Goal: Task Accomplishment & Management: Manage account settings

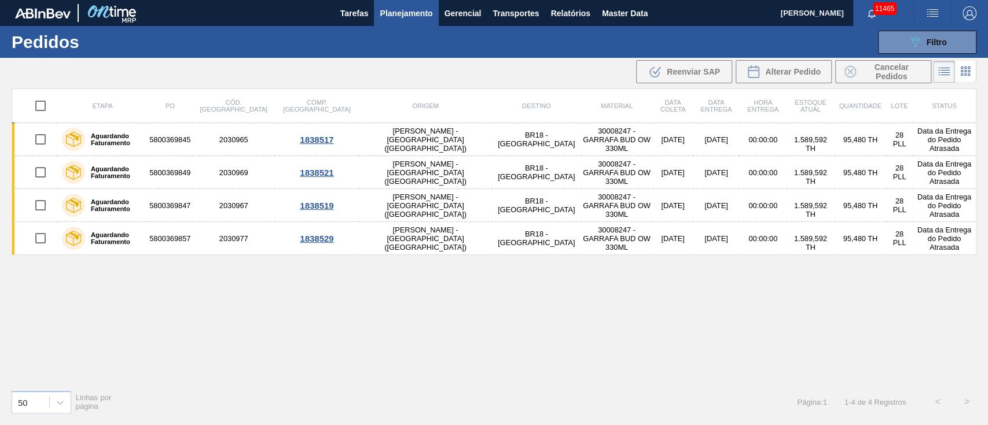
scroll to position [64, 0]
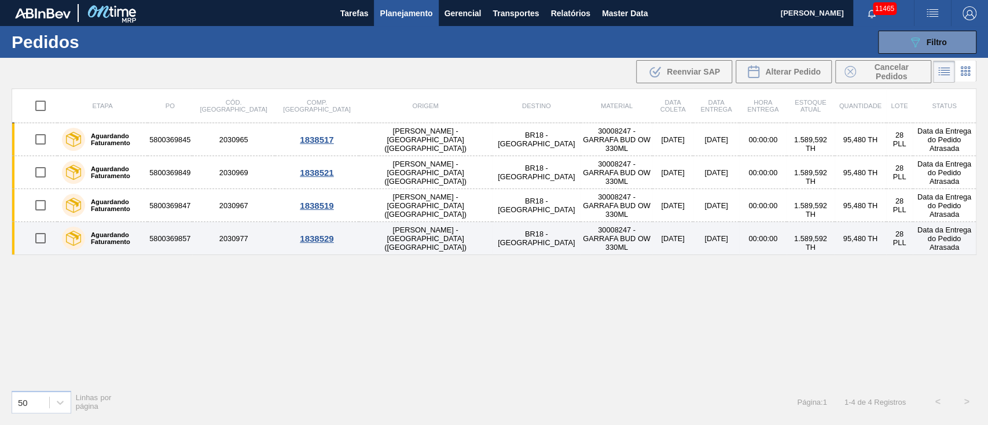
drag, startPoint x: 571, startPoint y: 332, endPoint x: 676, endPoint y: 249, distance: 133.9
click at [571, 332] on div "Etapa PO Cód. Pedido Comp. Carga Origem Destino Material Data coleta Data entre…" at bounding box center [494, 235] width 965 height 292
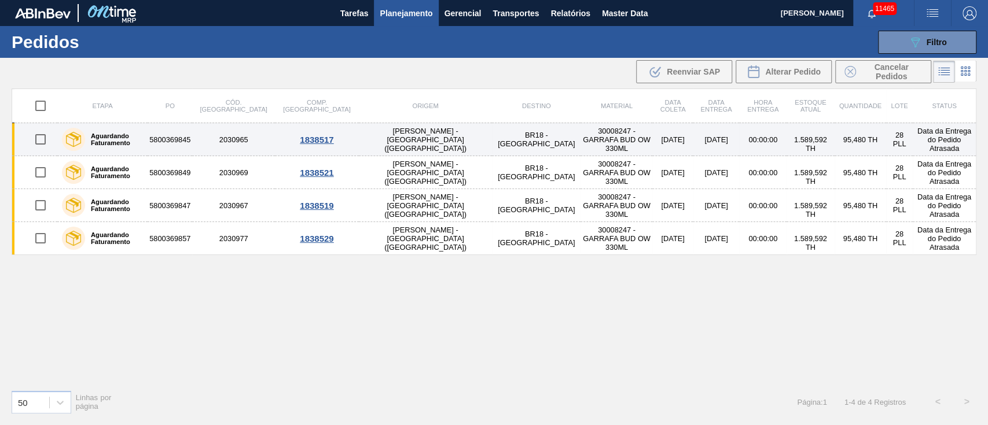
click at [492, 142] on td "BR18 - [GEOGRAPHIC_DATA]" at bounding box center [536, 139] width 89 height 33
click at [446, 142] on main "Tarefas Planejamento Gerencial Transportes Relatórios Master Data Juliane Romag…" at bounding box center [494, 212] width 988 height 425
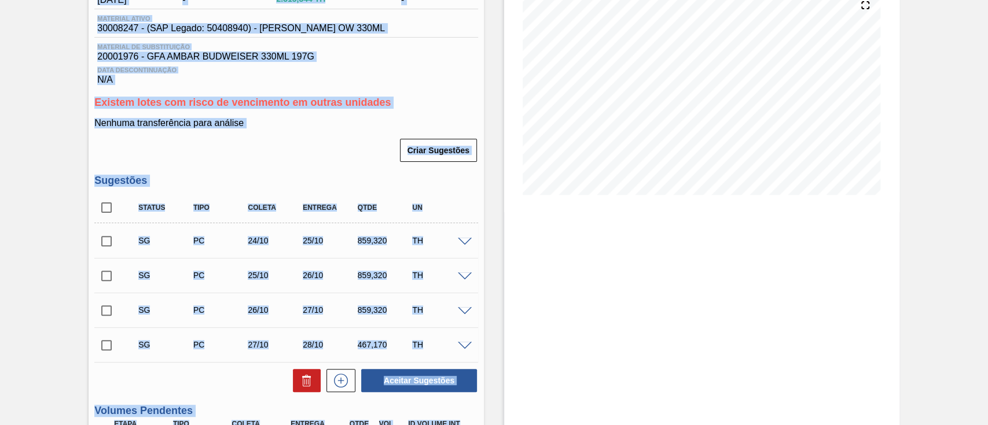
scroll to position [77, 0]
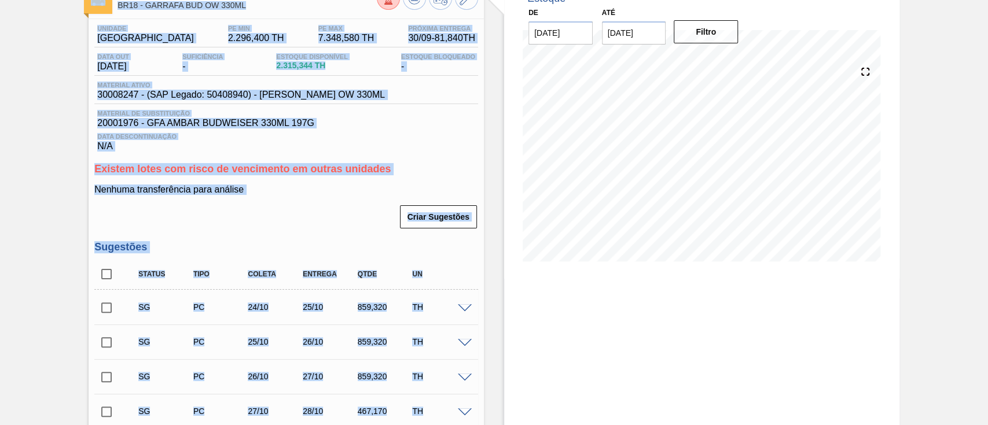
click at [102, 308] on input "checkbox" at bounding box center [106, 308] width 24 height 24
click at [461, 306] on span at bounding box center [465, 308] width 14 height 9
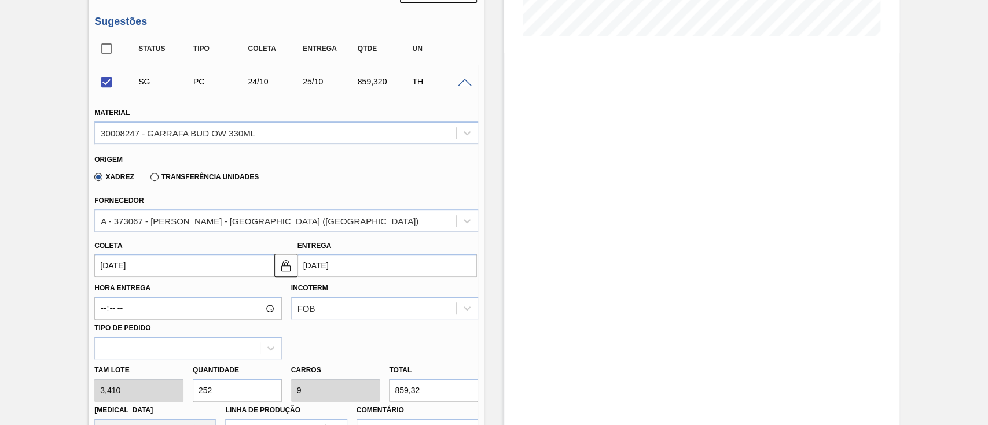
scroll to position [309, 0]
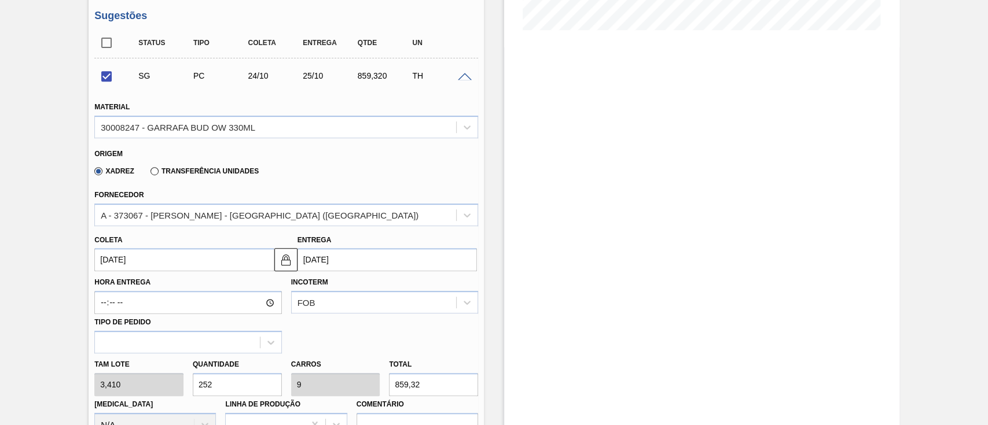
click at [197, 263] on input "24/10/2025" at bounding box center [183, 259] width 179 height 23
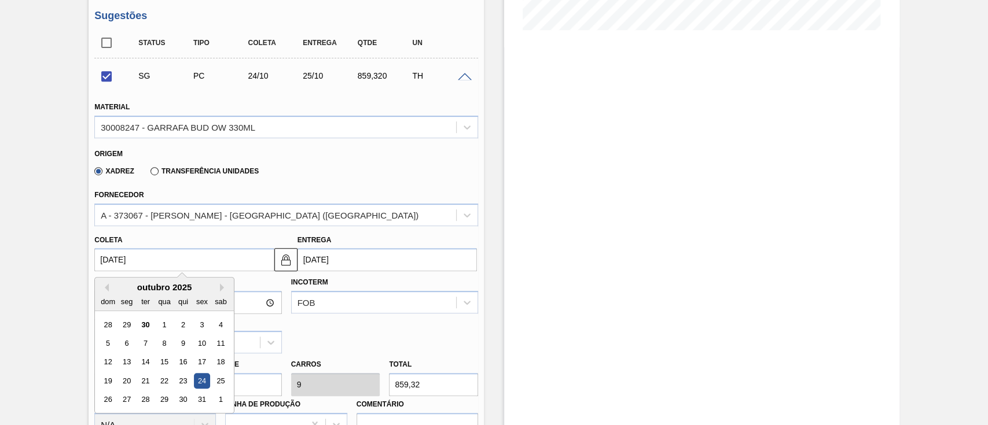
click at [164, 330] on div "1" at bounding box center [165, 325] width 16 height 16
checkbox input "false"
type input "[DATE]"
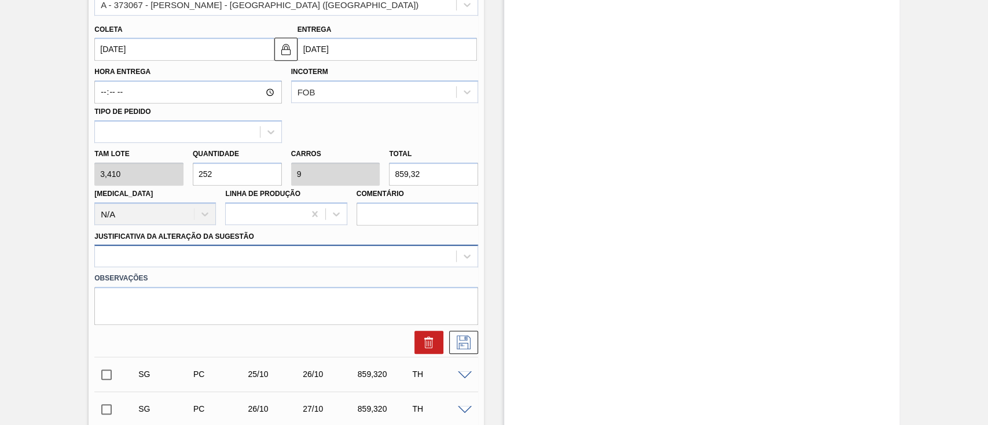
scroll to position [540, 0]
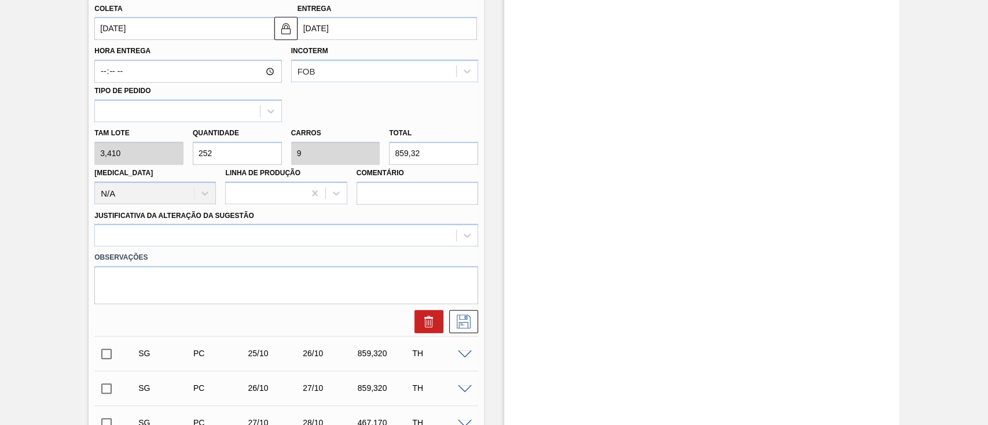
drag, startPoint x: 232, startPoint y: 159, endPoint x: 0, endPoint y: 134, distance: 232.9
type input "1"
type input "0,036"
type input "3,41"
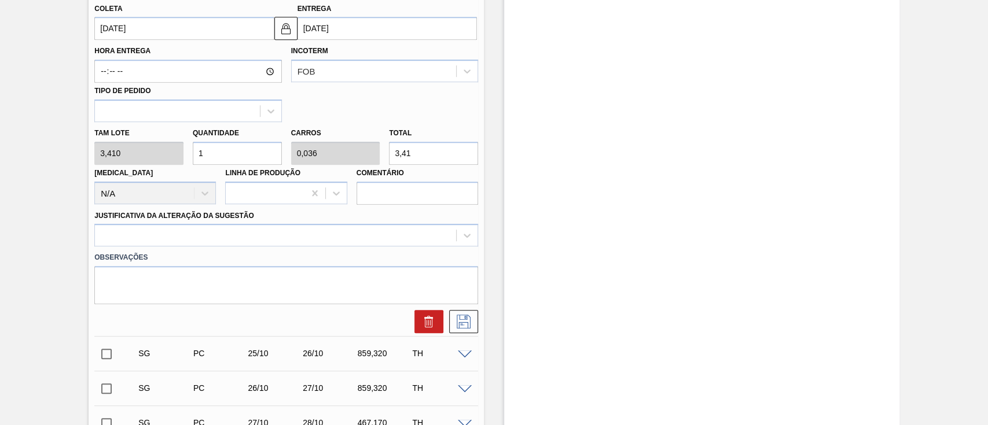
type input "16"
type input "0,571"
type input "54,56"
type input "168"
type input "6"
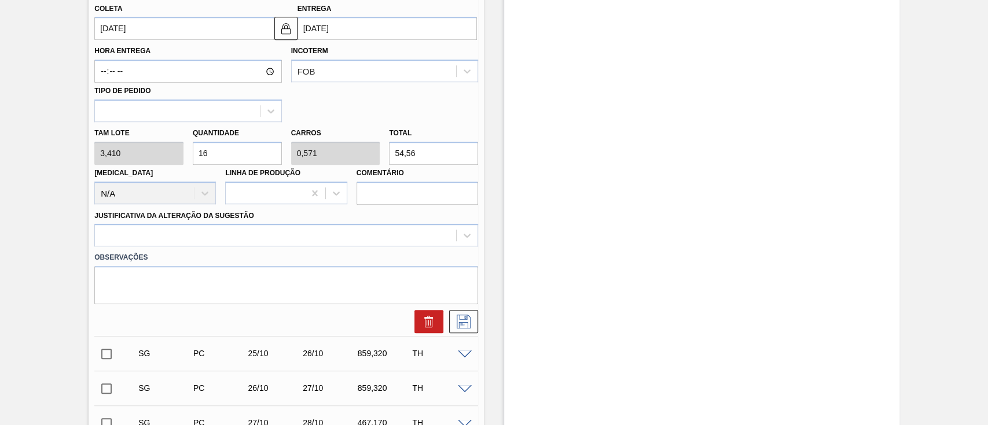
type input "572,88"
type input "16"
type input "0,571"
type input "54,56"
type input "1"
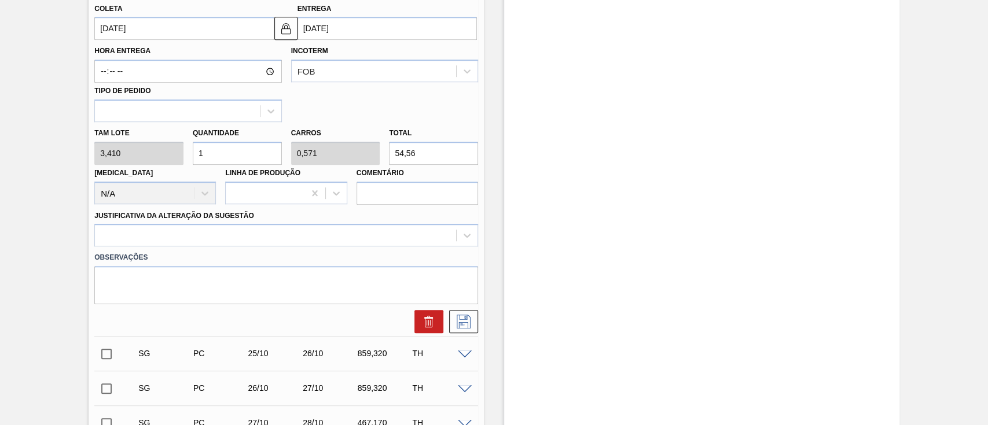
type input "0,036"
type input "3,41"
type input "0"
type input "2"
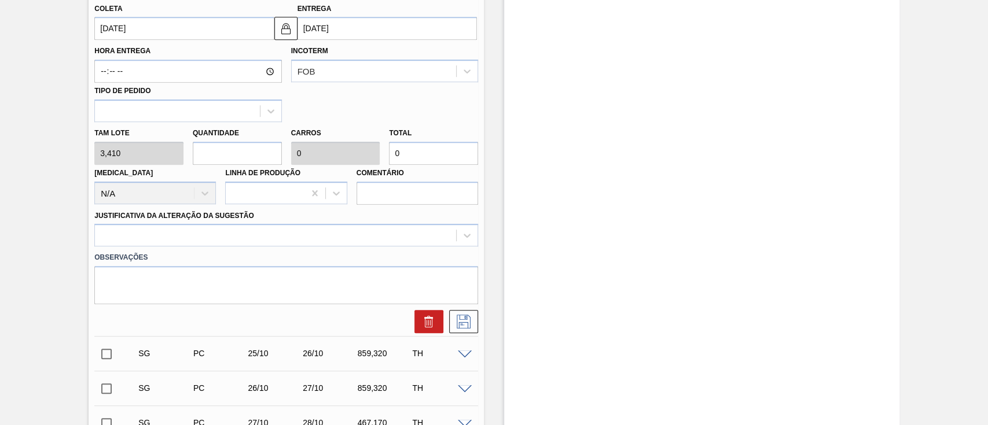
type input "0,071"
type input "6,82"
type input "24"
type input "0,857"
type input "81,84"
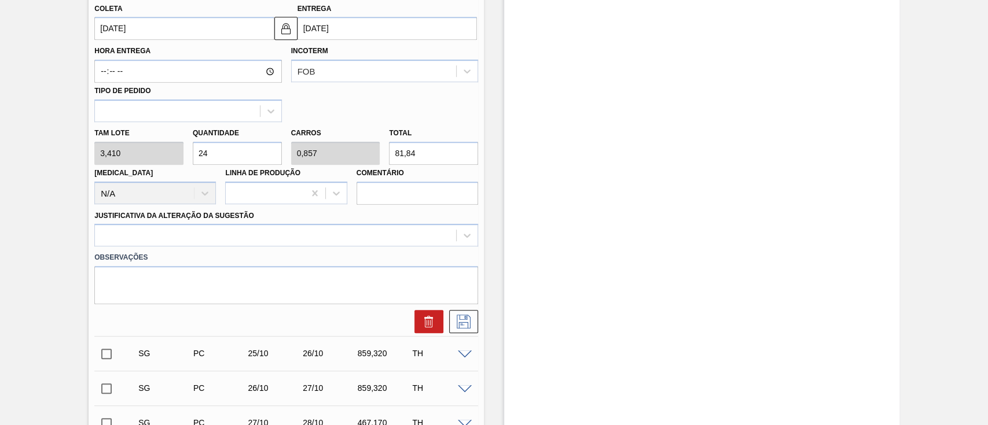
type input "240"
type input "8,571"
type input "818,4"
type input "24"
type input "0,857"
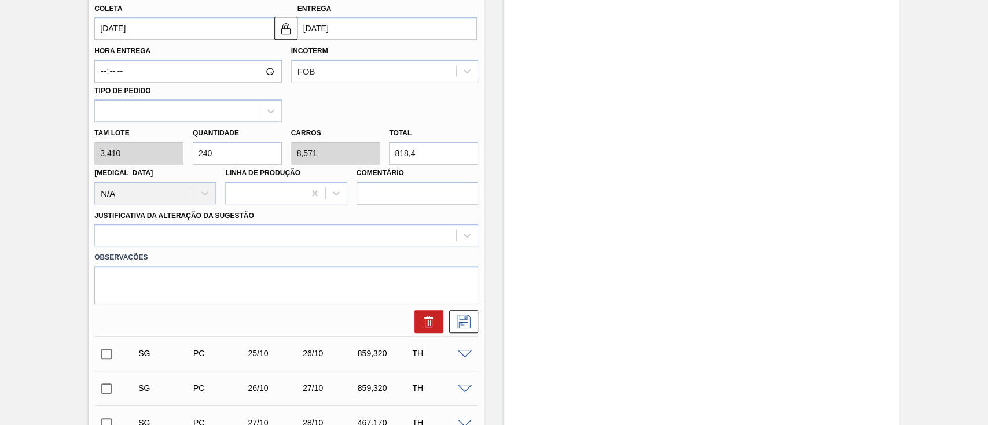
type input "81,84"
type input "2"
type input "0,071"
type input "6,82"
type input "28"
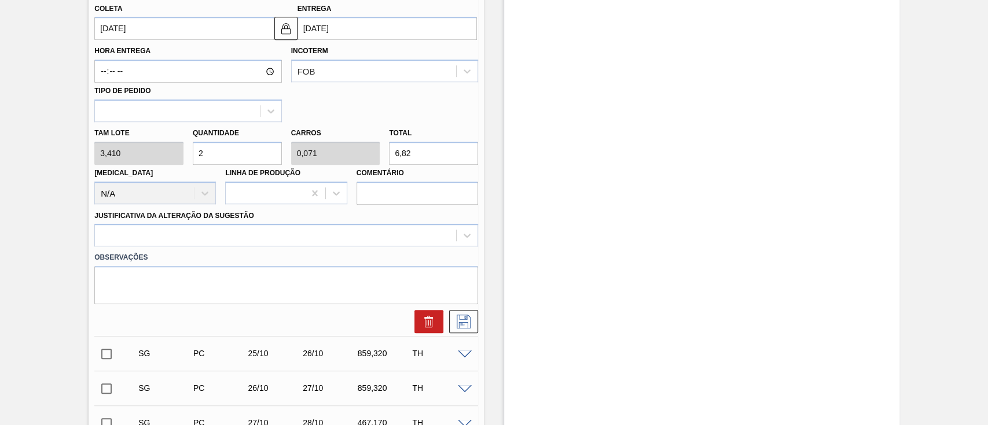
type input "1"
type input "95,48"
type input "280"
type input "10"
type input "954,8"
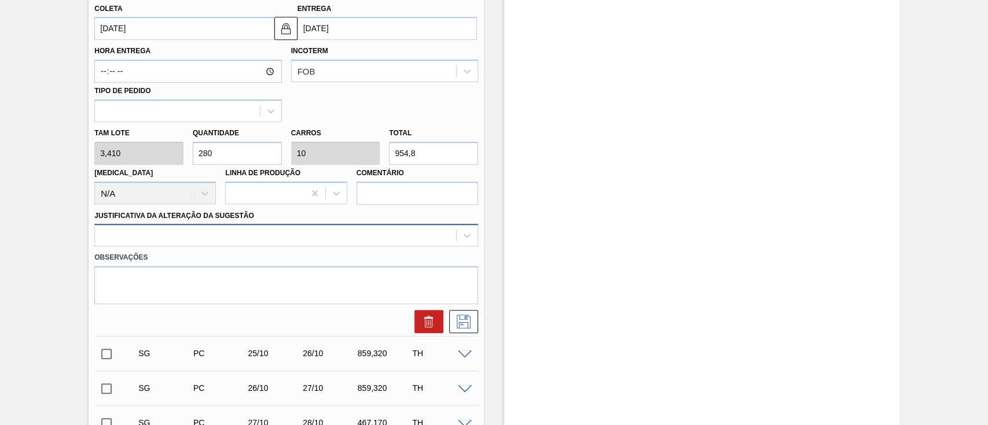
type input "280"
click at [166, 245] on div "Material 30008247 - GARRAFA BUD OW 330ML Origem Xadrez Transferência Unidades F…" at bounding box center [286, 96] width 384 height 475
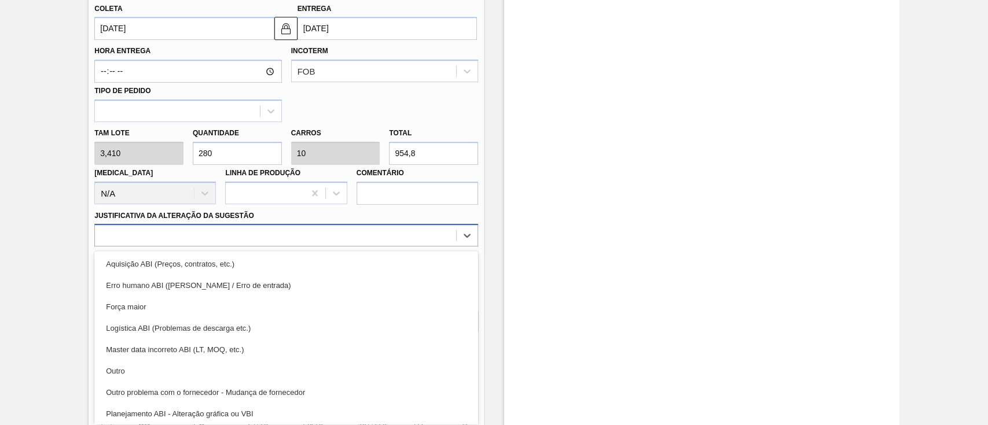
scroll to position [546, 0]
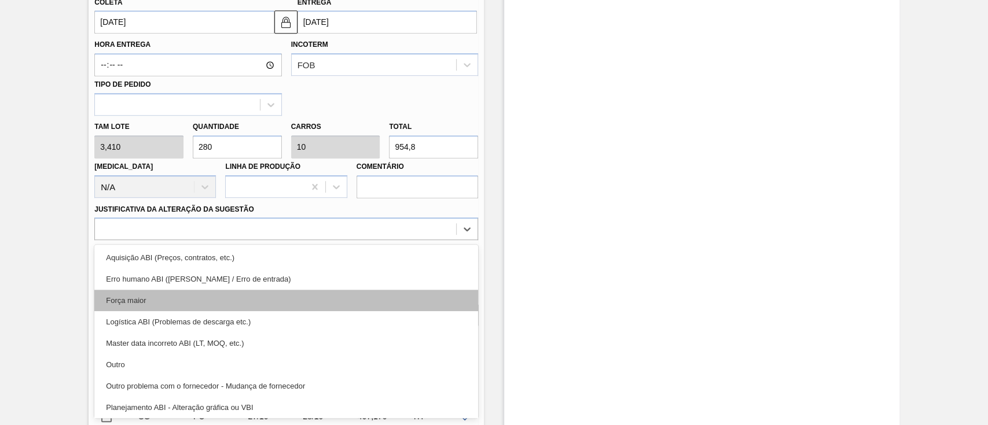
click at [149, 304] on div "Força maior" at bounding box center [286, 300] width 384 height 21
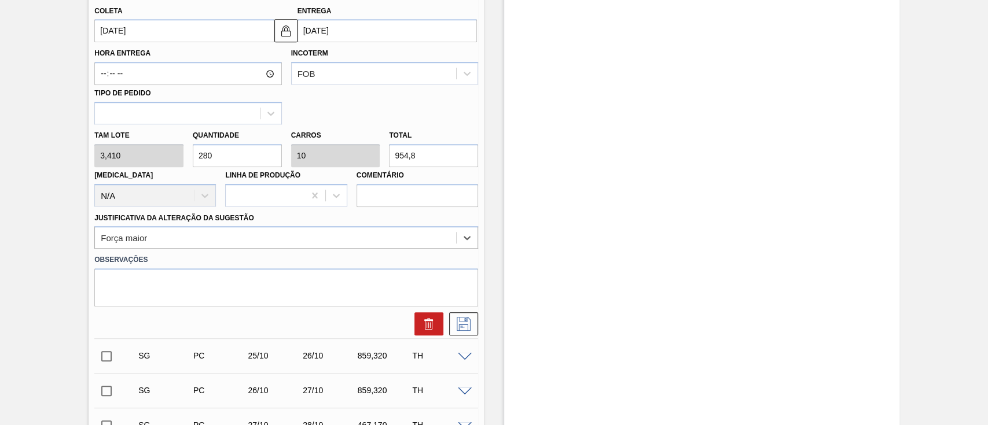
scroll to position [623, 0]
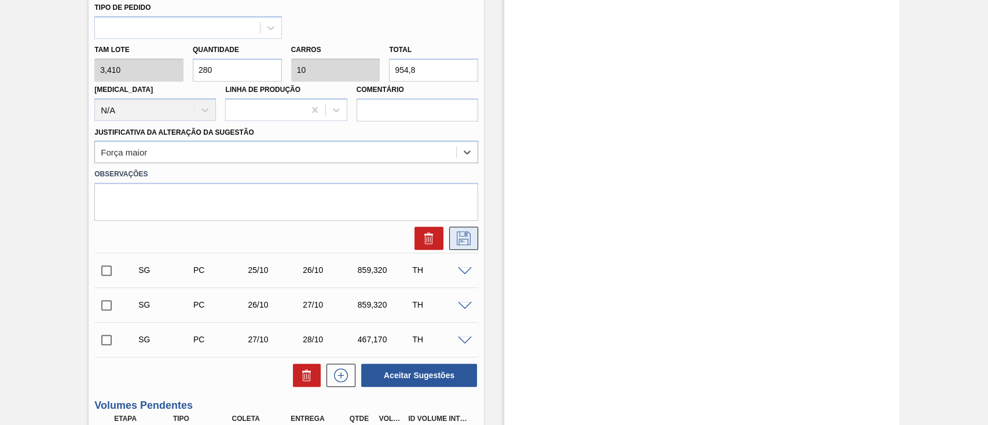
click at [465, 241] on icon at bounding box center [464, 239] width 14 height 14
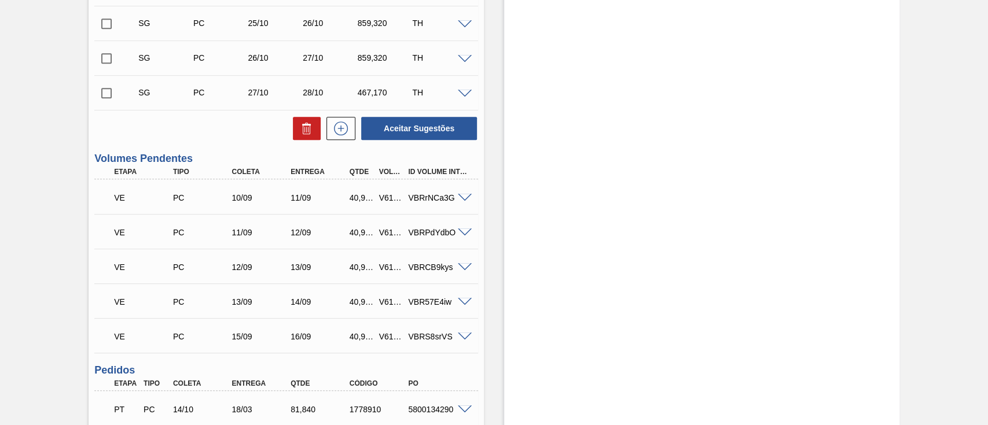
scroll to position [160, 0]
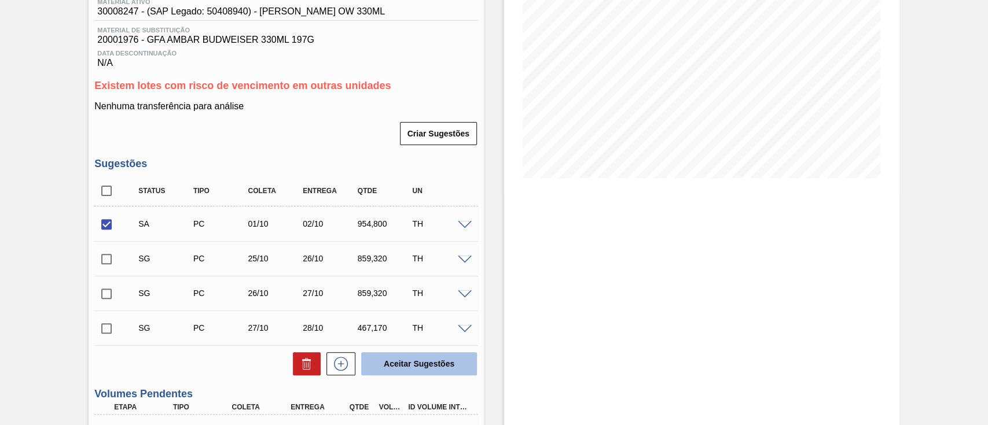
click at [421, 364] on button "Aceitar Sugestões" at bounding box center [419, 364] width 116 height 23
checkbox input "false"
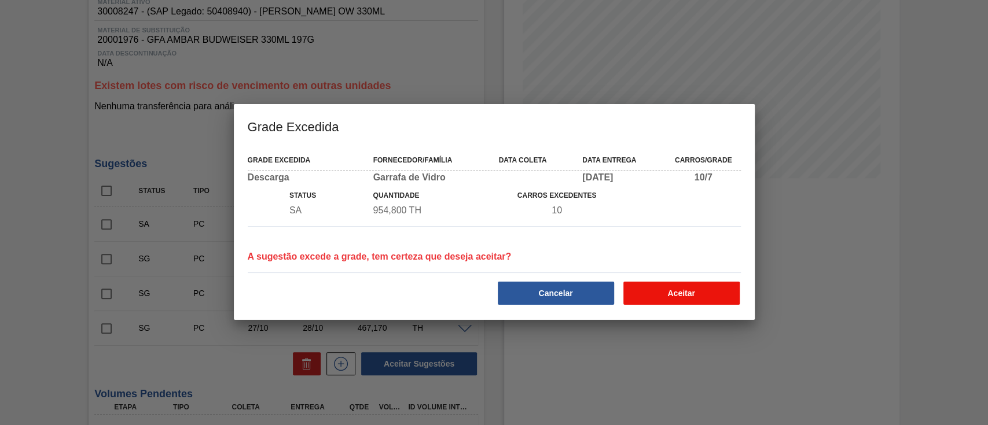
click at [709, 299] on button "Aceitar" at bounding box center [681, 293] width 116 height 23
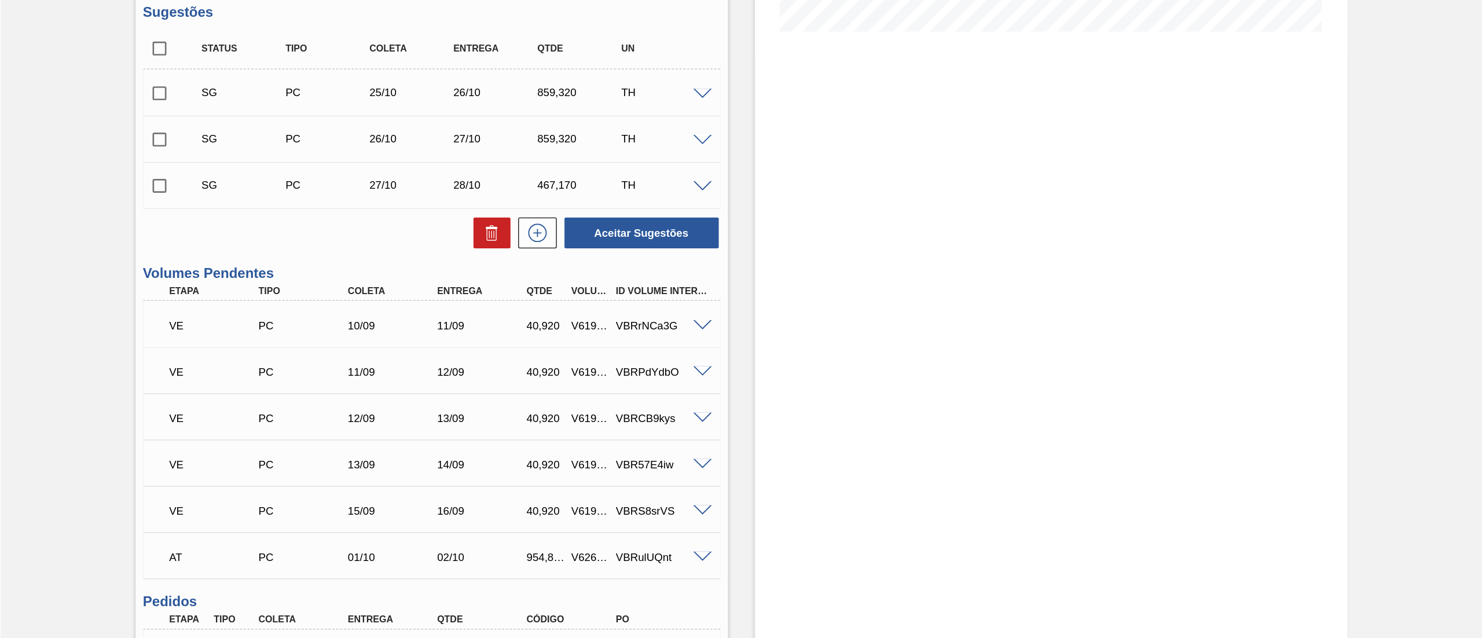
scroll to position [315, 0]
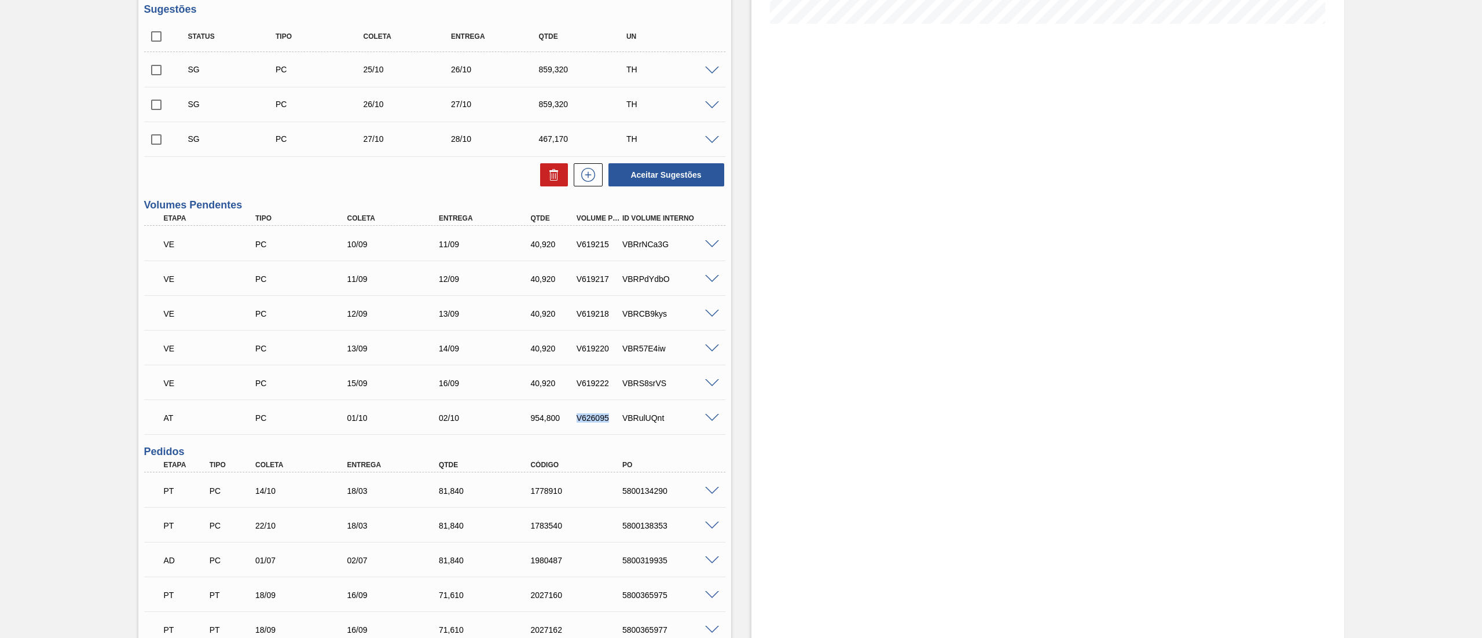
drag, startPoint x: 612, startPoint y: 421, endPoint x: 570, endPoint y: 414, distance: 42.2
click at [570, 414] on div "V626095" at bounding box center [592, 417] width 46 height 9
copy div "V626095"
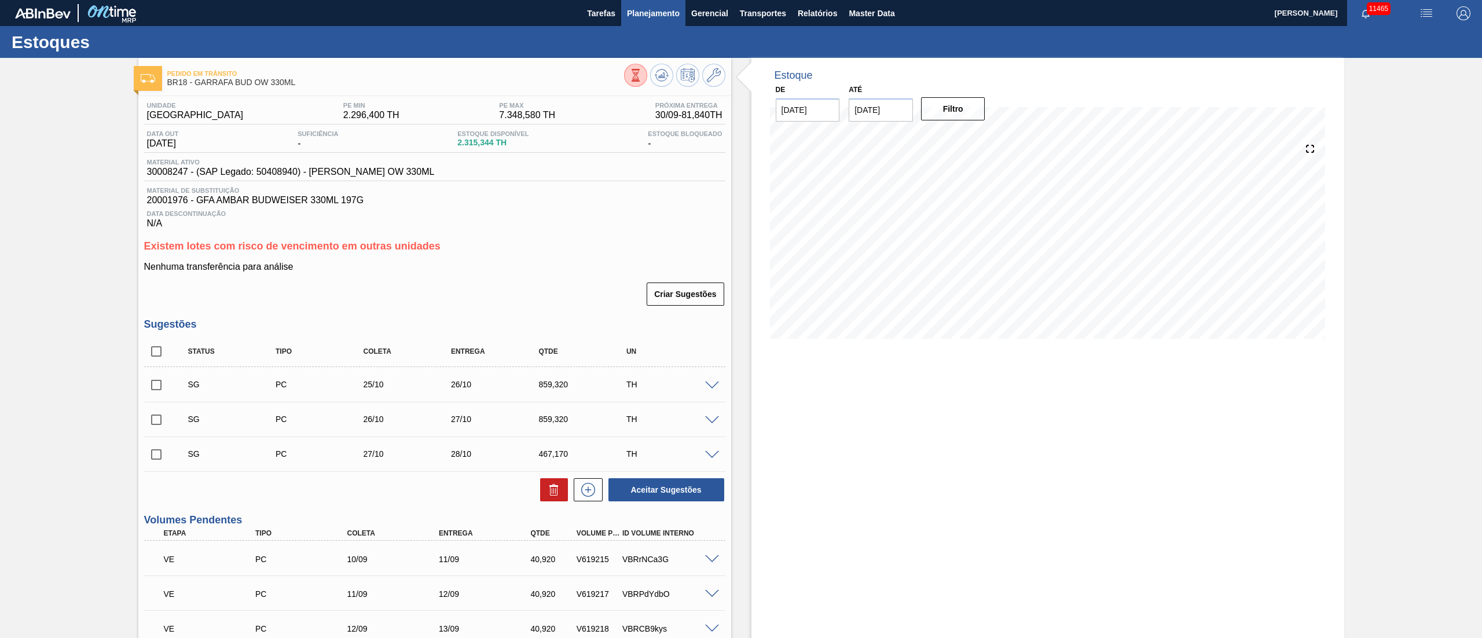
click at [645, 17] on span "Planejamento" at bounding box center [653, 13] width 53 height 14
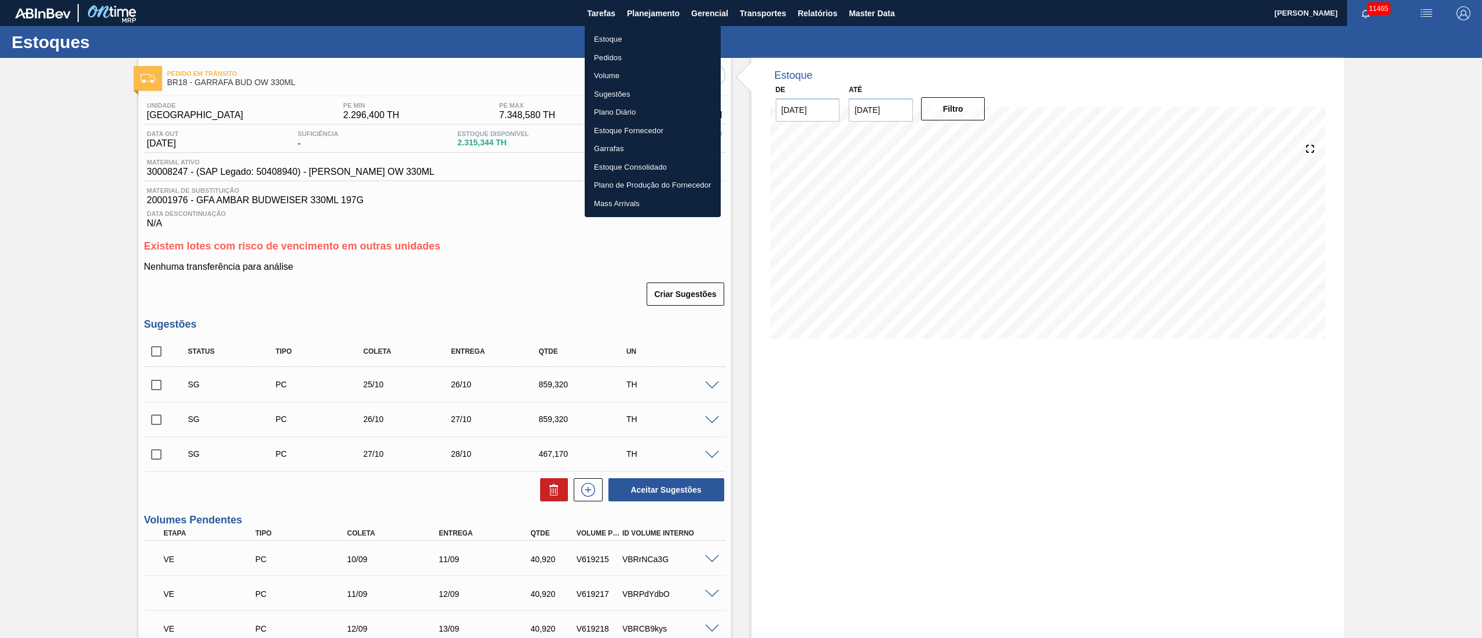
click at [609, 54] on li "Pedidos" at bounding box center [653, 58] width 136 height 19
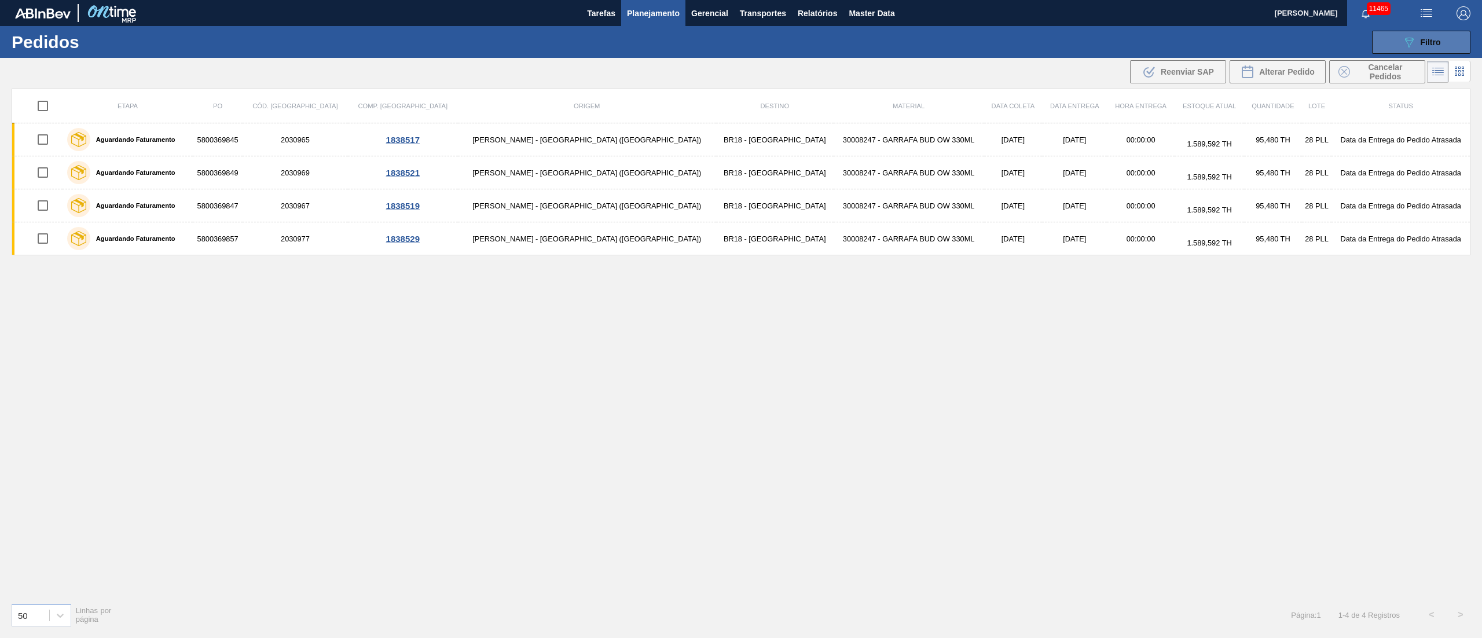
click at [988, 42] on span "Filtro" at bounding box center [1431, 42] width 20 height 9
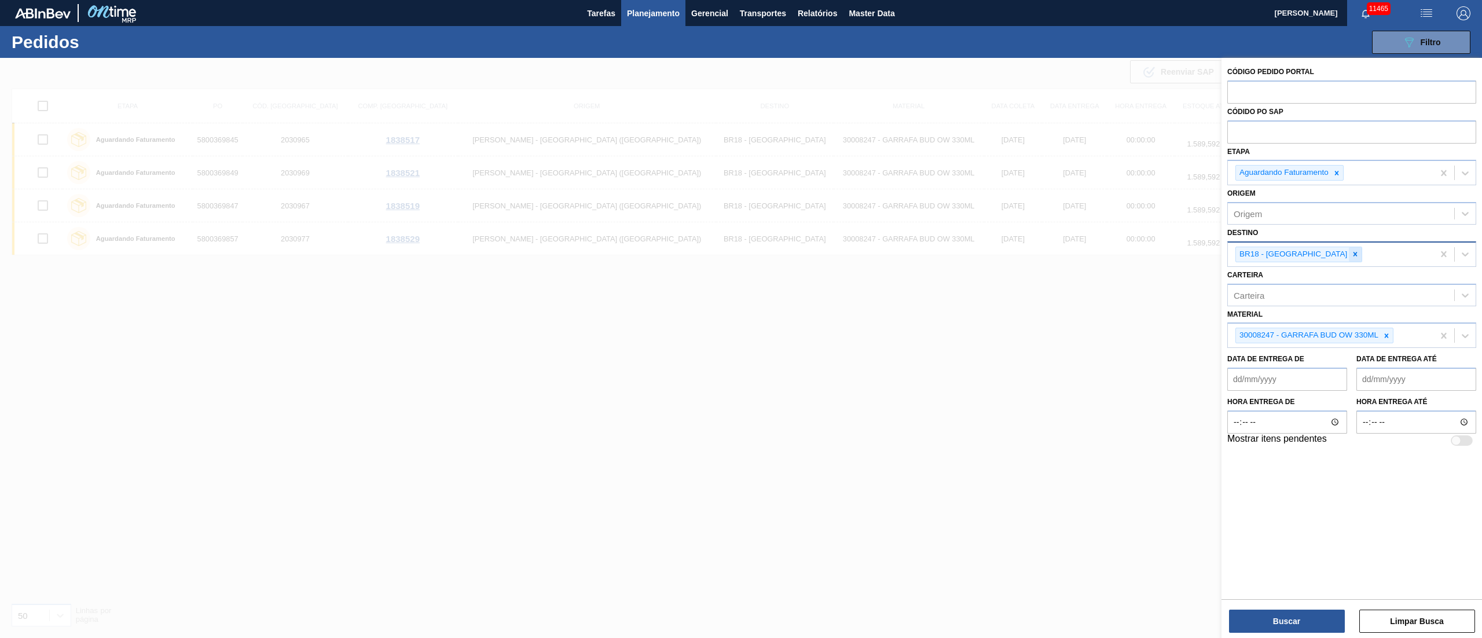
click at [988, 252] on icon at bounding box center [1355, 254] width 8 height 8
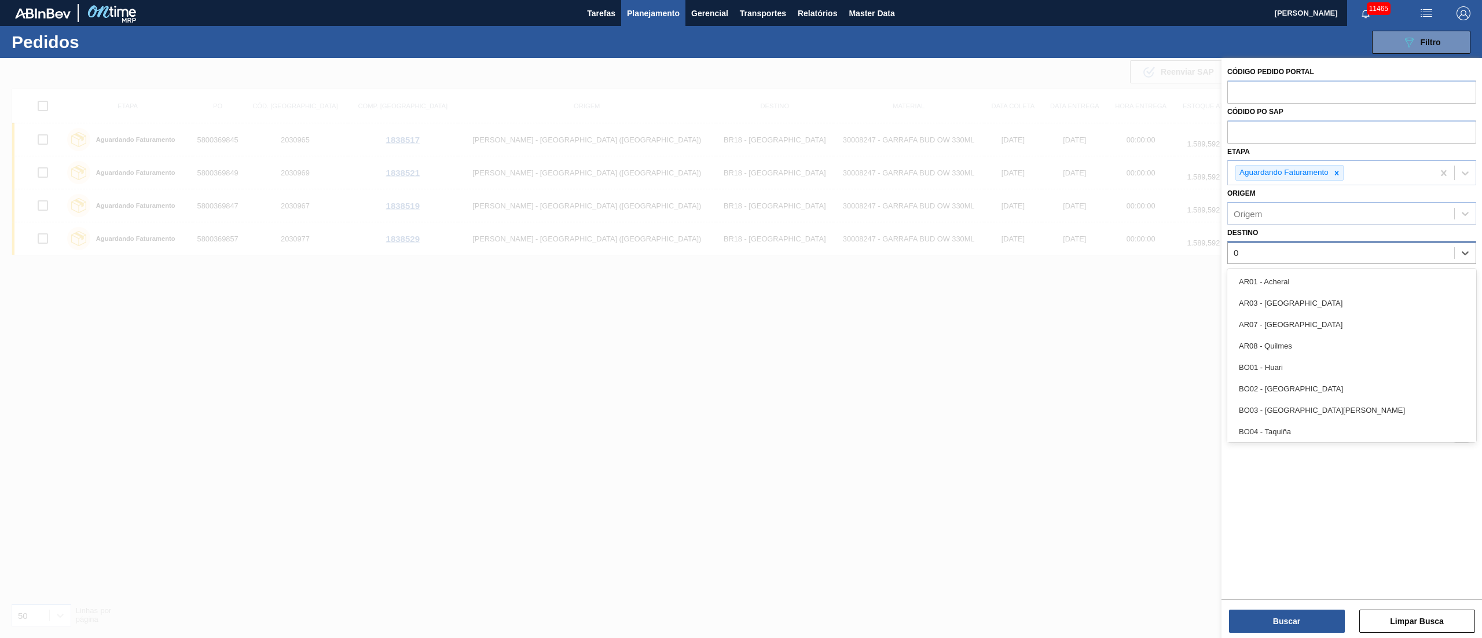
type input "03"
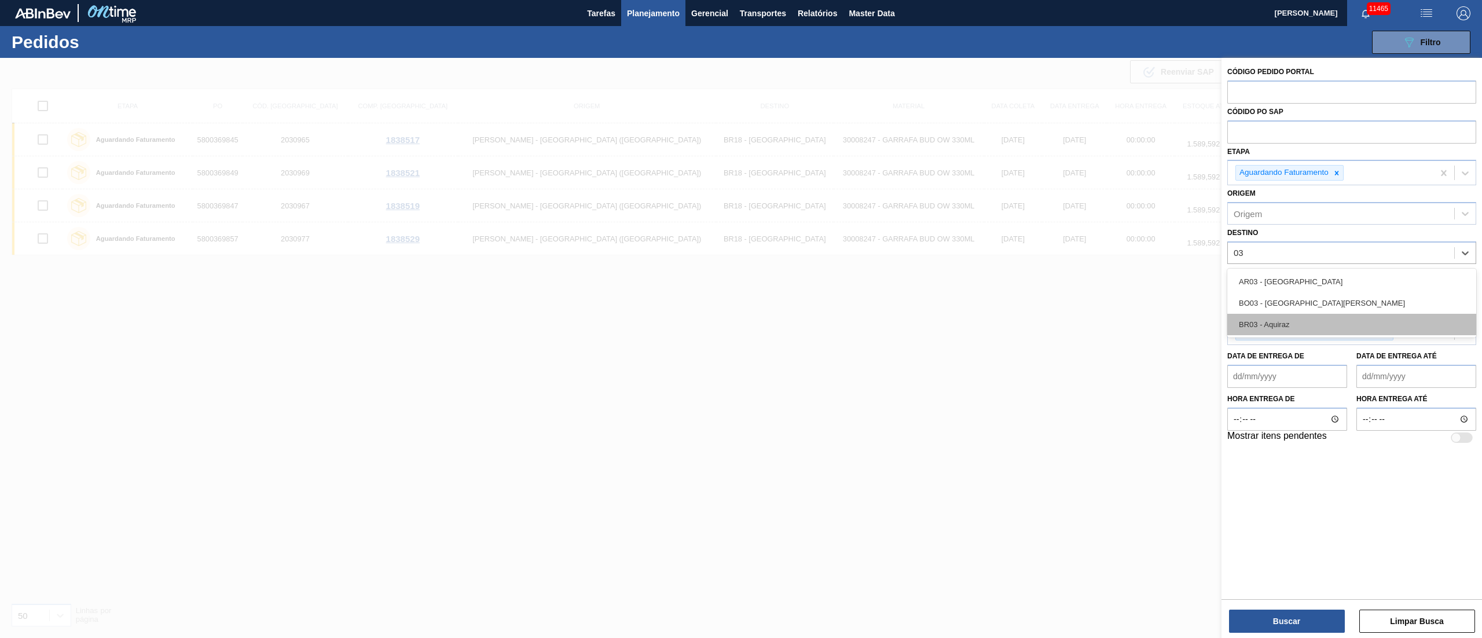
click at [988, 316] on div "BR03 - Aquiraz" at bounding box center [1351, 324] width 249 height 21
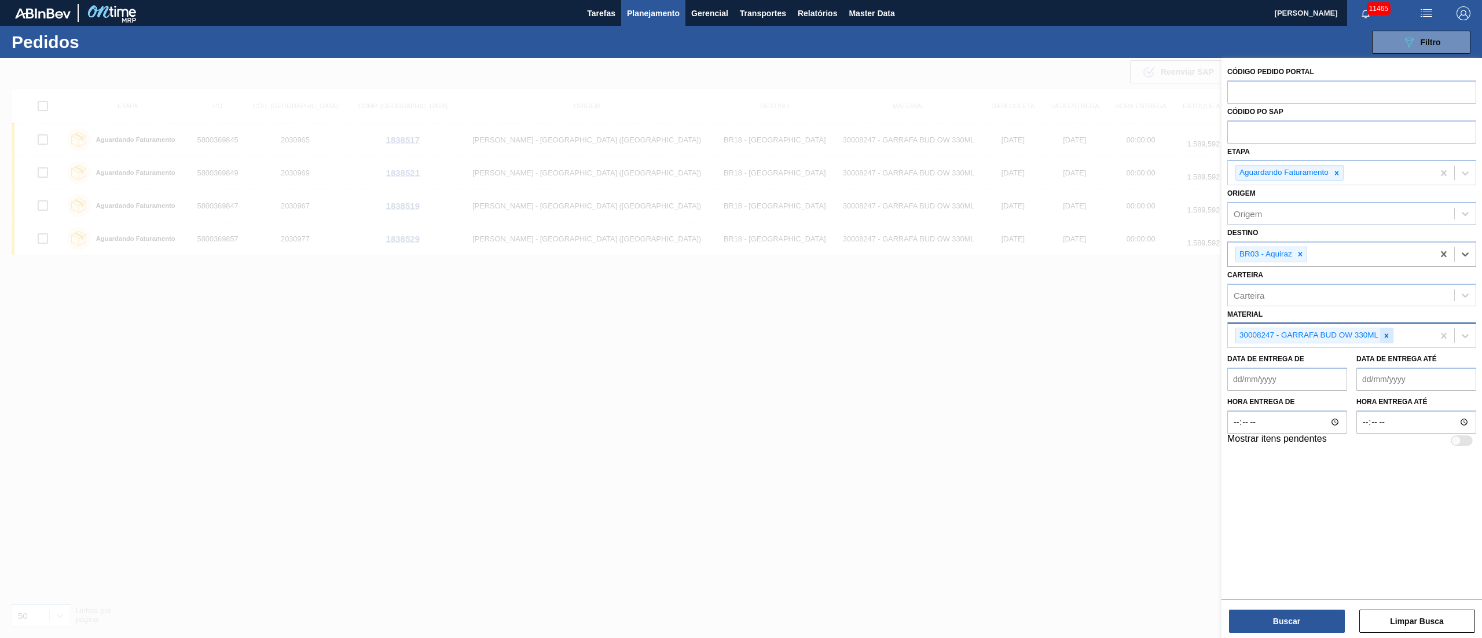
click at [988, 335] on icon at bounding box center [1387, 335] width 4 height 4
type input "2000666"
drag, startPoint x: 1277, startPoint y: 333, endPoint x: 1170, endPoint y: 336, distance: 107.1
click at [988, 336] on div "Código Pedido Portal Códido PO SAP Etapa Aguardando Faturamento Origem Origem D…" at bounding box center [1351, 377] width 260 height 638
type input "30002626"
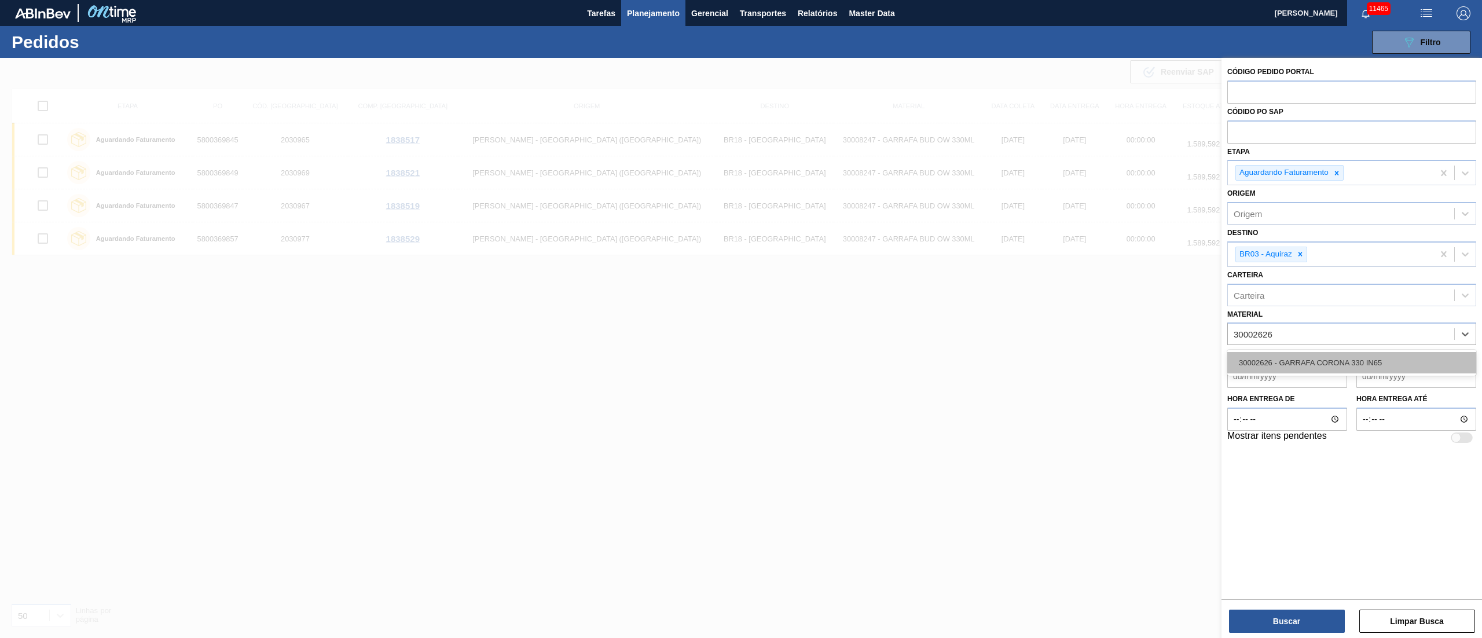
click at [988, 364] on div "30002626 - GARRAFA CORONA 330 IN65" at bounding box center [1351, 362] width 249 height 21
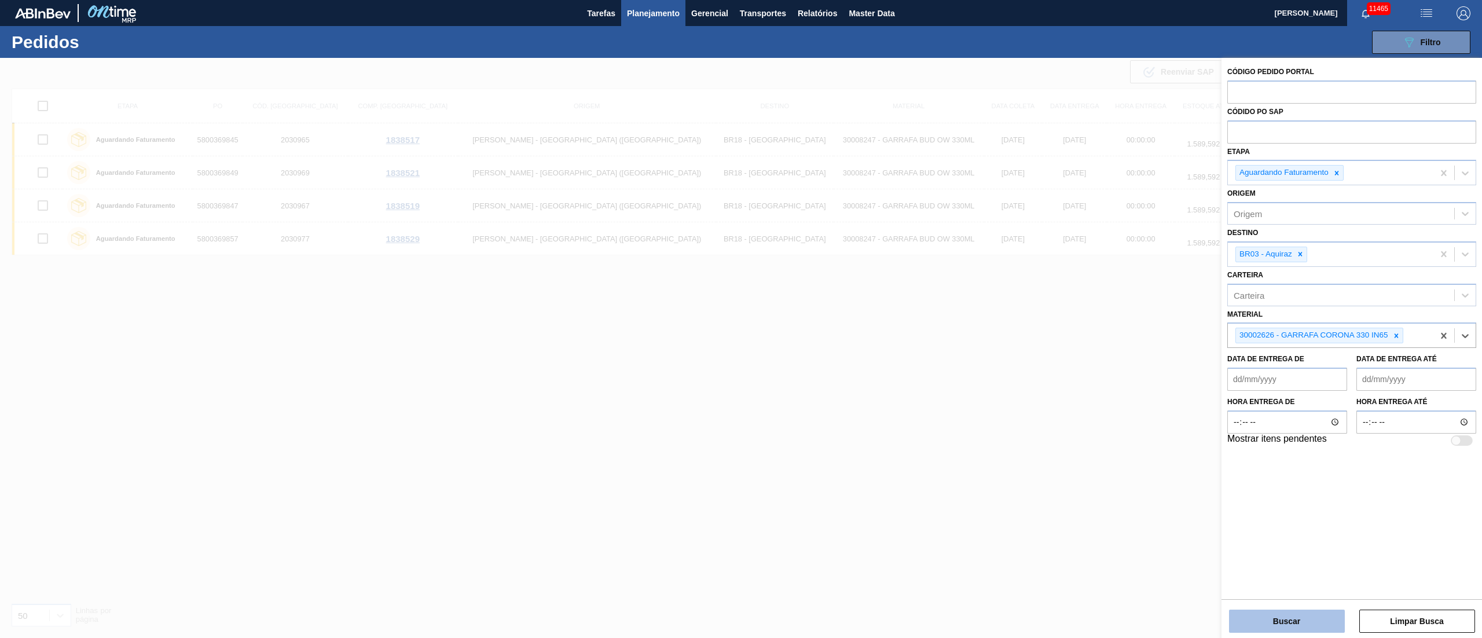
click at [988, 425] on button "Buscar" at bounding box center [1287, 621] width 116 height 23
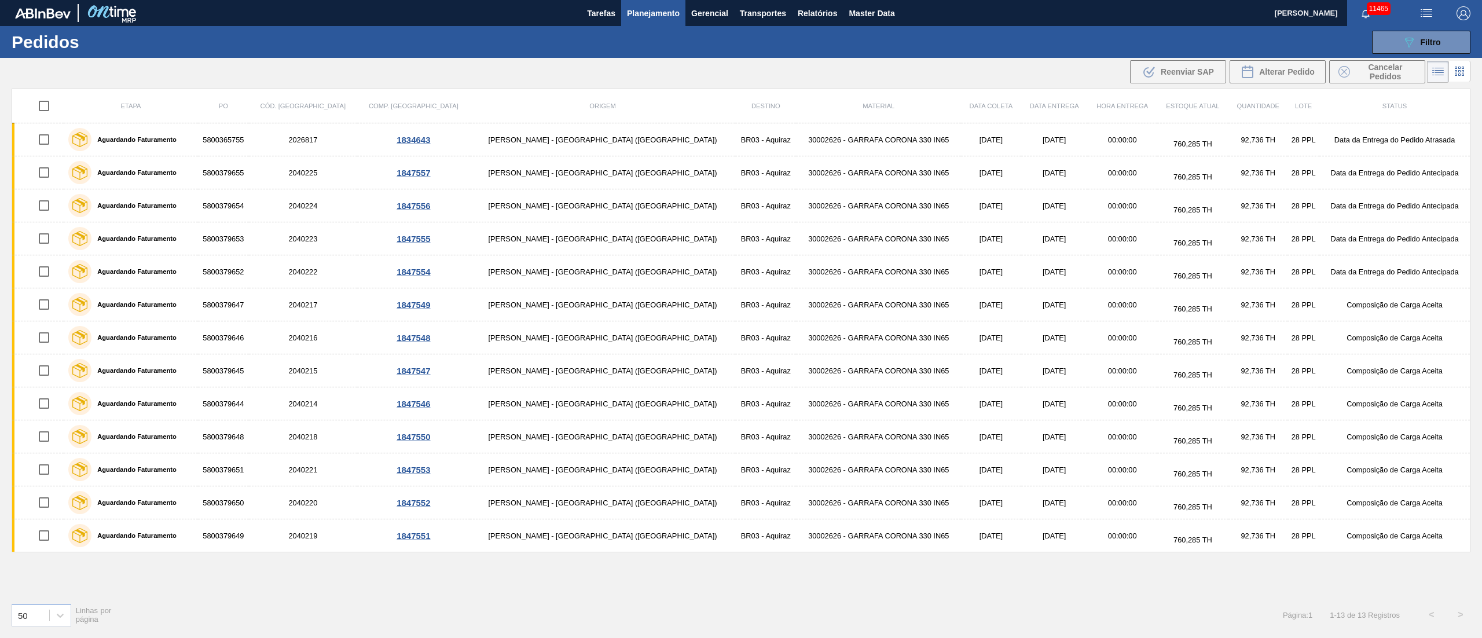
click at [648, 18] on span "Planejamento" at bounding box center [653, 13] width 53 height 14
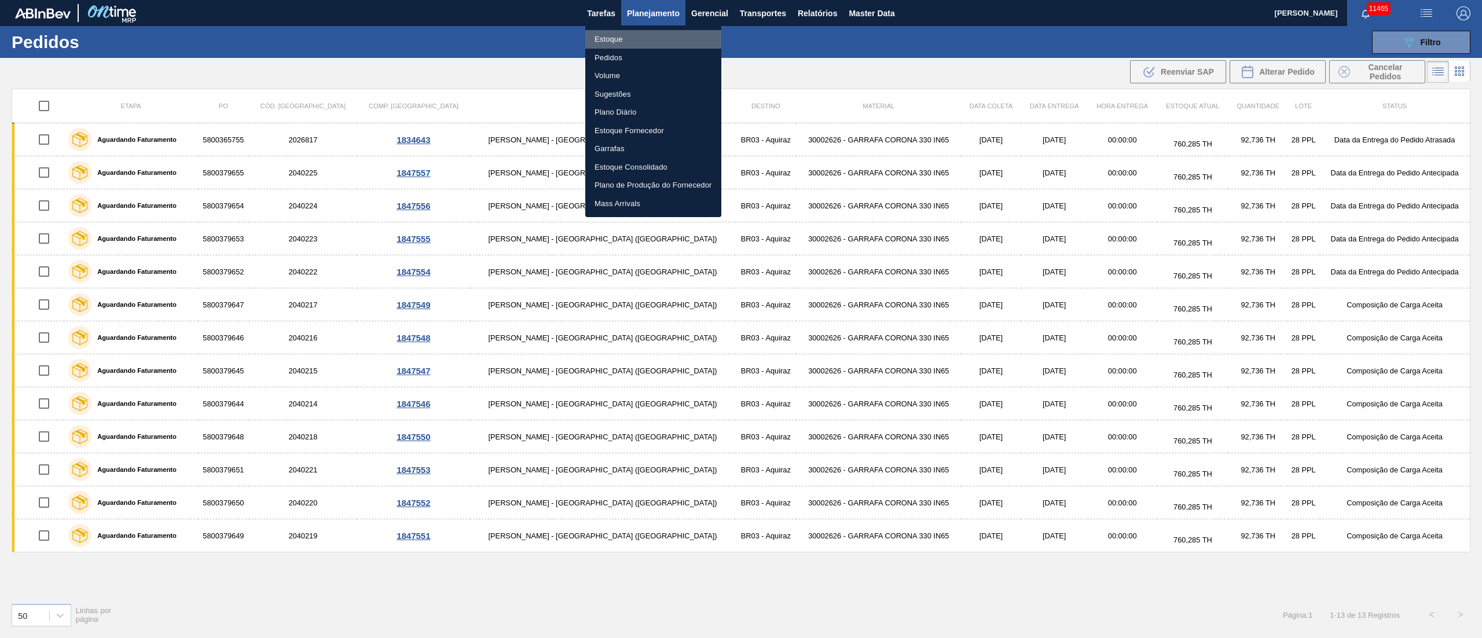
click at [604, 35] on li "Estoque" at bounding box center [653, 39] width 136 height 19
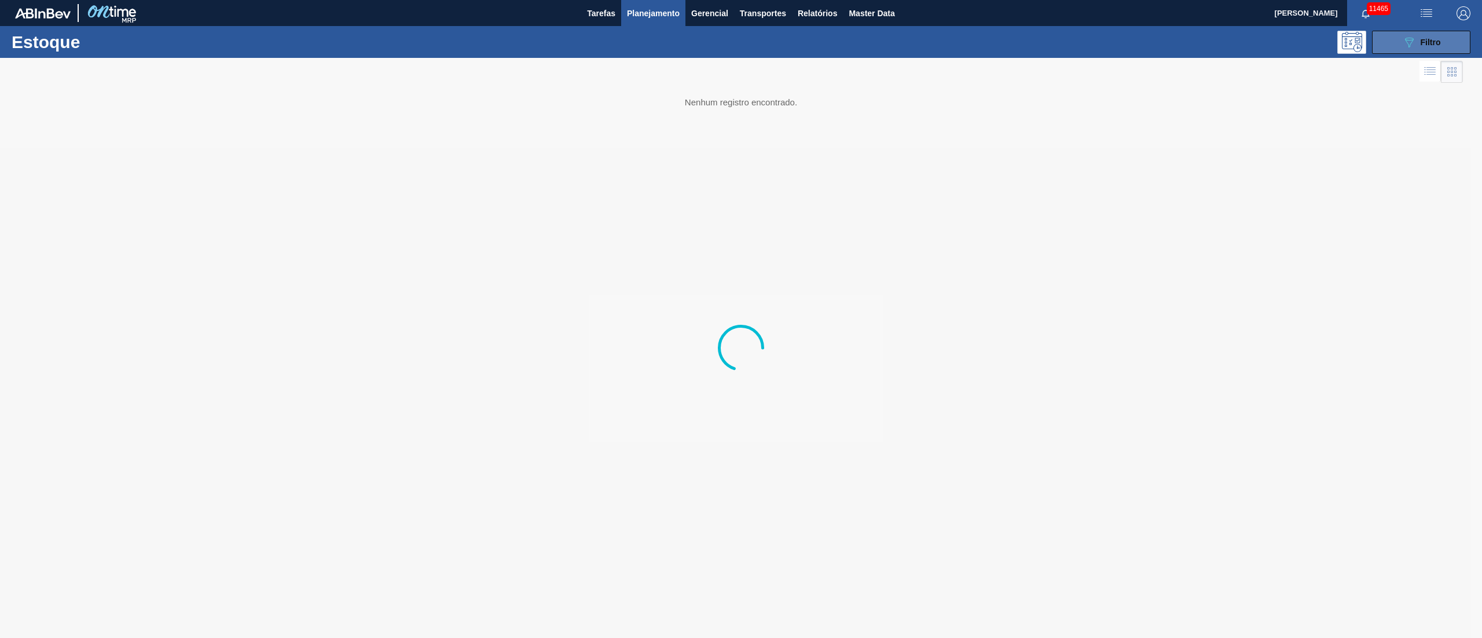
click at [988, 36] on button "089F7B8B-B2A5-4AFE-B5C0-19BA573D28AC Filtro" at bounding box center [1421, 42] width 98 height 23
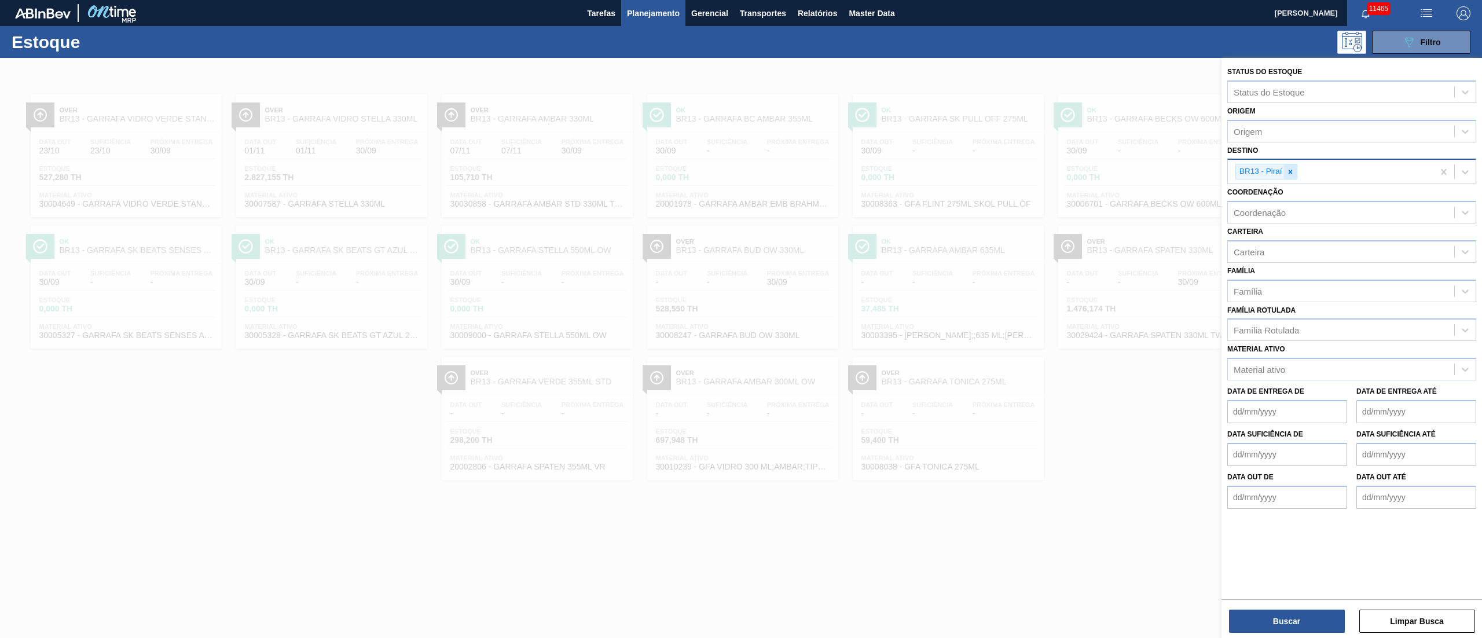
click at [988, 173] on icon at bounding box center [1290, 172] width 8 height 8
type input "3"
type input "18"
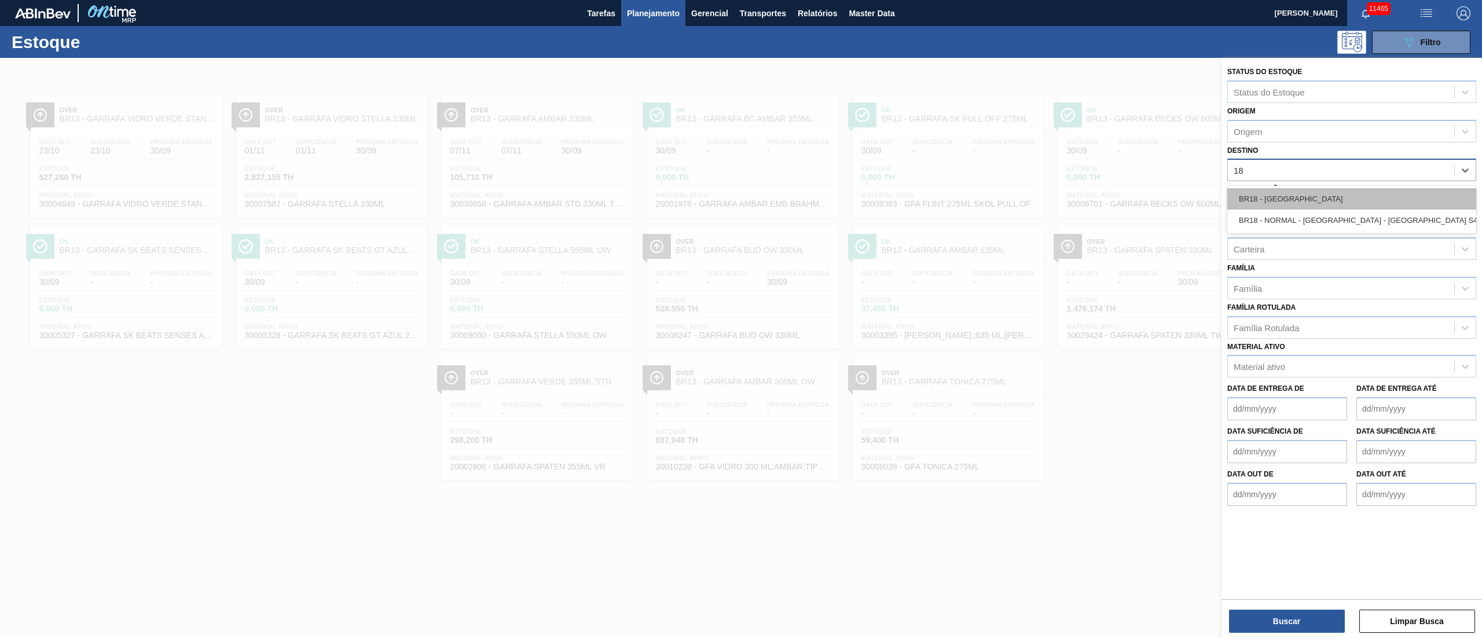
click at [988, 199] on div "BR18 - [GEOGRAPHIC_DATA]" at bounding box center [1351, 198] width 249 height 21
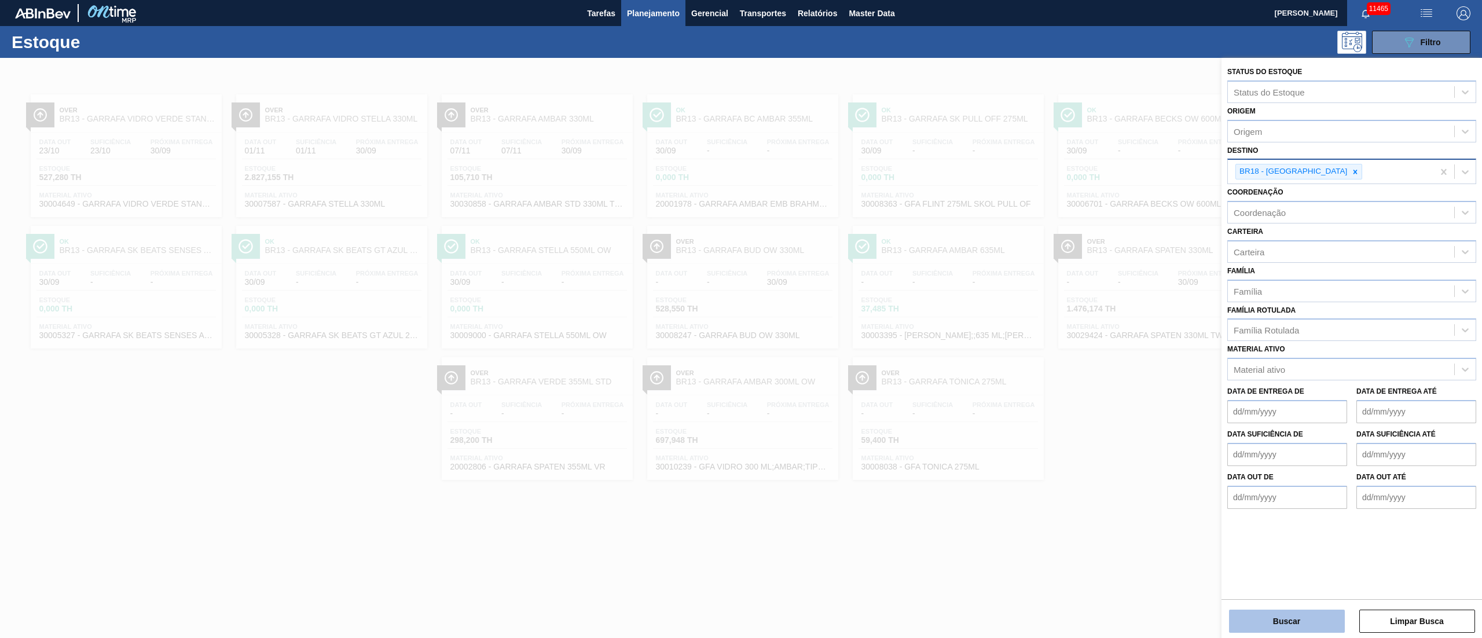
click at [988, 425] on button "Buscar" at bounding box center [1287, 621] width 116 height 23
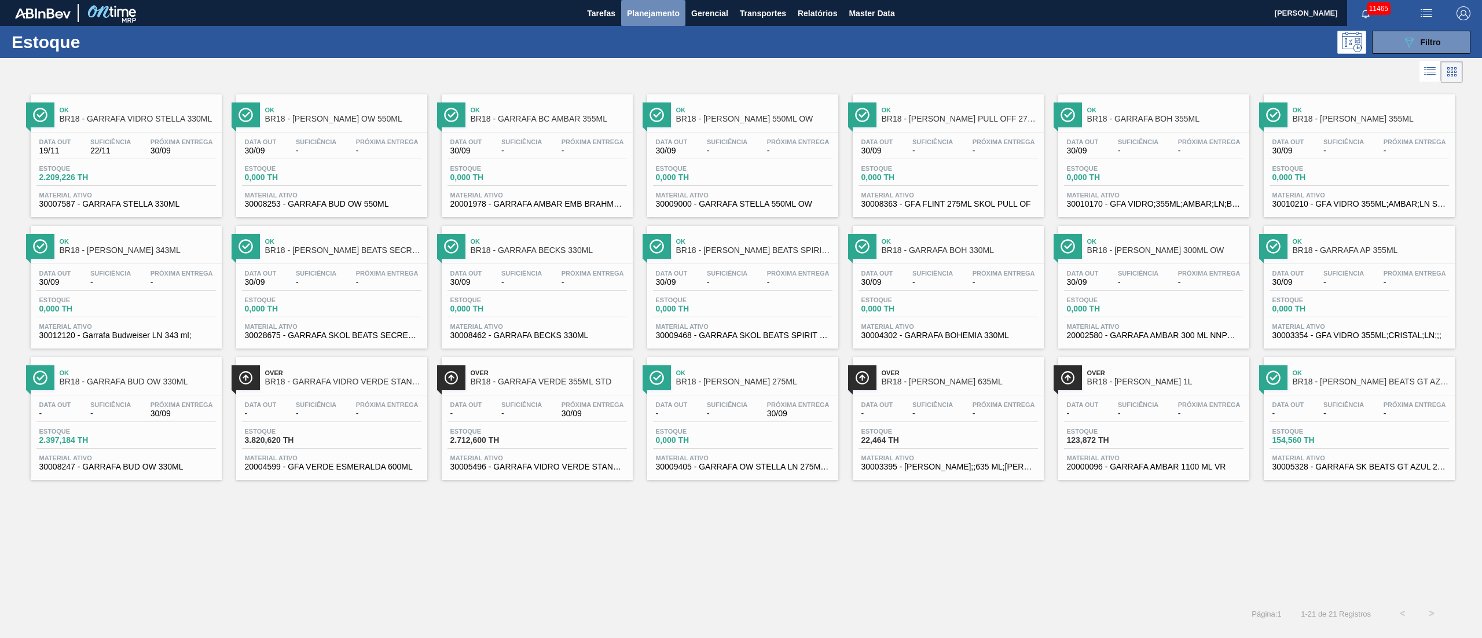
click at [655, 6] on span "Planejamento" at bounding box center [653, 13] width 53 height 14
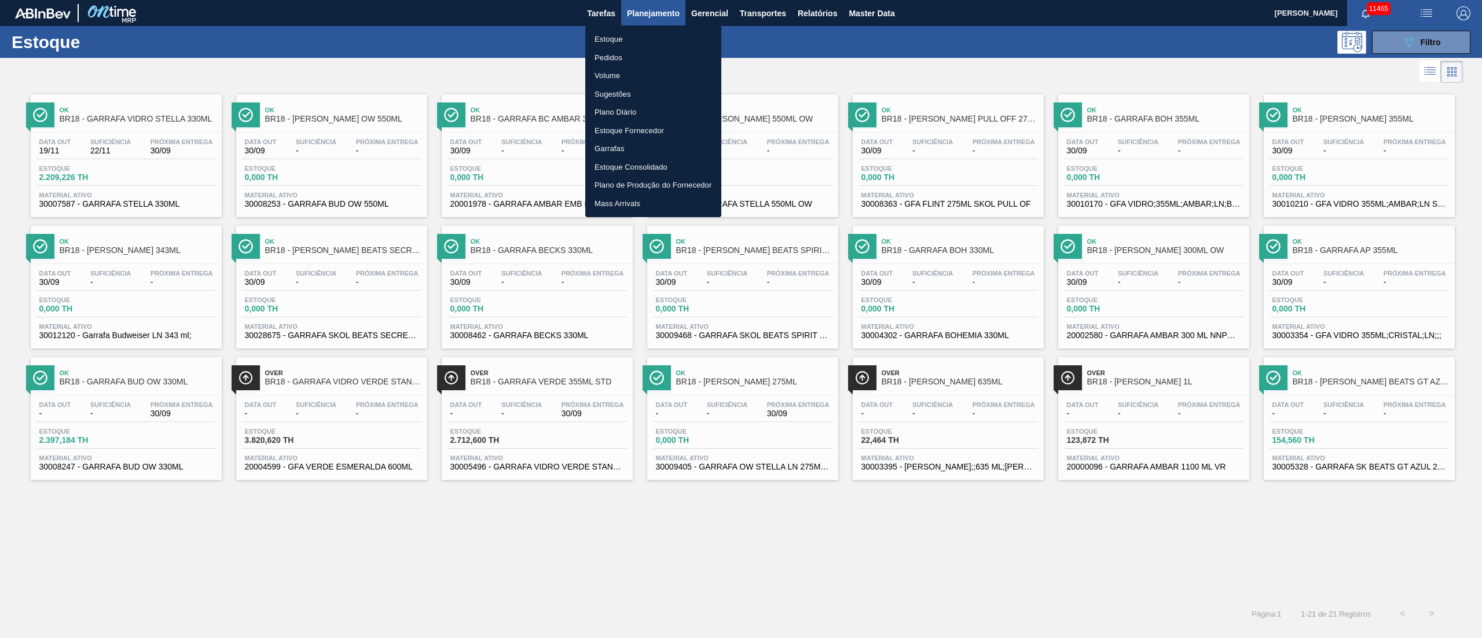
click at [605, 39] on li "Estoque" at bounding box center [653, 39] width 136 height 19
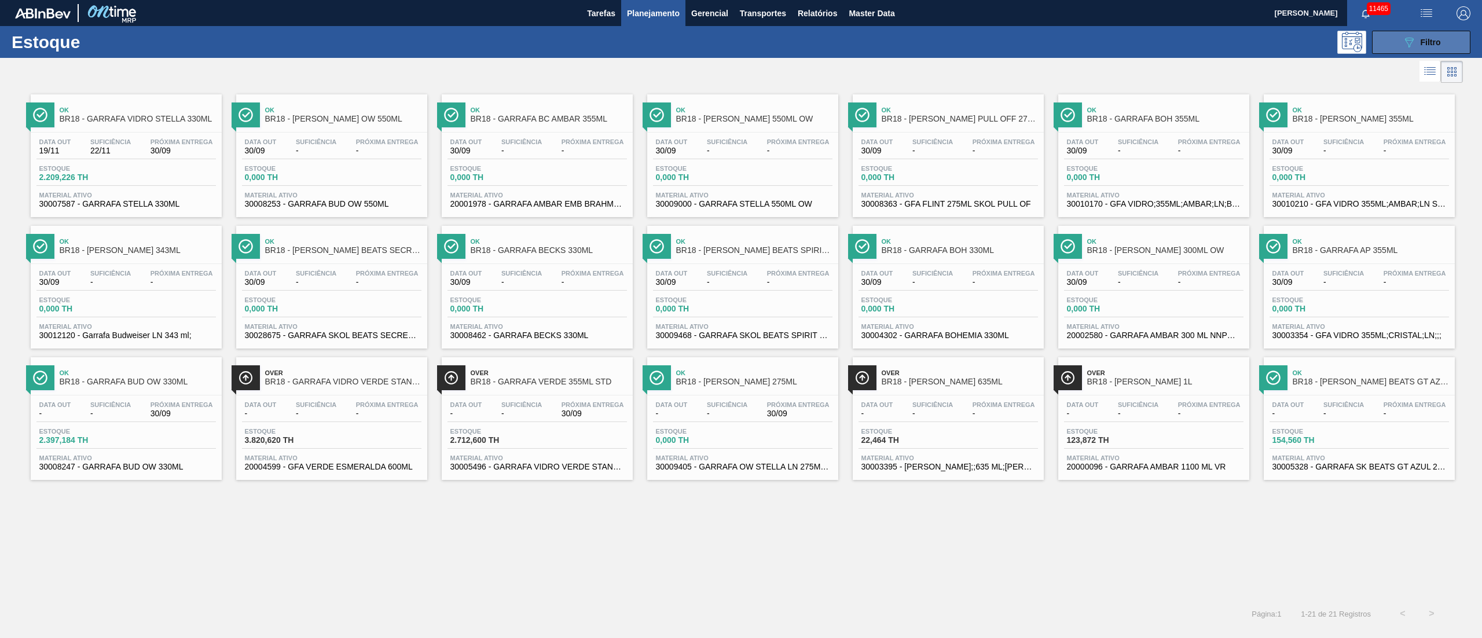
click at [988, 46] on icon "089F7B8B-B2A5-4AFE-B5C0-19BA573D28AC" at bounding box center [1409, 42] width 14 height 14
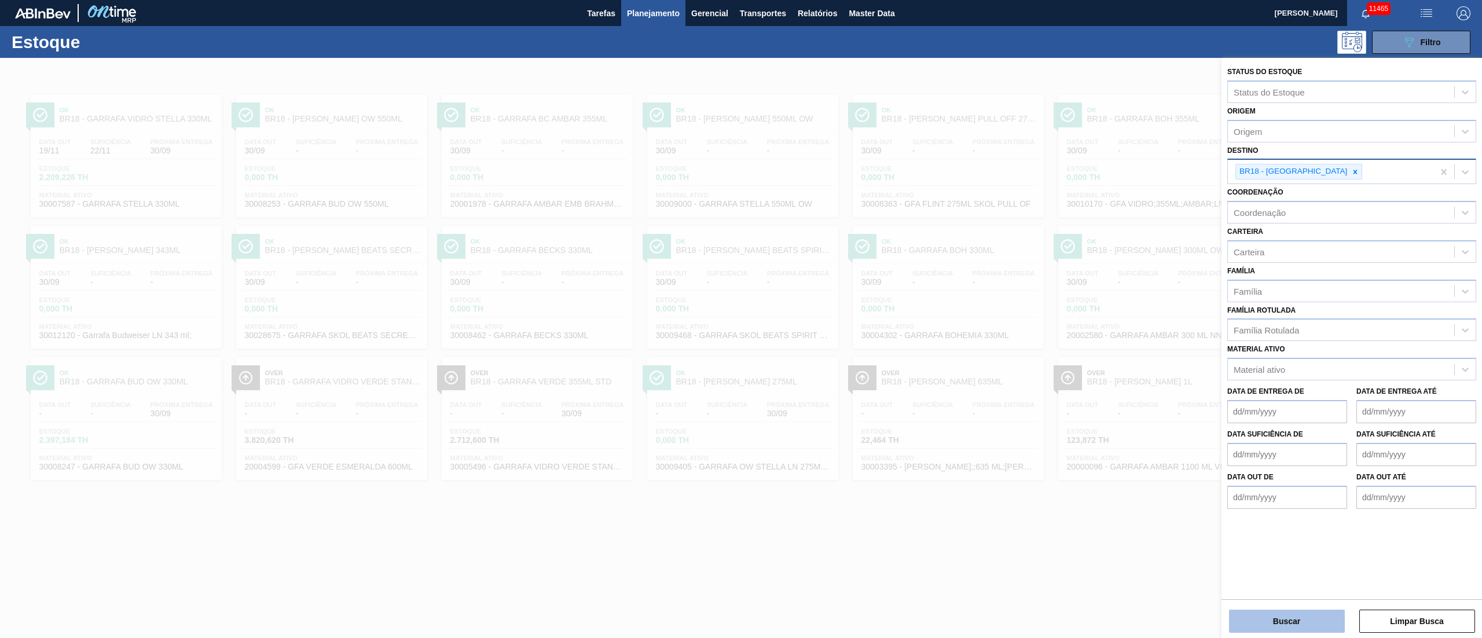
click at [988, 425] on button "Buscar" at bounding box center [1287, 621] width 116 height 23
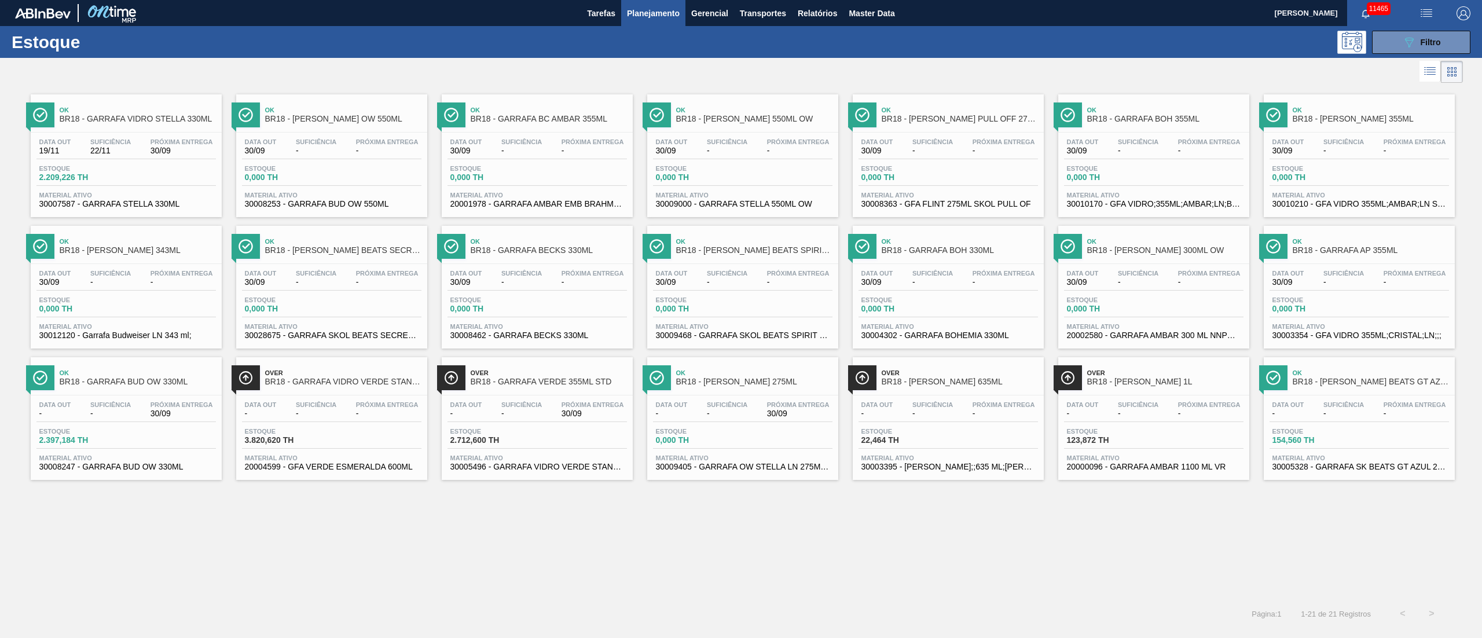
click at [116, 425] on span "Estoque" at bounding box center [79, 431] width 81 height 7
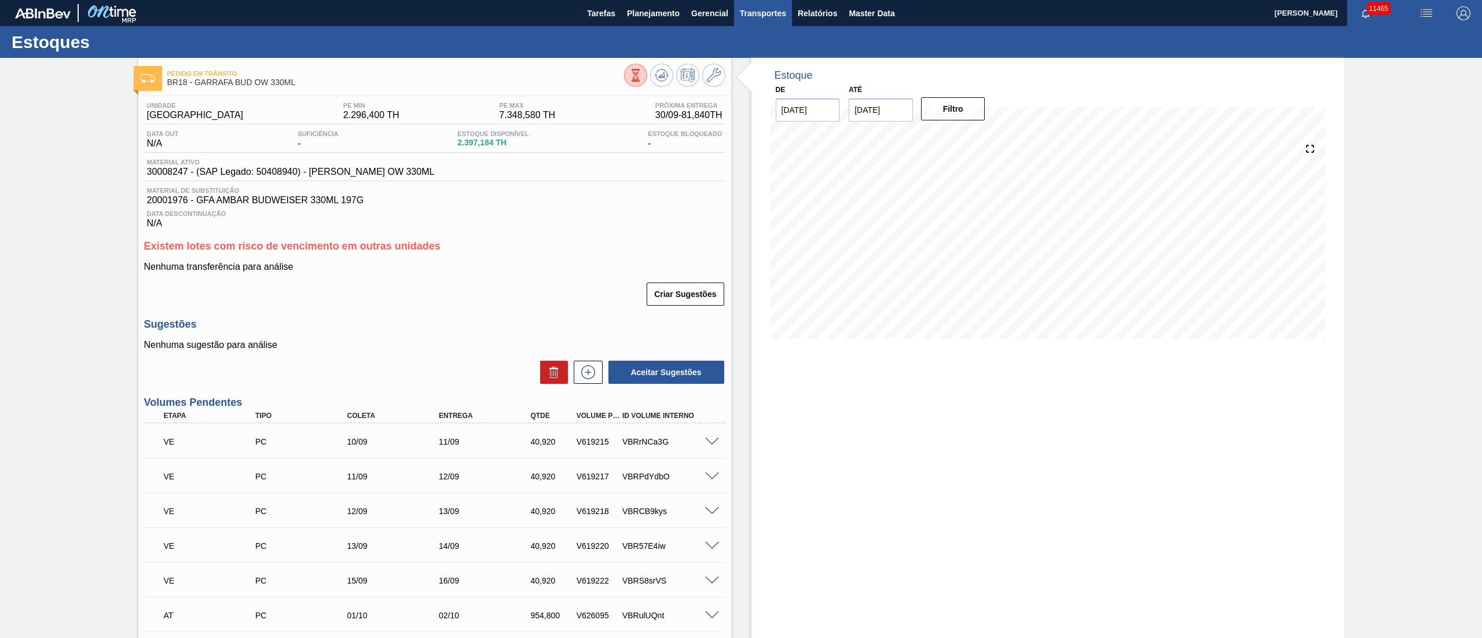
click at [759, 16] on span "Transportes" at bounding box center [763, 13] width 46 height 14
click at [746, 60] on li "Otimização de Carga" at bounding box center [762, 58] width 95 height 19
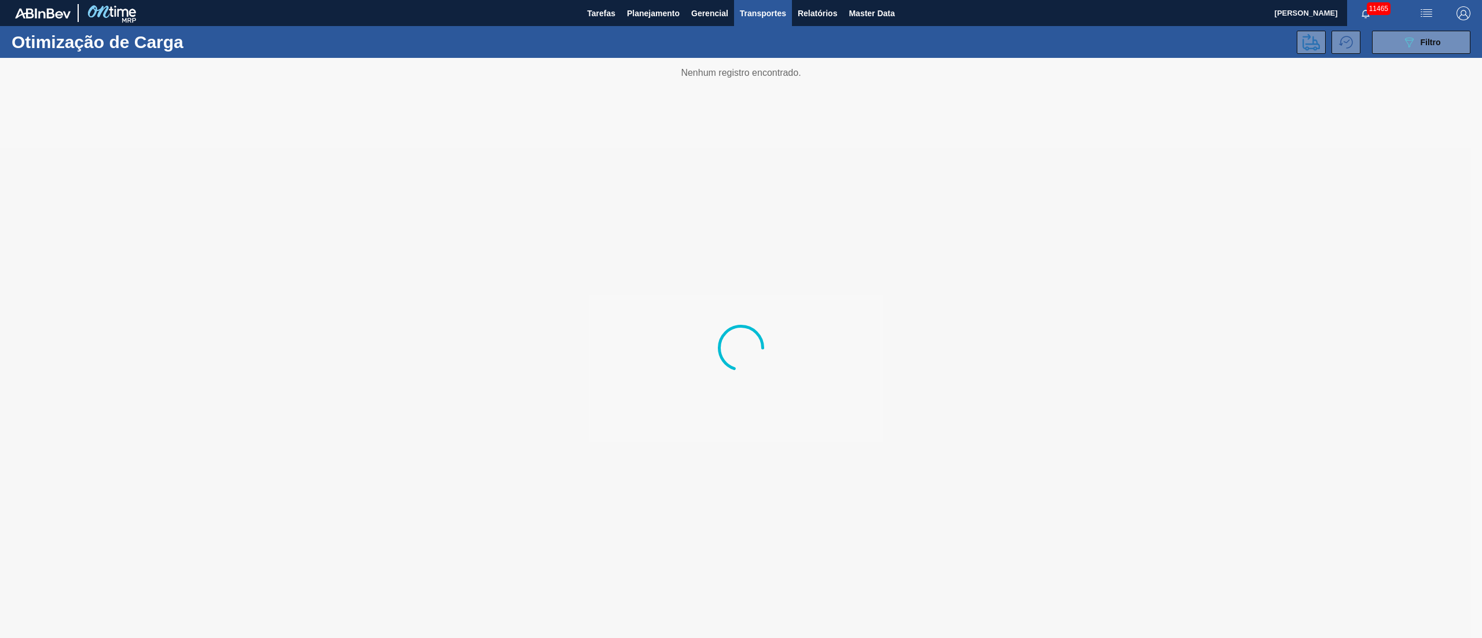
click at [988, 57] on div "Otimização de Carga 089F7B8B-B2A5-4AFE-B5C0-19BA573D28AC Filtro" at bounding box center [741, 42] width 1482 height 32
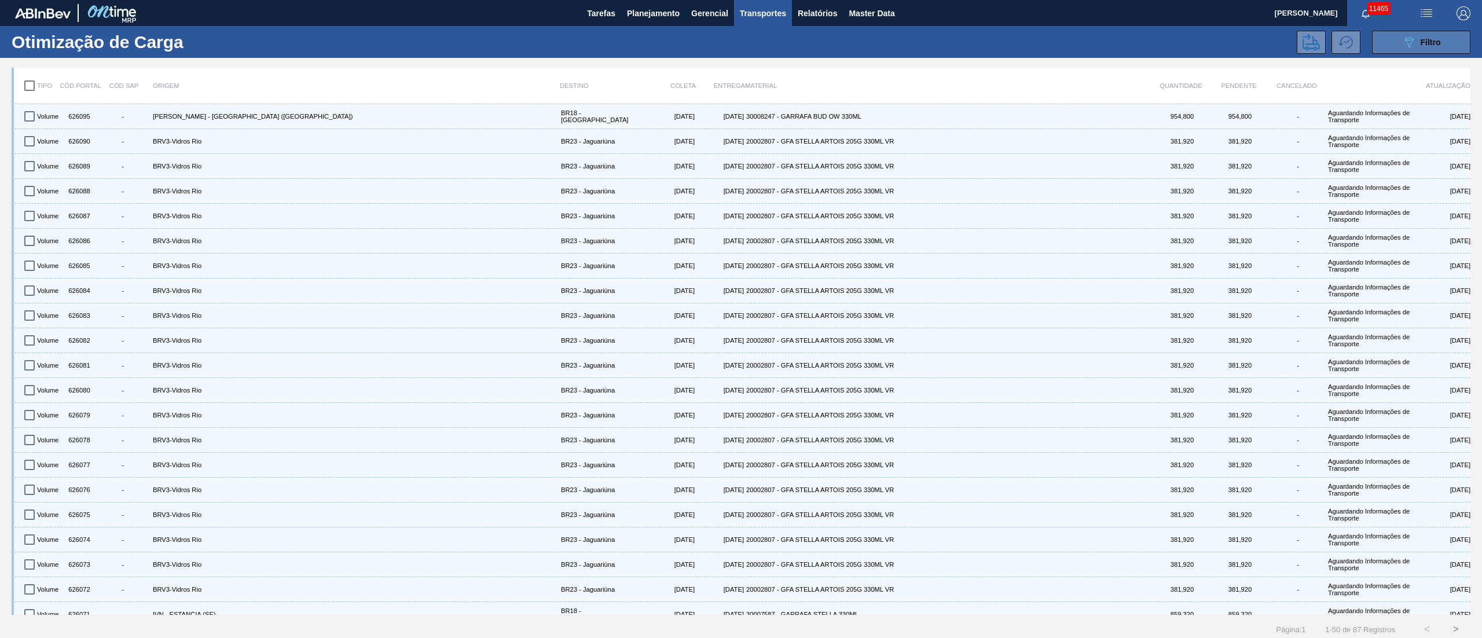
click at [988, 46] on icon "089F7B8B-B2A5-4AFE-B5C0-19BA573D28AC" at bounding box center [1409, 42] width 14 height 14
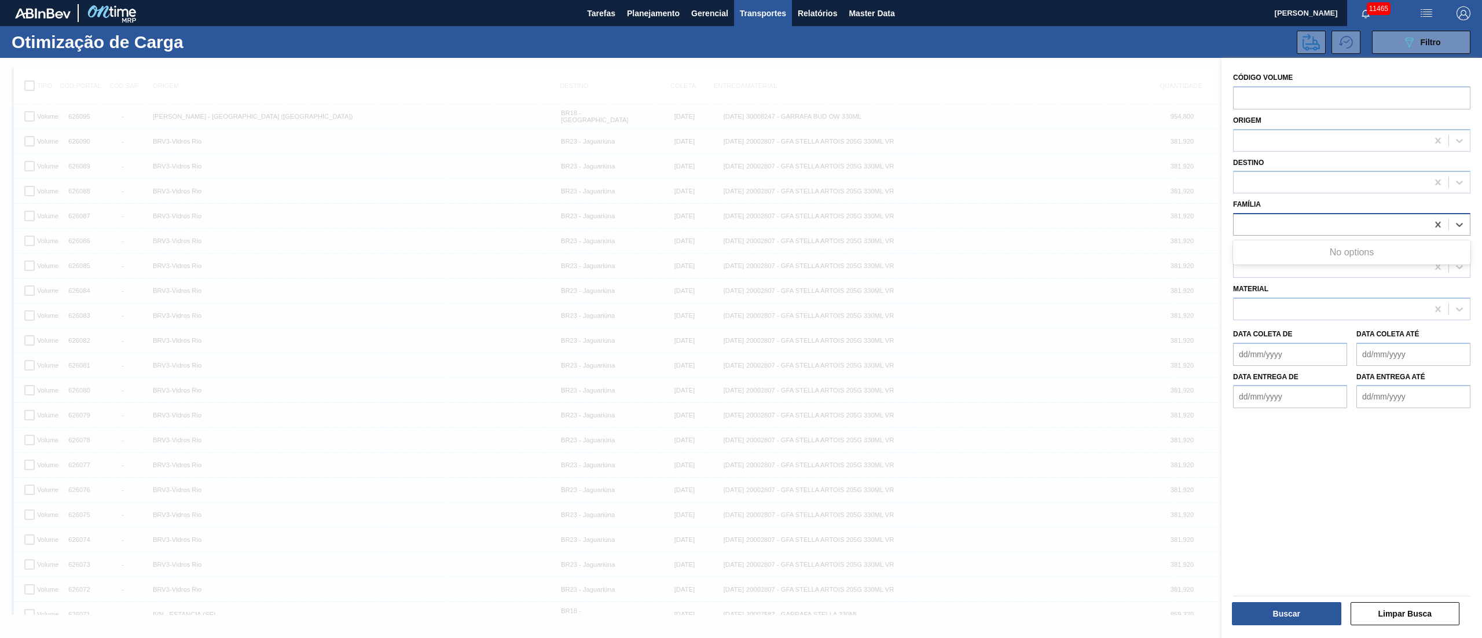
click at [988, 220] on div at bounding box center [1331, 224] width 194 height 17
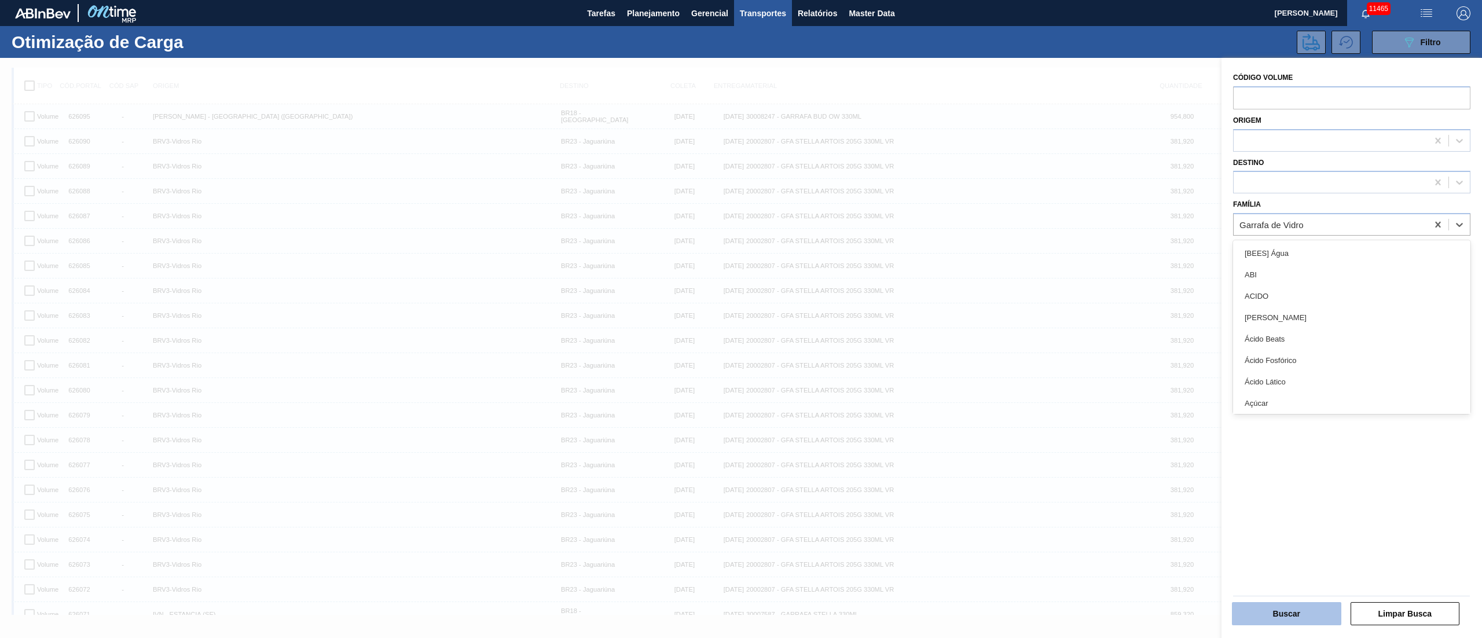
click at [988, 425] on button "Buscar" at bounding box center [1286, 613] width 109 height 23
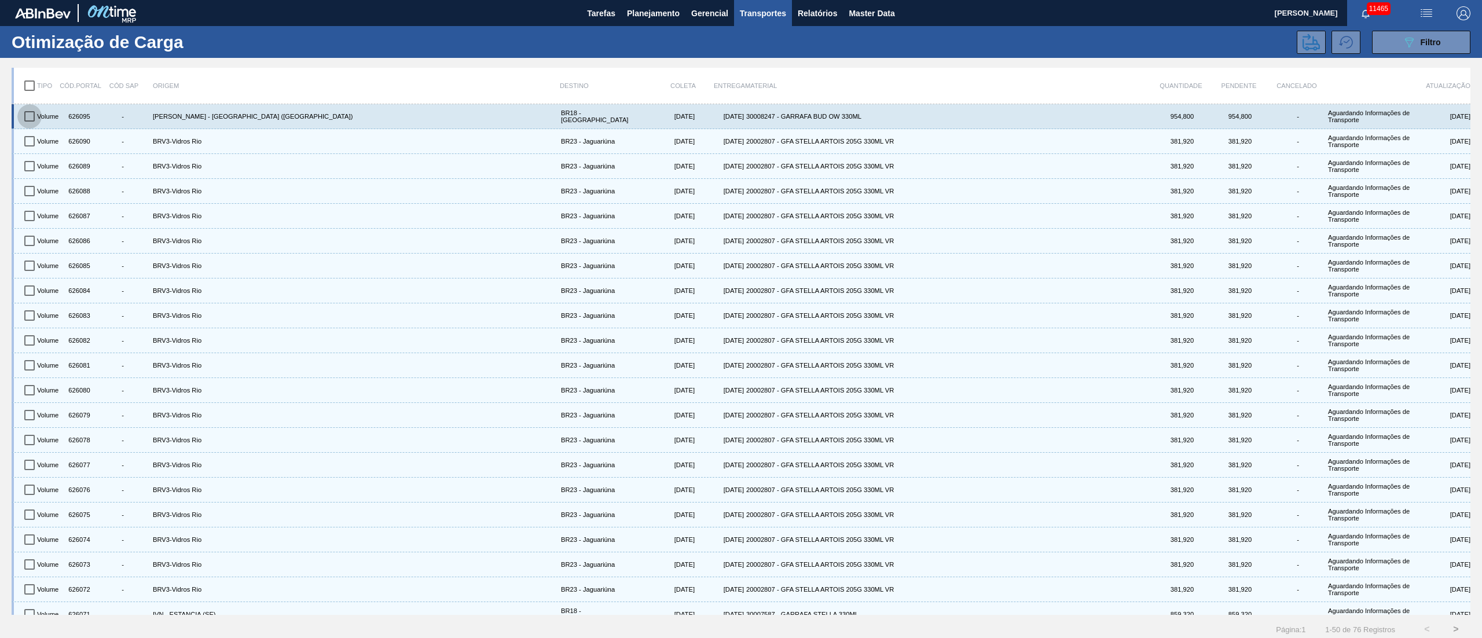
click at [33, 120] on input "checkbox" at bounding box center [29, 116] width 24 height 24
checkbox input "true"
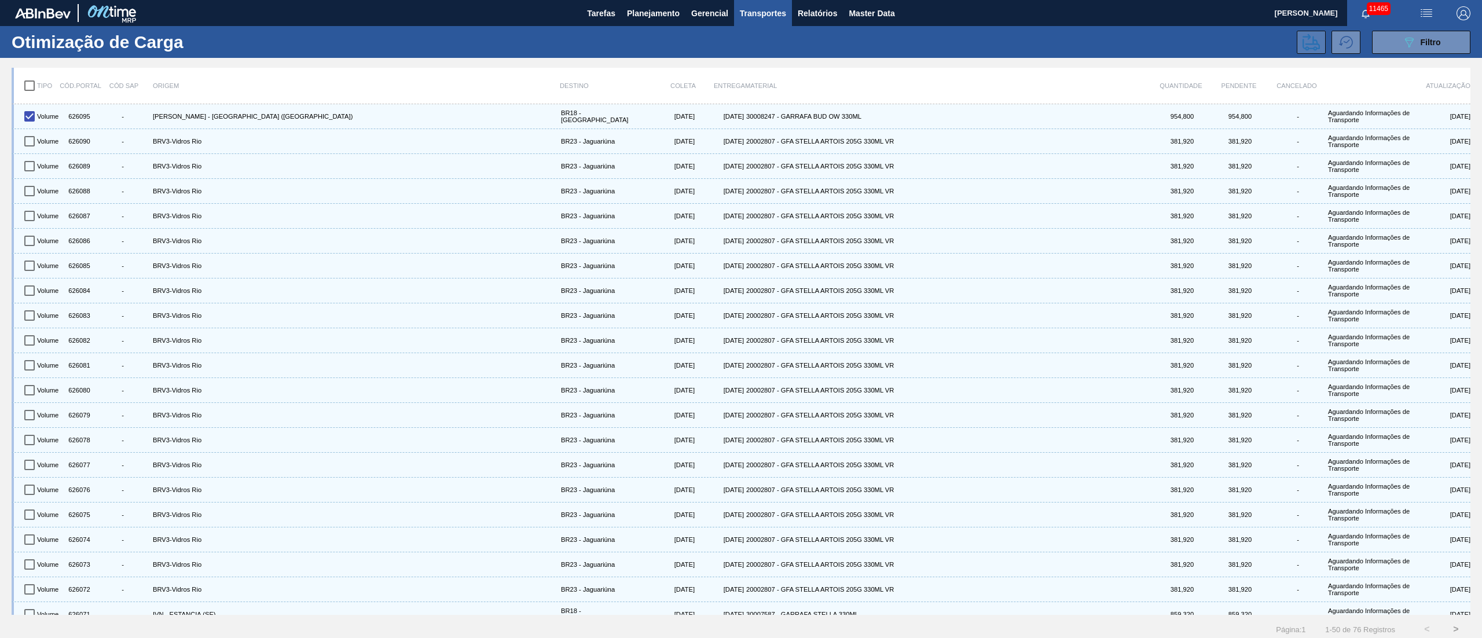
click at [988, 43] on icon at bounding box center [1310, 42] width 17 height 17
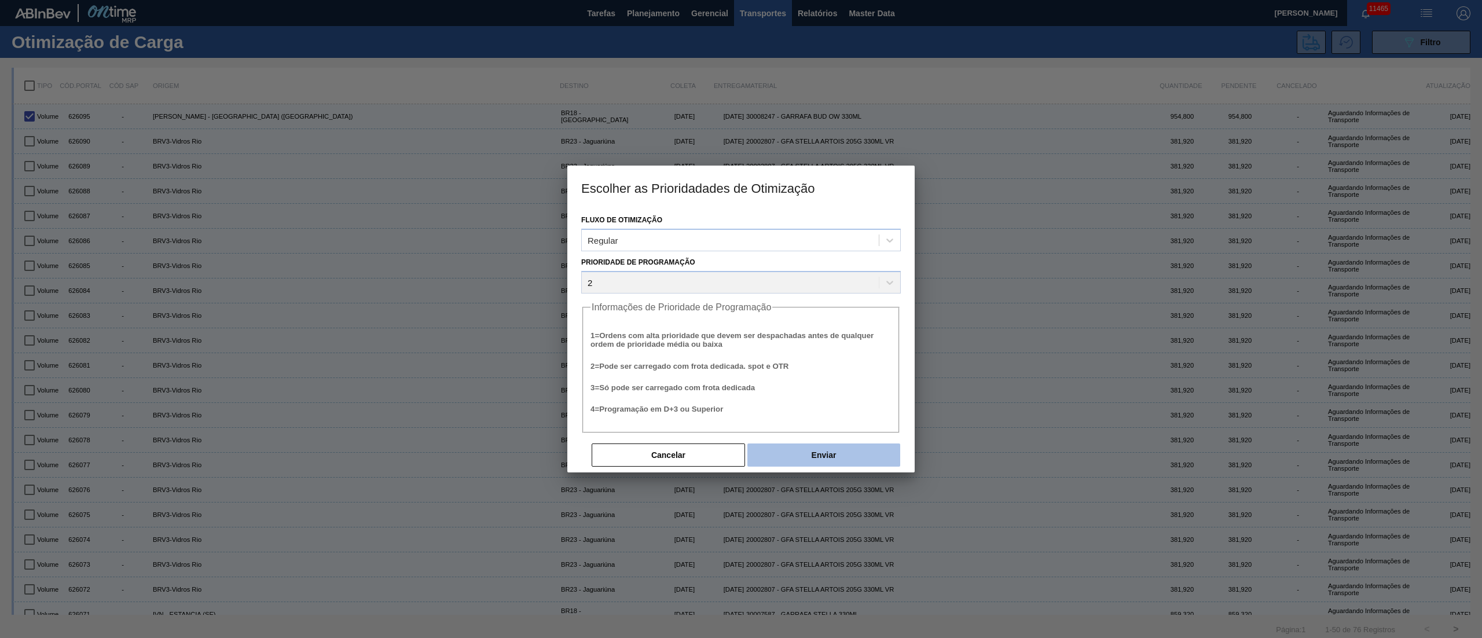
click at [862, 425] on button "Enviar" at bounding box center [823, 454] width 153 height 23
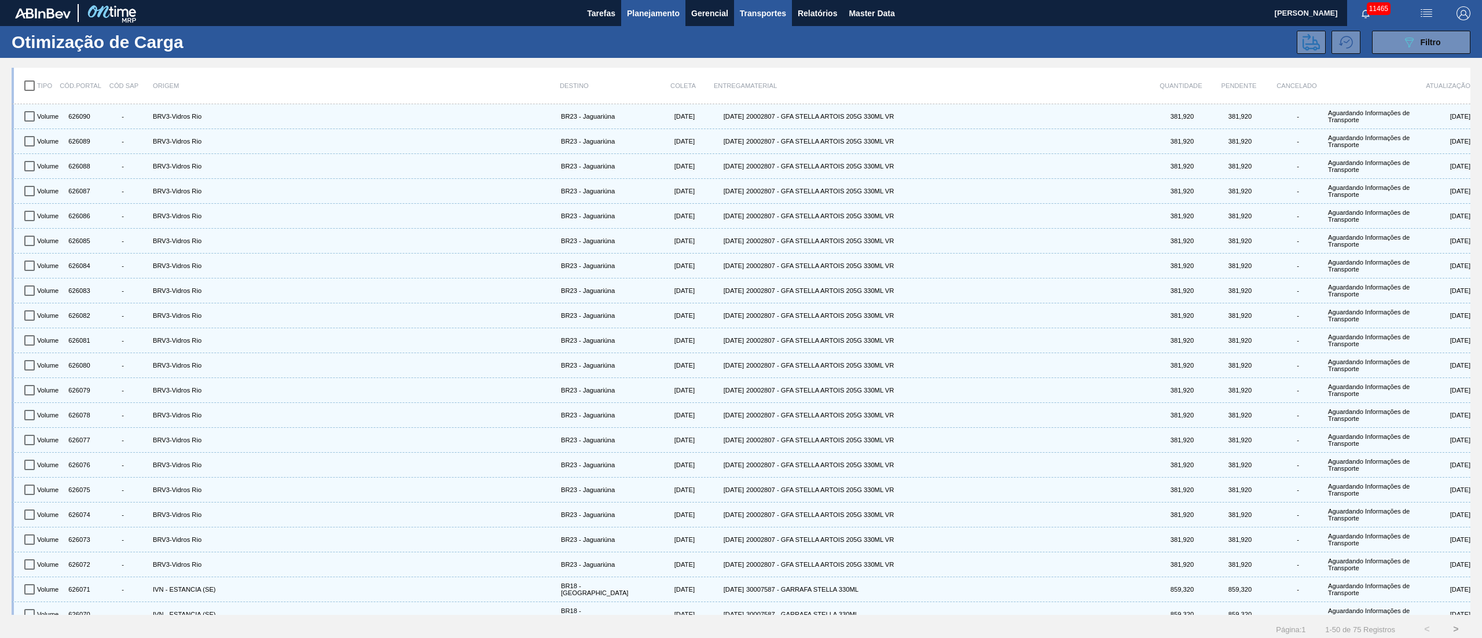
click at [665, 16] on span "Planejamento" at bounding box center [653, 13] width 53 height 14
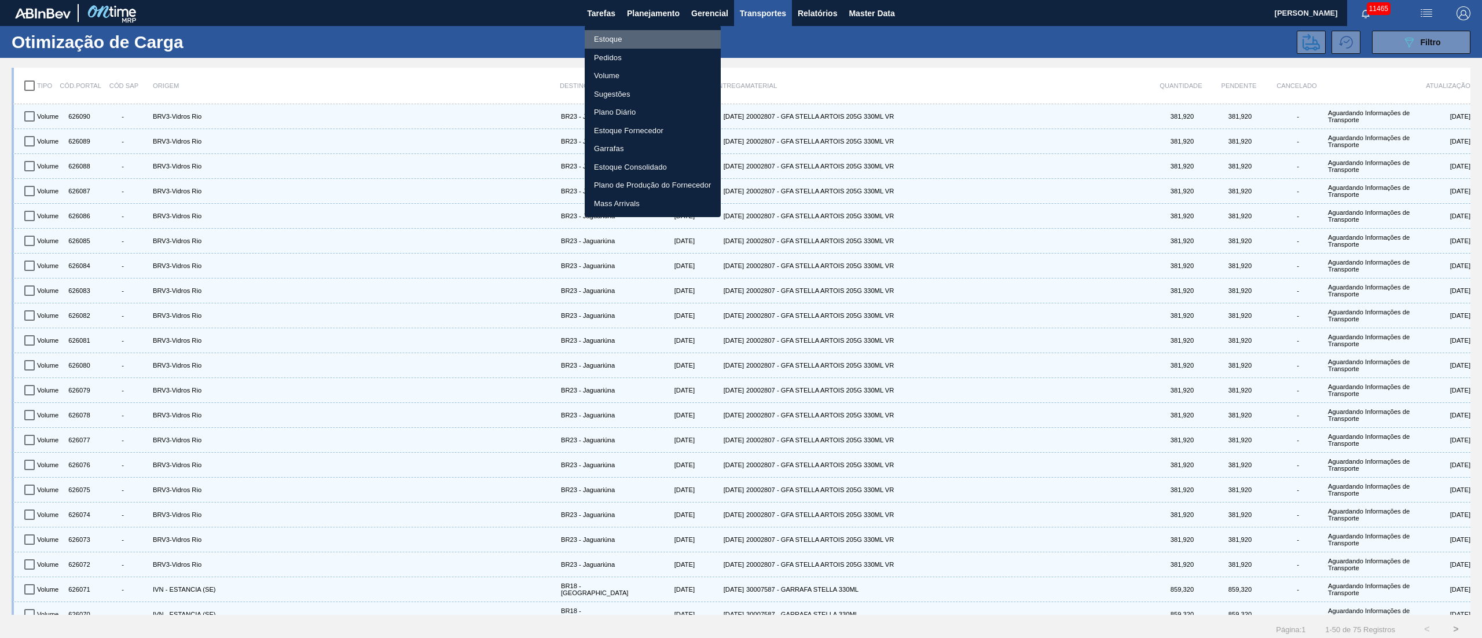
click at [611, 41] on li "Estoque" at bounding box center [653, 39] width 136 height 19
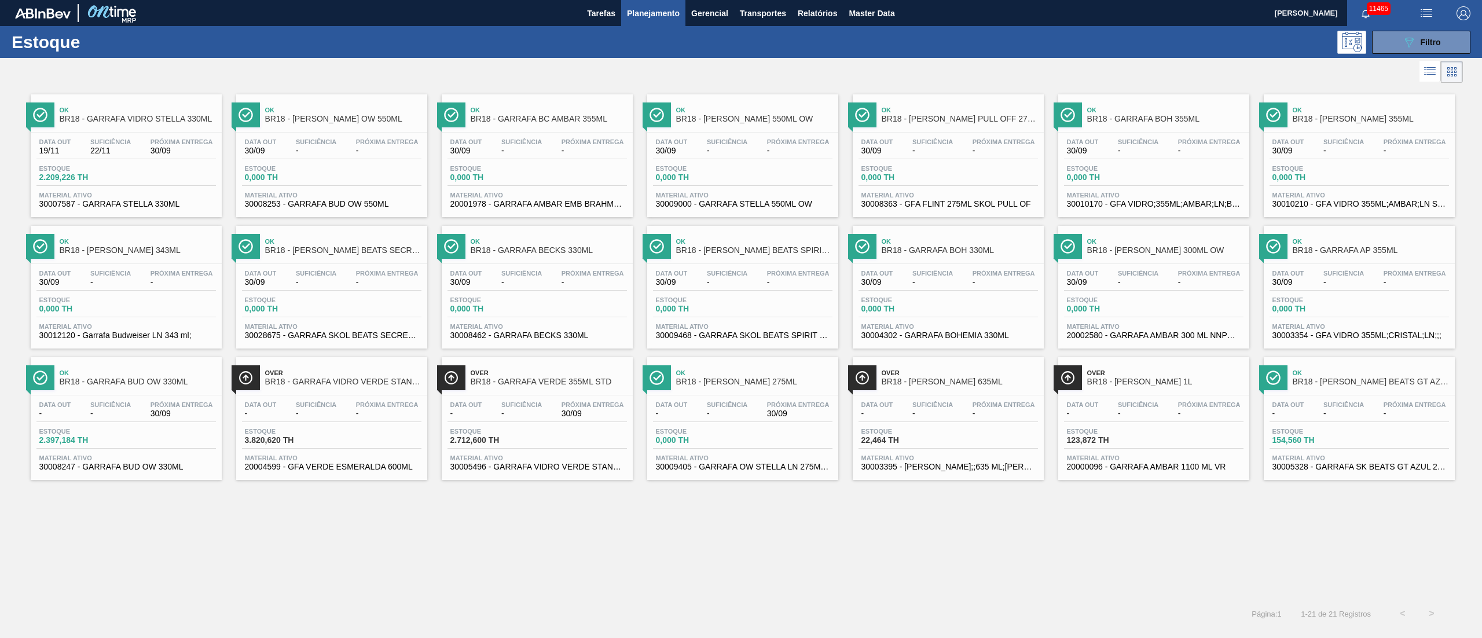
click at [103, 418] on span "-" at bounding box center [110, 413] width 41 height 9
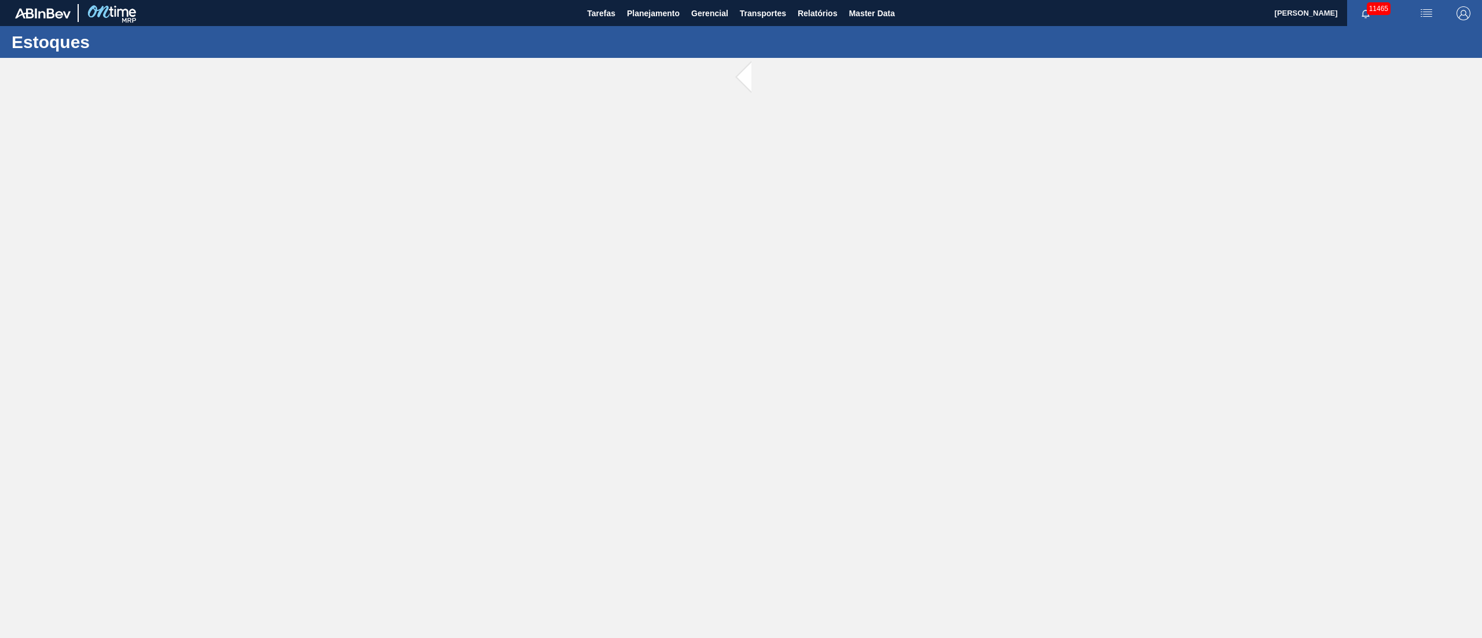
click at [103, 418] on main "Tarefas Planejamento Gerencial Transportes Relatórios Master Data [PERSON_NAME]…" at bounding box center [741, 319] width 1482 height 638
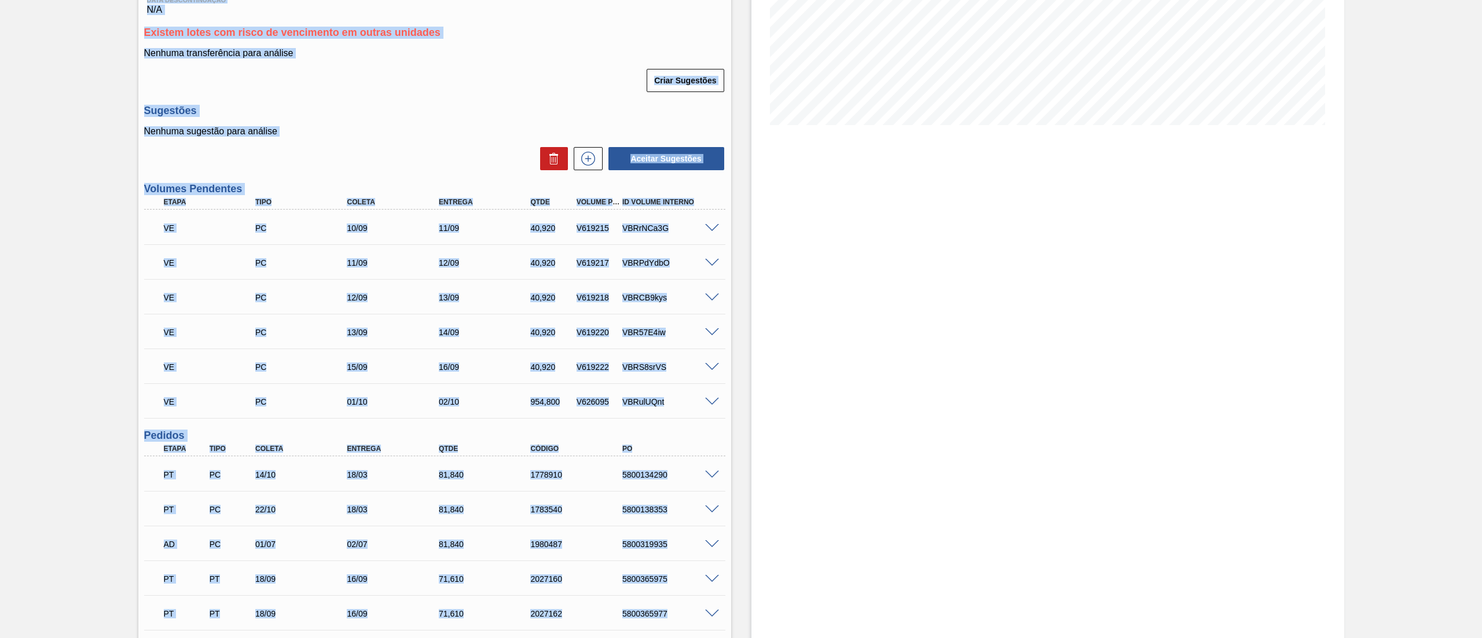
scroll to position [232, 0]
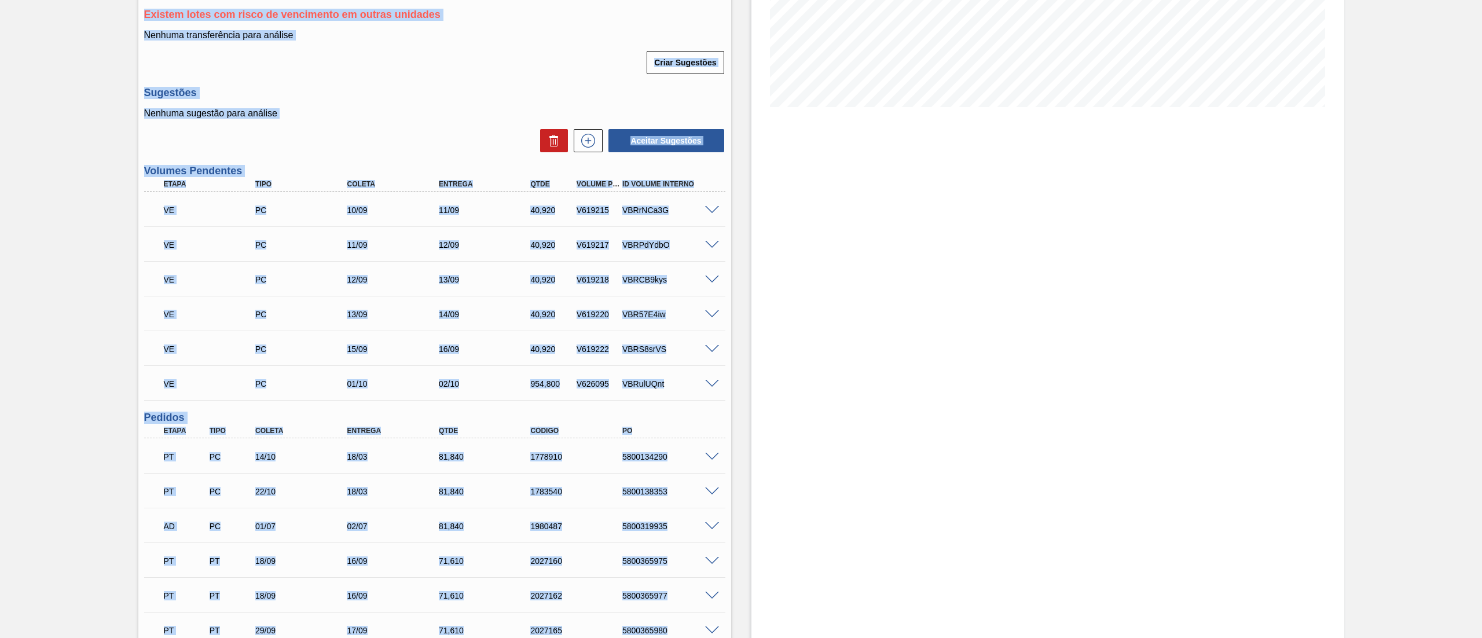
click at [424, 123] on div "Nenhuma sugestão para análise Aceitar Sugestões" at bounding box center [434, 130] width 581 height 45
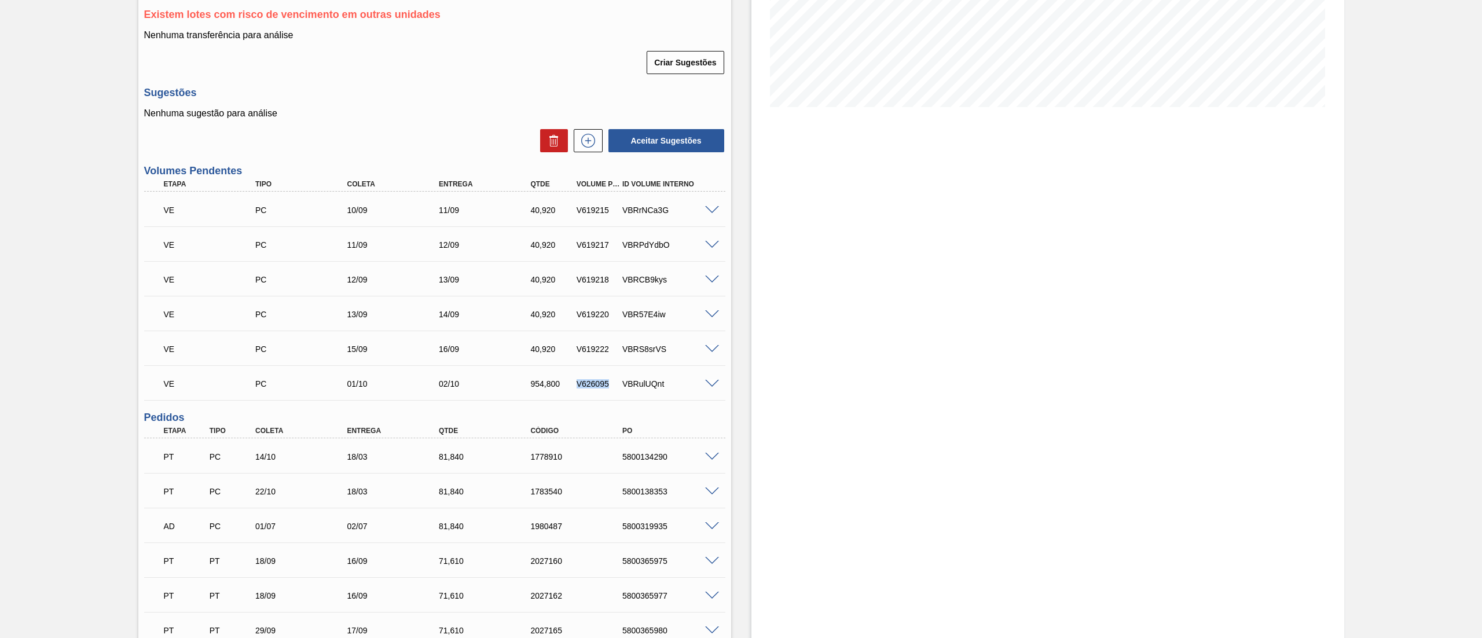
drag, startPoint x: 614, startPoint y: 384, endPoint x: 566, endPoint y: 377, distance: 49.1
click at [566, 377] on div "VE PC 01/10 02/10 954,800 V626095 VBRulUQnt" at bounding box center [431, 382] width 550 height 23
copy div "V626095"
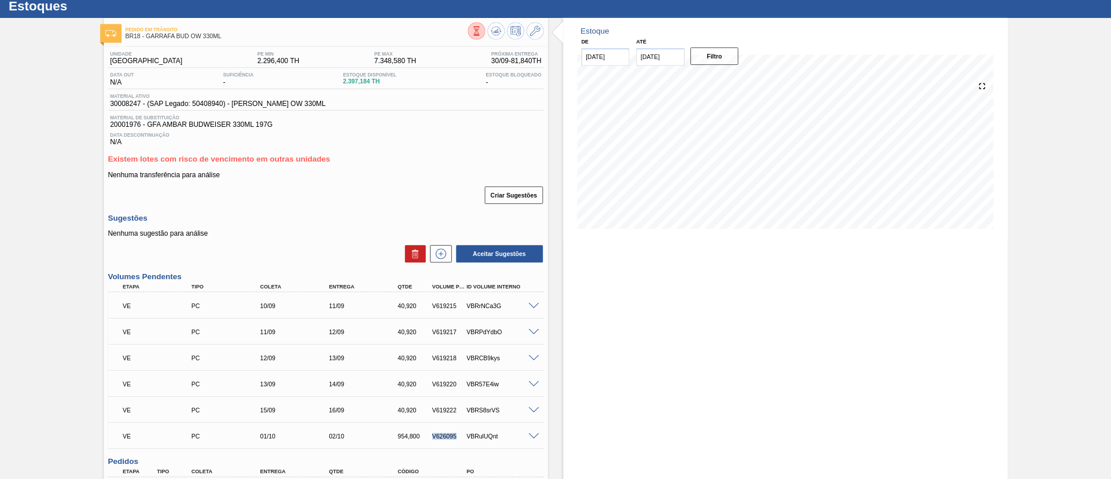
scroll to position [0, 0]
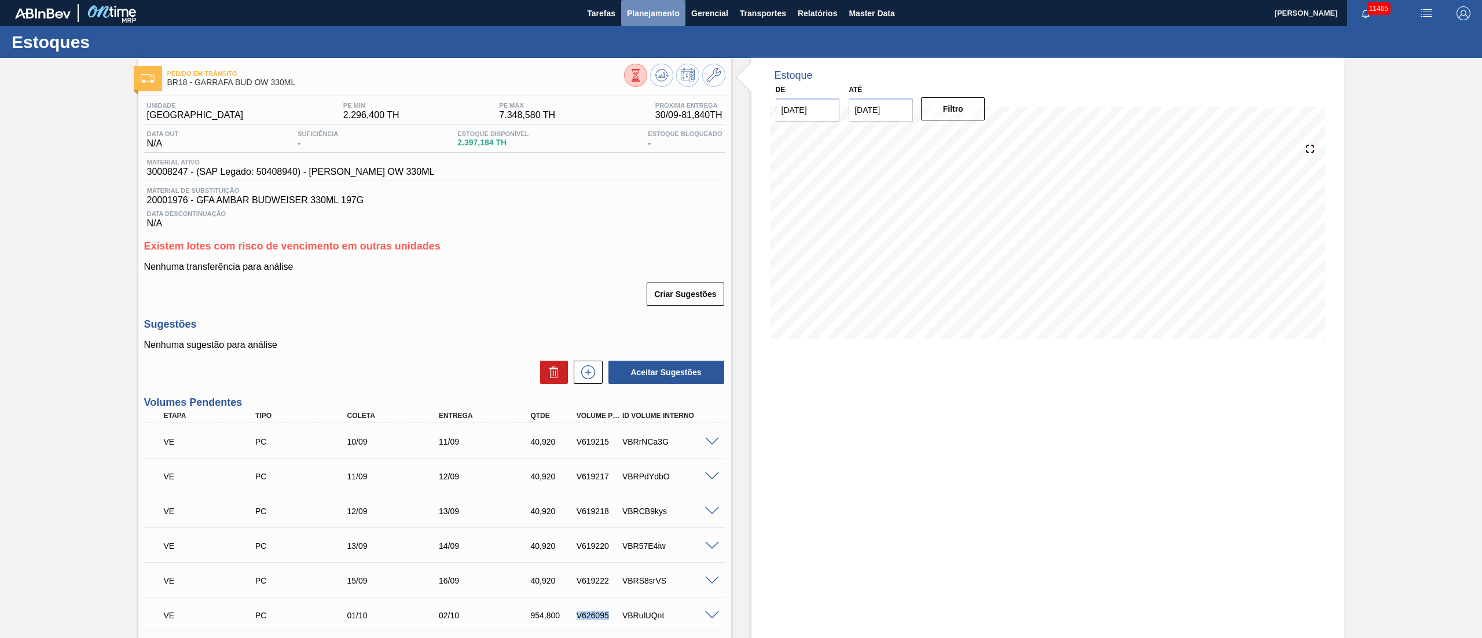
click at [646, 20] on button "Planejamento" at bounding box center [653, 13] width 64 height 26
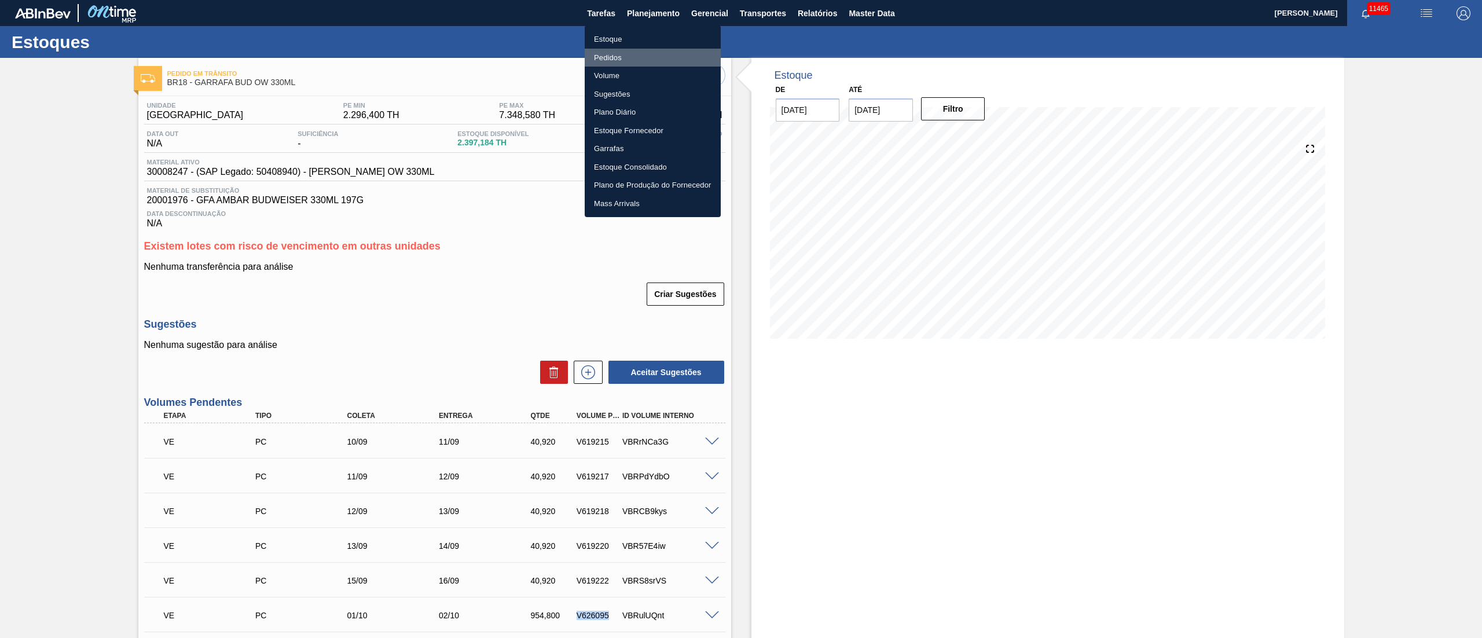
click at [610, 56] on li "Pedidos" at bounding box center [653, 58] width 136 height 19
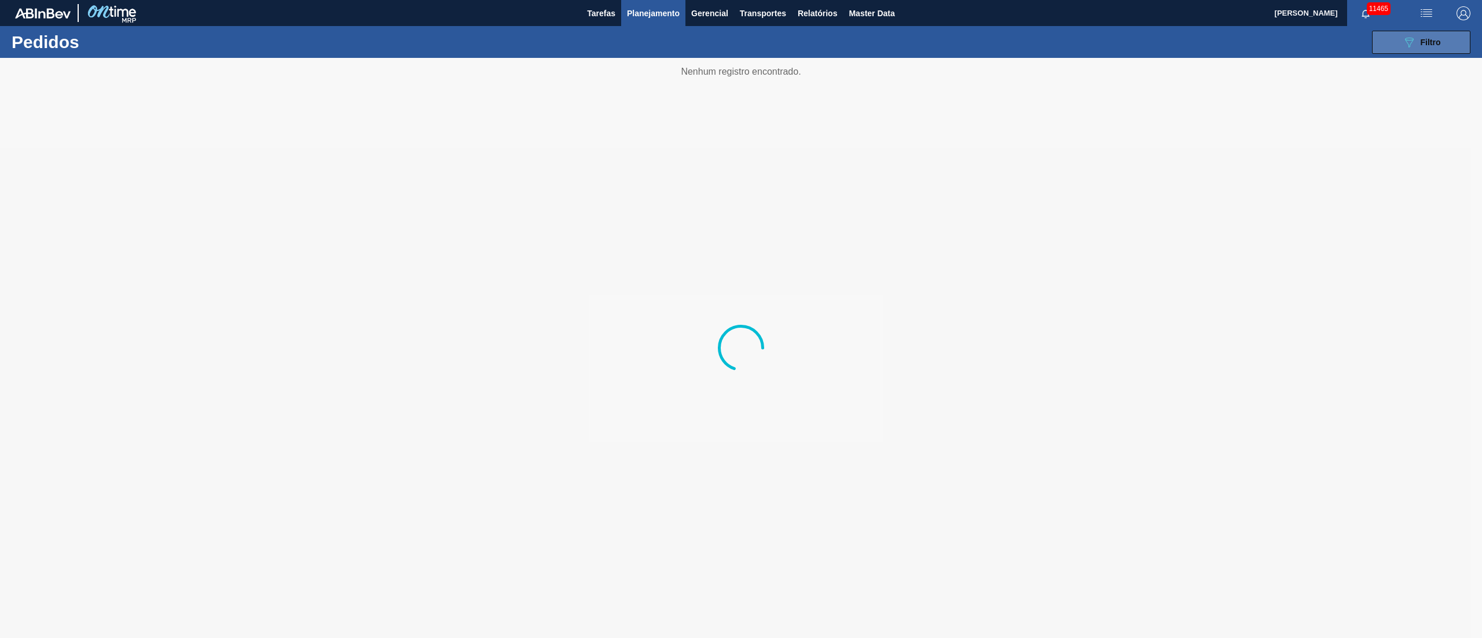
click at [988, 50] on button "089F7B8B-B2A5-4AFE-B5C0-19BA573D28AC Filtro" at bounding box center [1421, 42] width 98 height 23
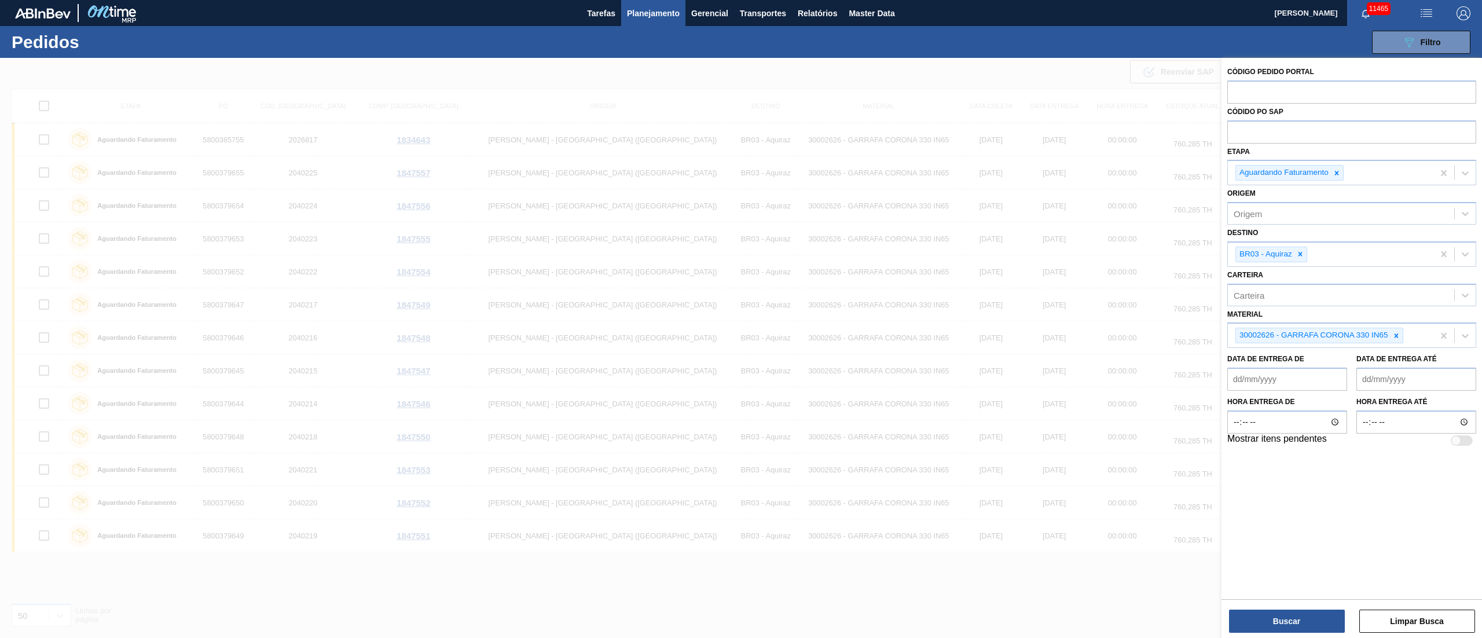
click at [988, 252] on icon at bounding box center [1300, 254] width 4 height 4
type input "0"
type input "1"
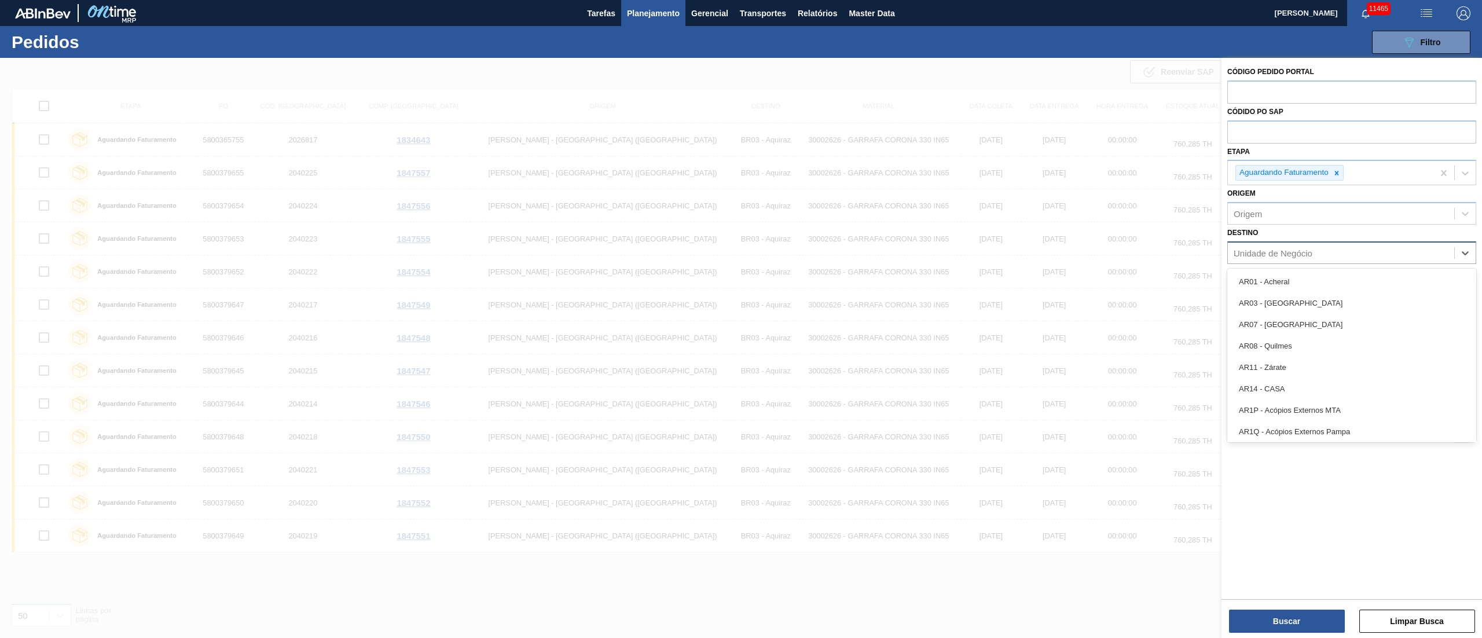
type input "18"
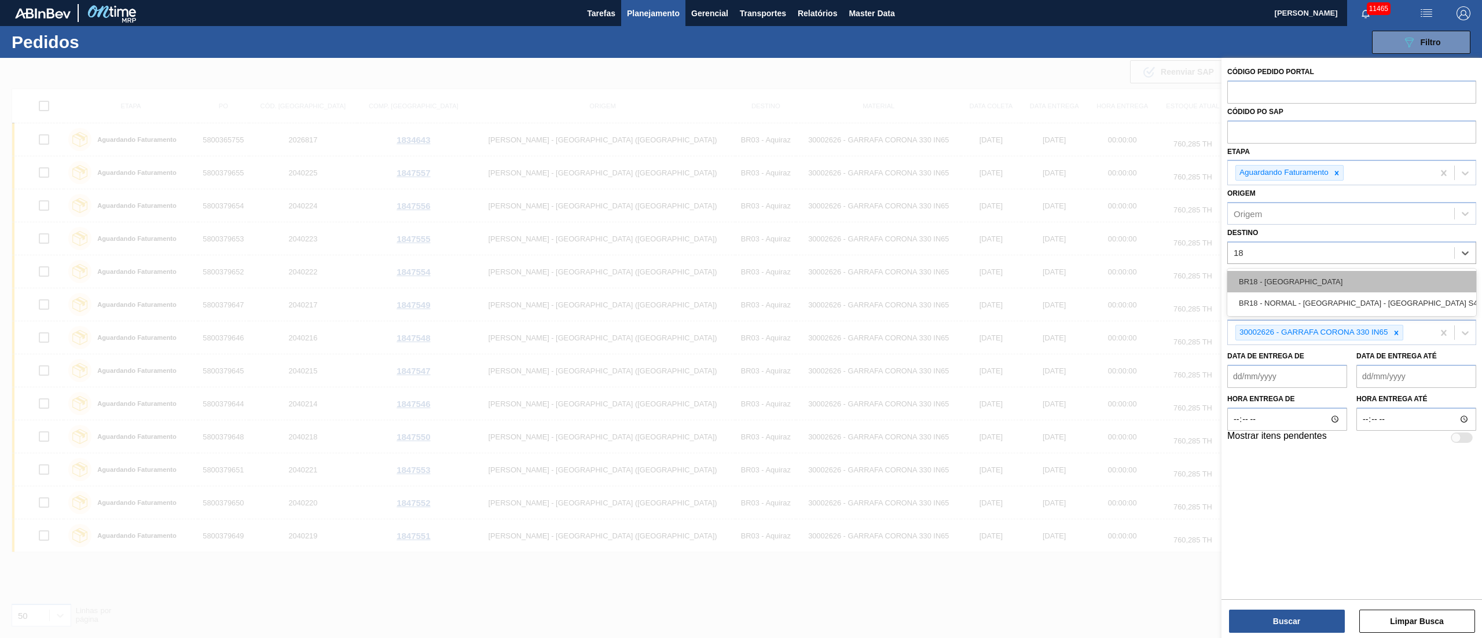
click at [988, 284] on div "BR18 - [GEOGRAPHIC_DATA]" at bounding box center [1351, 281] width 249 height 21
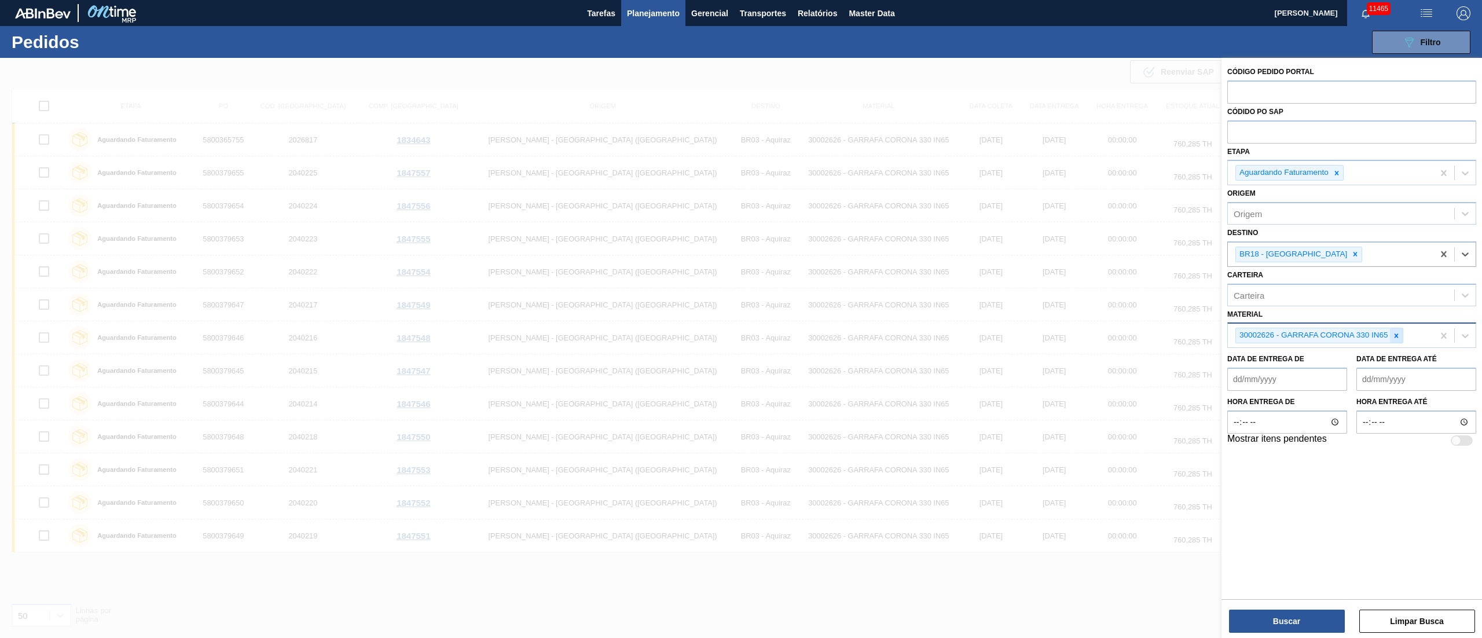
click at [988, 337] on icon at bounding box center [1396, 336] width 8 height 8
type input "30007247"
click at [988, 309] on div "Material option 30002626 - GARRAFA CORONA 330 IN65, deselected. Use Up and Down…" at bounding box center [1351, 325] width 249 height 39
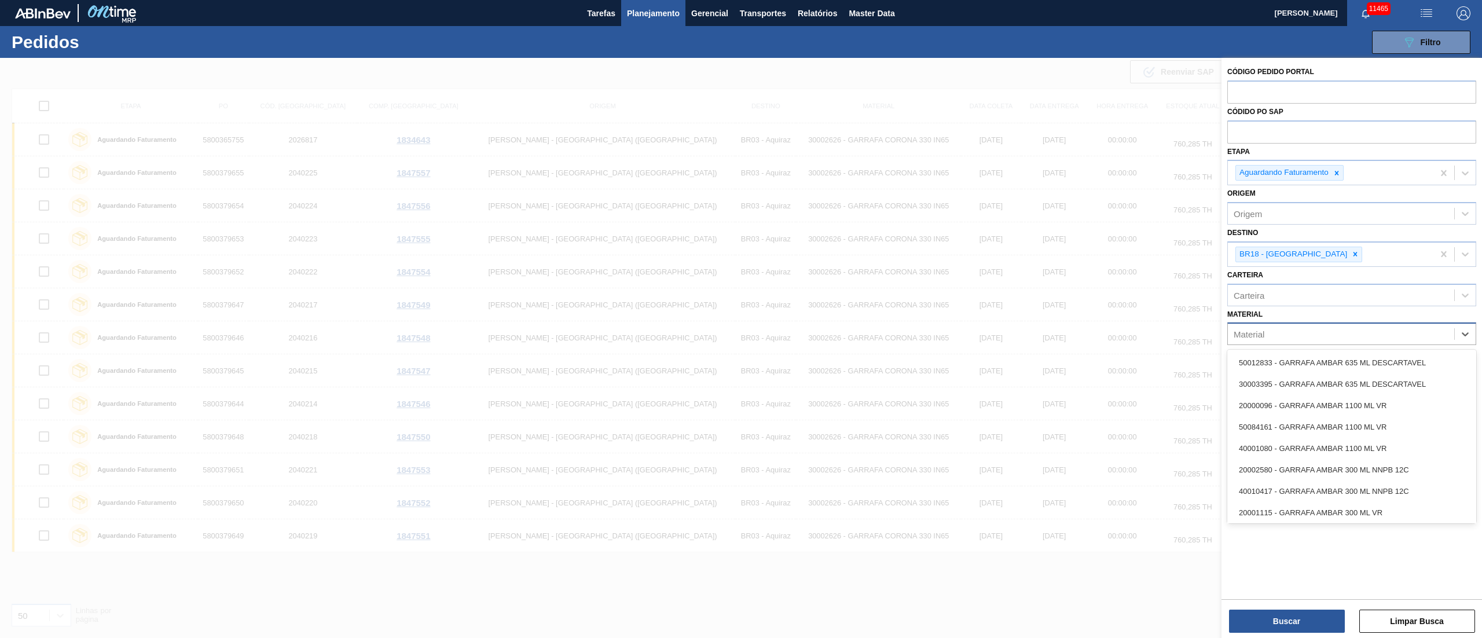
click at [988, 326] on div "Material" at bounding box center [1341, 334] width 226 height 17
type input "30008"
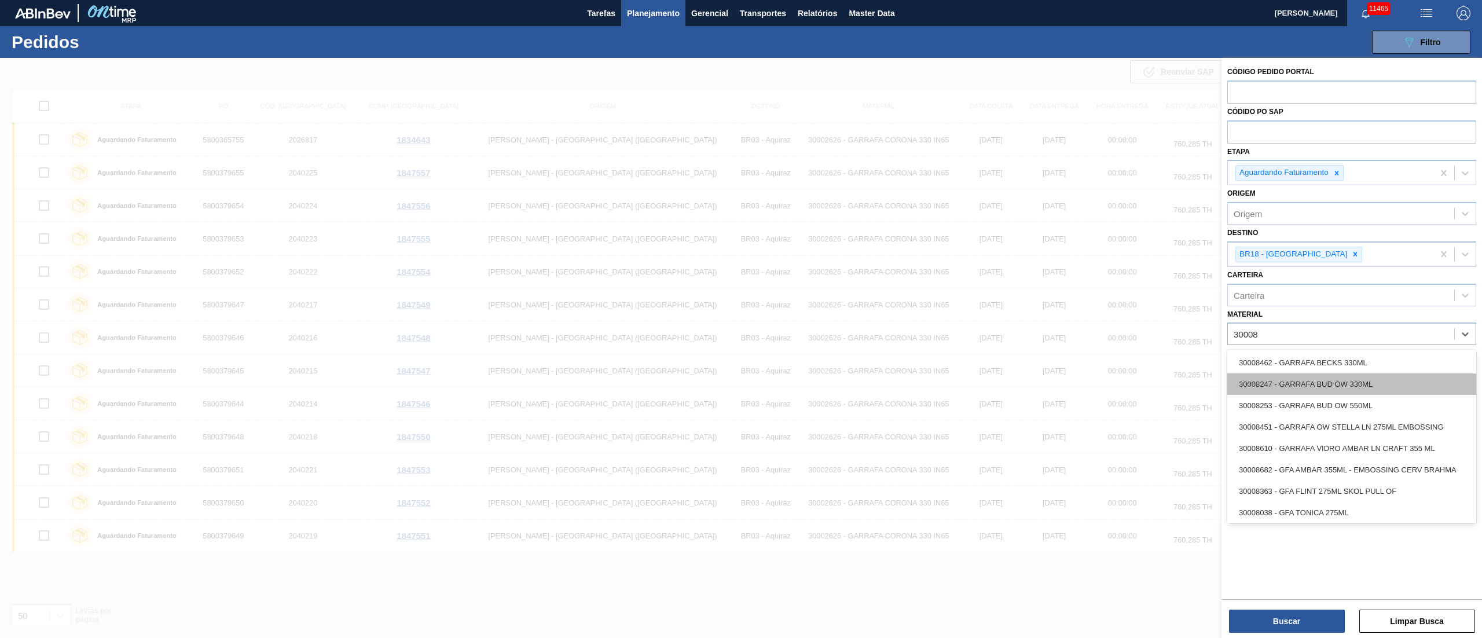
click at [988, 386] on div "30008247 - GARRAFA BUD OW 330ML" at bounding box center [1351, 383] width 249 height 21
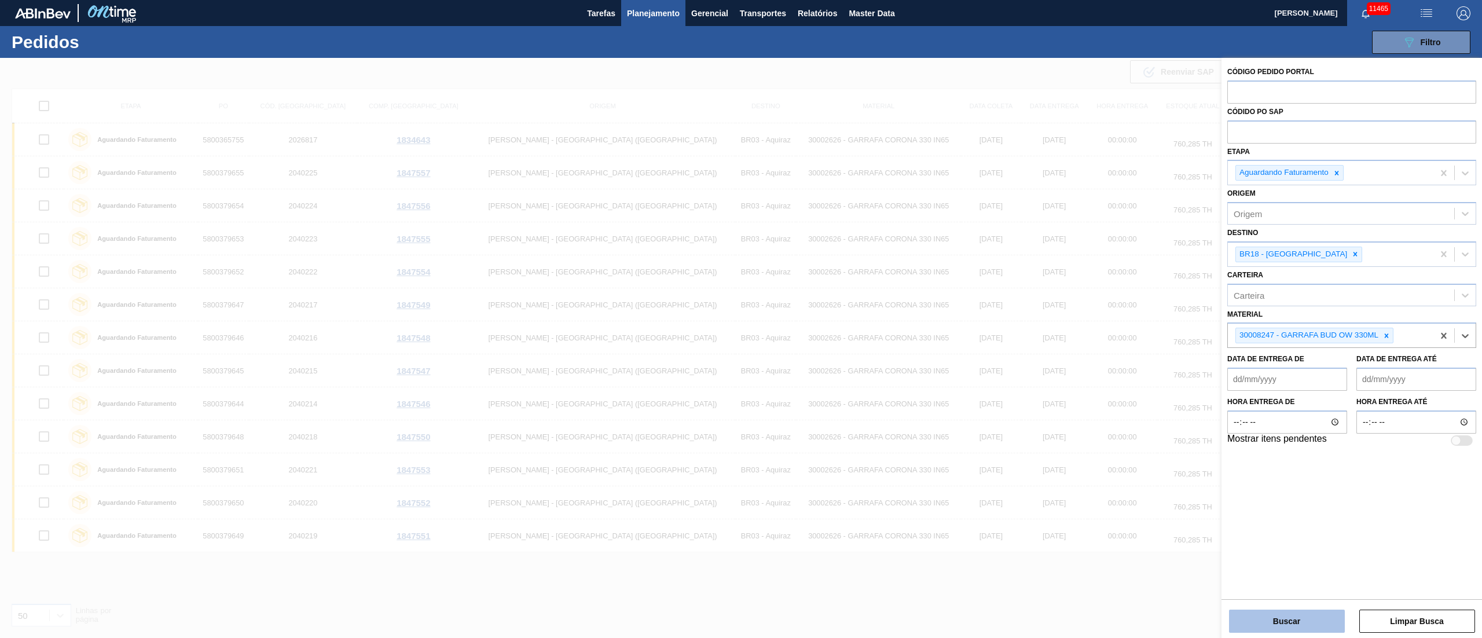
click at [988, 425] on button "Buscar" at bounding box center [1287, 621] width 116 height 23
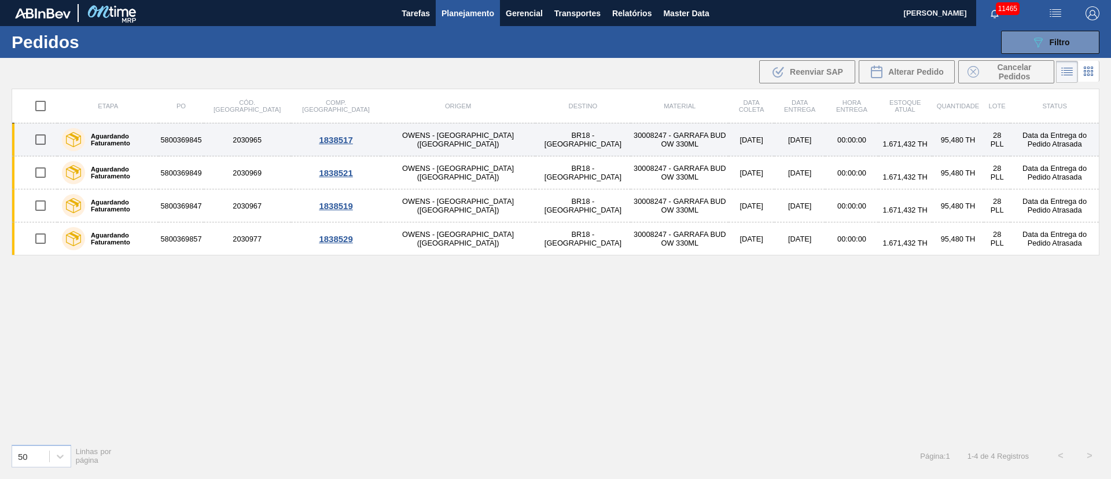
click at [420, 146] on td "[PERSON_NAME] - [GEOGRAPHIC_DATA] ([GEOGRAPHIC_DATA])" at bounding box center [458, 139] width 154 height 33
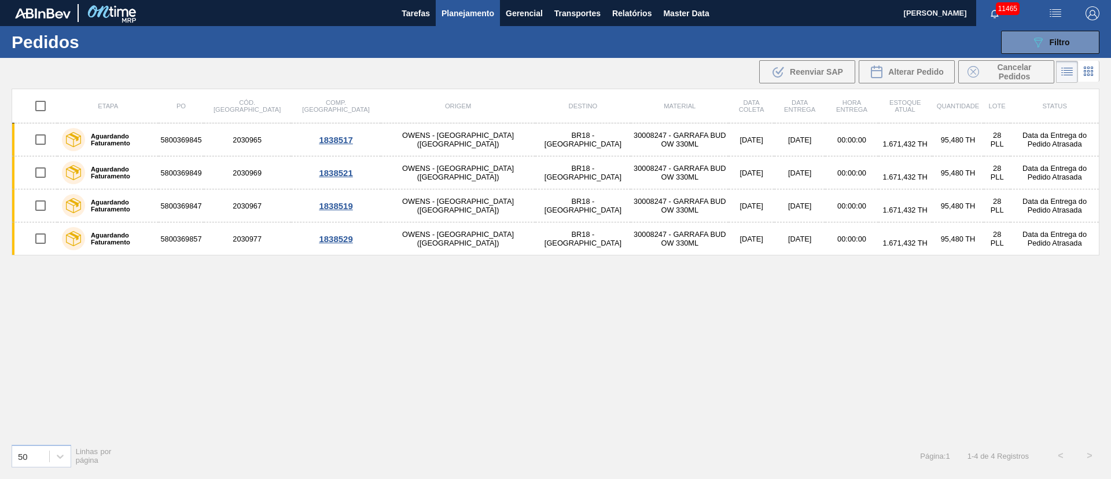
click at [420, 146] on main "Tarefas Planejamento Gerencial Transportes Relatórios Master Data Juliane Romag…" at bounding box center [555, 239] width 1111 height 479
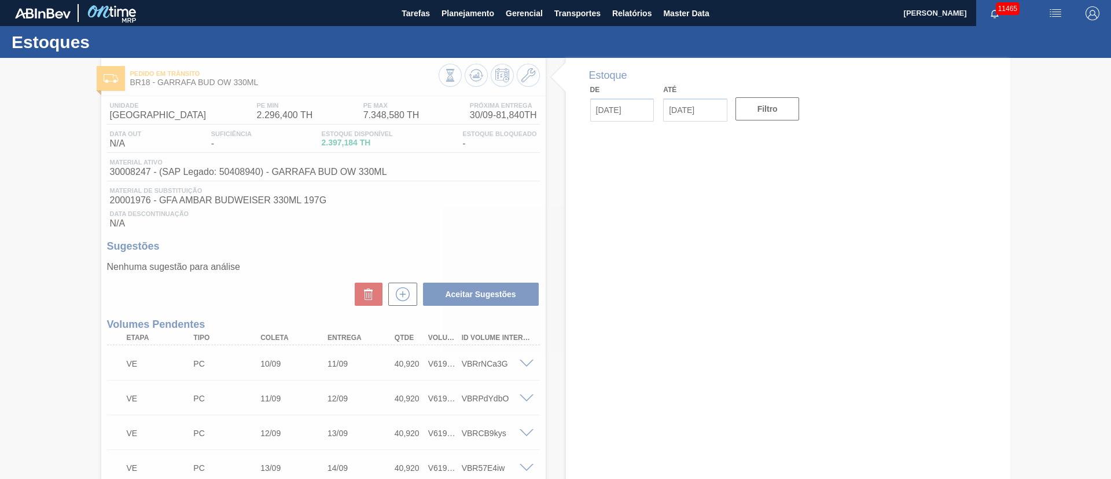
type input "30/09/2025"
type input "14/10/2025"
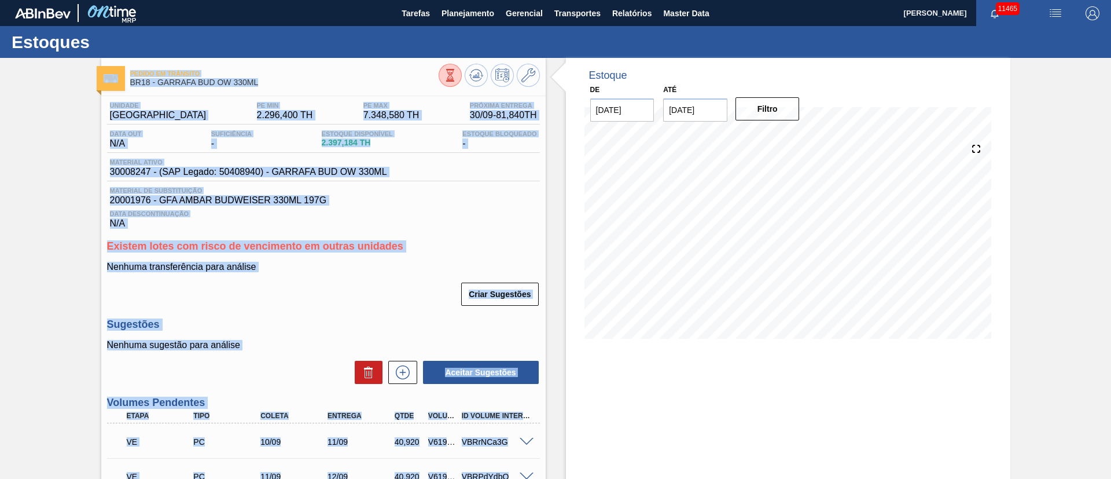
click at [487, 204] on span "20001976 - GFA AMBAR BUDWEISER 330ML 197G" at bounding box center [323, 200] width 427 height 10
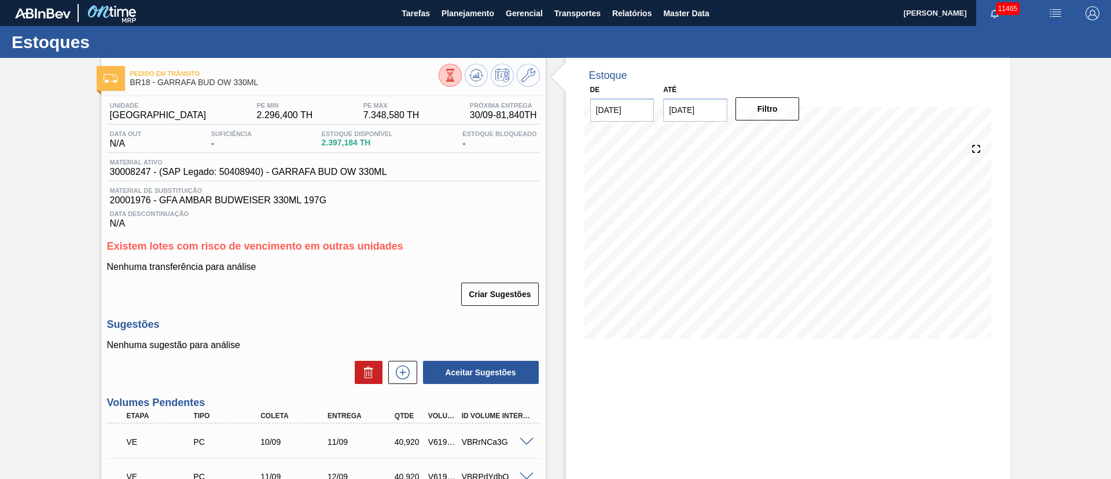
click at [473, 226] on div "Data Descontinuação N/A" at bounding box center [323, 216] width 433 height 23
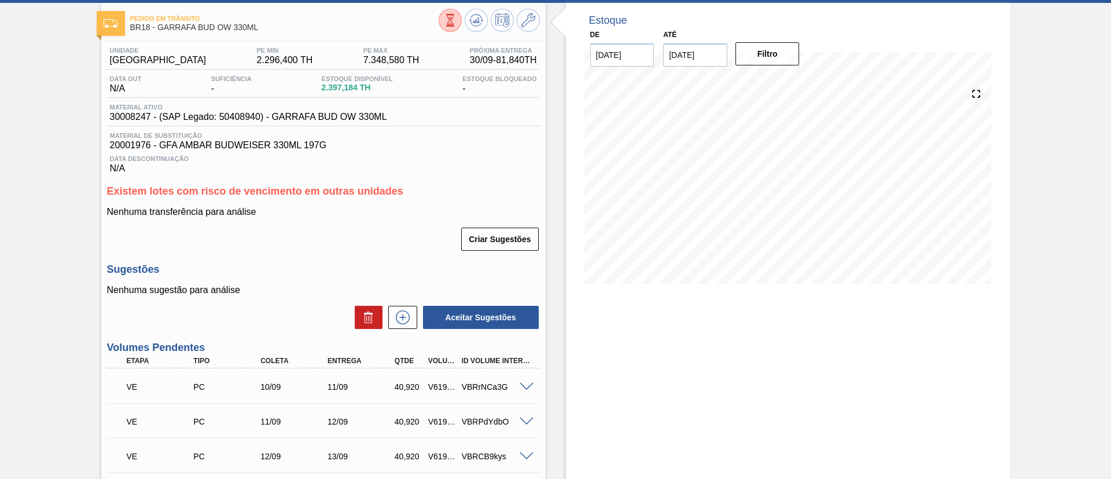
scroll to position [434, 0]
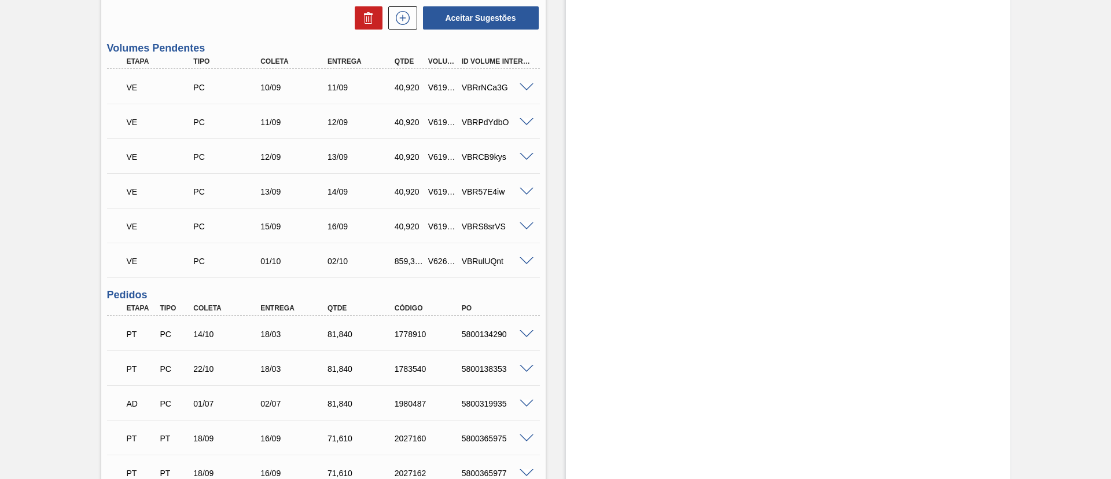
scroll to position [0, 0]
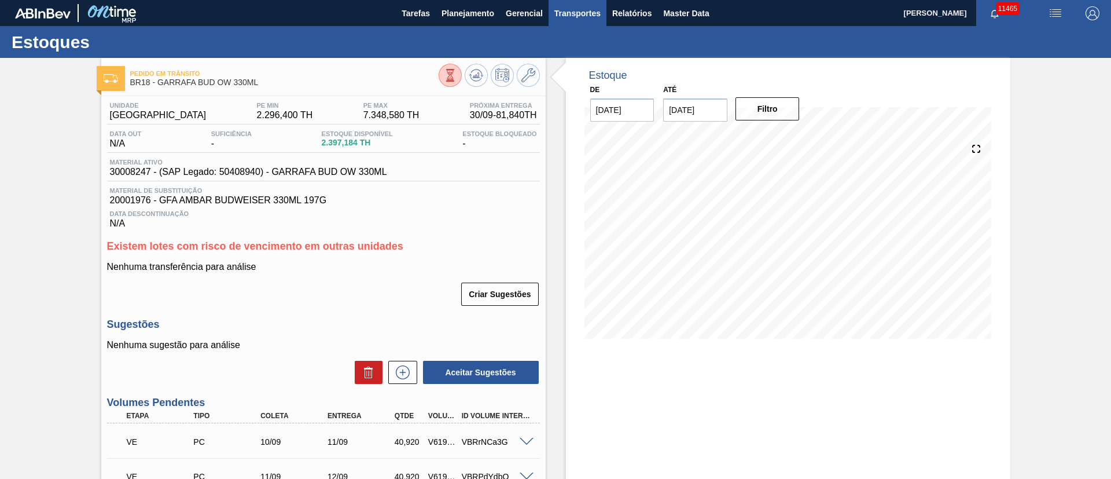
click at [584, 17] on span "Transportes" at bounding box center [578, 13] width 46 height 14
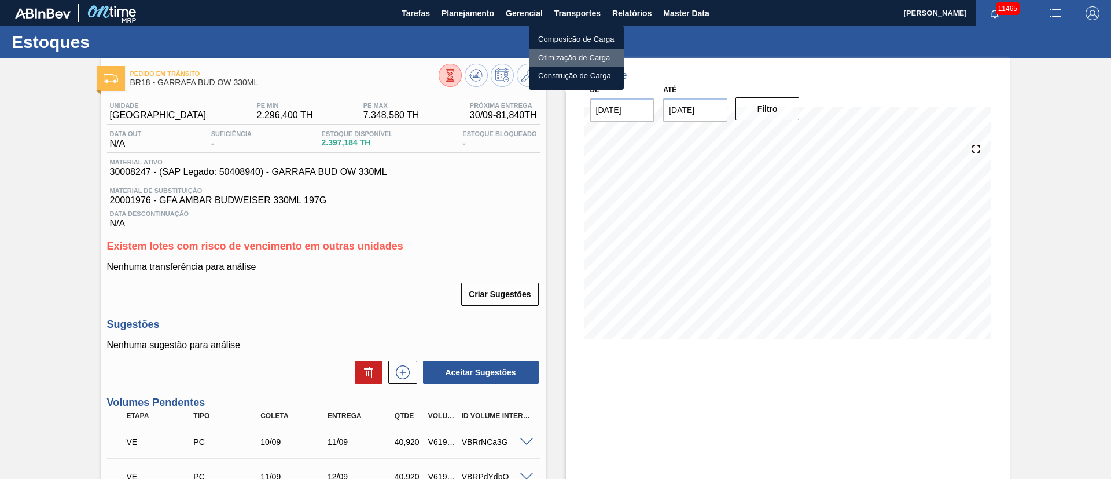
click at [553, 55] on li "Otimização de Carga" at bounding box center [576, 58] width 95 height 19
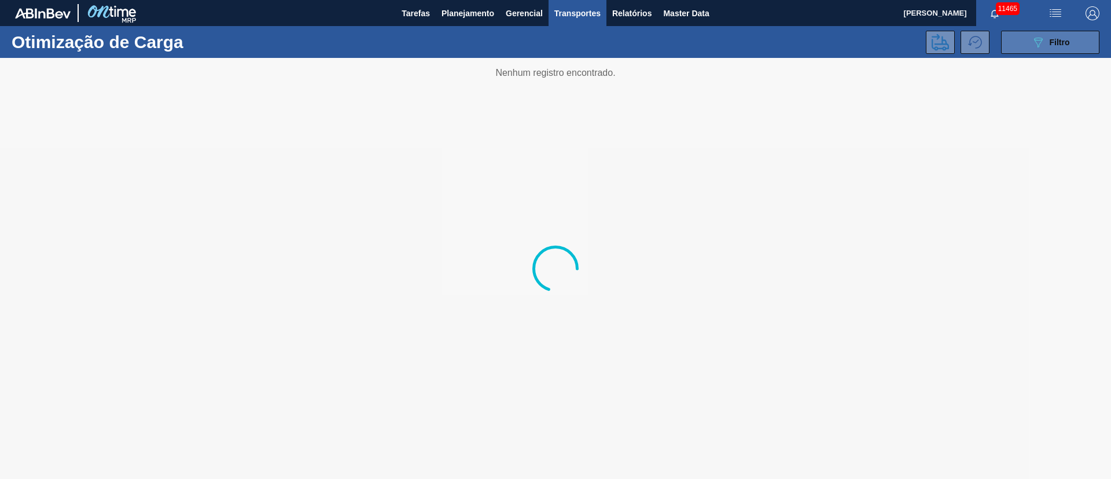
click at [1063, 36] on div "089F7B8B-B2A5-4AFE-B5C0-19BA573D28AC Filtro" at bounding box center [1051, 42] width 39 height 14
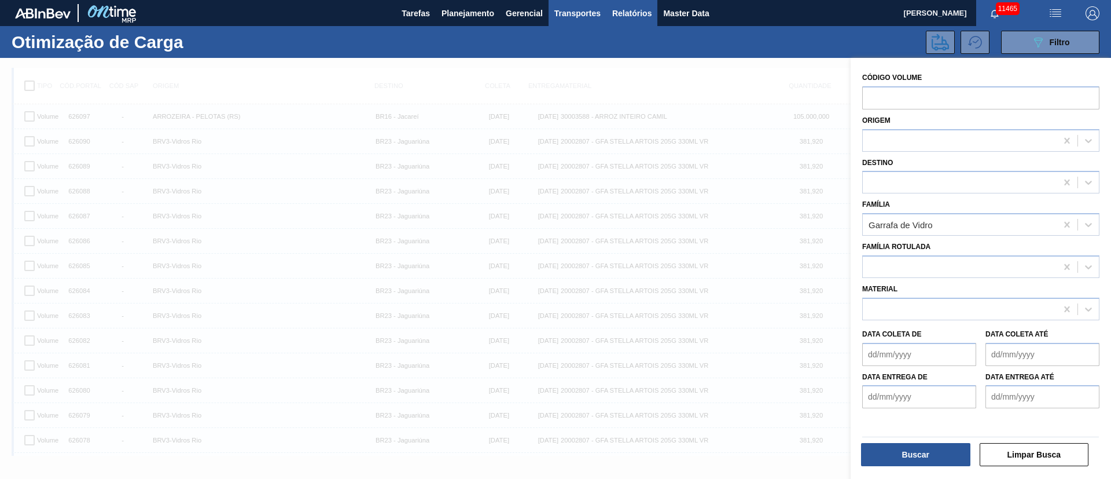
click at [621, 14] on span "Relatórios" at bounding box center [631, 13] width 39 height 14
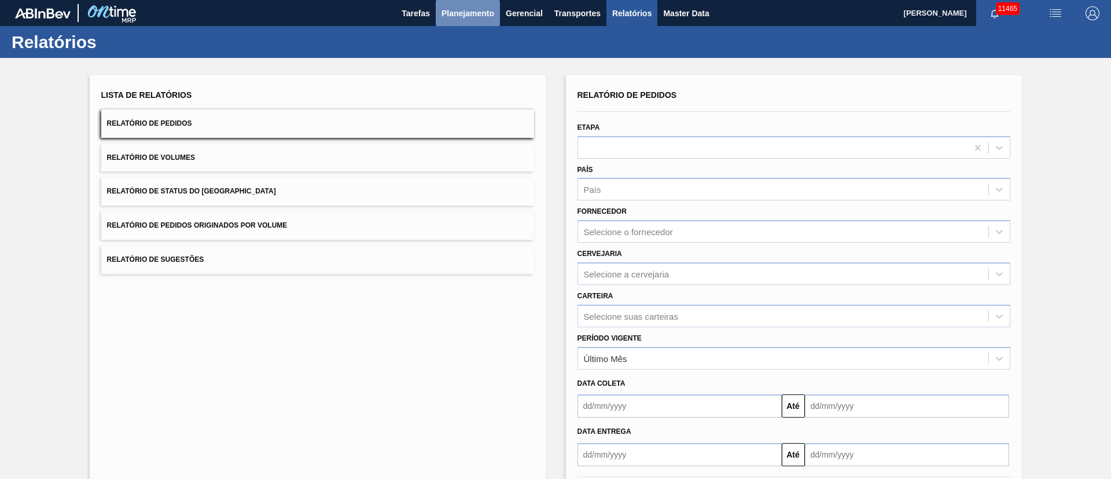
click at [452, 15] on span "Planejamento" at bounding box center [468, 13] width 53 height 14
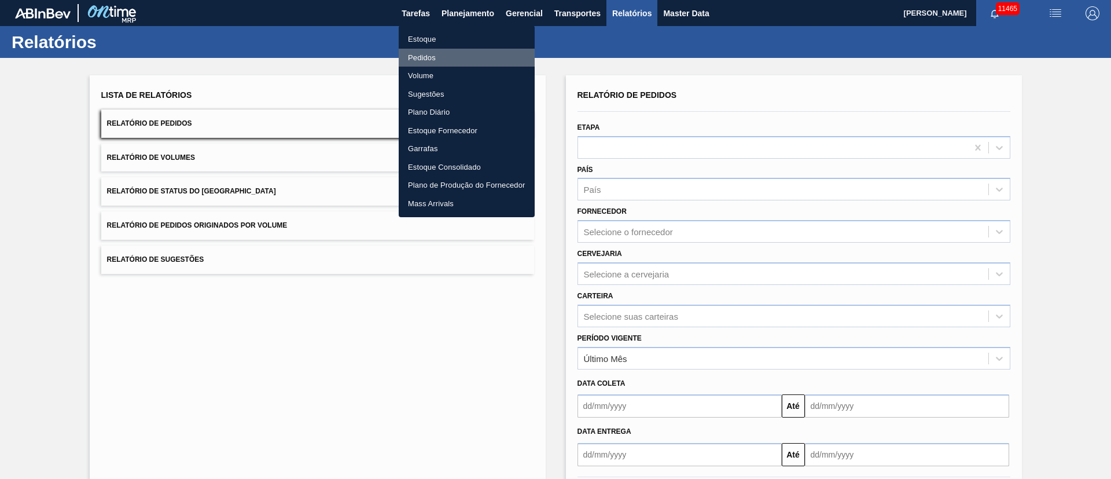
click at [423, 54] on li "Pedidos" at bounding box center [467, 58] width 136 height 19
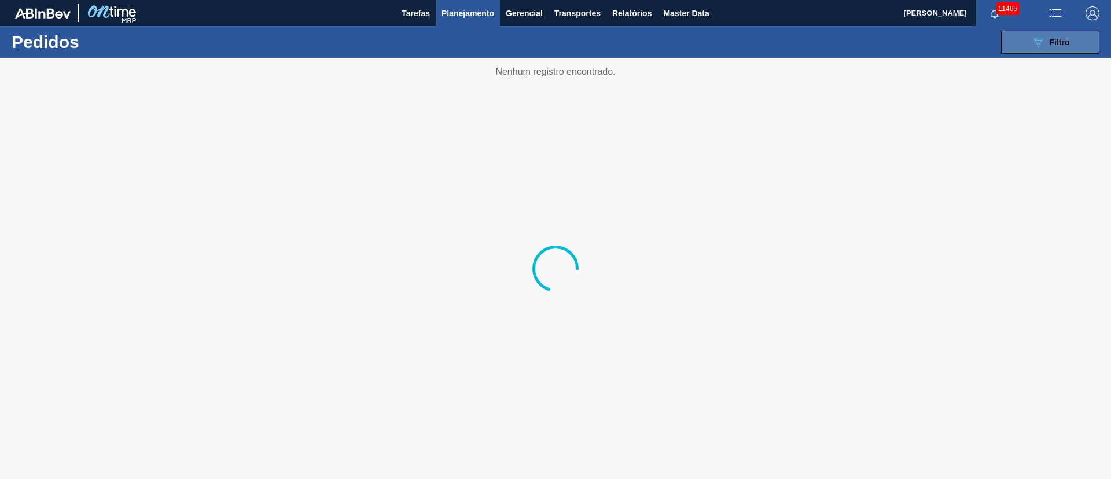
click at [1059, 36] on div "089F7B8B-B2A5-4AFE-B5C0-19BA573D28AC Filtro" at bounding box center [1051, 42] width 39 height 14
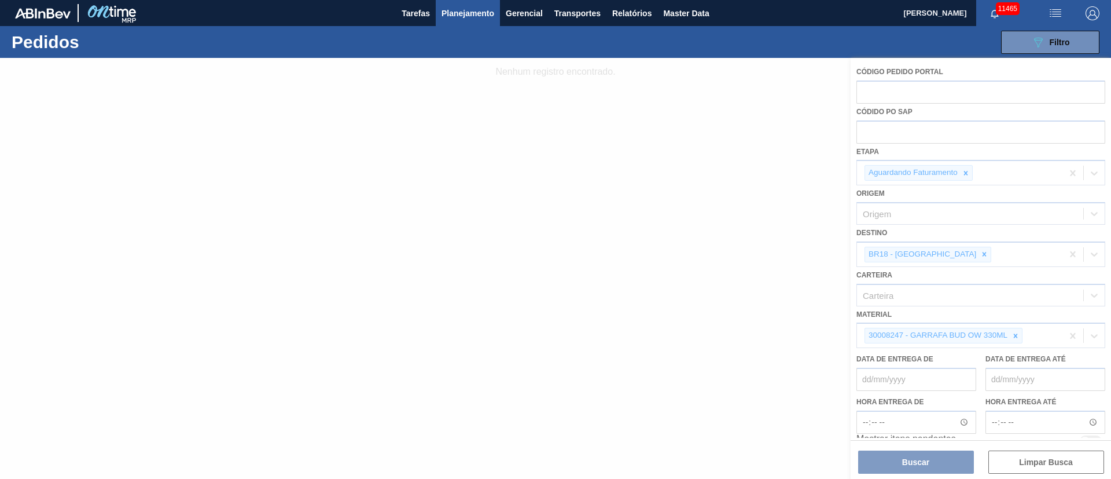
click at [949, 253] on div at bounding box center [555, 268] width 1111 height 421
click at [1014, 332] on div at bounding box center [555, 268] width 1111 height 421
click at [946, 254] on div at bounding box center [555, 268] width 1111 height 421
click at [1013, 334] on div at bounding box center [555, 268] width 1111 height 421
click at [947, 252] on div at bounding box center [555, 268] width 1111 height 421
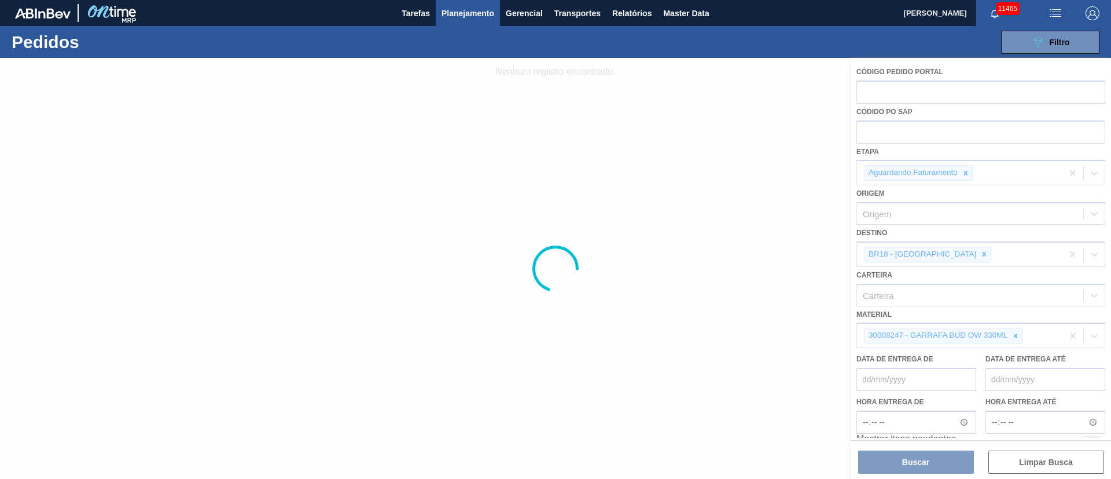
click at [948, 254] on div at bounding box center [555, 268] width 1111 height 421
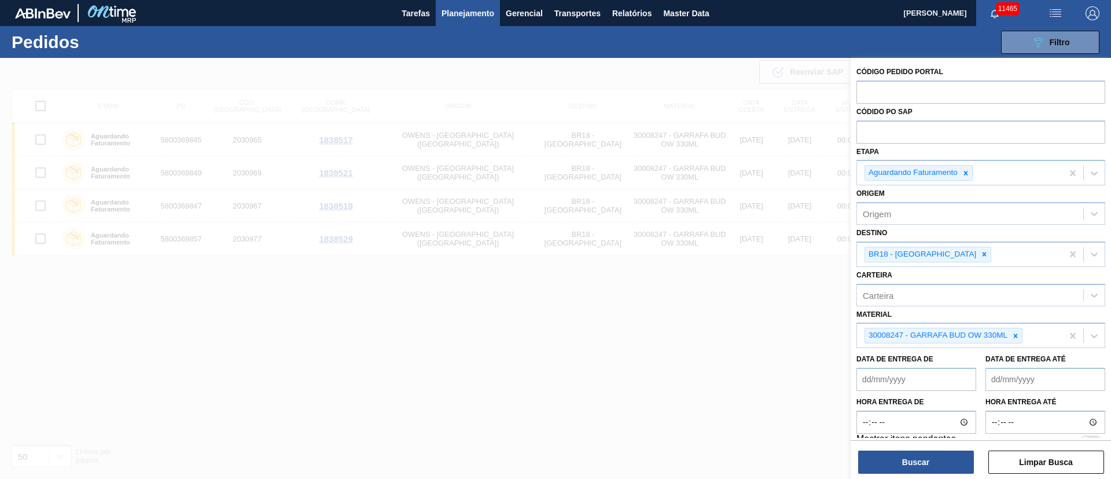
click at [460, 138] on div at bounding box center [555, 297] width 1111 height 479
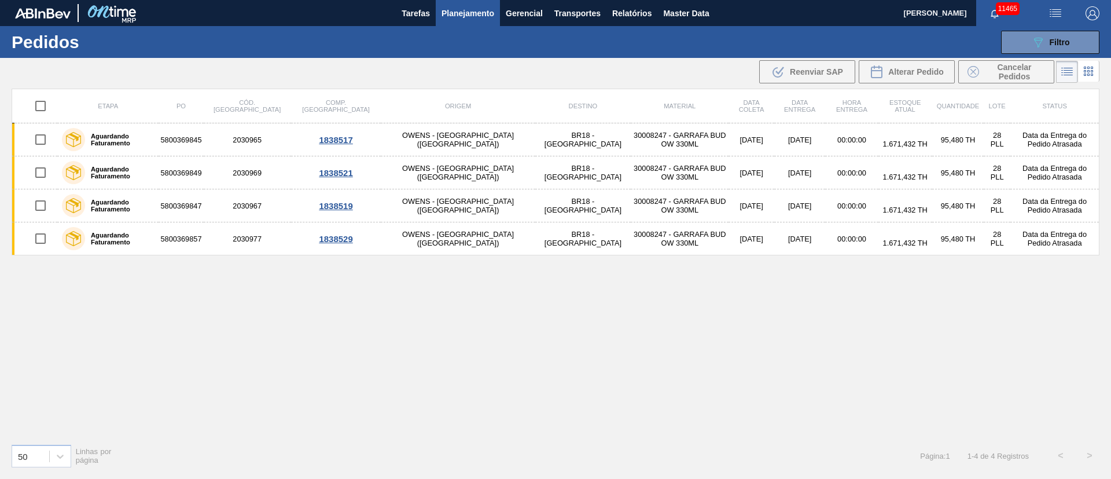
click at [631, 133] on td "30008247 - GARRAFA BUD OW 330ML" at bounding box center [680, 139] width 98 height 33
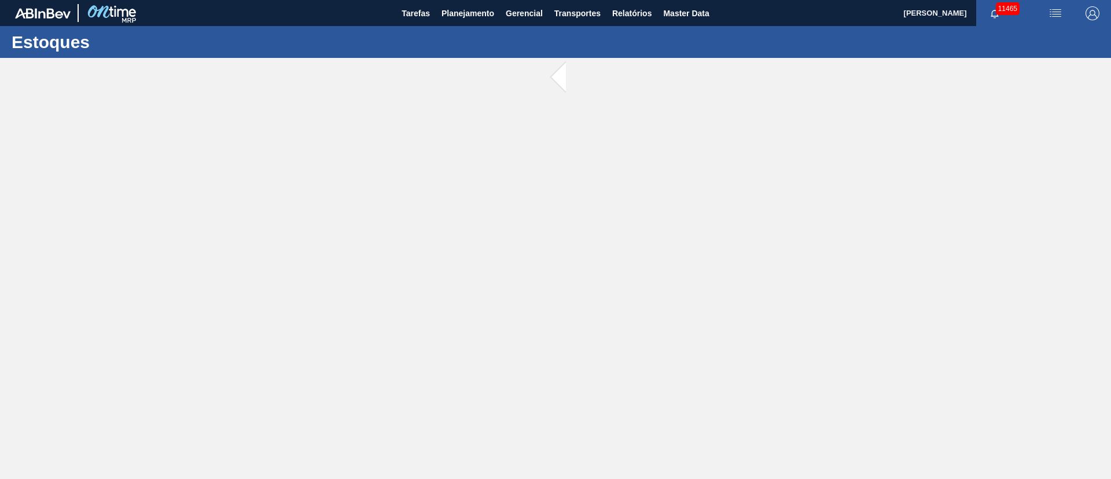
click at [530, 133] on main "Tarefas Planejamento Gerencial Transportes Relatórios Master Data [PERSON_NAME]…" at bounding box center [555, 239] width 1111 height 479
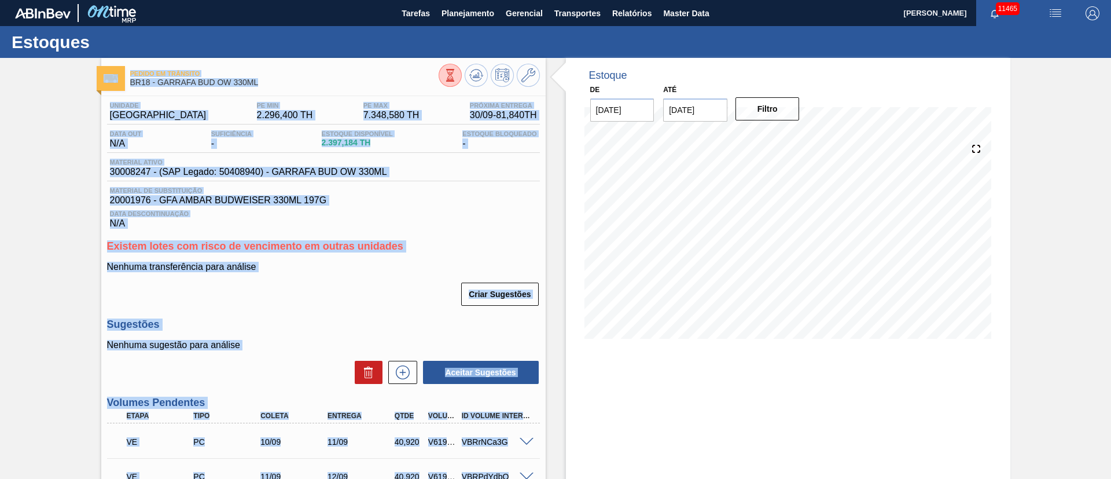
click at [478, 187] on span "Material de Substituição" at bounding box center [323, 190] width 427 height 7
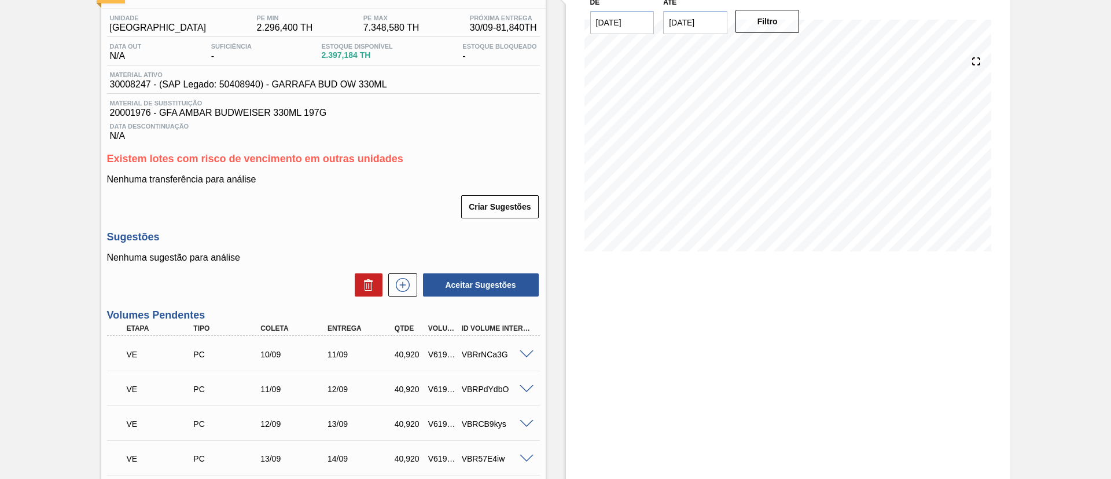
scroll to position [87, 0]
click at [399, 282] on icon at bounding box center [403, 285] width 19 height 14
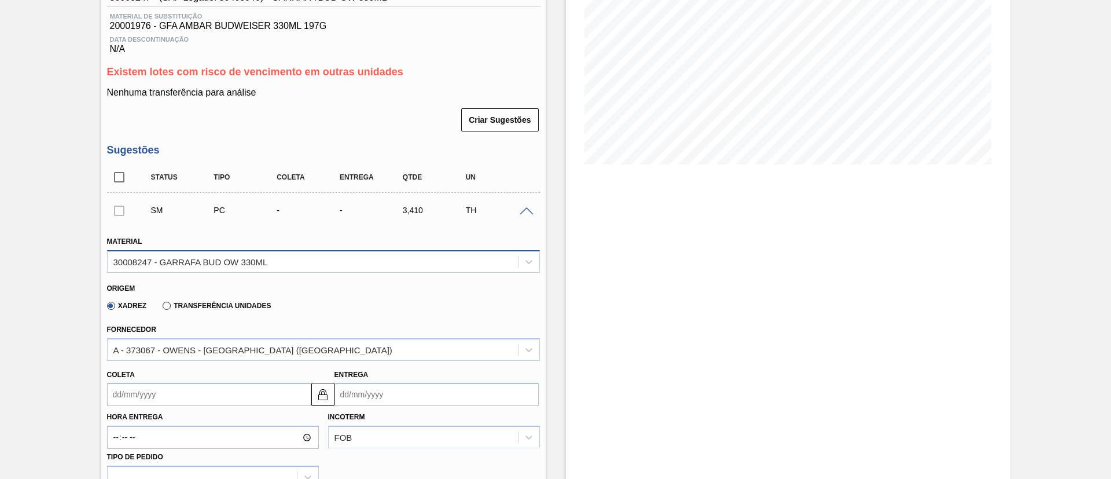
scroll to position [347, 0]
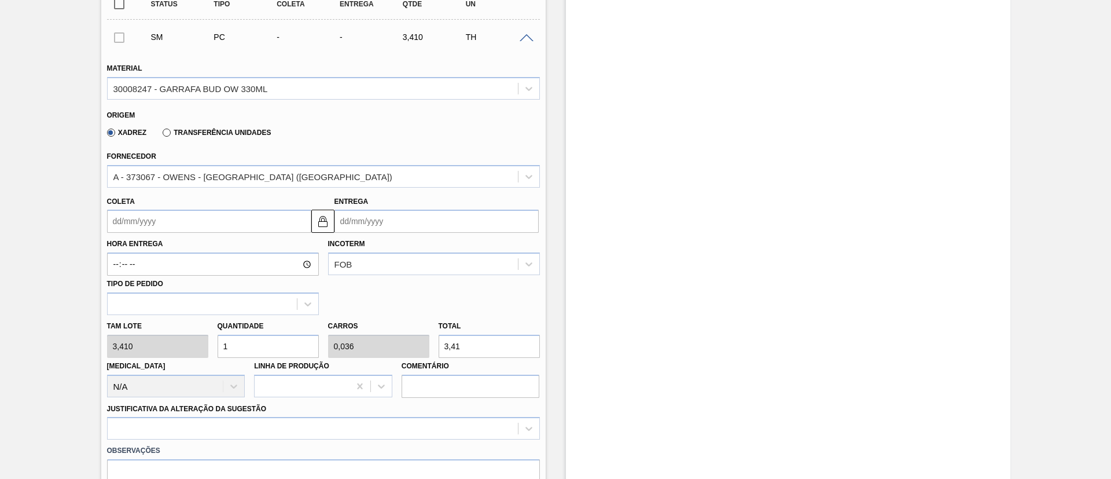
click at [192, 226] on input "Coleta" at bounding box center [209, 221] width 204 height 23
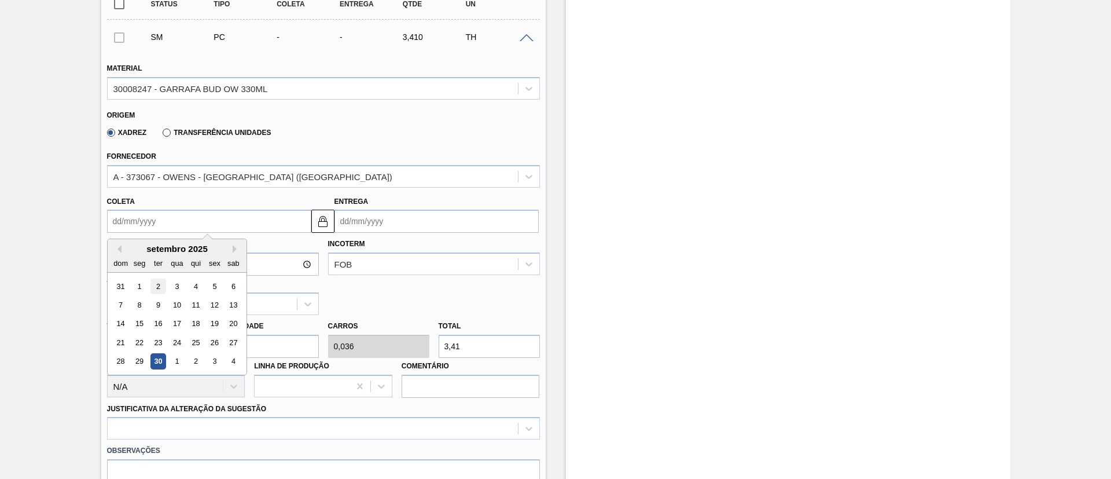
click at [159, 286] on div "2" at bounding box center [158, 286] width 16 height 16
type input "[DATE]"
type input "03/09/2025"
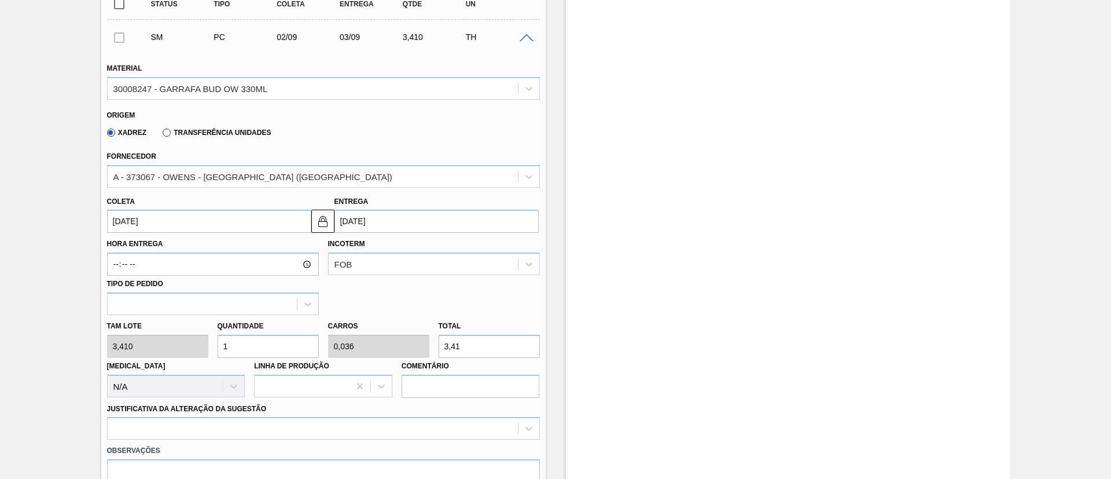
drag, startPoint x: 177, startPoint y: 348, endPoint x: 84, endPoint y: 328, distance: 95.4
type input "5"
type input "0,179"
type input "17,05"
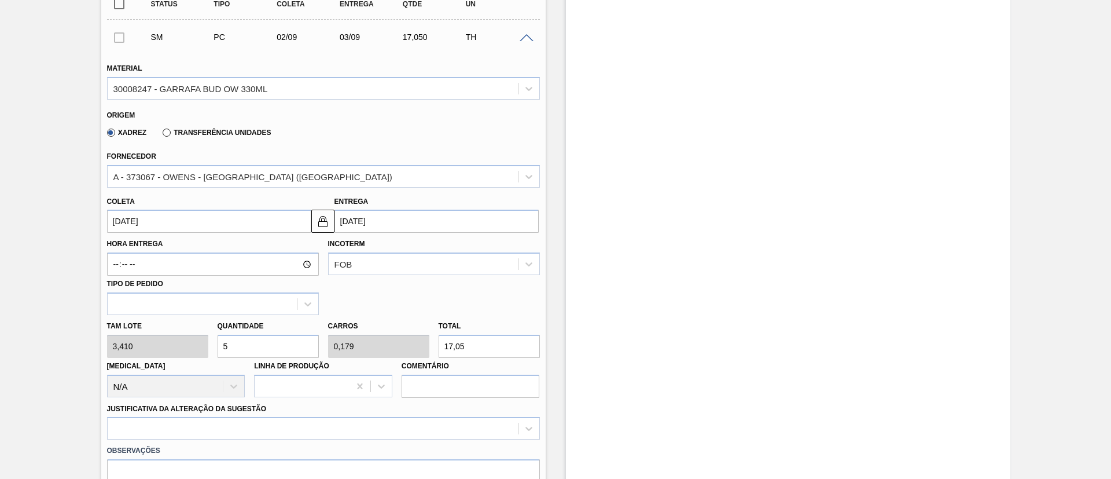
type input "0"
type input "1"
type input "0,036"
type input "3,41"
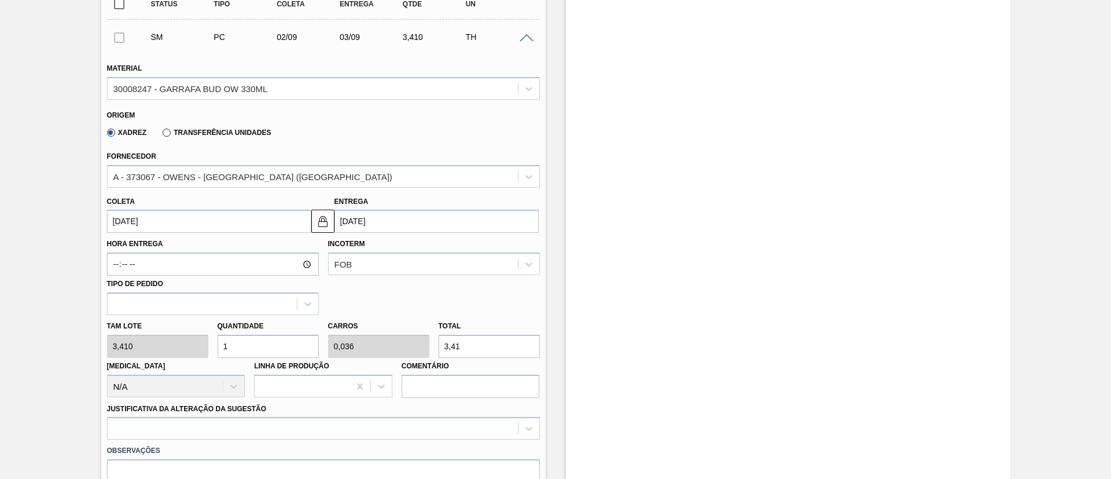
type input "14"
type input "0,5"
type input "47,74"
type input "1"
type input "0,036"
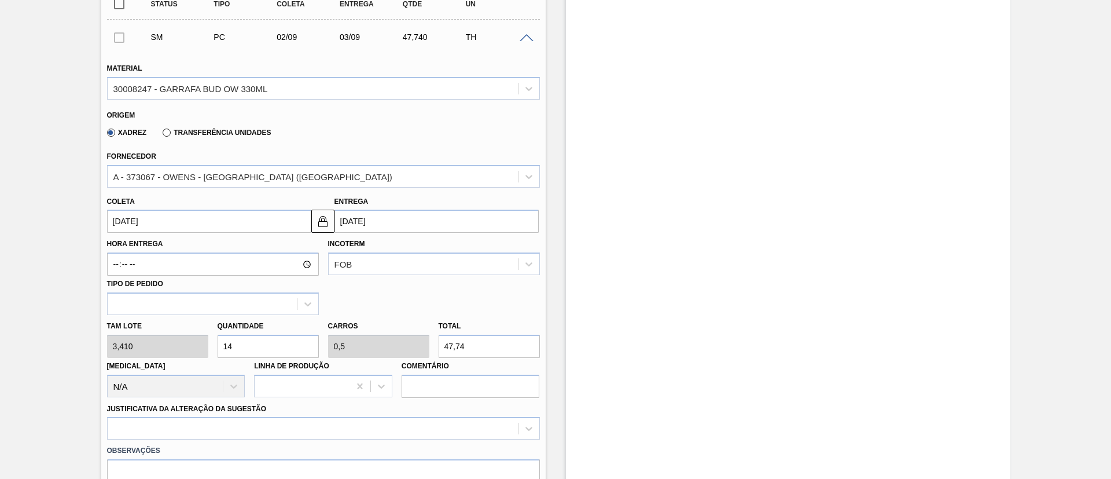
type input "3,41"
type input "0"
type input "1"
type input "0,036"
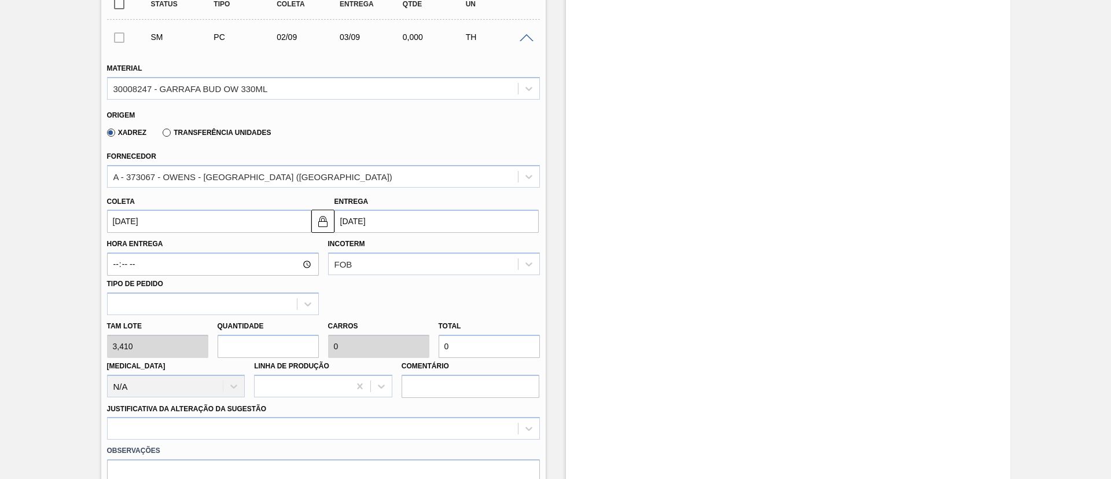
type input "3,41"
type input "14"
type input "0,5"
type input "47,74"
type input "140"
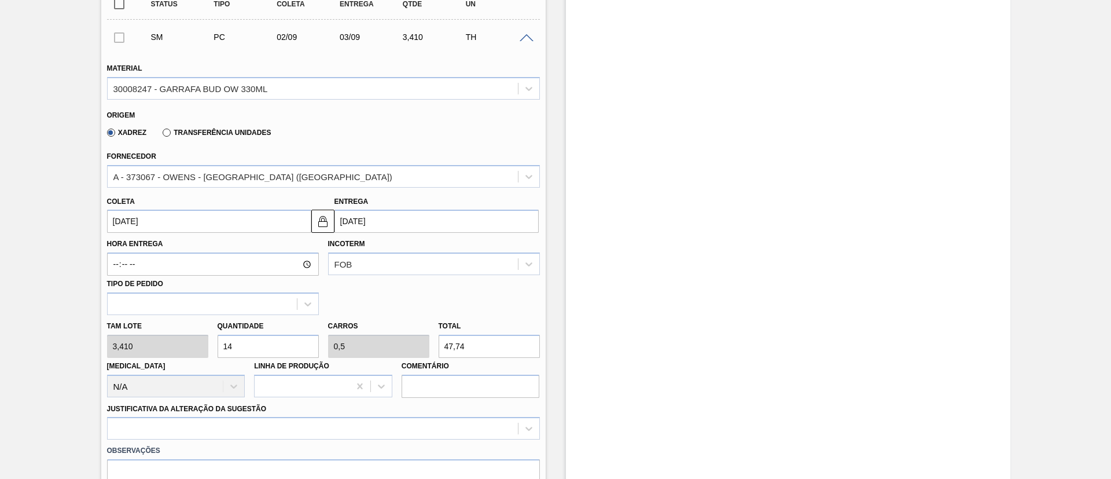
type input "5"
type input "477,4"
type input "140"
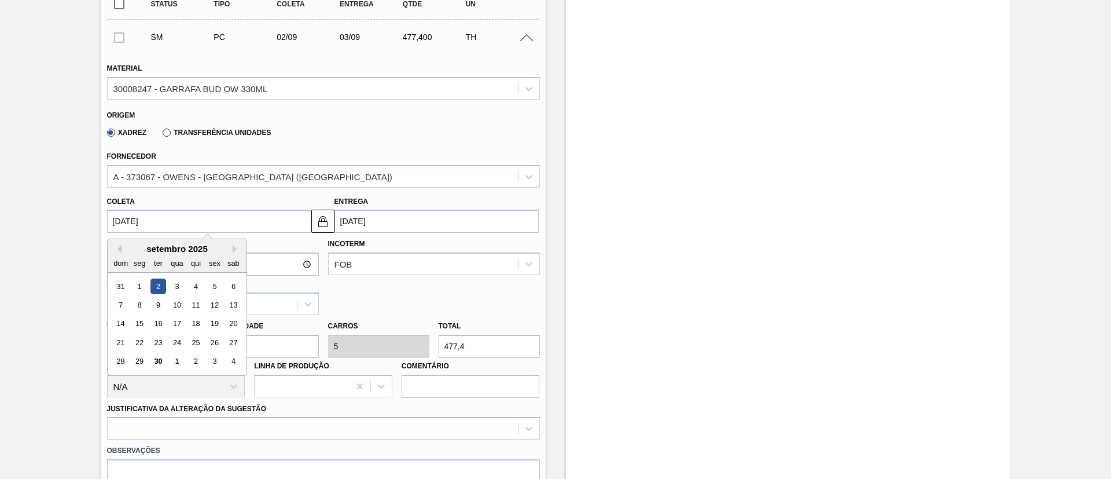
click at [199, 222] on input "[DATE]" at bounding box center [209, 221] width 204 height 23
click at [192, 361] on div "2" at bounding box center [196, 362] width 16 height 16
type input "[DATE]"
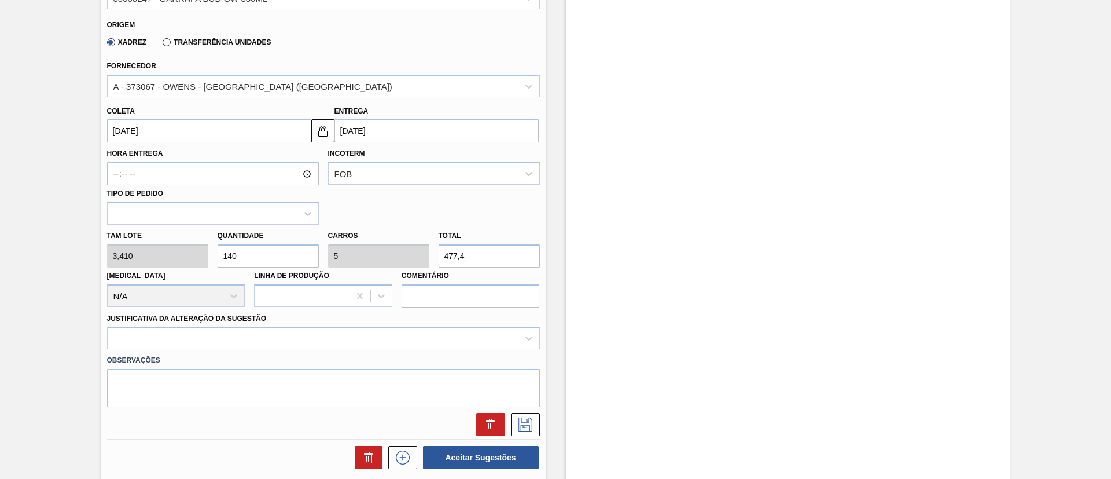
scroll to position [521, 0]
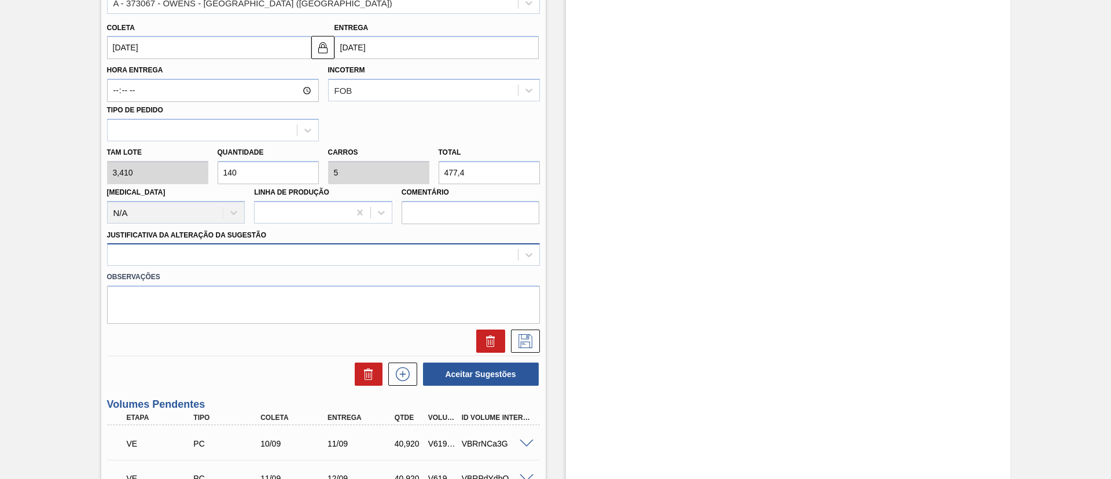
click at [203, 248] on div at bounding box center [313, 255] width 410 height 17
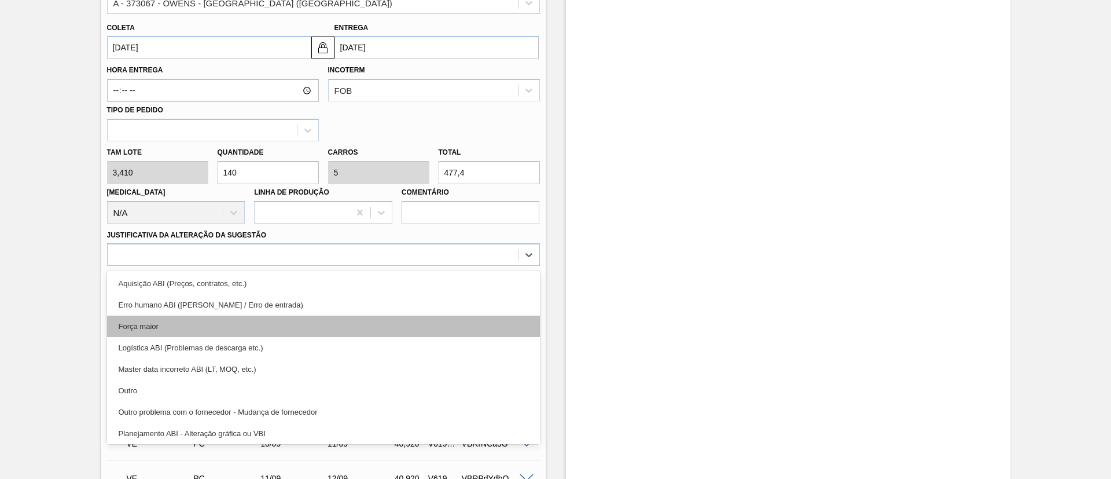
click at [153, 319] on div "Força maior" at bounding box center [323, 325] width 433 height 21
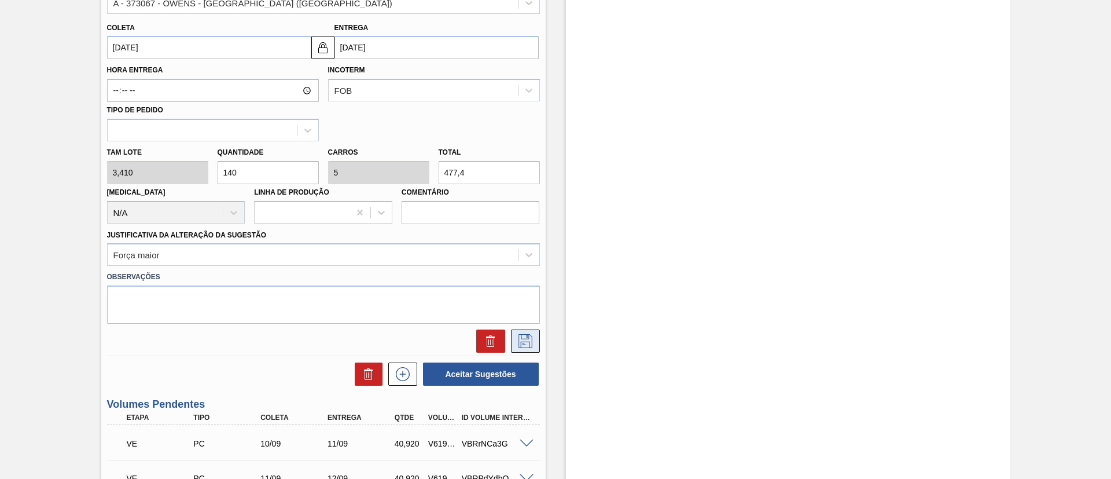
click at [523, 341] on icon at bounding box center [525, 341] width 19 height 14
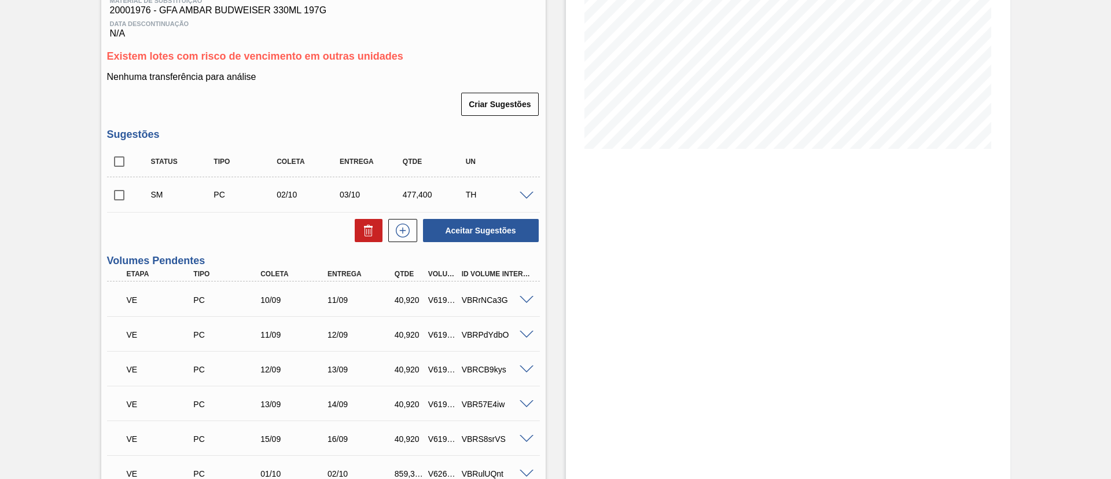
scroll to position [87, 0]
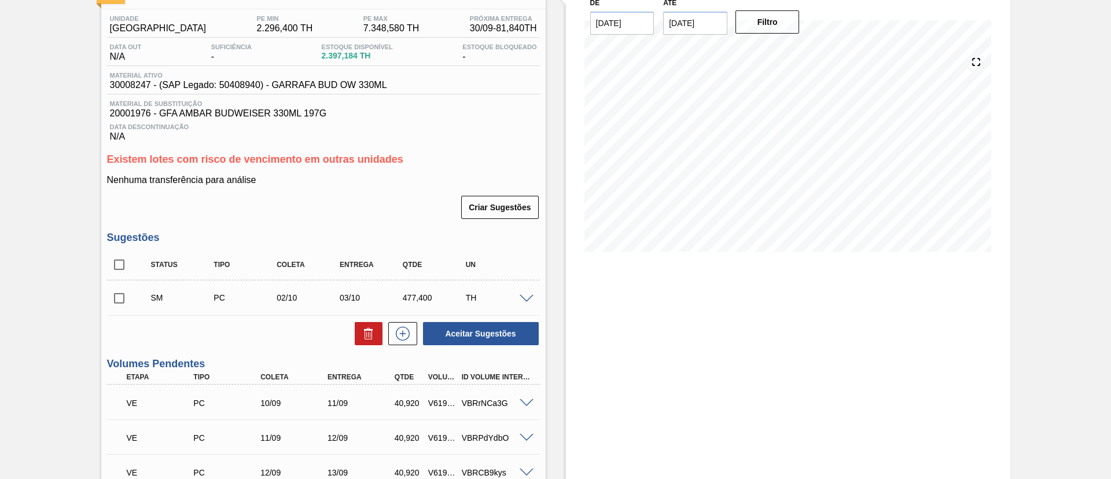
click at [117, 302] on input "checkbox" at bounding box center [119, 298] width 24 height 24
checkbox input "true"
click at [409, 338] on icon at bounding box center [403, 333] width 19 height 14
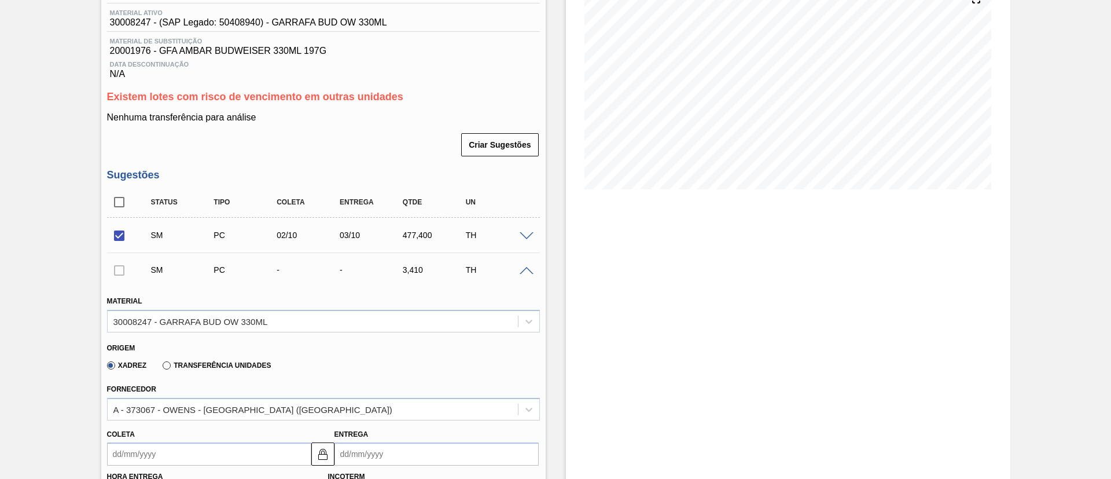
scroll to position [347, 0]
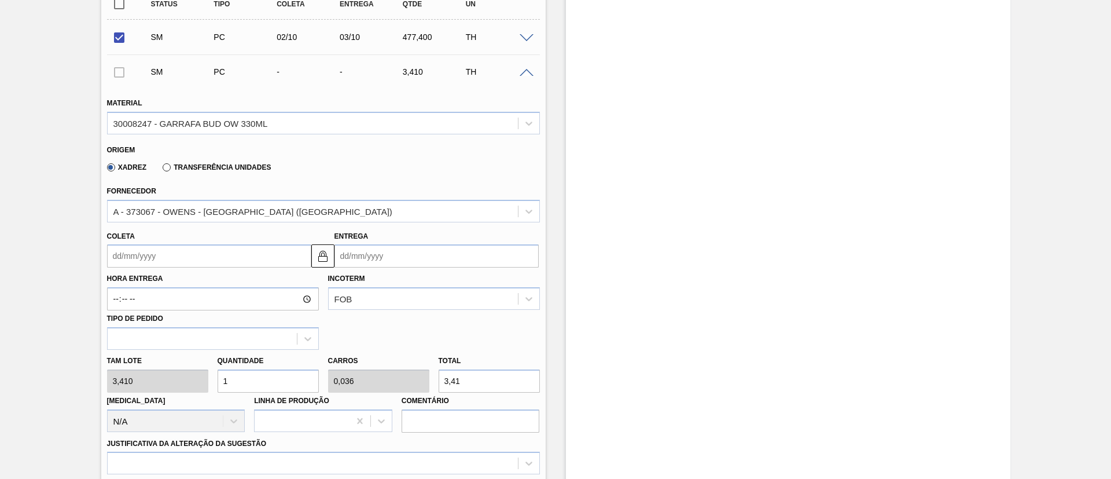
click at [141, 251] on input "Coleta" at bounding box center [209, 255] width 204 height 23
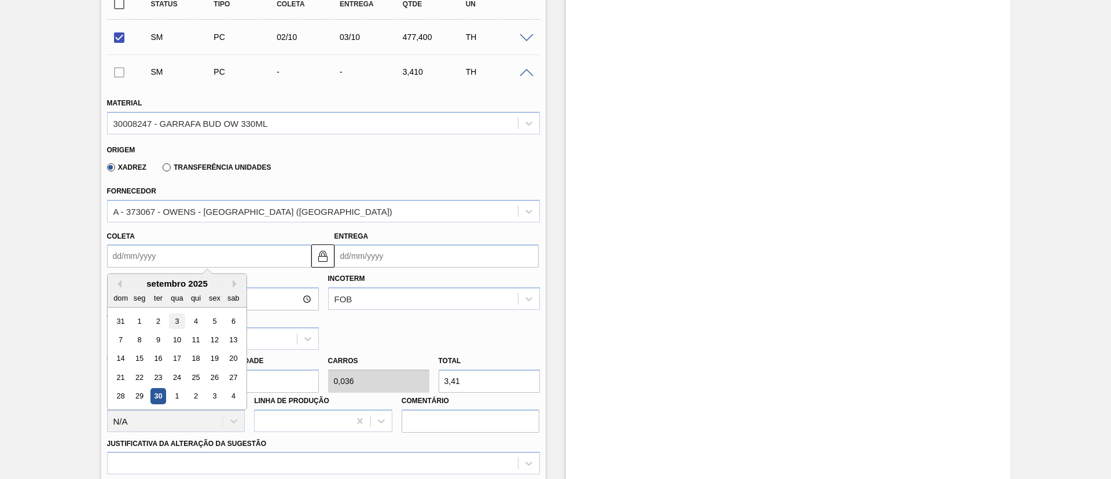
click at [179, 320] on div "3" at bounding box center [177, 321] width 16 height 16
type input "03/09/2025"
type input "04/09/2025"
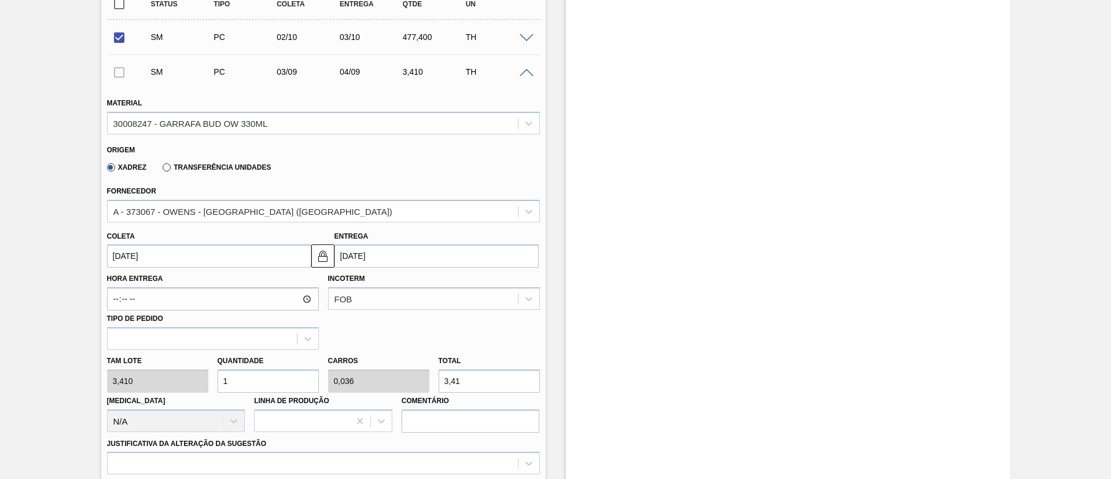
click at [179, 260] on input "03/09/2025" at bounding box center [209, 255] width 204 height 23
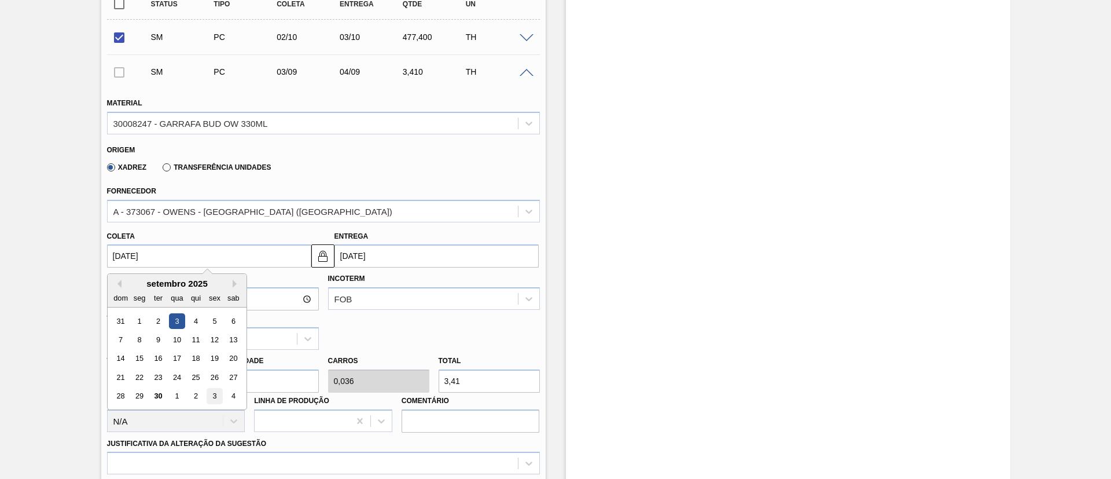
click at [215, 398] on div "3" at bounding box center [215, 396] width 16 height 16
type input "[DATE]"
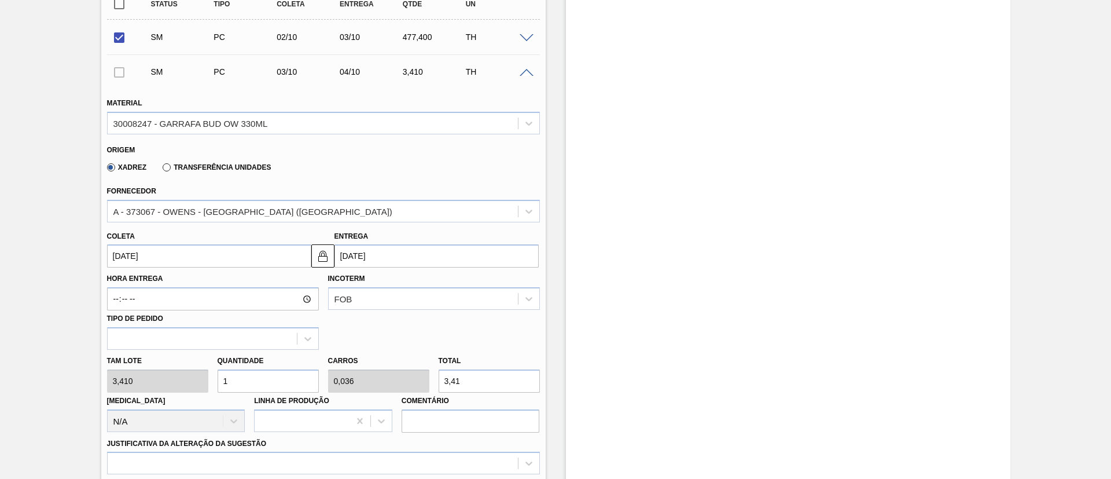
click at [122, 379] on div "Tam lote 3,410 Quantidade 1 Carros 0,036 Total 3,41 Doca N/A Linha de Produção …" at bounding box center [323, 391] width 442 height 83
type input "14"
type input "0,5"
type input "47,74"
type input "140"
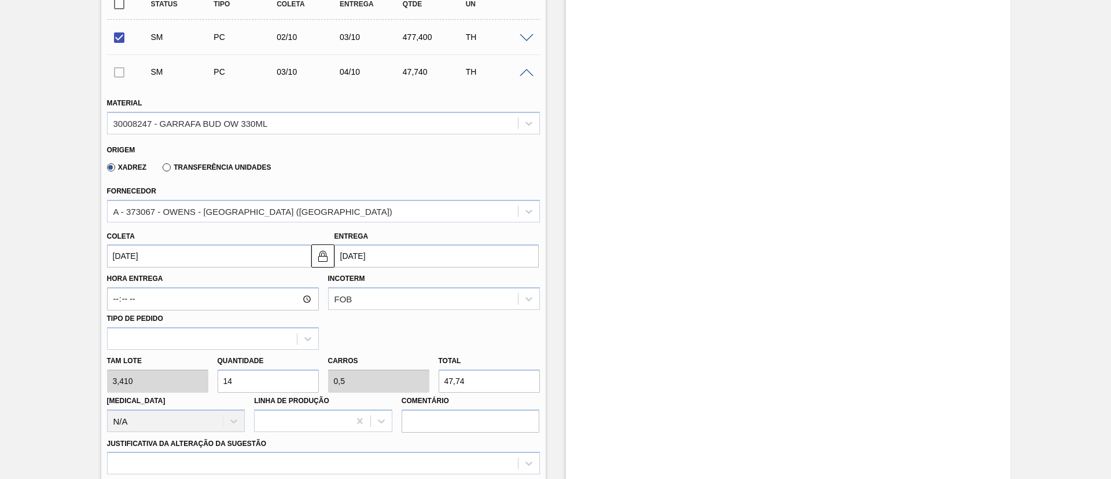
type input "5"
type input "477,4"
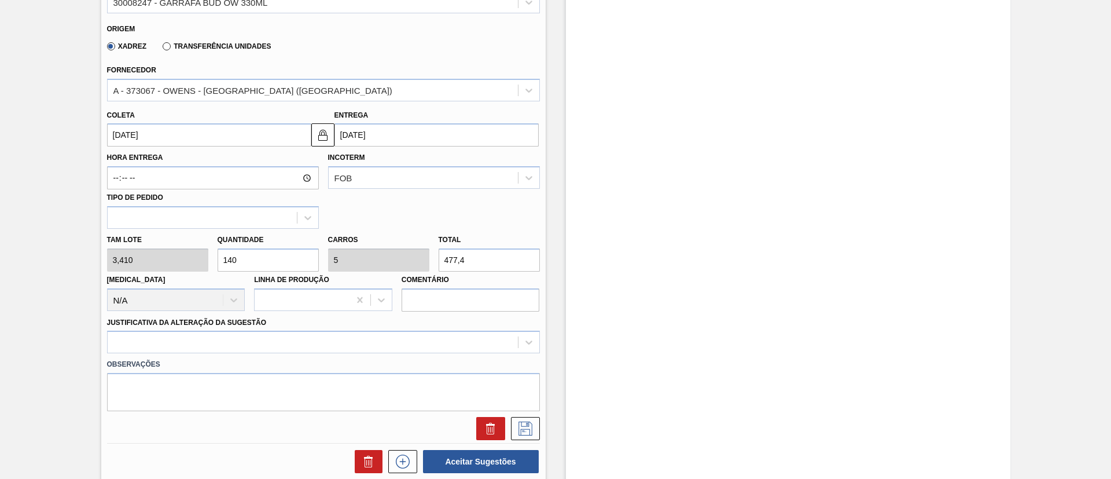
scroll to position [608, 0]
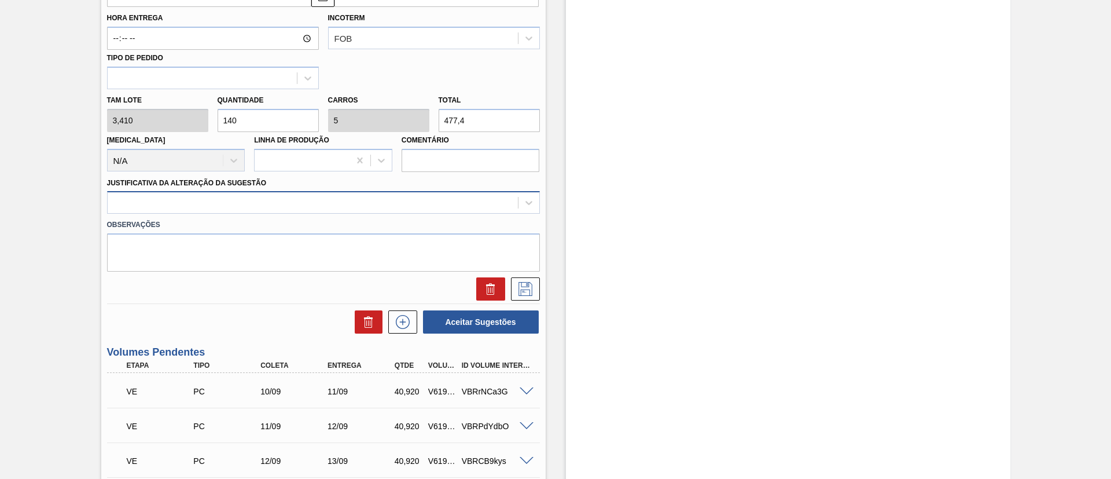
type input "140"
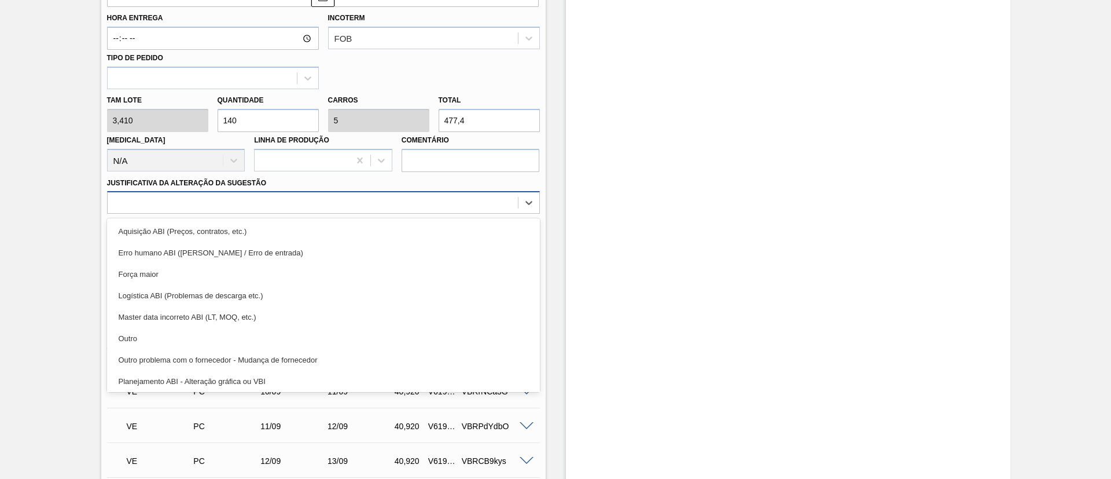
click at [208, 208] on div at bounding box center [313, 202] width 410 height 17
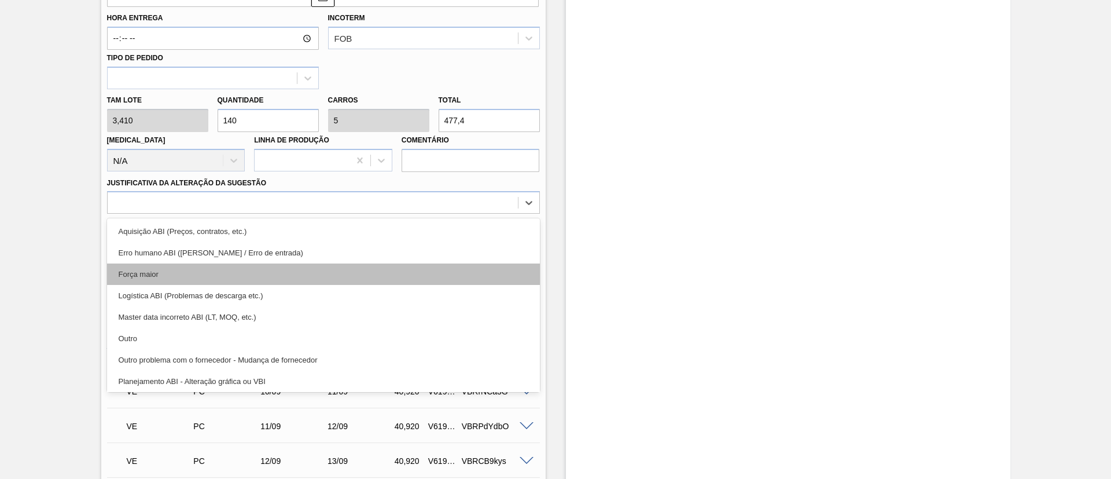
click at [163, 274] on div "Força maior" at bounding box center [323, 273] width 433 height 21
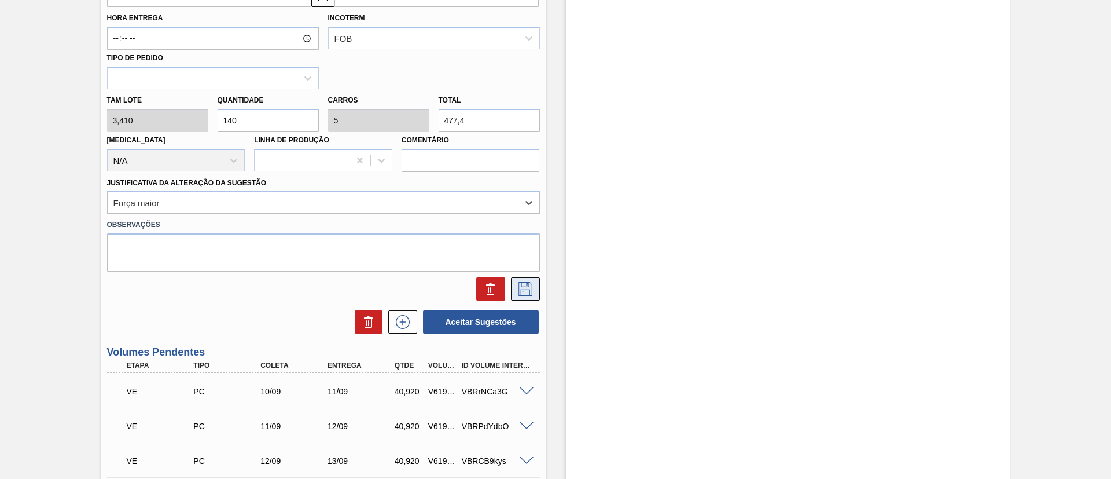
click at [521, 292] on icon at bounding box center [525, 289] width 19 height 14
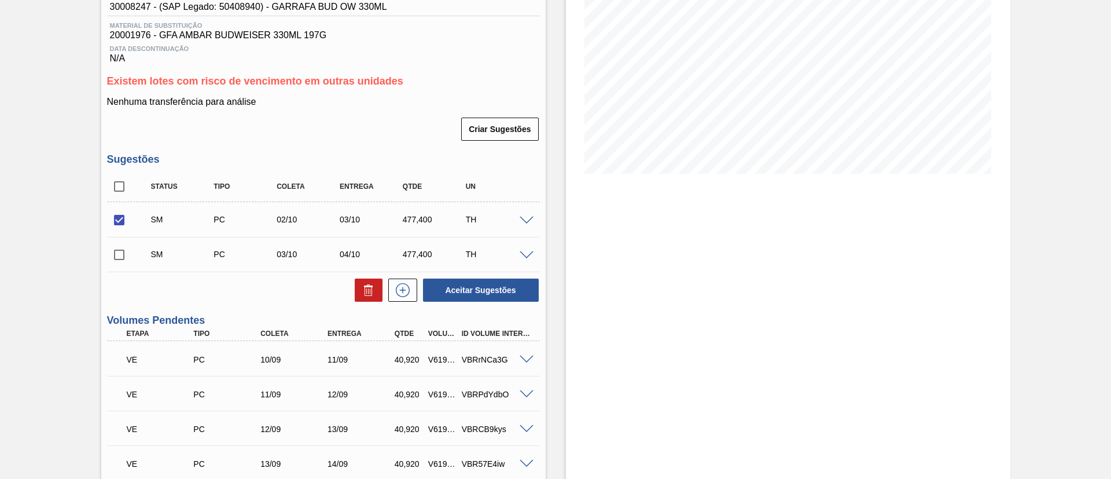
scroll to position [260, 0]
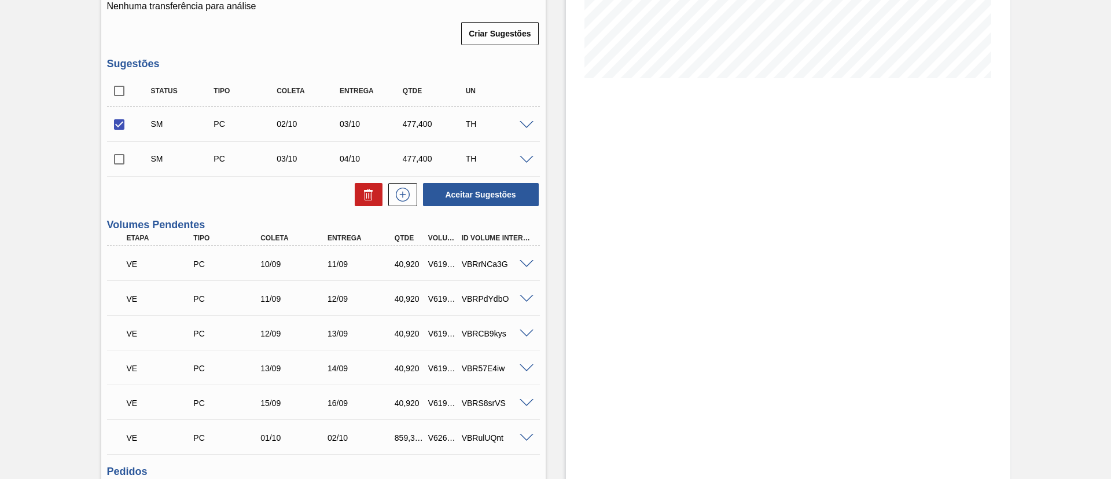
click at [117, 154] on input "checkbox" at bounding box center [119, 159] width 24 height 24
checkbox input "true"
click at [513, 196] on button "Aceitar Sugestões" at bounding box center [481, 194] width 116 height 23
checkbox input "false"
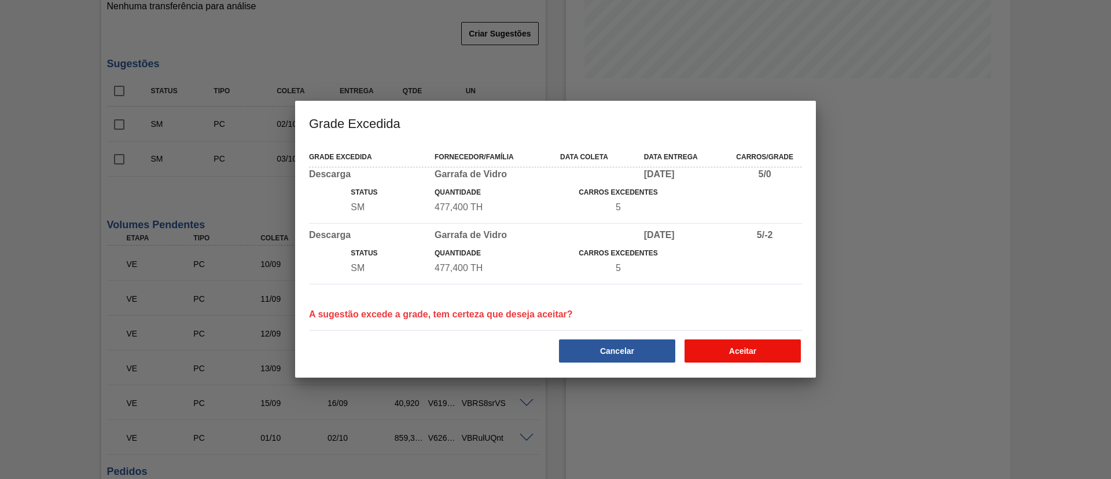
click at [735, 343] on button "Aceitar" at bounding box center [743, 350] width 116 height 23
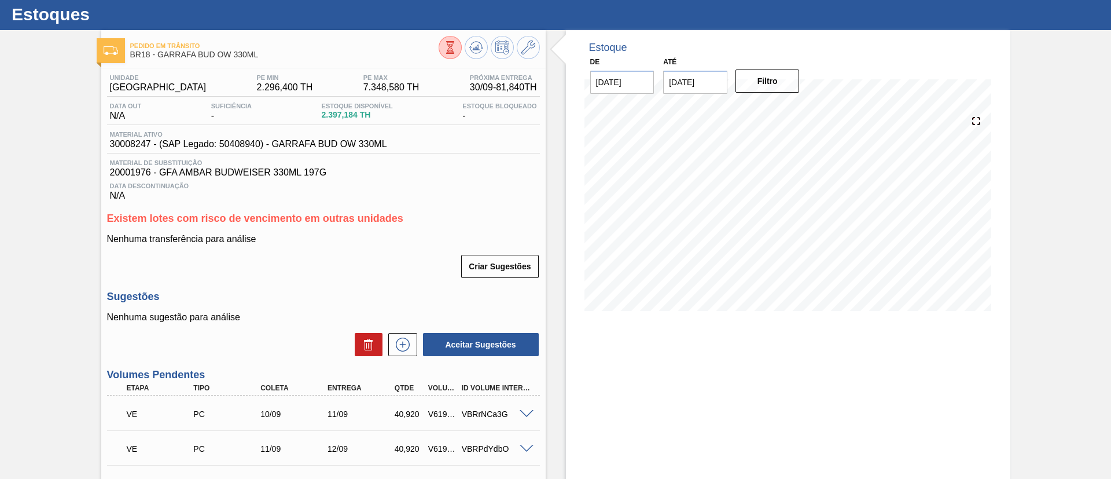
scroll to position [0, 0]
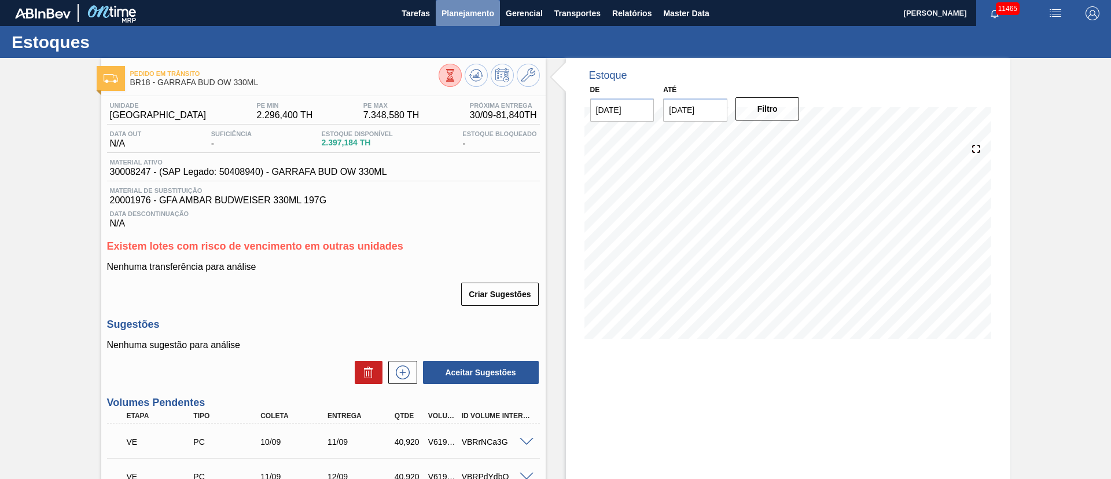
click at [468, 19] on span "Planejamento" at bounding box center [468, 13] width 53 height 14
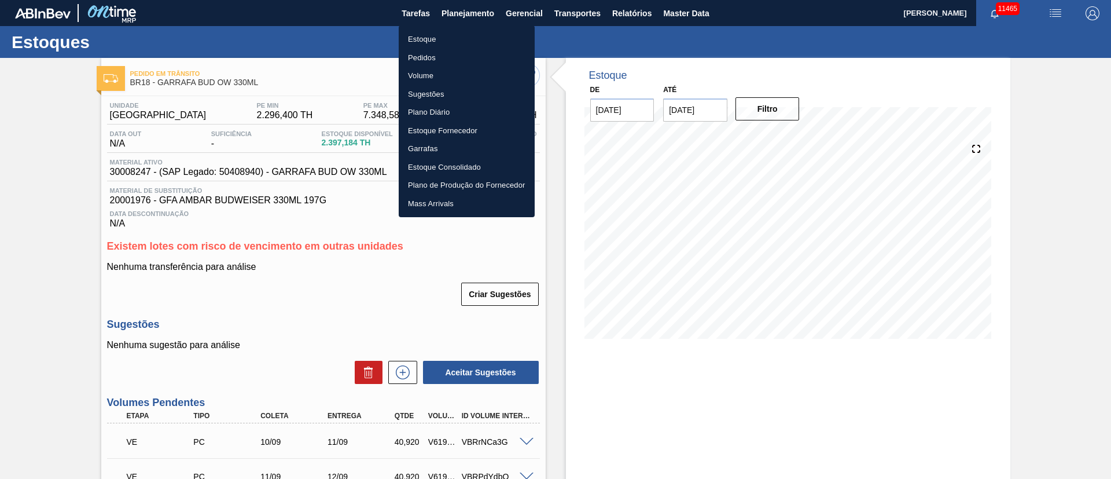
click at [430, 52] on li "Pedidos" at bounding box center [467, 58] width 136 height 19
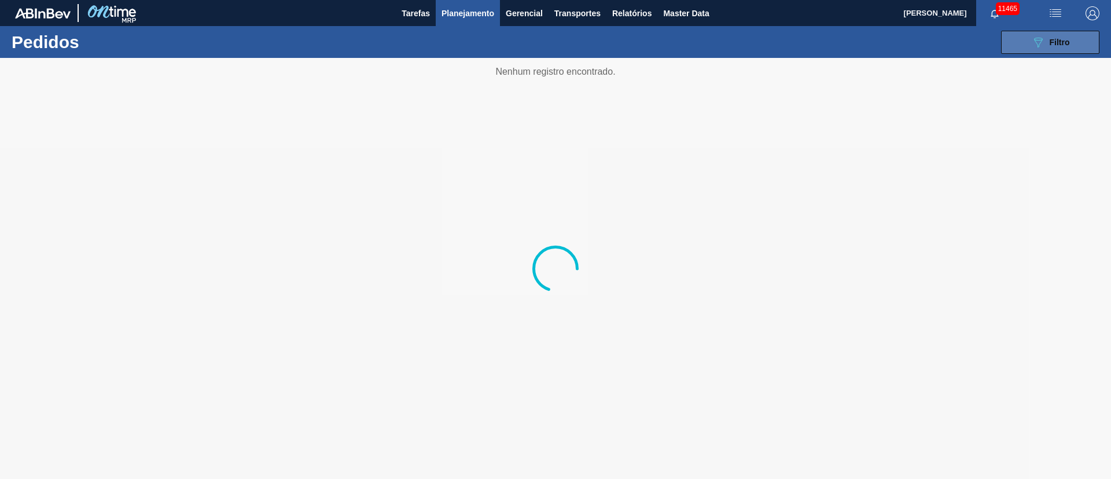
click at [1049, 38] on div "089F7B8B-B2A5-4AFE-B5C0-19BA573D28AC Filtro" at bounding box center [1051, 42] width 39 height 14
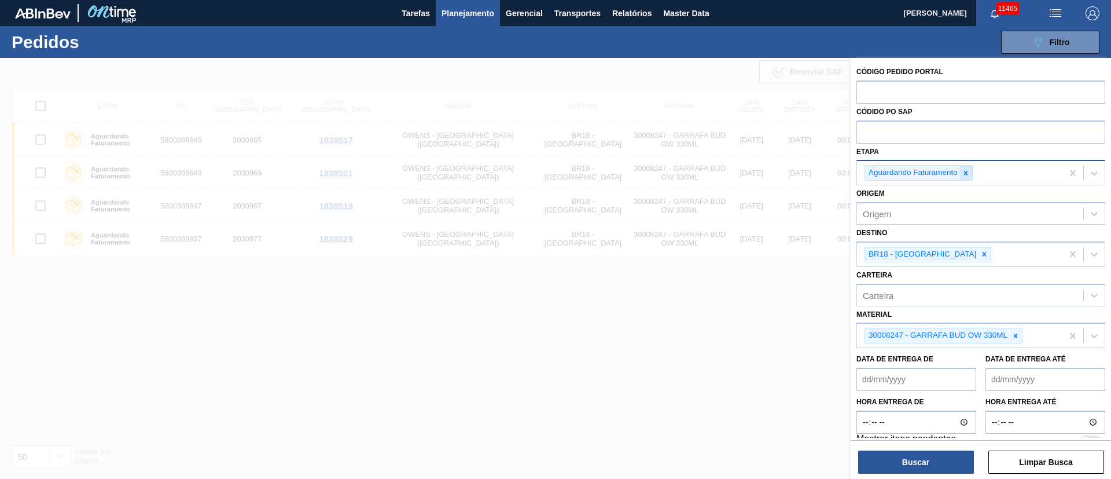
click at [967, 175] on icon at bounding box center [966, 173] width 8 height 8
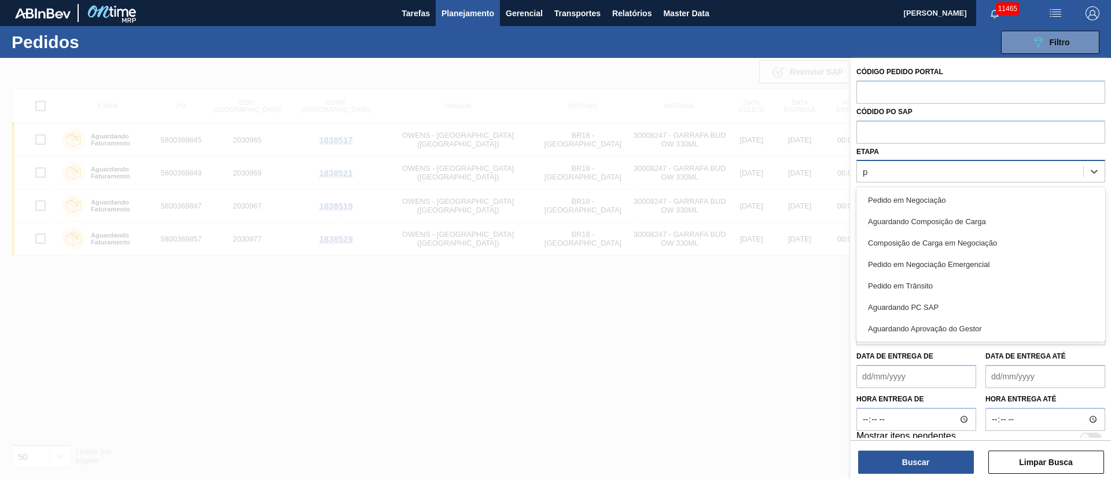
type input "pc"
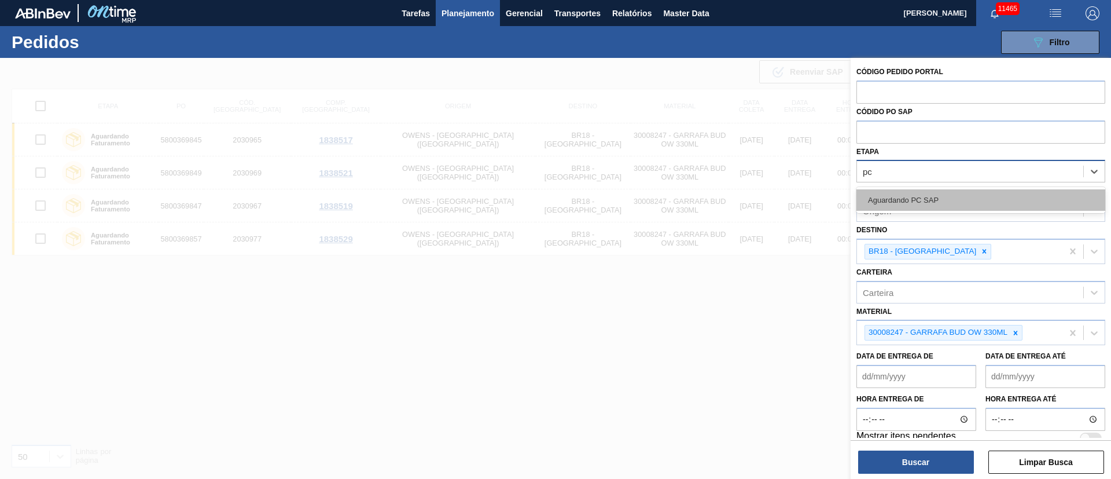
click at [922, 206] on div "Aguardando PC SAP" at bounding box center [981, 199] width 249 height 21
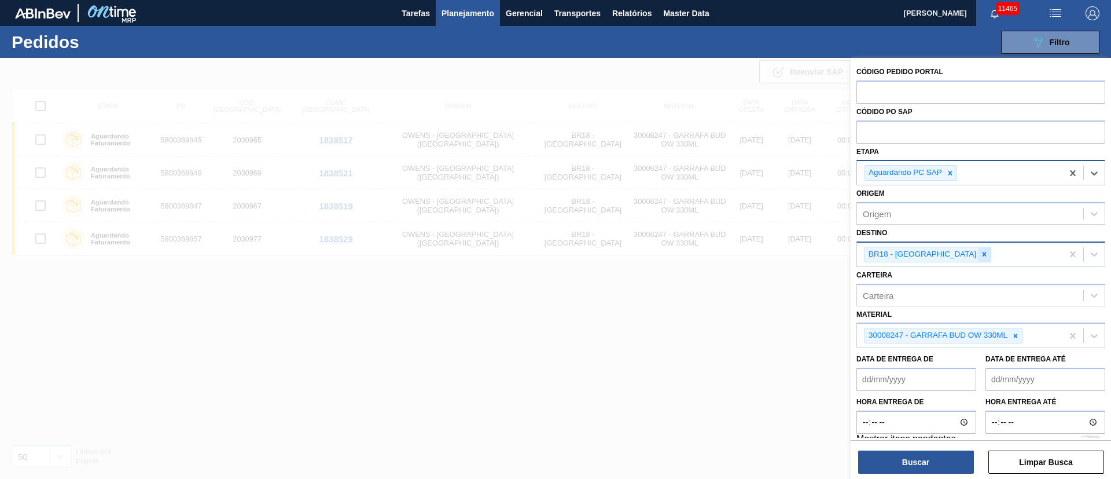
click at [981, 256] on icon at bounding box center [985, 254] width 8 height 8
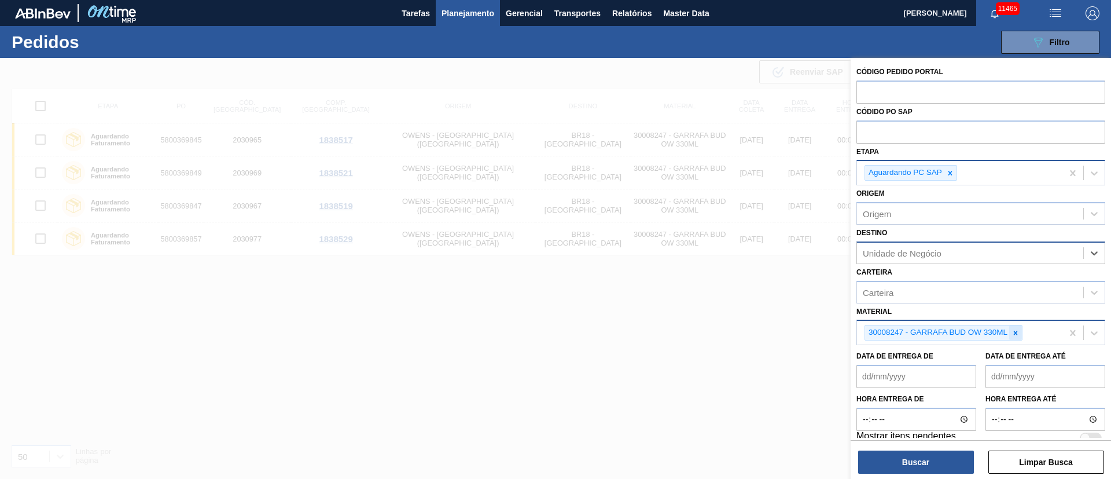
click at [1018, 336] on icon at bounding box center [1016, 333] width 8 height 8
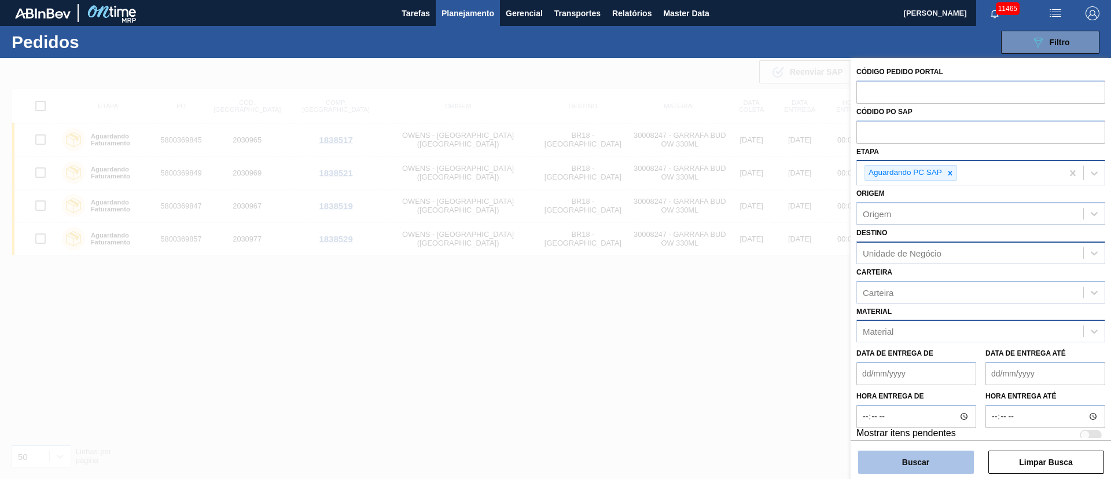
click at [933, 457] on button "Buscar" at bounding box center [916, 461] width 116 height 23
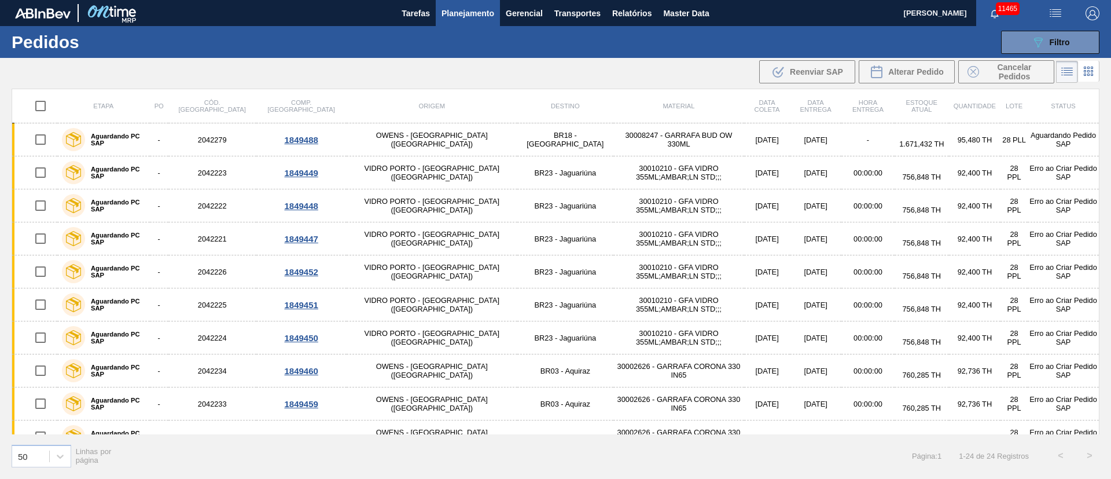
click at [41, 108] on input "checkbox" at bounding box center [40, 106] width 24 height 24
checkbox input "true"
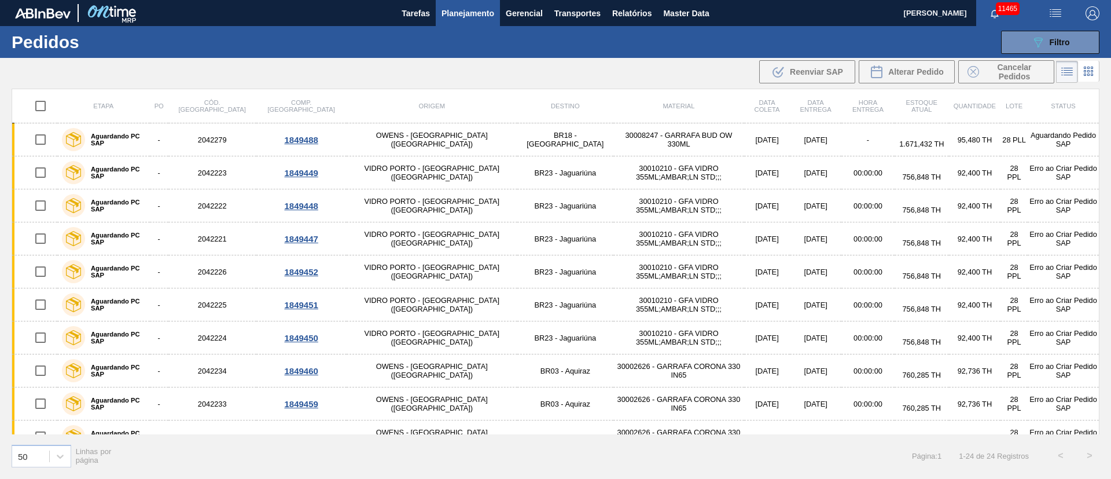
checkbox input "true"
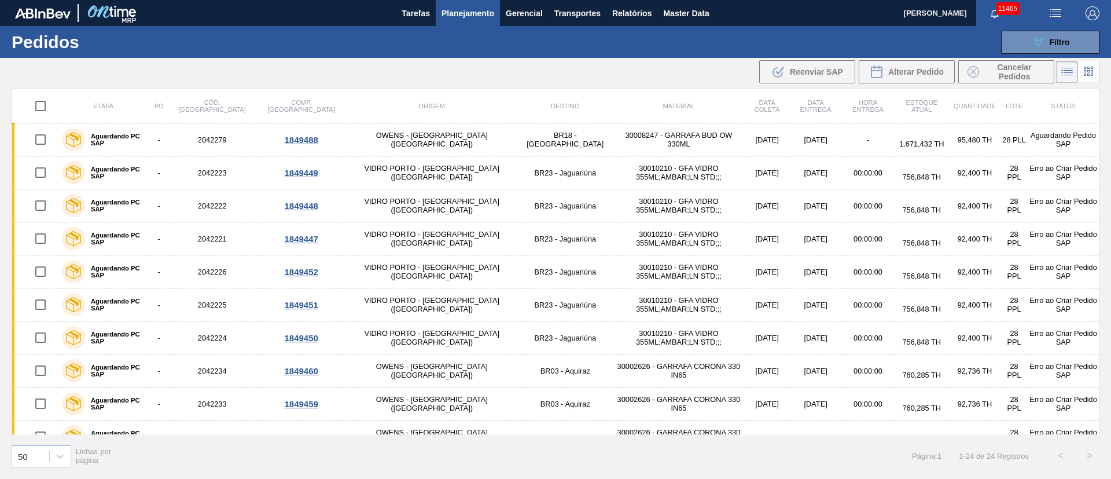
checkbox input "true"
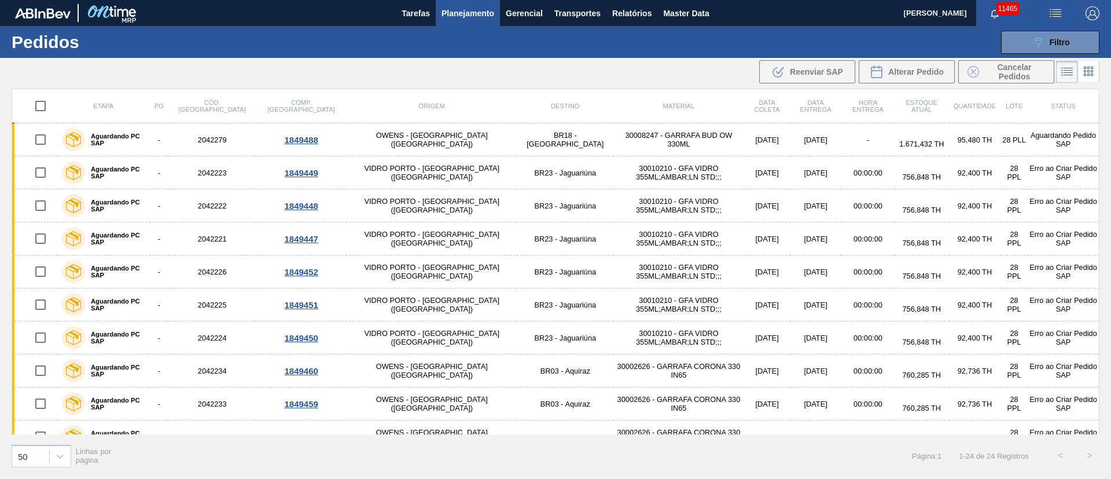
checkbox input "true"
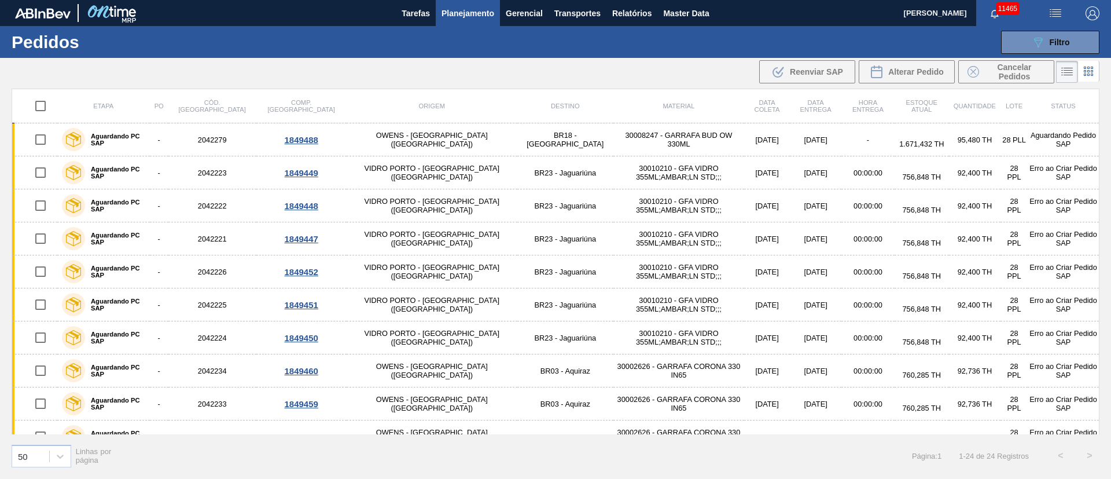
checkbox input "true"
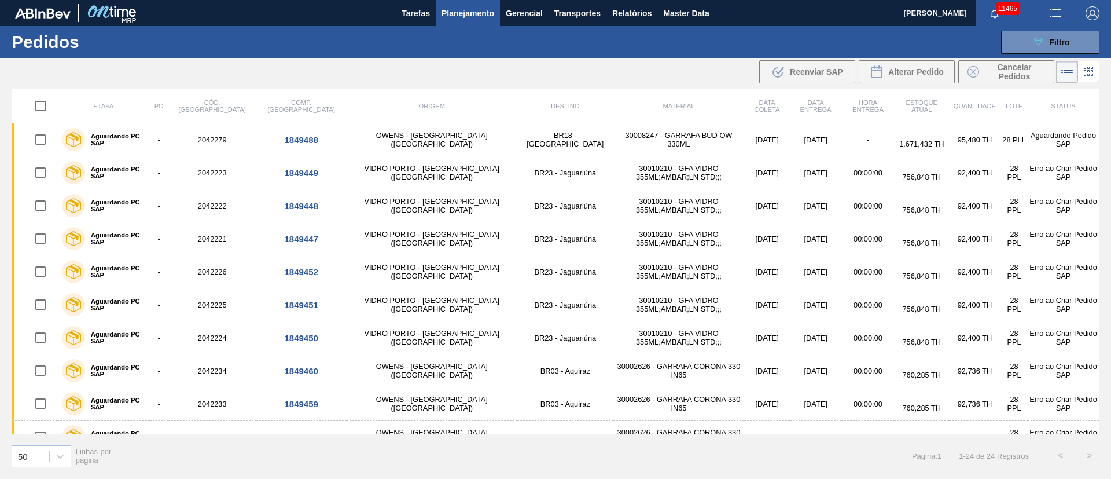
checkbox input "true"
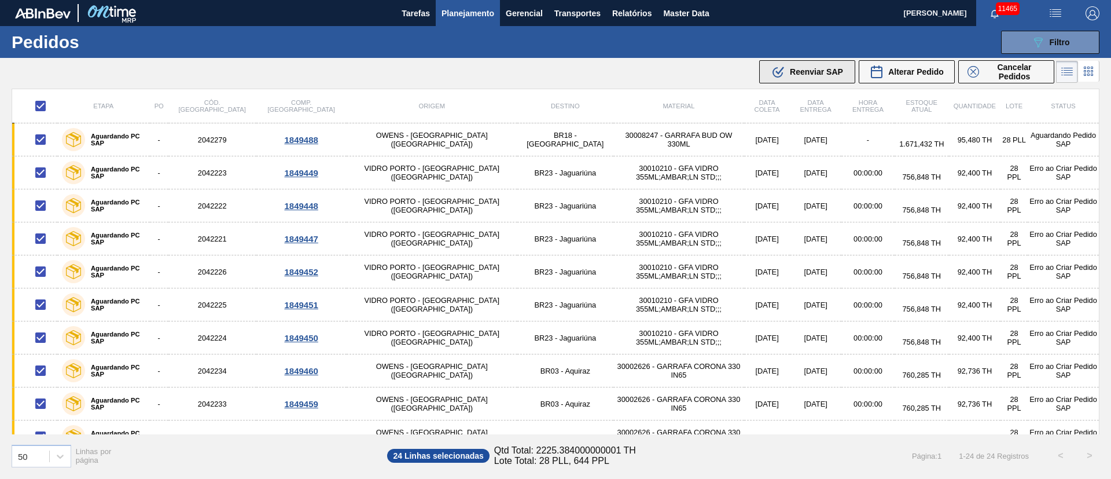
click at [820, 72] on span "Reenviar SAP" at bounding box center [816, 71] width 53 height 9
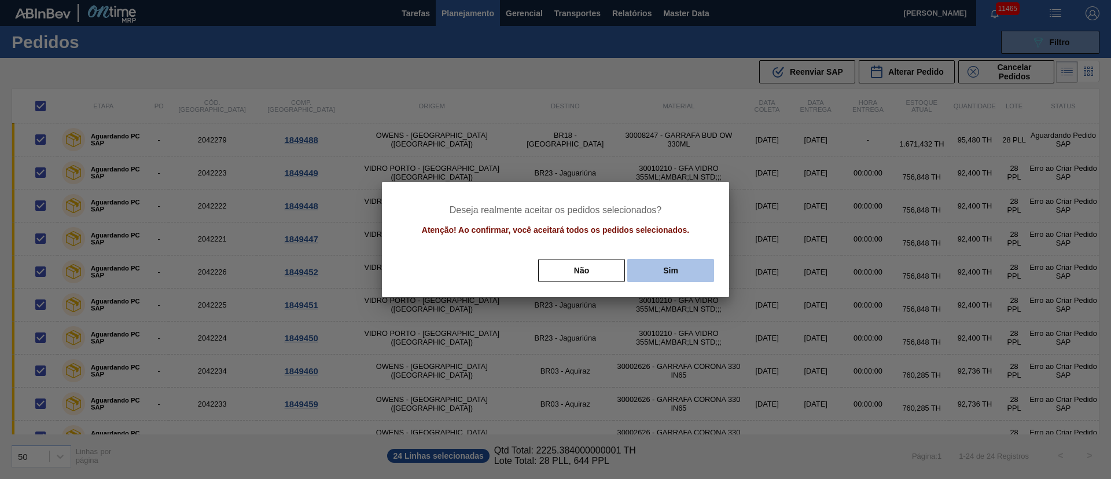
click at [654, 267] on button "Sim" at bounding box center [670, 270] width 87 height 23
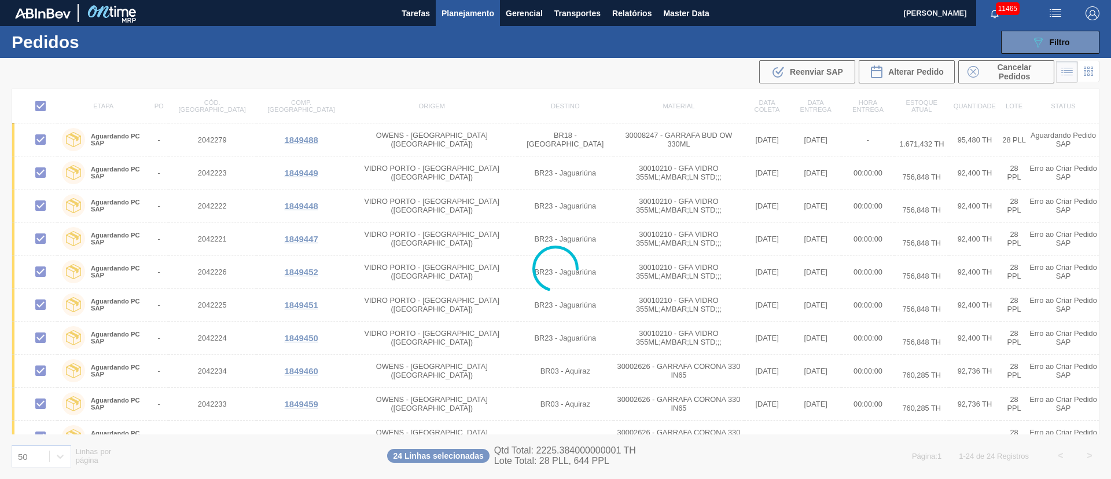
checkbox input "false"
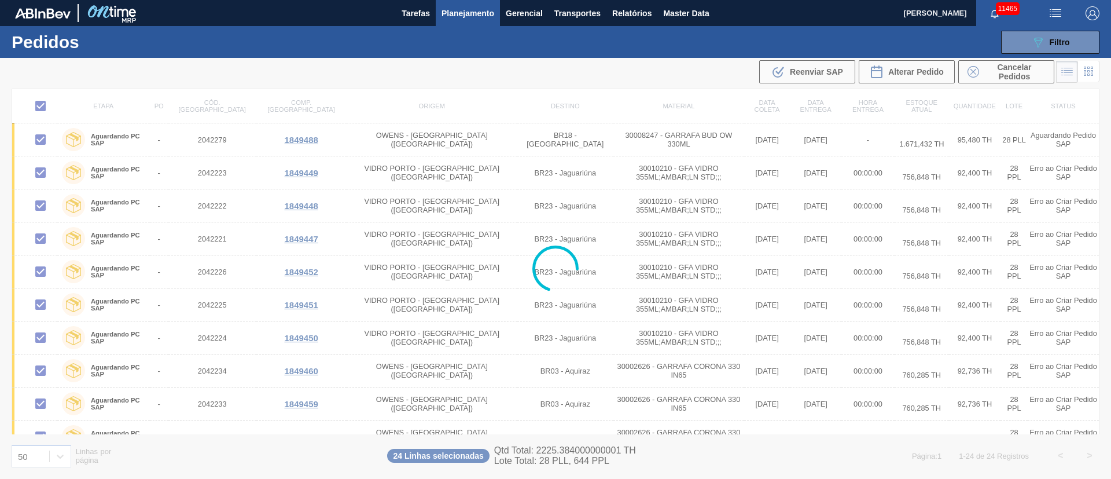
checkbox input "false"
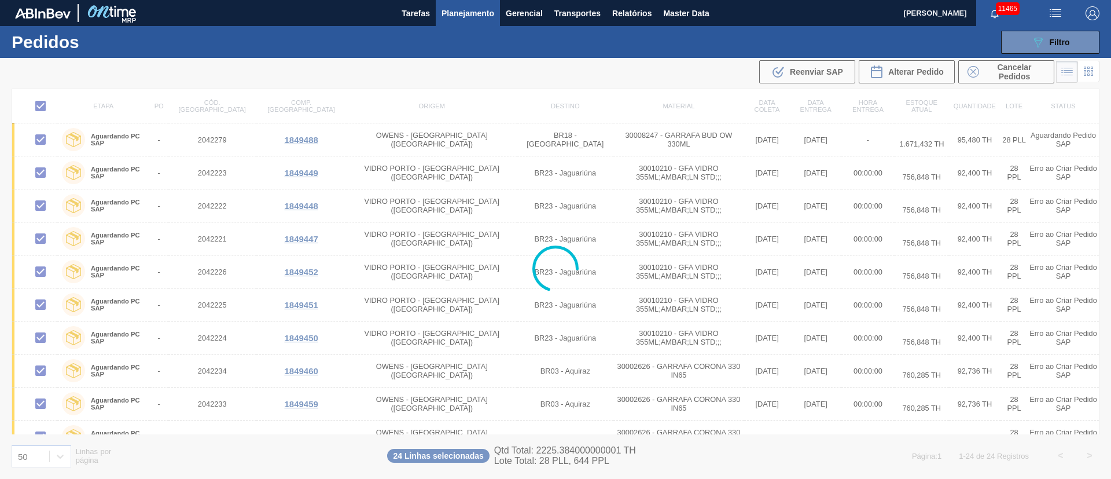
checkbox input "false"
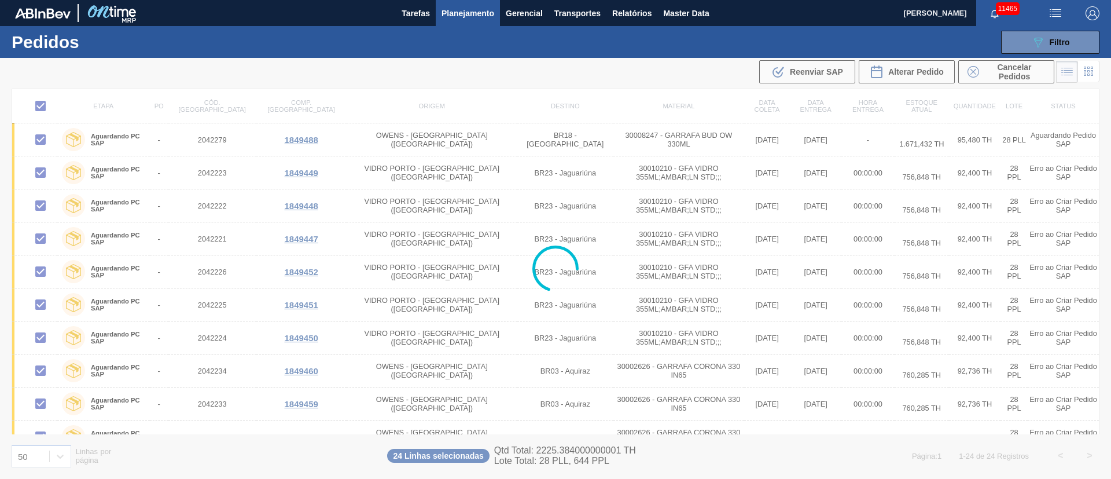
checkbox input "false"
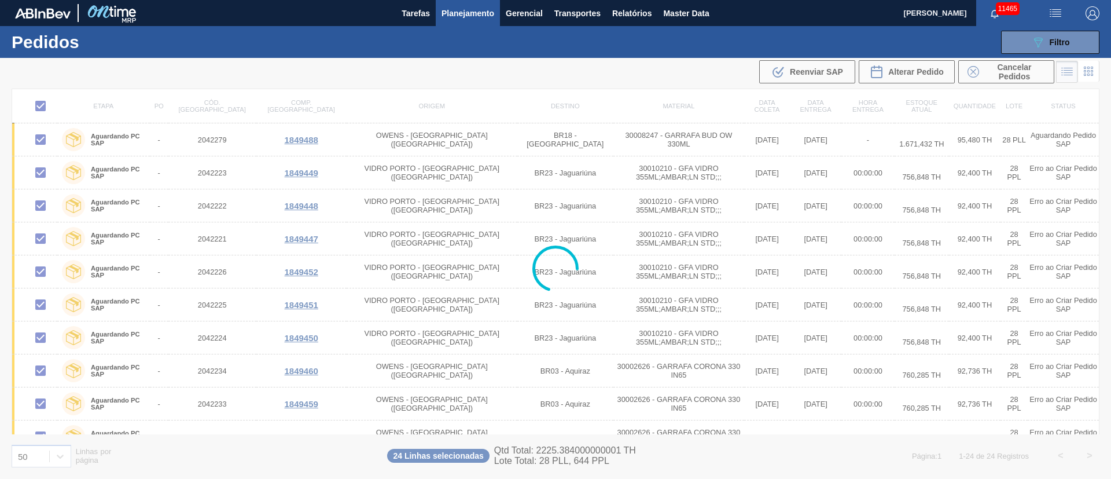
checkbox input "false"
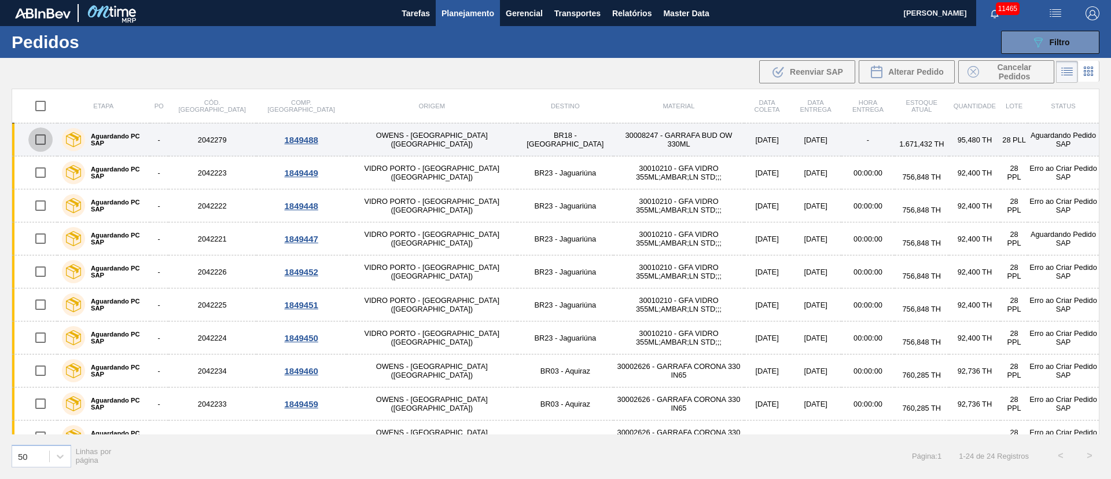
click at [38, 140] on input "checkbox" at bounding box center [40, 139] width 24 height 24
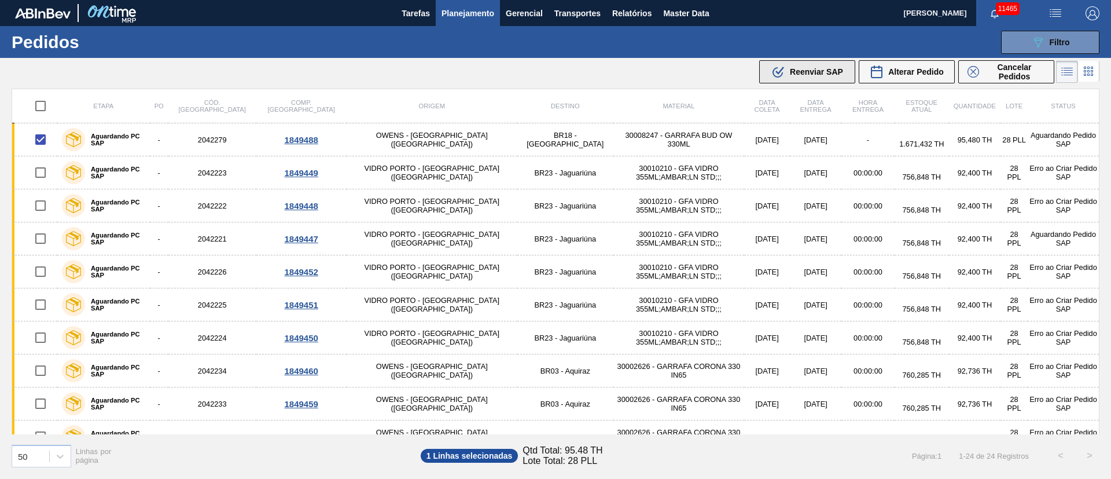
click at [813, 69] on span "Reenviar SAP" at bounding box center [816, 71] width 53 height 9
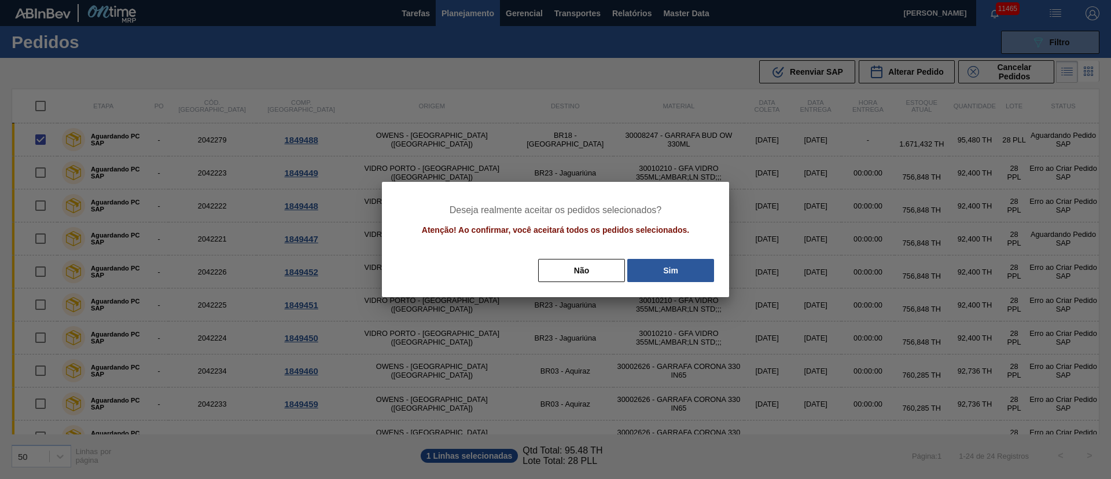
click at [660, 282] on div "Não Sim" at bounding box center [556, 270] width 320 height 25
click at [672, 273] on button "Sim" at bounding box center [670, 270] width 87 height 23
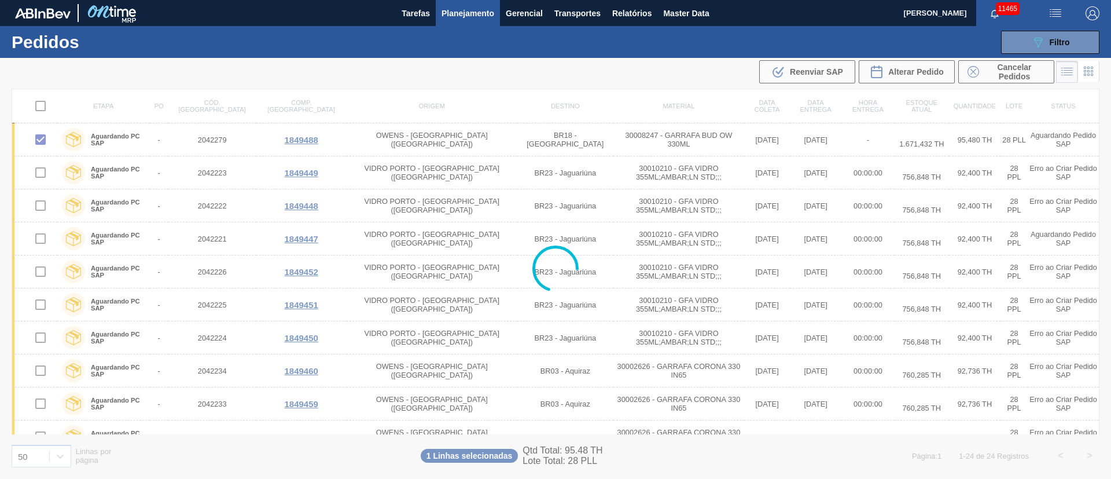
checkbox input "false"
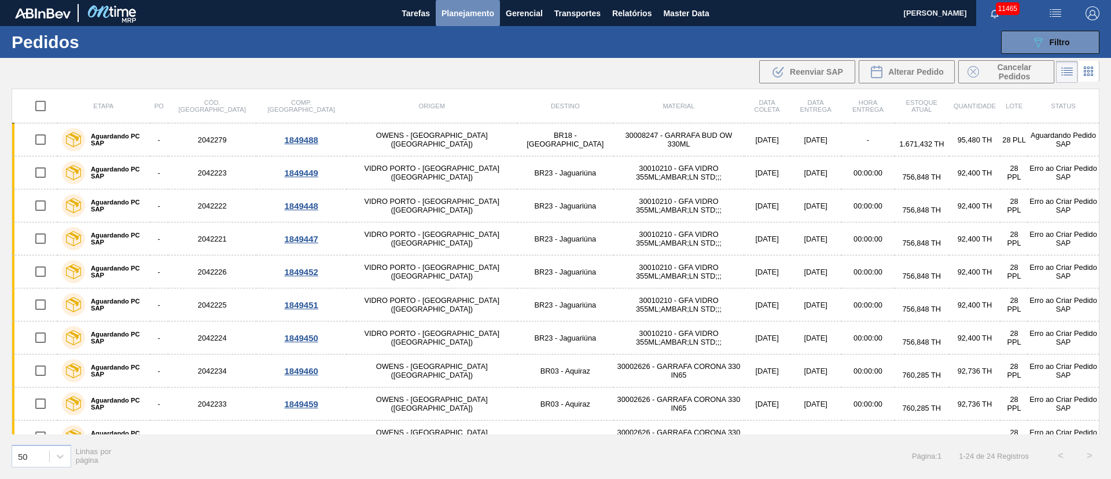
click at [460, 16] on span "Planejamento" at bounding box center [468, 13] width 53 height 14
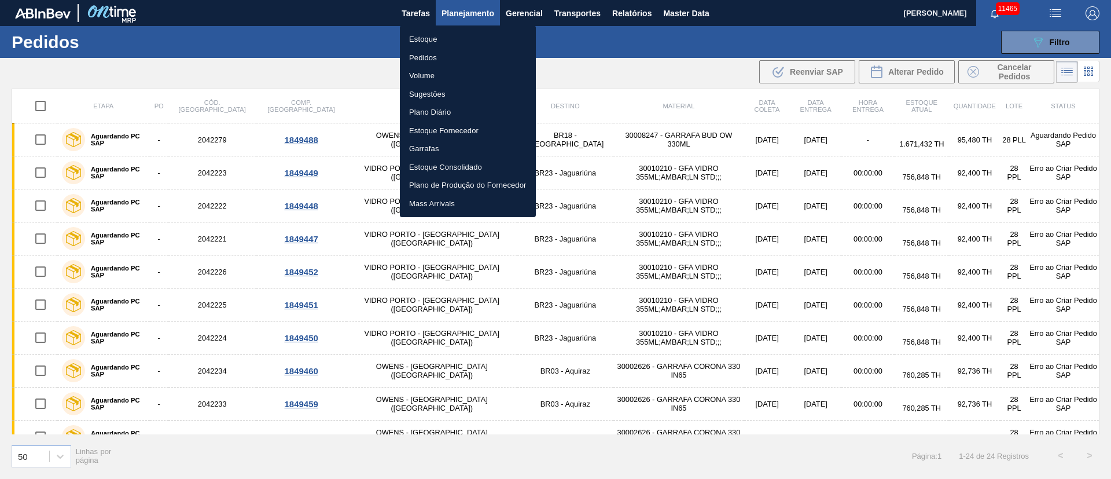
click at [431, 55] on li "Pedidos" at bounding box center [468, 58] width 136 height 19
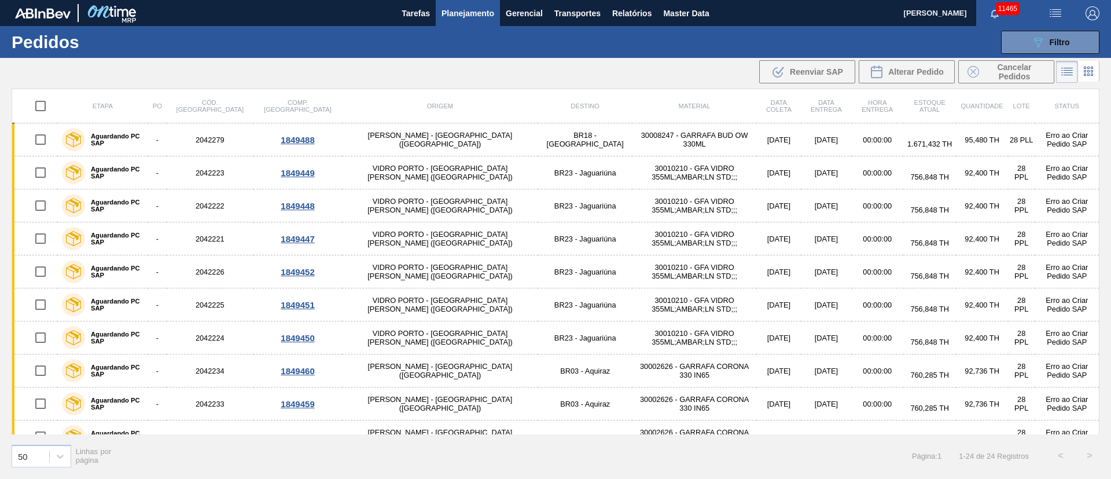
click at [383, 62] on div ".b{fill:var(--color-action-default)} Reenviar SAP Alterar Pedido Cancelar Pedid…" at bounding box center [555, 72] width 1111 height 28
click at [458, 17] on span "Planejamento" at bounding box center [468, 13] width 53 height 14
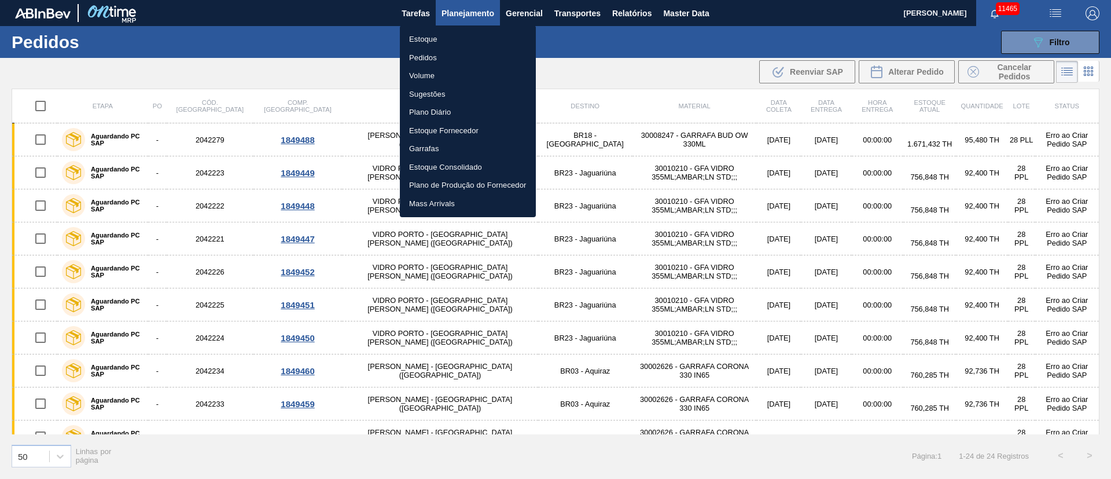
click at [430, 54] on li "Pedidos" at bounding box center [468, 58] width 136 height 19
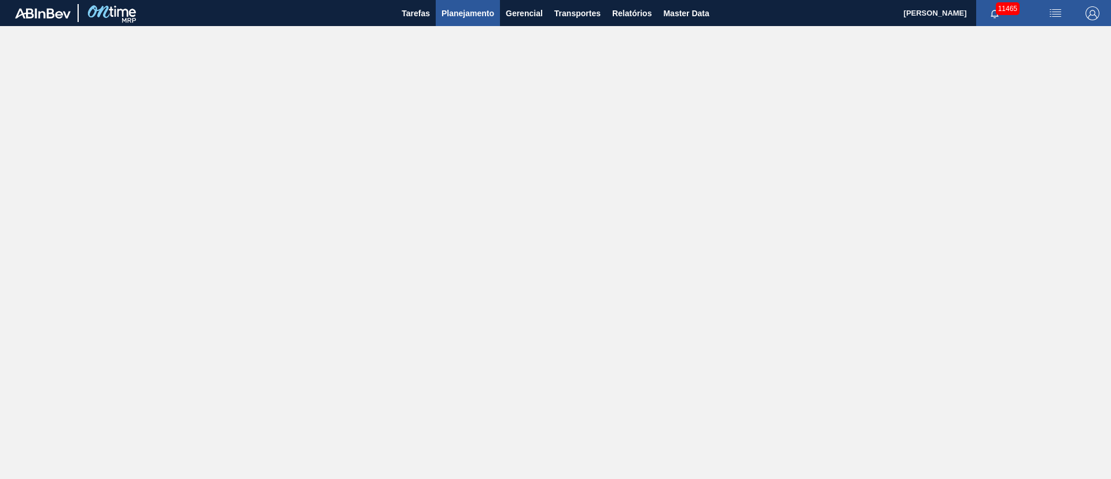
click at [436, 23] on button "Planejamento" at bounding box center [468, 13] width 64 height 26
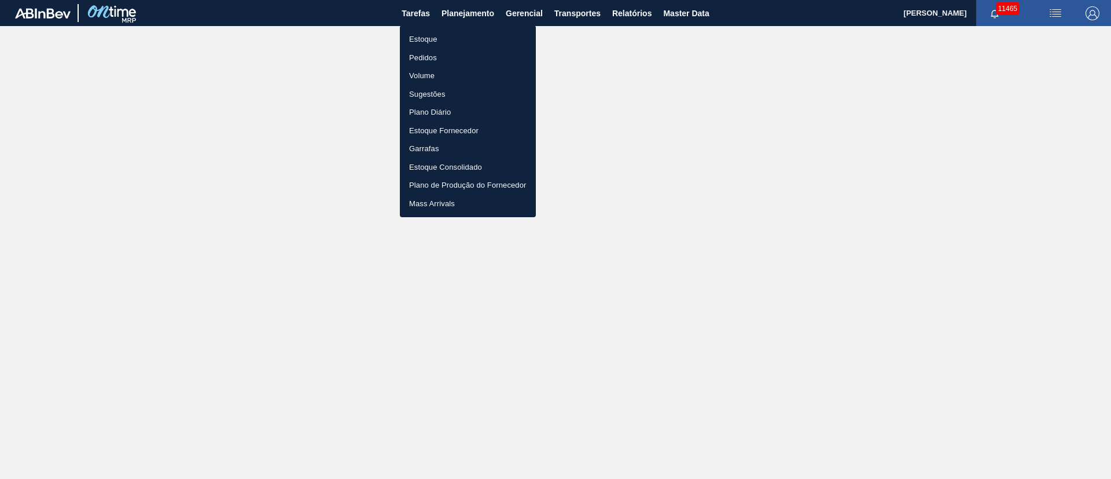
click at [430, 58] on li "Pedidos" at bounding box center [468, 58] width 136 height 19
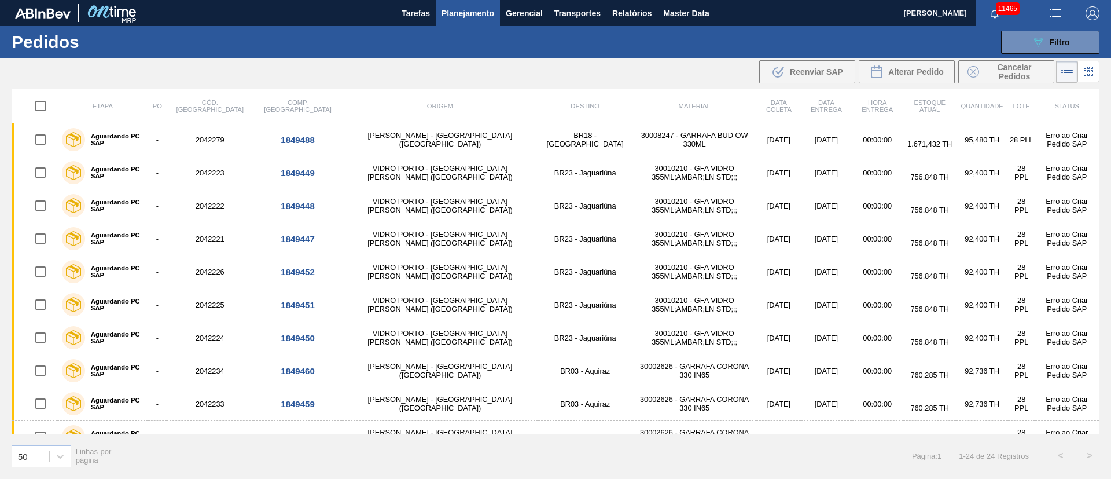
click at [43, 101] on input "checkbox" at bounding box center [40, 106] width 24 height 24
checkbox input "true"
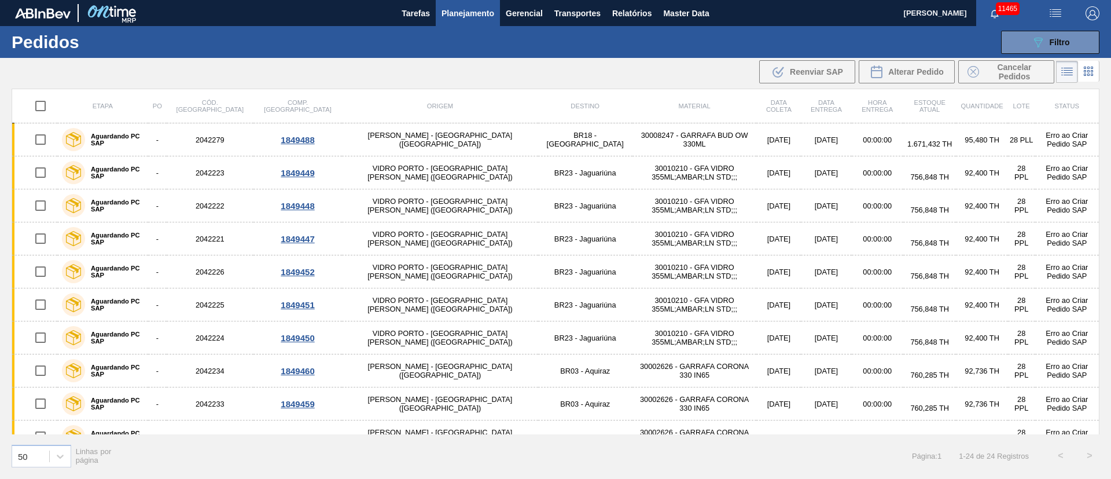
checkbox input "true"
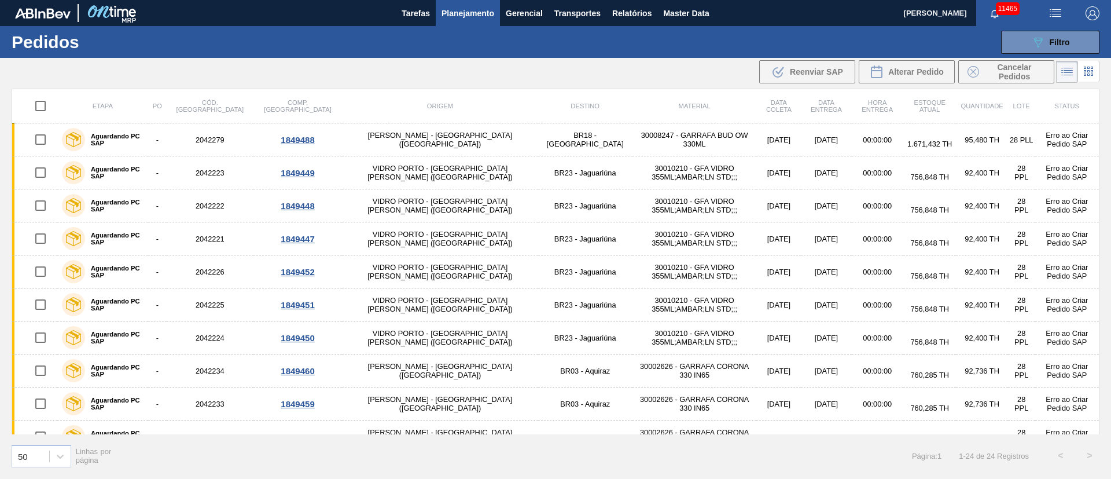
checkbox input "true"
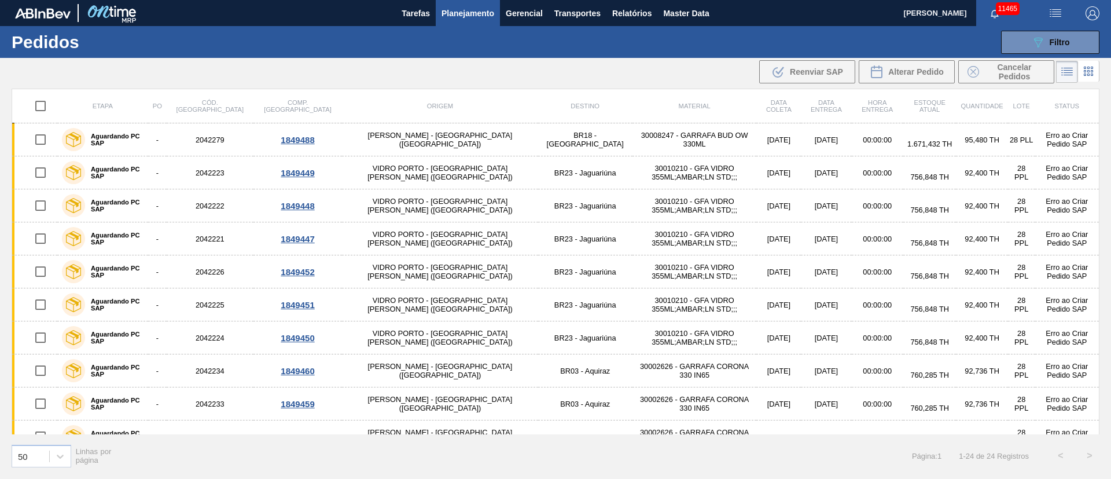
checkbox input "true"
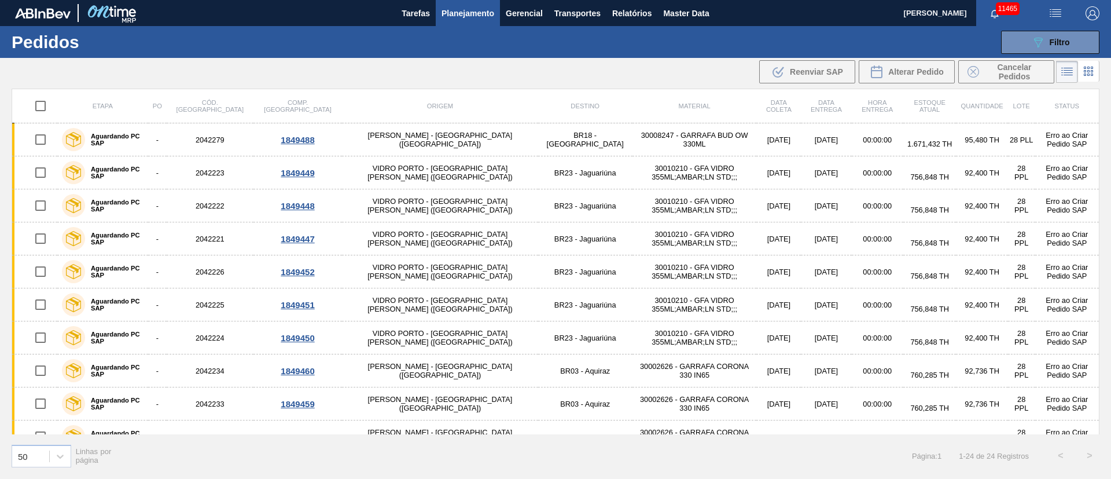
checkbox input "true"
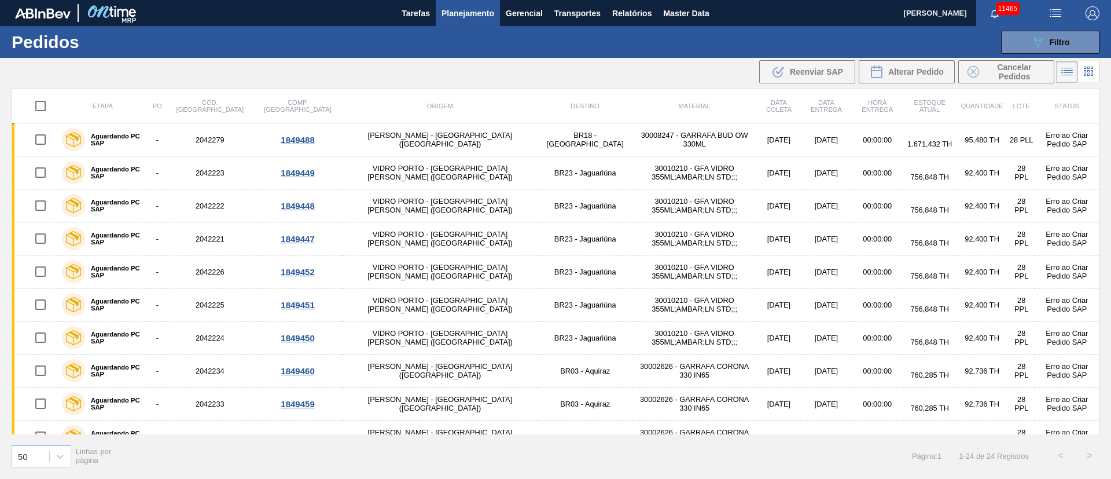
checkbox input "true"
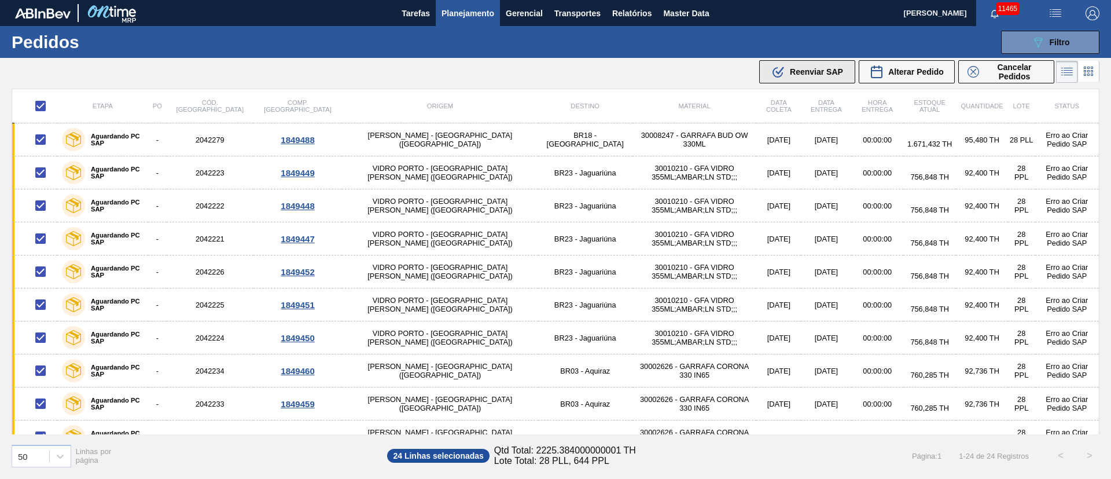
click at [789, 79] on button ".b{fill:var(--color-action-default)} Reenviar SAP" at bounding box center [807, 71] width 96 height 23
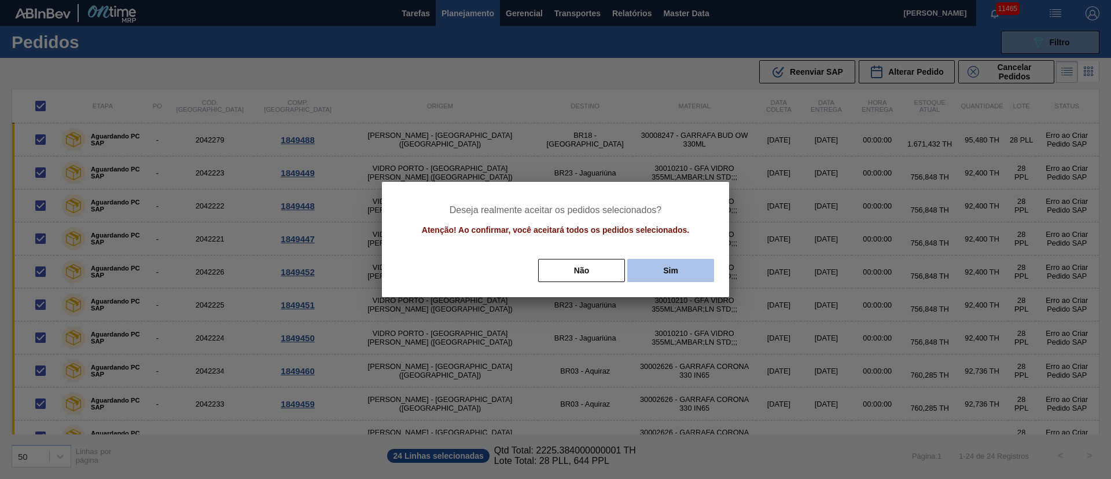
click at [670, 266] on button "Sim" at bounding box center [670, 270] width 87 height 23
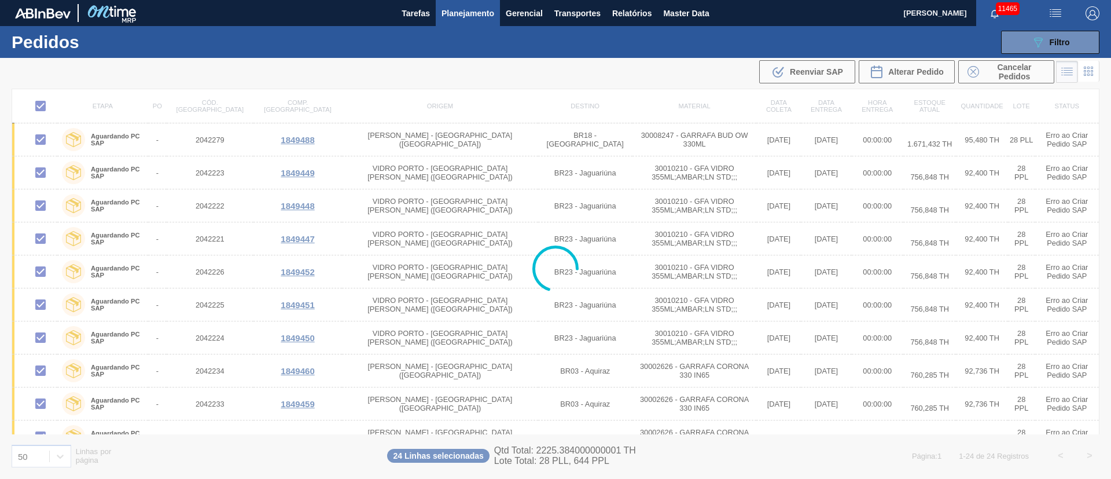
checkbox input "false"
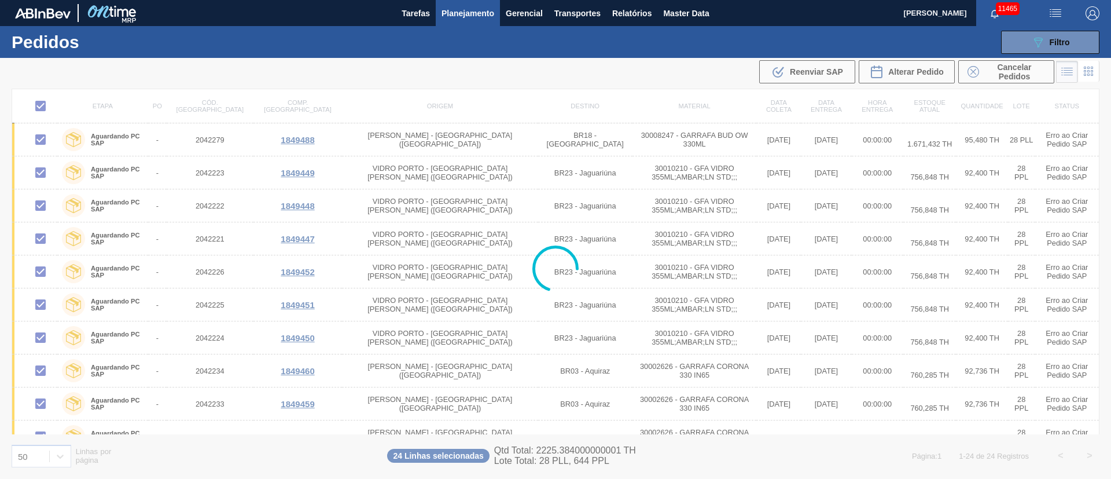
checkbox input "false"
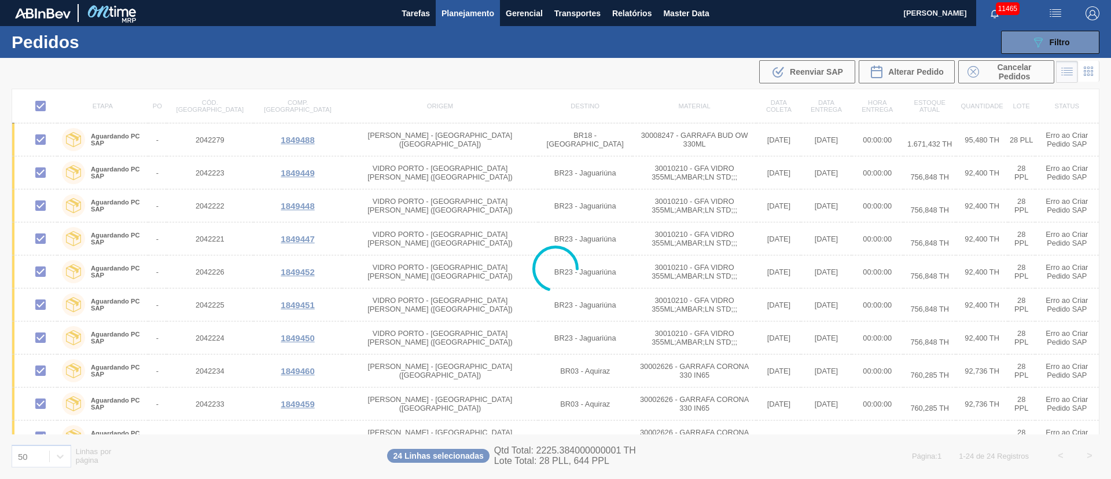
checkbox input "false"
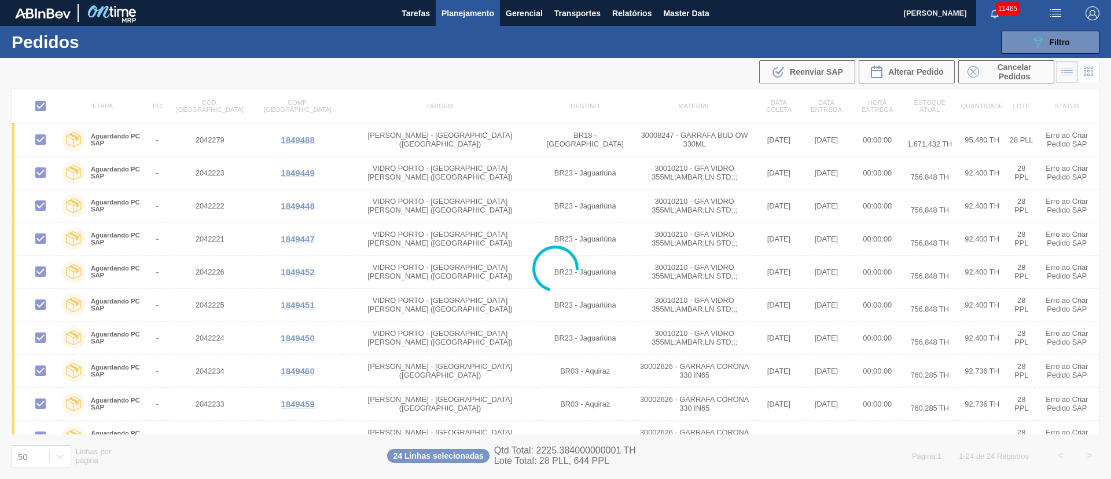
checkbox input "false"
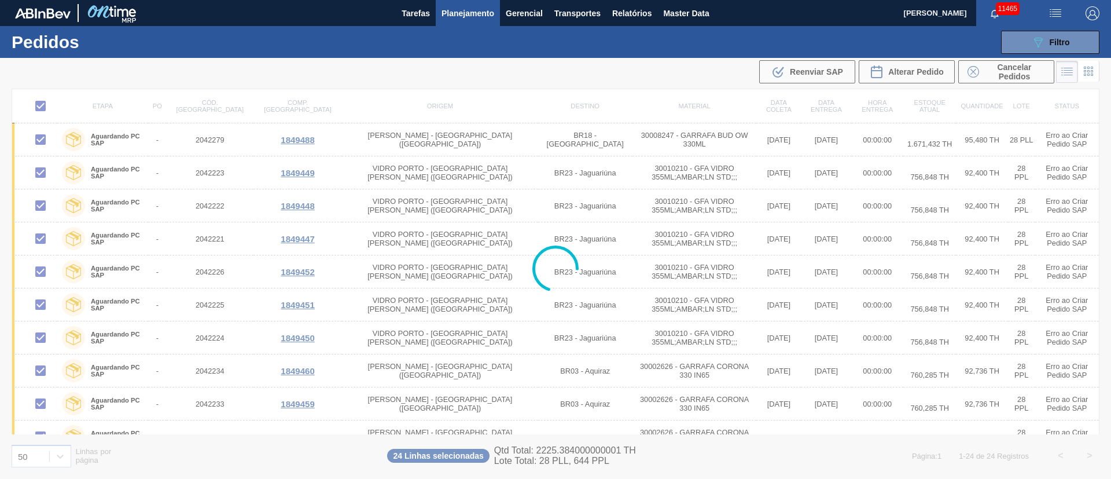
checkbox input "false"
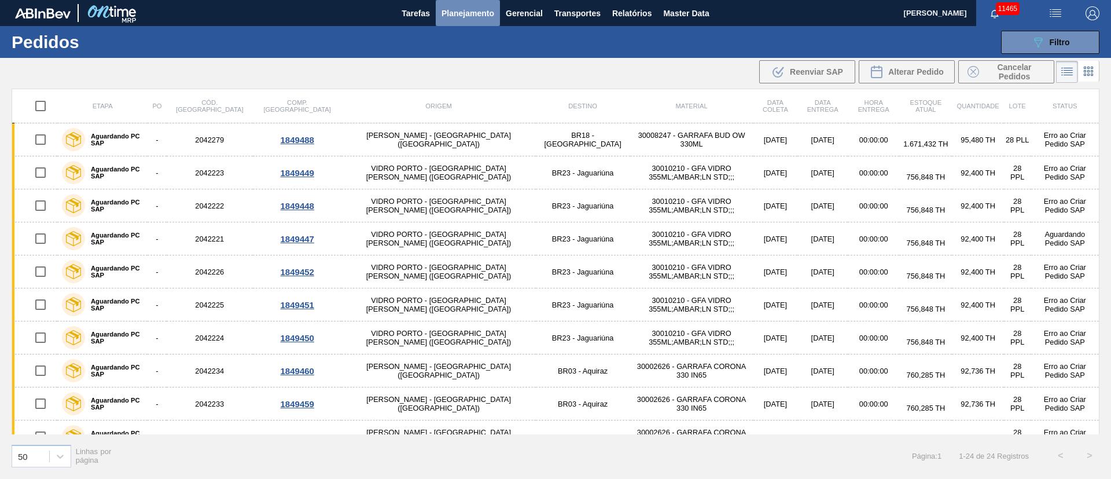
click at [464, 10] on span "Planejamento" at bounding box center [468, 13] width 53 height 14
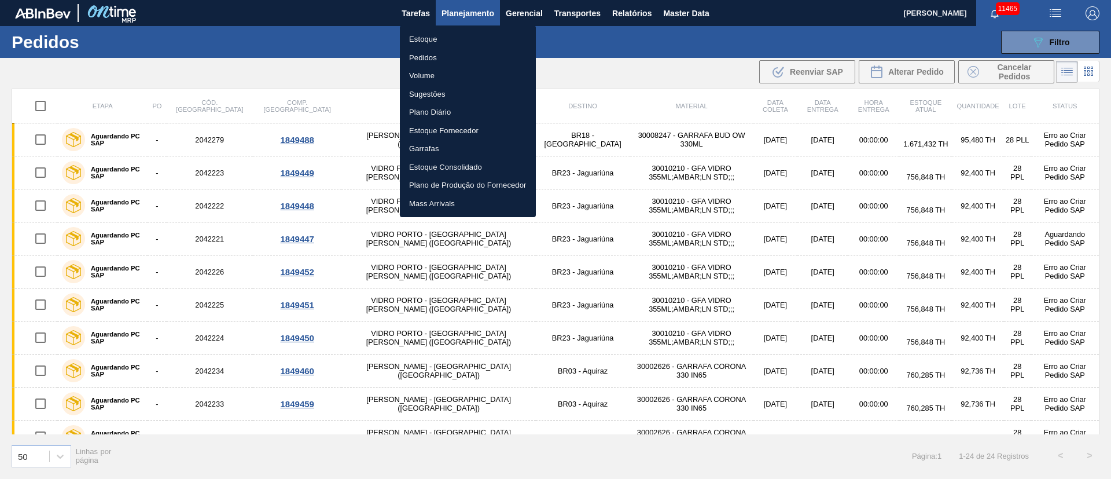
click at [432, 35] on li "Estoque" at bounding box center [468, 39] width 136 height 19
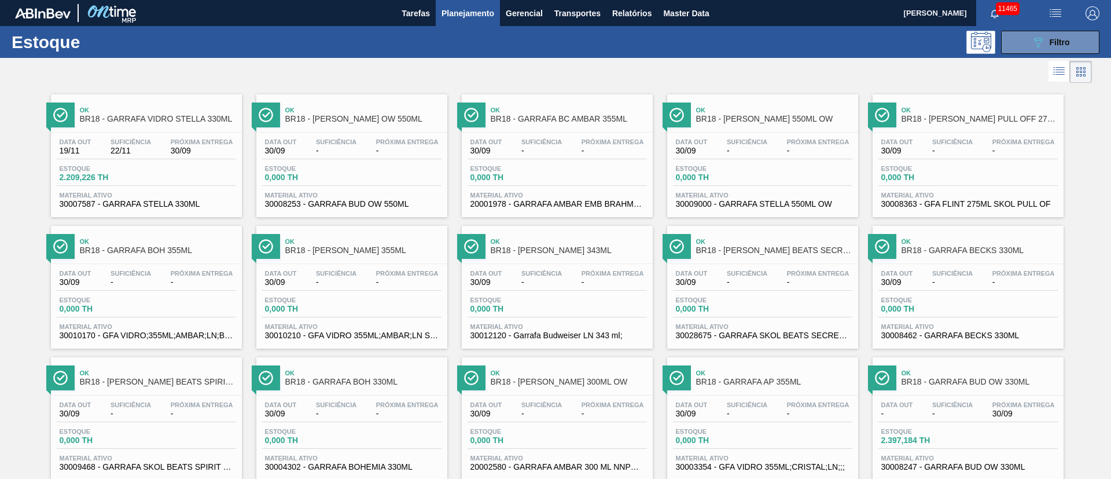
click at [469, 9] on span "Planejamento" at bounding box center [468, 13] width 53 height 14
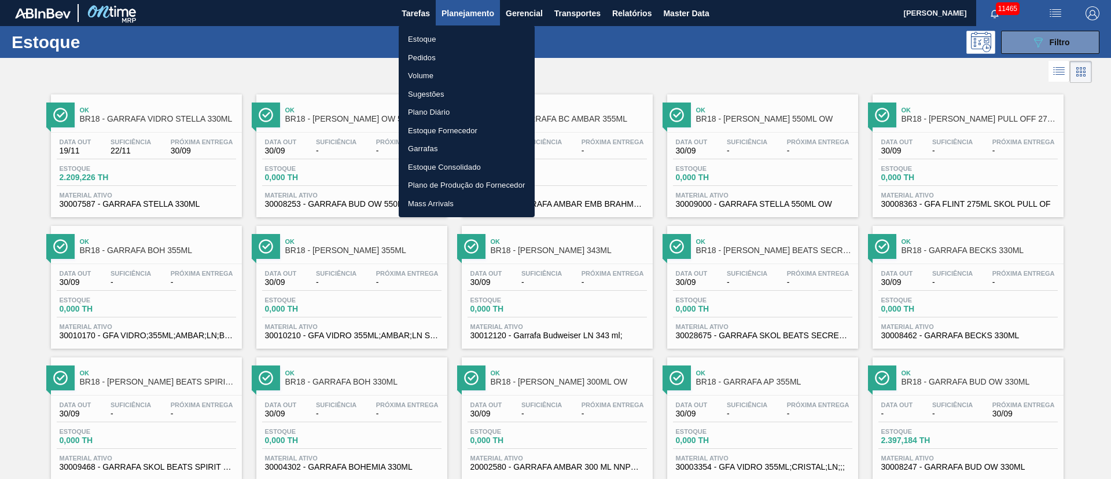
click at [419, 57] on li "Pedidos" at bounding box center [467, 58] width 136 height 19
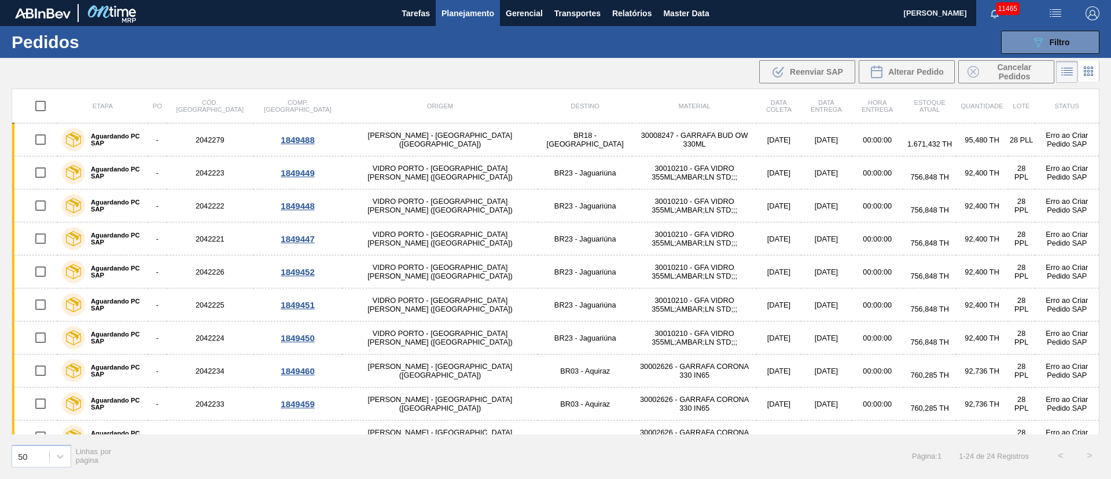
click at [464, 8] on span "Planejamento" at bounding box center [468, 13] width 53 height 14
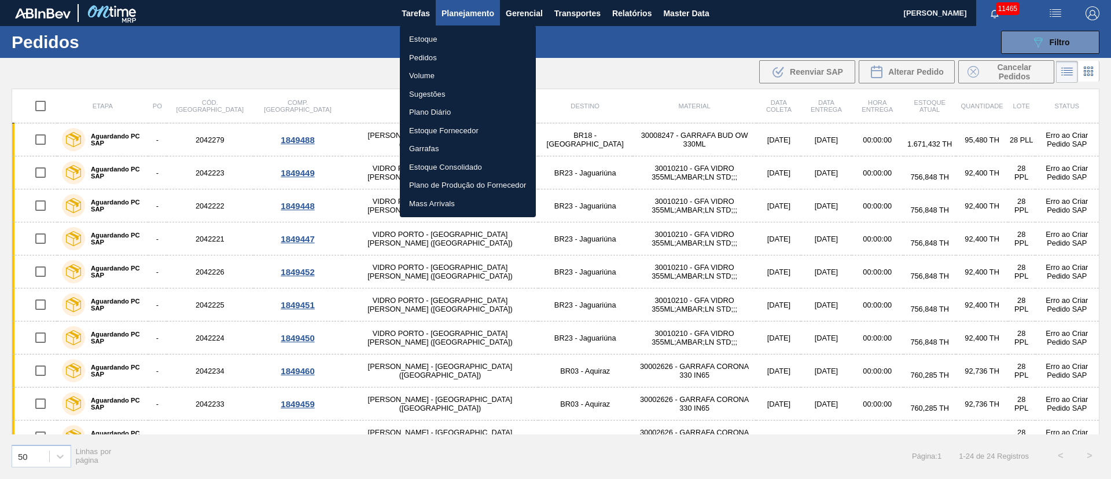
click at [412, 56] on li "Pedidos" at bounding box center [468, 58] width 136 height 19
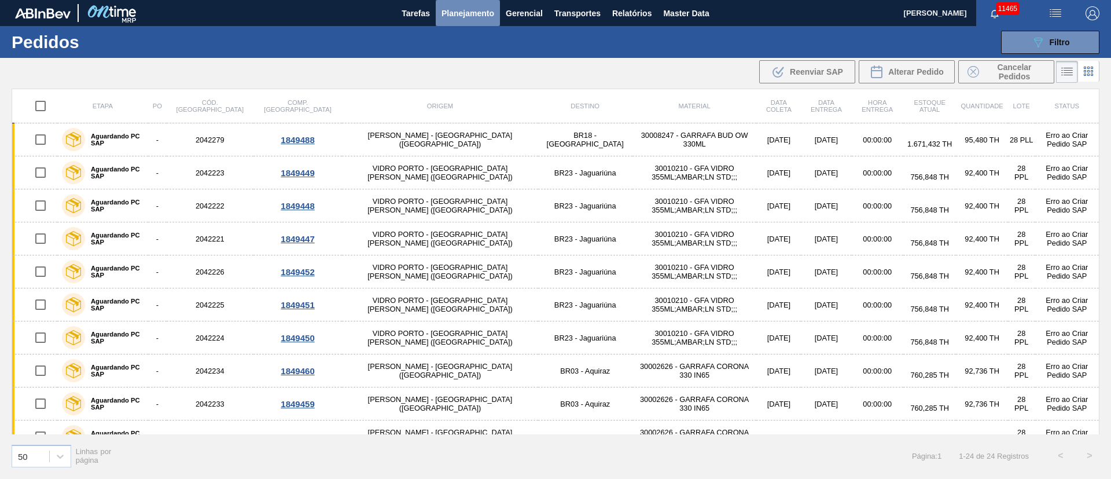
click at [479, 17] on span "Planejamento" at bounding box center [468, 13] width 53 height 14
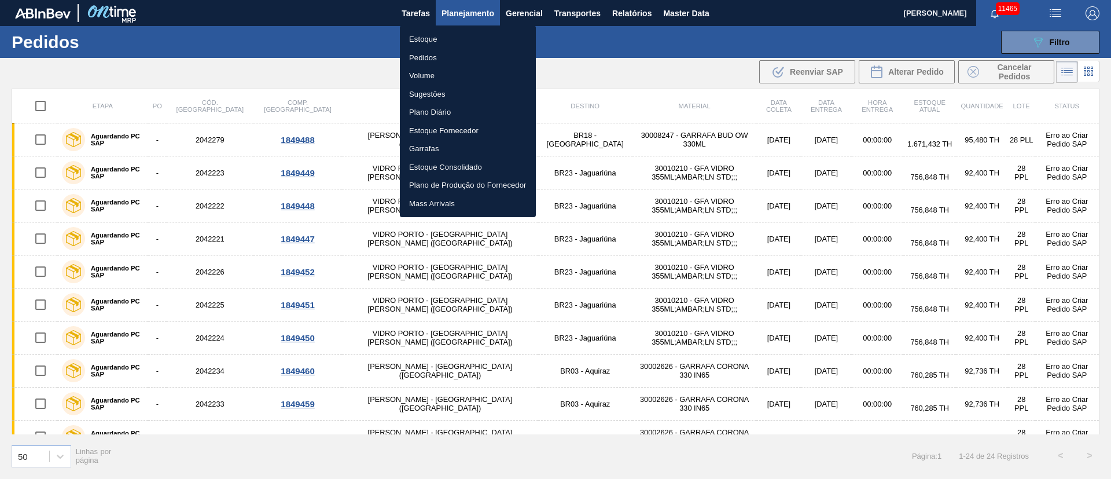
click at [435, 56] on li "Pedidos" at bounding box center [468, 58] width 136 height 19
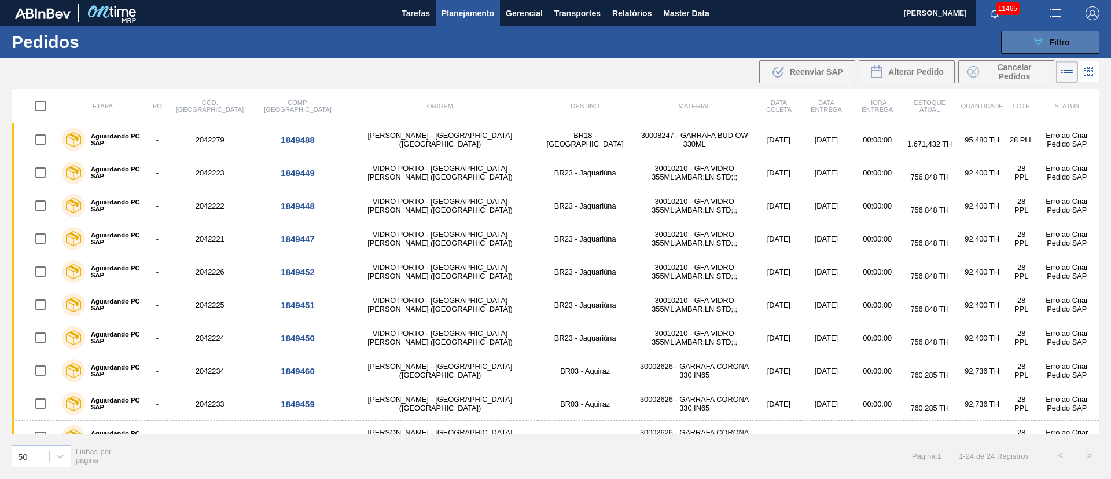
click at [1065, 43] on span "Filtro" at bounding box center [1060, 42] width 20 height 9
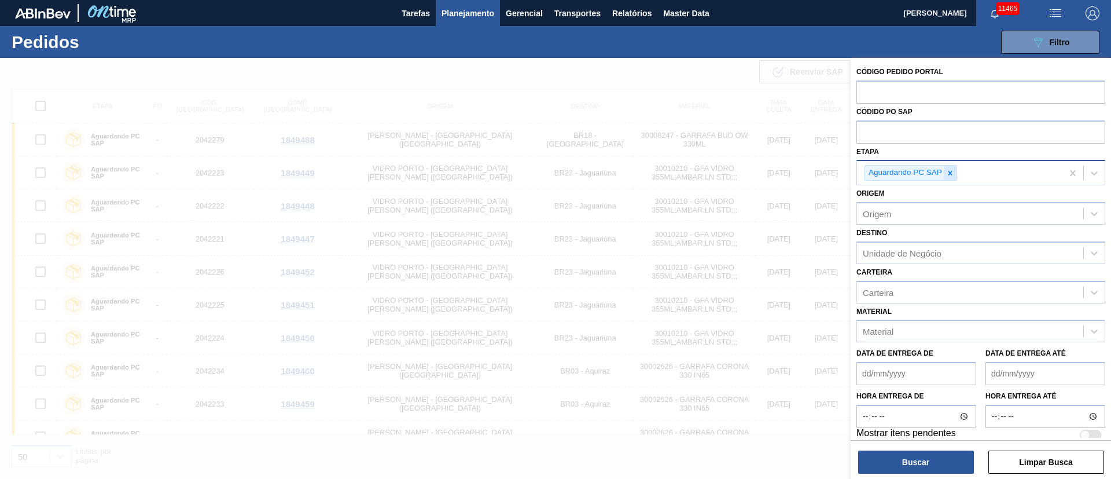
click at [949, 178] on div at bounding box center [950, 173] width 13 height 14
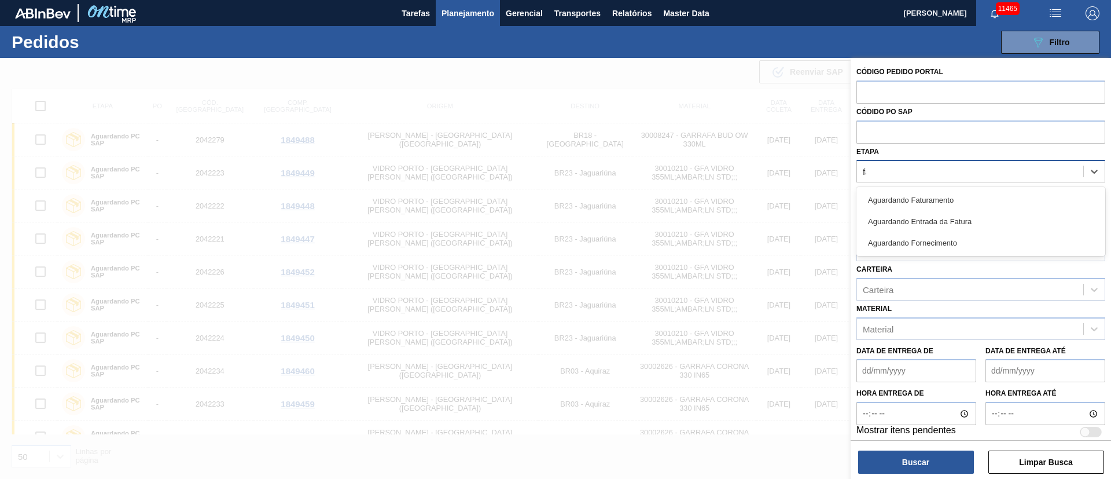
type input "fat"
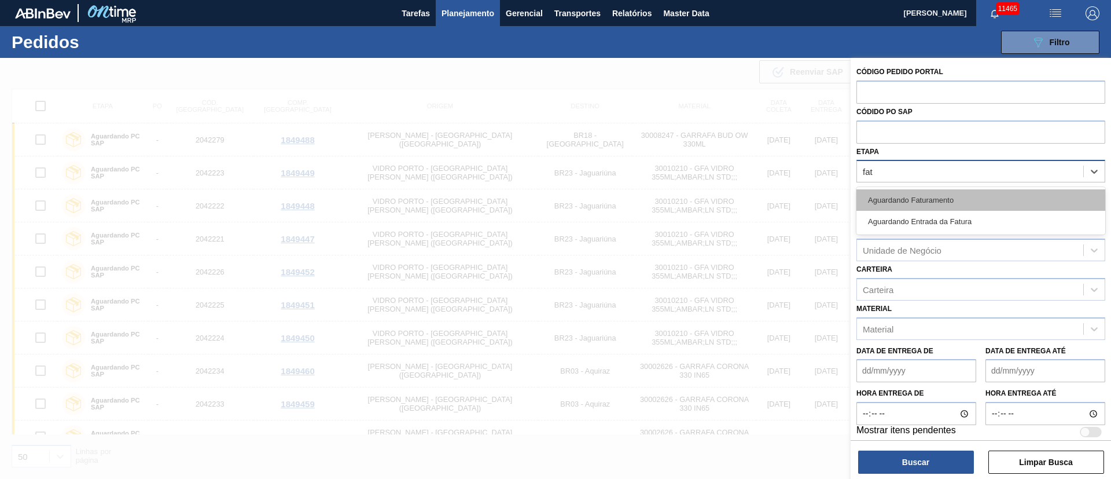
click at [934, 191] on div "Aguardando Faturamento" at bounding box center [981, 199] width 249 height 21
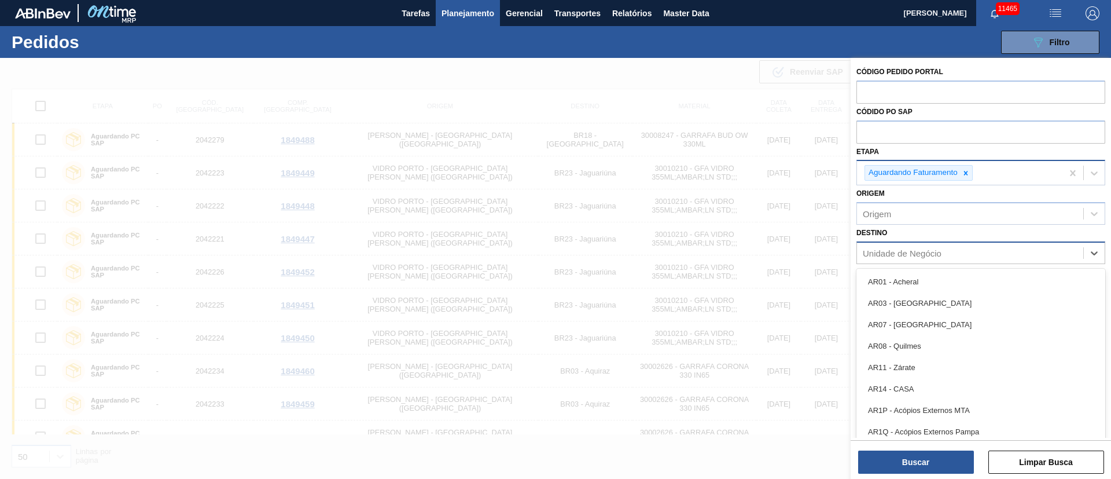
click at [885, 254] on div "Unidade de Negócio" at bounding box center [902, 253] width 79 height 10
type input "18"
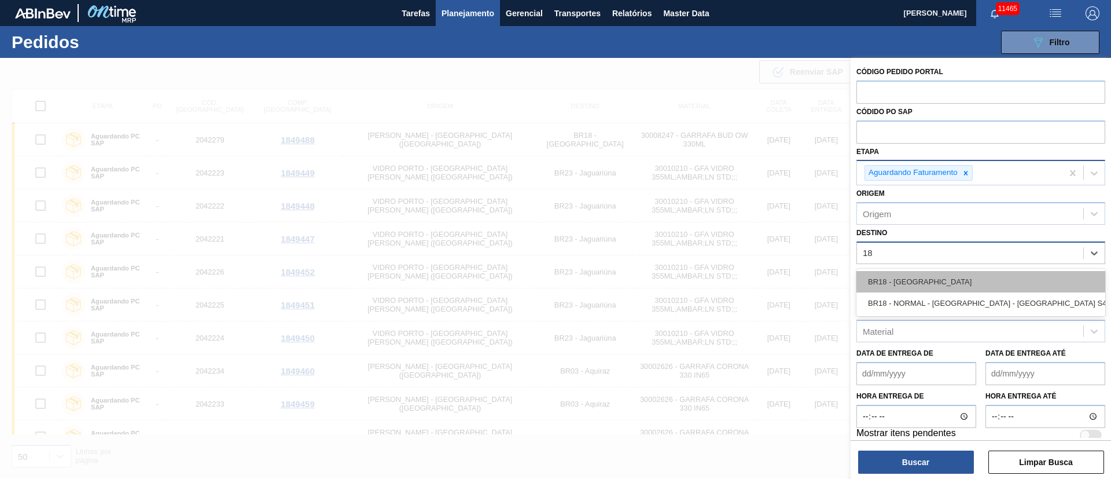
click at [894, 284] on div "BR18 - [GEOGRAPHIC_DATA]" at bounding box center [981, 281] width 249 height 21
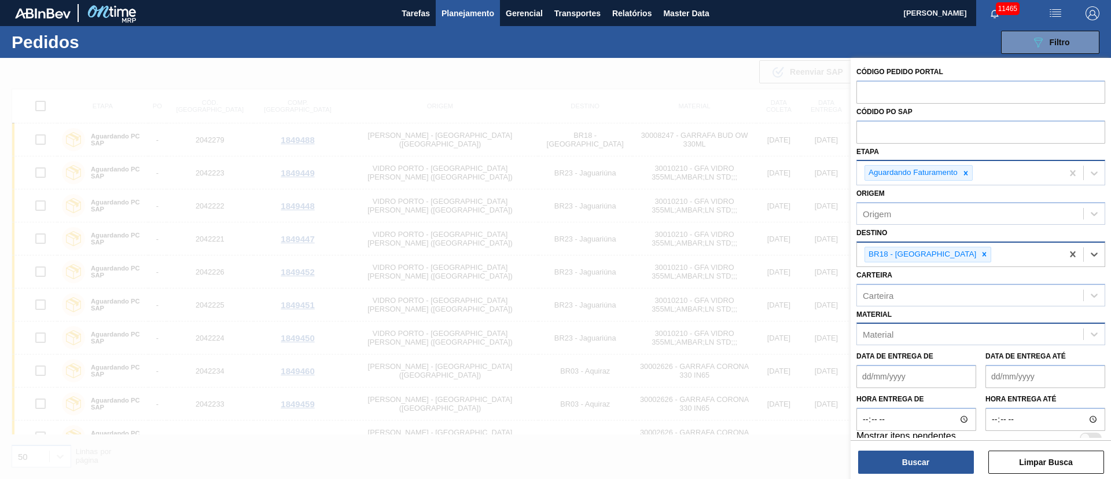
click at [900, 337] on div "Material" at bounding box center [970, 334] width 226 height 17
type input "30008247"
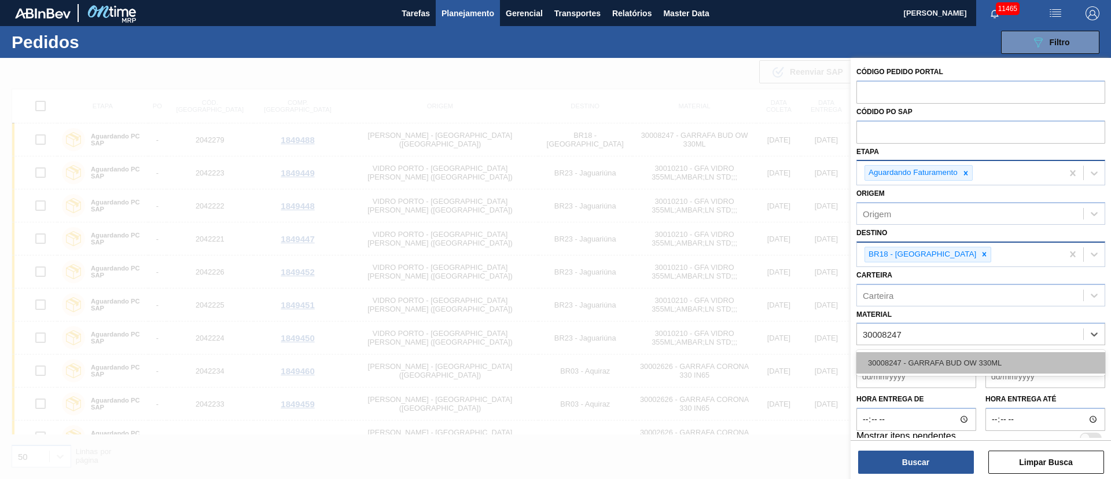
click at [895, 362] on div "30008247 - GARRAFA BUD OW 330ML" at bounding box center [981, 362] width 249 height 21
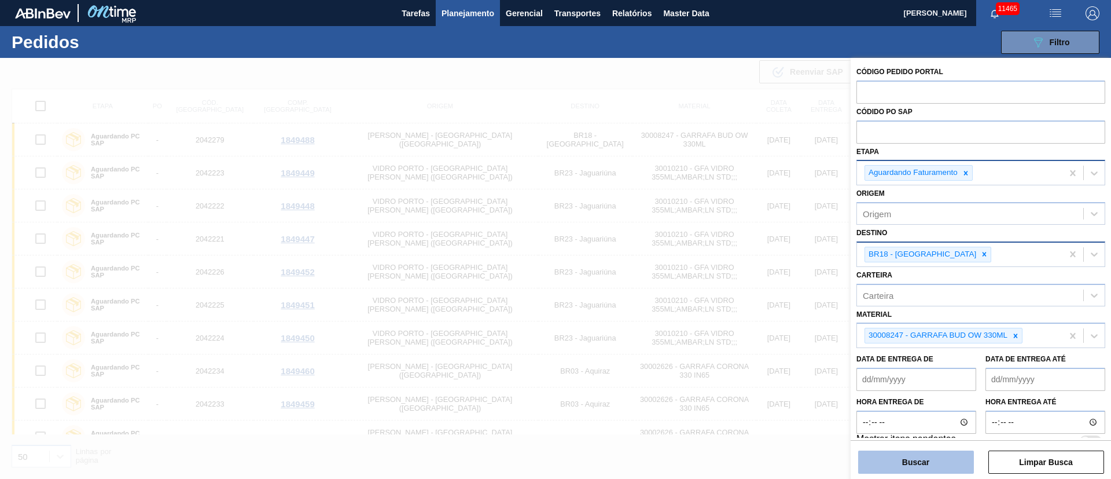
click at [906, 457] on button "Buscar" at bounding box center [916, 461] width 116 height 23
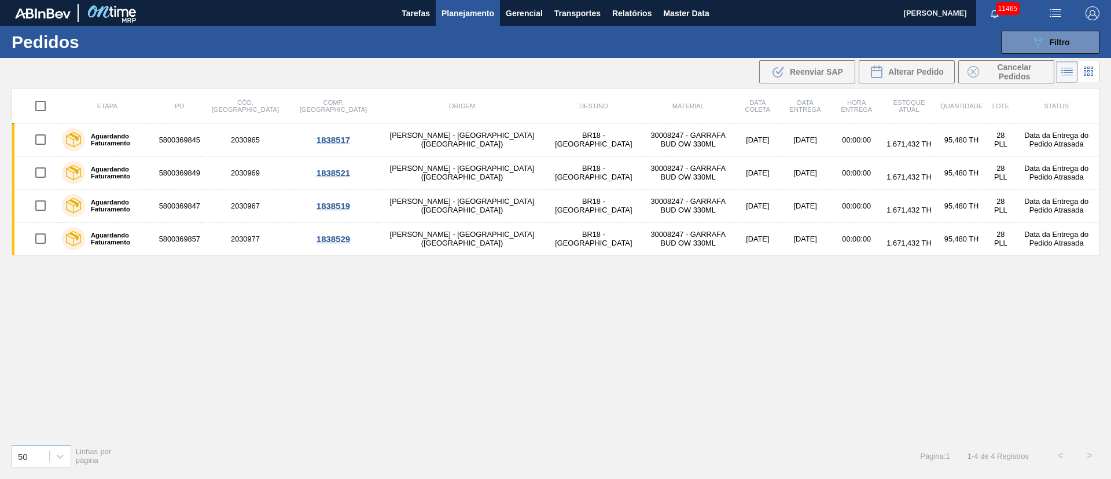
click at [455, 20] on button "Planejamento" at bounding box center [468, 13] width 64 height 26
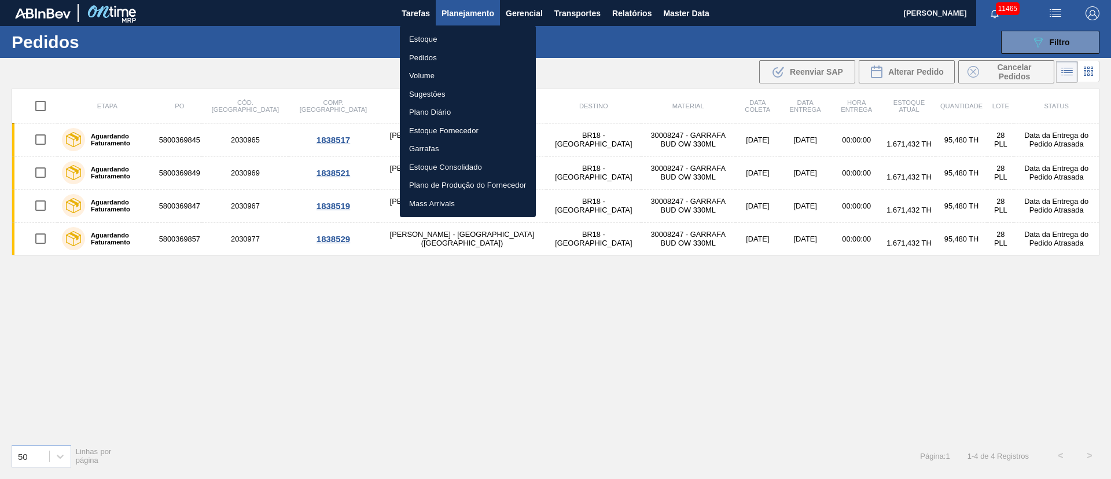
click at [432, 54] on li "Pedidos" at bounding box center [468, 58] width 136 height 19
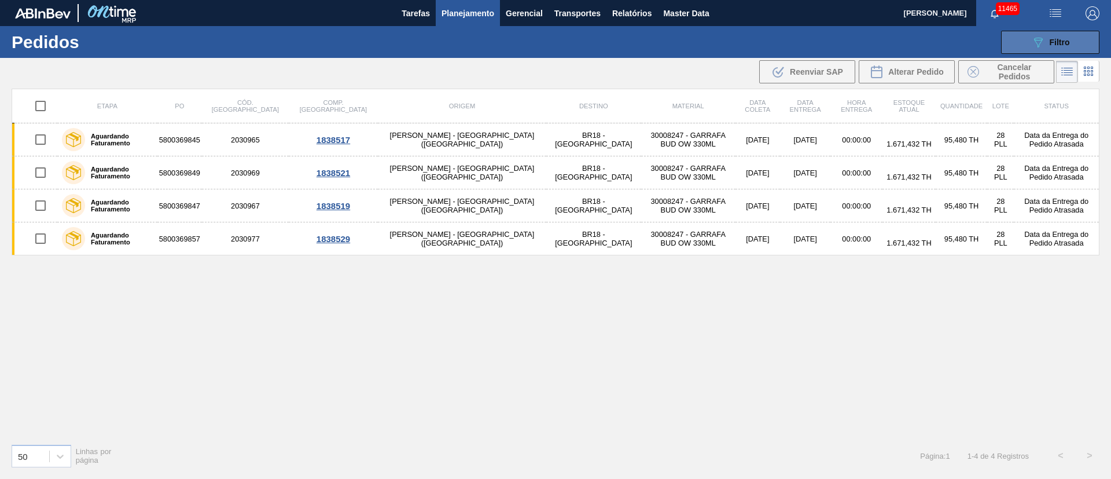
click at [1039, 42] on icon "089F7B8B-B2A5-4AFE-B5C0-19BA573D28AC" at bounding box center [1039, 42] width 14 height 14
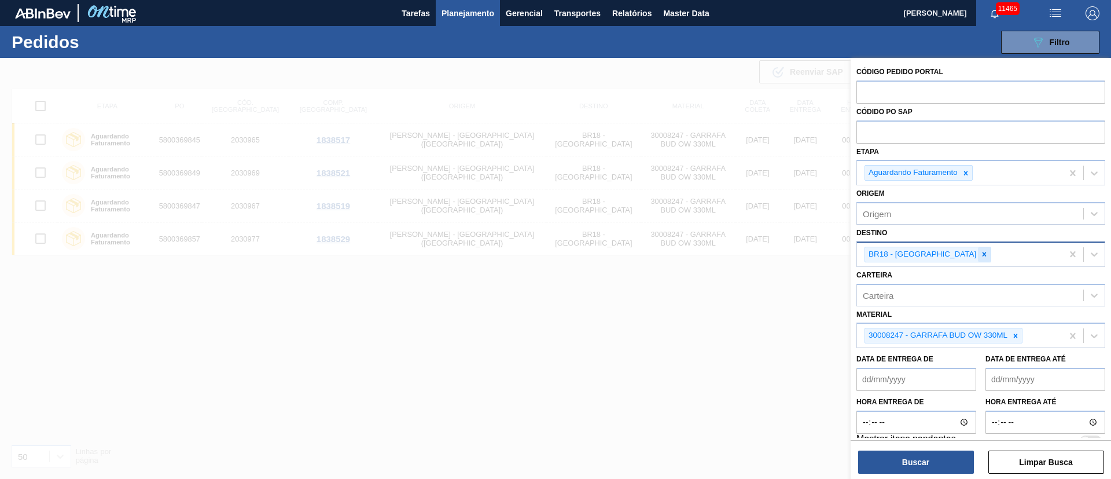
click at [981, 251] on icon at bounding box center [985, 254] width 8 height 8
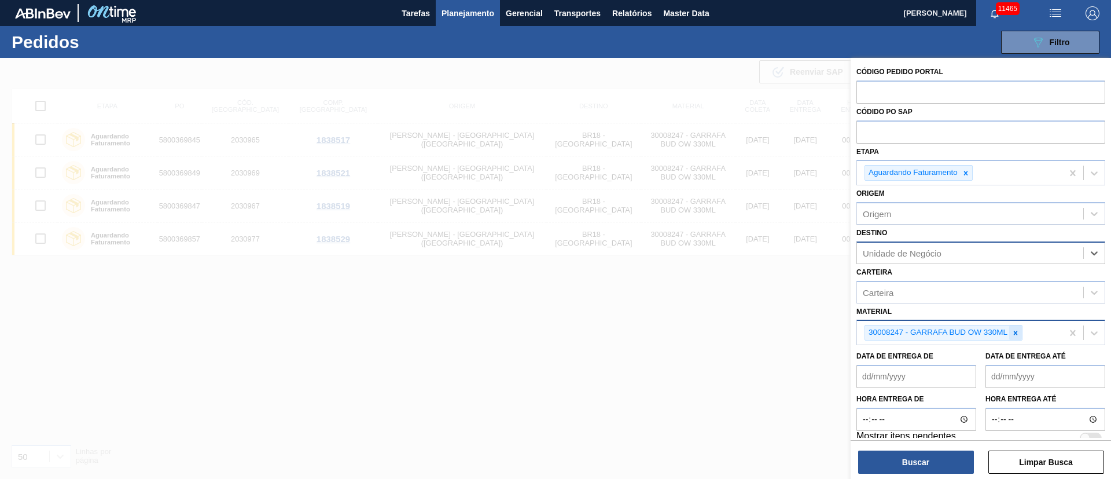
click at [1014, 329] on icon at bounding box center [1016, 333] width 8 height 8
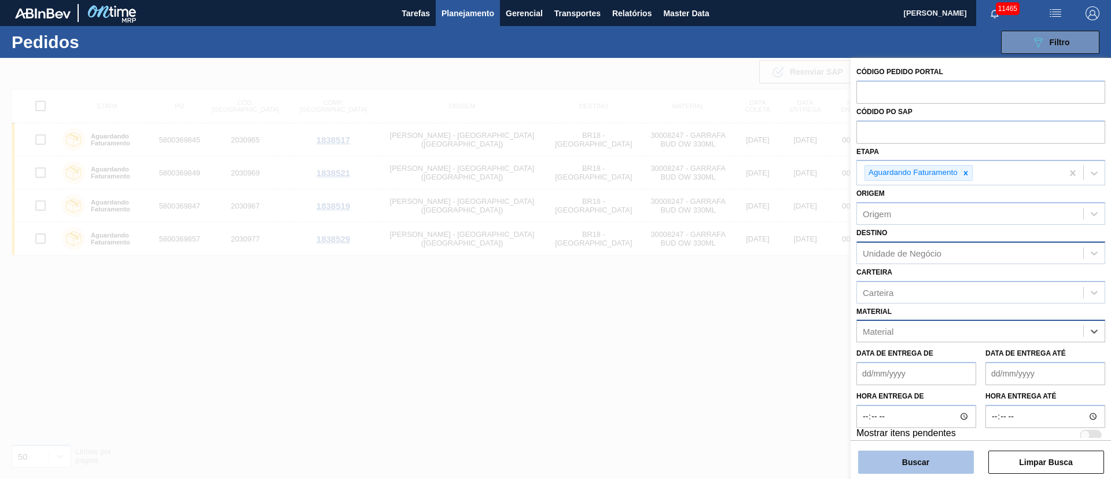
click at [918, 461] on button "Buscar" at bounding box center [916, 461] width 116 height 23
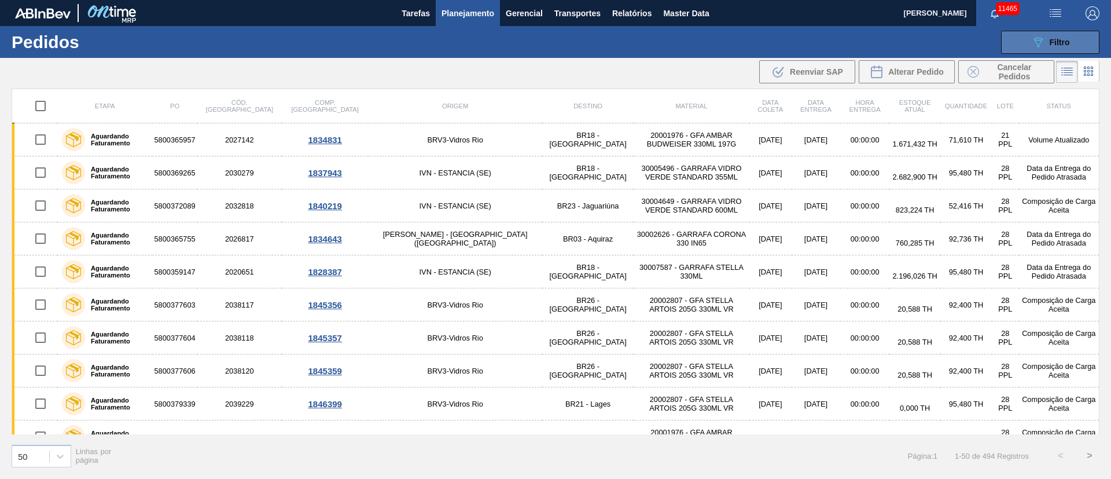
click at [1039, 46] on icon at bounding box center [1038, 43] width 9 height 10
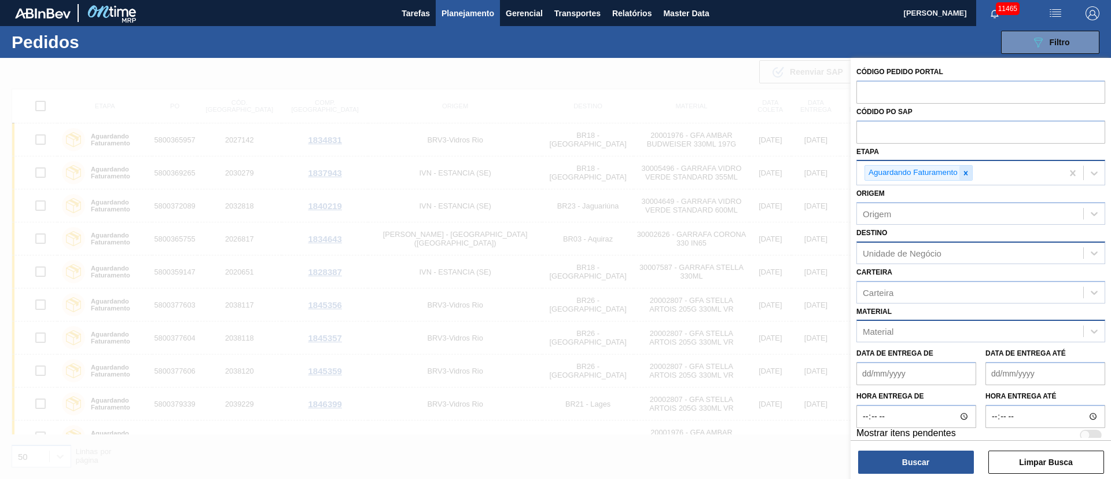
click at [967, 174] on icon at bounding box center [966, 173] width 4 height 4
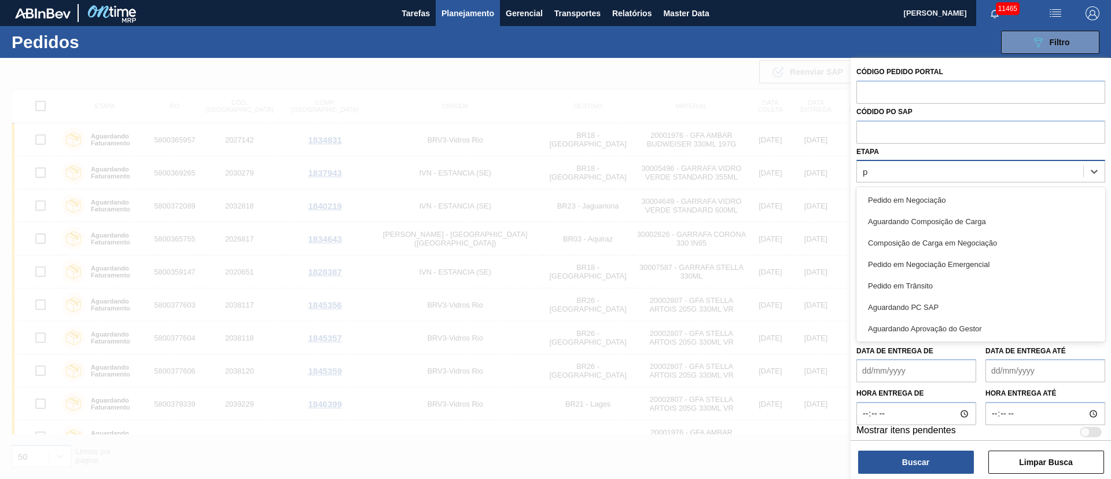
type input "pc"
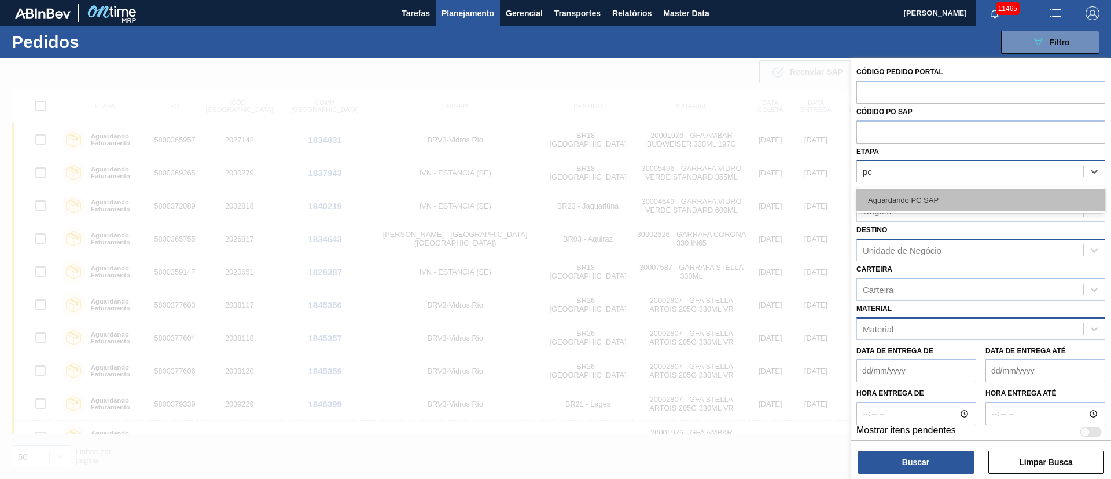
click at [956, 190] on div "Aguardando PC SAP" at bounding box center [981, 199] width 249 height 21
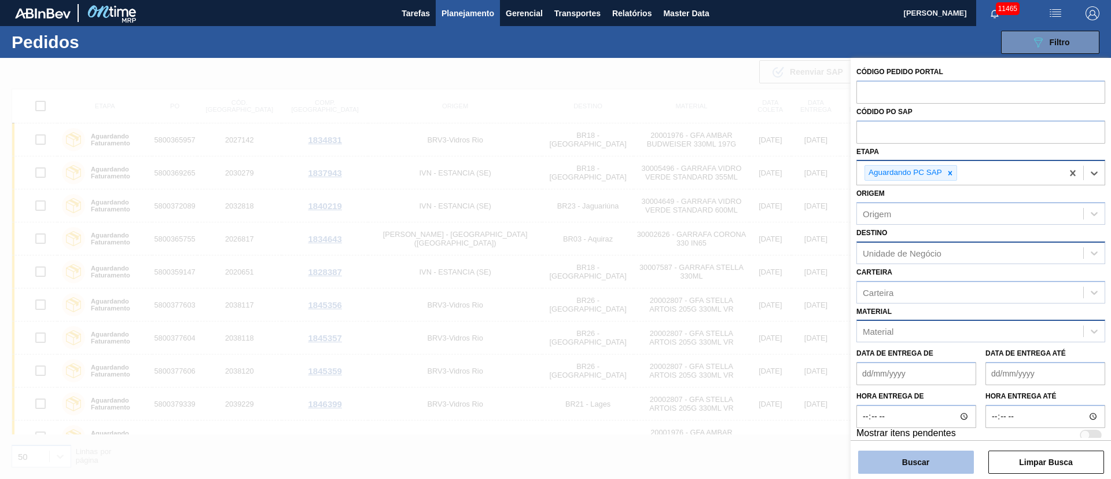
click at [883, 464] on button "Buscar" at bounding box center [916, 461] width 116 height 23
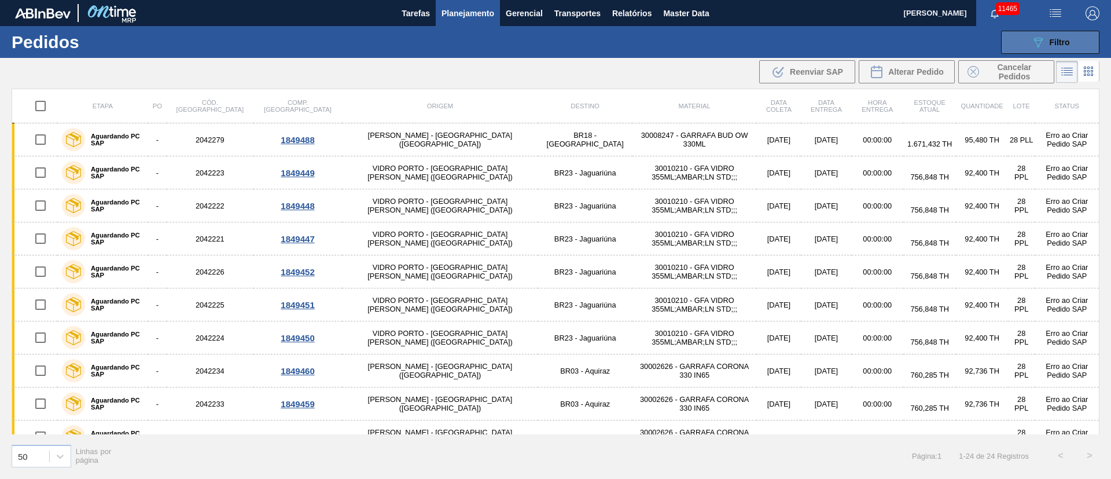
click at [1059, 43] on span "Filtro" at bounding box center [1060, 42] width 20 height 9
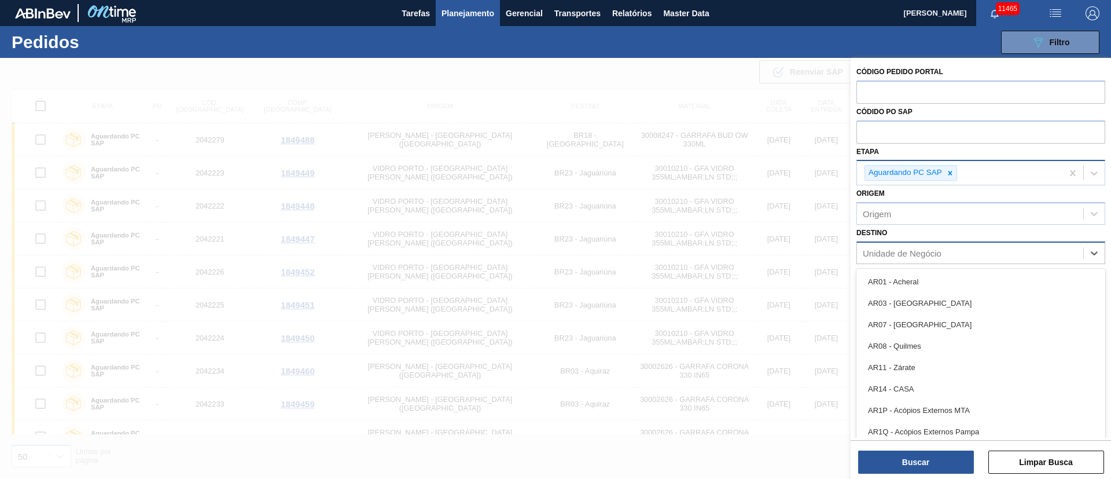
click at [893, 252] on div "Unidade de Negócio" at bounding box center [902, 253] width 79 height 10
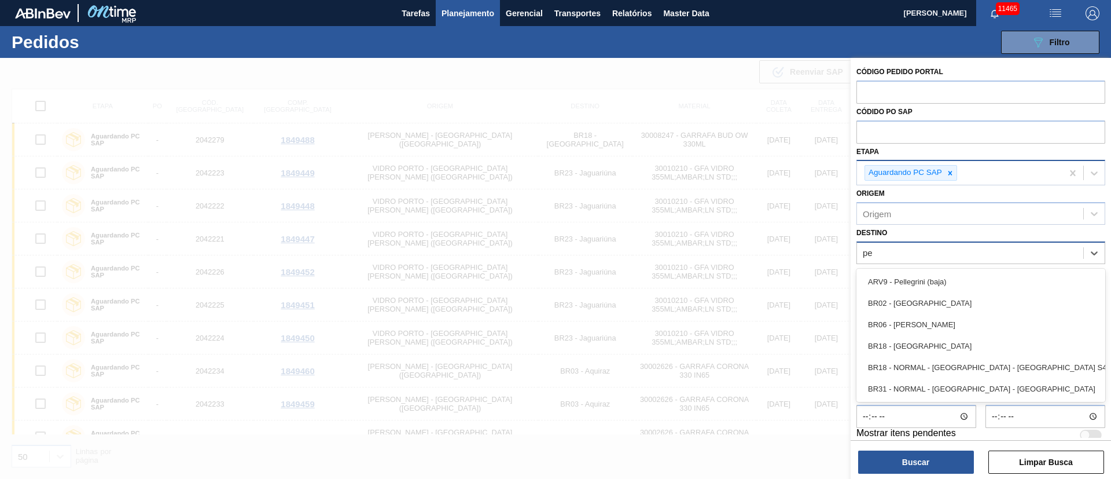
type input "per"
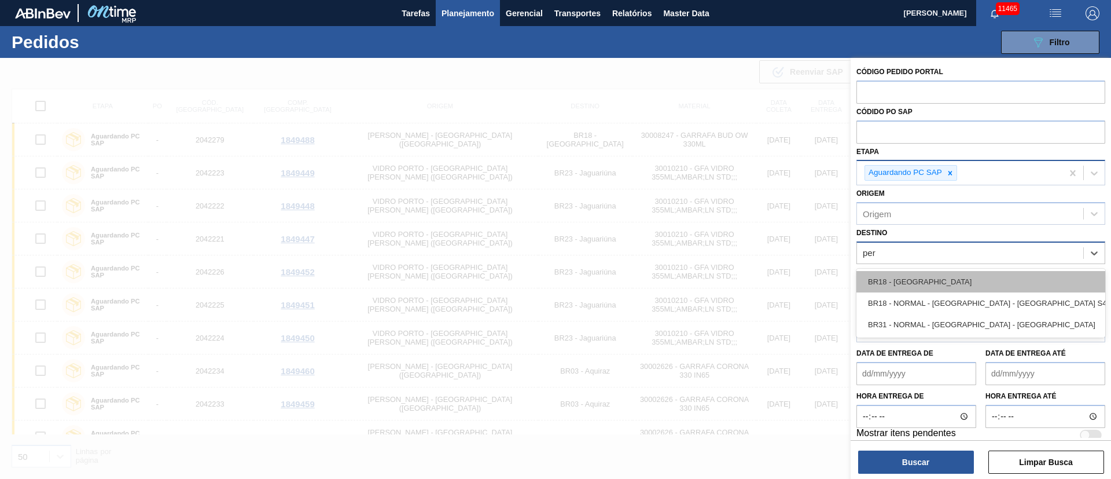
click at [905, 289] on div "BR18 - [GEOGRAPHIC_DATA]" at bounding box center [981, 281] width 249 height 21
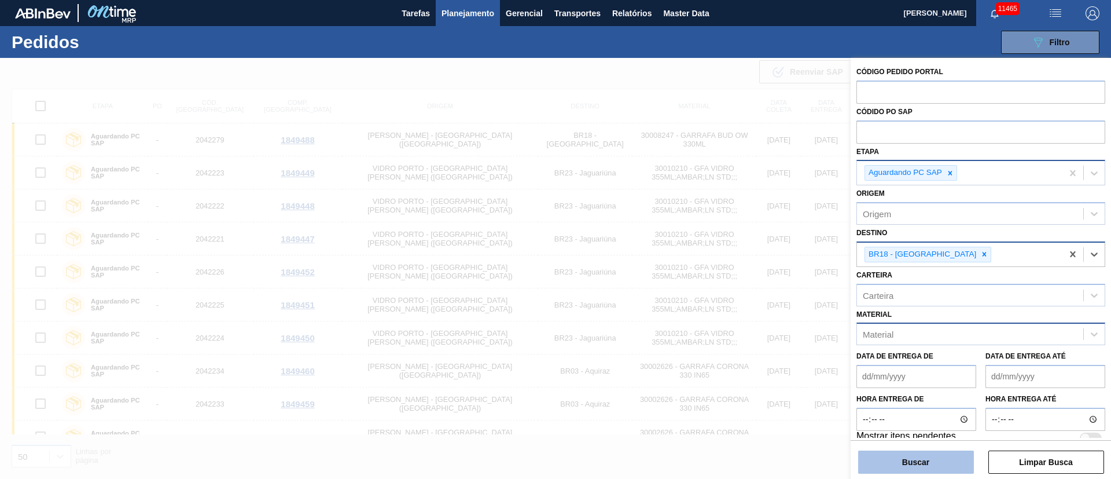
click at [937, 460] on button "Buscar" at bounding box center [916, 461] width 116 height 23
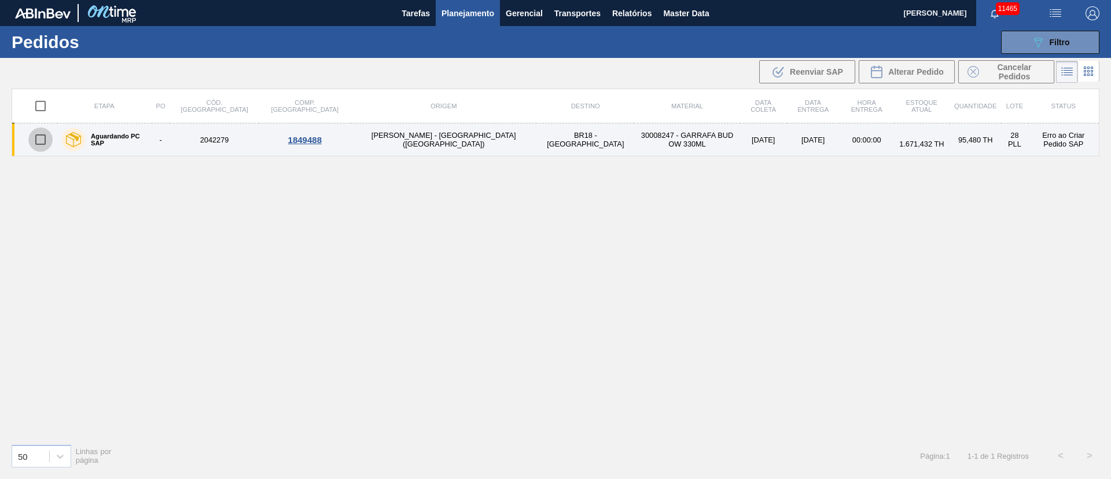
click at [43, 141] on input "checkbox" at bounding box center [40, 139] width 24 height 24
checkbox input "true"
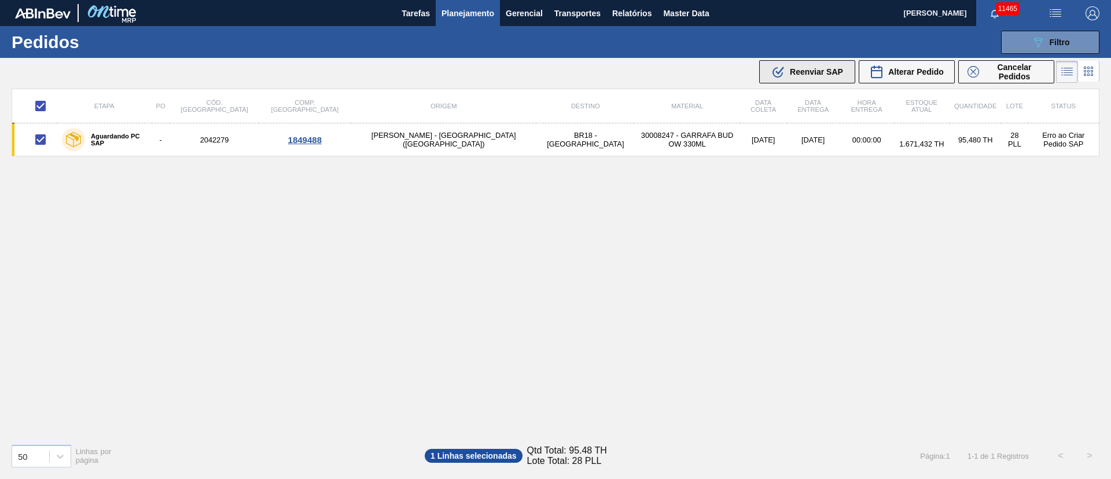
click at [813, 76] on div ".b{fill:var(--color-action-default)} Reenviar SAP" at bounding box center [808, 72] width 72 height 14
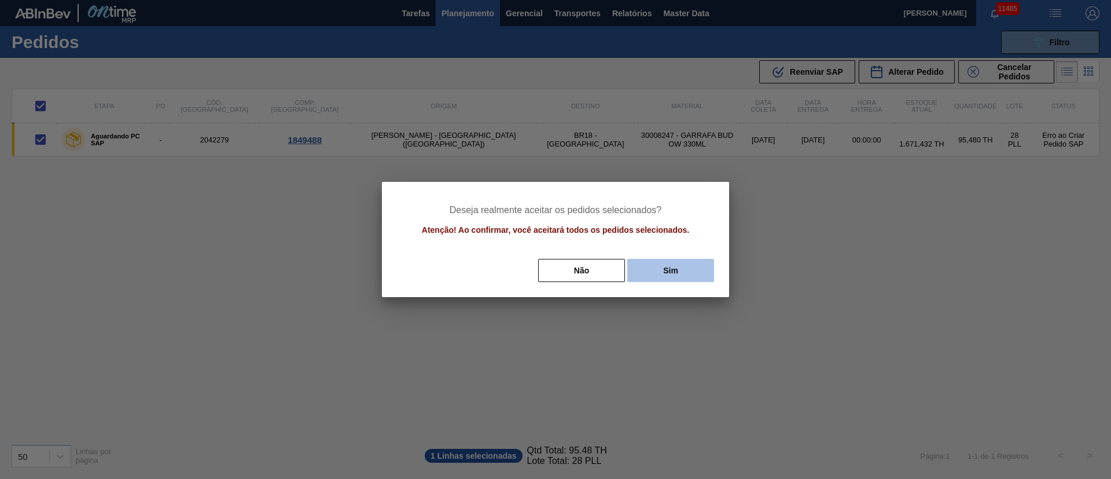
click at [660, 276] on button "Sim" at bounding box center [670, 270] width 87 height 23
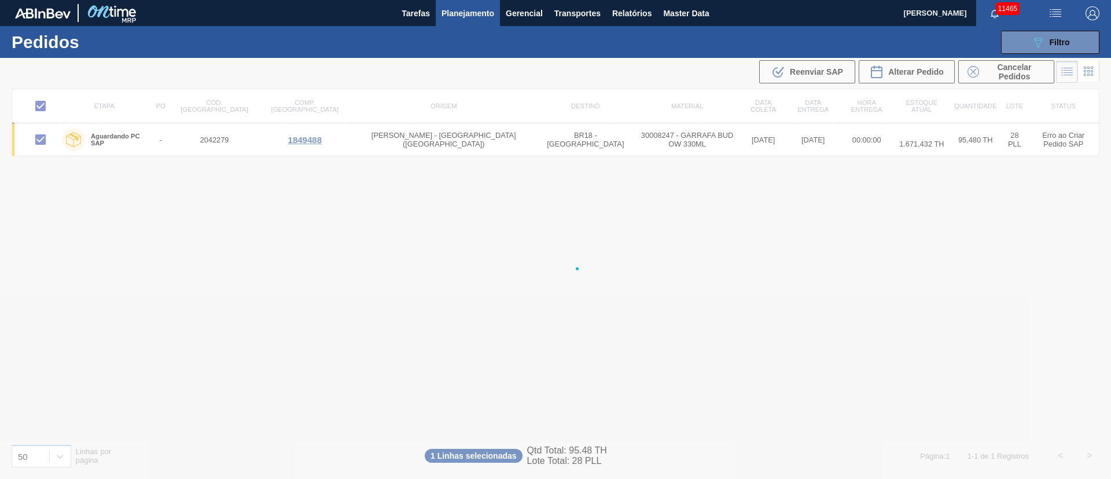
checkbox input "false"
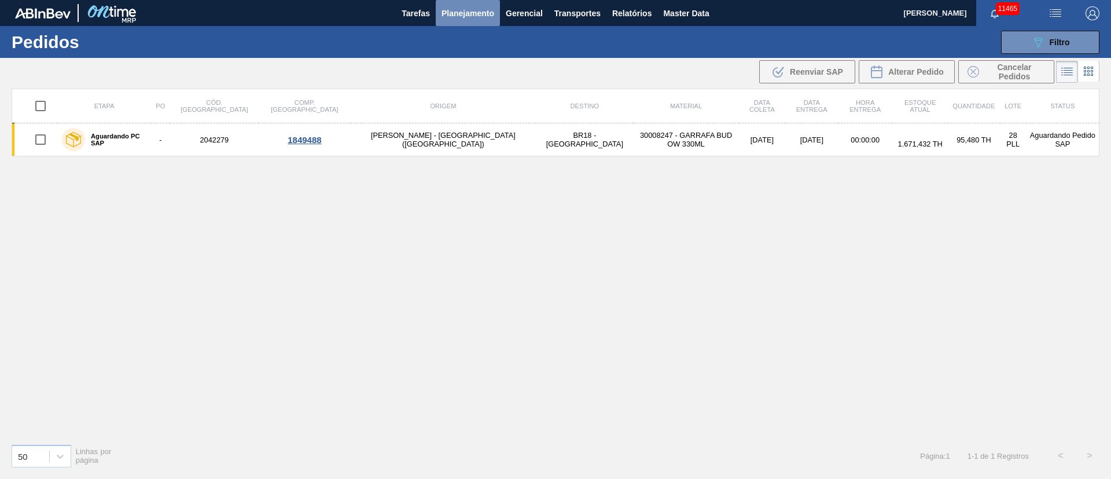
click at [461, 7] on span "Planejamento" at bounding box center [468, 13] width 53 height 14
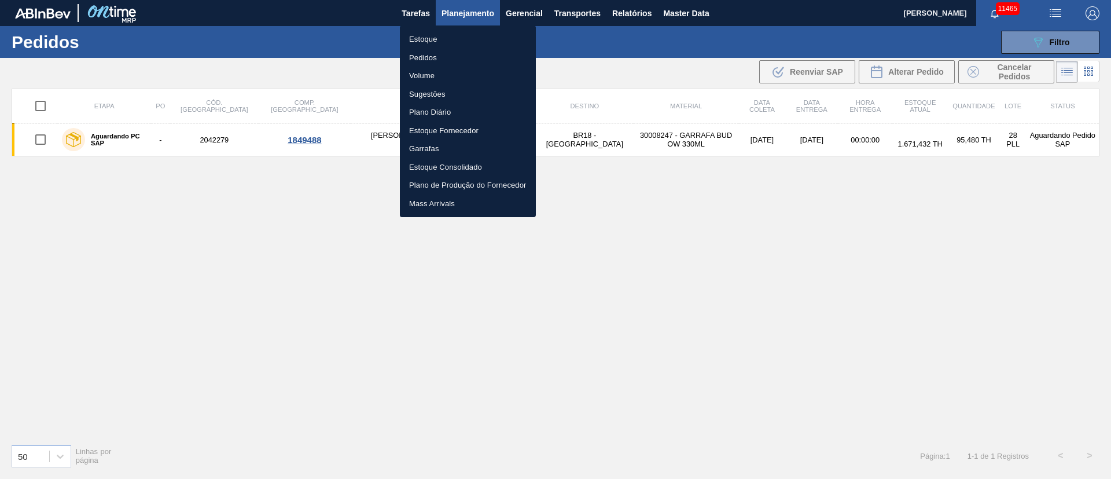
click at [425, 39] on li "Estoque" at bounding box center [468, 39] width 136 height 19
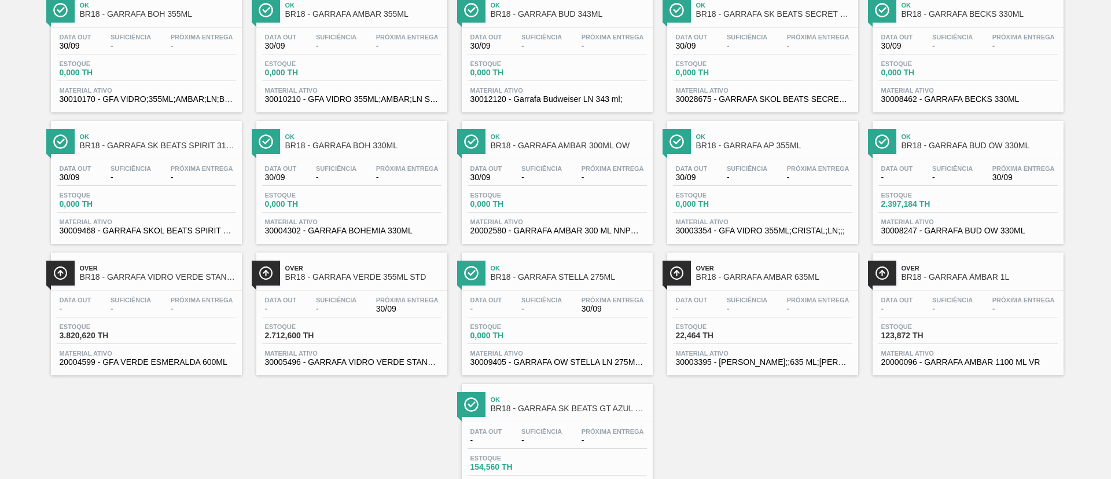
scroll to position [260, 0]
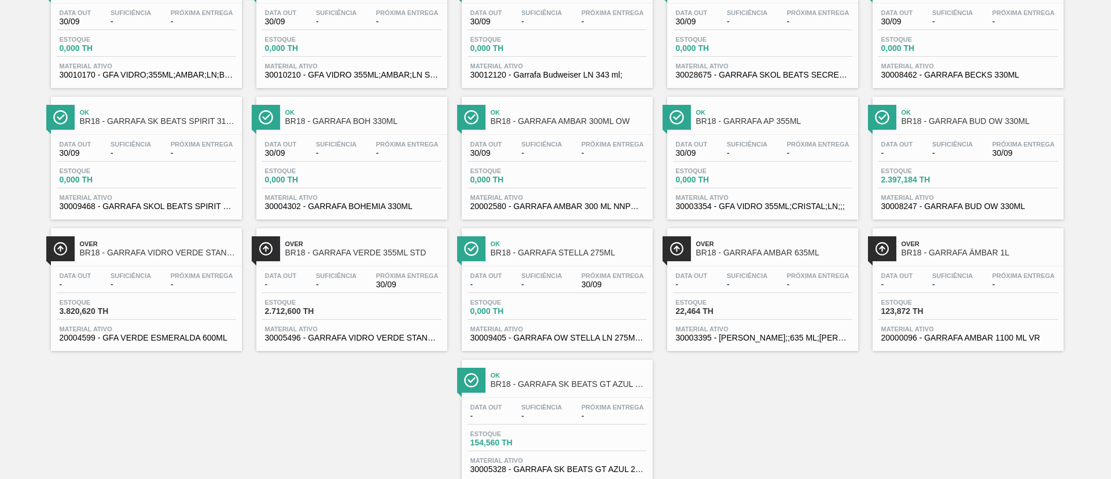
click at [966, 162] on div "Data out - Suficiência - Próxima Entrega 30/09 Estoque 2.397,184 TH Material at…" at bounding box center [968, 174] width 191 height 79
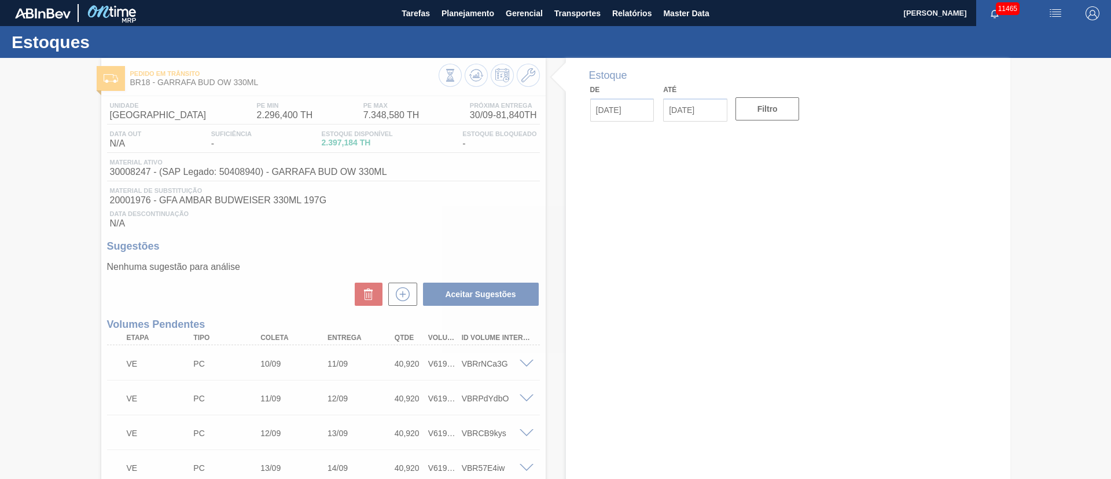
type input "[DATE]"
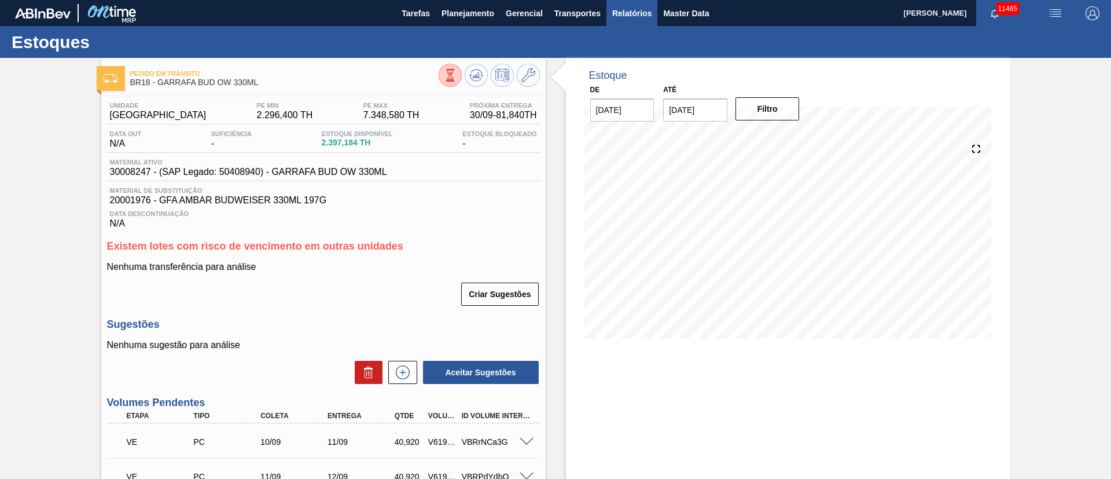
click at [640, 10] on span "Relatórios" at bounding box center [631, 13] width 39 height 14
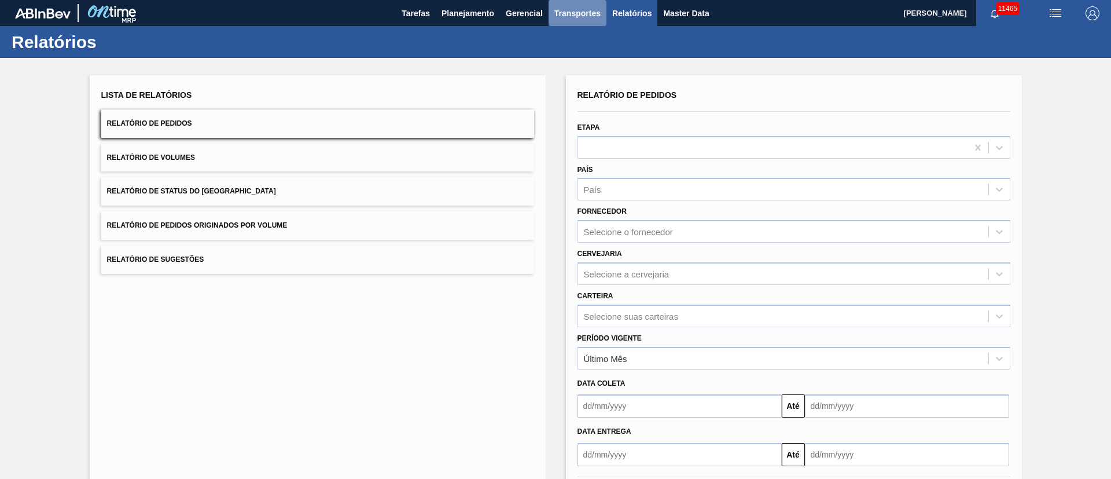
click at [575, 17] on span "Transportes" at bounding box center [578, 13] width 46 height 14
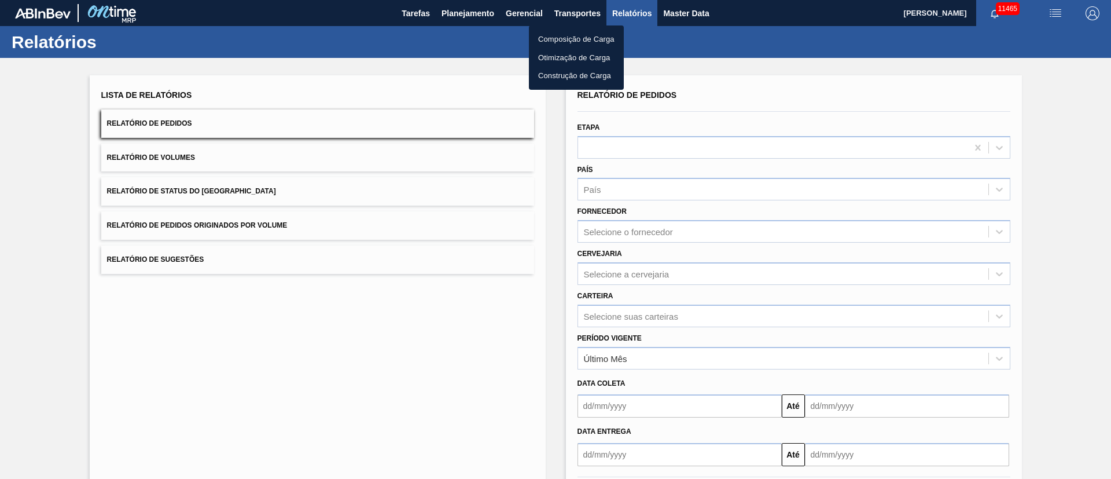
click at [555, 57] on li "Otimização de Carga" at bounding box center [576, 58] width 95 height 19
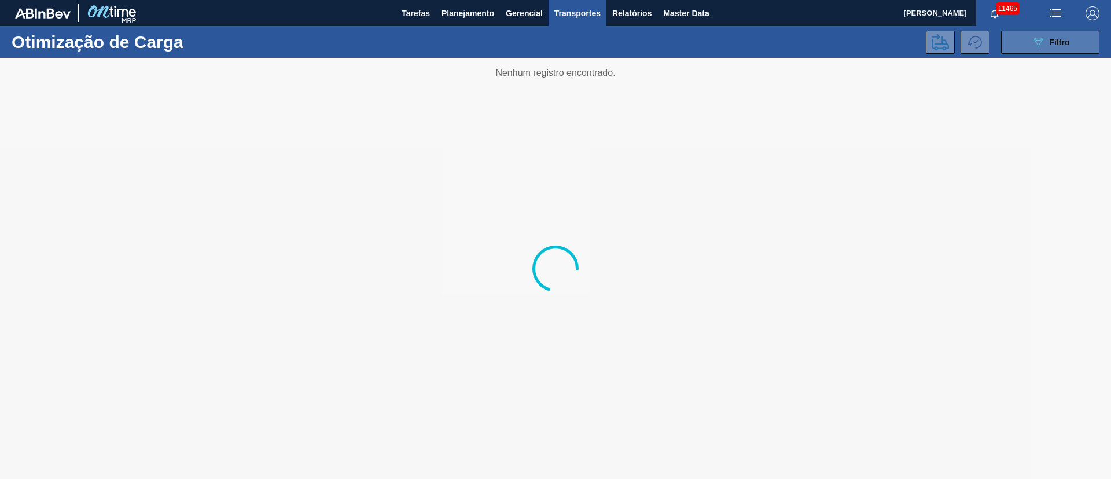
click at [1059, 38] on span "Filtro" at bounding box center [1060, 42] width 20 height 9
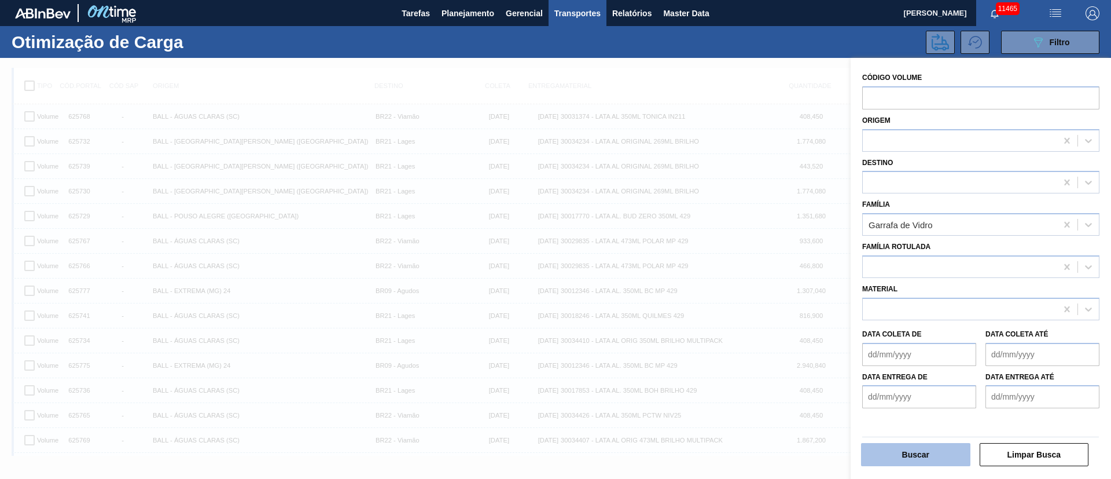
click at [907, 457] on button "Buscar" at bounding box center [915, 454] width 109 height 23
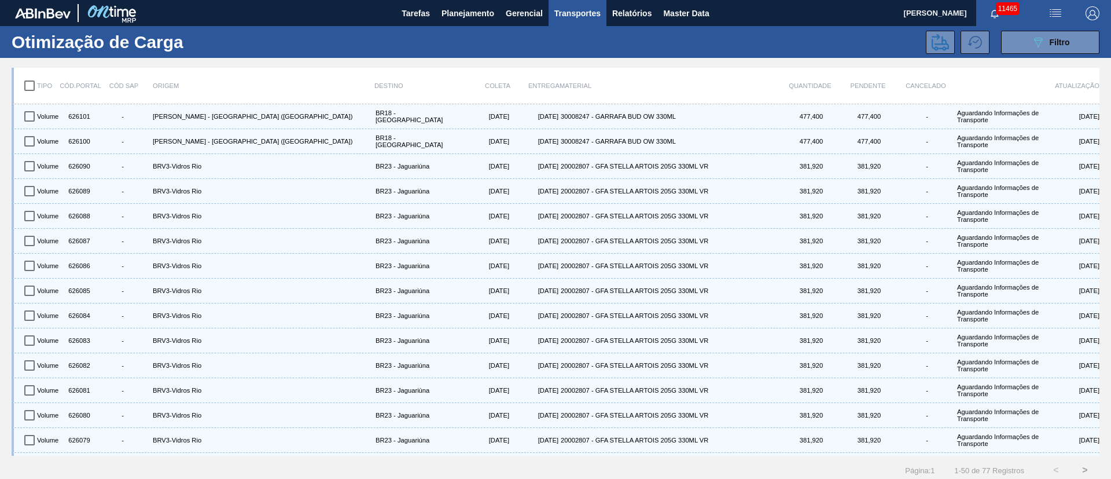
click at [30, 86] on input "checkbox" at bounding box center [29, 86] width 24 height 24
checkbox input "true"
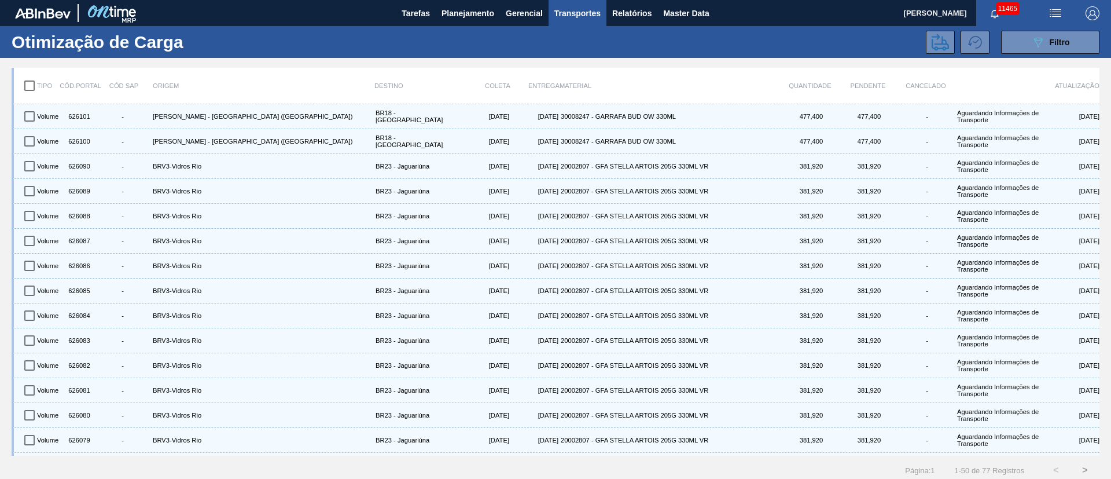
checkbox input "true"
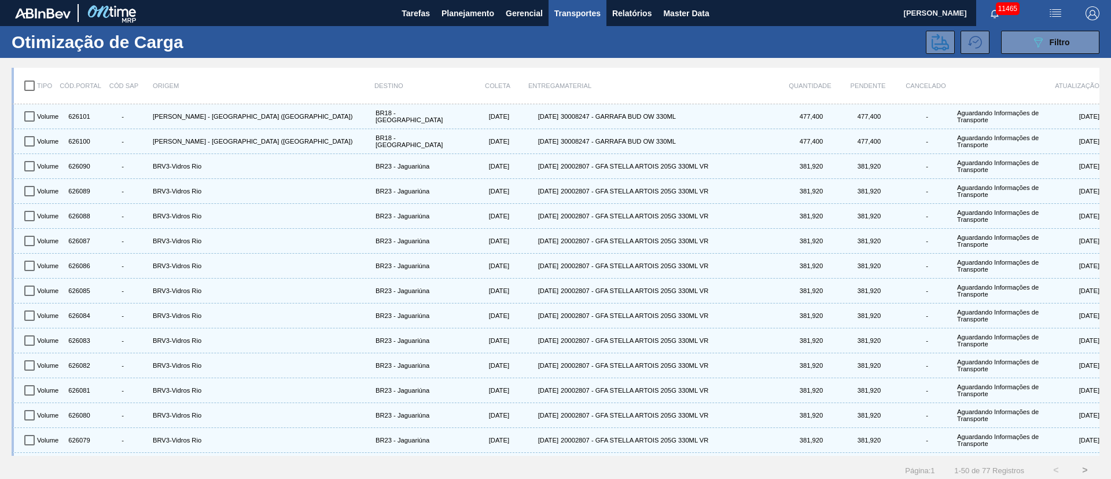
checkbox input "true"
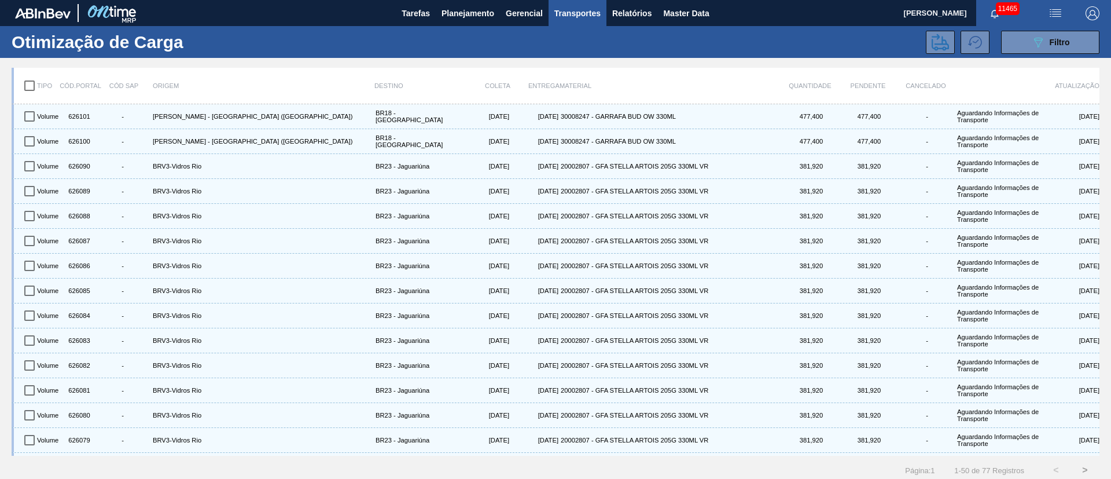
checkbox input "true"
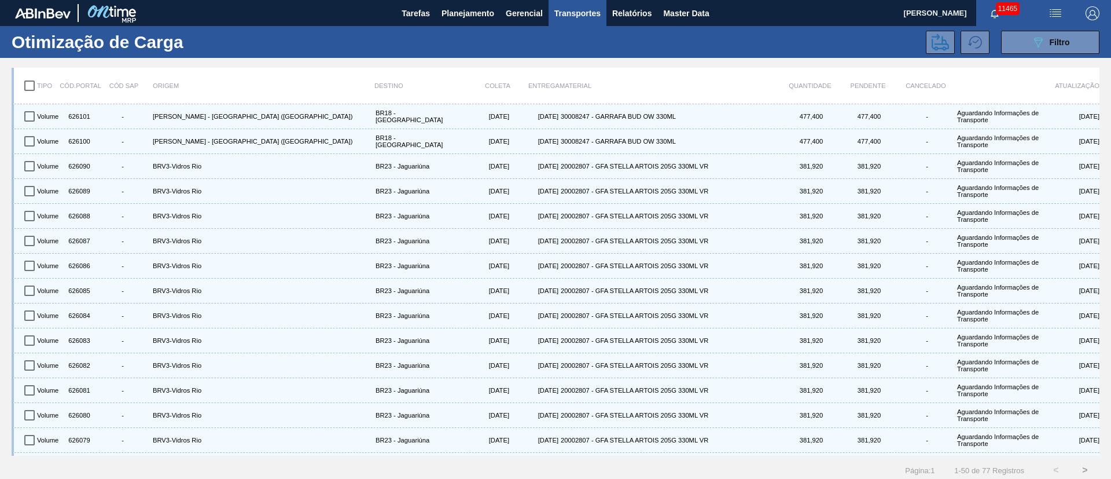
checkbox input "true"
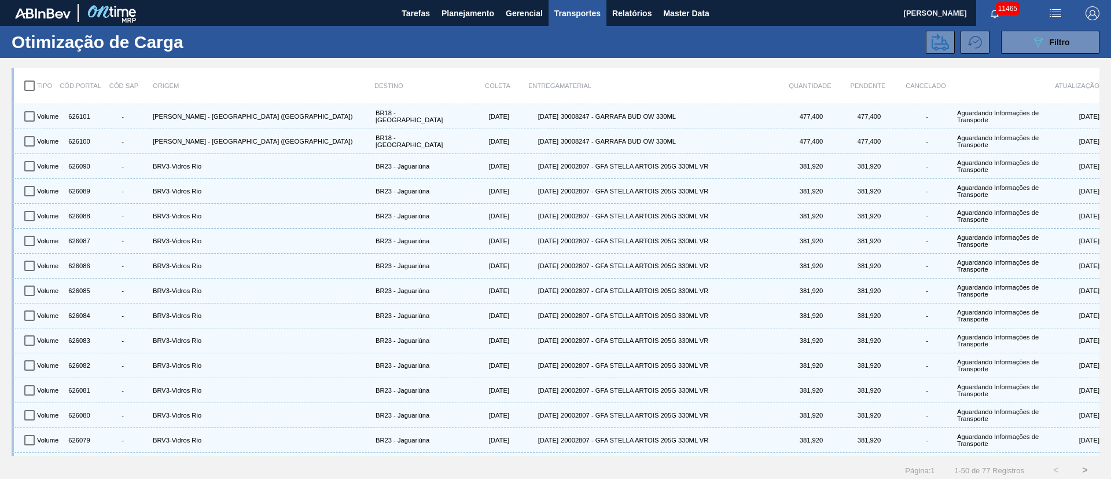
checkbox input "true"
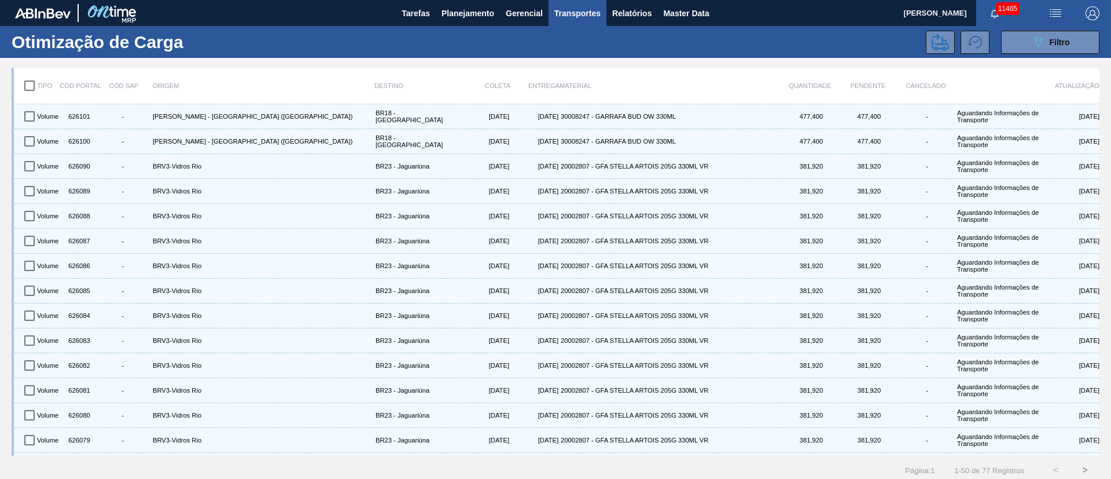
checkbox input "true"
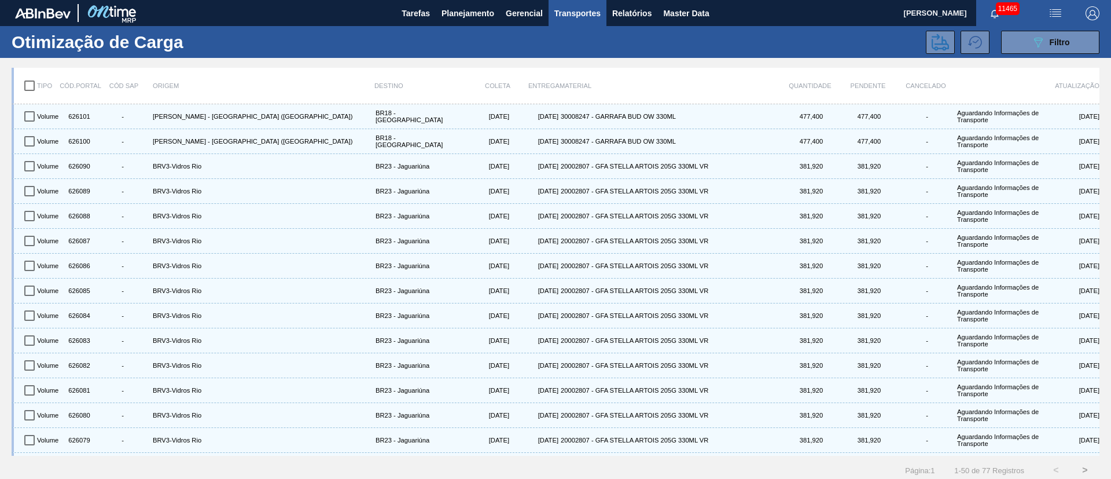
checkbox input "true"
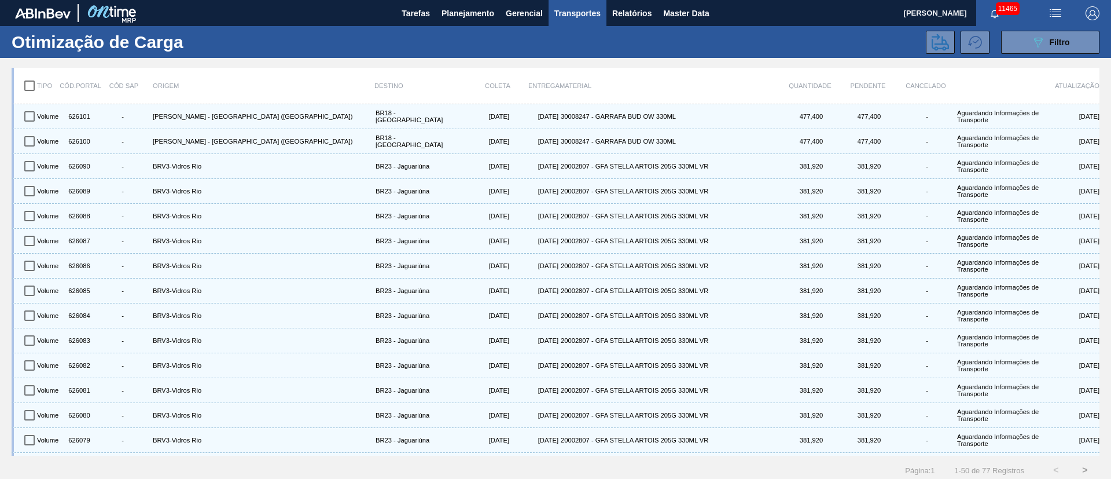
checkbox input "true"
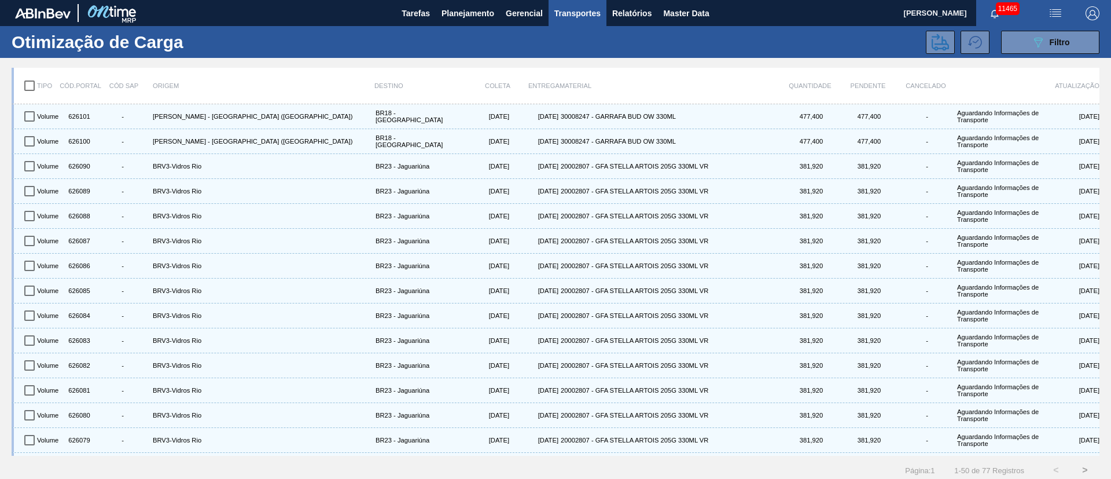
checkbox input "true"
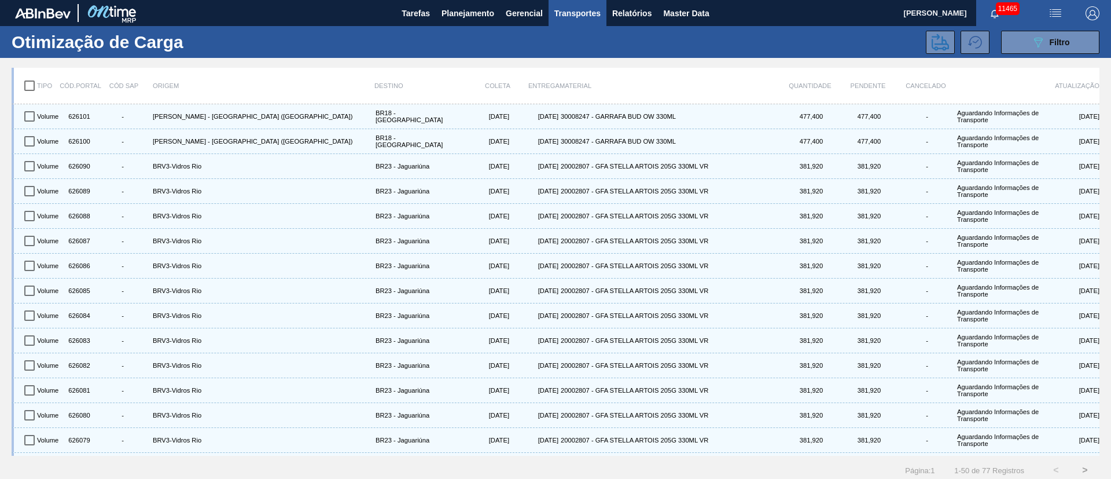
checkbox input "true"
click at [937, 43] on icon at bounding box center [940, 42] width 17 height 17
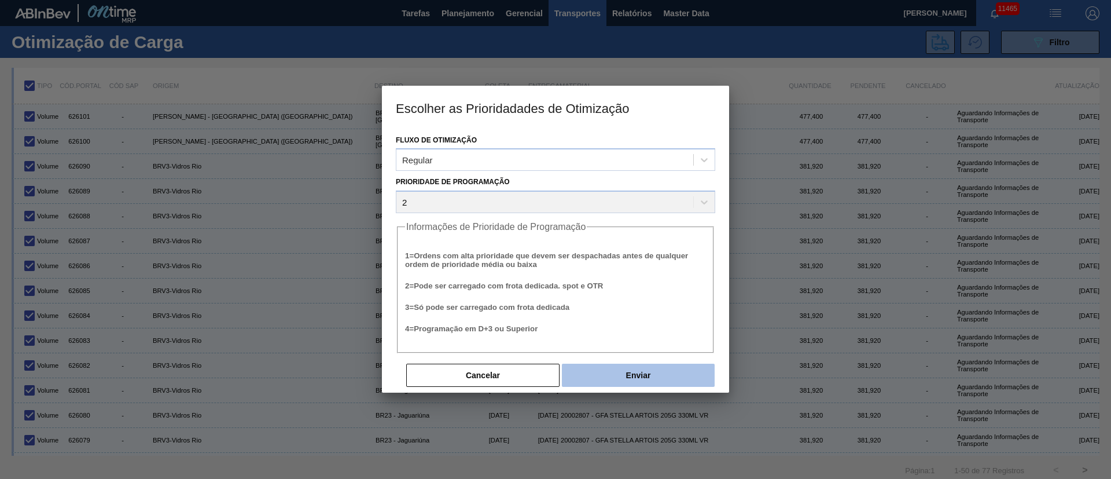
click at [635, 377] on button "Enviar" at bounding box center [638, 375] width 153 height 23
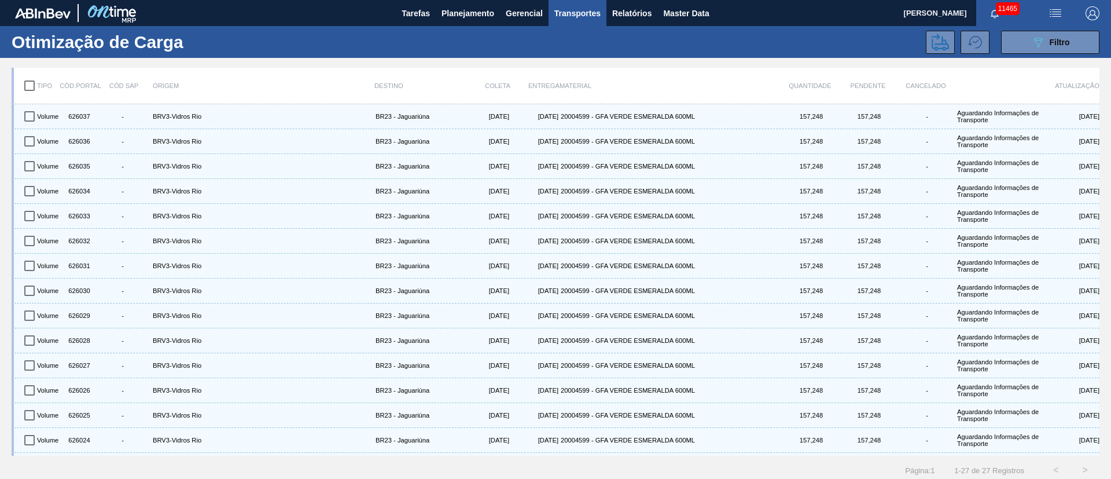
click at [34, 89] on input "checkbox" at bounding box center [29, 86] width 24 height 24
checkbox input "true"
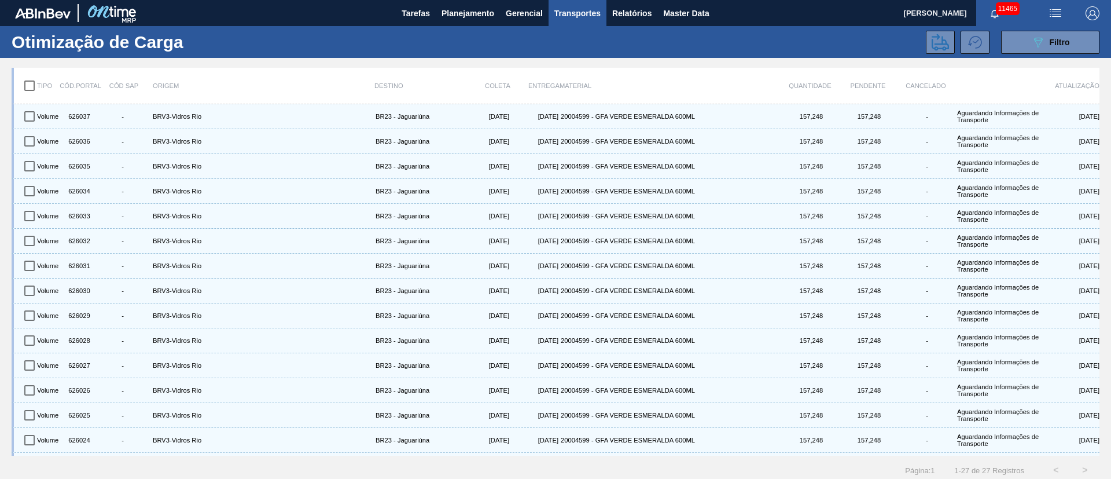
checkbox input "true"
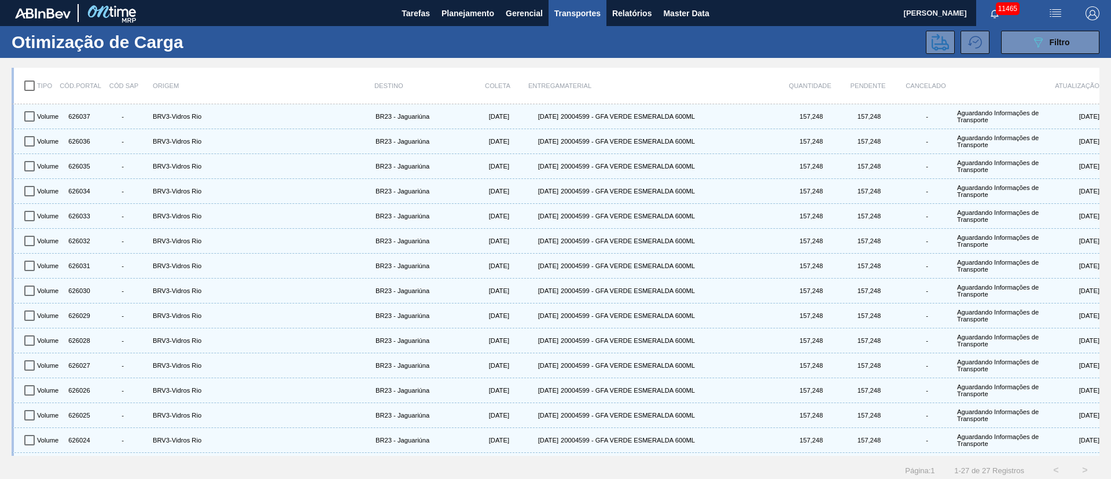
checkbox input "true"
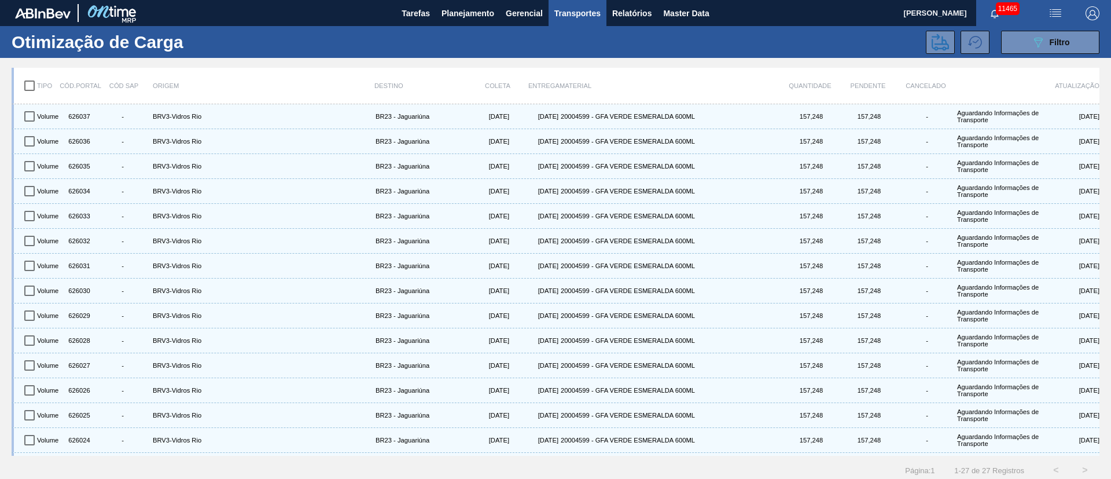
checkbox input "true"
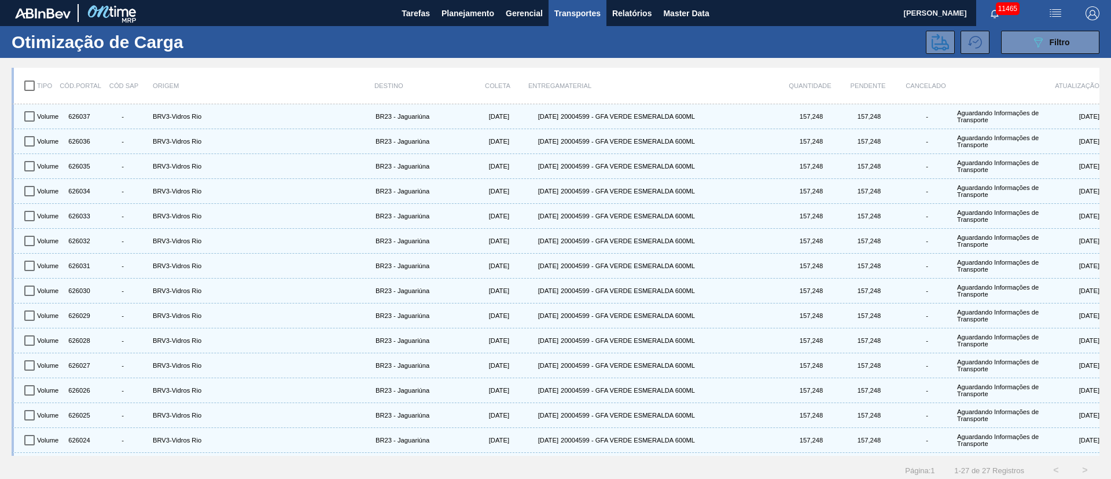
checkbox input "true"
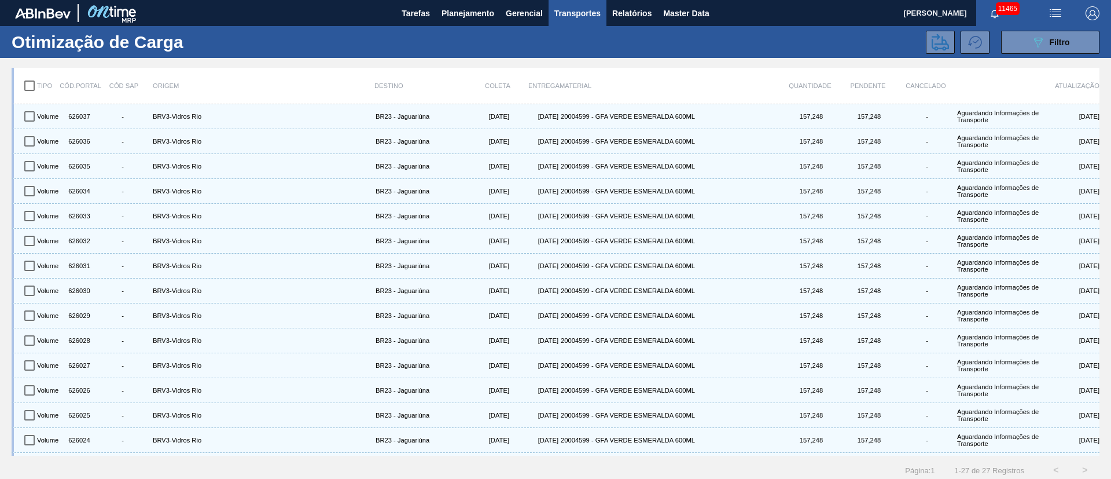
checkbox input "true"
click at [937, 45] on icon at bounding box center [940, 42] width 17 height 17
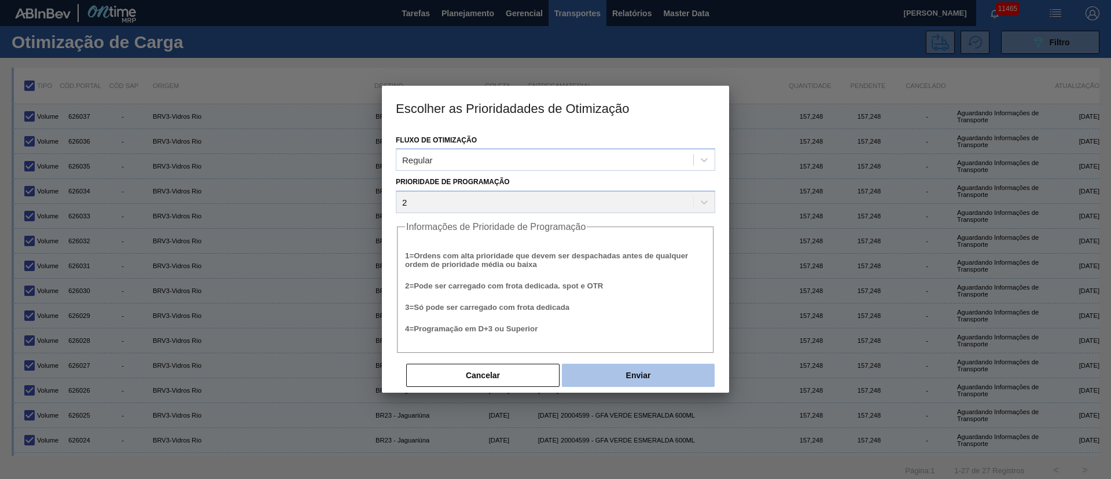
click at [649, 373] on button "Enviar" at bounding box center [638, 375] width 153 height 23
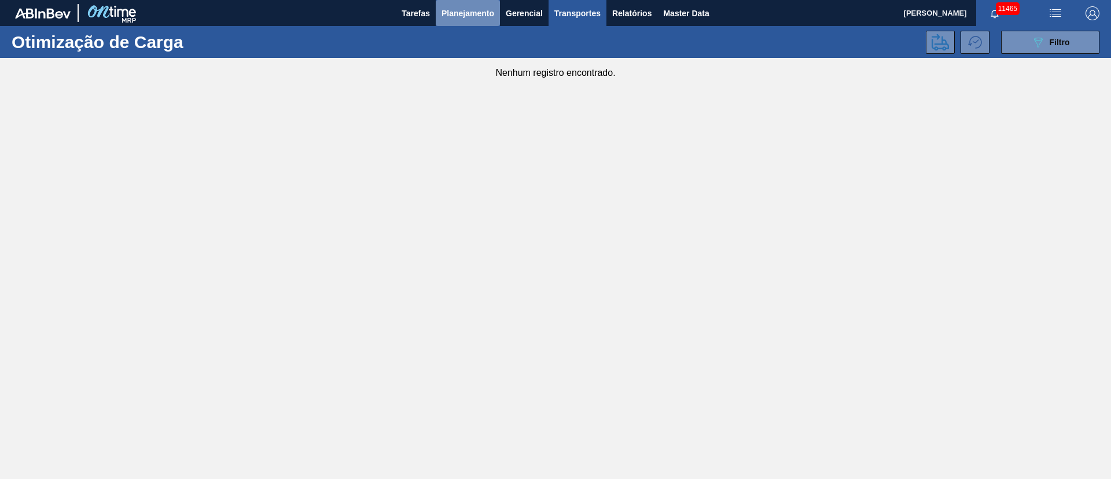
click at [474, 8] on span "Planejamento" at bounding box center [468, 13] width 53 height 14
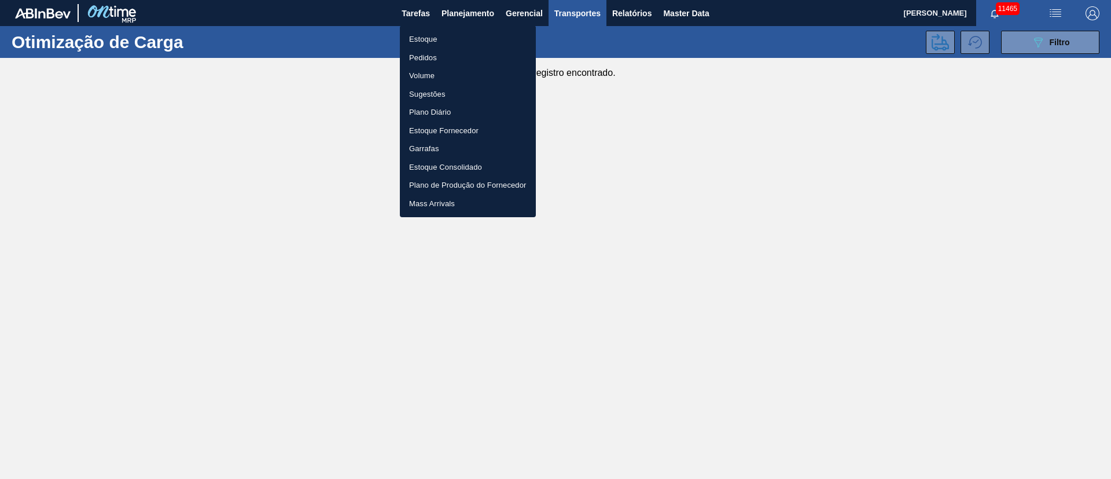
click at [884, 94] on div at bounding box center [555, 239] width 1111 height 479
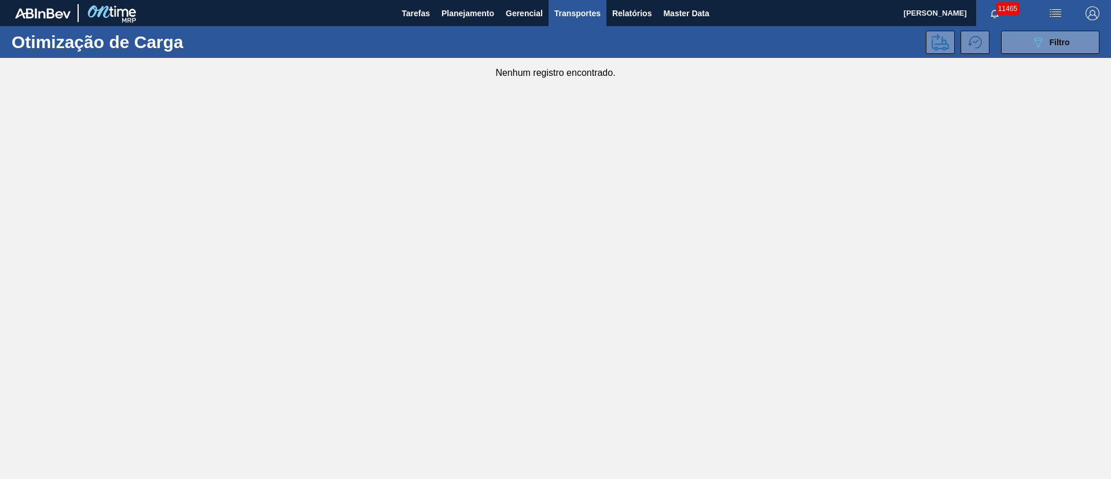
click at [1055, 43] on span "Filtro" at bounding box center [1060, 42] width 20 height 9
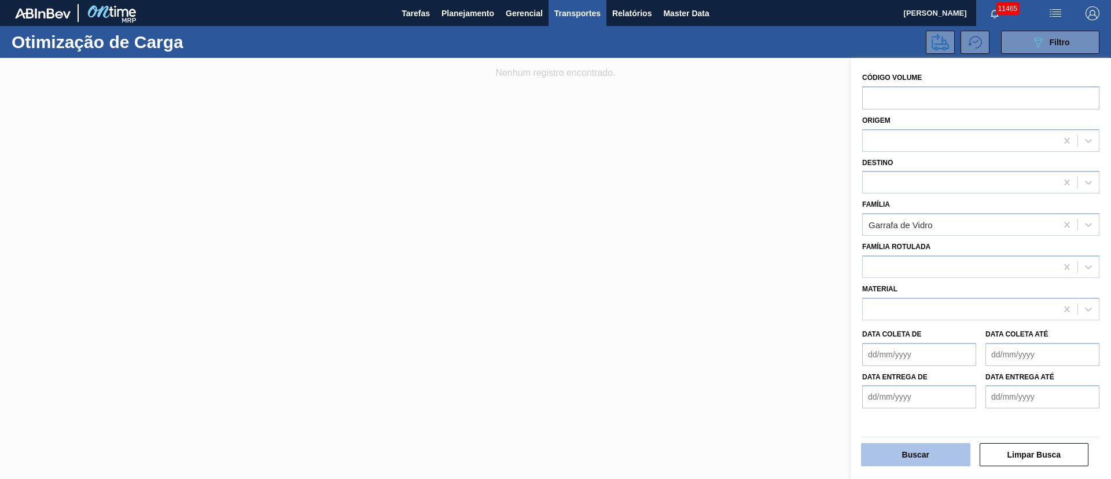
click at [907, 460] on button "Buscar" at bounding box center [915, 454] width 109 height 23
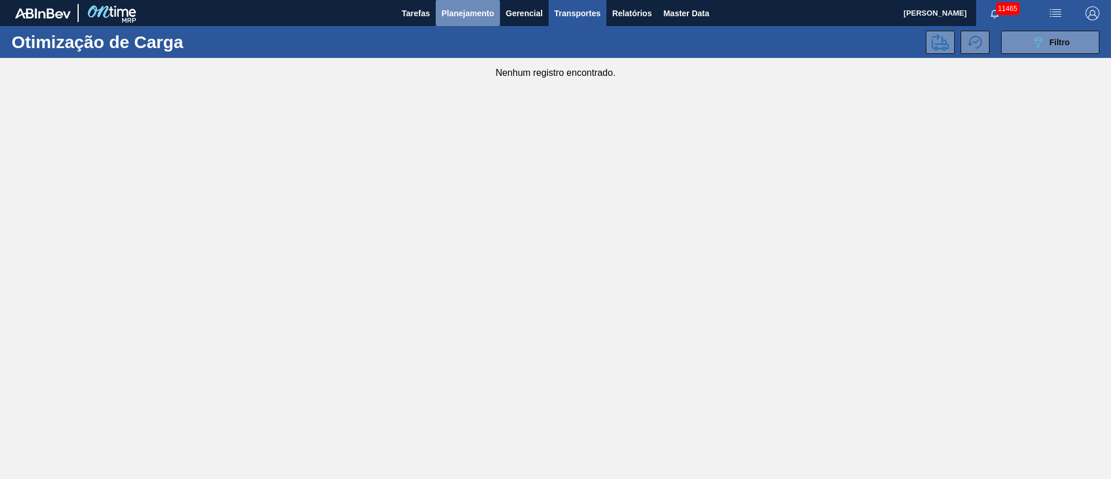
click at [469, 23] on button "Planejamento" at bounding box center [468, 13] width 64 height 26
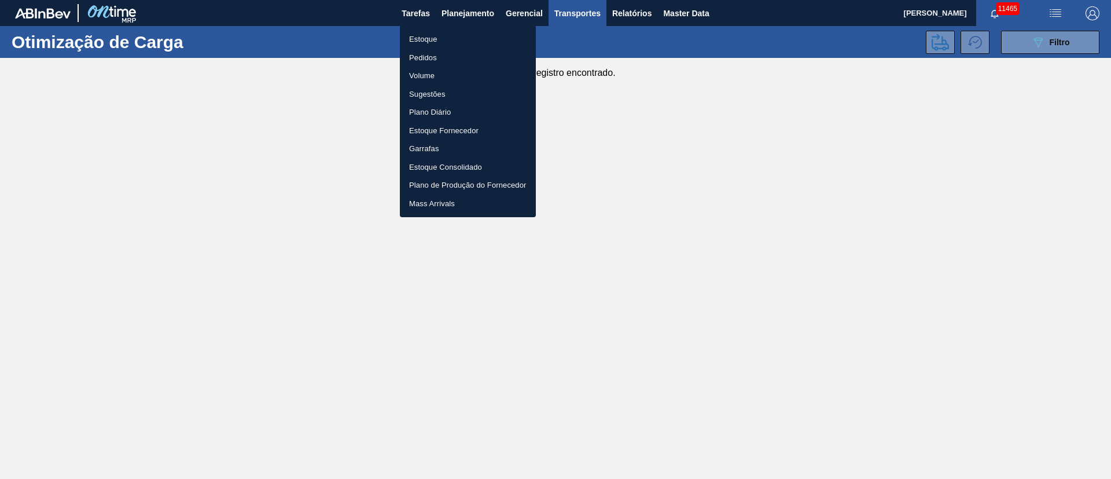
click at [422, 56] on li "Pedidos" at bounding box center [468, 58] width 136 height 19
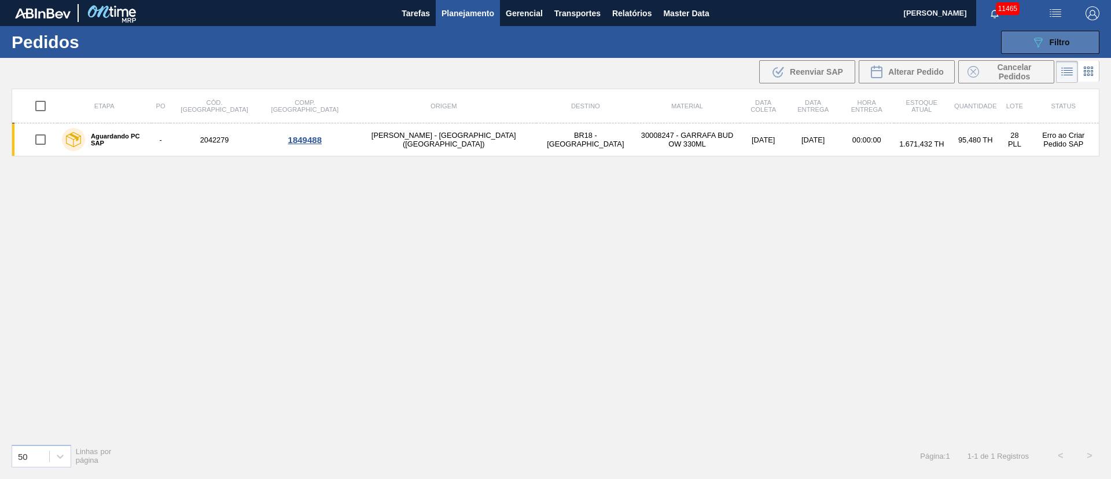
click at [1074, 50] on button "089F7B8B-B2A5-4AFE-B5C0-19BA573D28AC Filtro" at bounding box center [1050, 42] width 98 height 23
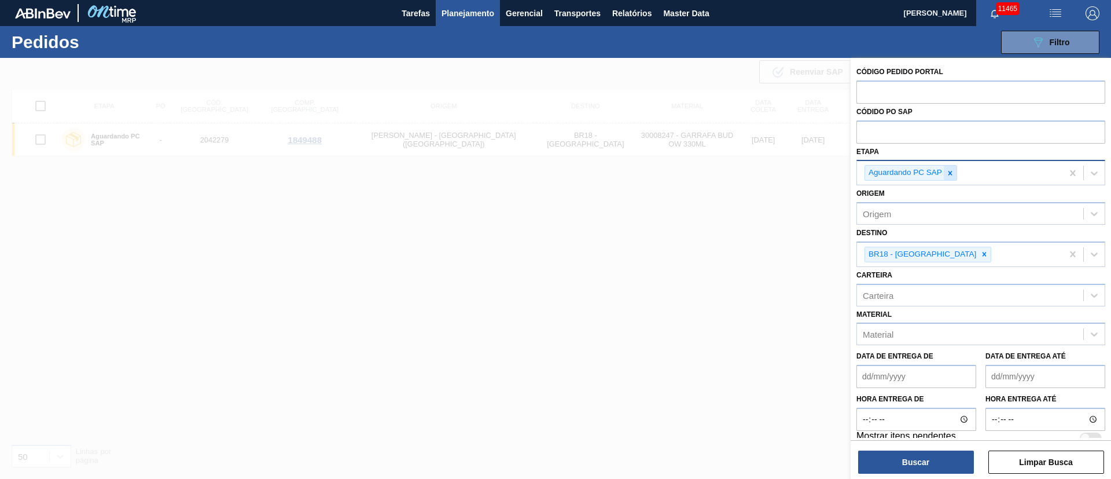
click at [948, 174] on icon at bounding box center [950, 173] width 8 height 8
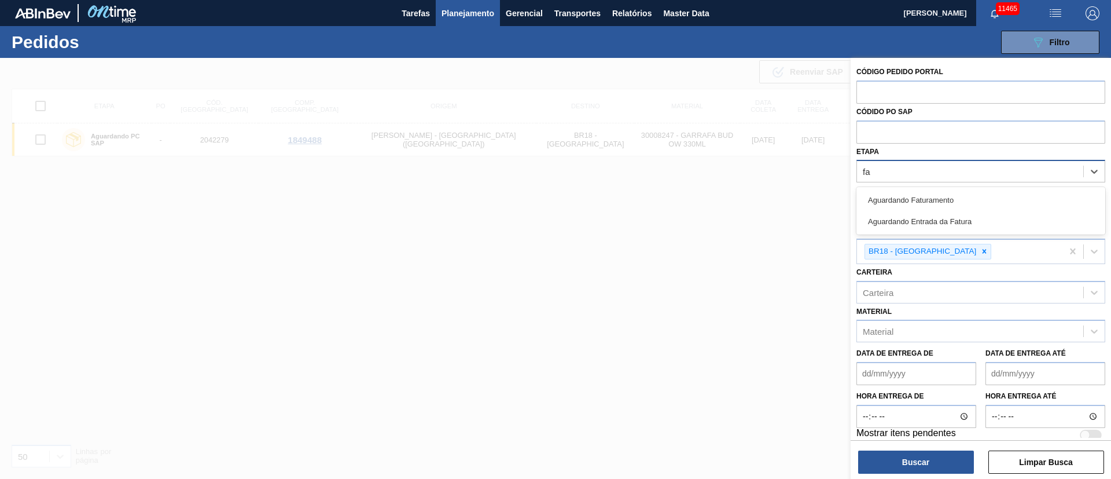
type input "fat"
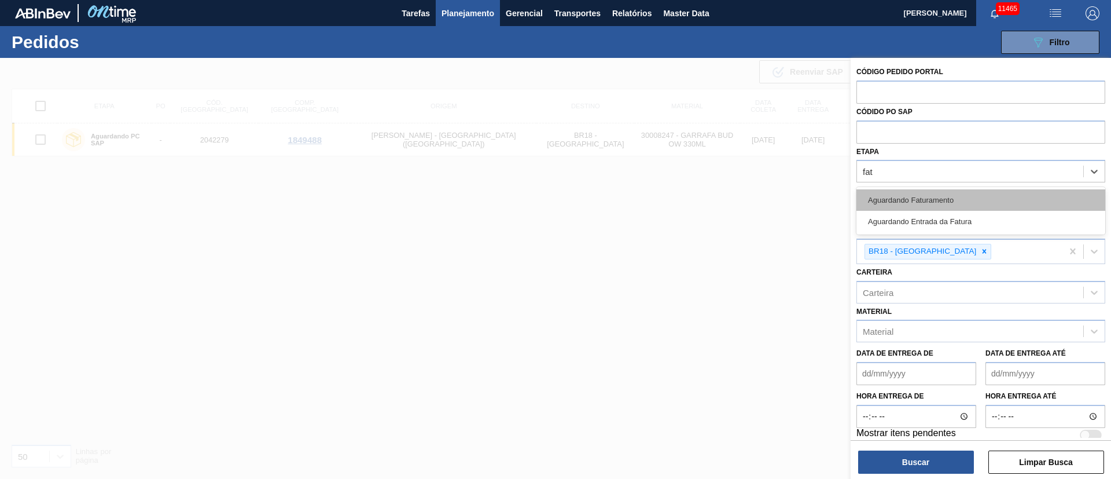
click at [920, 196] on div "Aguardando Faturamento" at bounding box center [981, 199] width 249 height 21
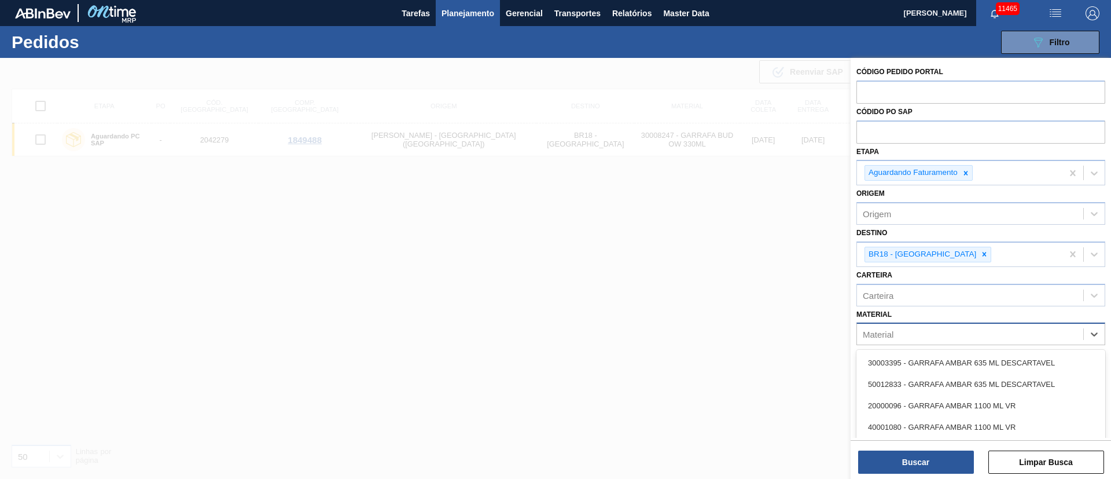
click at [885, 339] on div "Material" at bounding box center [878, 334] width 31 height 10
type input "300082"
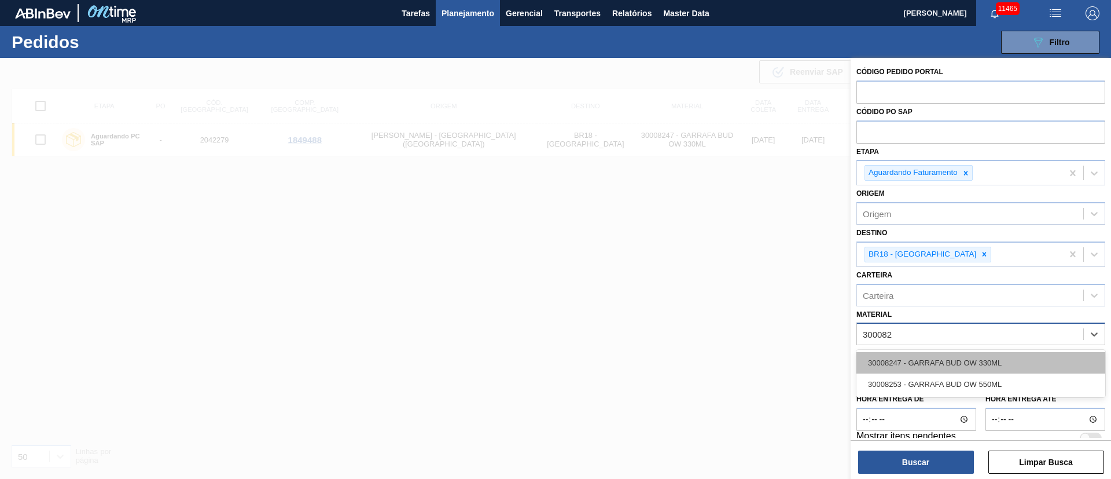
click at [919, 358] on div "30008247 - GARRAFA BUD OW 330ML" at bounding box center [981, 362] width 249 height 21
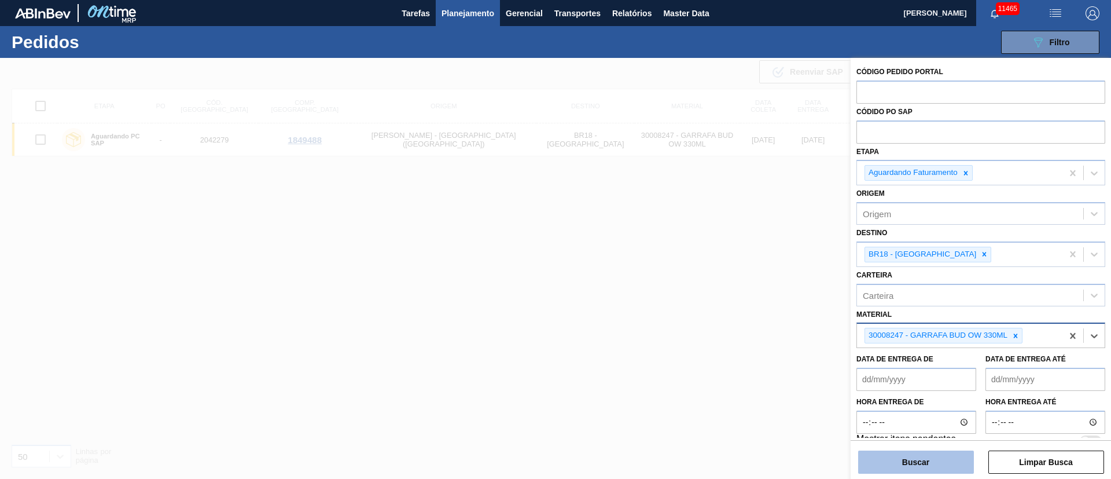
click at [915, 460] on button "Buscar" at bounding box center [916, 461] width 116 height 23
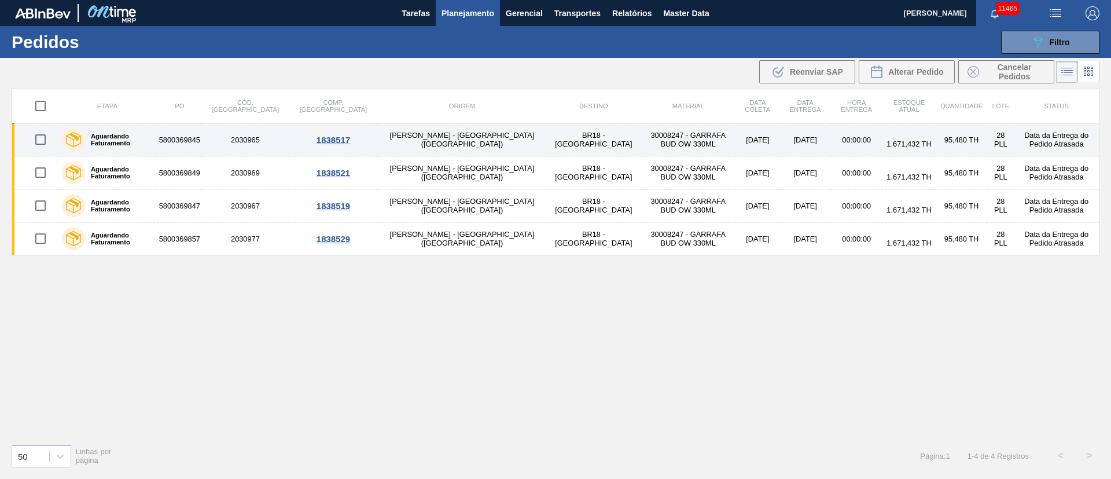
click at [424, 141] on td "OWENS - [GEOGRAPHIC_DATA] ([GEOGRAPHIC_DATA])" at bounding box center [462, 139] width 168 height 33
click at [424, 141] on main "Tarefas Planejamento Gerencial Transportes Relatórios Master Data Juliane Romag…" at bounding box center [555, 239] width 1111 height 479
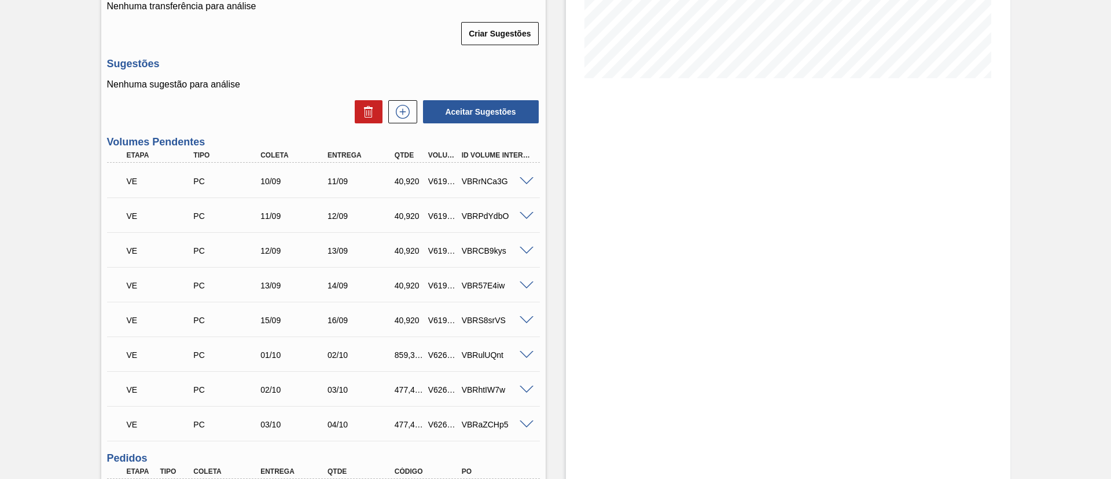
scroll to position [347, 0]
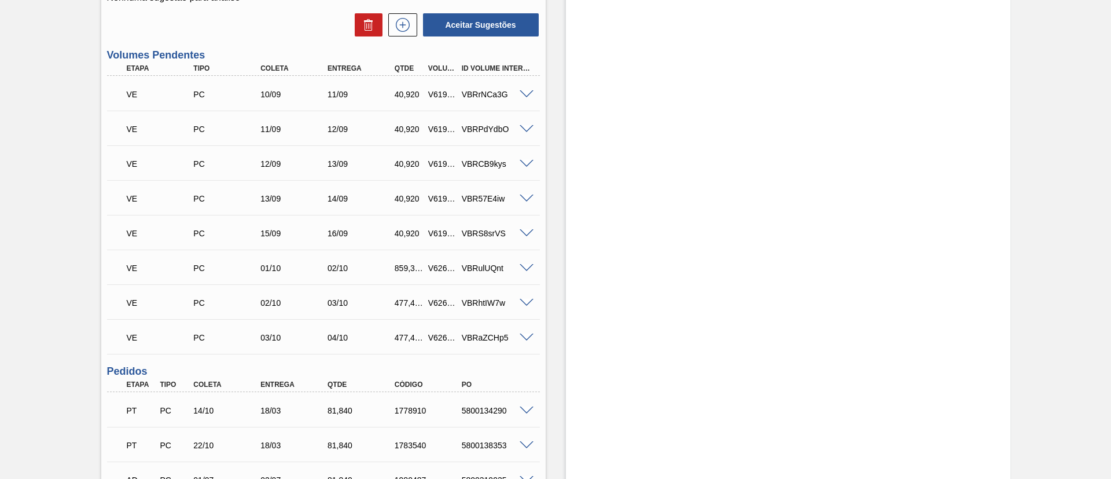
click at [525, 269] on span at bounding box center [527, 268] width 14 height 9
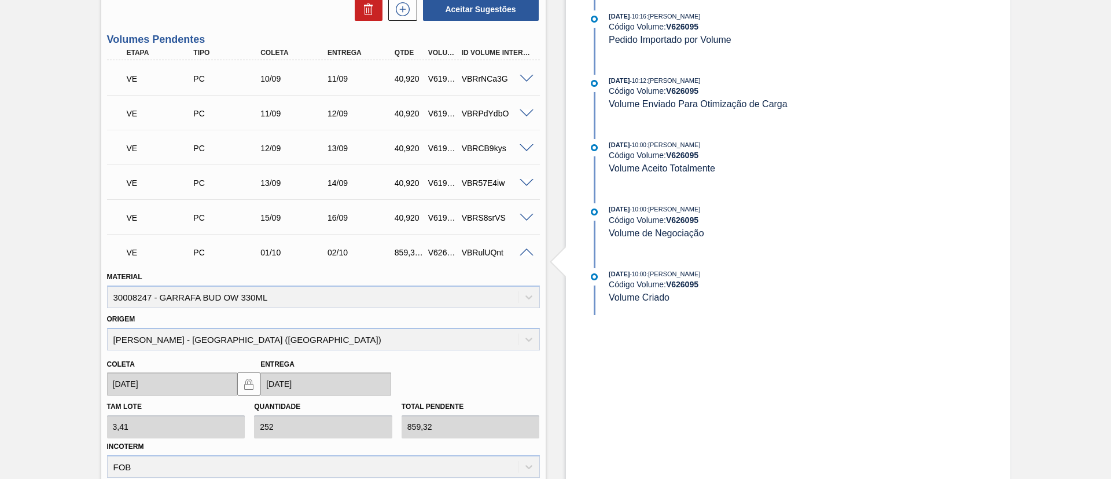
scroll to position [260, 0]
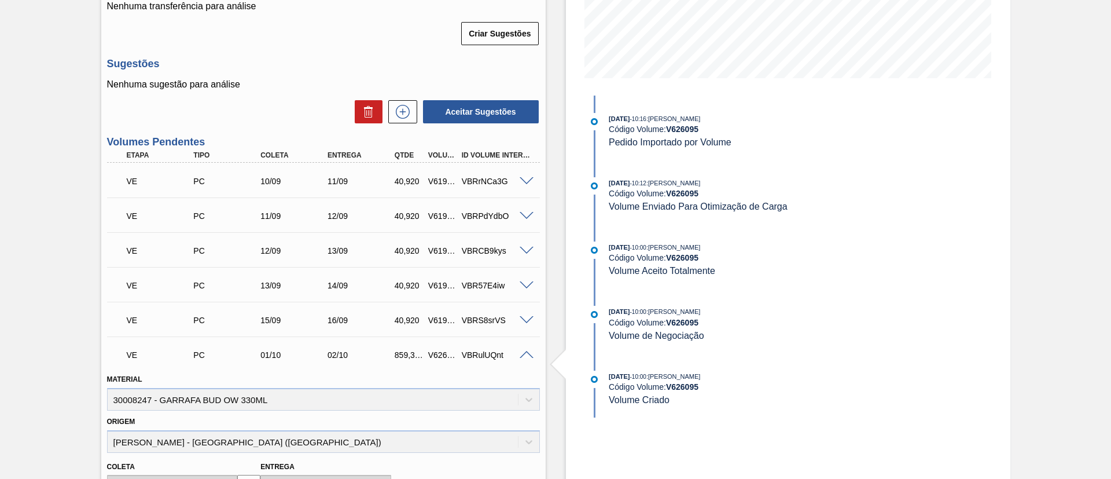
click at [525, 354] on span at bounding box center [527, 355] width 14 height 9
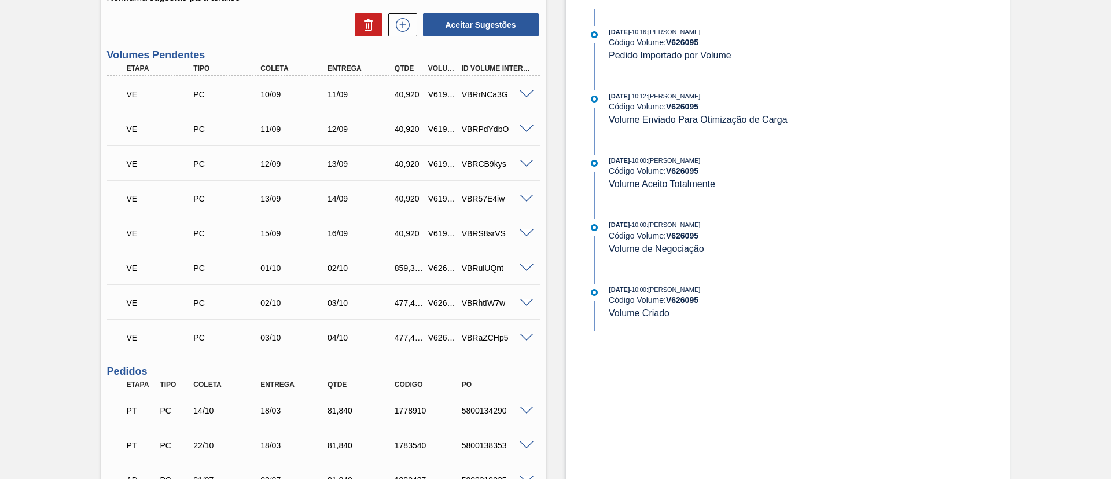
scroll to position [0, 0]
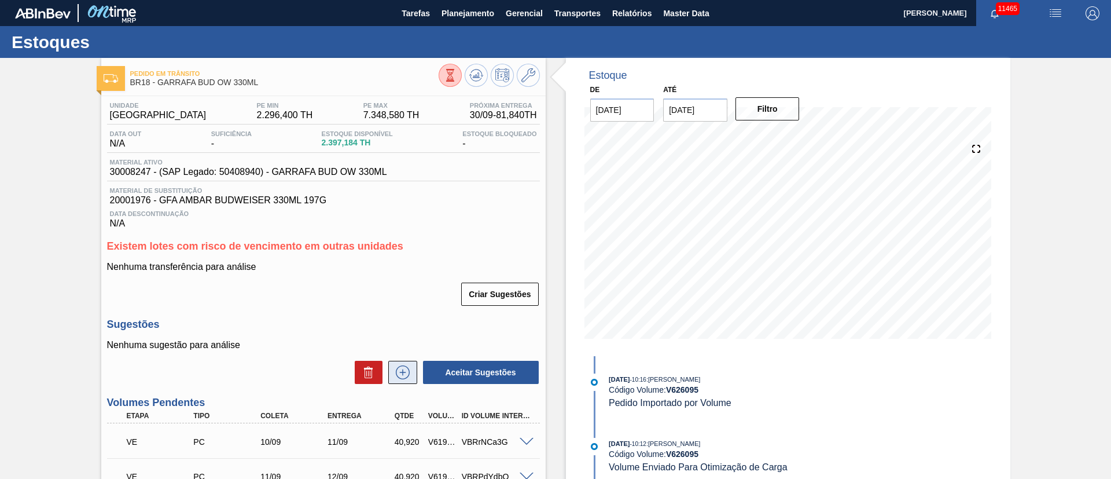
click at [396, 370] on icon at bounding box center [403, 372] width 19 height 14
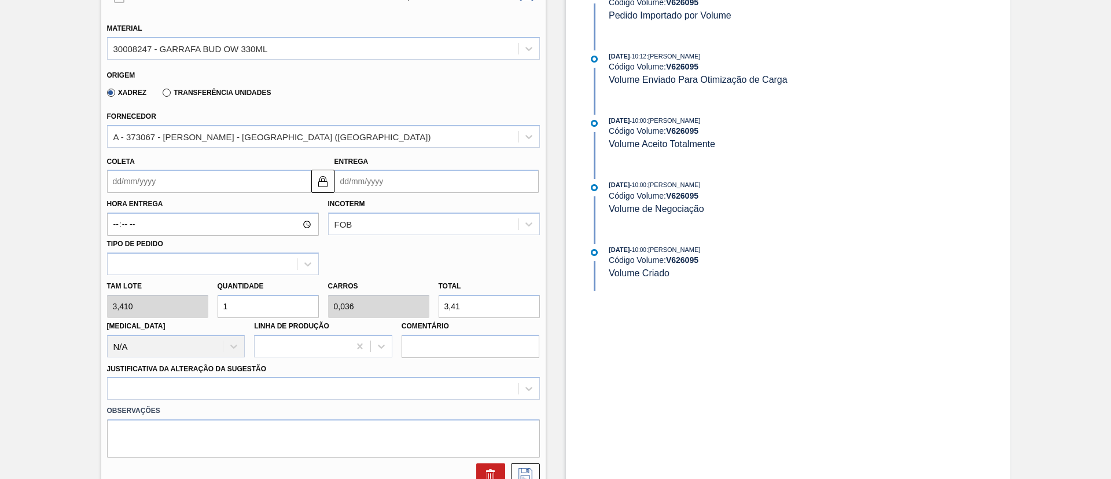
scroll to position [434, 0]
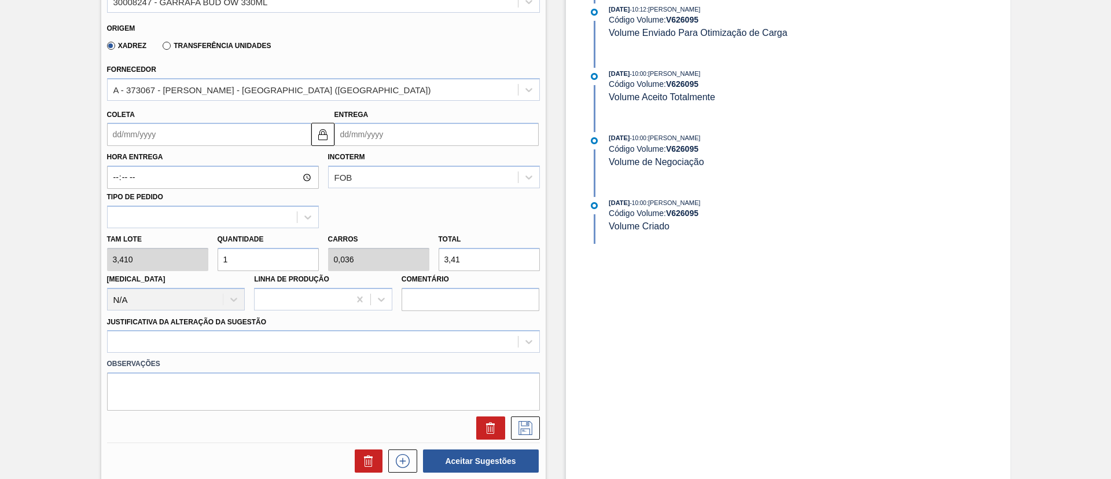
click at [110, 254] on div "Tam lote 3,410 Quantidade 1 Carros 0,036 Total 3,41 [MEDICAL_DATA] N/A Linha de…" at bounding box center [323, 269] width 442 height 83
click at [191, 142] on input "Coleta" at bounding box center [209, 134] width 204 height 23
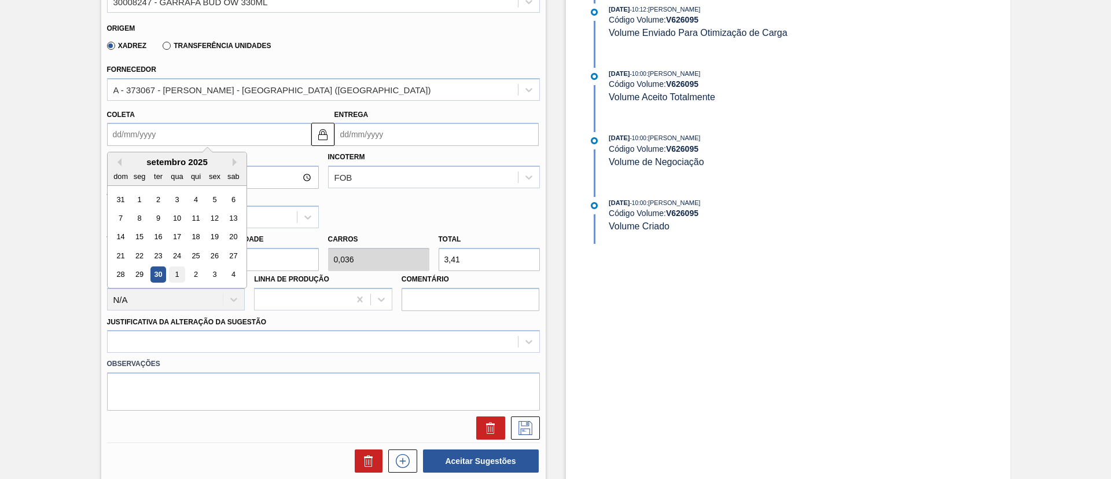
click at [175, 269] on div "1" at bounding box center [177, 275] width 16 height 16
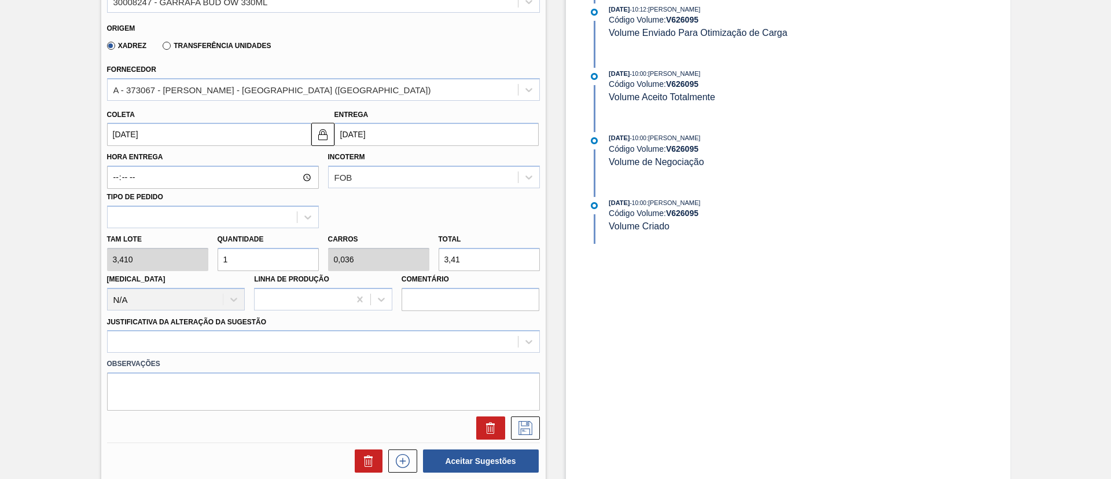
type input "[DATE]"
click at [208, 335] on div at bounding box center [323, 341] width 433 height 23
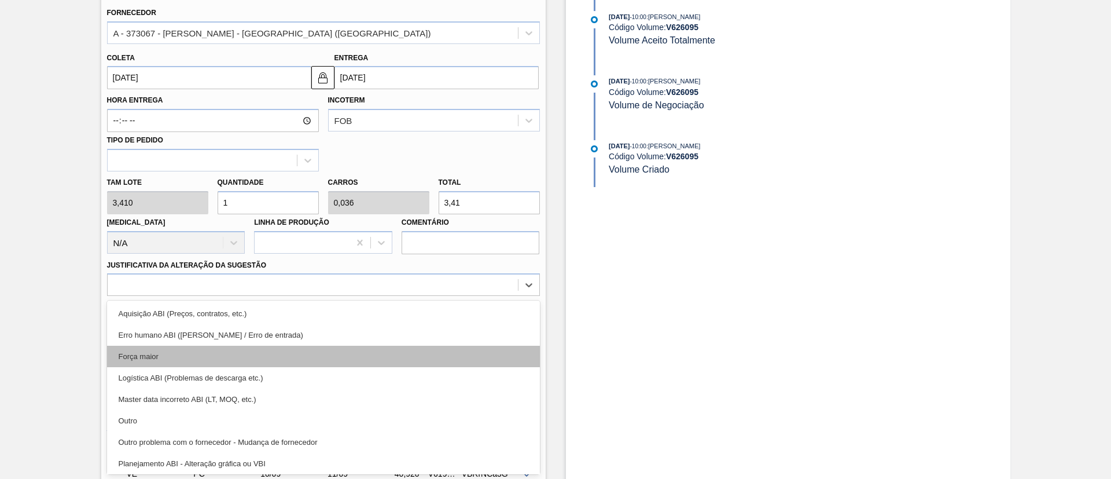
click at [171, 361] on div "Força maior" at bounding box center [323, 356] width 433 height 21
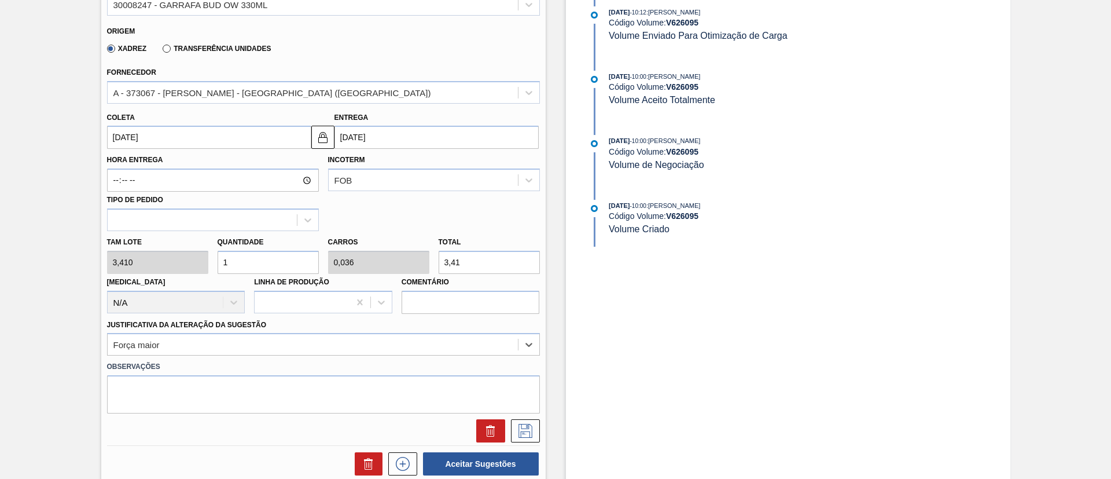
scroll to position [404, 0]
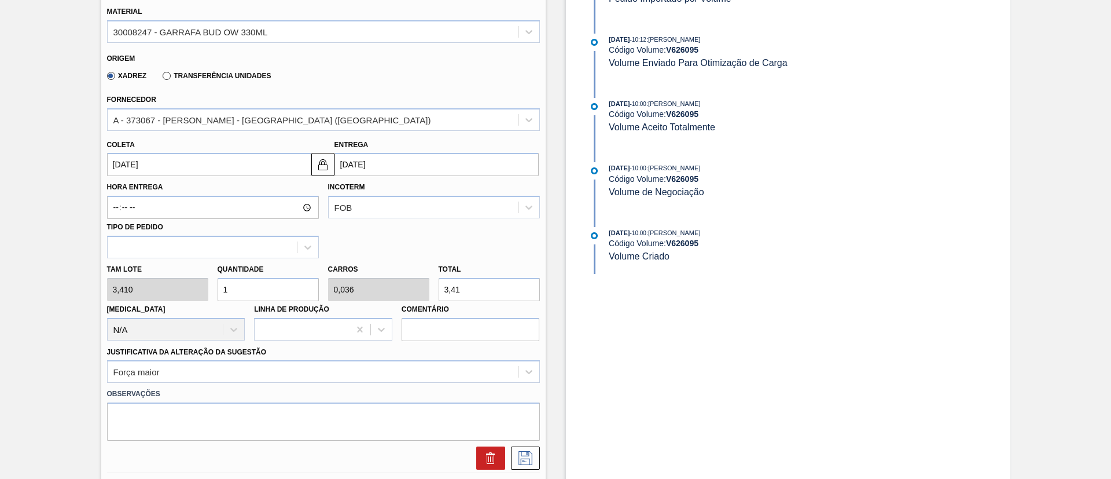
drag, startPoint x: 241, startPoint y: 292, endPoint x: 163, endPoint y: 301, distance: 78.6
click at [163, 301] on div "Tam lote 3,410 Quantidade 1 Carros 0,036 Total 3,41 [MEDICAL_DATA] N/A Linha de…" at bounding box center [323, 299] width 442 height 83
type input "9"
type input "0,321"
type input "30,69"
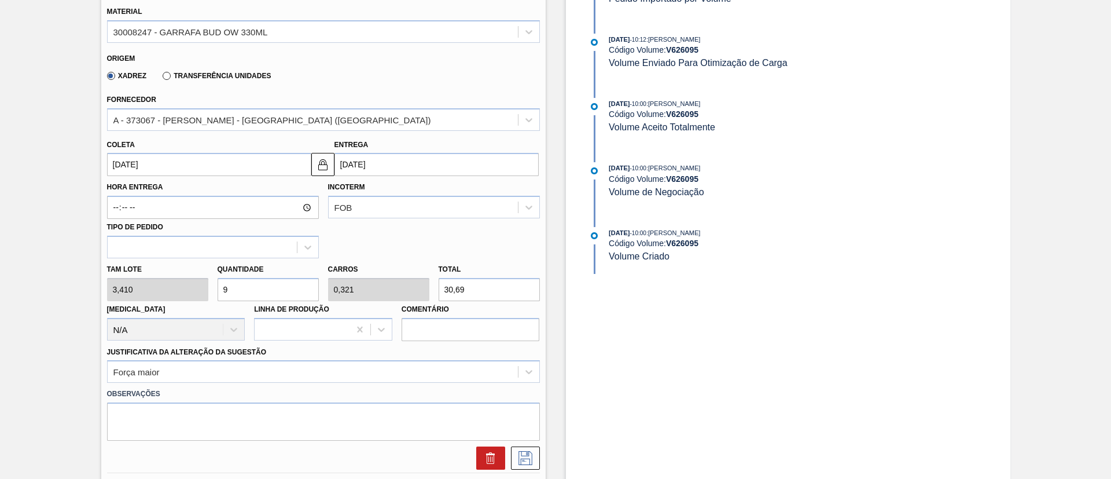
type input "98"
type input "3,5"
type input "334,18"
type input "9"
type input "0,321"
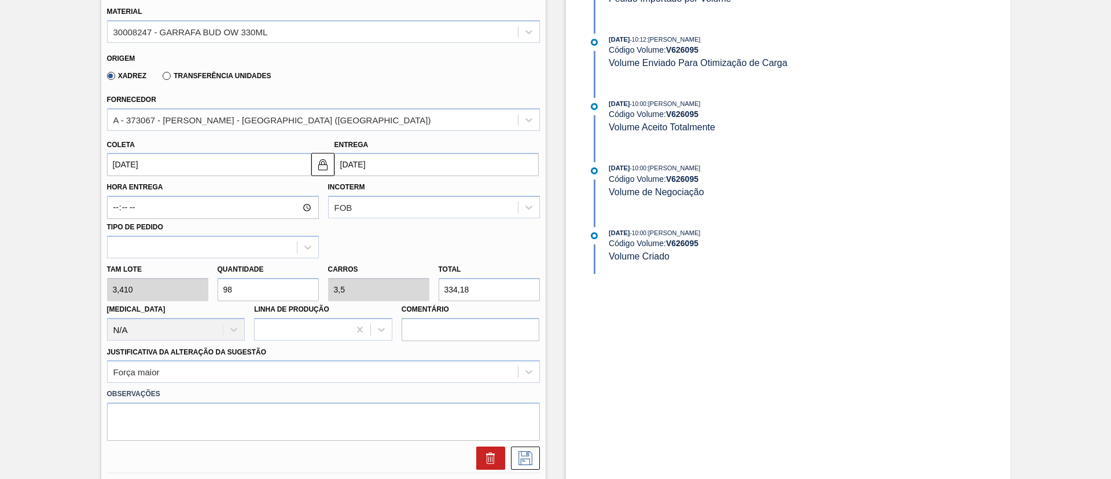
type input "30,69"
type input "0"
type input "9"
type input "0,321"
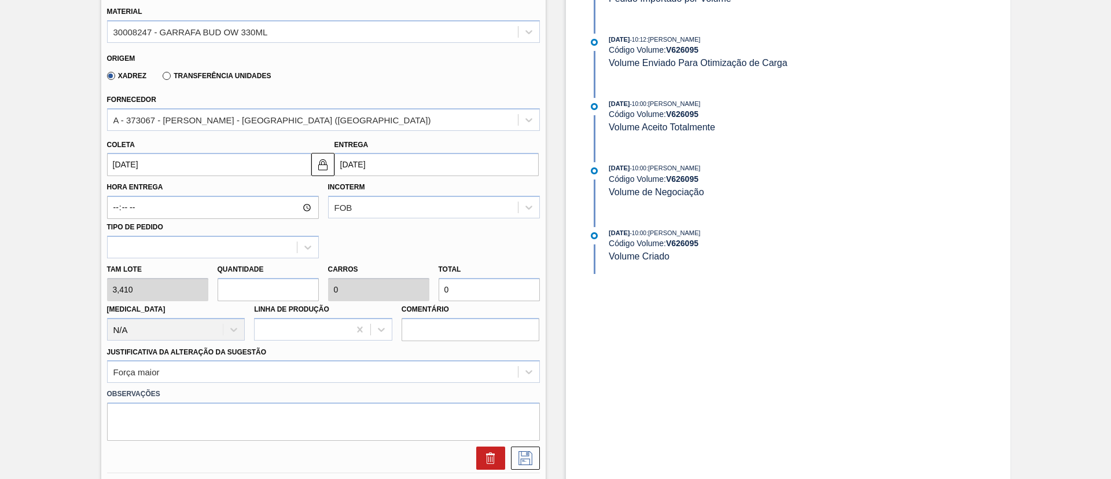
type input "30,69"
type input "96"
type input "3,429"
type input "327,36"
type input "9"
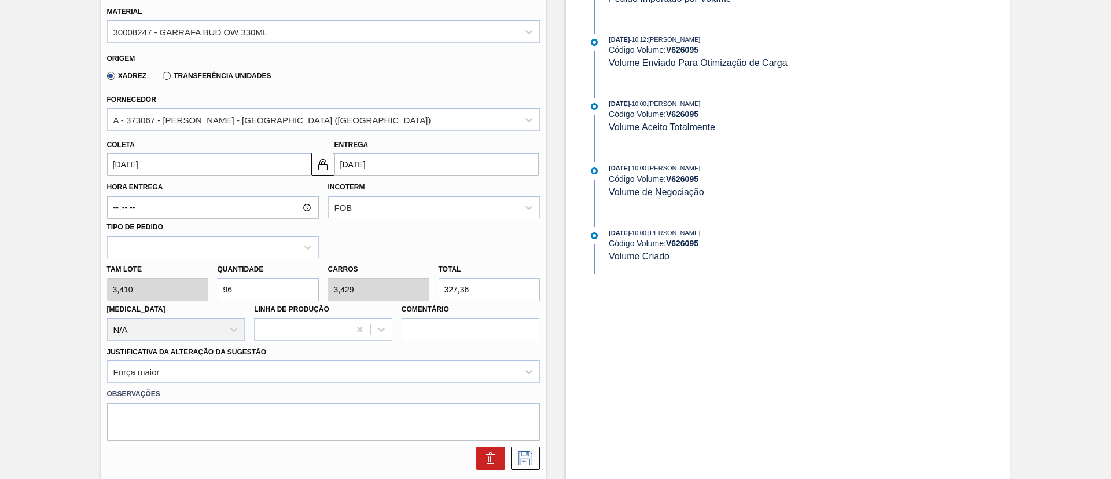
type input "0,321"
type input "30,69"
type input "0"
type input "2"
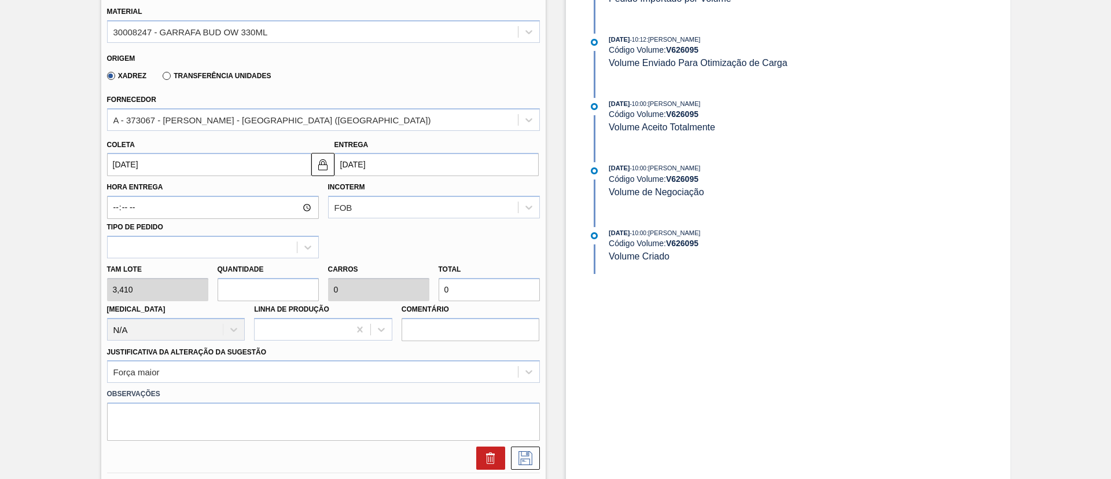
type input "0,071"
type input "6,82"
type input "28"
type input "1"
type input "95,48"
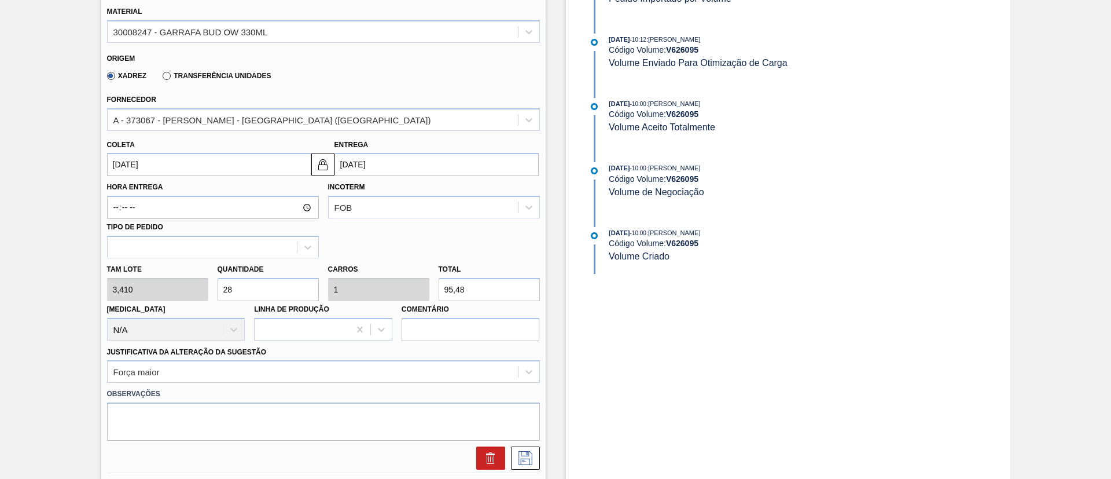
type input "280"
type input "10"
type input "954,8"
type input "280"
click at [527, 460] on icon at bounding box center [525, 458] width 19 height 14
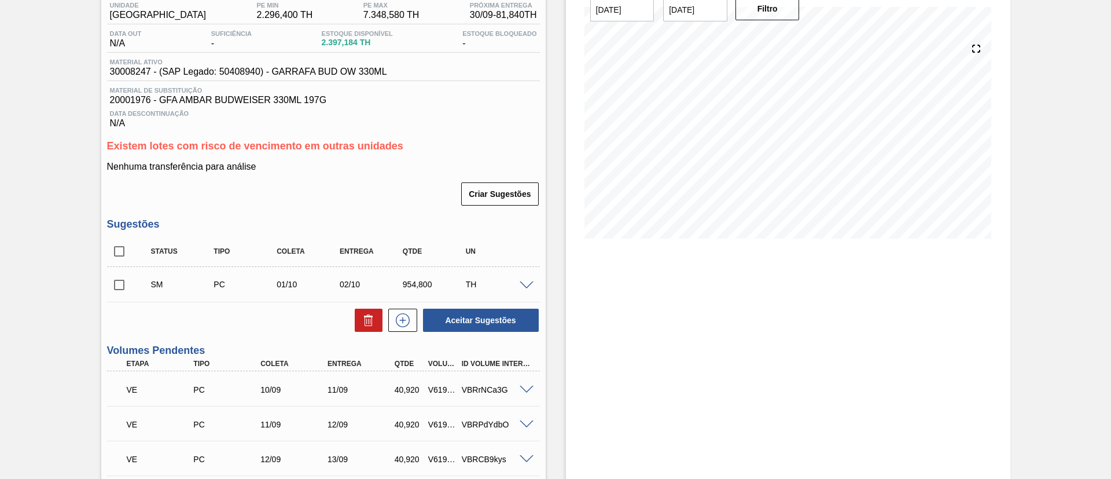
scroll to position [57, 0]
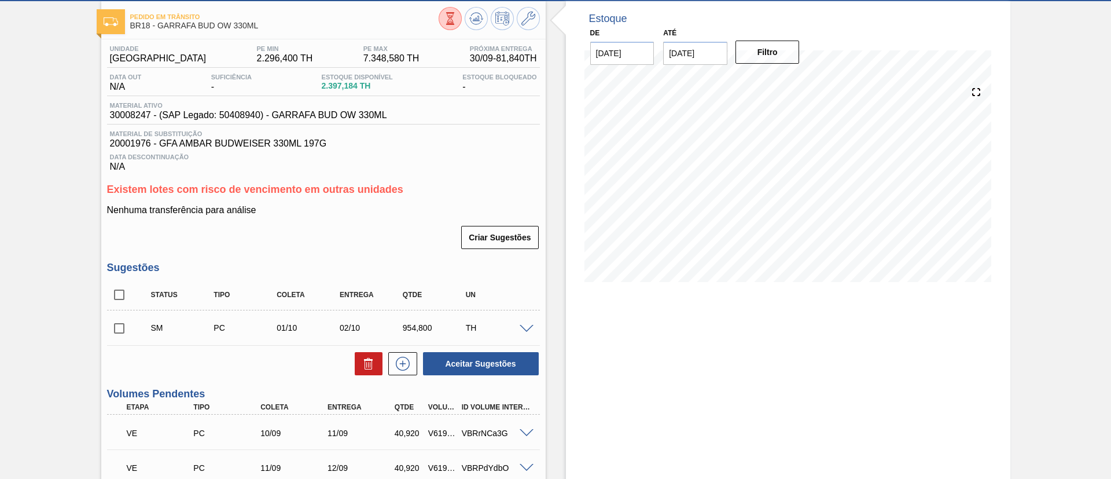
click at [118, 328] on input "checkbox" at bounding box center [119, 328] width 24 height 24
click at [524, 331] on span at bounding box center [527, 329] width 14 height 9
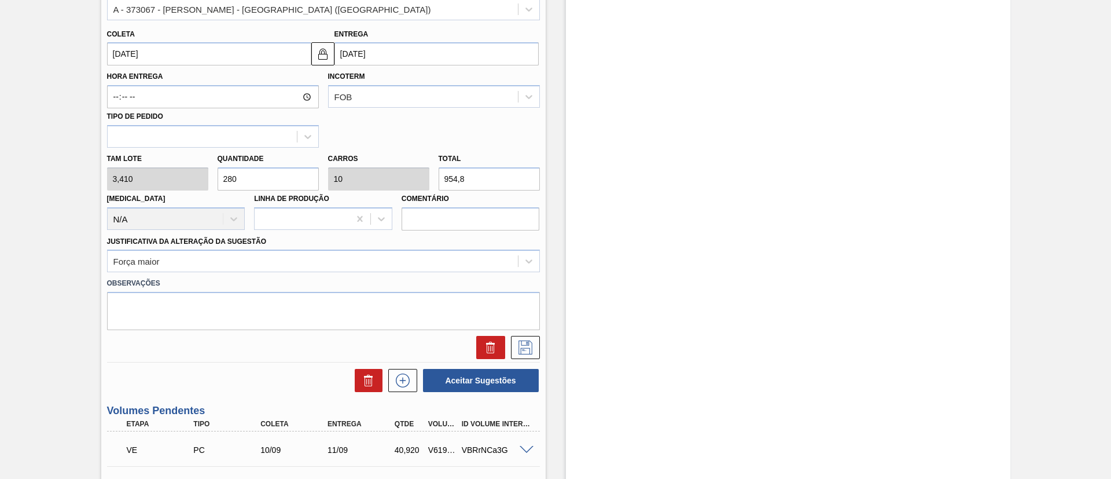
scroll to position [578, 0]
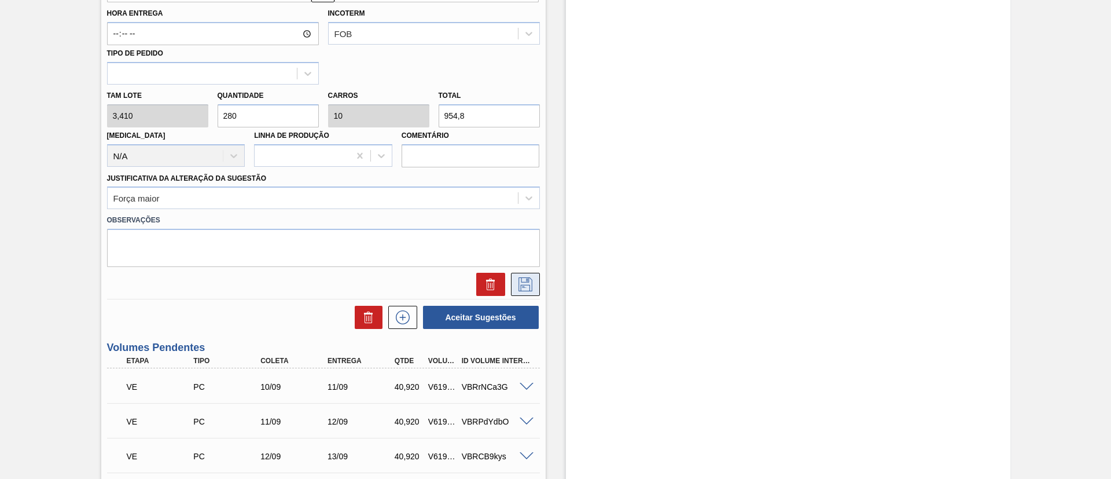
click at [528, 287] on icon at bounding box center [526, 284] width 14 height 14
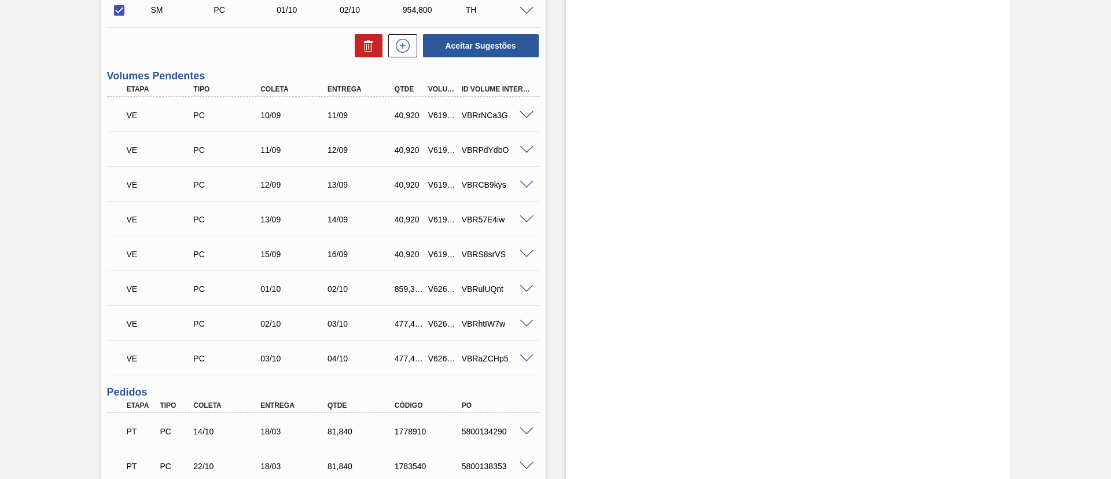
scroll to position [230, 0]
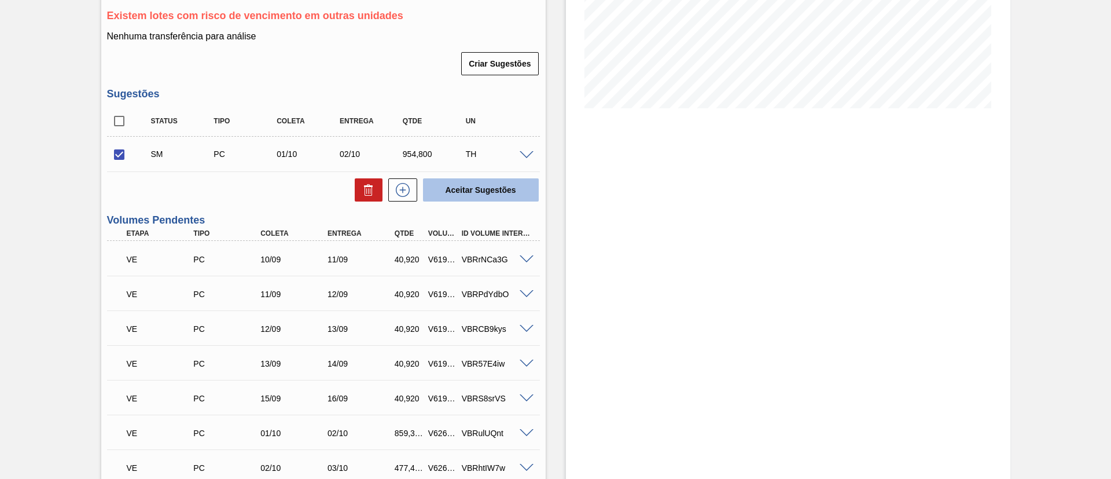
click at [488, 191] on button "Aceitar Sugestões" at bounding box center [481, 189] width 116 height 23
checkbox input "false"
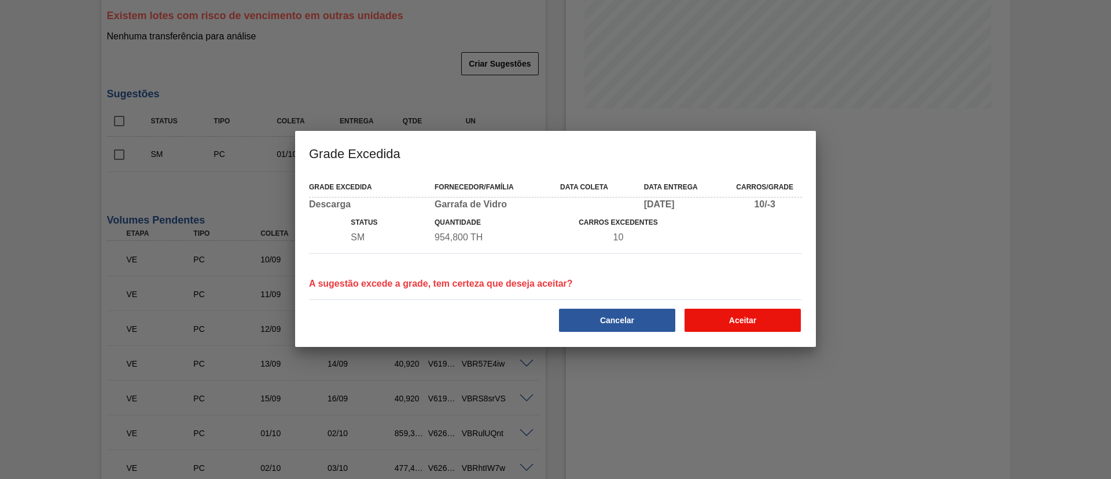
click at [751, 314] on button "Aceitar" at bounding box center [743, 320] width 116 height 23
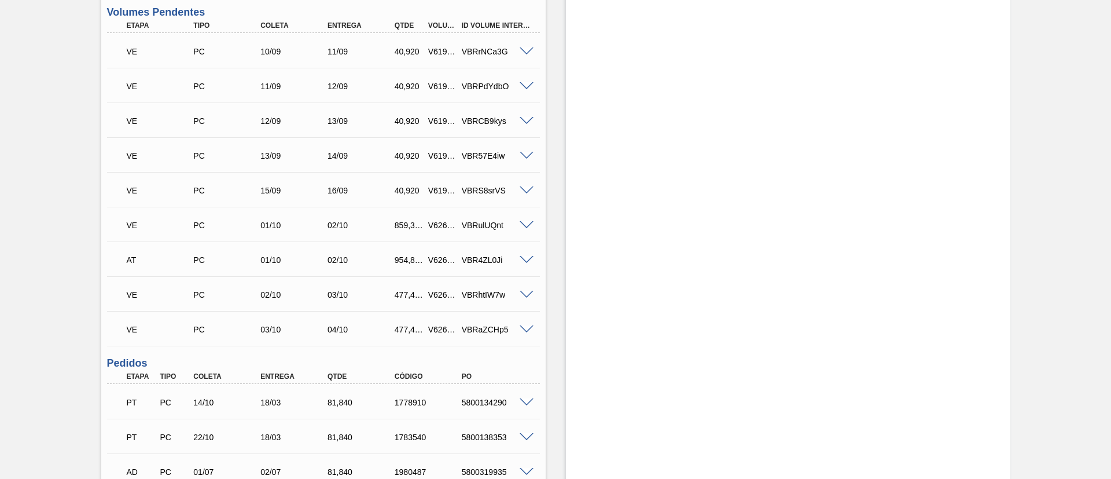
scroll to position [491, 0]
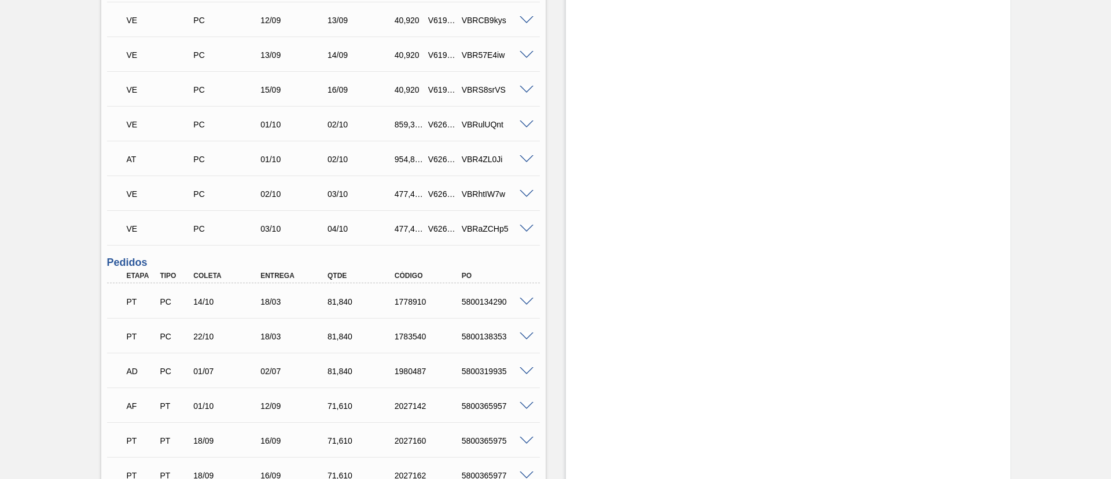
click at [526, 126] on span at bounding box center [527, 124] width 14 height 9
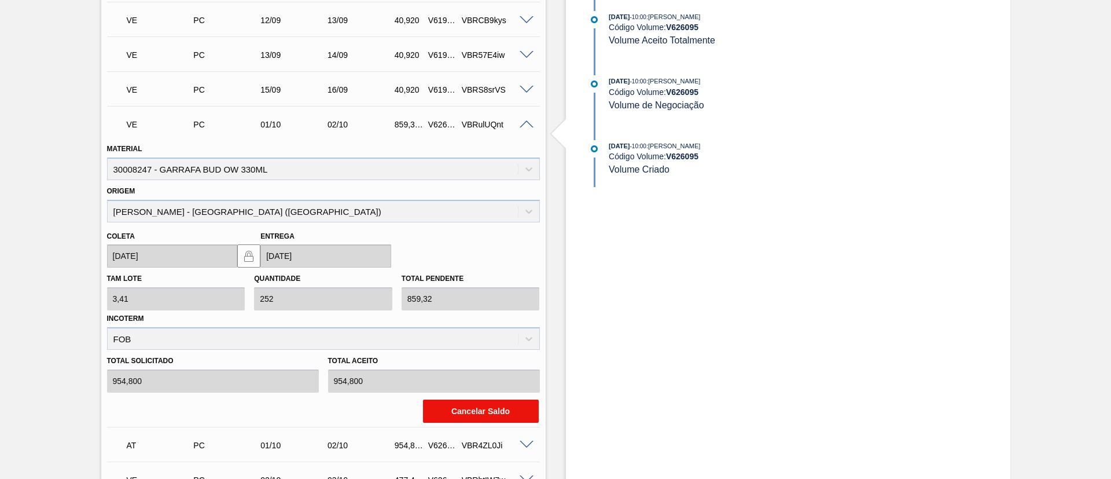
click at [463, 411] on button "Cancelar Saldo" at bounding box center [481, 410] width 116 height 23
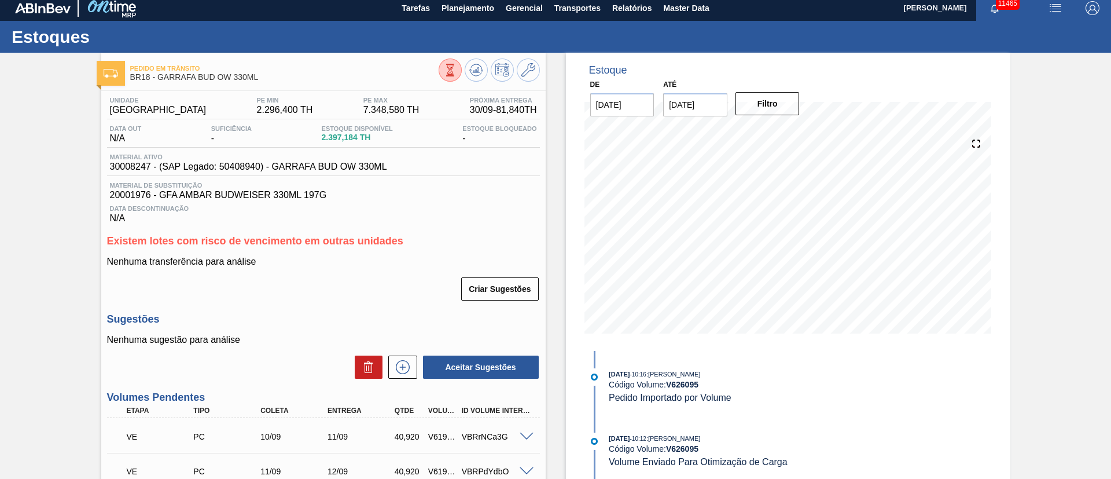
scroll to position [0, 0]
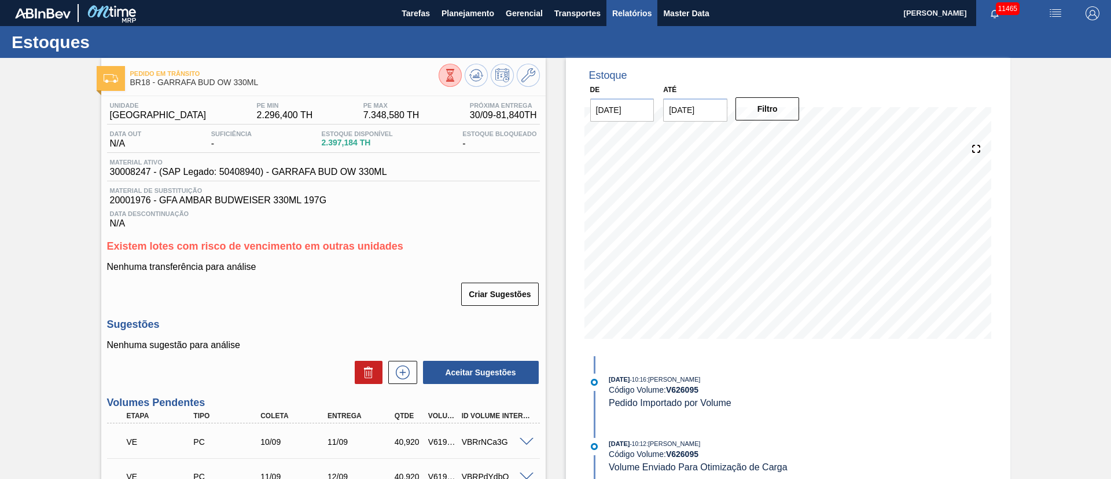
click at [637, 21] on button "Relatórios" at bounding box center [632, 13] width 51 height 26
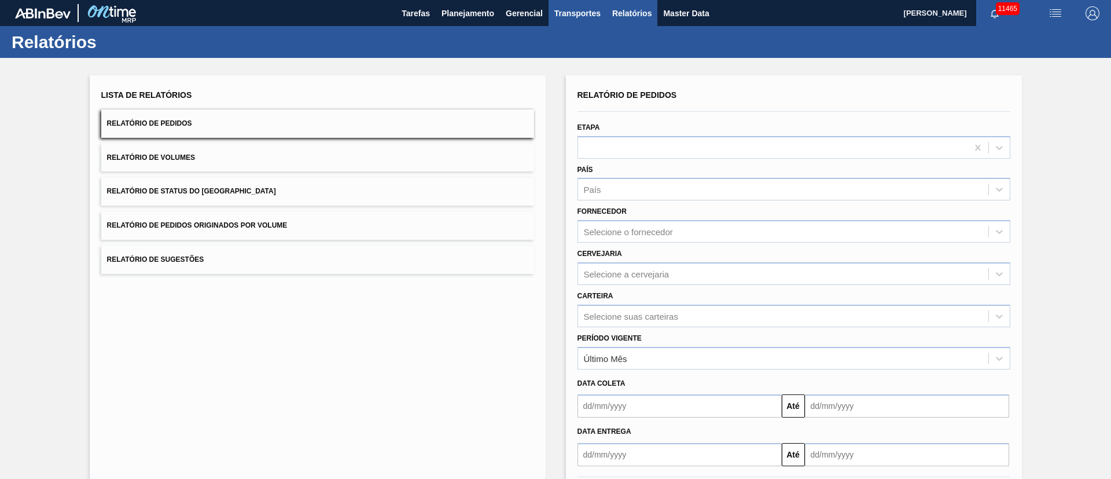
click at [568, 13] on span "Transportes" at bounding box center [578, 13] width 46 height 14
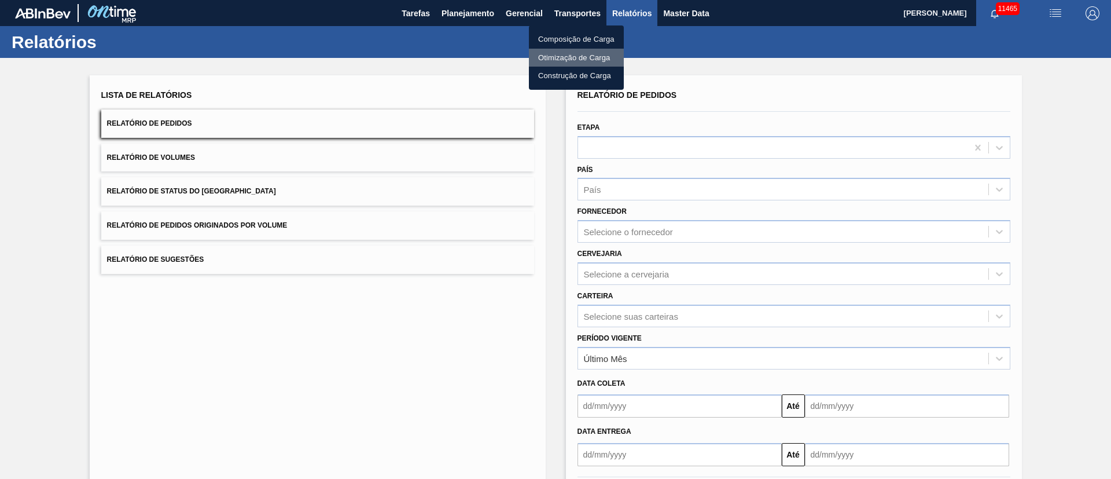
click at [556, 64] on li "Otimização de Carga" at bounding box center [576, 58] width 95 height 19
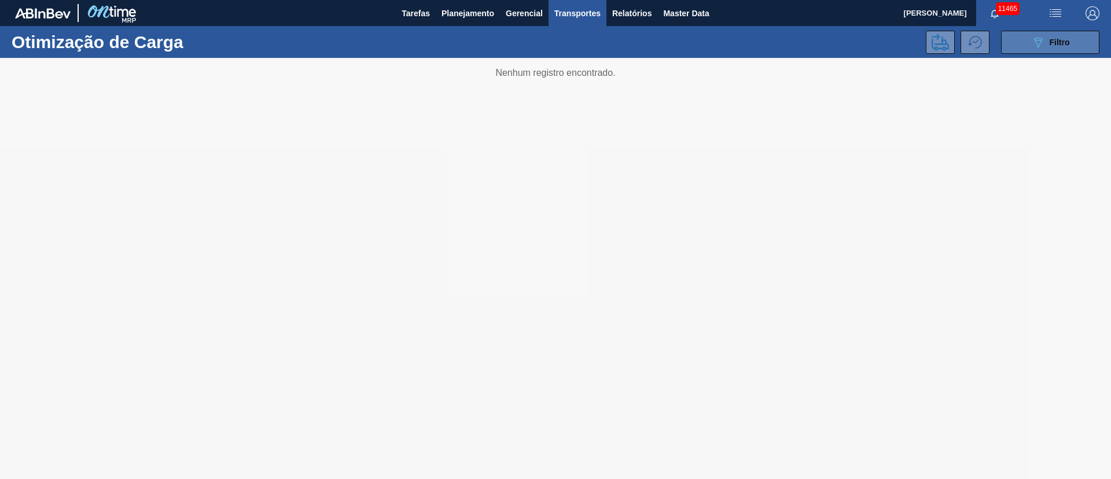
click at [1056, 43] on span "Filtro" at bounding box center [1060, 42] width 20 height 9
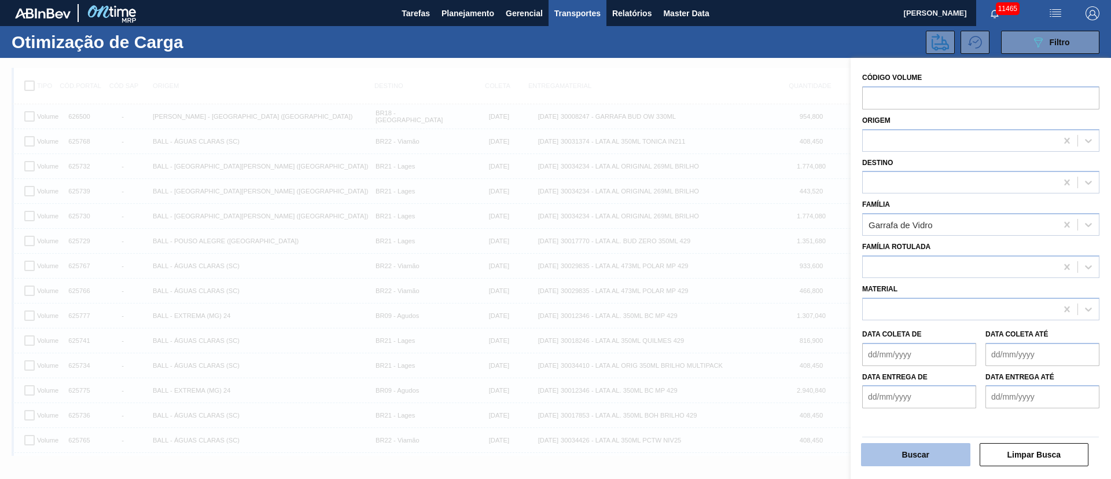
click at [922, 453] on button "Buscar" at bounding box center [915, 454] width 109 height 23
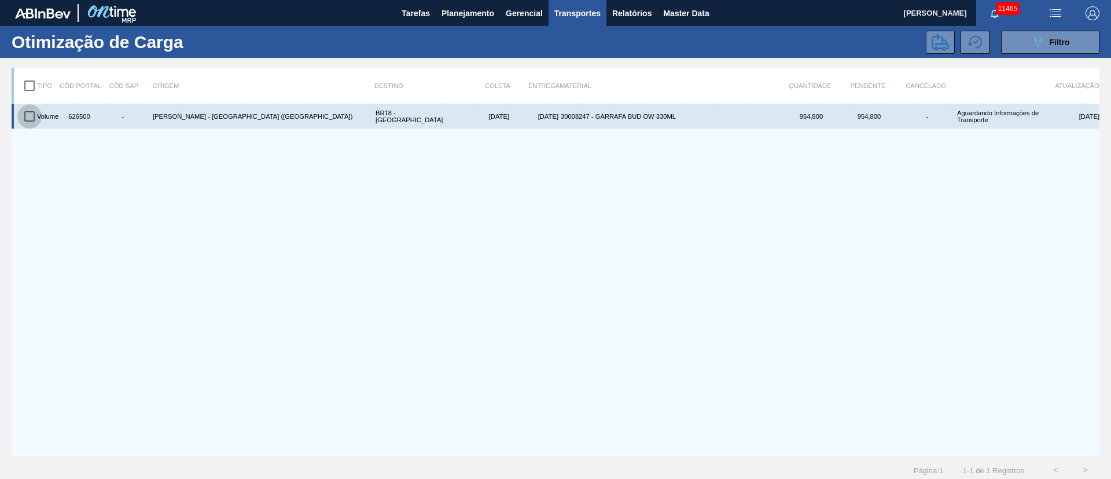
click at [28, 112] on input "checkbox" at bounding box center [29, 116] width 24 height 24
checkbox input "true"
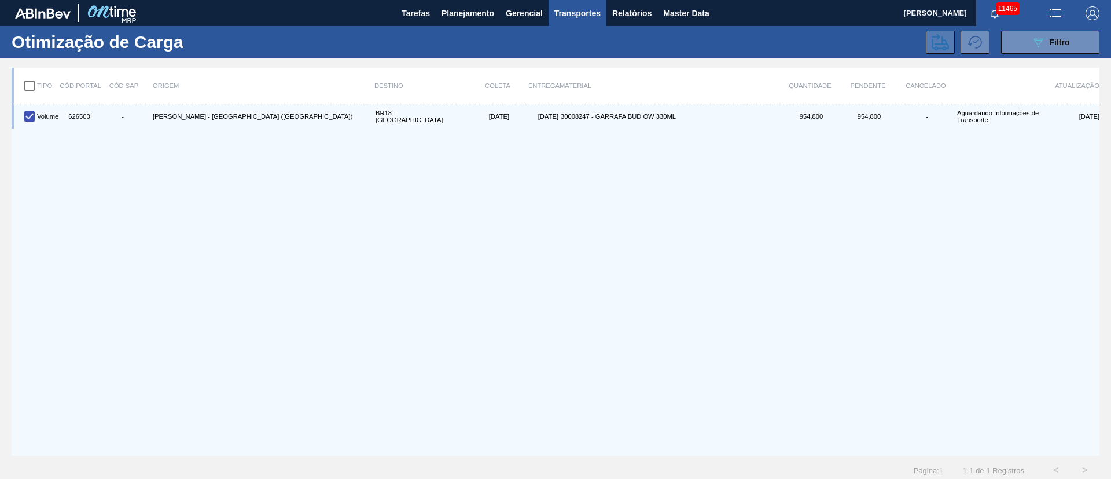
click at [937, 39] on icon at bounding box center [940, 42] width 17 height 17
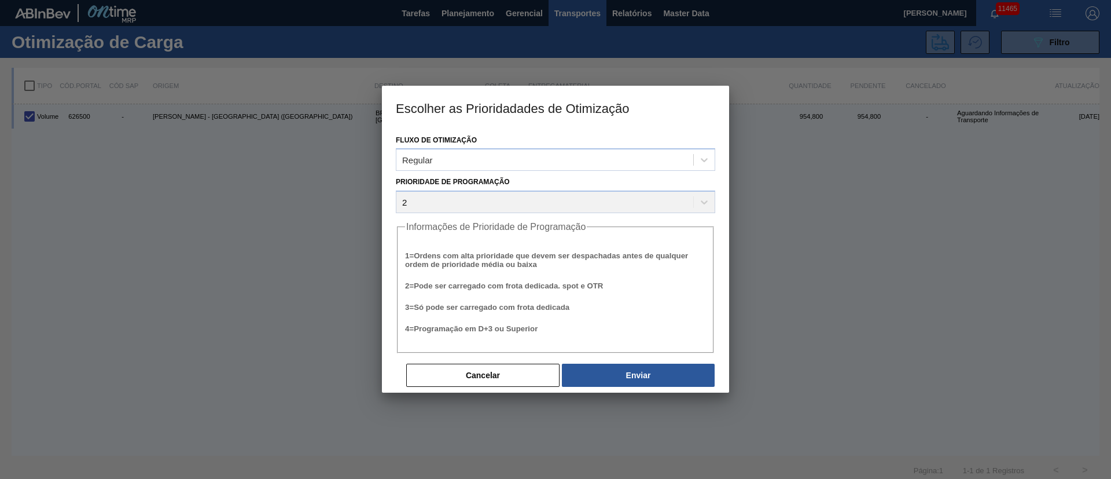
click at [616, 362] on div "Cancelar Enviar" at bounding box center [560, 374] width 311 height 25
click at [625, 372] on button "Enviar" at bounding box center [638, 375] width 153 height 23
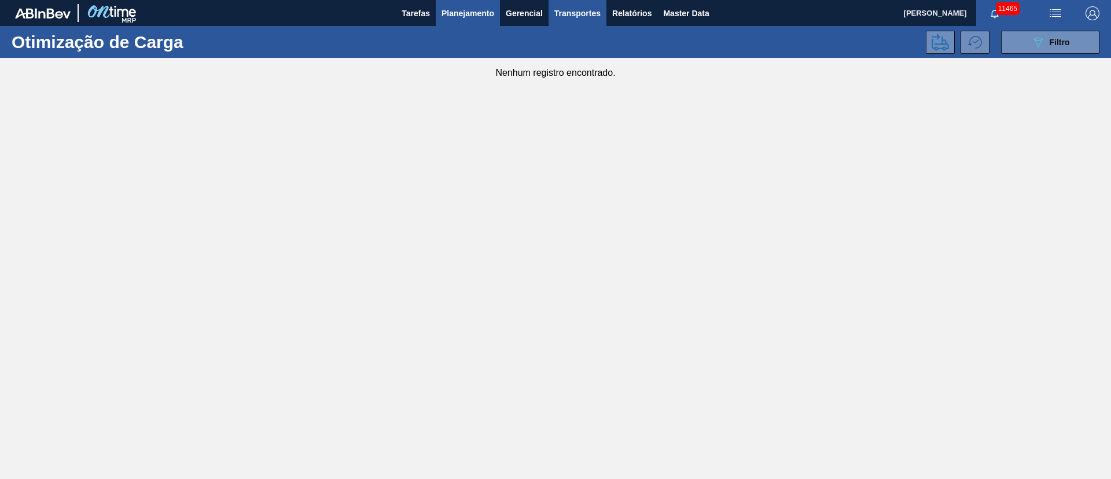
click at [465, 17] on span "Planejamento" at bounding box center [468, 13] width 53 height 14
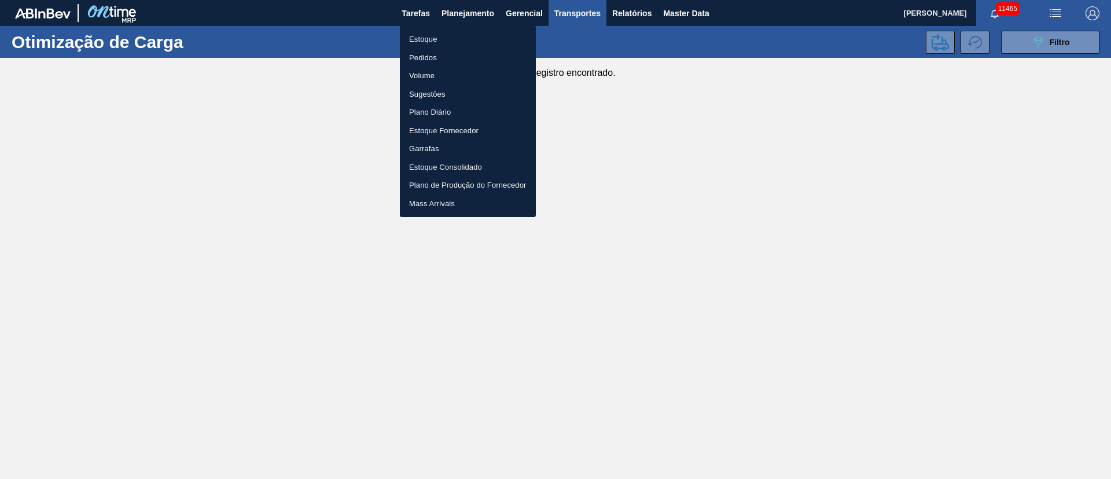
click at [430, 58] on li "Pedidos" at bounding box center [468, 58] width 136 height 19
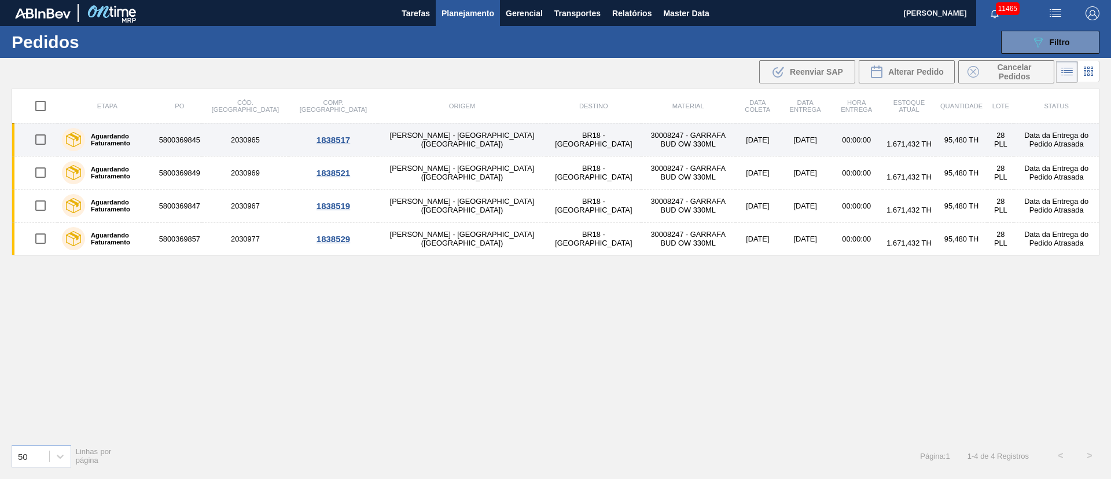
click at [546, 139] on td "BR18 - Pernambuco" at bounding box center [593, 139] width 95 height 33
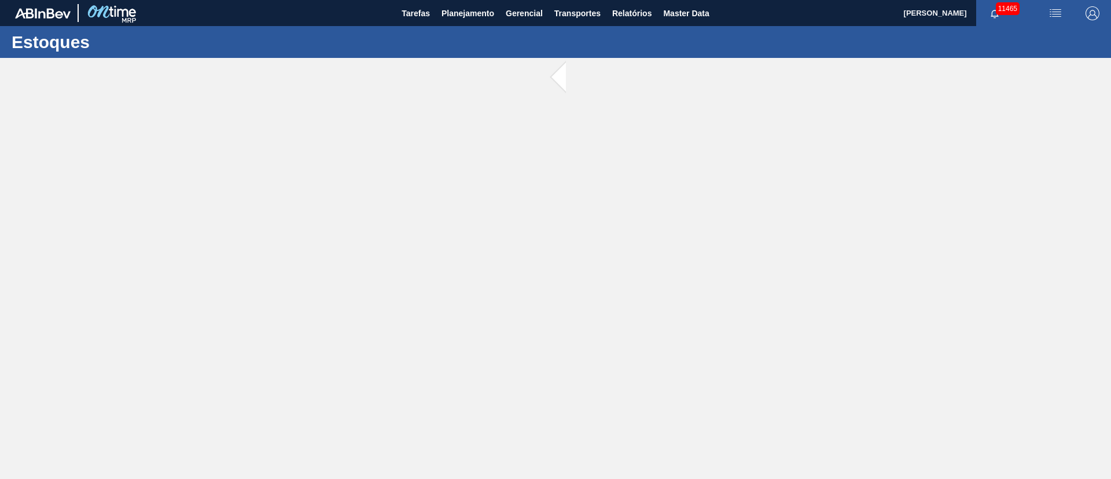
click at [465, 139] on main "Tarefas Planejamento Gerencial Transportes Relatórios Master Data Juliane Romag…" at bounding box center [555, 239] width 1111 height 479
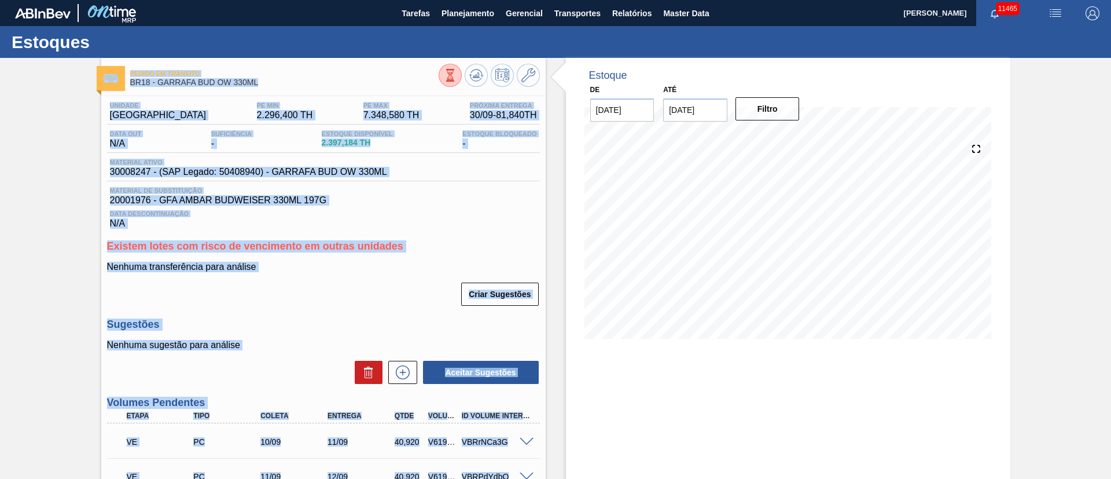
click at [366, 304] on div "Criar Sugestões" at bounding box center [323, 293] width 433 height 25
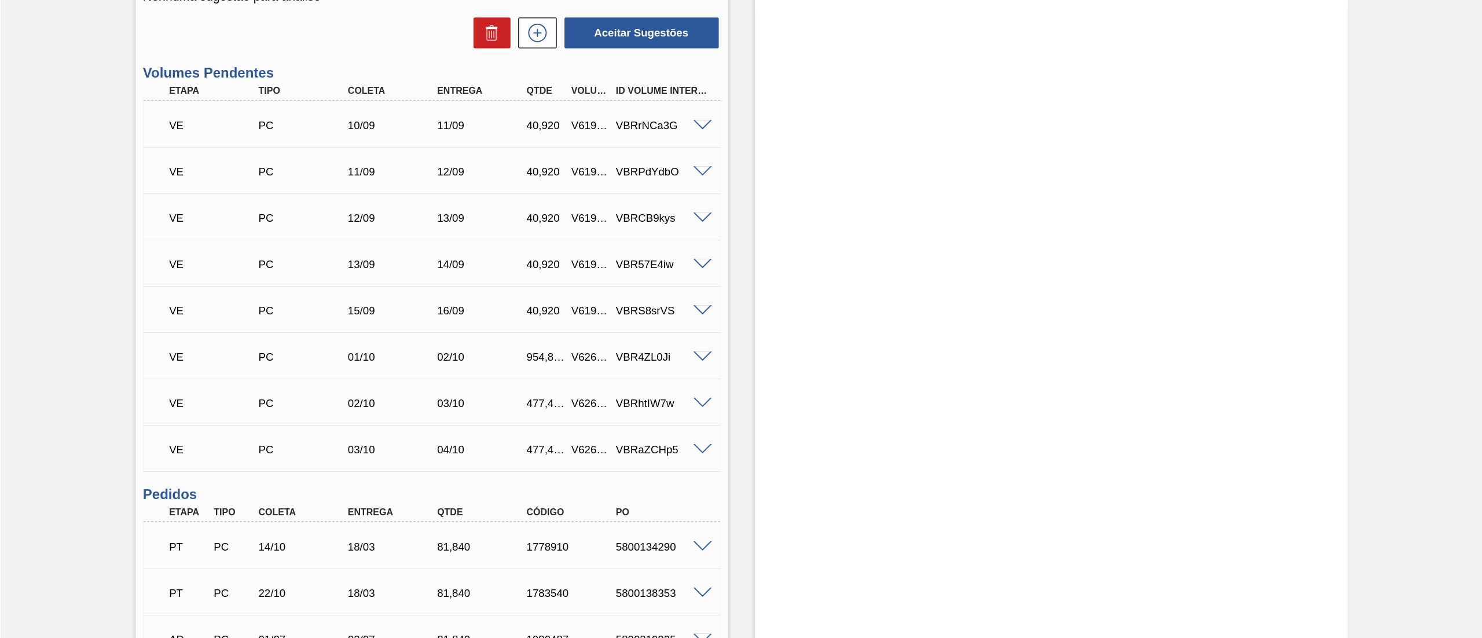
scroll to position [347, 0]
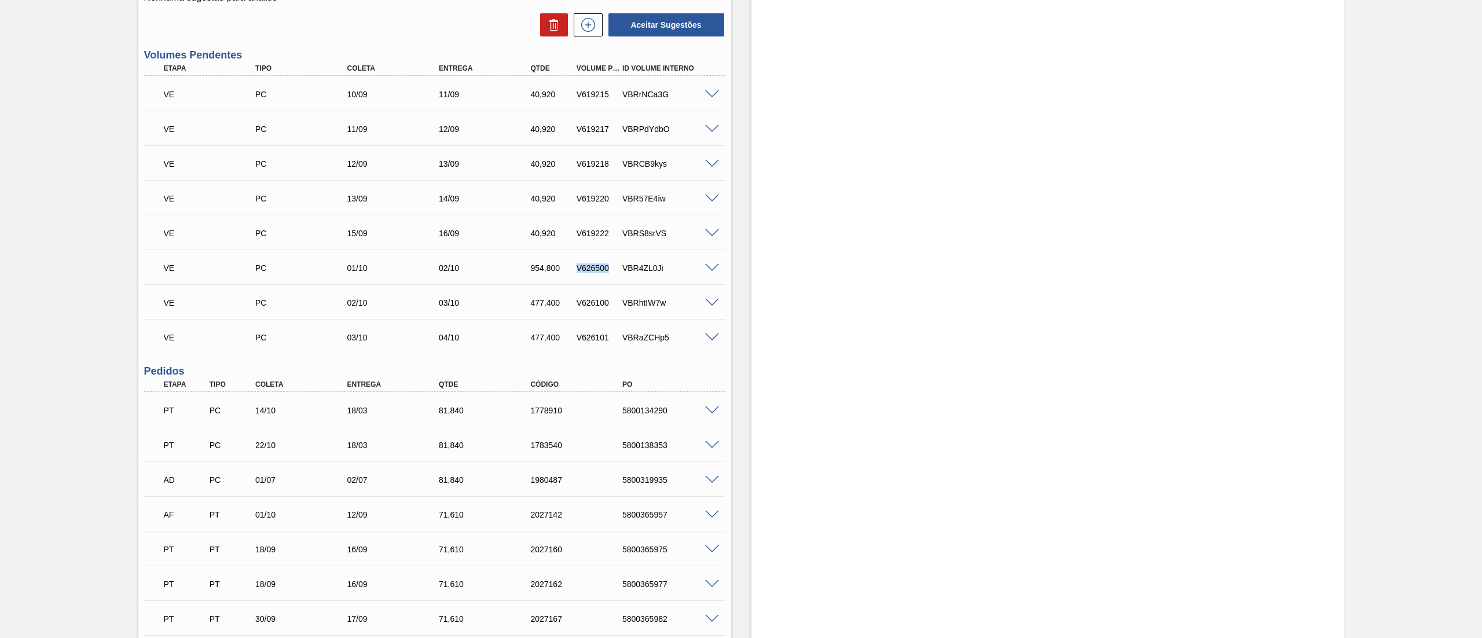
drag, startPoint x: 567, startPoint y: 262, endPoint x: 614, endPoint y: 269, distance: 46.8
click at [614, 269] on div "VE PC 01/10 02/10 954,800 V626500 VBR4ZL0Ji" at bounding box center [431, 266] width 550 height 23
copy div "V626500"
click at [707, 94] on span at bounding box center [712, 94] width 14 height 9
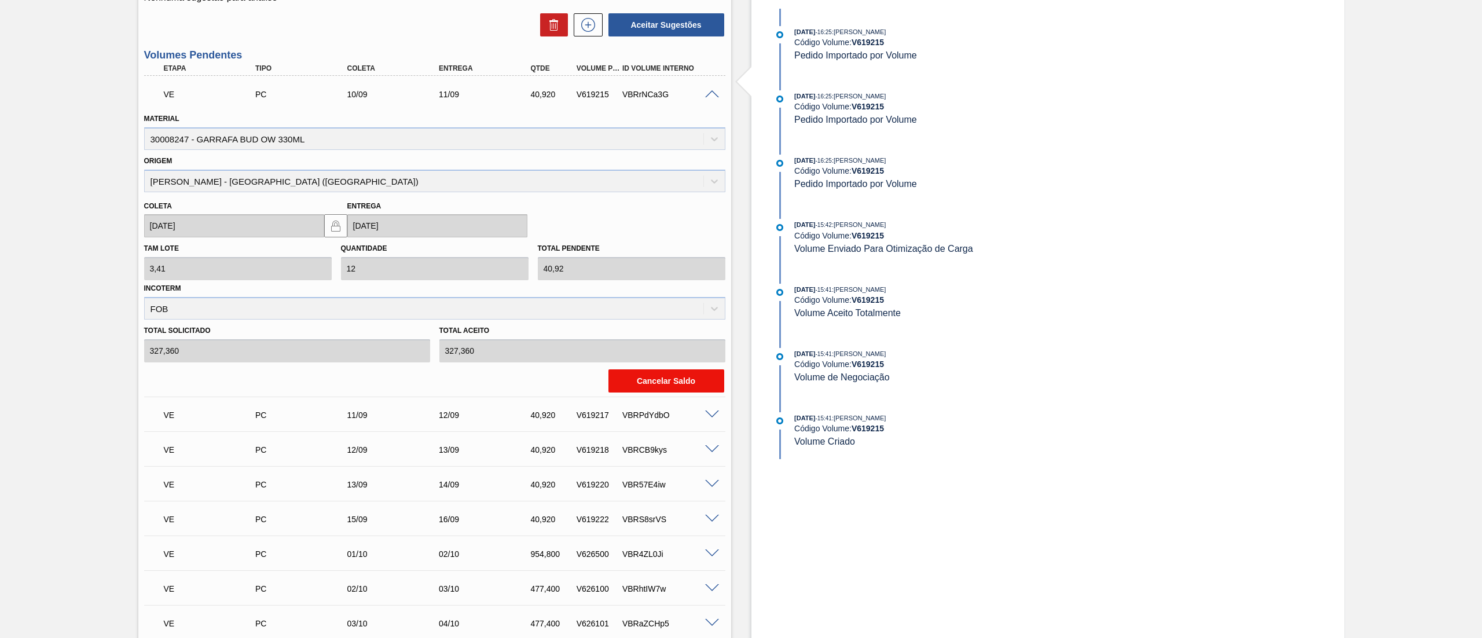
click at [677, 376] on button "Cancelar Saldo" at bounding box center [666, 380] width 116 height 23
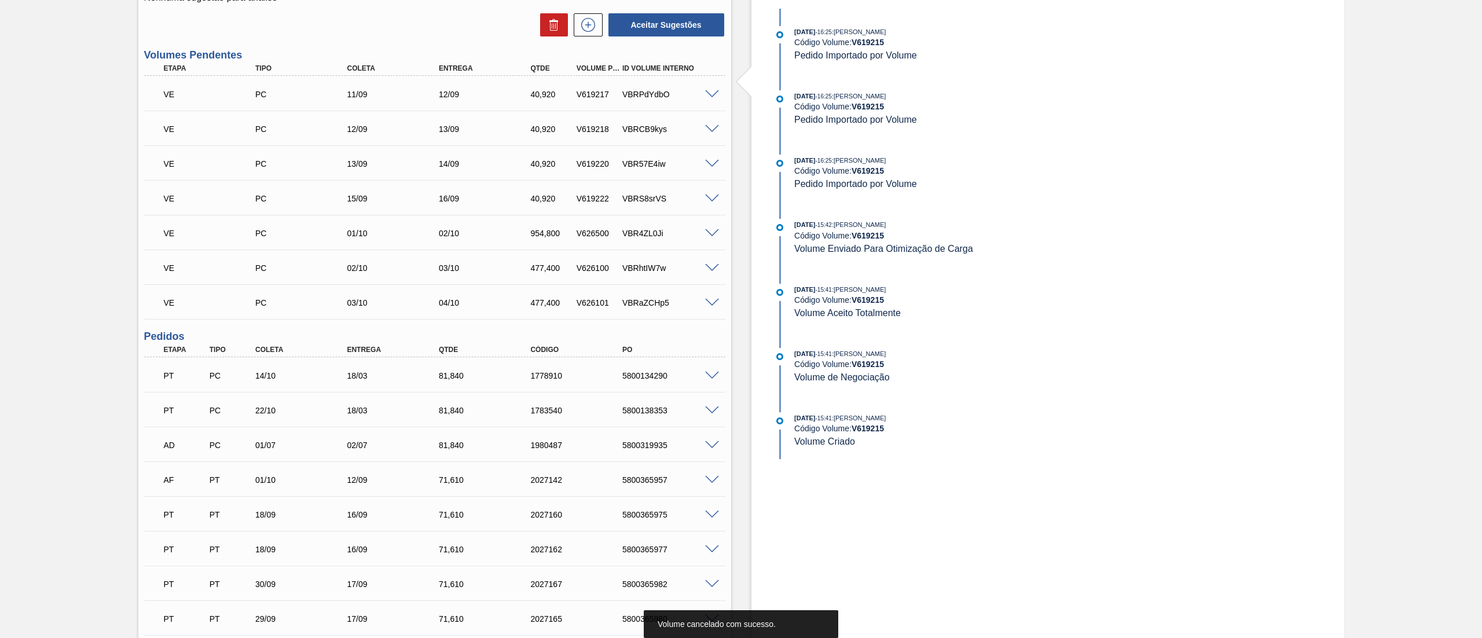
click at [707, 127] on span at bounding box center [712, 129] width 14 height 9
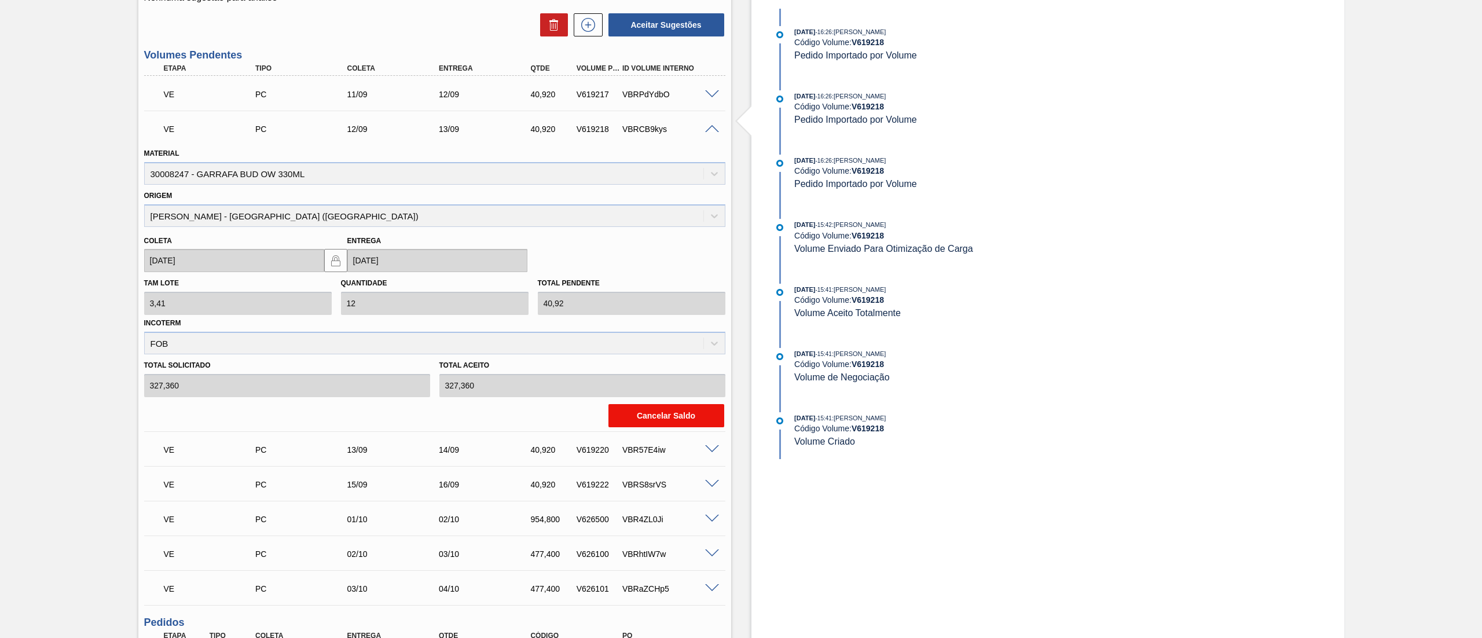
click at [677, 409] on button "Cancelar Saldo" at bounding box center [666, 415] width 116 height 23
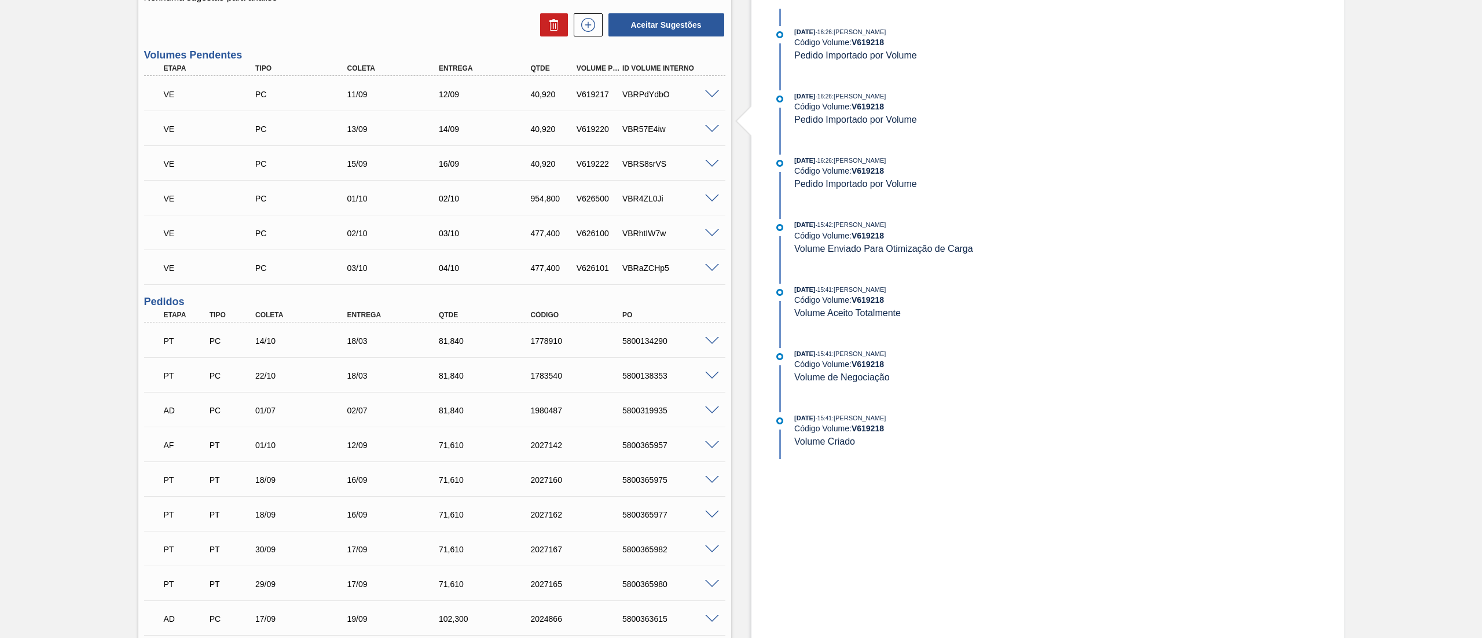
click at [709, 92] on span at bounding box center [712, 94] width 14 height 9
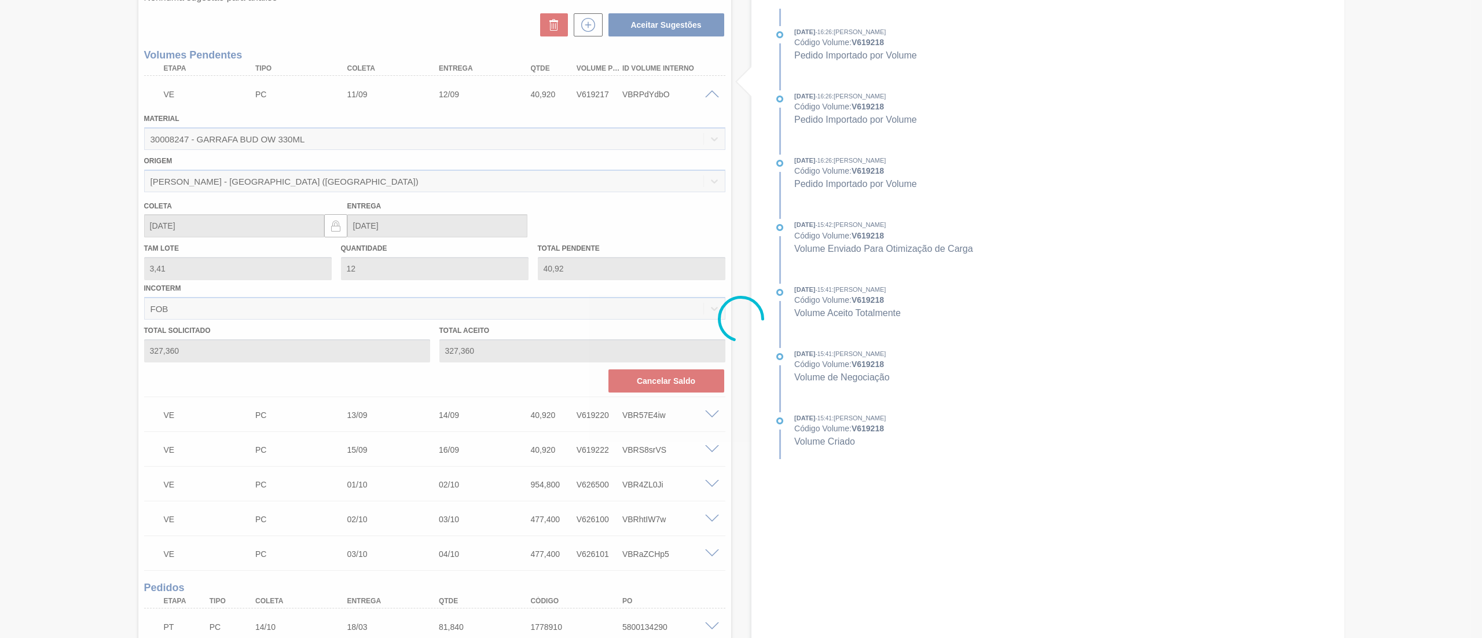
click at [648, 387] on div at bounding box center [741, 319] width 1482 height 638
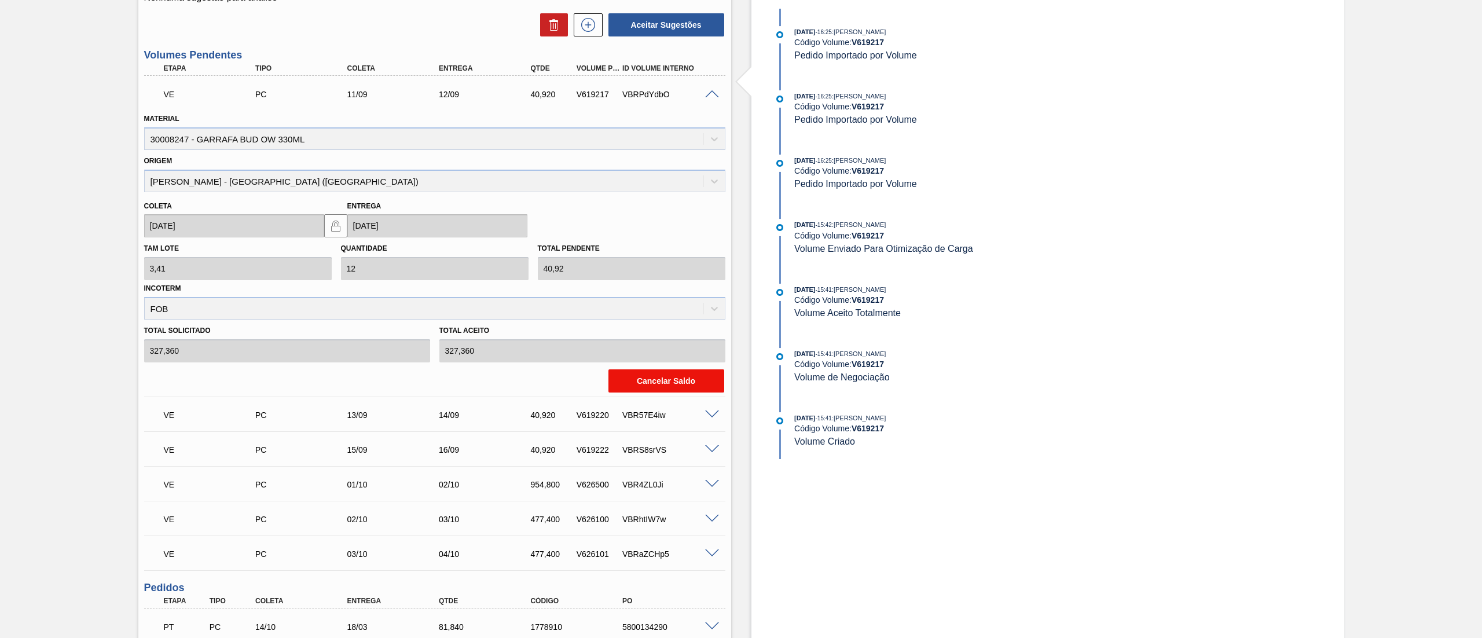
click at [666, 388] on button "Cancelar Saldo" at bounding box center [666, 380] width 116 height 23
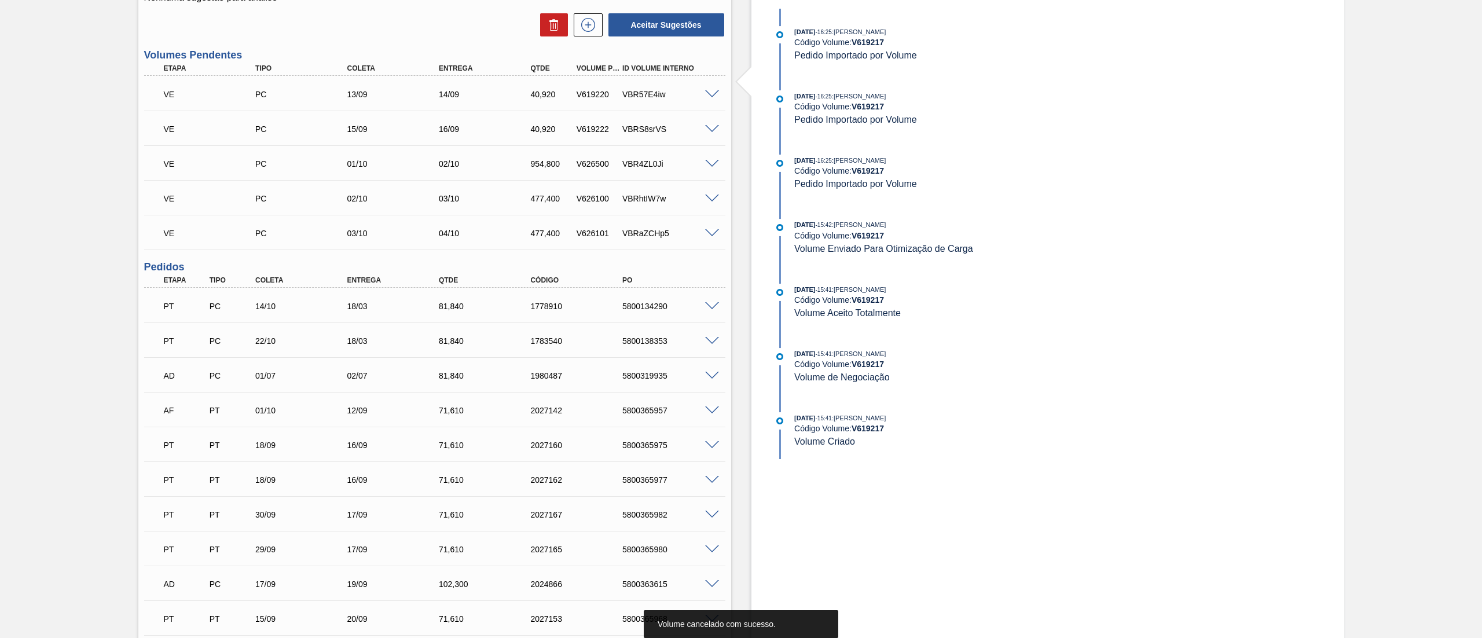
click at [710, 93] on span at bounding box center [712, 94] width 14 height 9
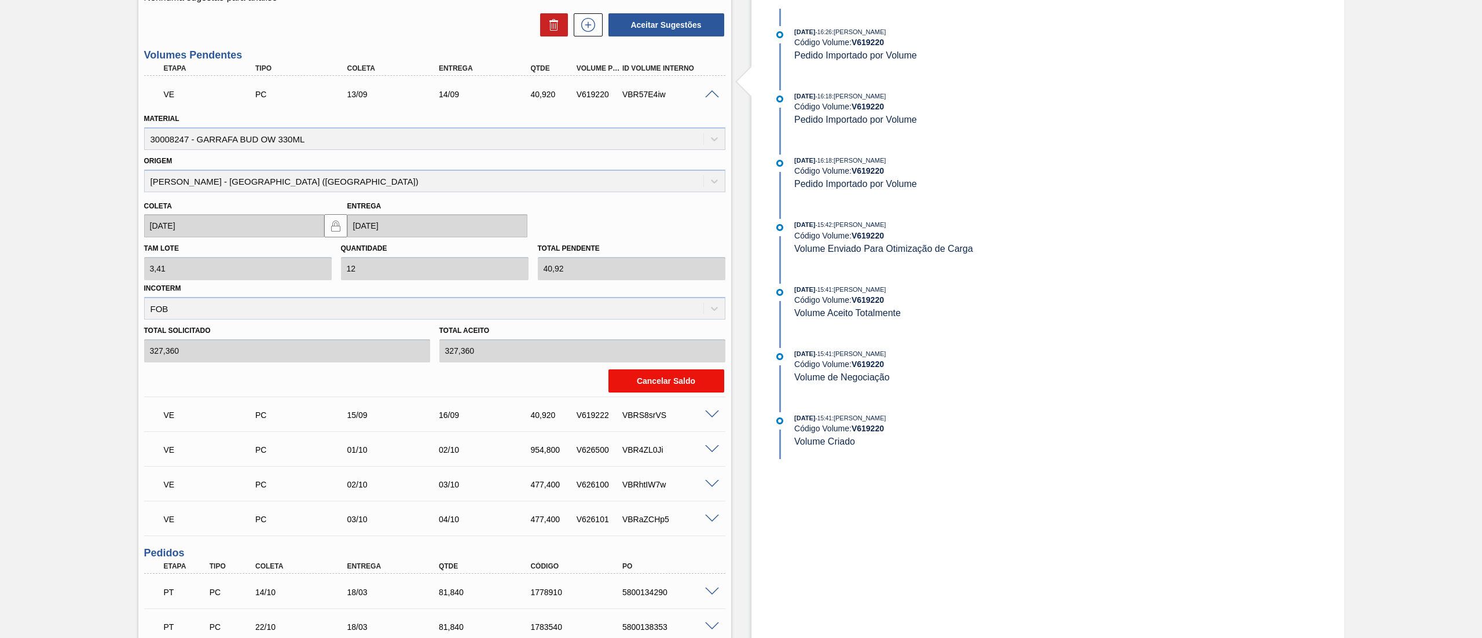
click at [632, 377] on button "Cancelar Saldo" at bounding box center [666, 380] width 116 height 23
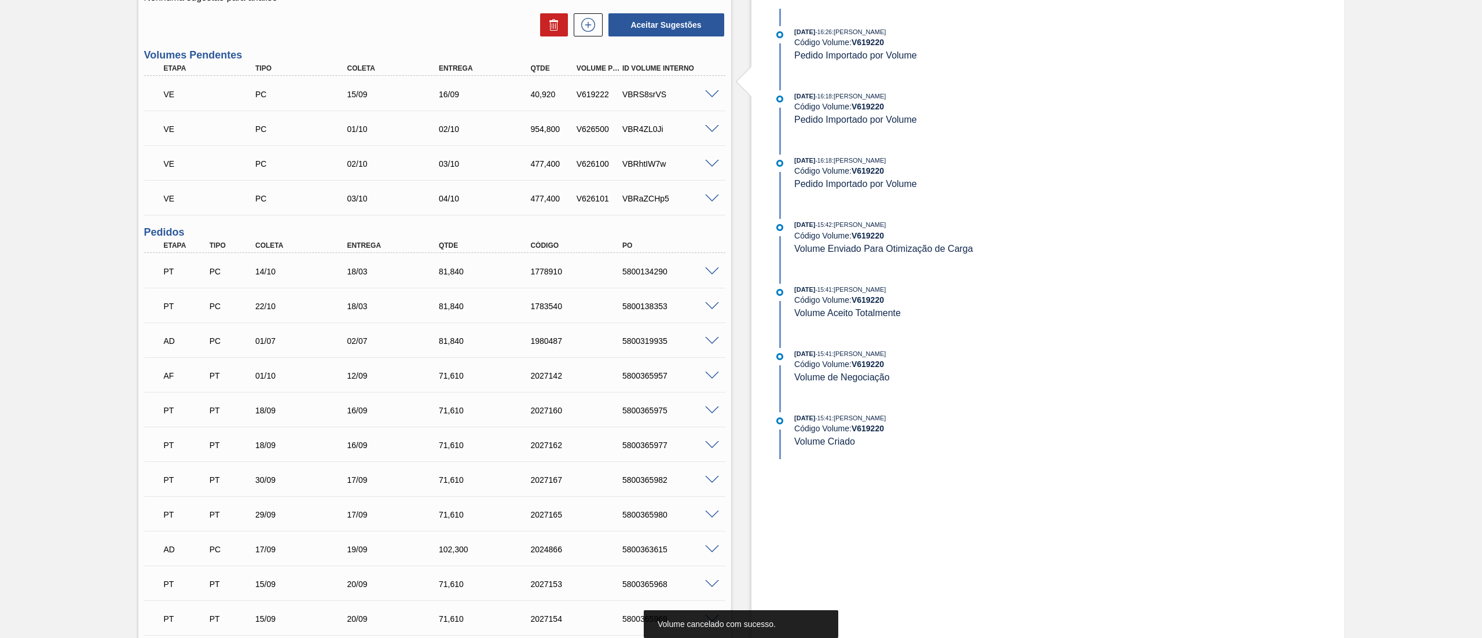
click at [713, 94] on span at bounding box center [712, 94] width 14 height 9
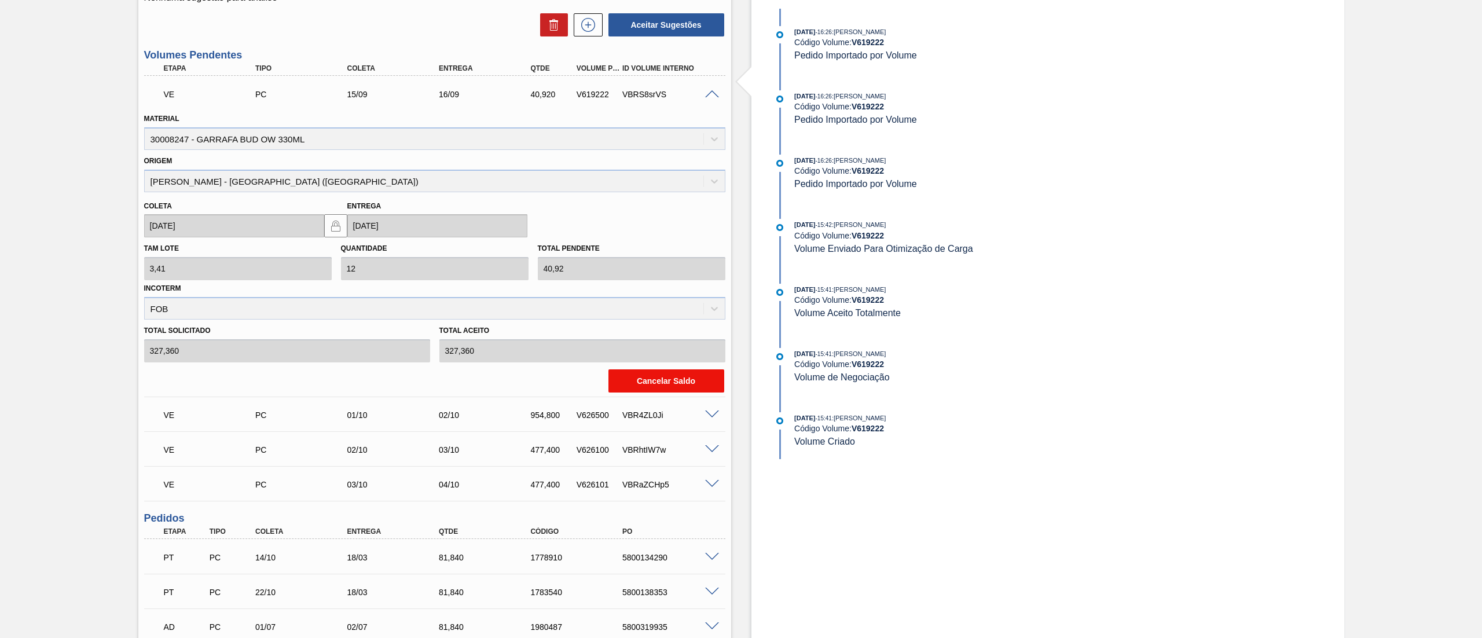
click at [647, 374] on button "Cancelar Saldo" at bounding box center [666, 380] width 116 height 23
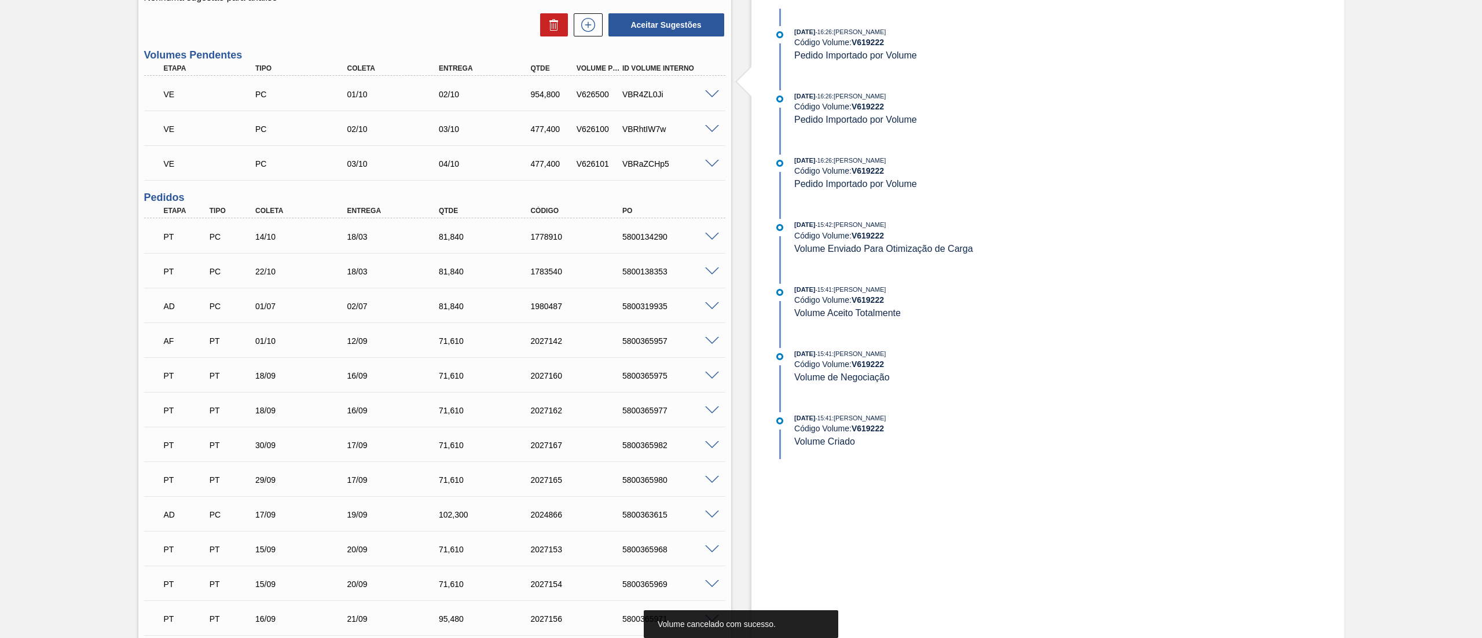
click at [707, 94] on span at bounding box center [712, 94] width 14 height 9
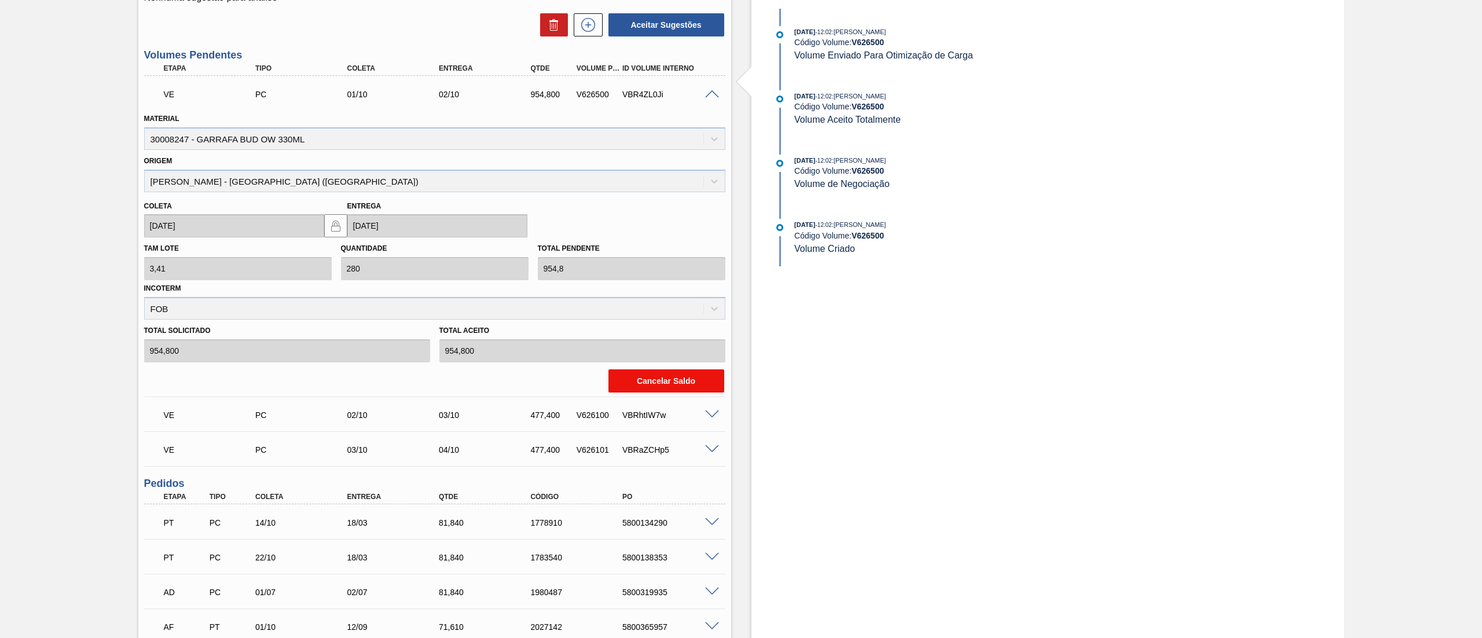
click at [663, 384] on button "Cancelar Saldo" at bounding box center [666, 380] width 116 height 23
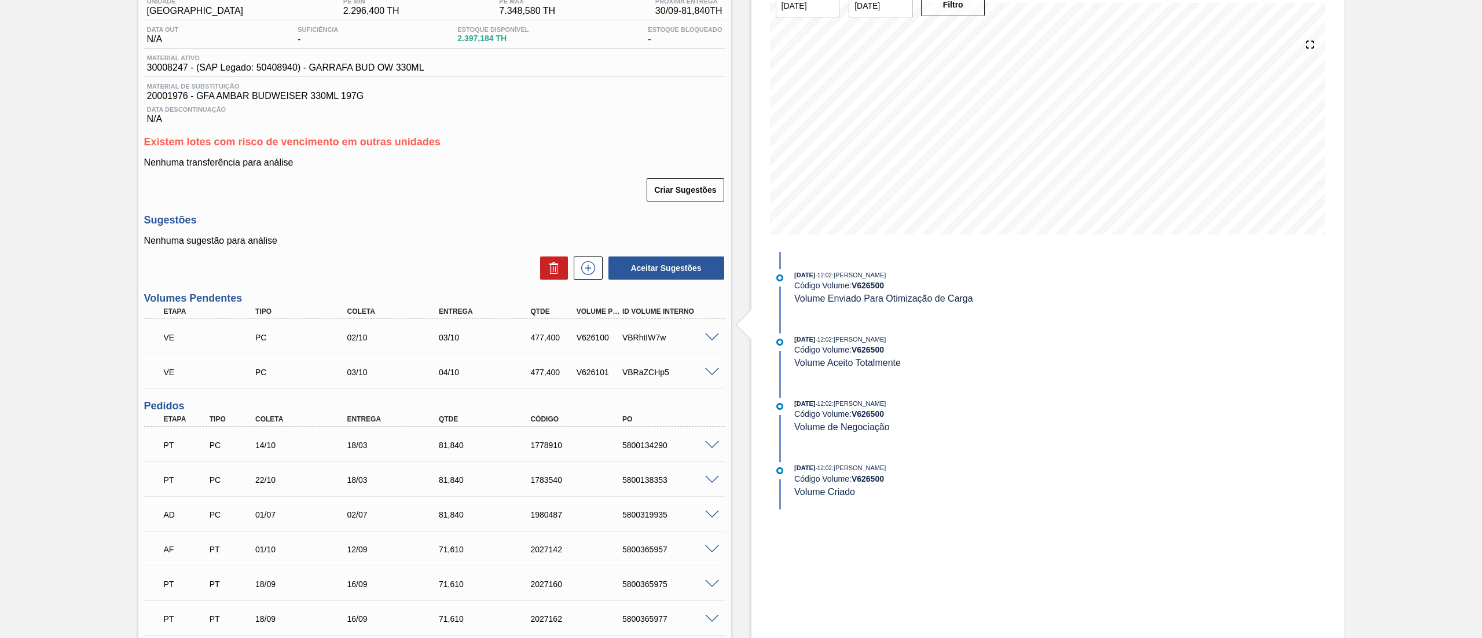
scroll to position [0, 0]
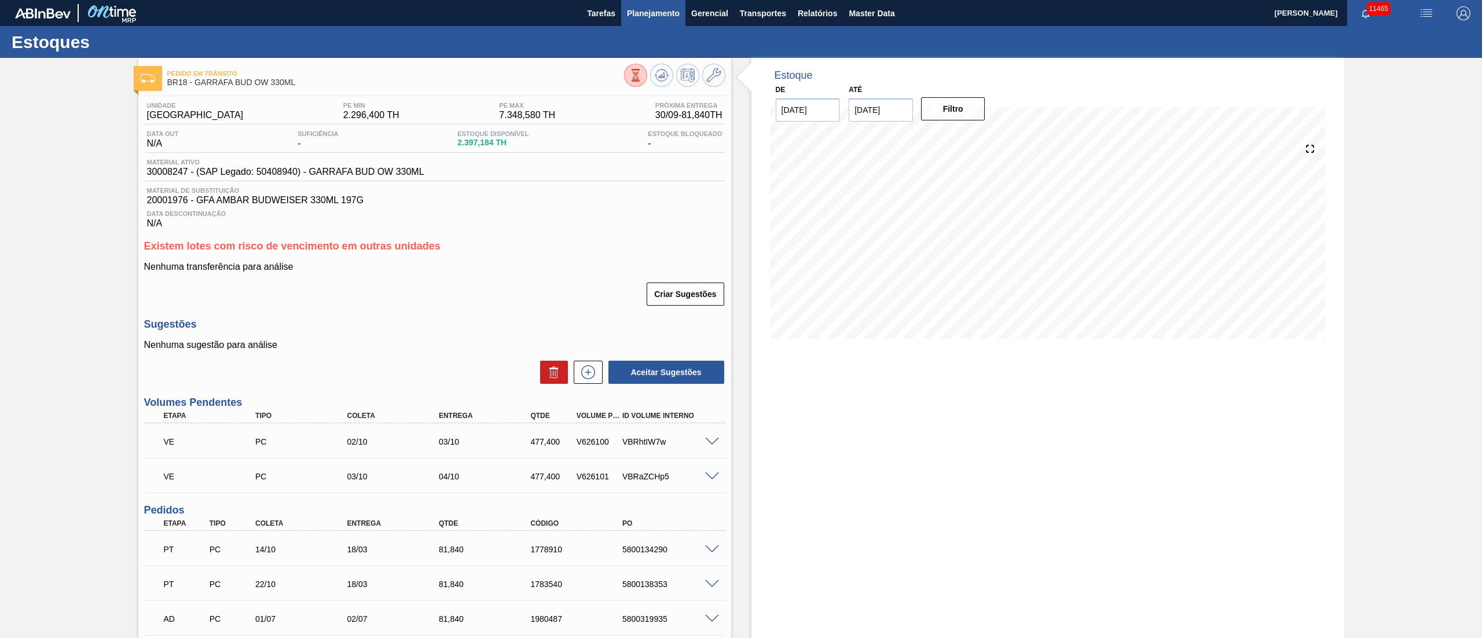
click at [649, 14] on span "Planejamento" at bounding box center [653, 13] width 53 height 14
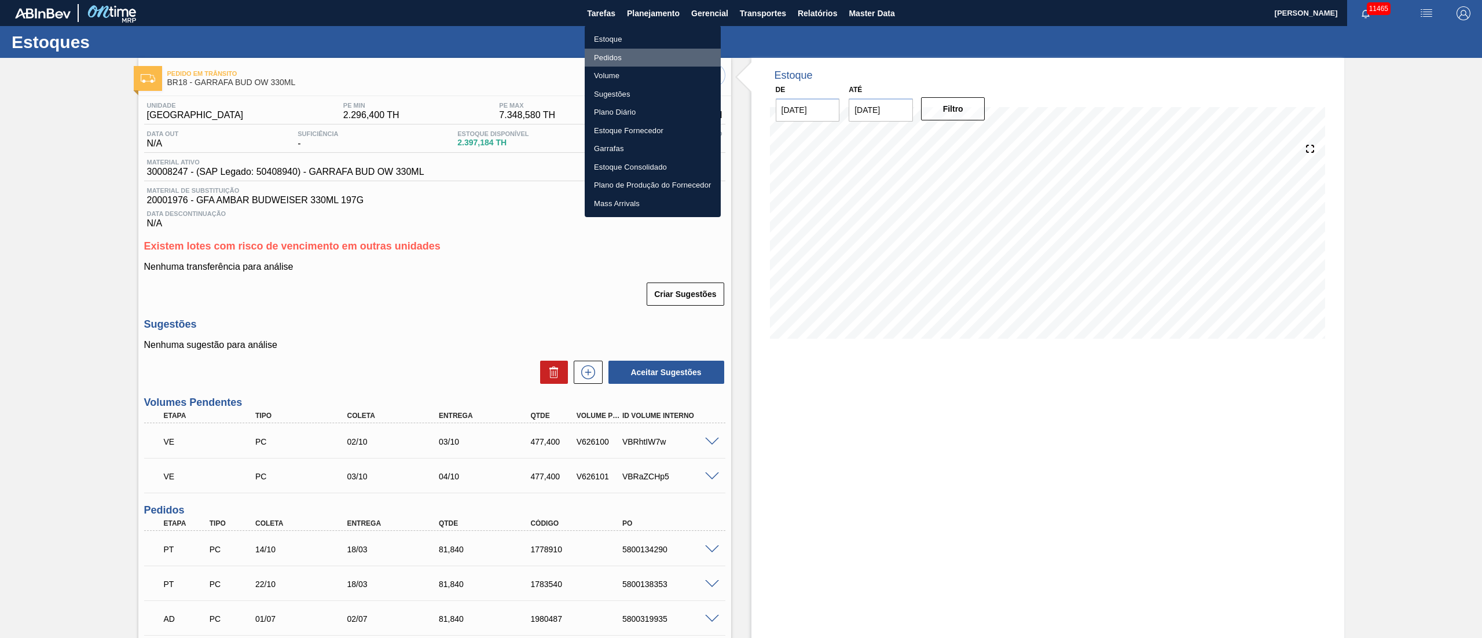
click at [614, 54] on li "Pedidos" at bounding box center [653, 58] width 136 height 19
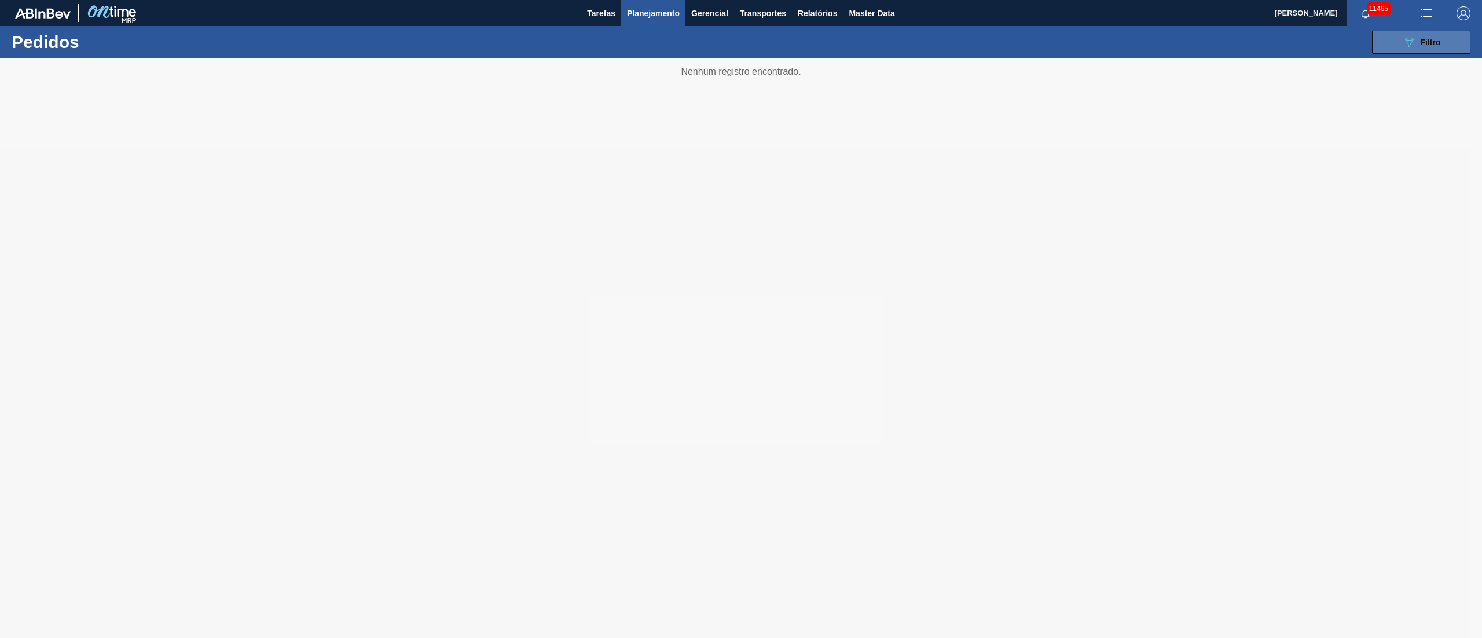
click at [1413, 36] on icon "089F7B8B-B2A5-4AFE-B5C0-19BA573D28AC" at bounding box center [1409, 42] width 14 height 14
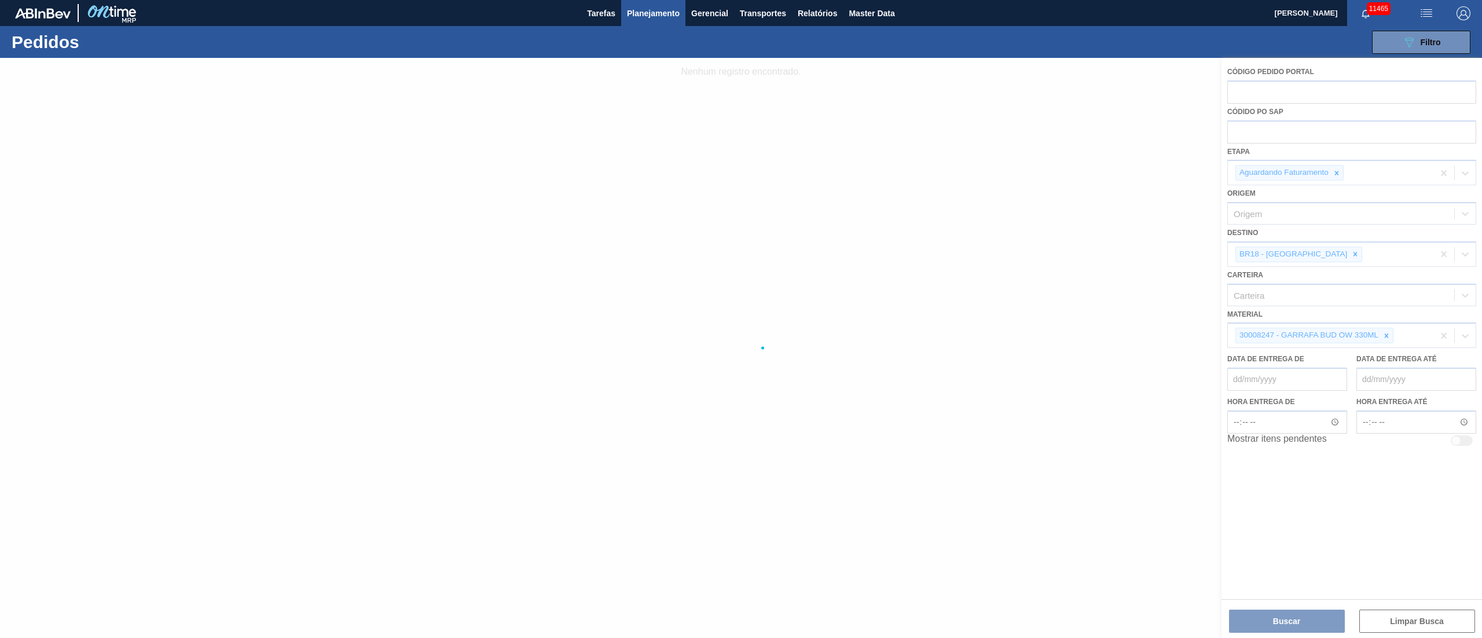
click at [1286, 615] on div at bounding box center [741, 348] width 1482 height 580
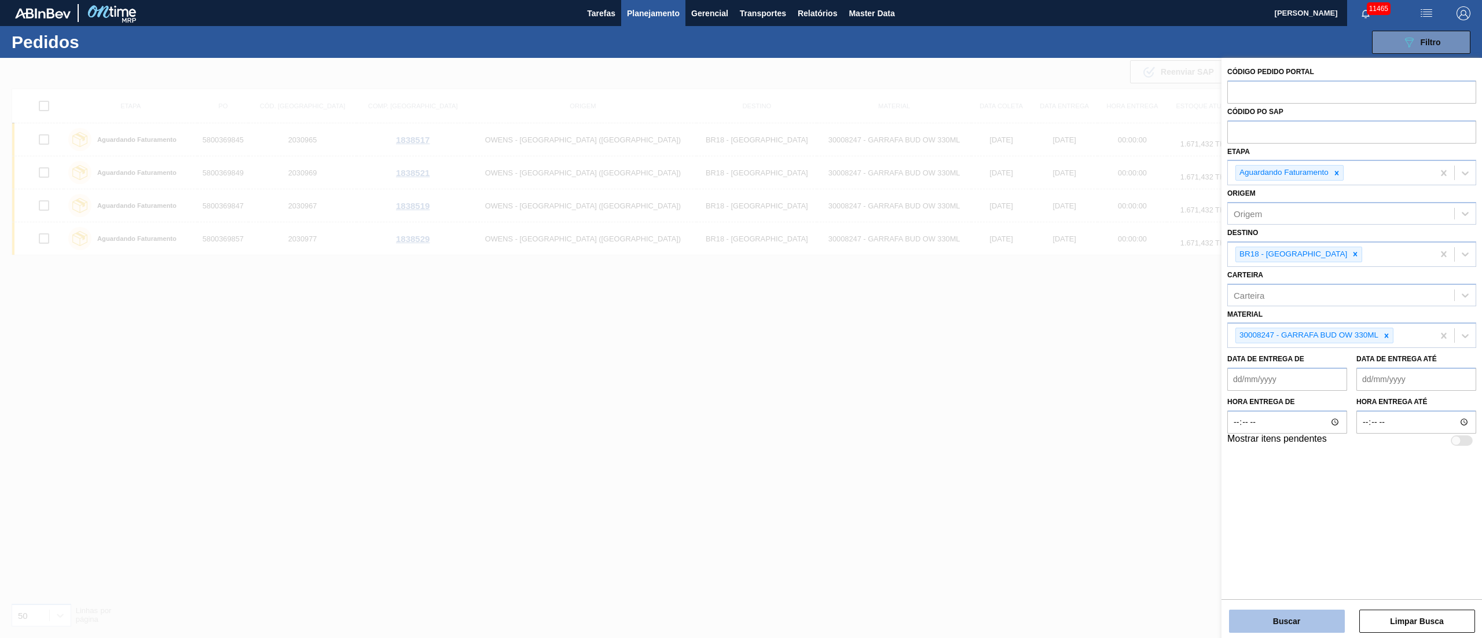
click at [1263, 614] on button "Buscar" at bounding box center [1287, 621] width 116 height 23
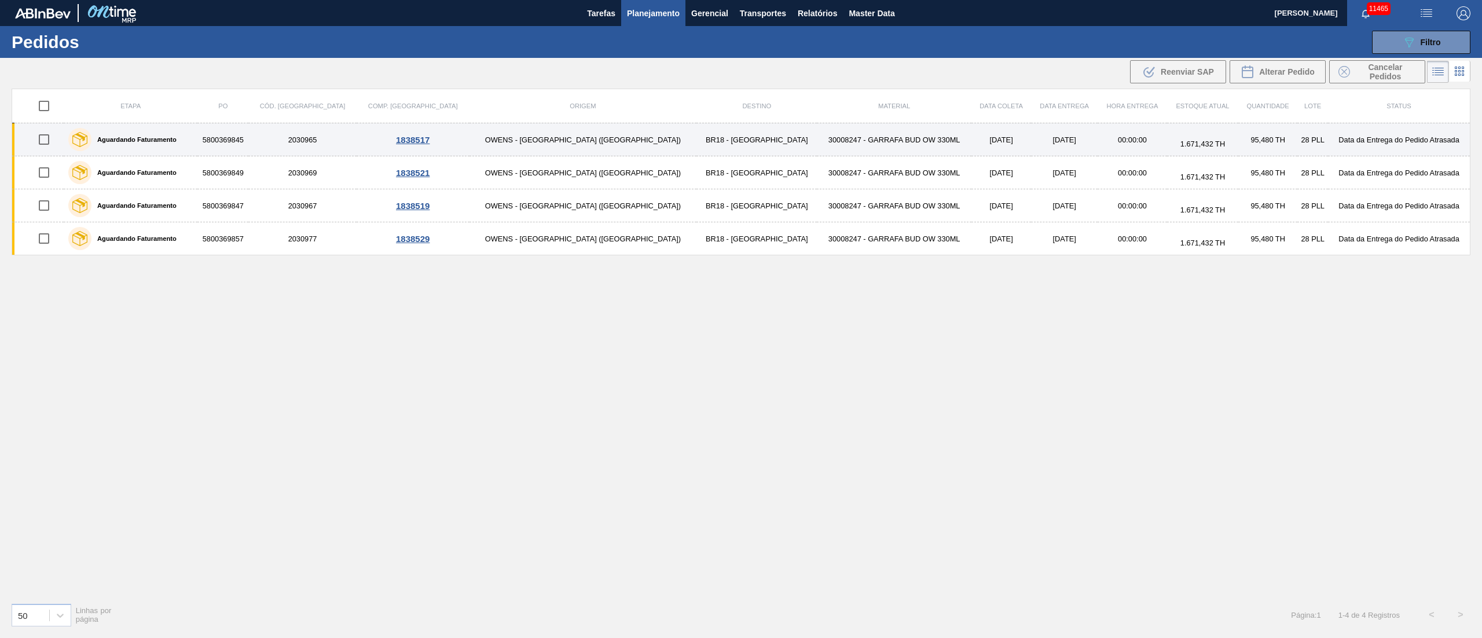
click at [537, 134] on td "OWENS - [GEOGRAPHIC_DATA] ([GEOGRAPHIC_DATA])" at bounding box center [582, 139] width 227 height 33
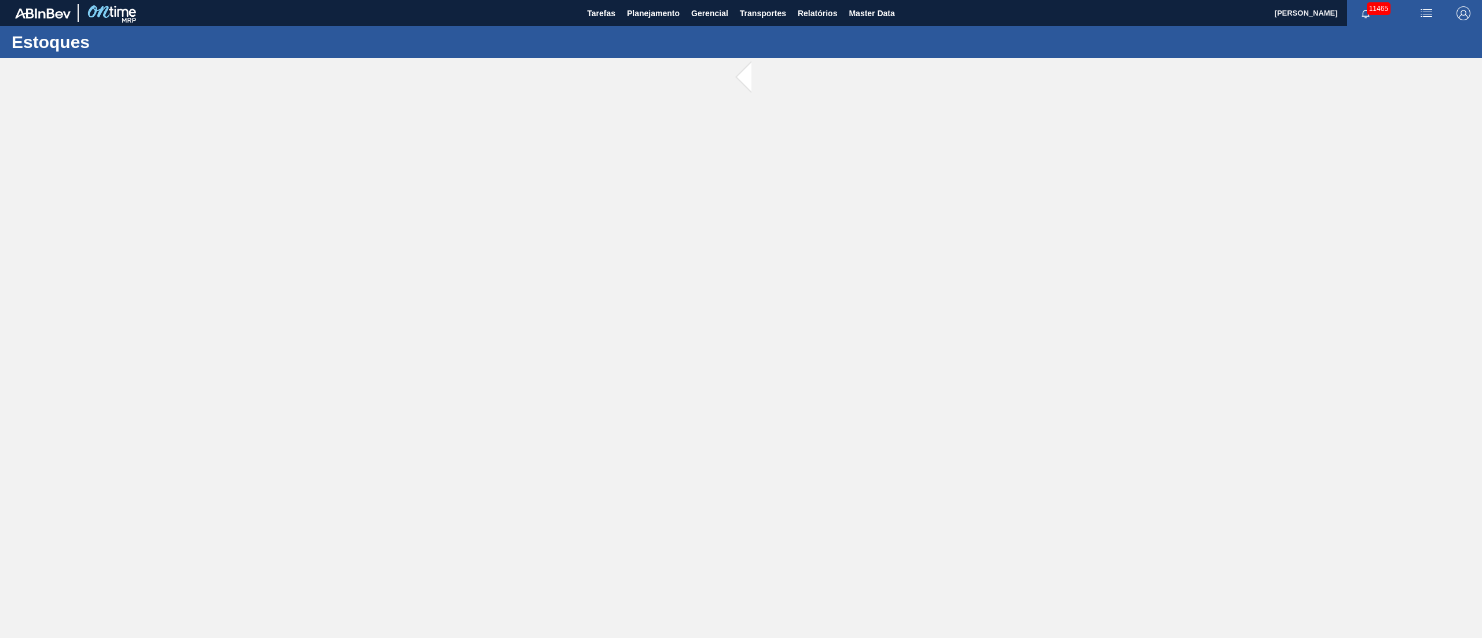
click at [537, 134] on main "Tarefas Planejamento Gerencial Transportes Relatórios Master Data [PERSON_NAME]…" at bounding box center [741, 319] width 1482 height 638
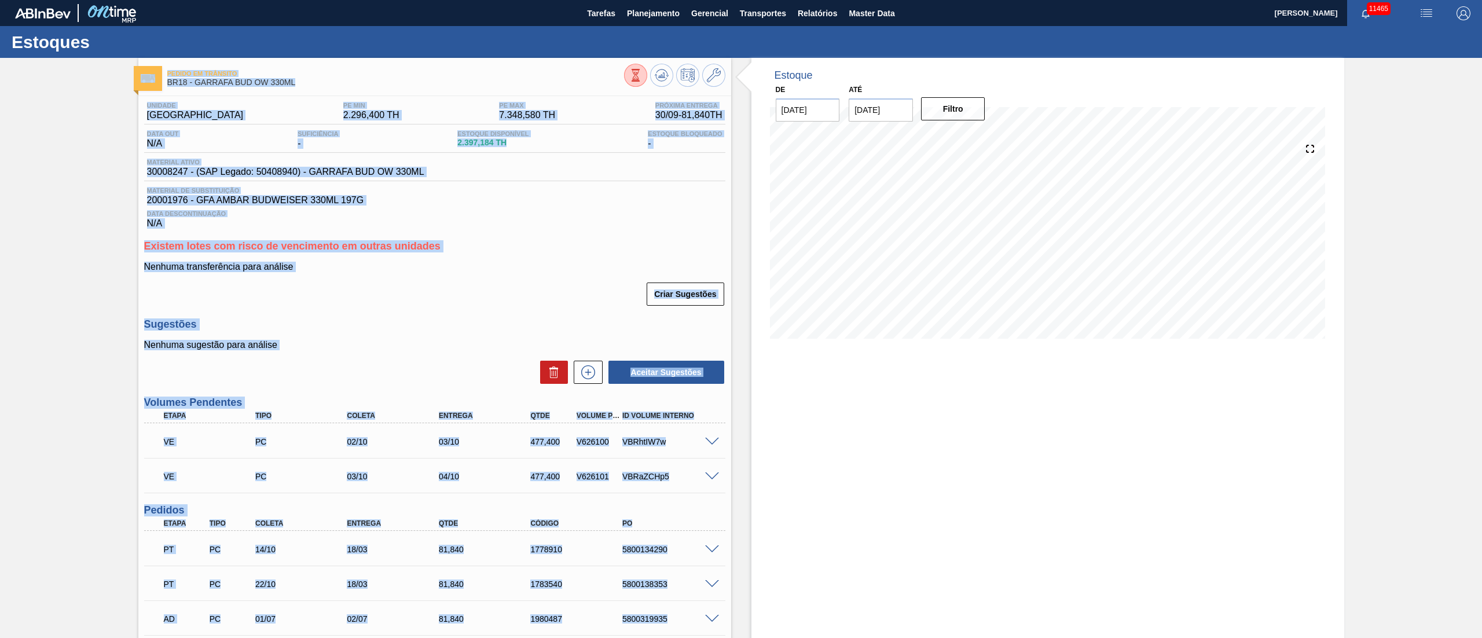
click at [574, 249] on h3 "Existem lotes com risco de vencimento em outras unidades" at bounding box center [434, 246] width 581 height 12
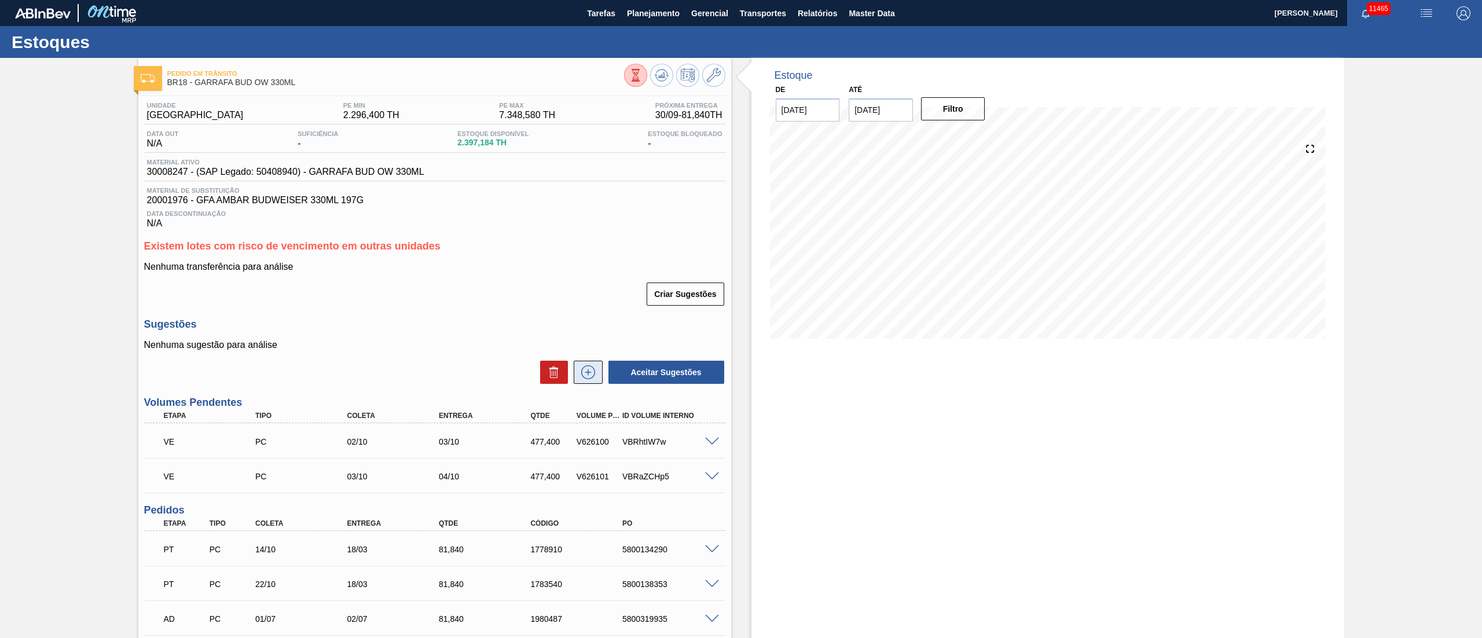
click at [589, 373] on icon at bounding box center [588, 372] width 19 height 14
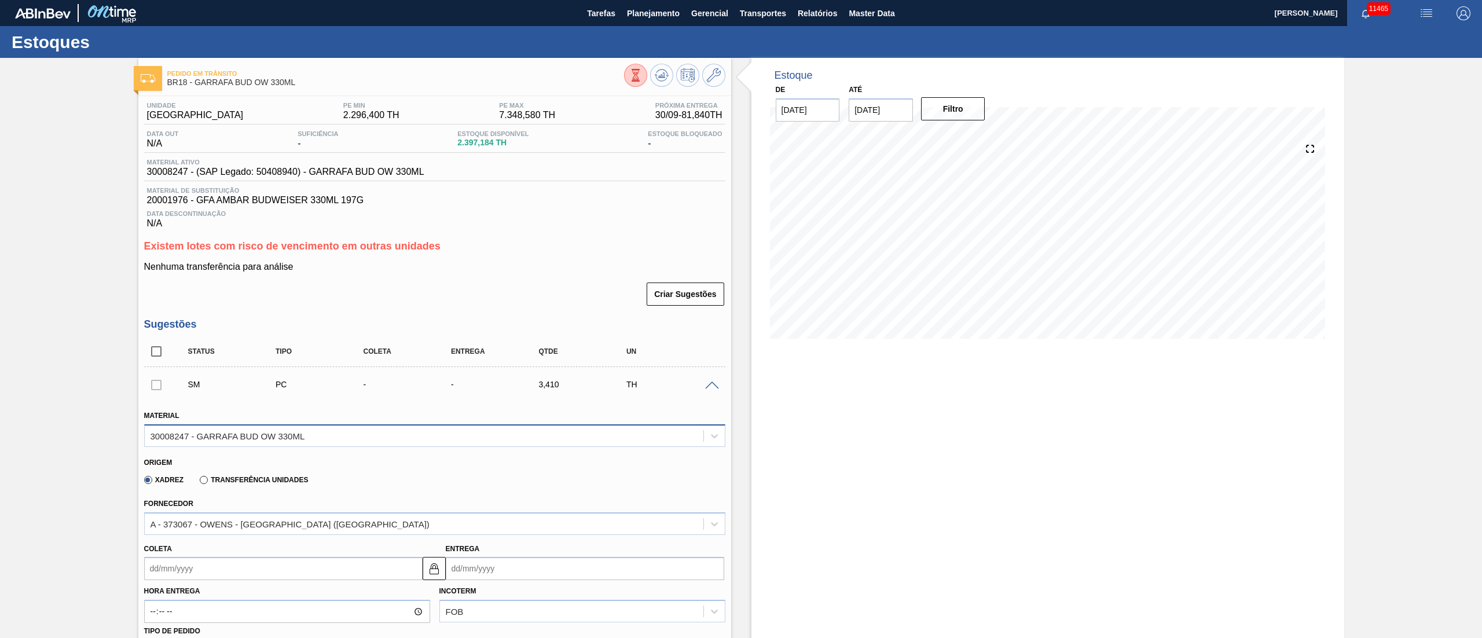
scroll to position [232, 0]
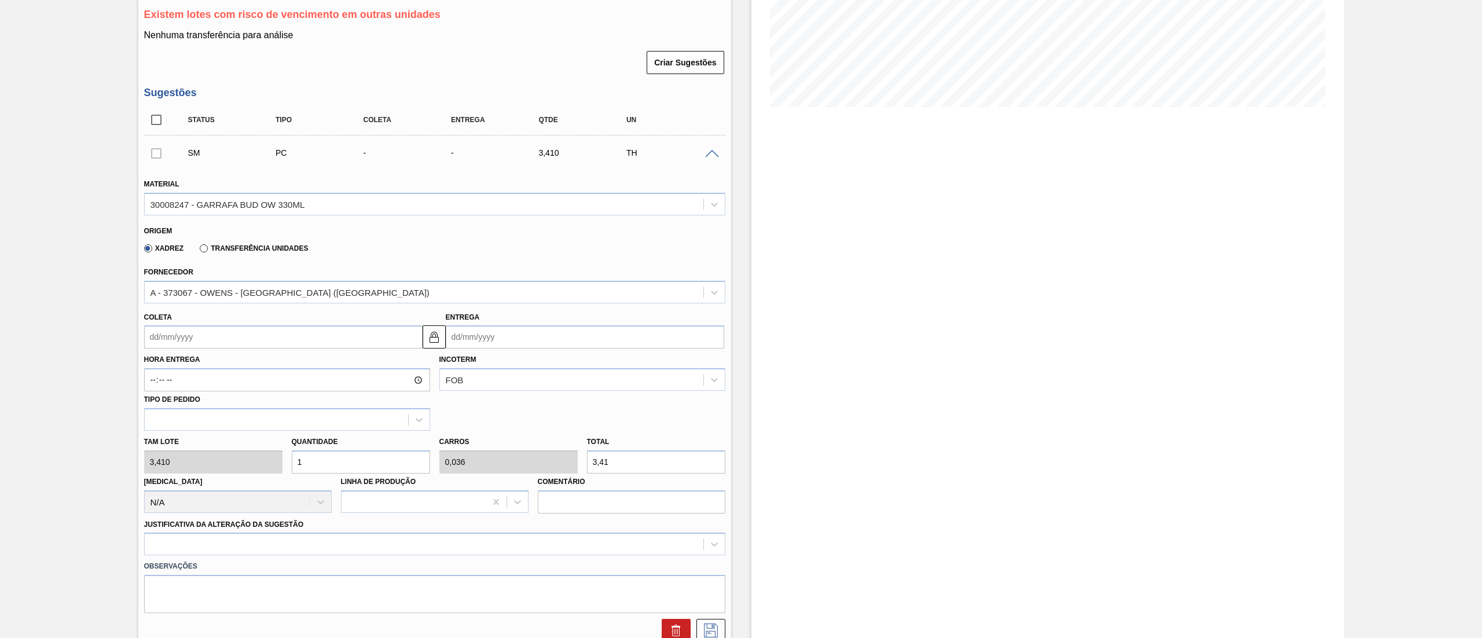
click at [244, 348] on input "Coleta" at bounding box center [283, 336] width 278 height 23
click at [183, 402] on div "1" at bounding box center [176, 402] width 16 height 16
type input "[DATE]"
click at [212, 463] on div "Tam lote 3,410 Quantidade 1 Carros 0,036 Total 3,41 [MEDICAL_DATA] N/A Linha de…" at bounding box center [435, 472] width 590 height 83
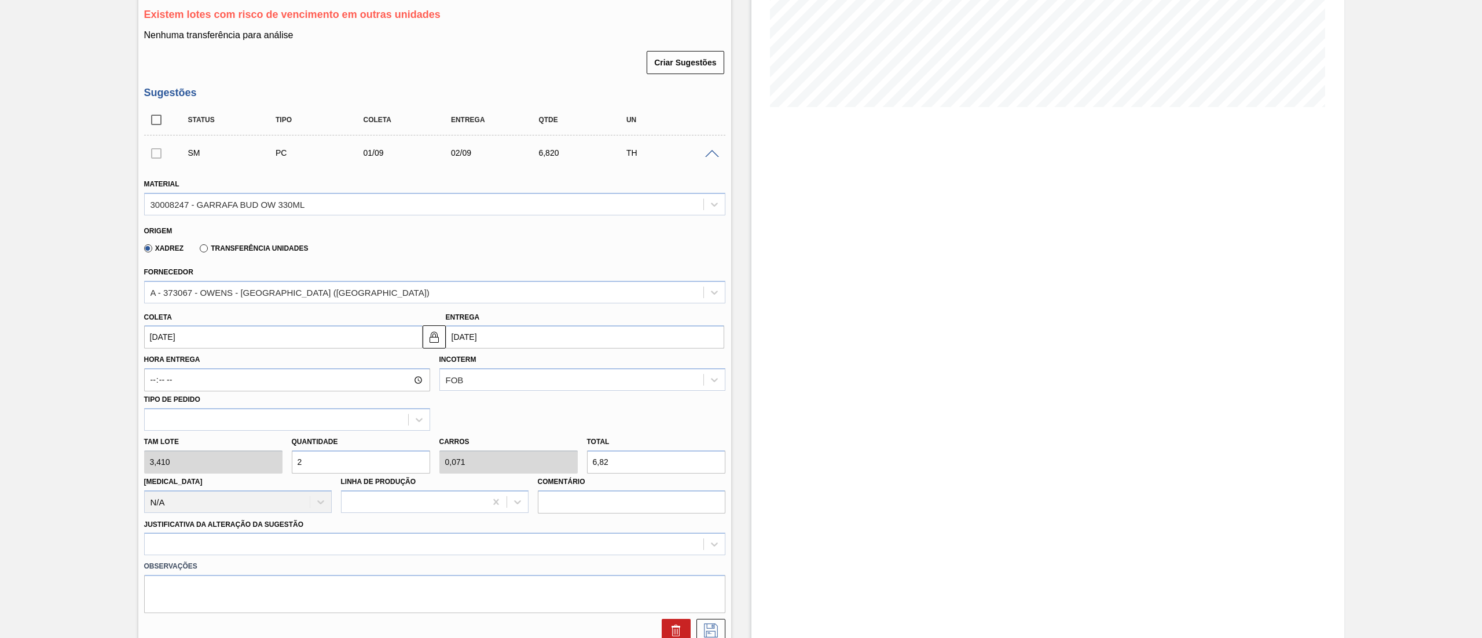
type input "2"
type input "0,071"
type input "6,82"
type input "24"
type input "0,857"
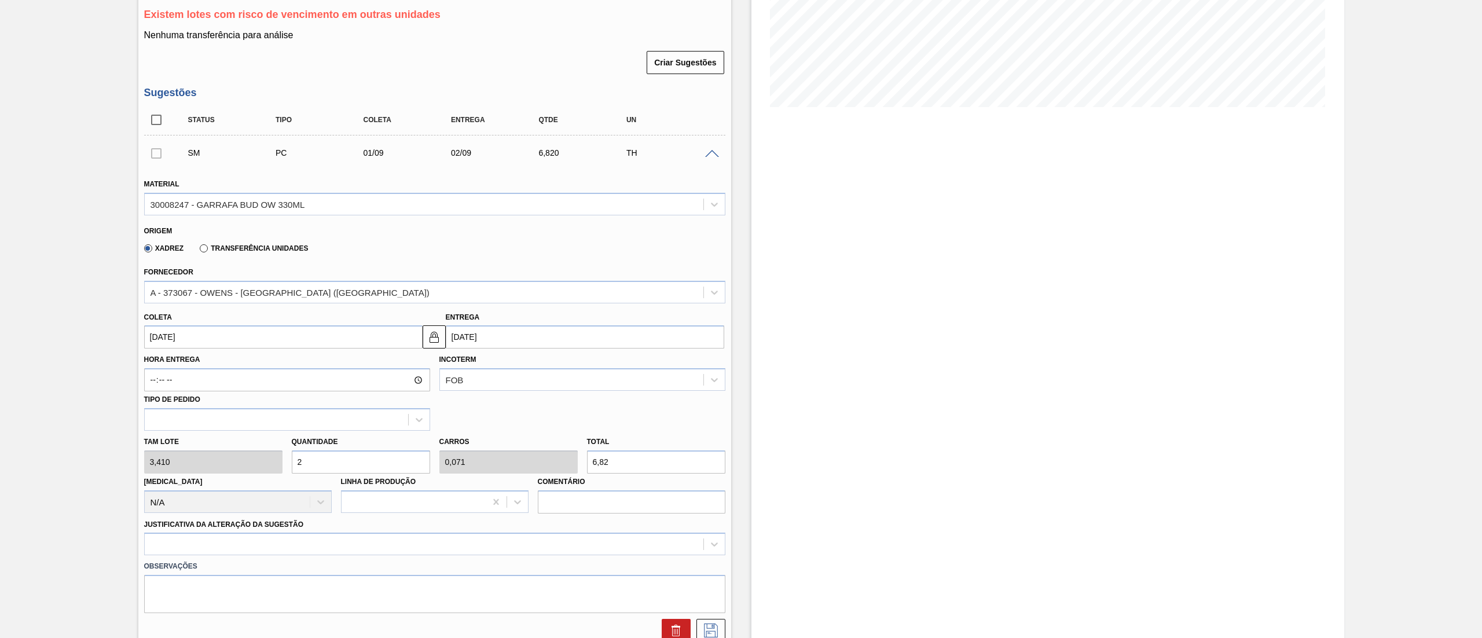
type input "81,84"
type input "240"
type input "8,571"
type input "818,4"
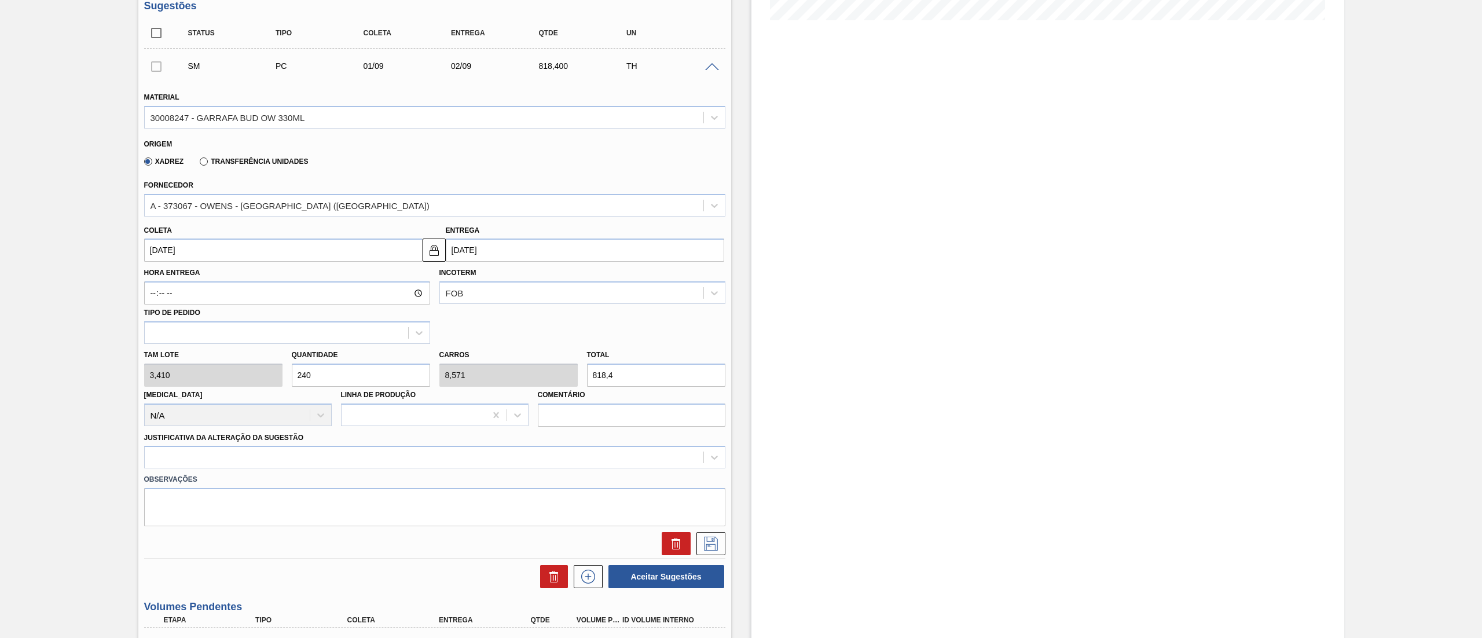
scroll to position [463, 0]
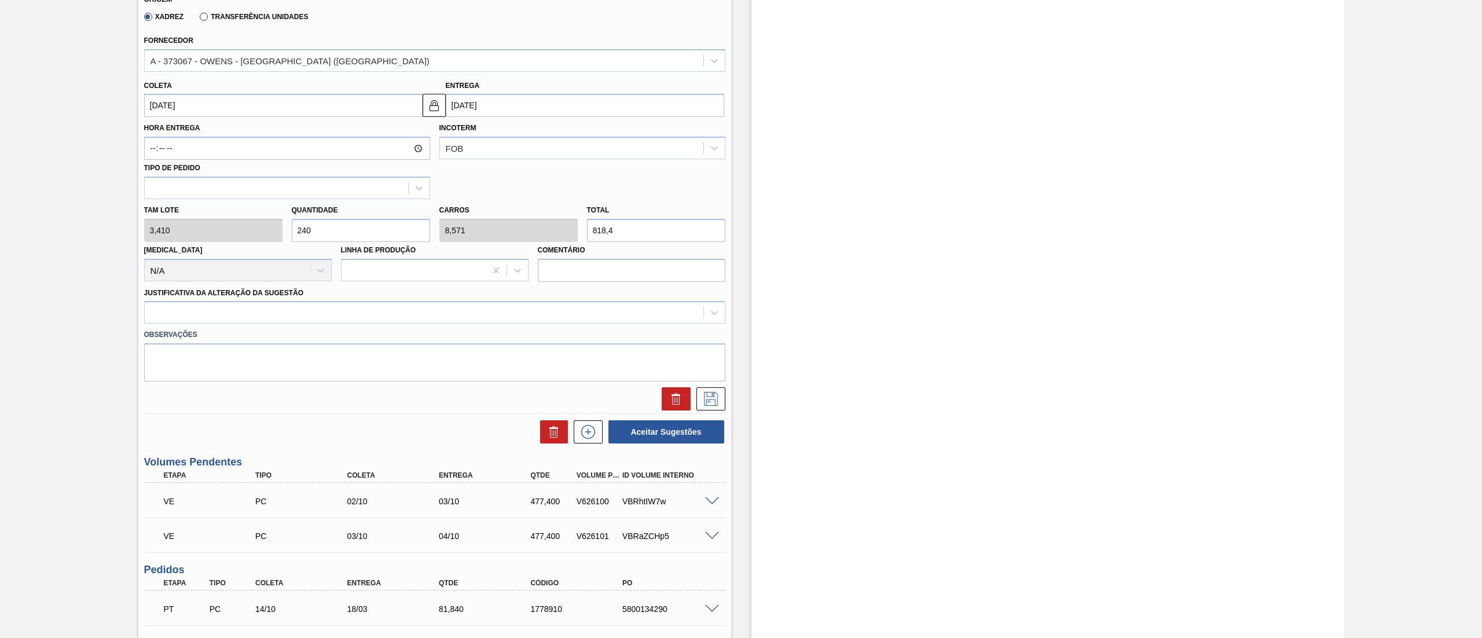
drag, startPoint x: 350, startPoint y: 222, endPoint x: 190, endPoint y: 218, distance: 159.3
click at [190, 218] on div "Tam lote 3,410 Quantidade 240 Carros 8,571 Total 818,4 Doca N/A Linha de Produç…" at bounding box center [435, 240] width 590 height 83
type input "2"
type input "0,071"
type input "6,82"
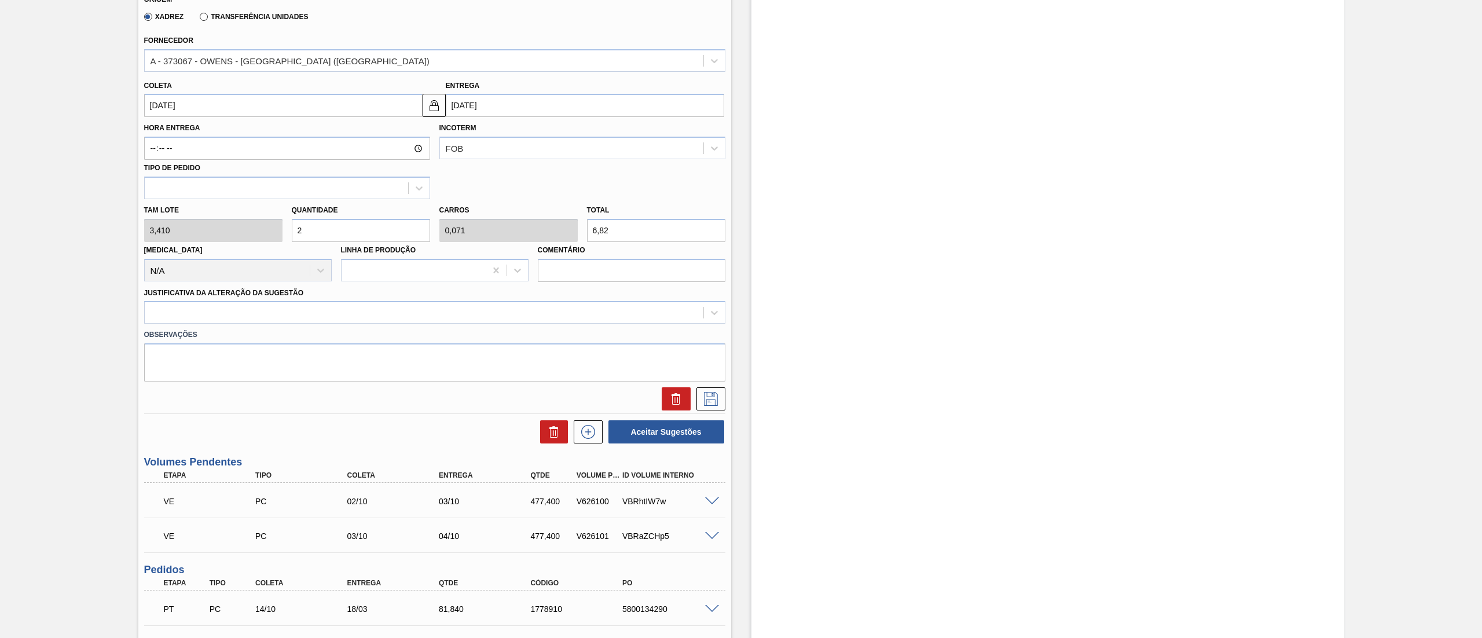
type input "26"
type input "0,929"
type input "88,66"
type input "260"
type input "9,286"
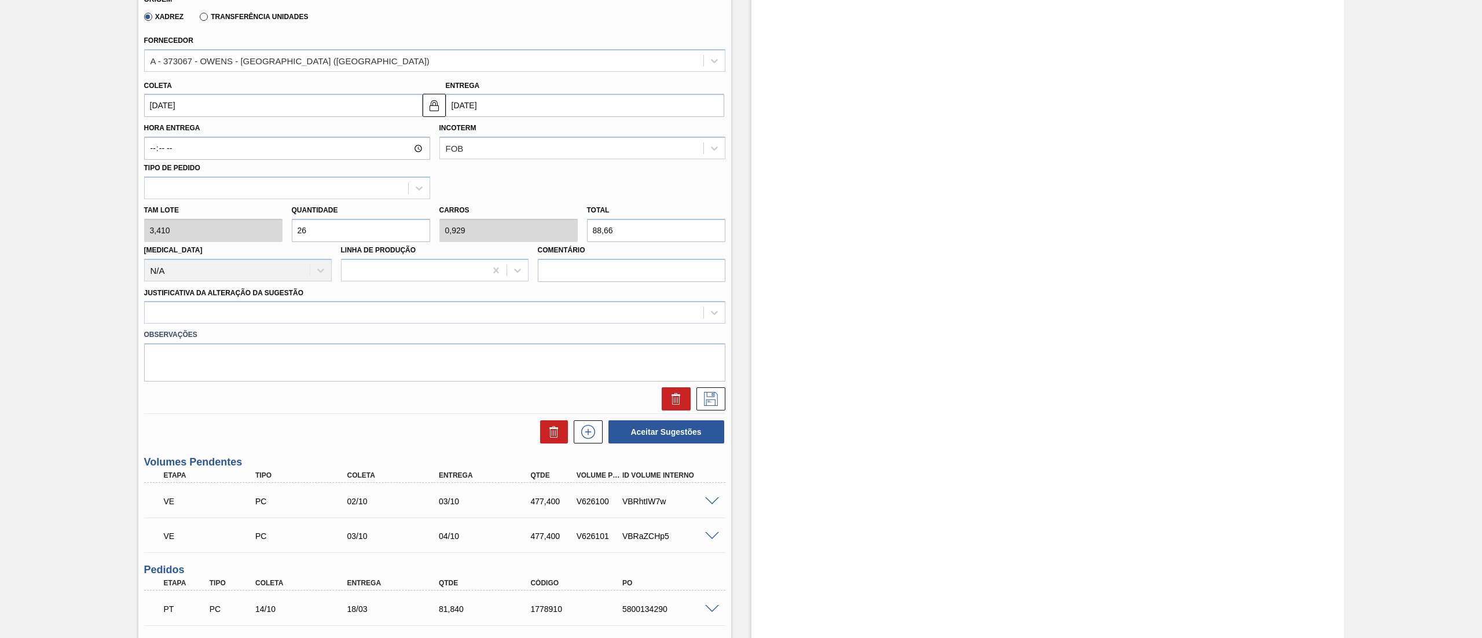
type input "886,6"
click at [220, 227] on div "Tam lote 3,410 Quantidade 260 Carros 9,286 Total 886,6 Doca N/A Linha de Produç…" at bounding box center [435, 240] width 590 height 83
type input "2"
type input "0,071"
type input "6,82"
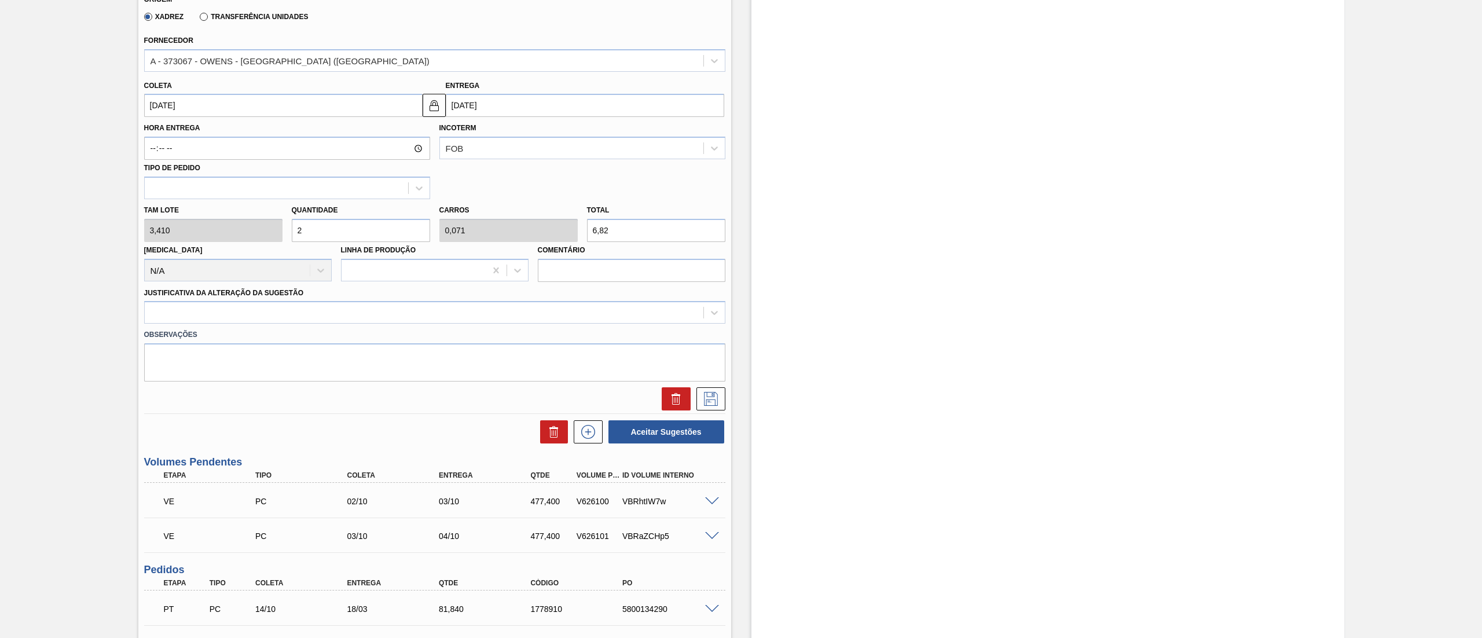
type input "28"
type input "1"
type input "95,48"
type input "280"
type input "10"
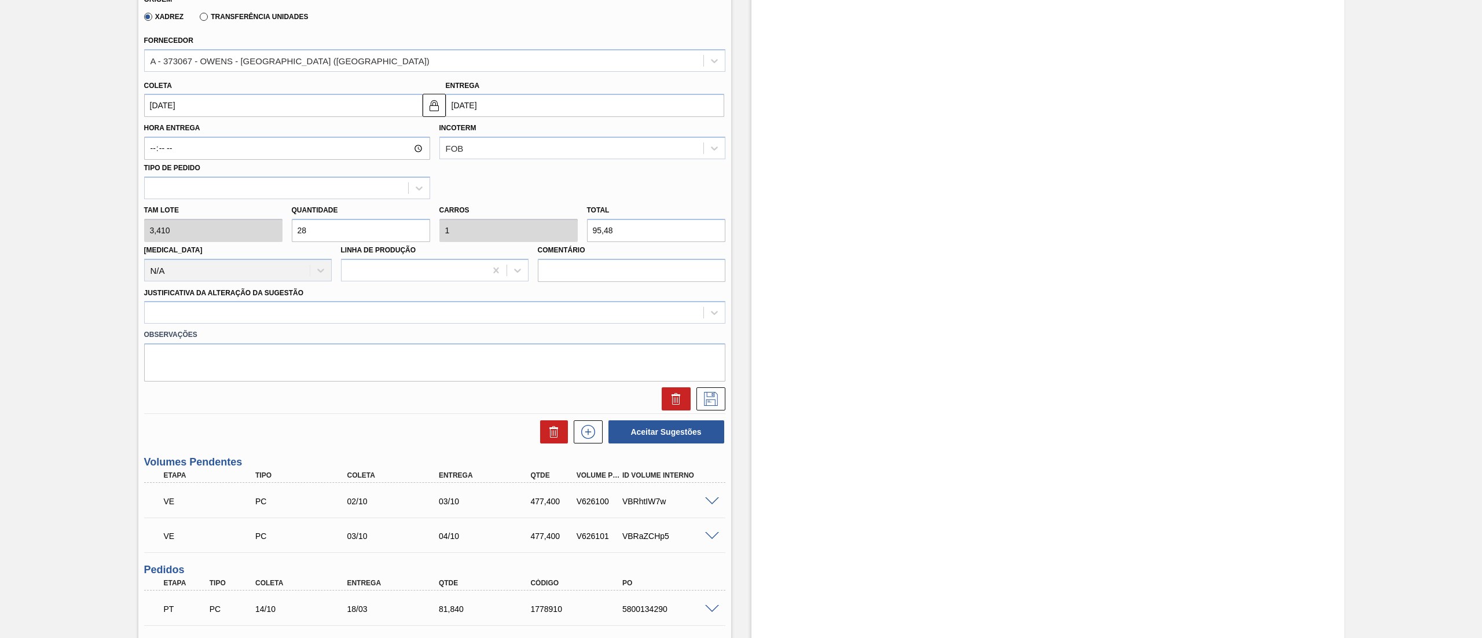
type input "954,8"
type input "280"
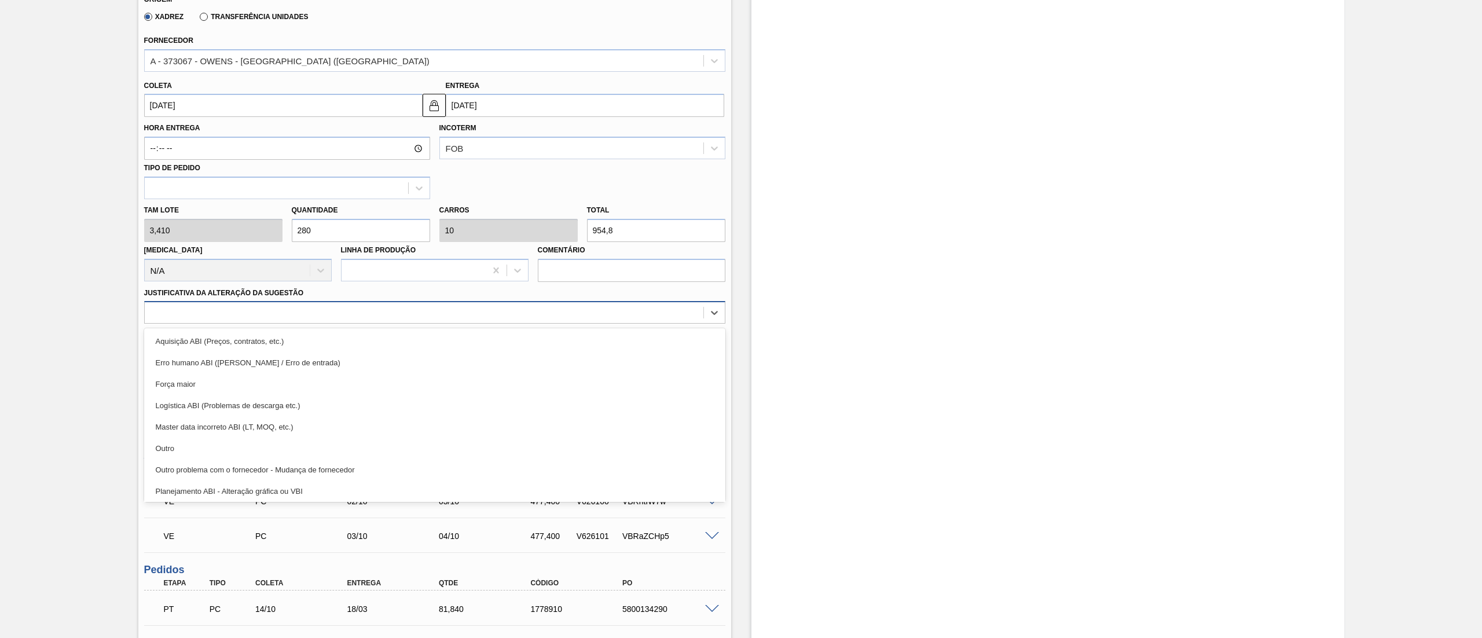
click at [237, 305] on div at bounding box center [424, 312] width 559 height 17
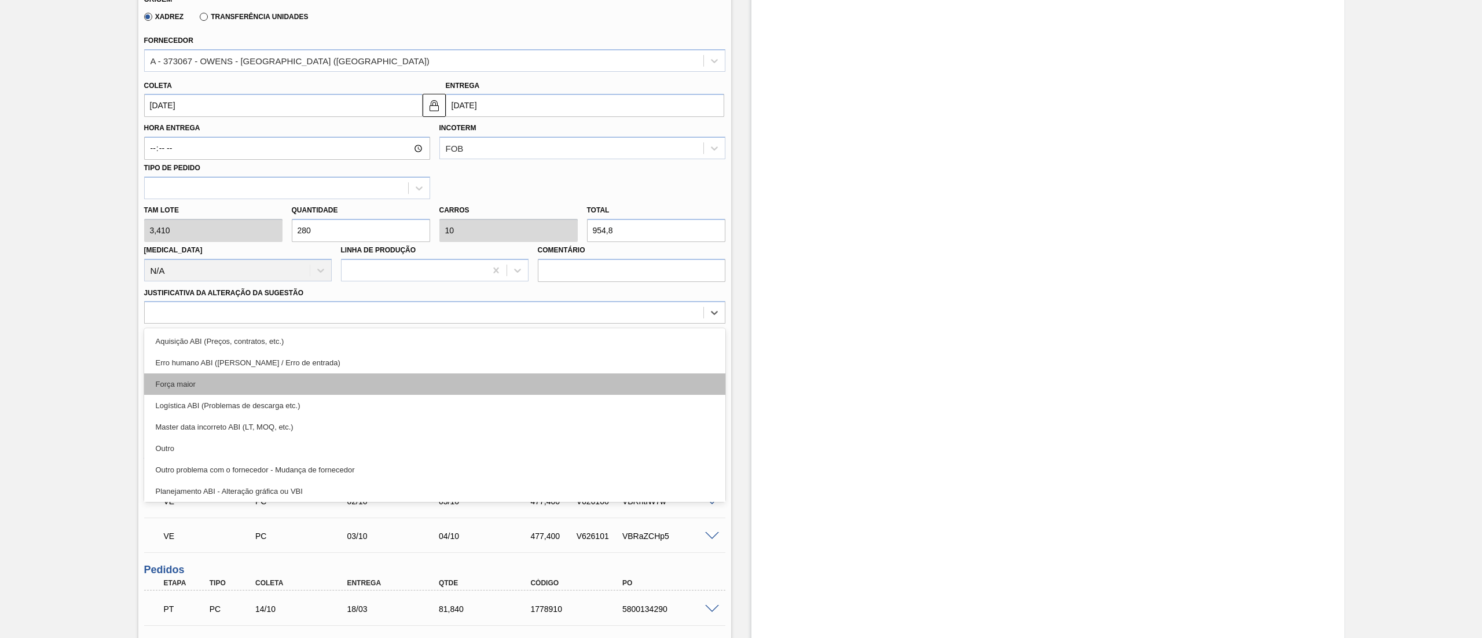
click at [204, 387] on div "Força maior" at bounding box center [434, 383] width 581 height 21
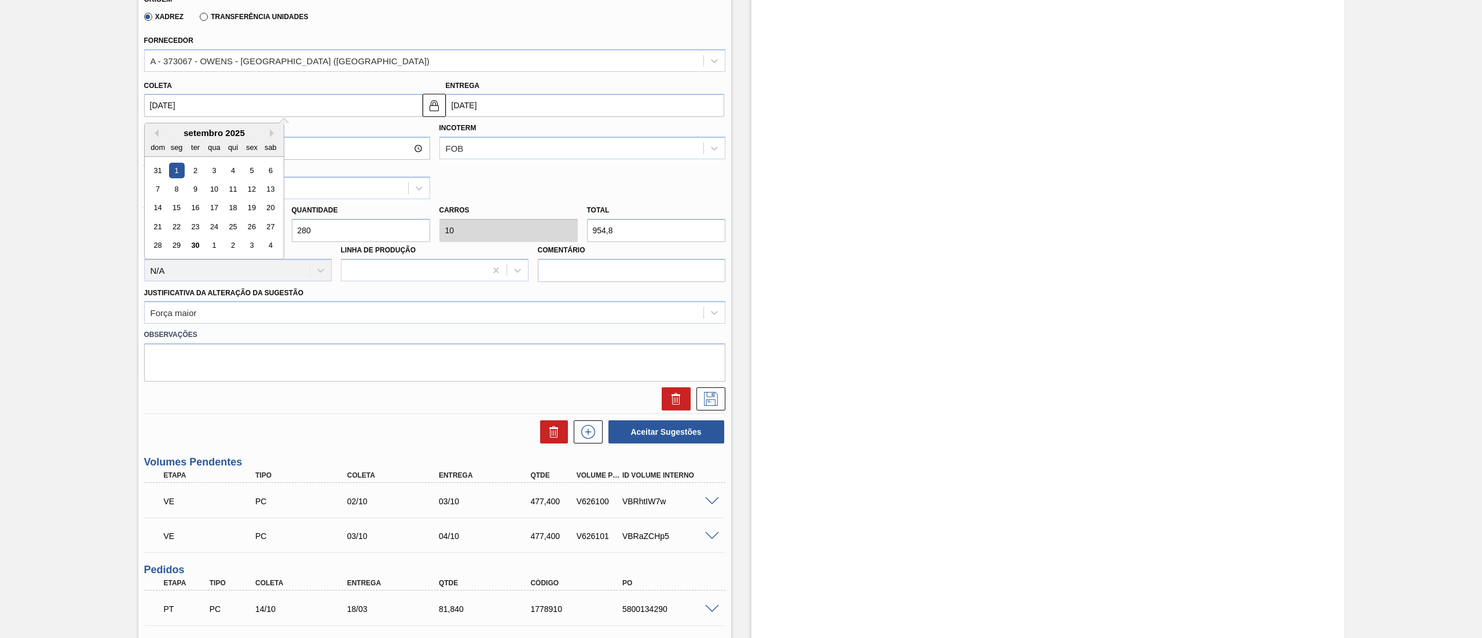
click at [320, 115] on input "01/09/2025" at bounding box center [283, 105] width 278 height 23
click at [213, 245] on div "1" at bounding box center [214, 246] width 16 height 16
type input "[DATE]"
click at [704, 397] on icon at bounding box center [711, 399] width 19 height 14
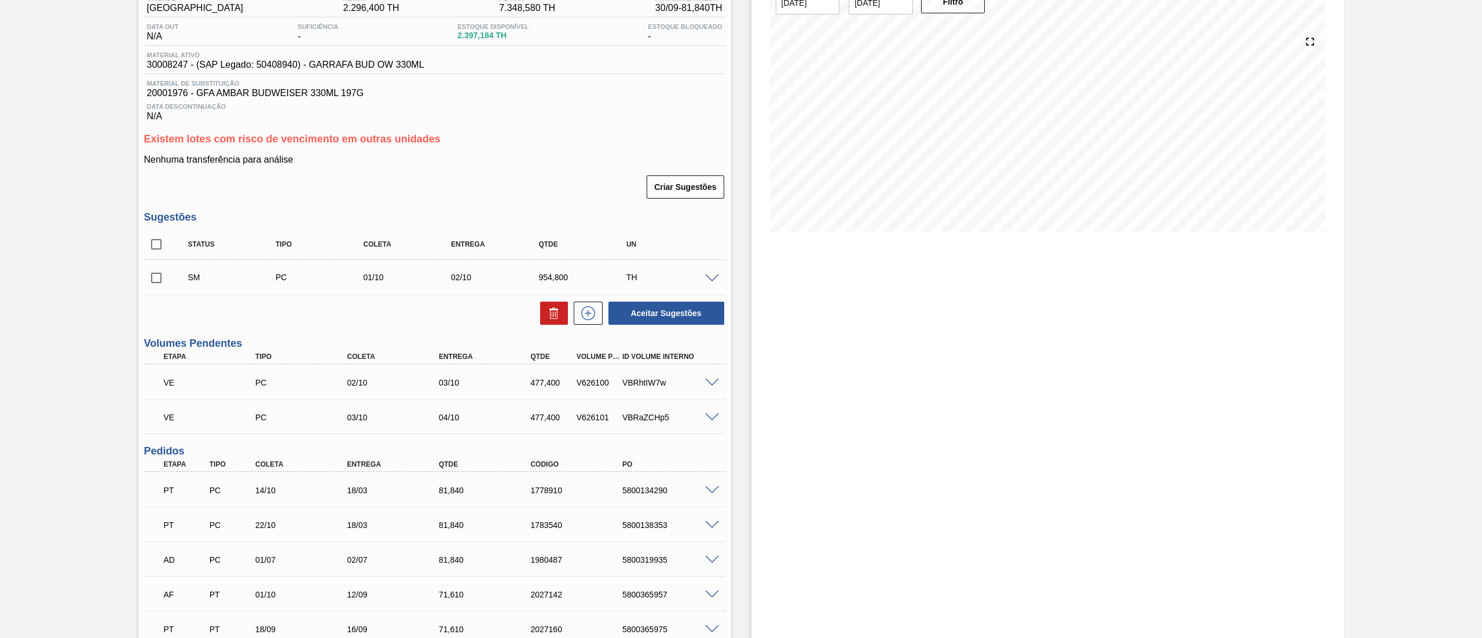
scroll to position [0, 0]
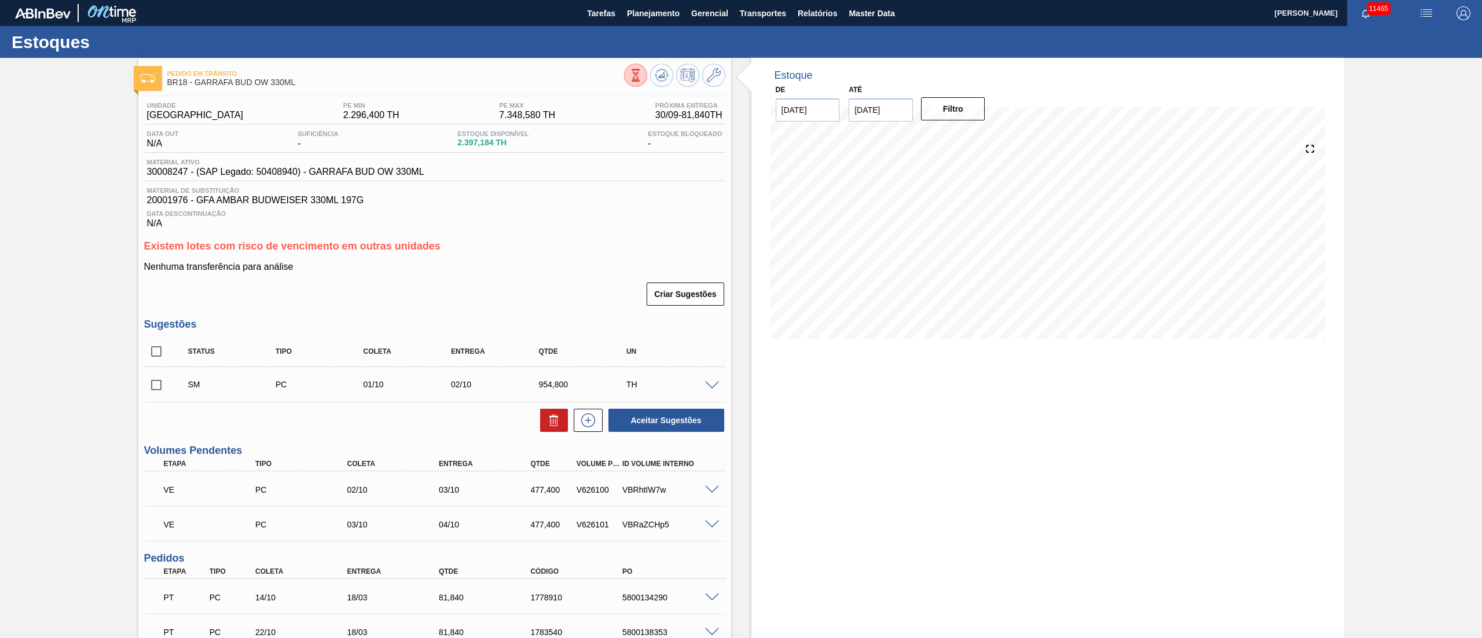
click at [155, 384] on input "checkbox" at bounding box center [156, 385] width 24 height 24
click at [669, 416] on button "Aceitar Sugestões" at bounding box center [666, 420] width 116 height 23
checkbox input "false"
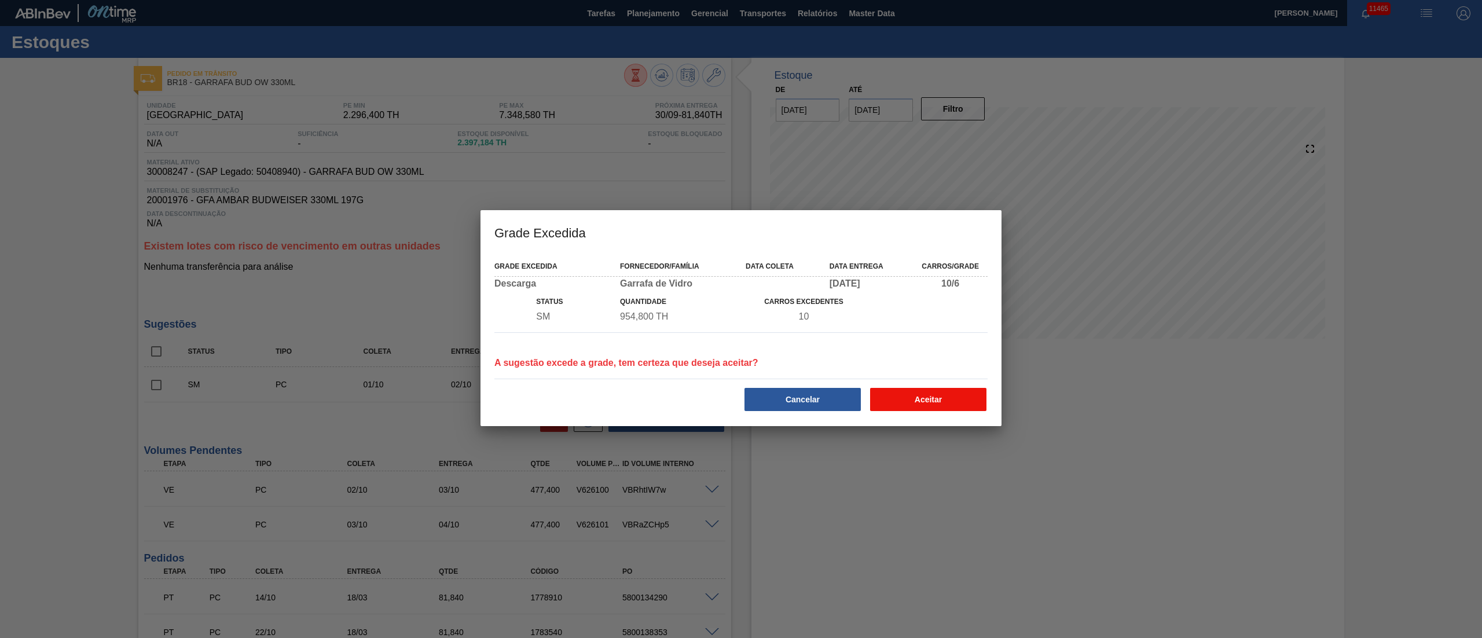
click at [968, 398] on button "Aceitar" at bounding box center [928, 399] width 116 height 23
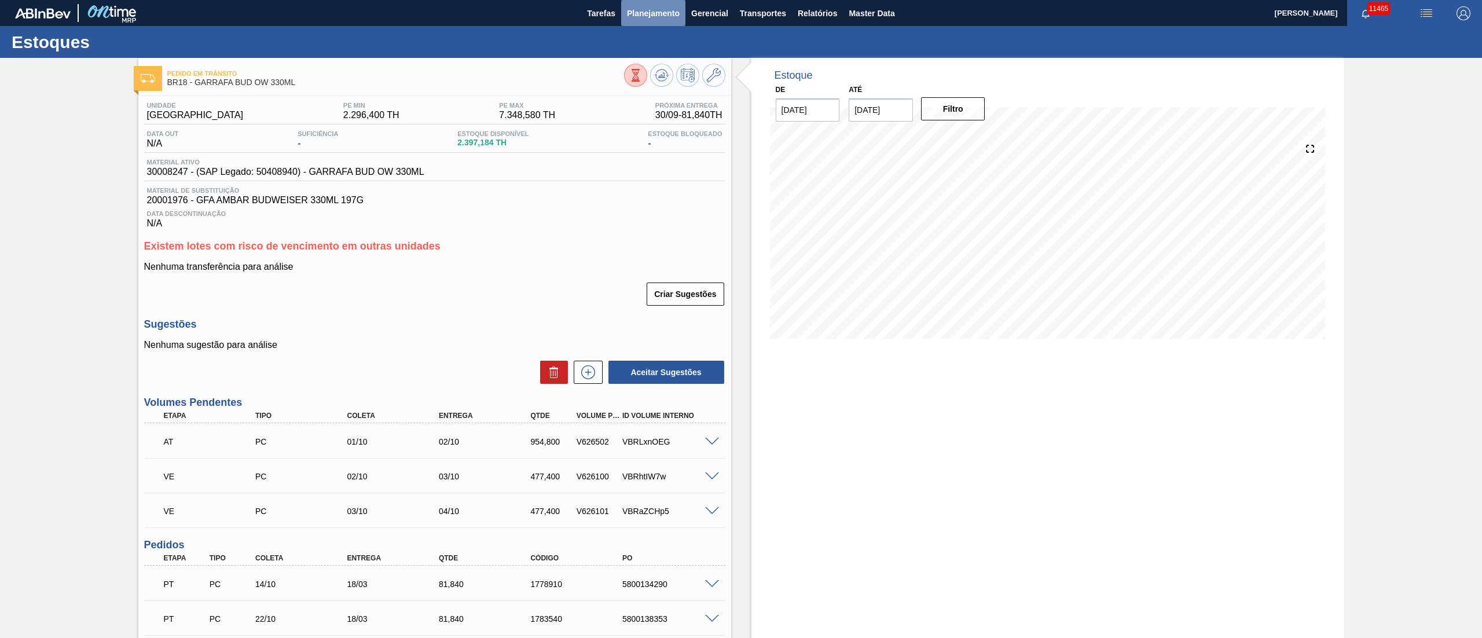
click at [658, 13] on span "Planejamento" at bounding box center [653, 13] width 53 height 14
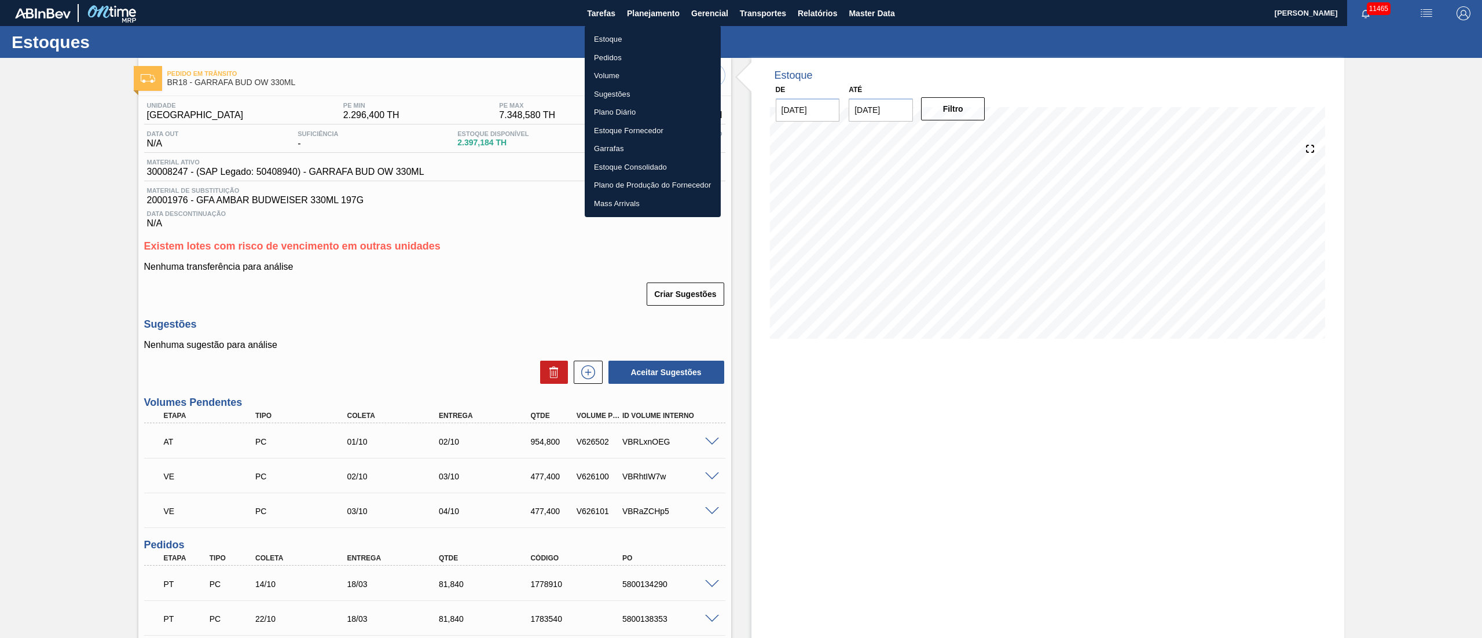
click at [616, 59] on li "Pedidos" at bounding box center [653, 58] width 136 height 19
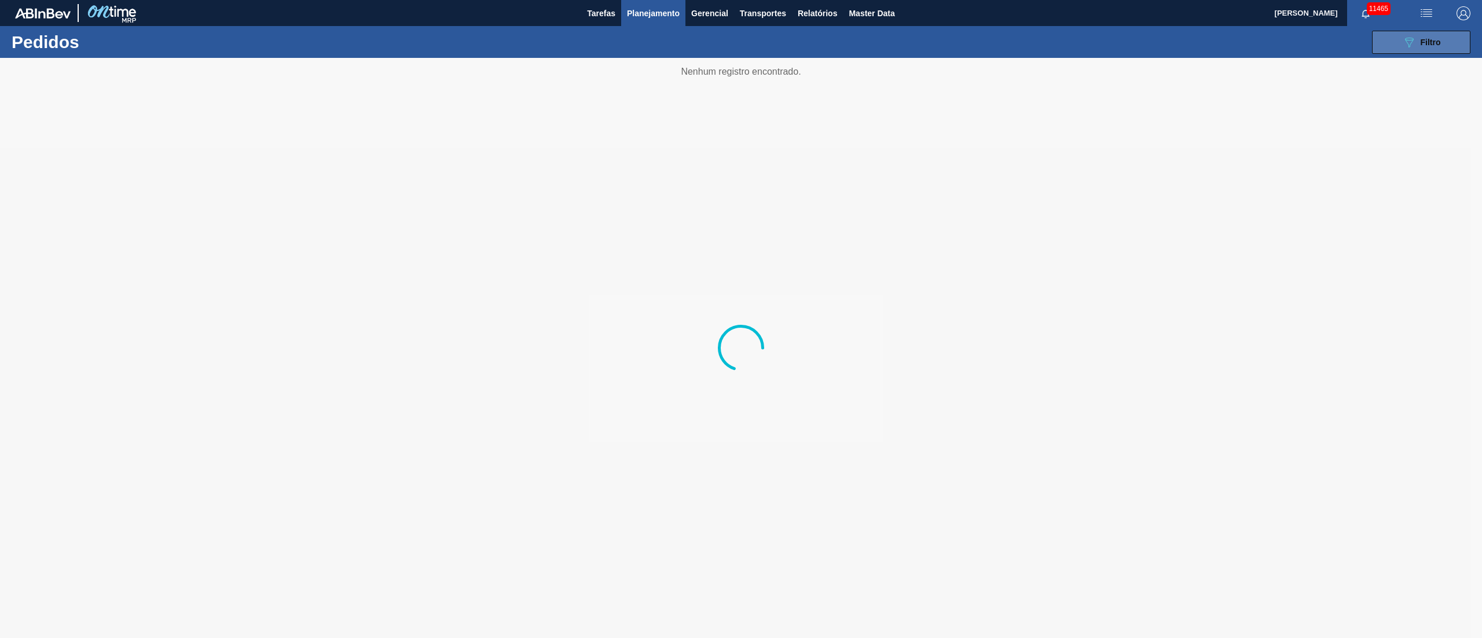
click at [1415, 38] on icon "089F7B8B-B2A5-4AFE-B5C0-19BA573D28AC" at bounding box center [1409, 42] width 14 height 14
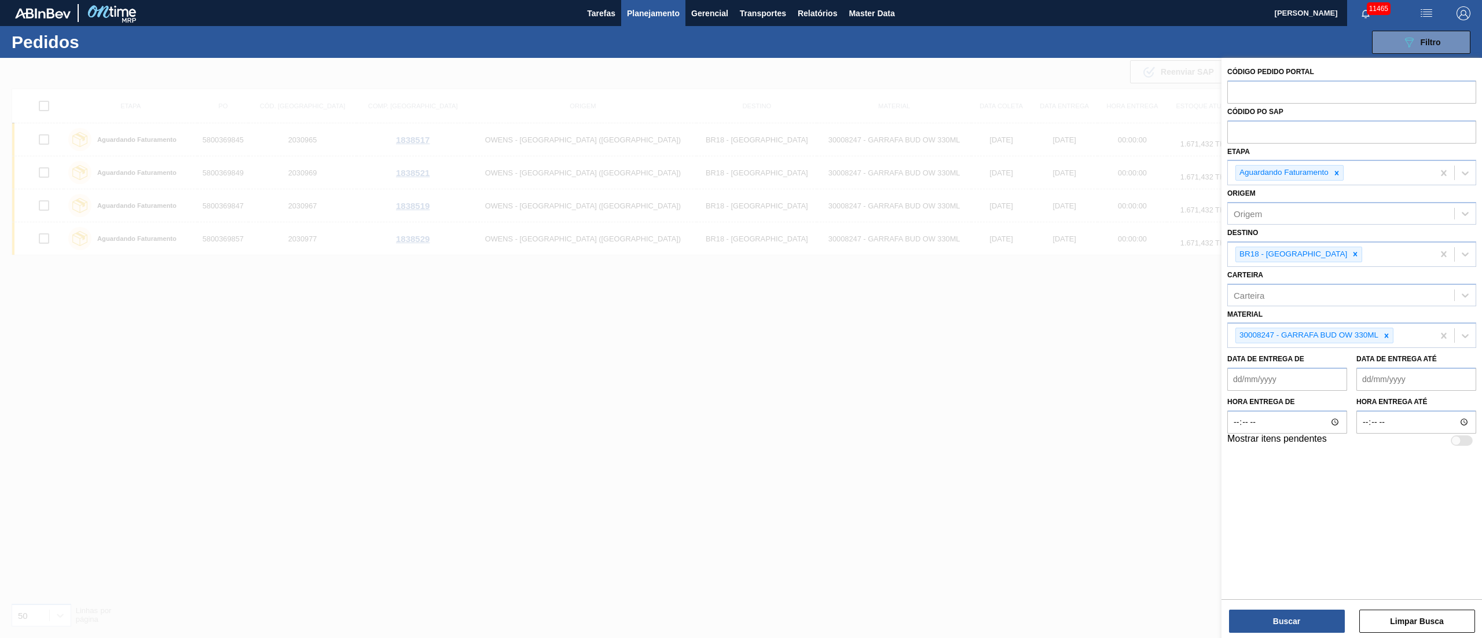
click at [1338, 170] on icon at bounding box center [1337, 173] width 8 height 8
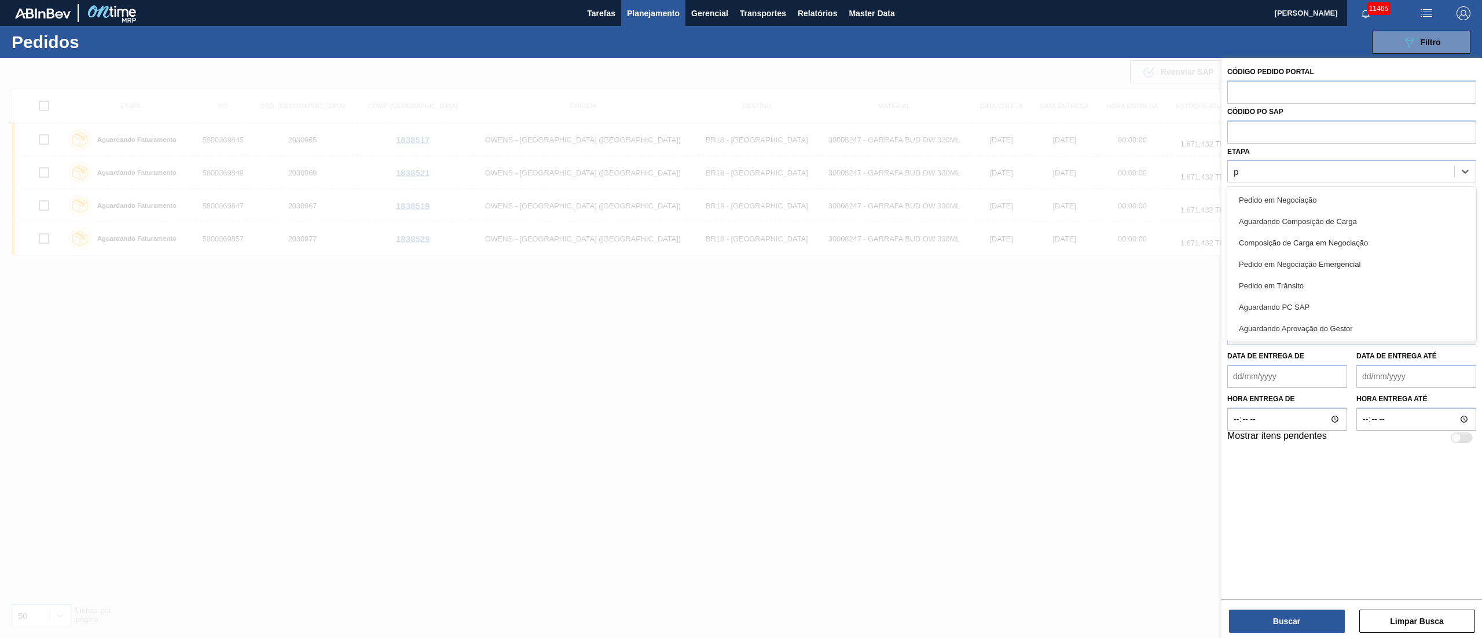
type input "pc"
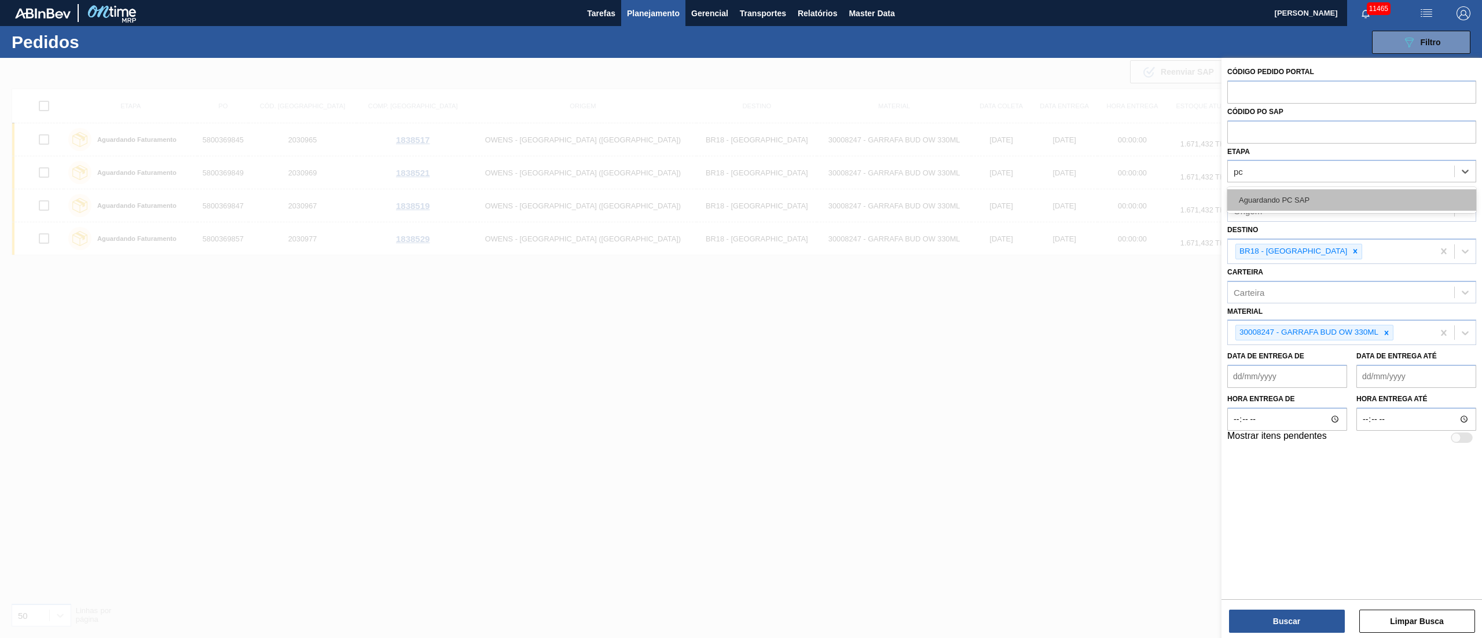
click at [1306, 207] on div "Aguardando PC SAP" at bounding box center [1351, 199] width 249 height 21
click at [1349, 252] on div at bounding box center [1355, 254] width 13 height 14
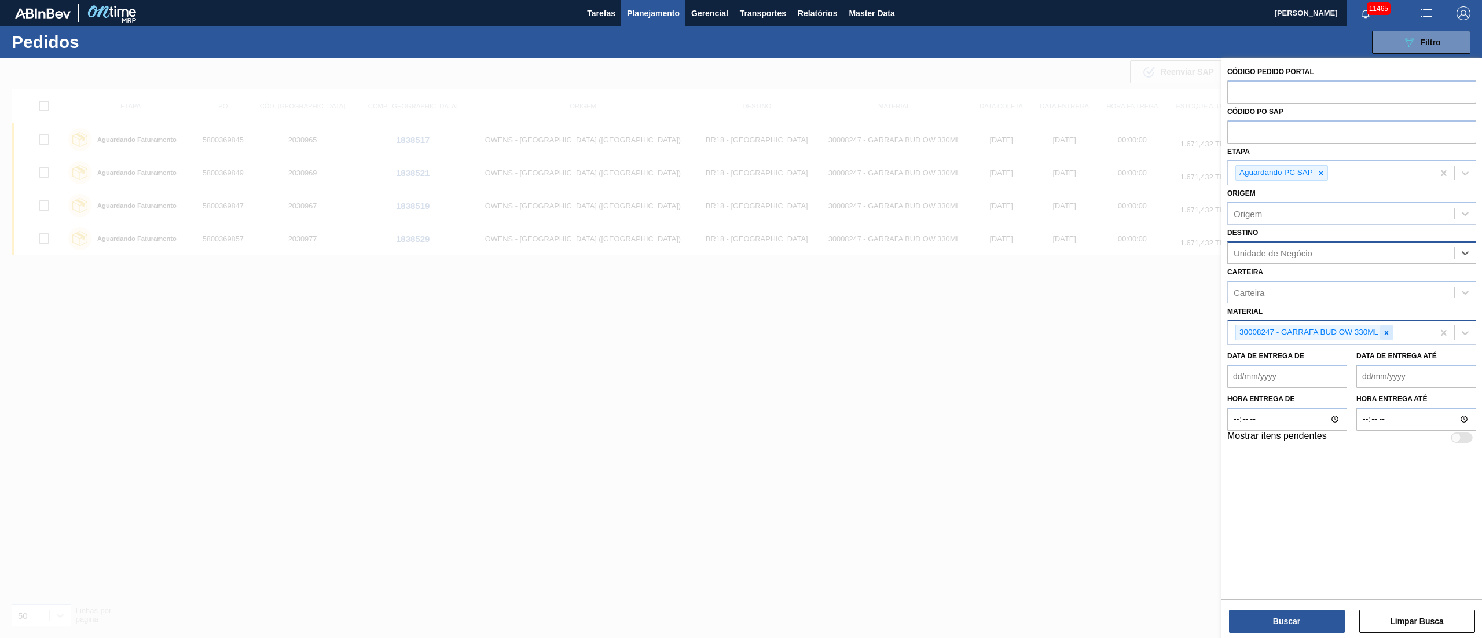
click at [1389, 331] on icon at bounding box center [1386, 333] width 8 height 8
click at [1275, 620] on button "Buscar" at bounding box center [1287, 621] width 116 height 23
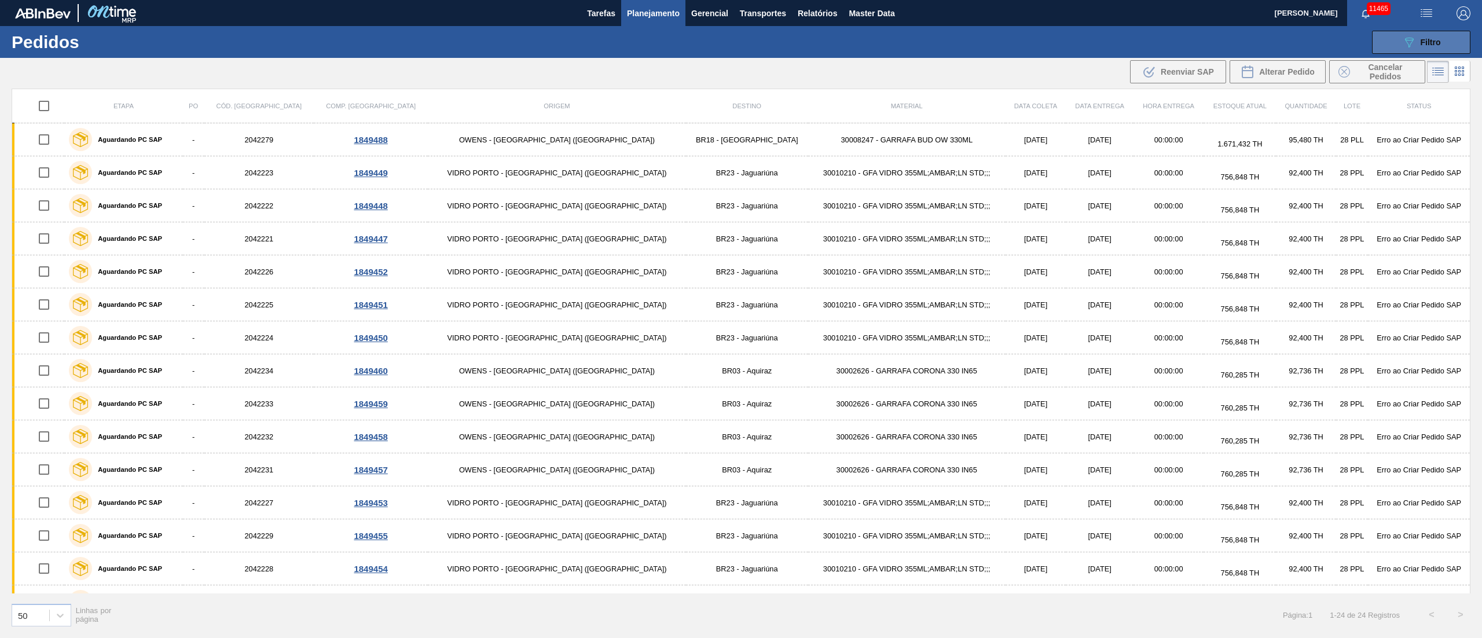
click at [1445, 43] on button "089F7B8B-B2A5-4AFE-B5C0-19BA573D28AC Filtro" at bounding box center [1421, 42] width 98 height 23
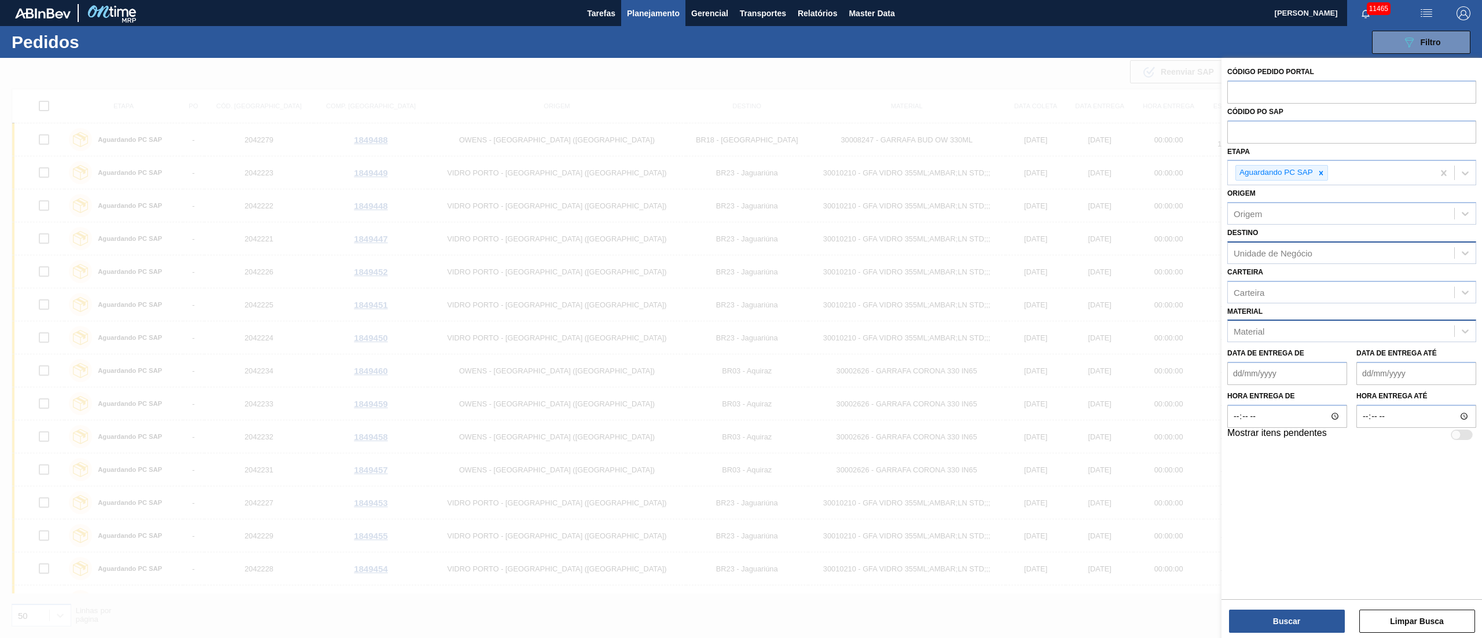
click at [1279, 255] on div "Unidade de Negócio" at bounding box center [1273, 253] width 79 height 10
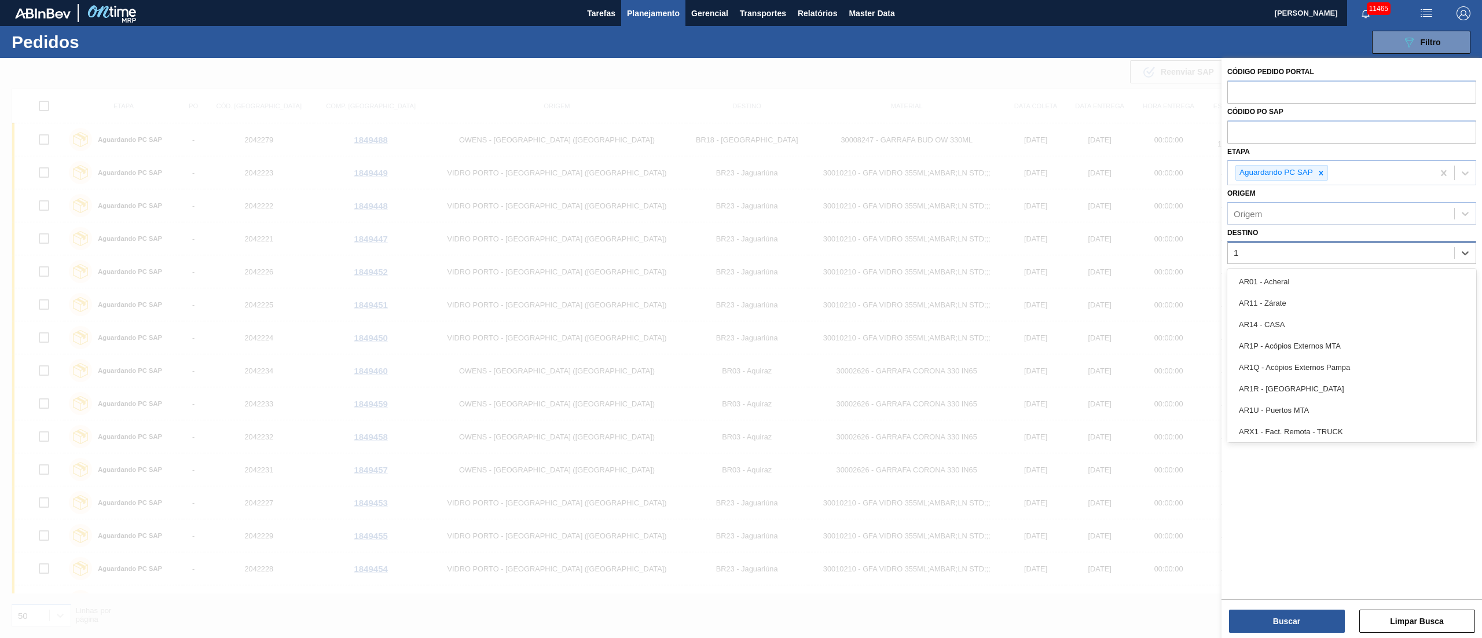
type input "18"
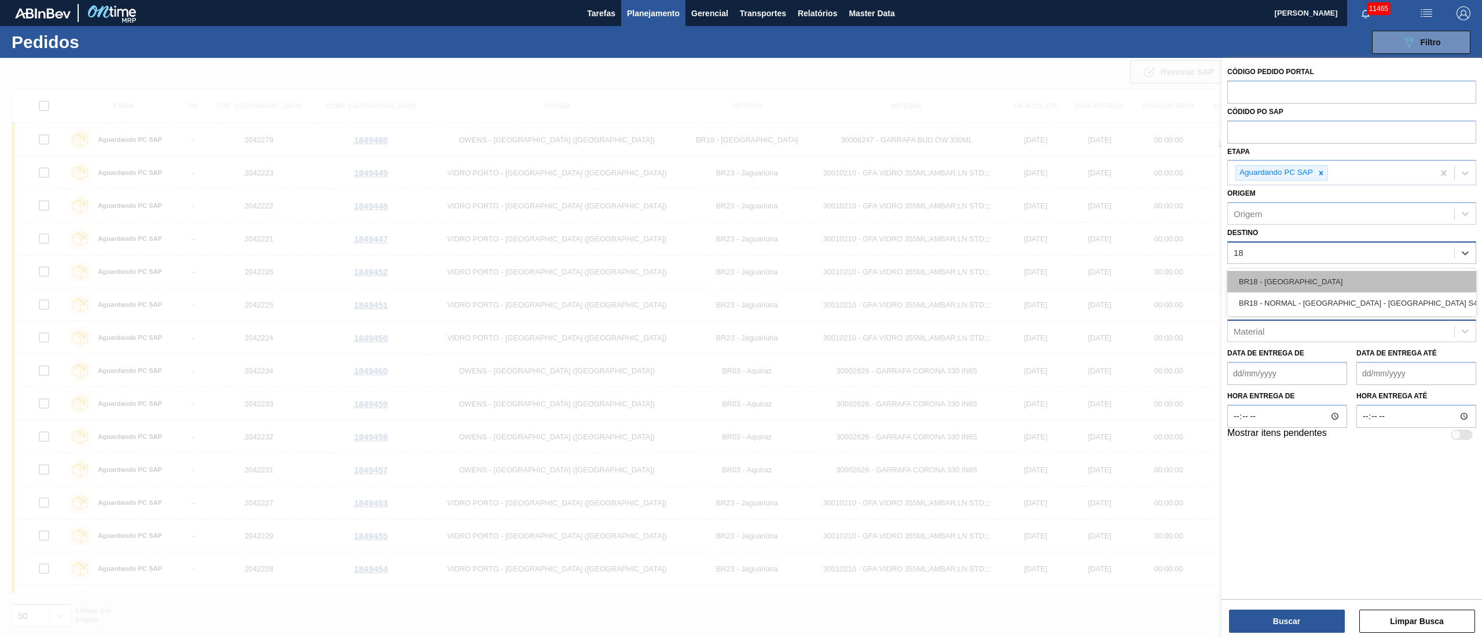
click at [1279, 273] on div "BR18 - [GEOGRAPHIC_DATA]" at bounding box center [1351, 281] width 249 height 21
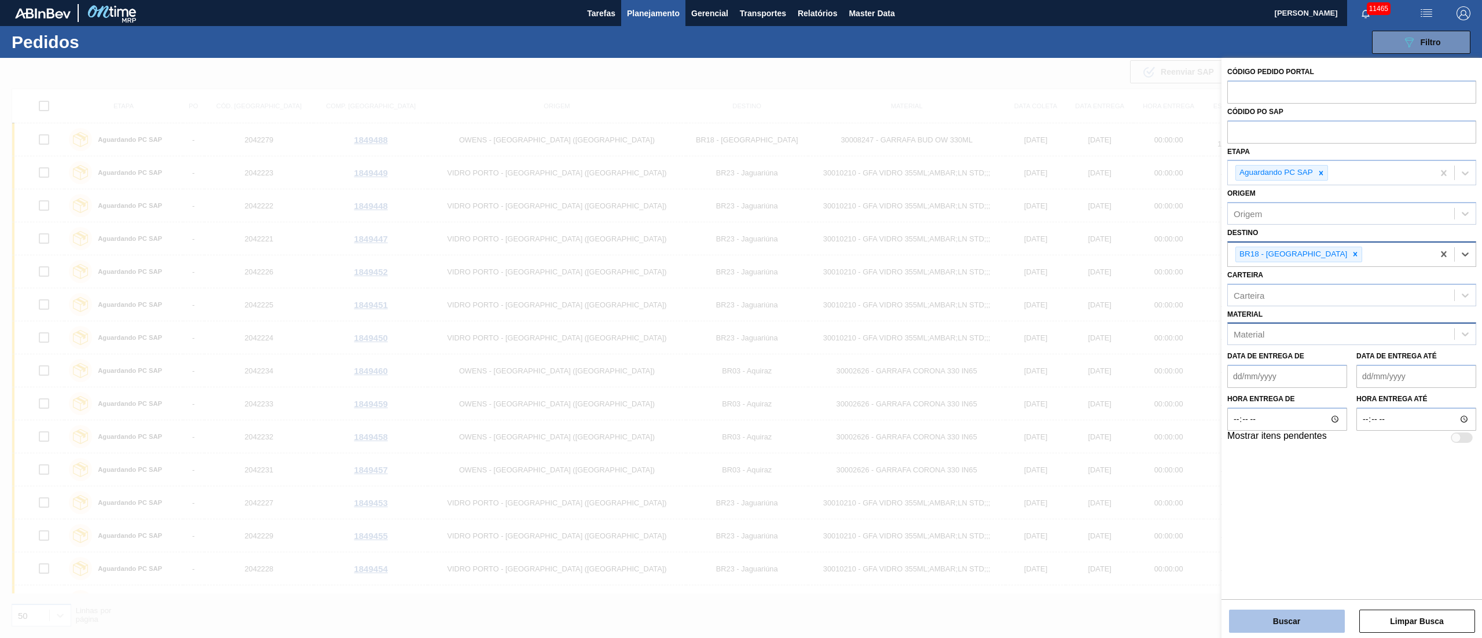
click at [1258, 623] on button "Buscar" at bounding box center [1287, 621] width 116 height 23
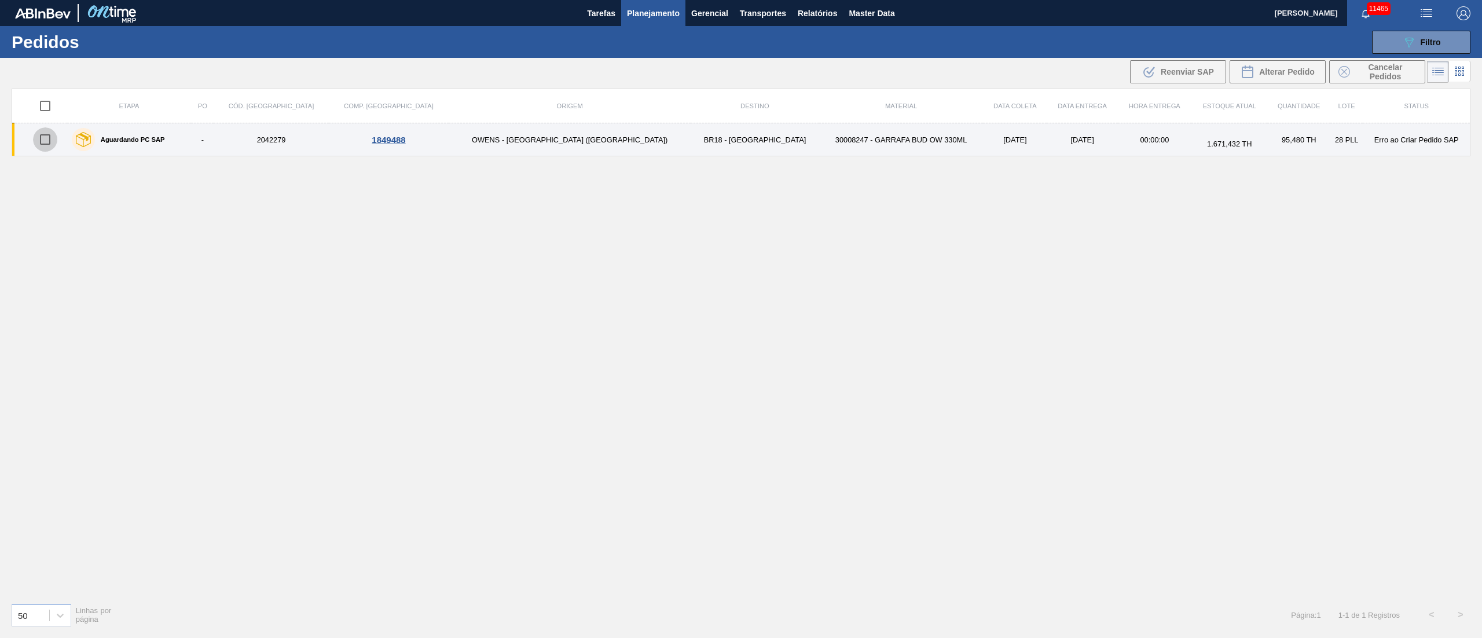
click at [54, 138] on input "checkbox" at bounding box center [45, 139] width 24 height 24
checkbox input "true"
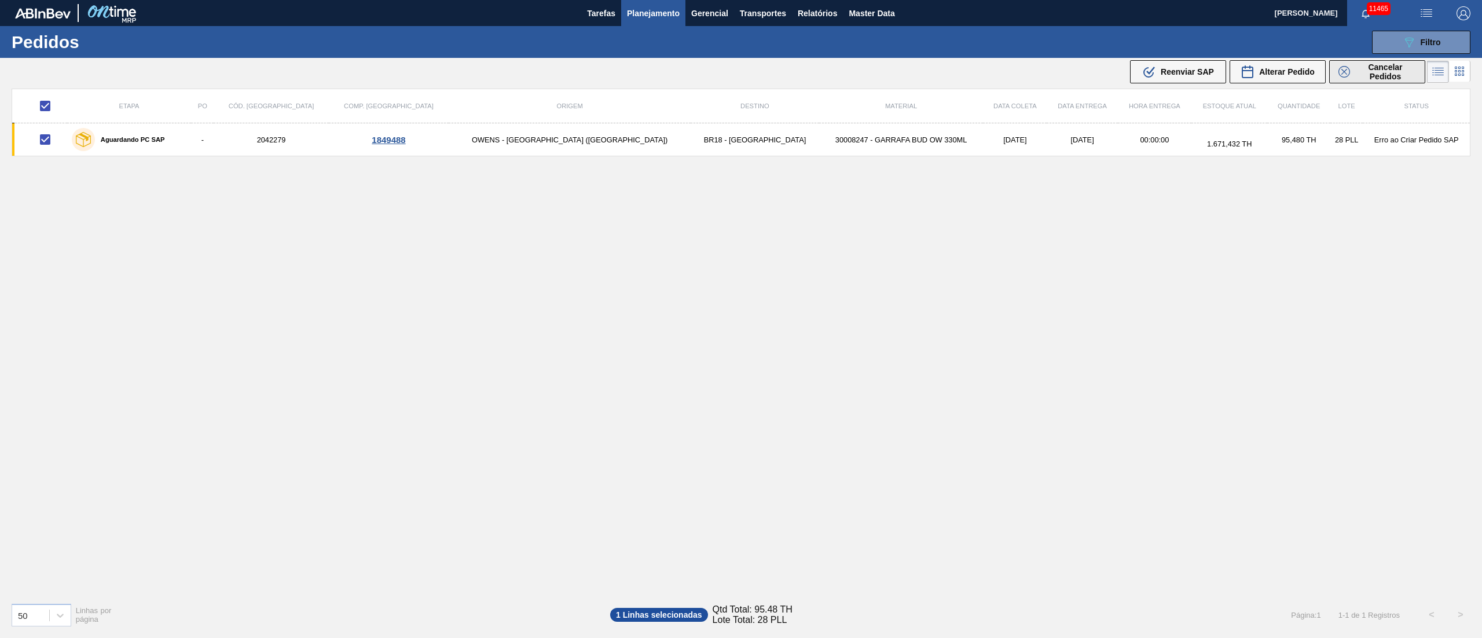
click at [1361, 76] on span "Cancelar Pedidos" at bounding box center [1385, 72] width 61 height 19
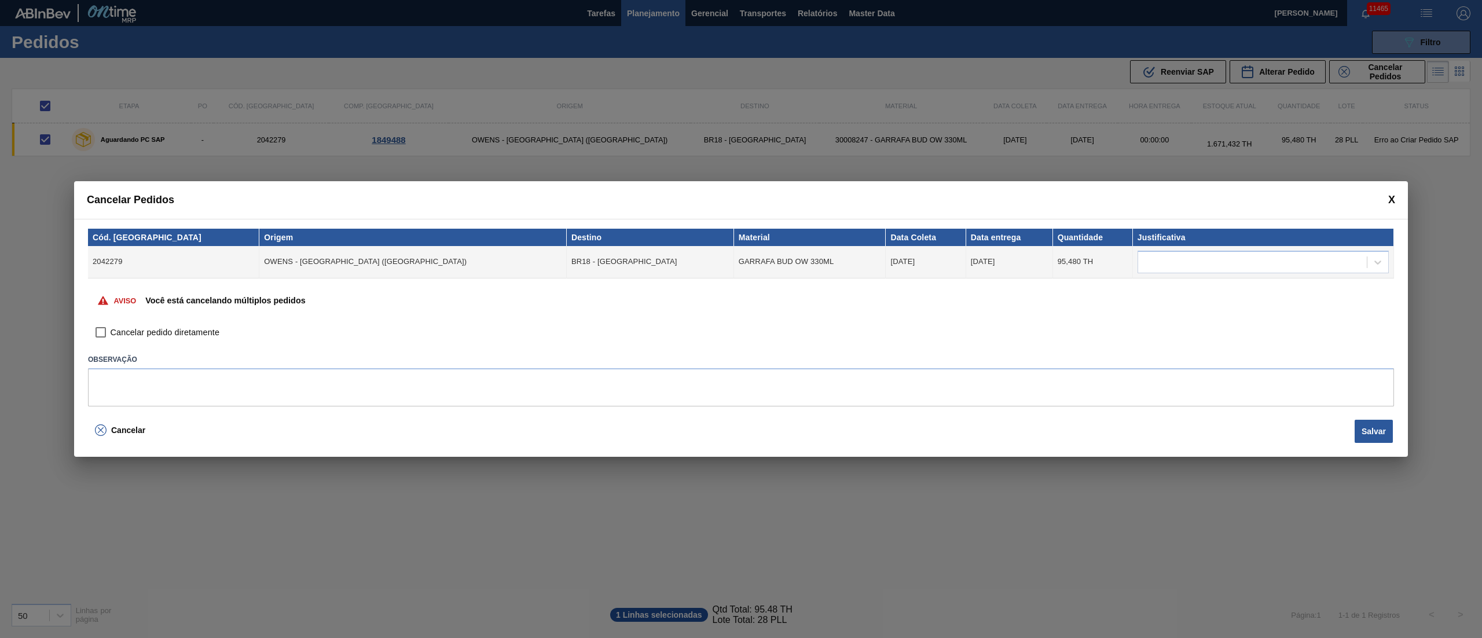
click at [113, 331] on span "Cancelar pedido diretamente" at bounding box center [165, 332] width 109 height 13
click at [111, 331] on input "Cancelar pedido diretamente" at bounding box center [101, 333] width 20 height 20
checkbox input "true"
click at [1381, 432] on button "Salvar" at bounding box center [1374, 431] width 38 height 23
click at [1367, 435] on button "Salvar" at bounding box center [1374, 431] width 38 height 23
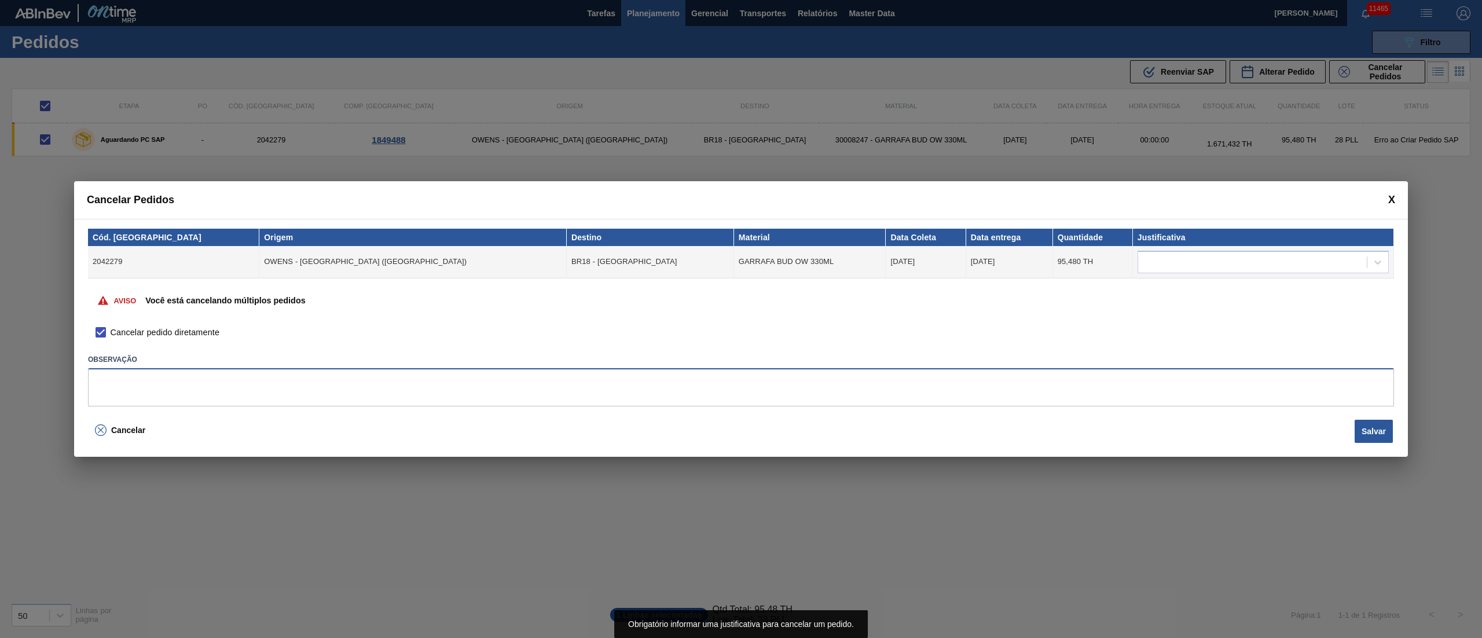
click at [139, 381] on textarea at bounding box center [741, 387] width 1306 height 38
type textarea "."
click at [1201, 273] on td at bounding box center [1263, 262] width 261 height 32
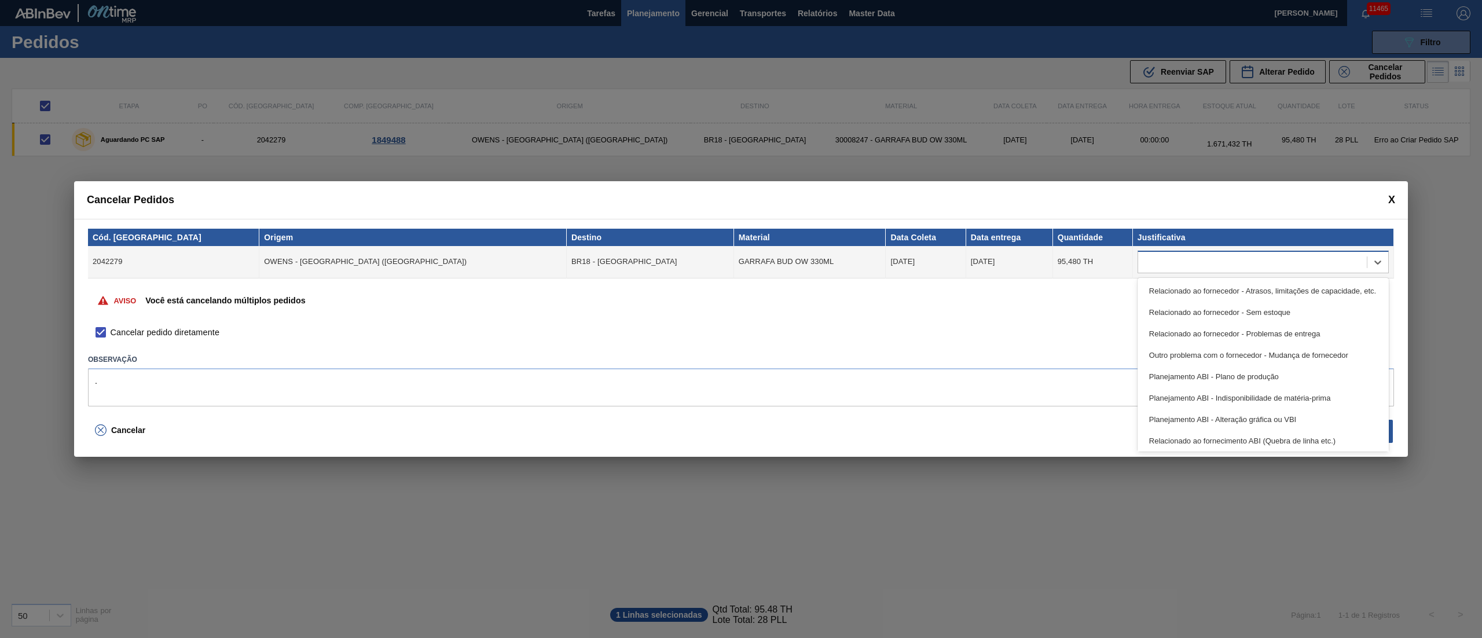
click at [1198, 258] on div at bounding box center [1252, 262] width 229 height 17
click at [1165, 291] on div "Relacionado ao fornecedor - Atrasos, limitações de capacidade, etc." at bounding box center [1262, 290] width 251 height 21
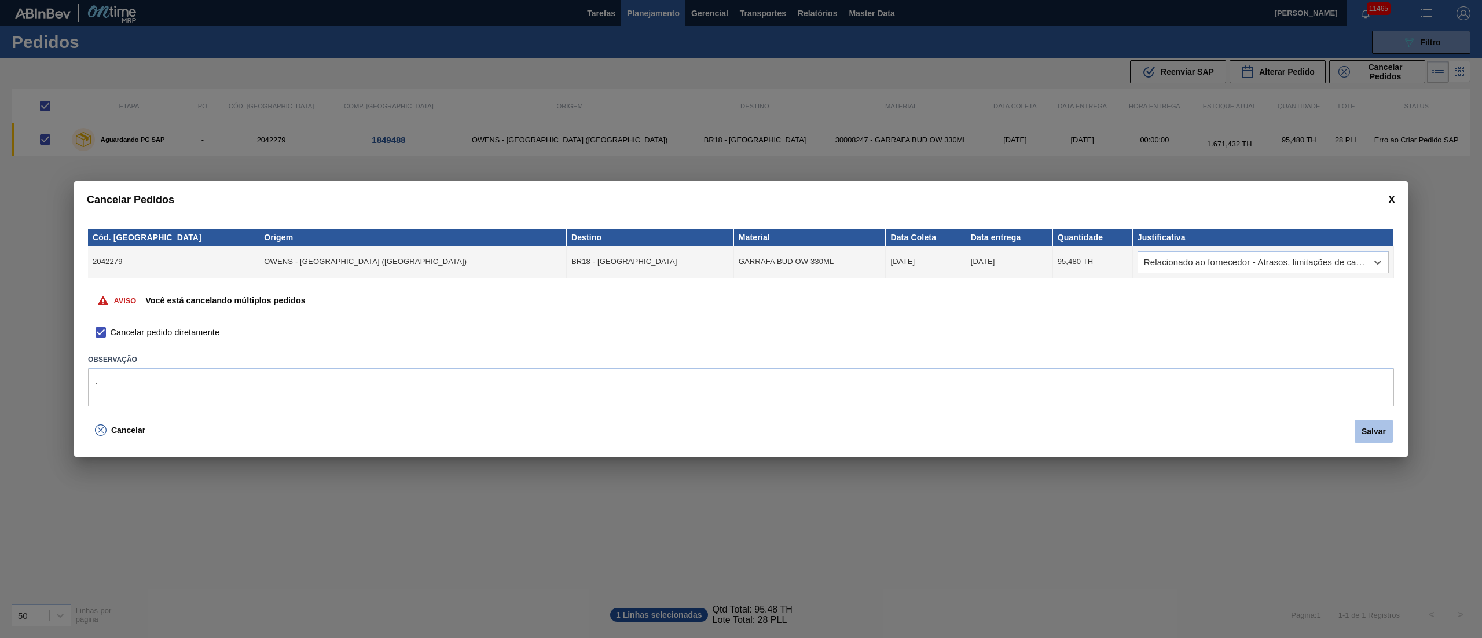
click at [1360, 433] on button "Salvar" at bounding box center [1374, 431] width 38 height 23
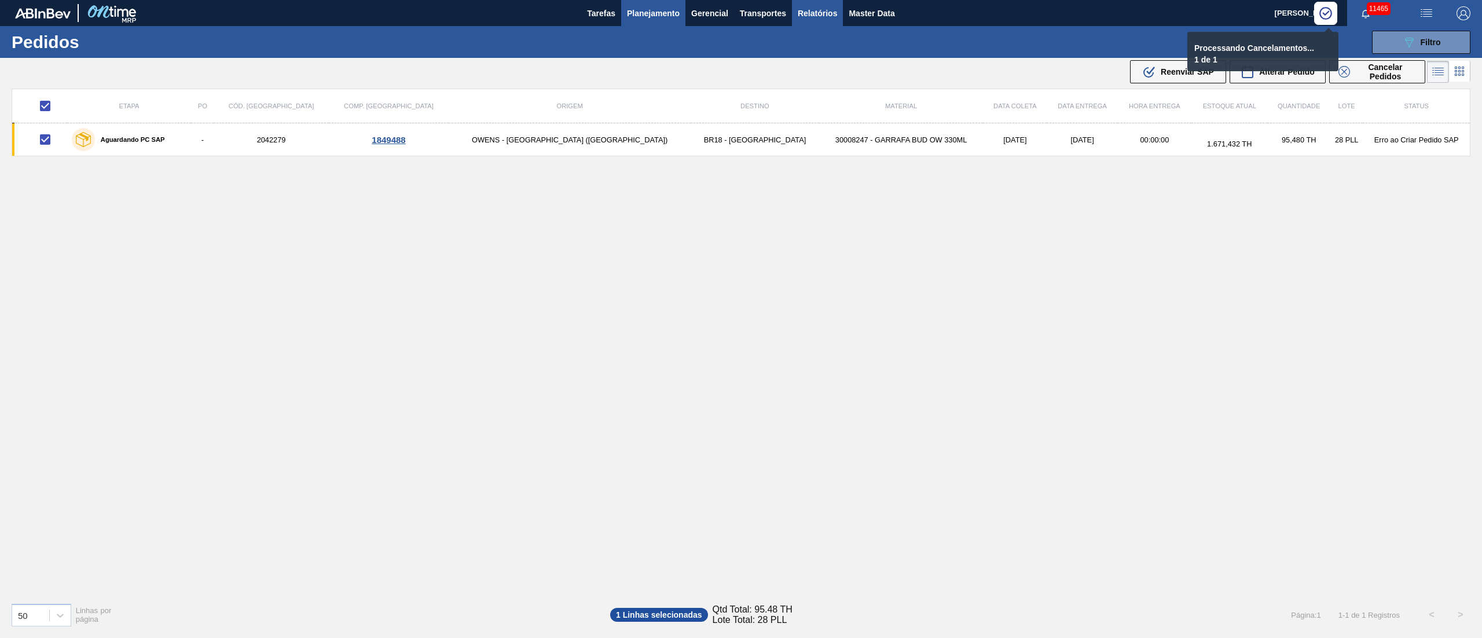
click at [825, 15] on span "Relatórios" at bounding box center [817, 13] width 39 height 14
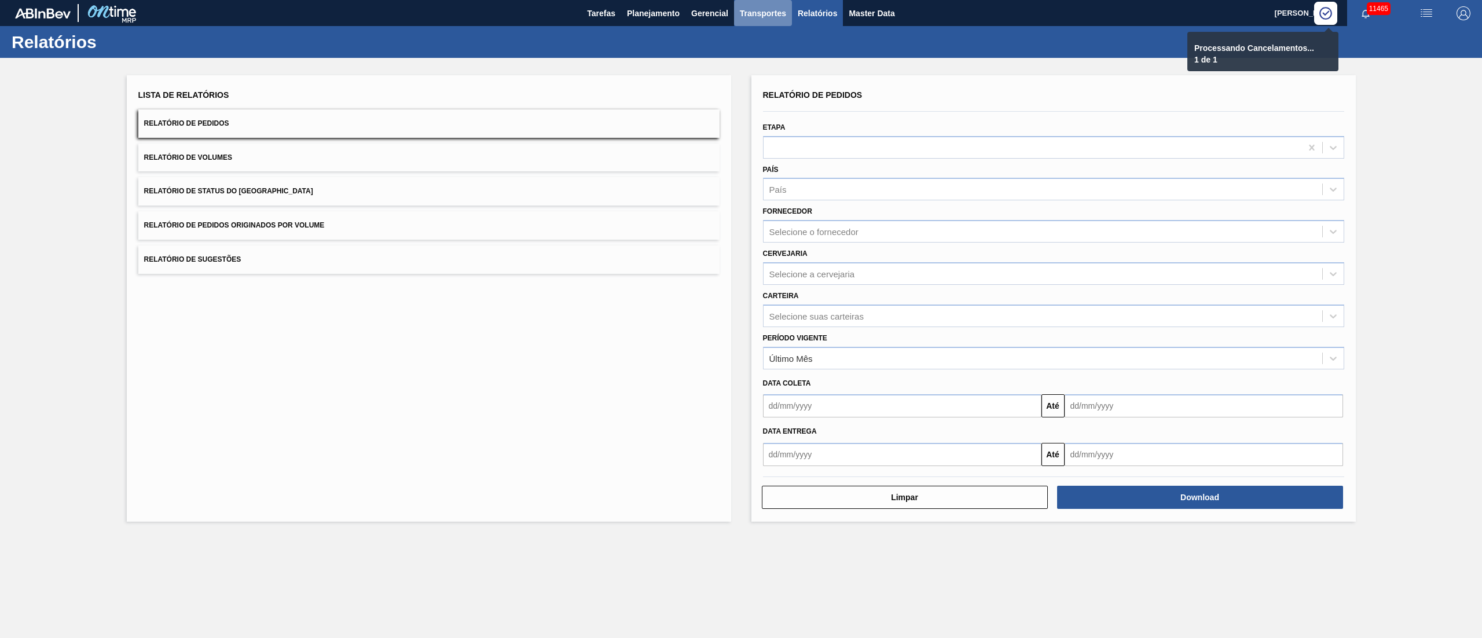
click at [760, 17] on span "Transportes" at bounding box center [763, 13] width 46 height 14
click at [744, 60] on li "Otimização de Carga" at bounding box center [762, 58] width 95 height 19
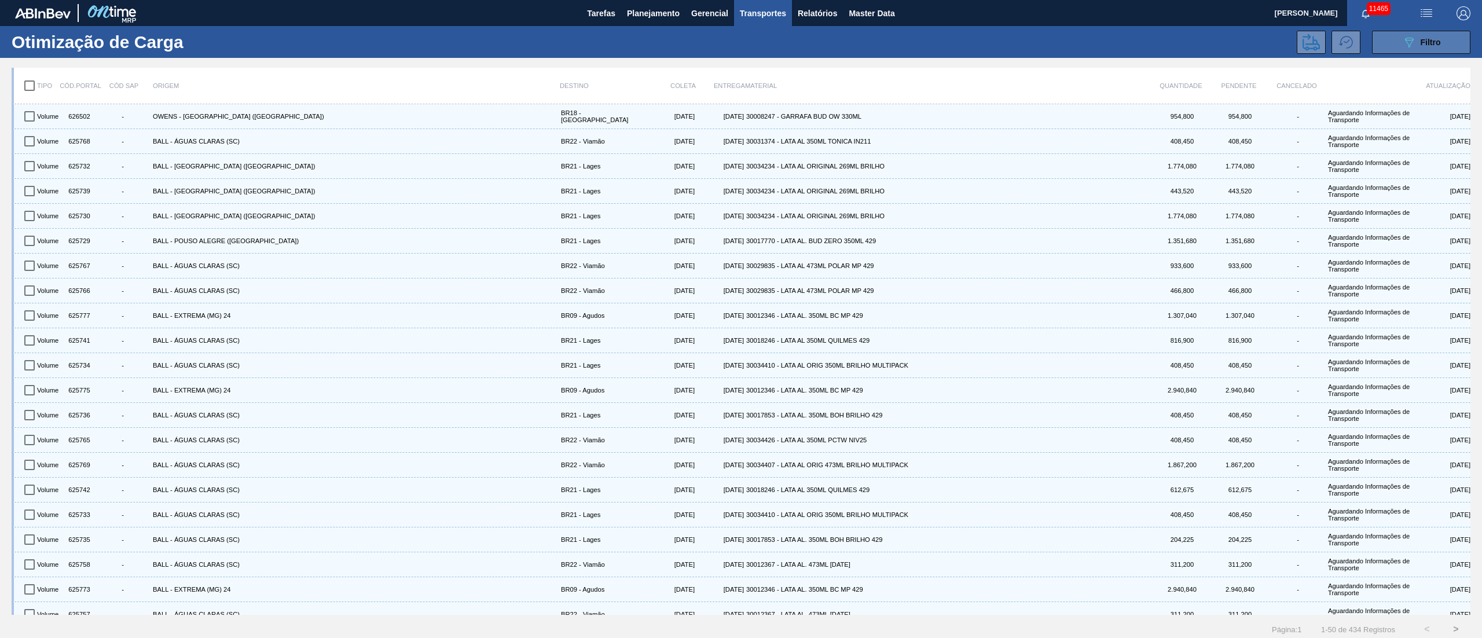
click at [1422, 36] on div "089F7B8B-B2A5-4AFE-B5C0-19BA573D28AC Filtro" at bounding box center [1421, 42] width 39 height 14
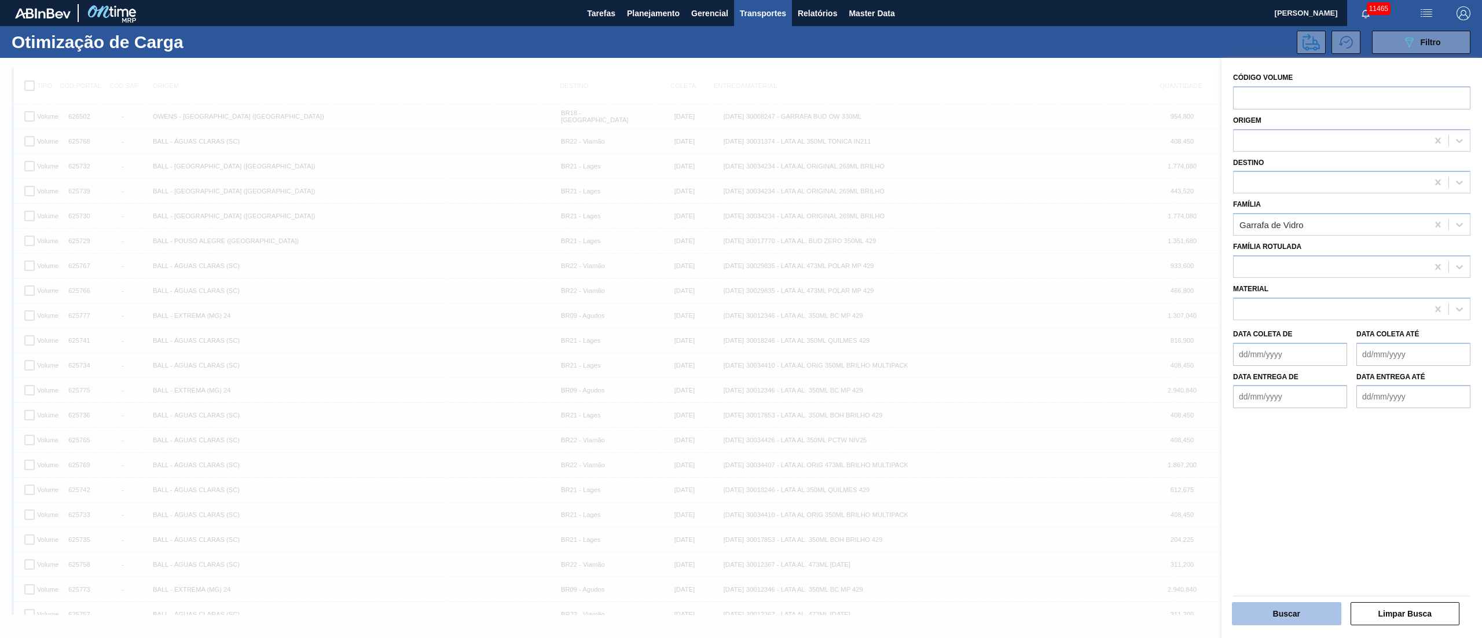
click at [1253, 612] on button "Buscar" at bounding box center [1286, 613] width 109 height 23
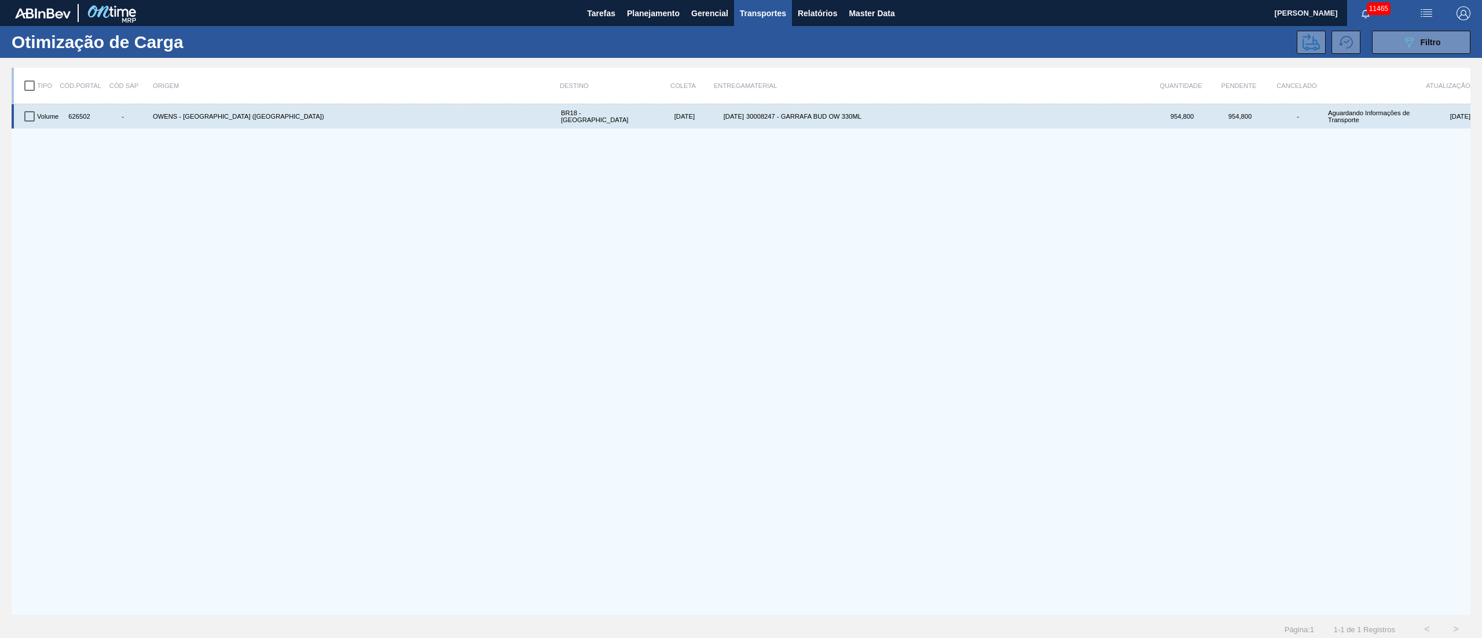
click at [22, 113] on input "checkbox" at bounding box center [29, 116] width 24 height 24
checkbox input "true"
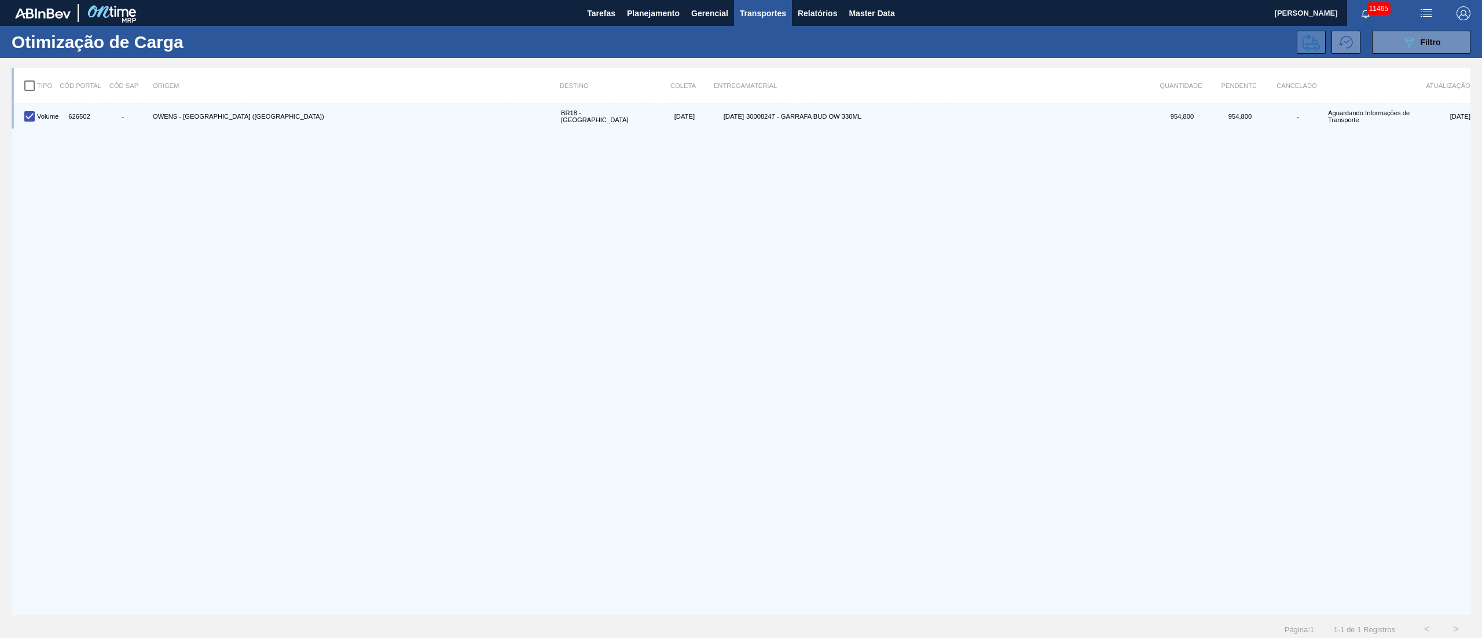
click at [1309, 42] on icon at bounding box center [1310, 42] width 17 height 17
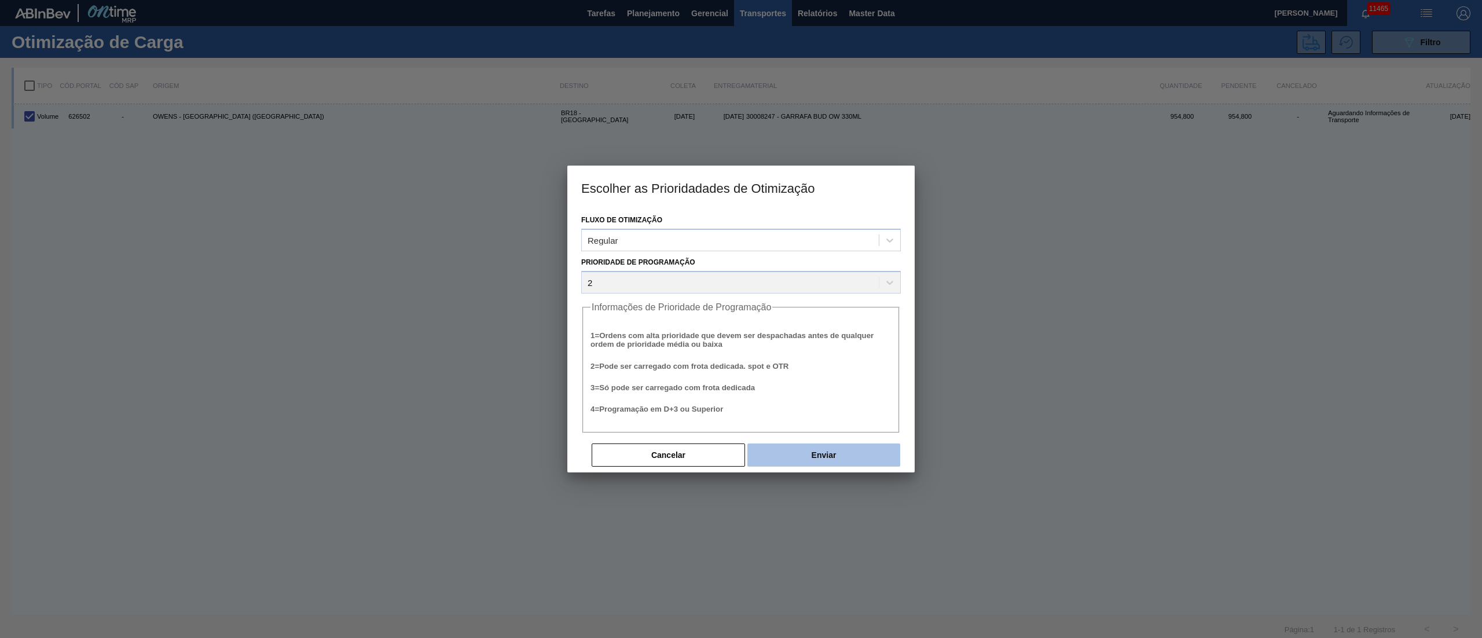
click at [823, 452] on button "Enviar" at bounding box center [823, 454] width 153 height 23
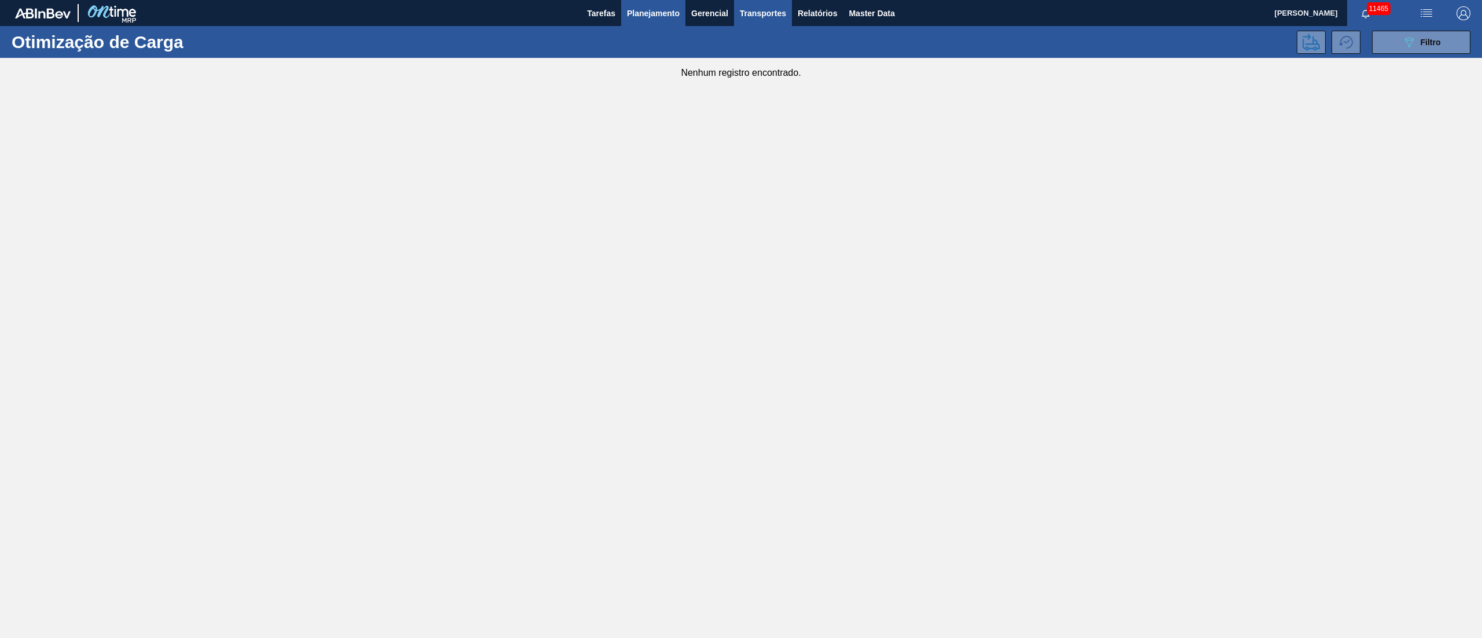
click at [656, 13] on span "Planejamento" at bounding box center [653, 13] width 53 height 14
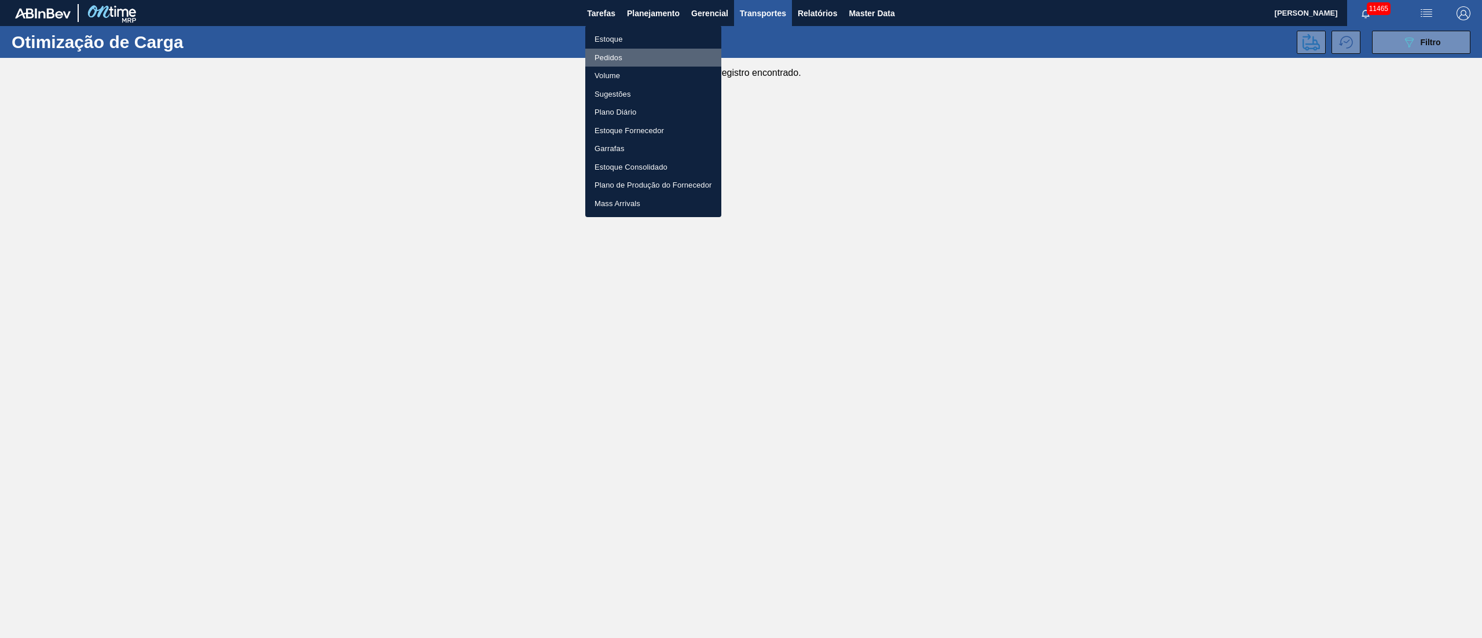
click at [612, 61] on li "Pedidos" at bounding box center [653, 58] width 136 height 19
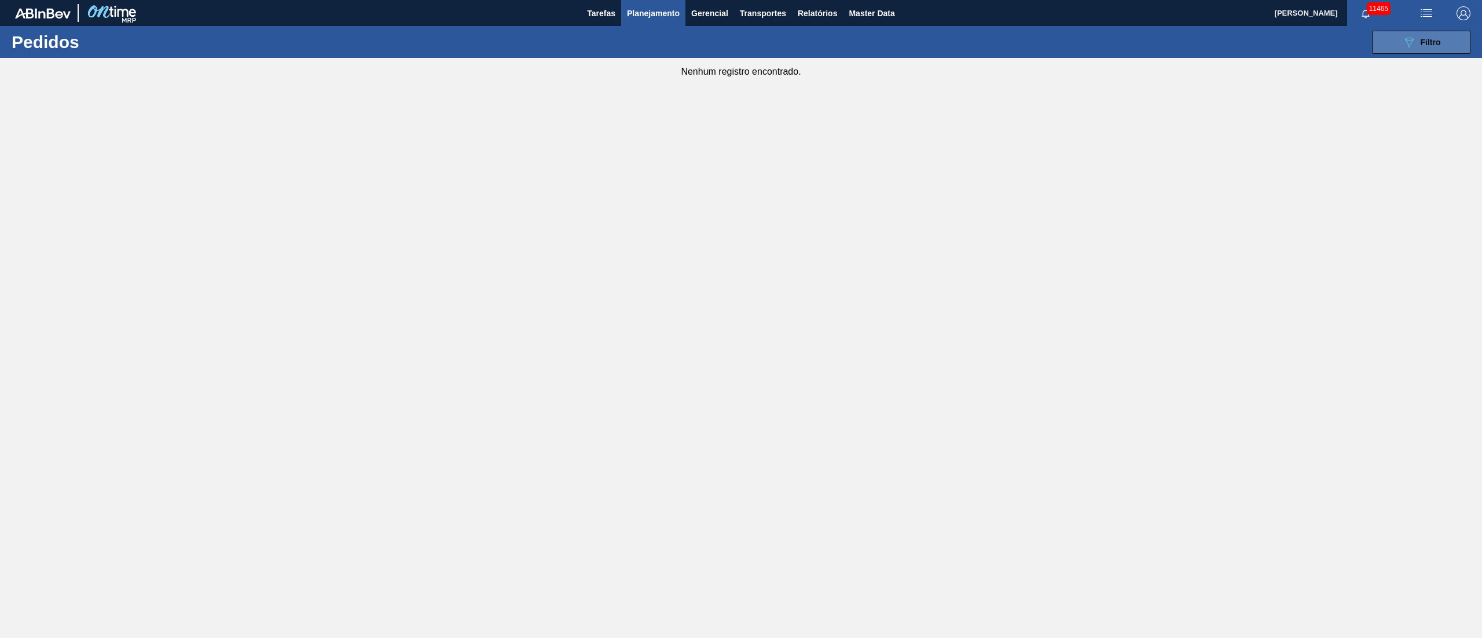
click at [1406, 48] on icon "089F7B8B-B2A5-4AFE-B5C0-19BA573D28AC" at bounding box center [1409, 42] width 14 height 14
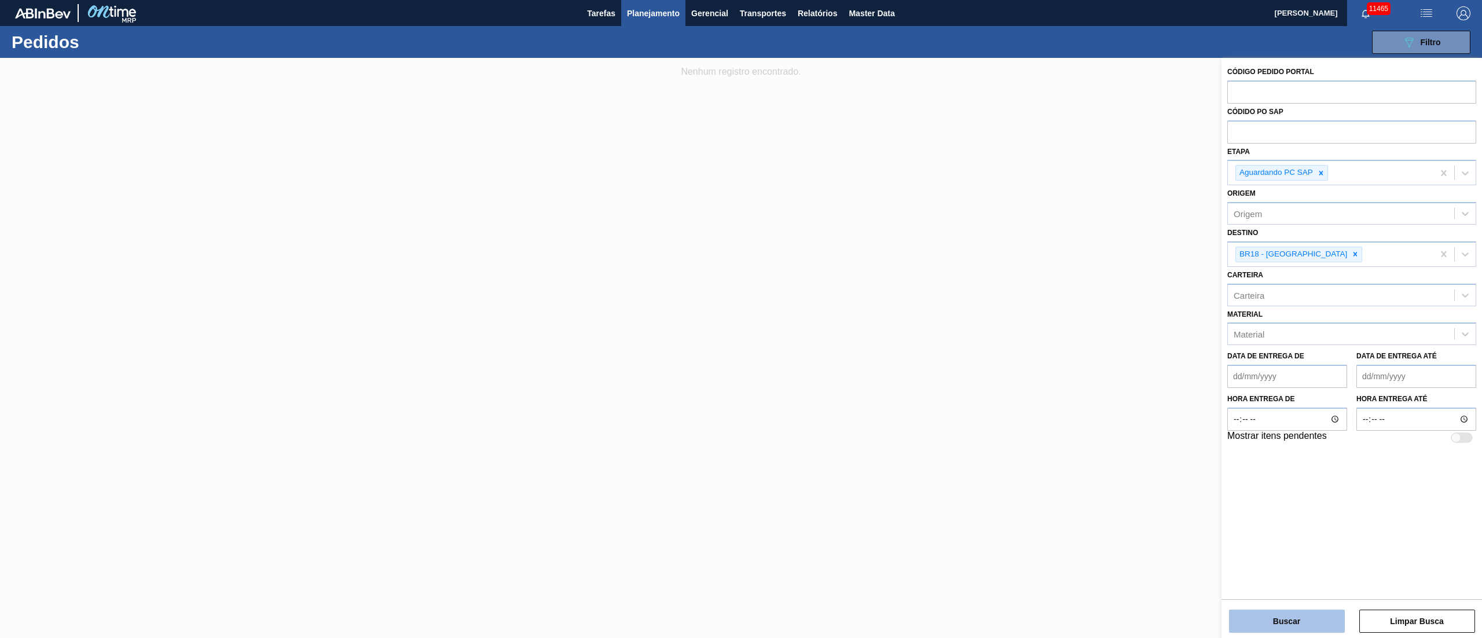
click at [1272, 627] on button "Buscar" at bounding box center [1287, 621] width 116 height 23
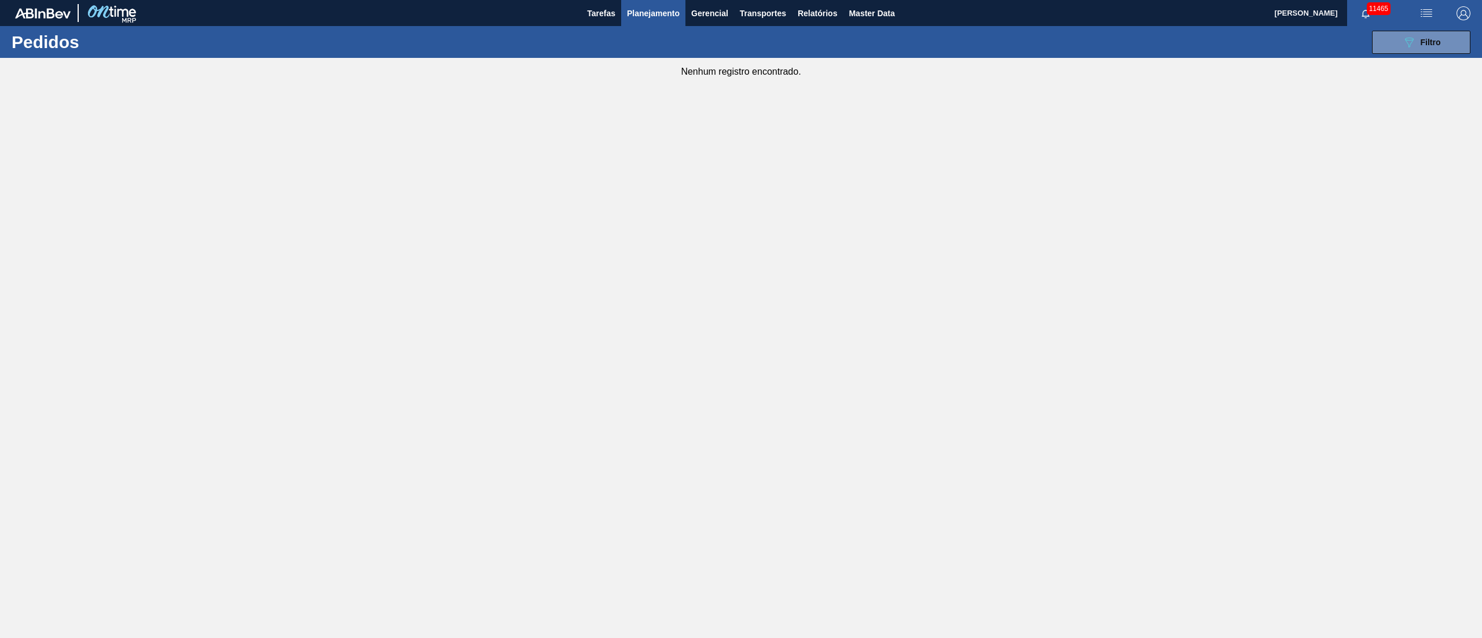
click at [640, 19] on span "Planejamento" at bounding box center [653, 13] width 53 height 14
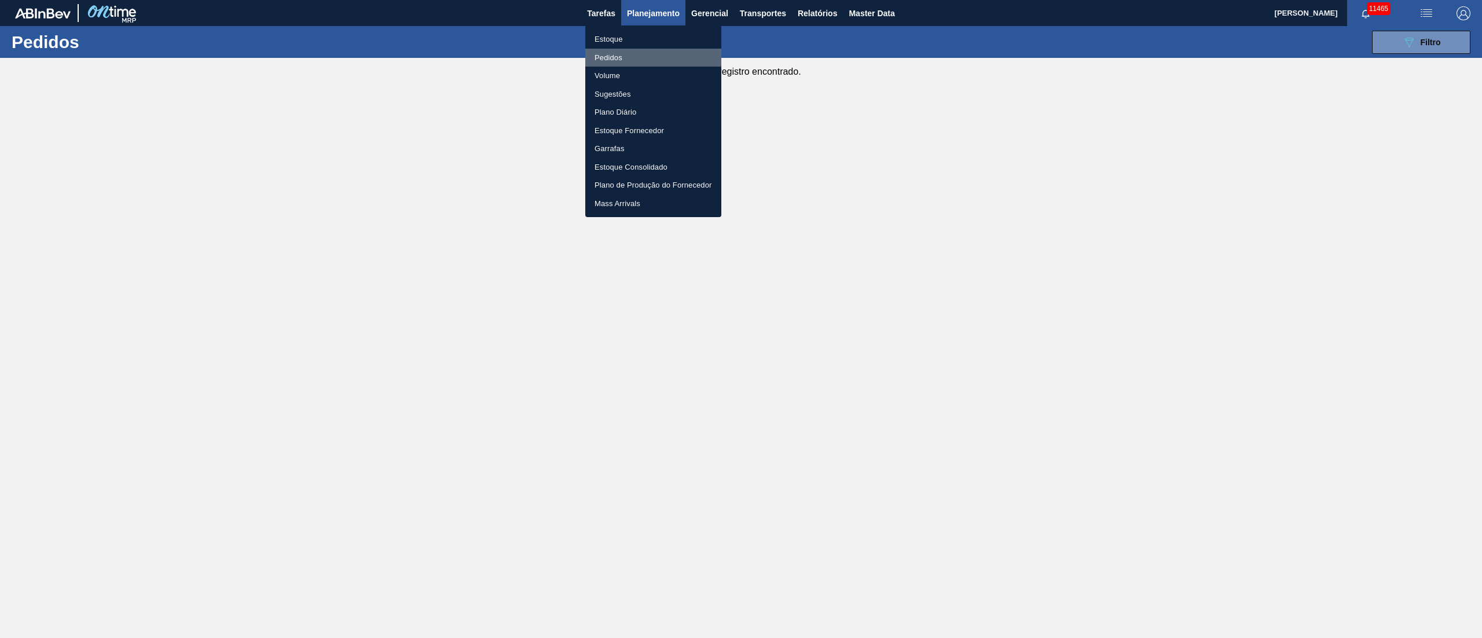
click at [602, 50] on li "Pedidos" at bounding box center [653, 58] width 136 height 19
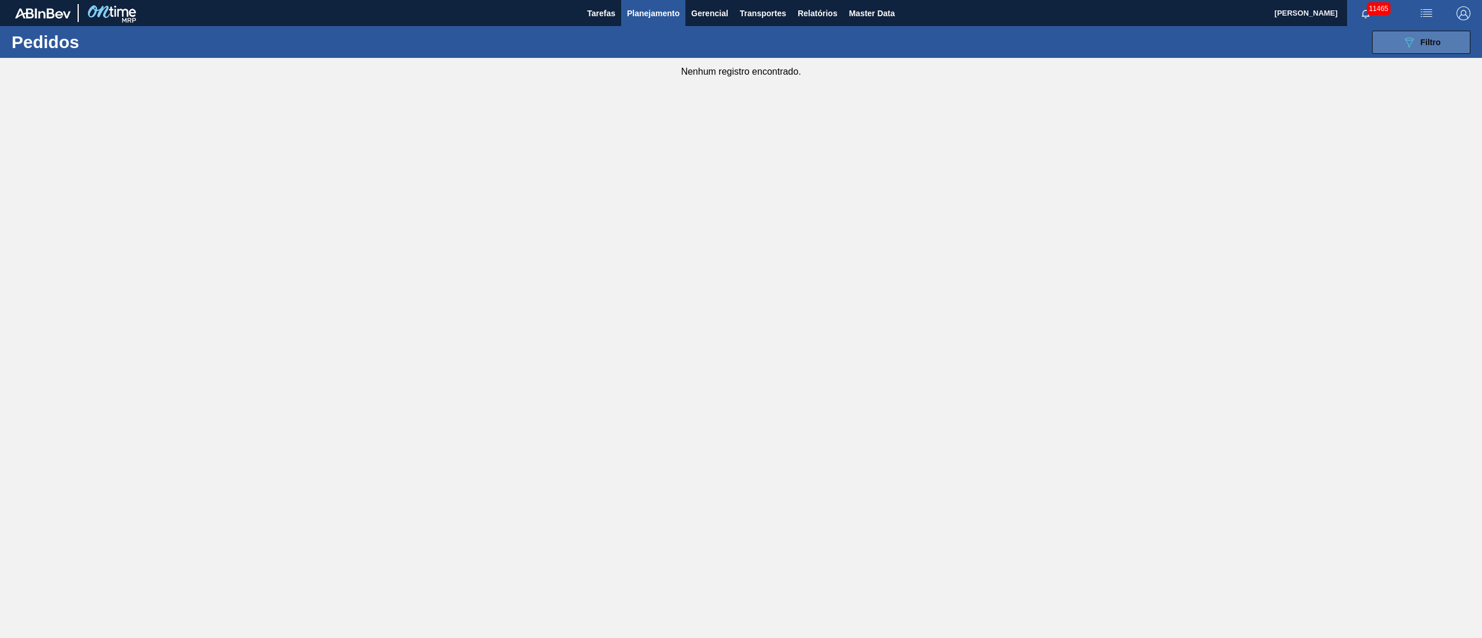
click at [1441, 52] on button "089F7B8B-B2A5-4AFE-B5C0-19BA573D28AC Filtro" at bounding box center [1421, 42] width 98 height 23
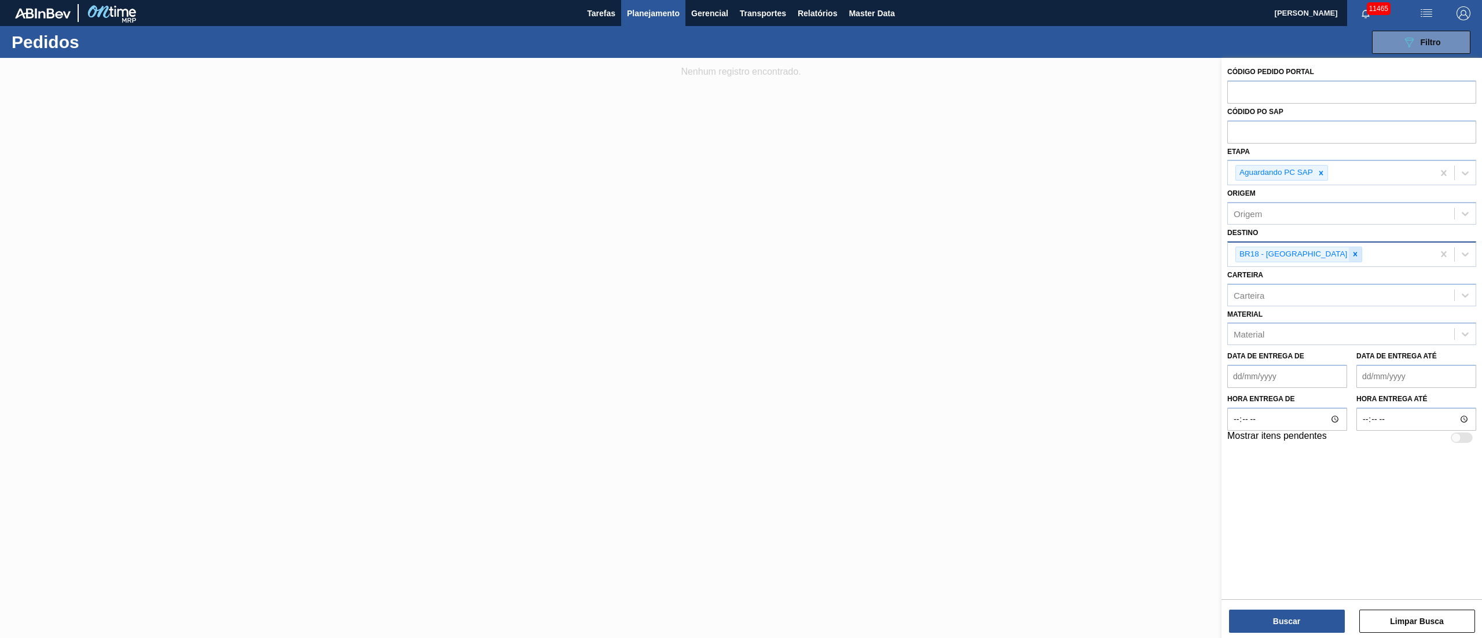
click at [1351, 256] on icon at bounding box center [1355, 254] width 8 height 8
click at [1324, 177] on div at bounding box center [1321, 173] width 13 height 14
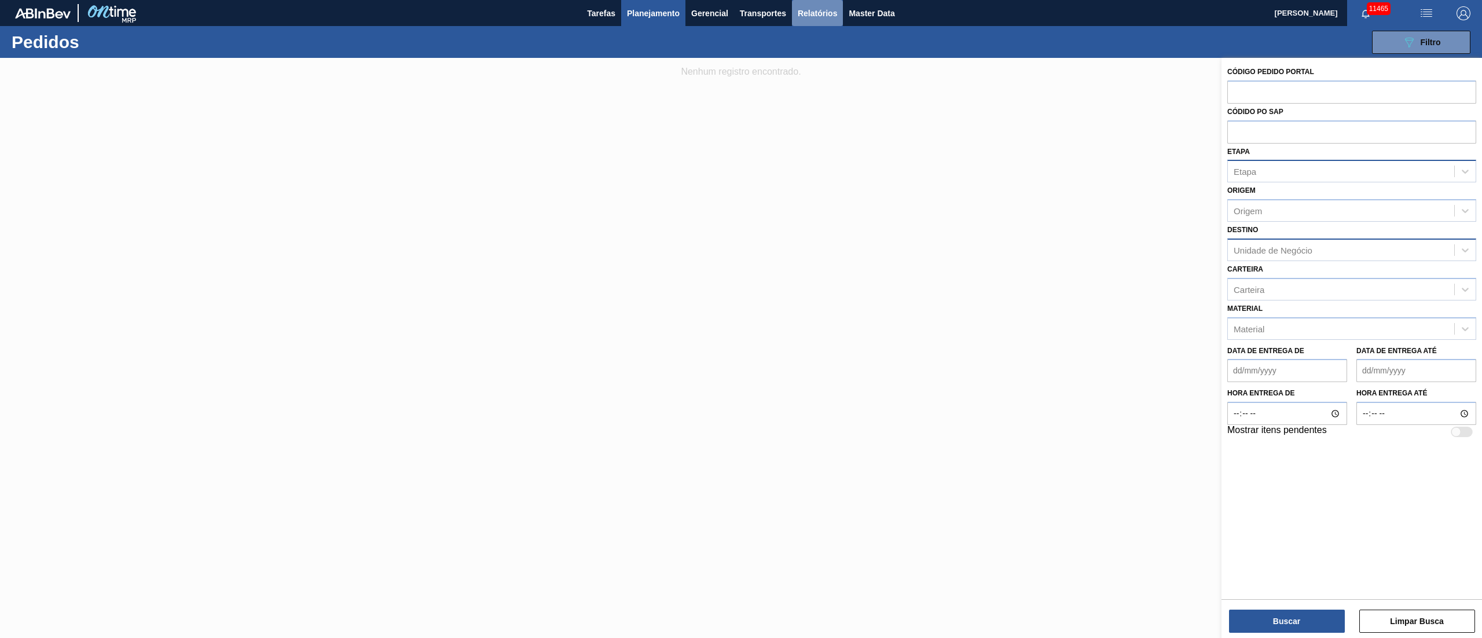
click at [830, 15] on span "Relatórios" at bounding box center [817, 13] width 39 height 14
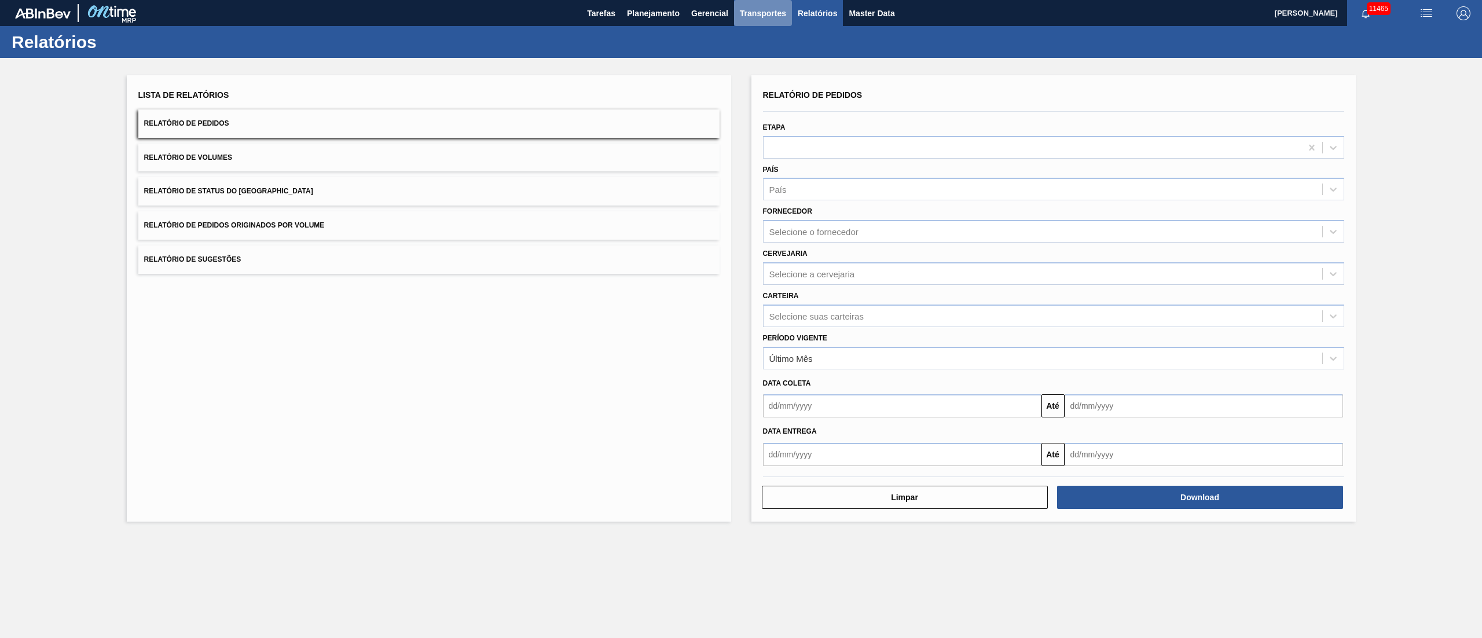
click at [769, 18] on span "Transportes" at bounding box center [763, 13] width 46 height 14
click at [748, 55] on li "Otimização de Carga" at bounding box center [762, 58] width 95 height 19
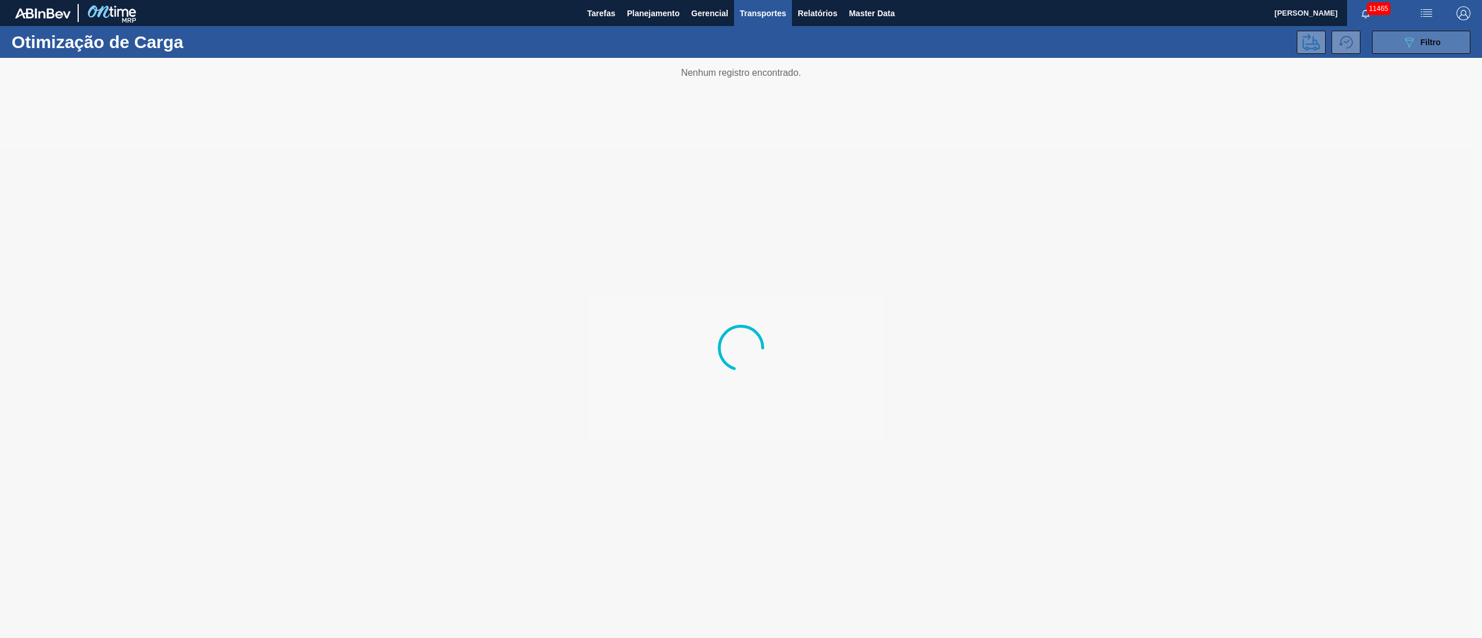
click at [1402, 41] on icon "089F7B8B-B2A5-4AFE-B5C0-19BA573D28AC" at bounding box center [1409, 42] width 14 height 14
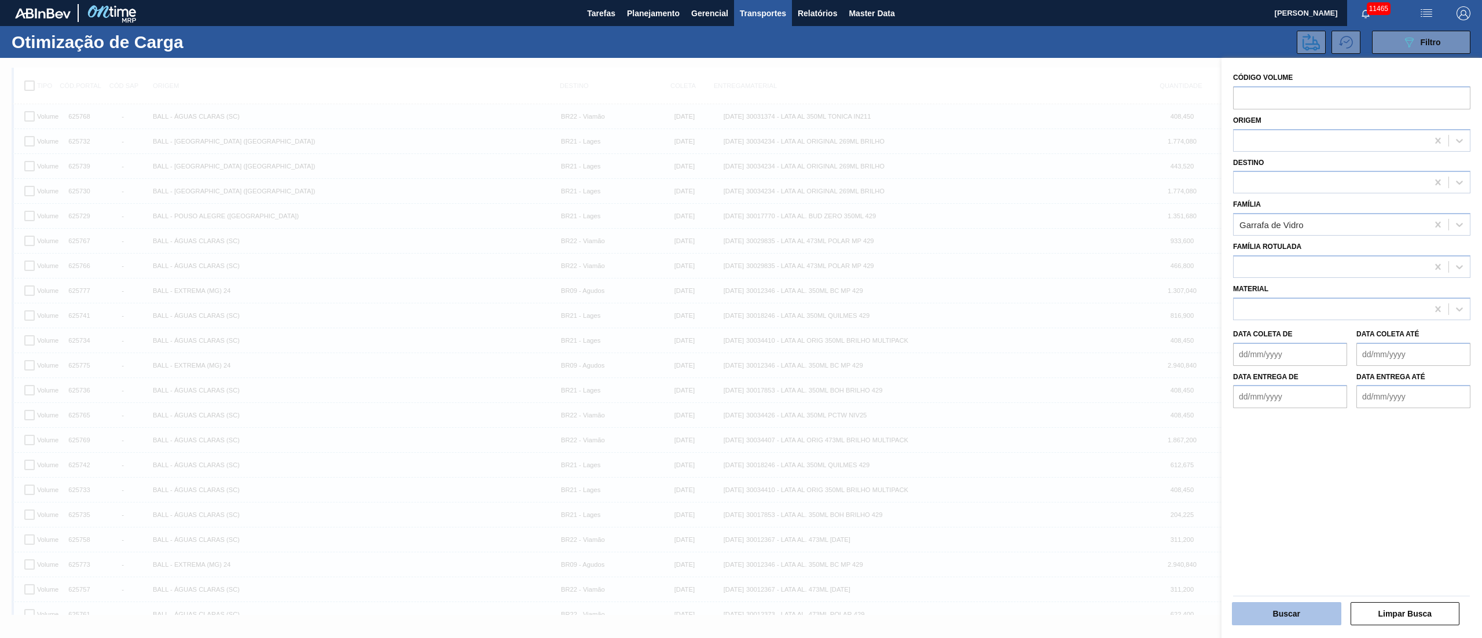
click at [1295, 616] on button "Buscar" at bounding box center [1286, 613] width 109 height 23
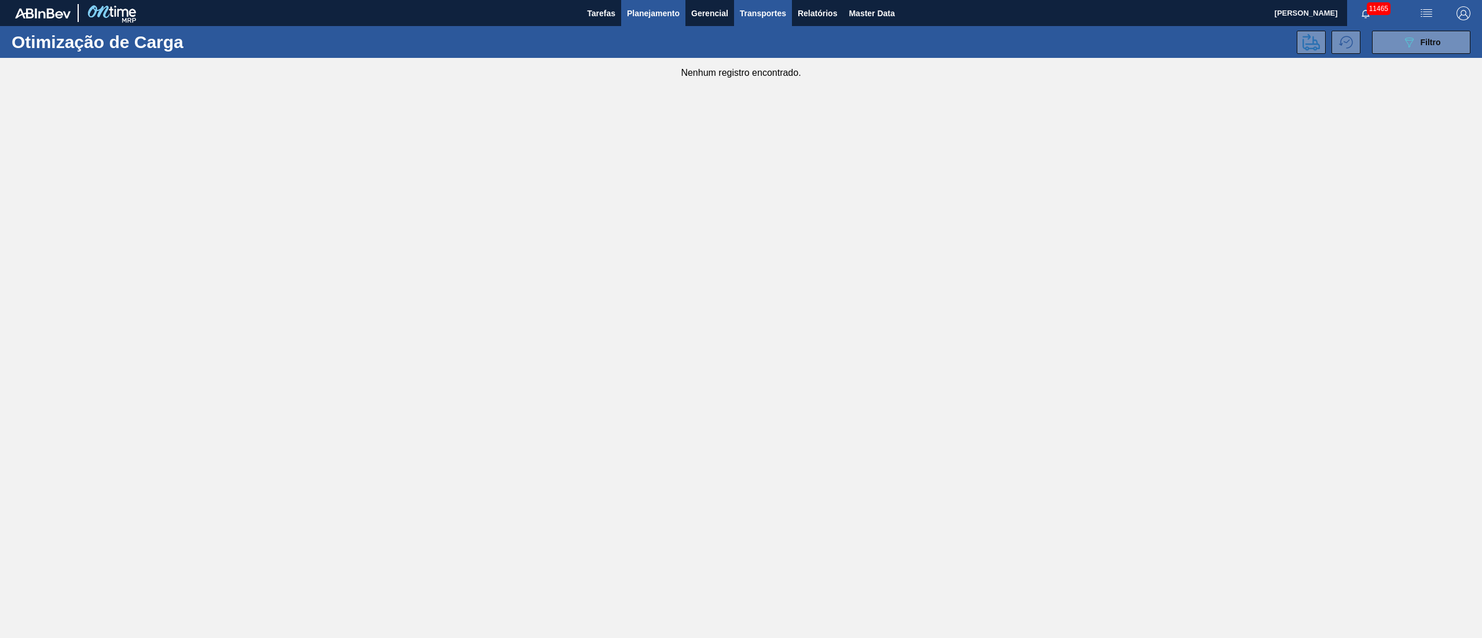
click at [646, 2] on button "Planejamento" at bounding box center [653, 13] width 64 height 26
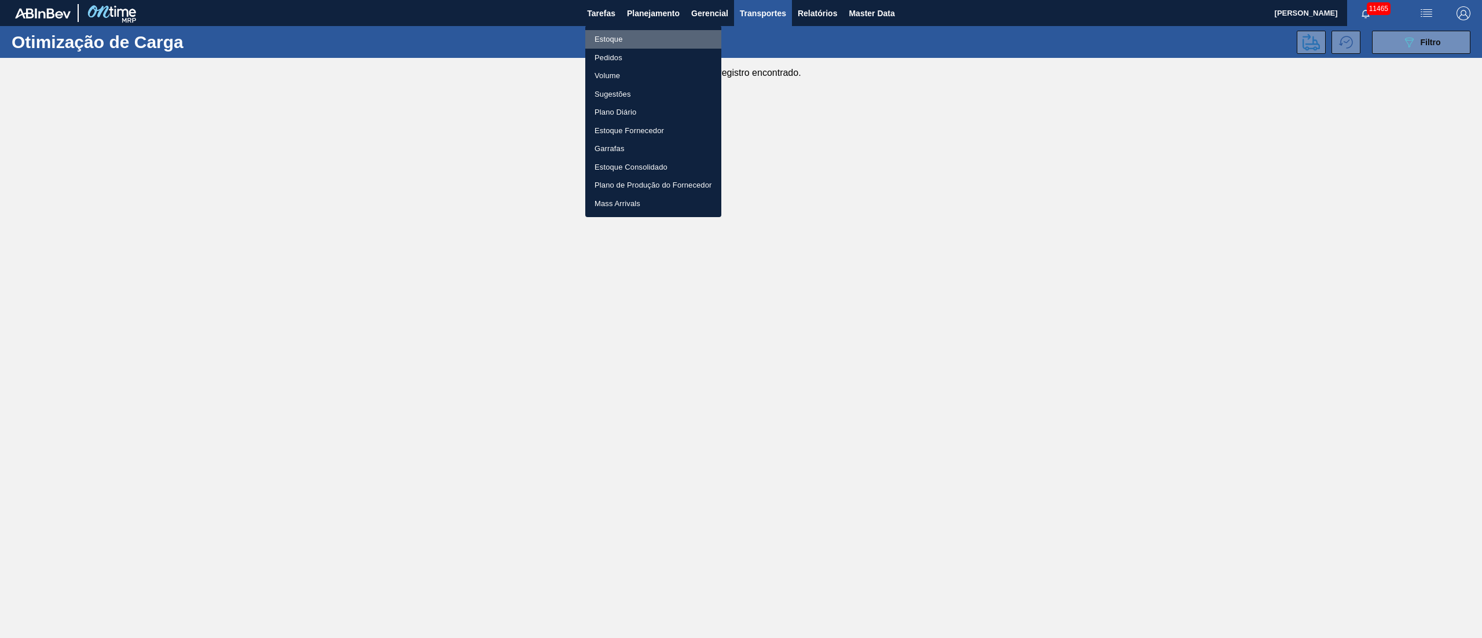
click at [610, 34] on li "Estoque" at bounding box center [653, 39] width 136 height 19
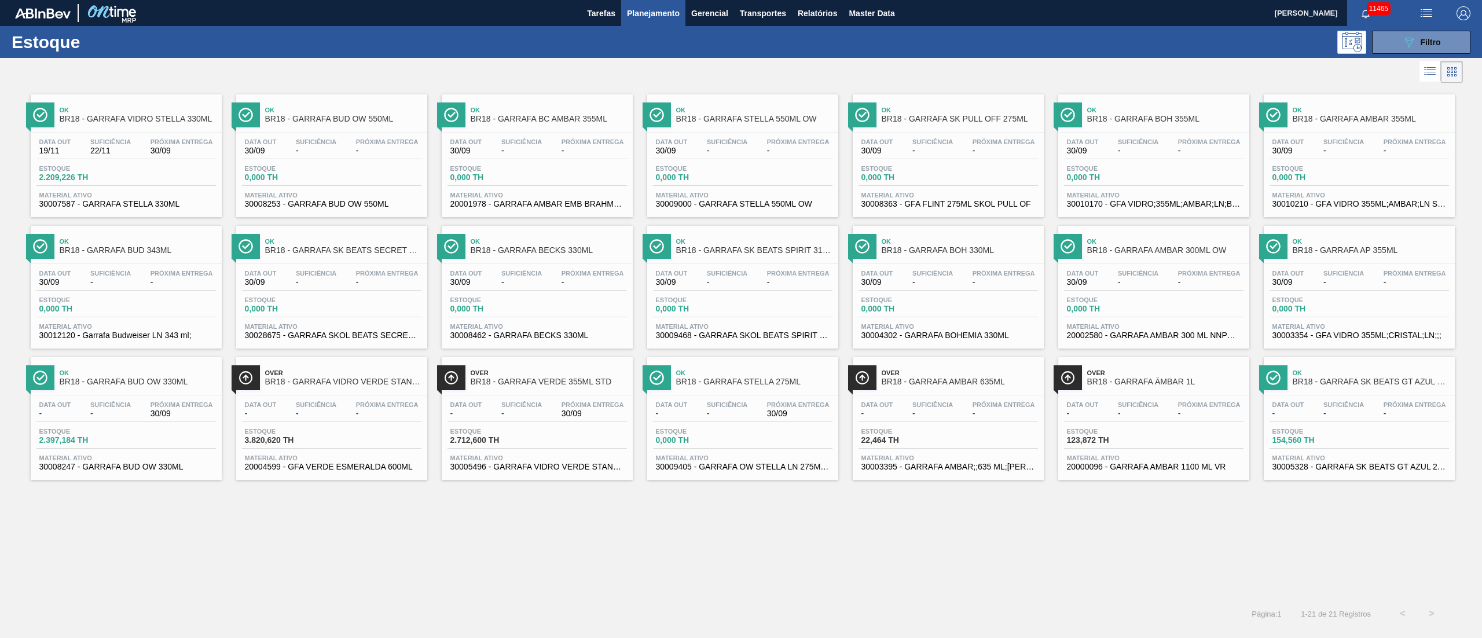
click at [140, 435] on div "Estoque 2.397,184 TH" at bounding box center [125, 438] width 179 height 21
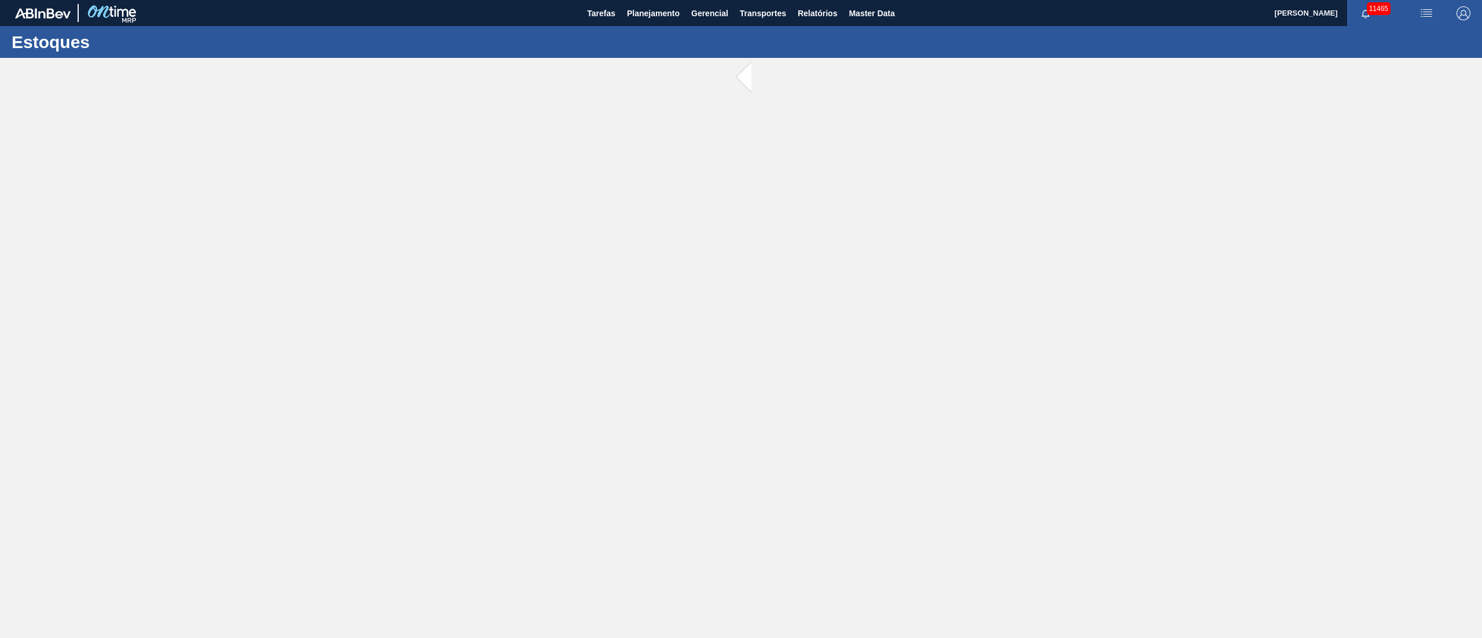
click at [140, 435] on main "Tarefas Planejamento Gerencial Transportes Relatórios Master Data Juliane Romag…" at bounding box center [741, 319] width 1482 height 638
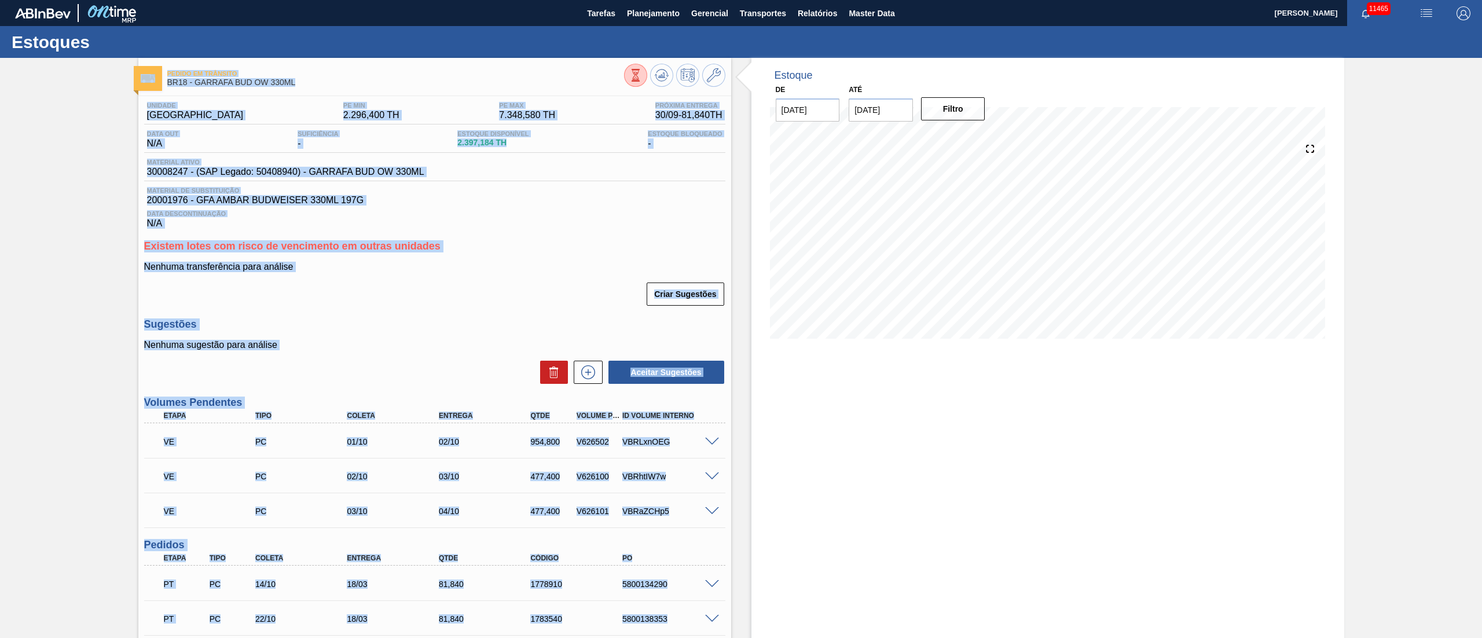
click at [489, 263] on div "Existem lotes com risco de vencimento em outras unidades Nenhuma transferência …" at bounding box center [434, 273] width 581 height 67
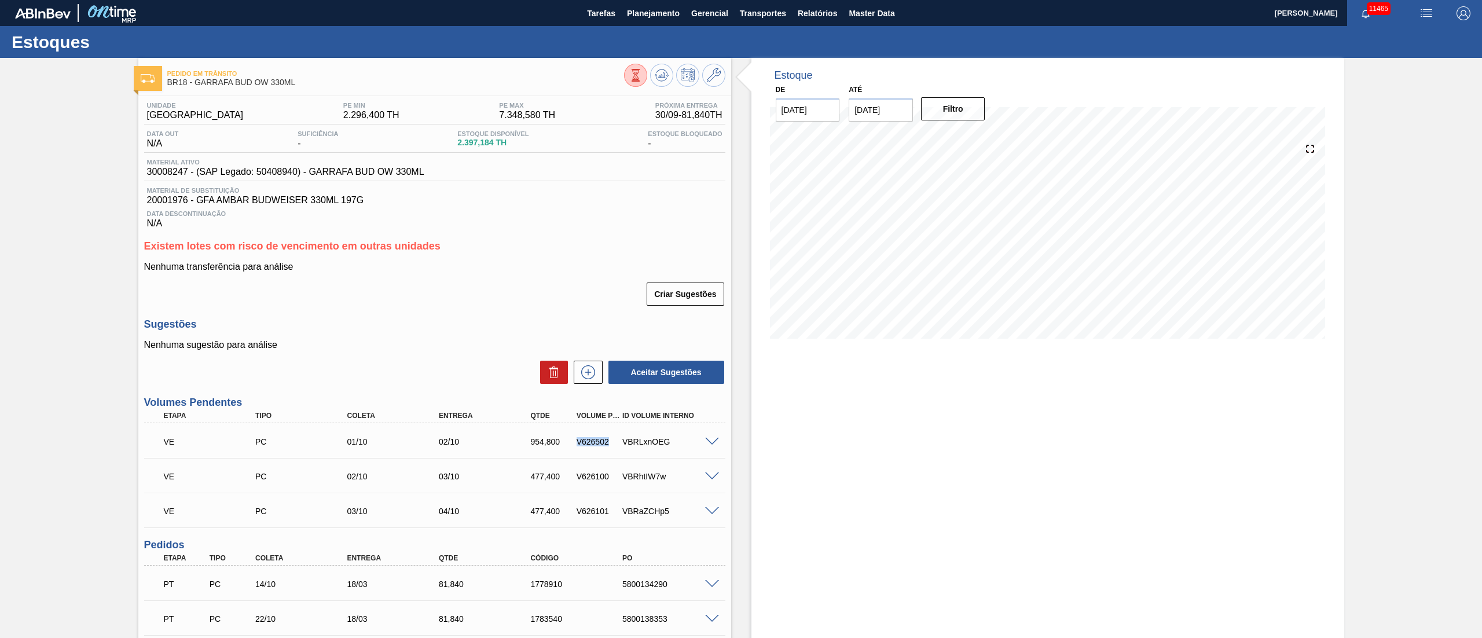
drag, startPoint x: 612, startPoint y: 445, endPoint x: 567, endPoint y: 444, distance: 44.6
click at [567, 444] on div "VE PC 01/10 02/10 954,800 V626502 VBRLxnOEG" at bounding box center [431, 440] width 550 height 23
copy div "V626502"
drag, startPoint x: 612, startPoint y: 479, endPoint x: 573, endPoint y: 479, distance: 39.4
click at [574, 479] on div "V626100" at bounding box center [599, 476] width 50 height 9
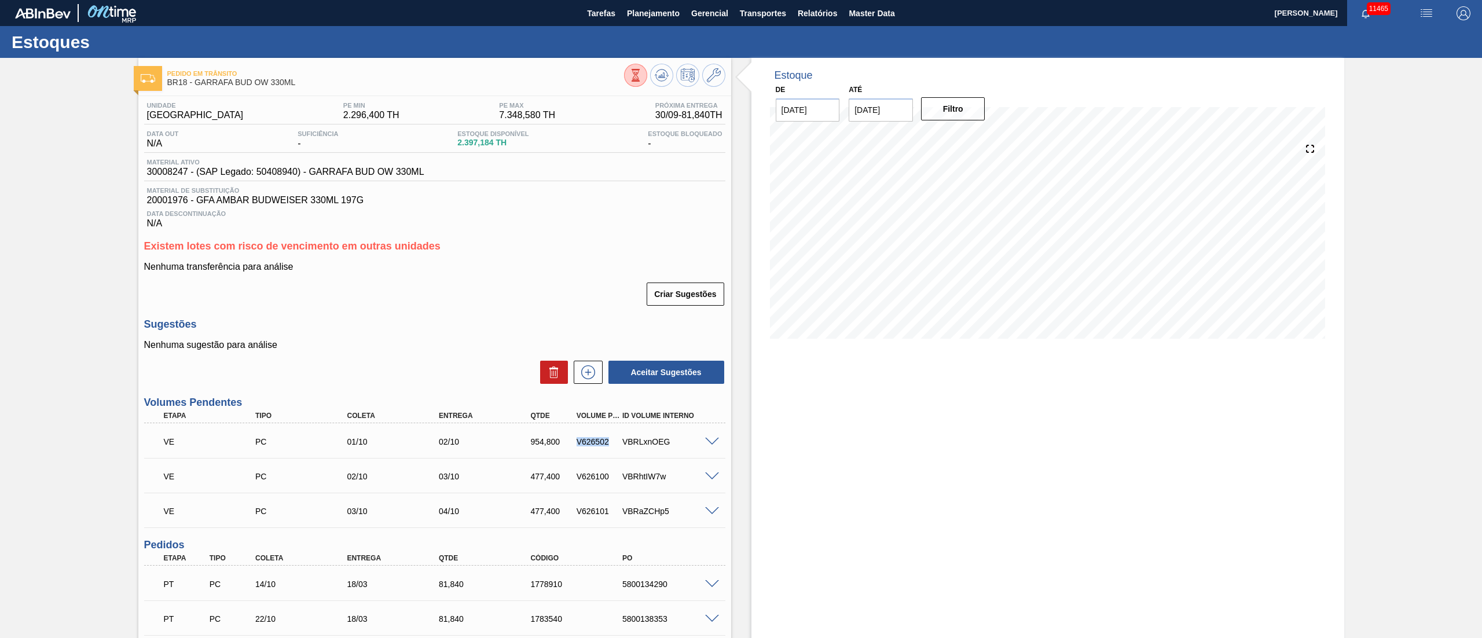
drag, startPoint x: 570, startPoint y: 439, endPoint x: 612, endPoint y: 436, distance: 42.3
click at [612, 436] on div "VE PC 01/10 02/10 954,800 V626502 VBRLxnOEG" at bounding box center [431, 440] width 550 height 23
copy div "V626502"
click at [771, 19] on span "Transportes" at bounding box center [763, 13] width 46 height 14
click at [836, 13] on div at bounding box center [741, 319] width 1482 height 638
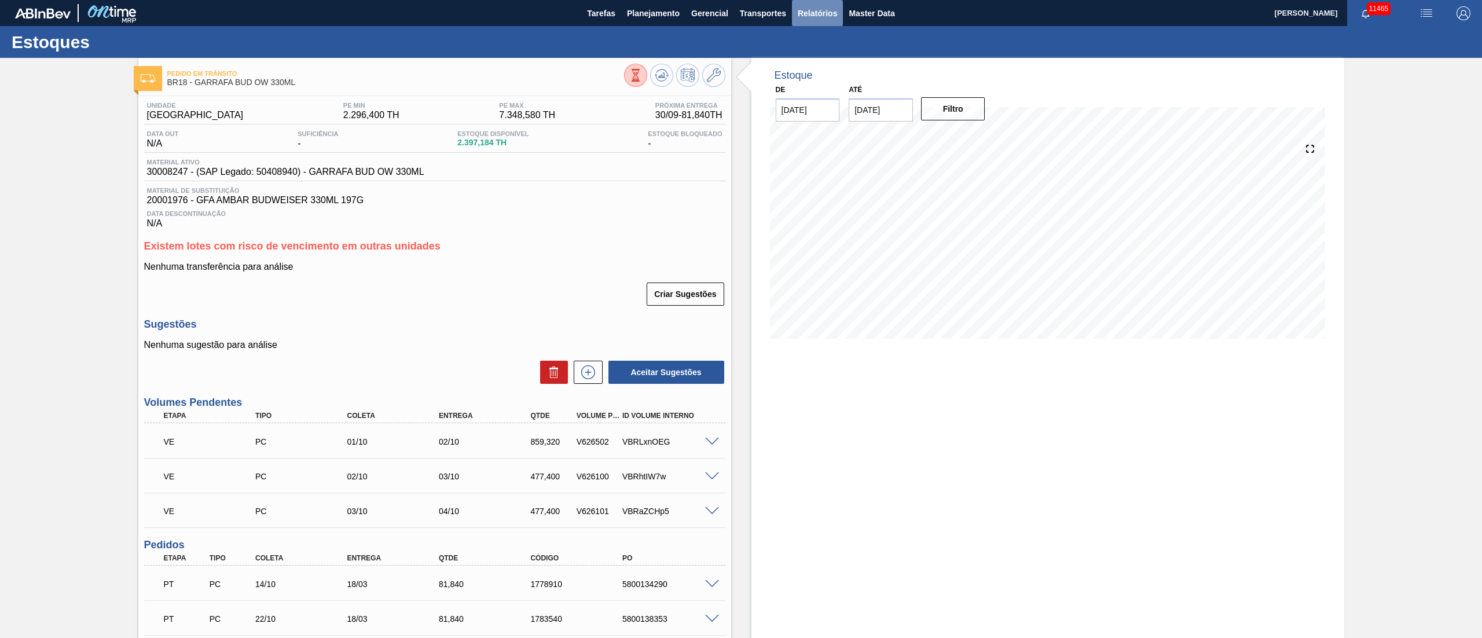
click at [806, 11] on span "Relatórios" at bounding box center [817, 13] width 39 height 14
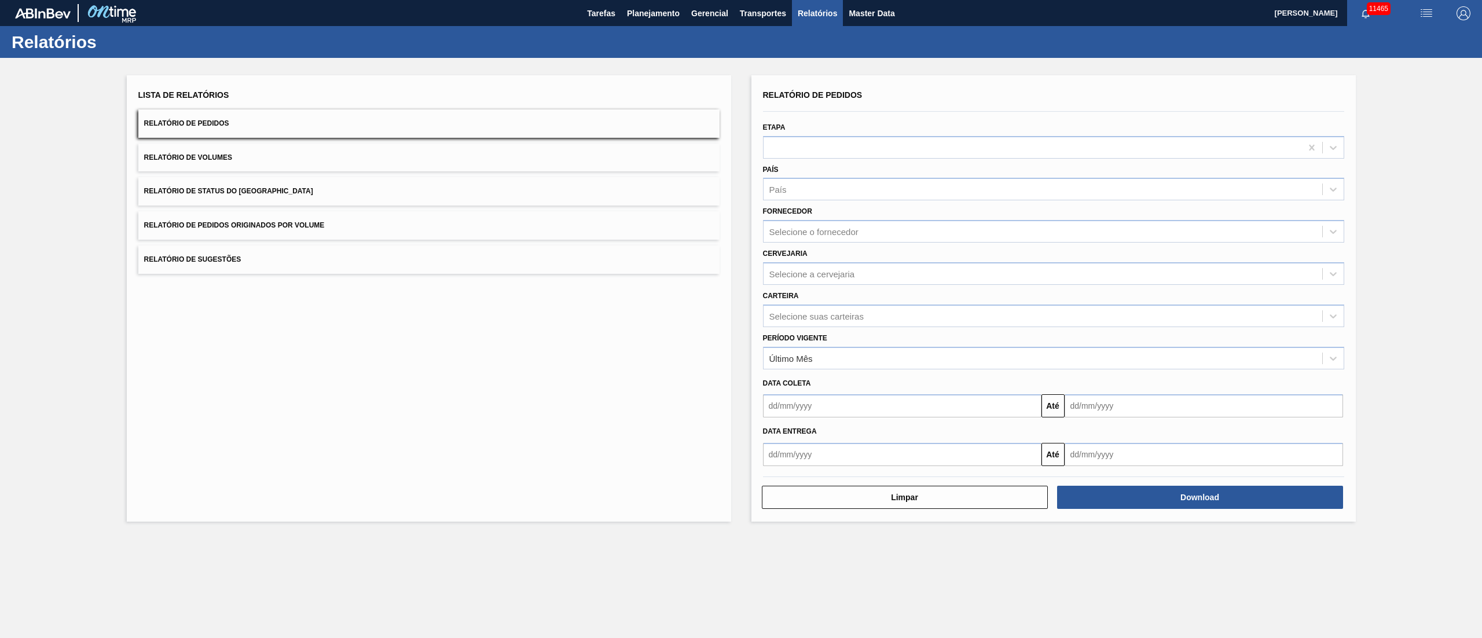
click at [320, 223] on span "Relatório de Pedidos Originados por Volume" at bounding box center [234, 225] width 181 height 8
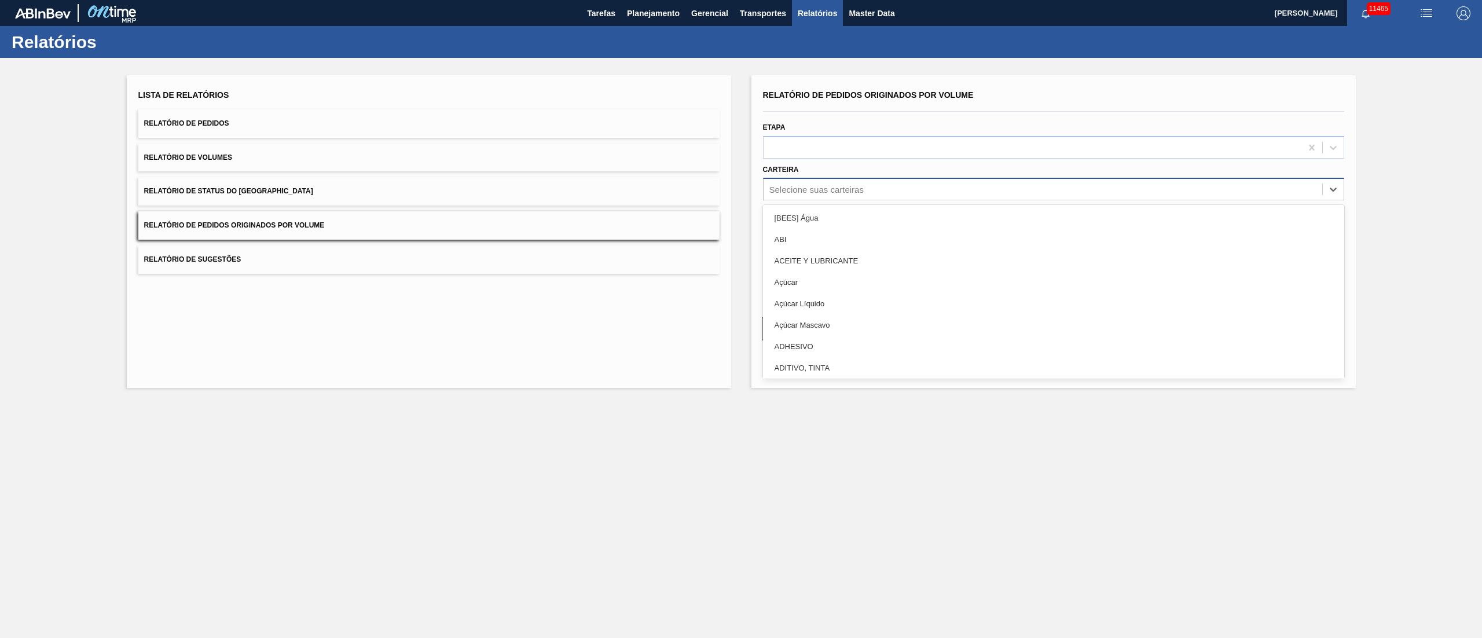
click at [785, 193] on div "Selecione suas carteiras" at bounding box center [816, 190] width 94 height 10
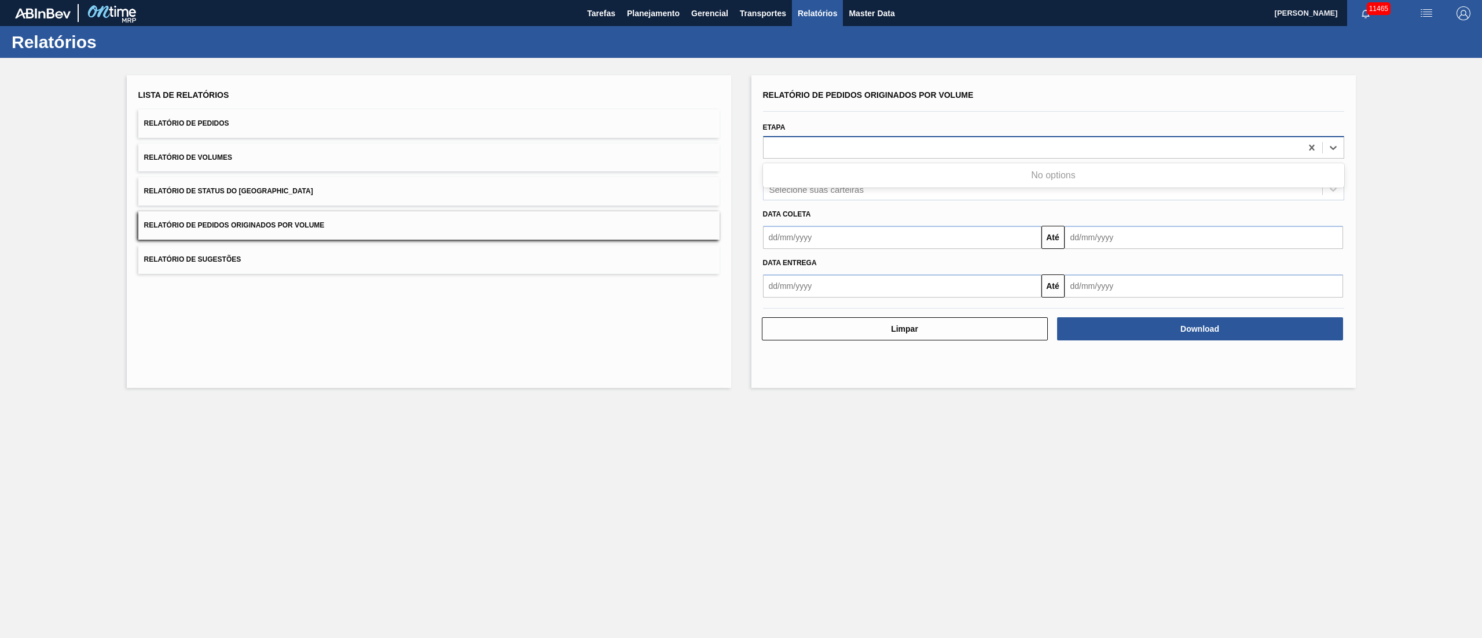
click at [820, 148] on div at bounding box center [1033, 147] width 538 height 17
type input "f"
click at [816, 129] on div "Etapa Use Up and Down to choose options, press Enter to select the currently fo…" at bounding box center [1053, 138] width 581 height 39
click at [818, 192] on div "Selecione suas carteiras" at bounding box center [816, 190] width 94 height 10
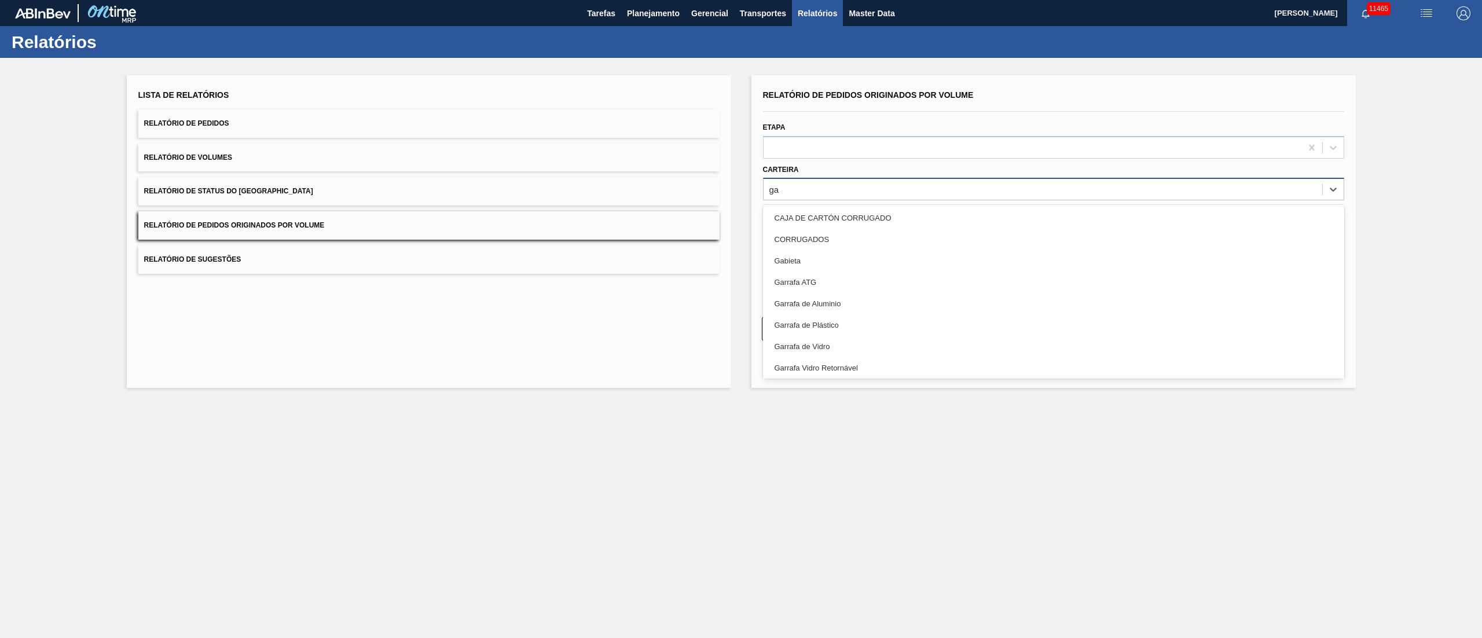
type input "g"
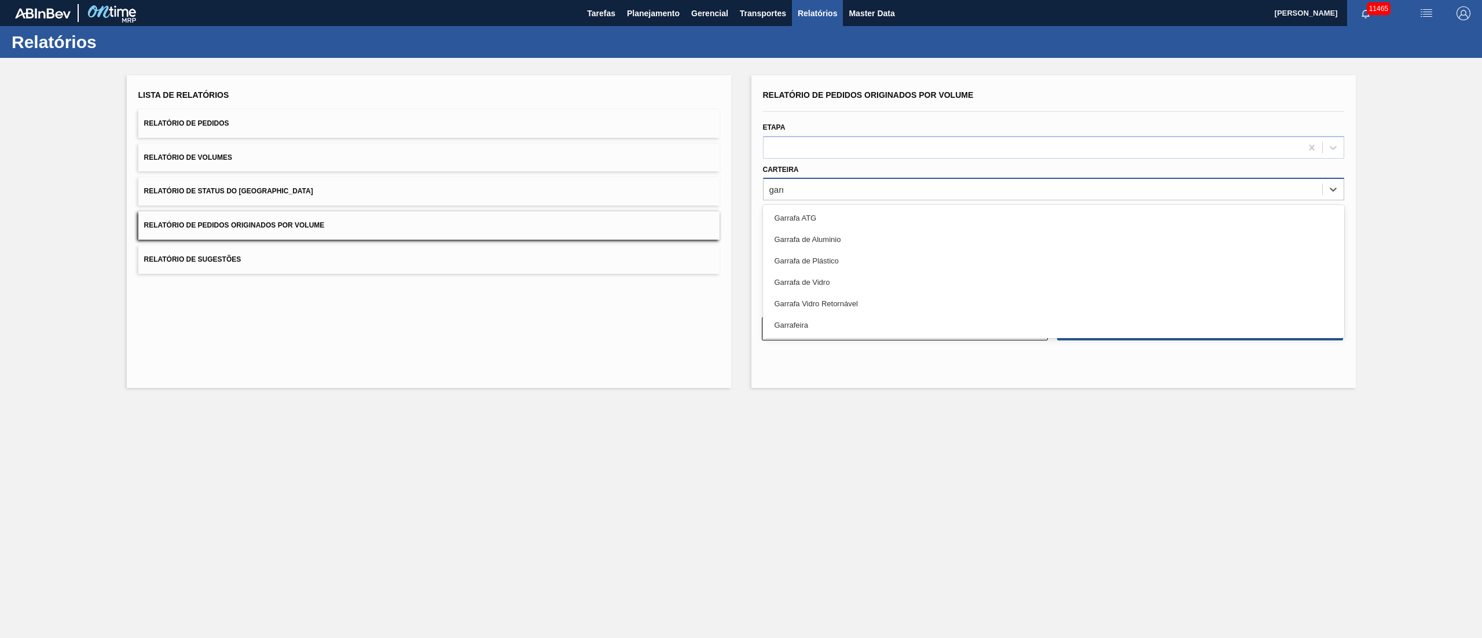
type input "garra"
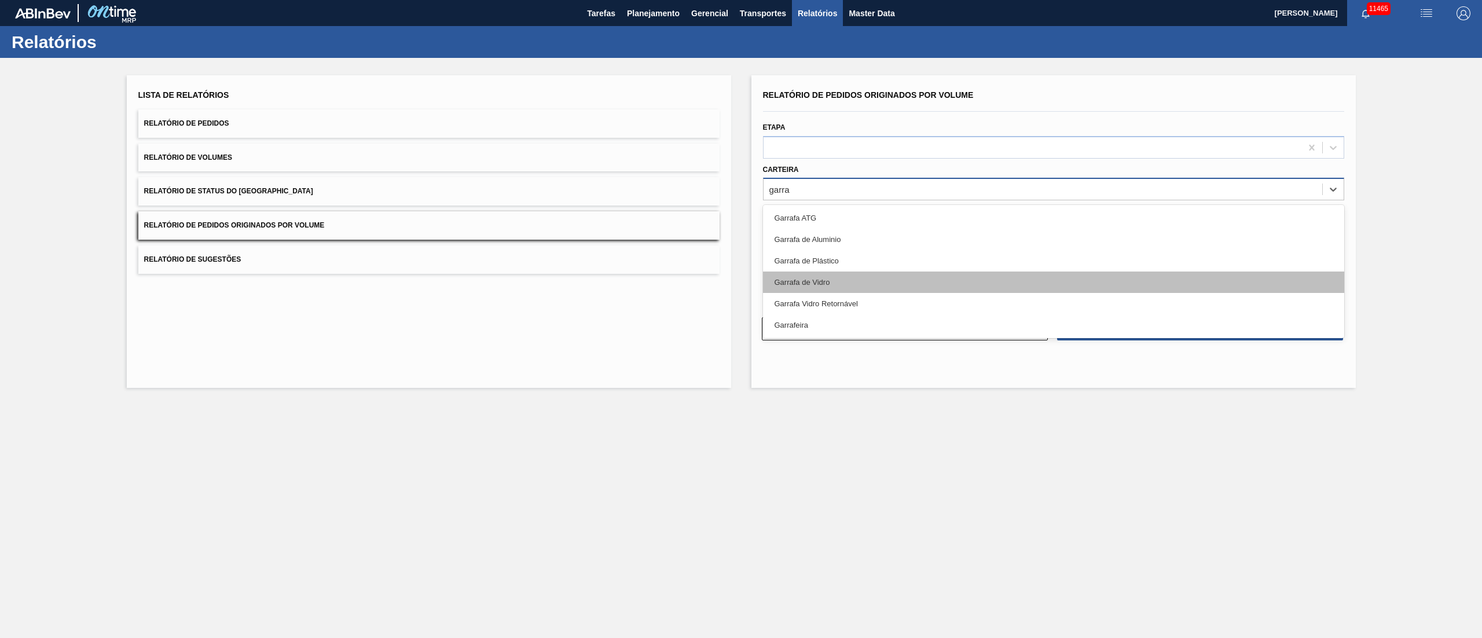
click at [825, 280] on div "Garrafa de Vidro" at bounding box center [1053, 281] width 581 height 21
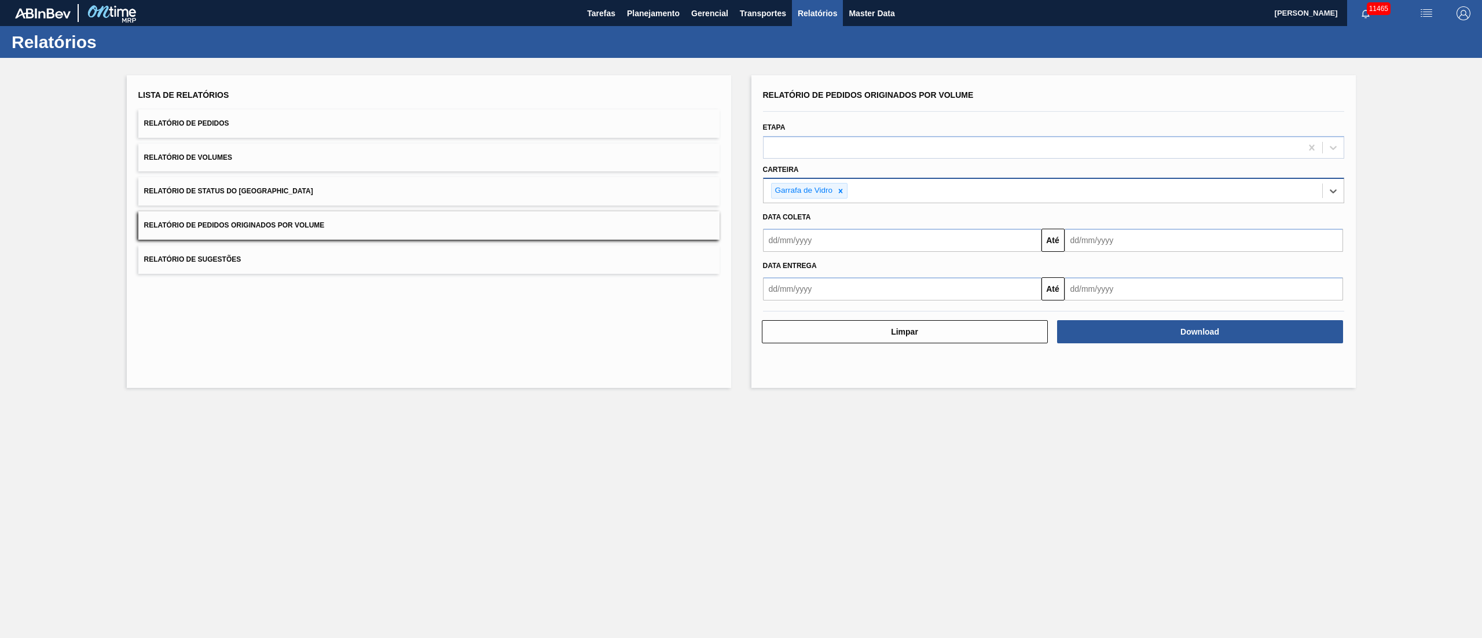
click at [848, 159] on div "Carteira option Garrafa [PERSON_NAME], selected. Select is focused ,type to ref…" at bounding box center [1053, 181] width 590 height 45
click at [839, 141] on div at bounding box center [1033, 147] width 538 height 17
type input "f"
click at [811, 242] on input "text" at bounding box center [902, 240] width 278 height 23
click at [795, 304] on div "1" at bounding box center [795, 306] width 16 height 16
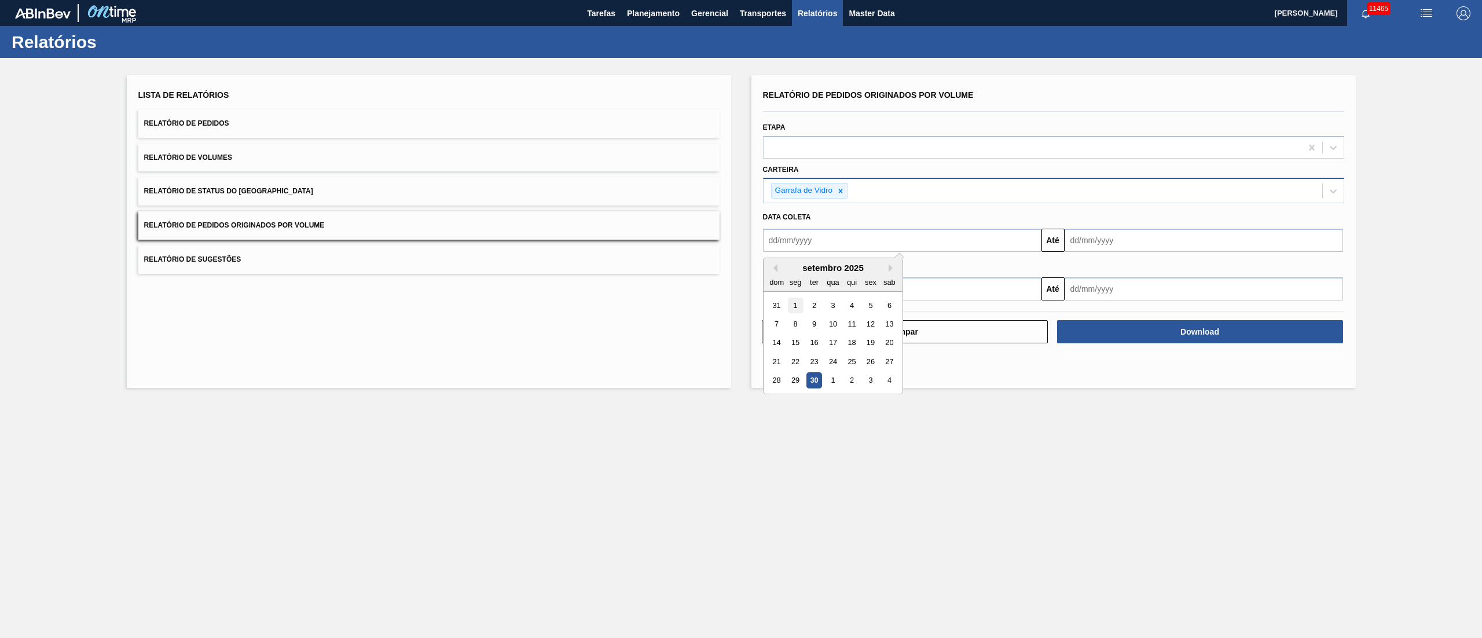
type input "[DATE]"
click at [1096, 237] on input "text" at bounding box center [1204, 240] width 278 height 23
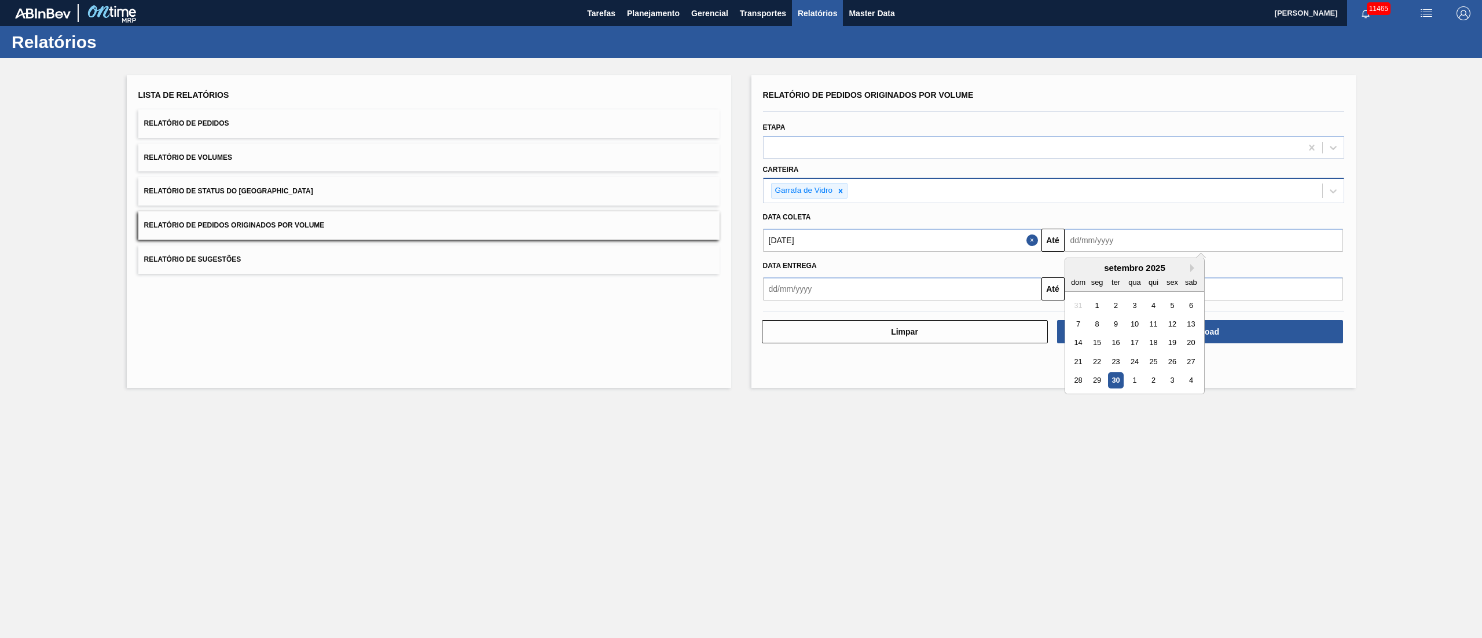
click at [1117, 377] on div "30" at bounding box center [1115, 381] width 16 height 16
click at [1121, 238] on input "[DATE]" at bounding box center [1204, 240] width 278 height 23
click at [1194, 267] on button "Next Month" at bounding box center [1194, 268] width 8 height 8
click at [1158, 386] on div "30" at bounding box center [1153, 381] width 16 height 16
type input "[DATE]"
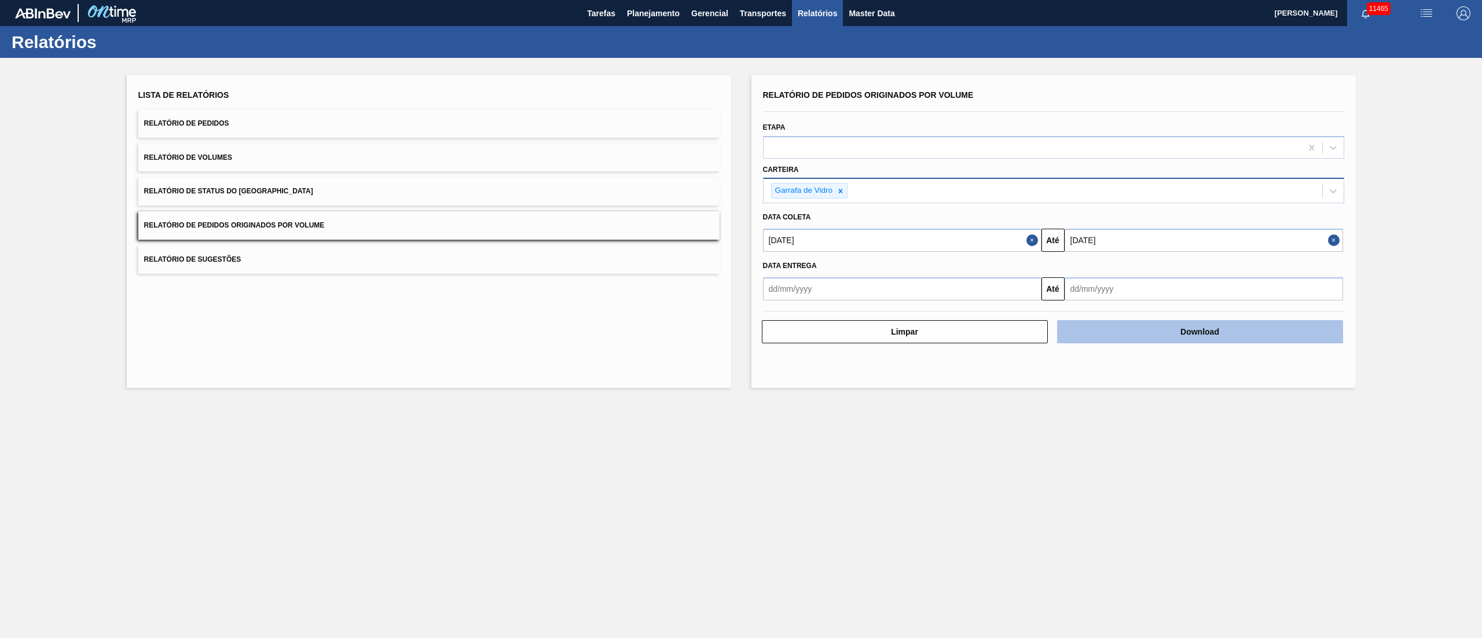
click at [1174, 339] on button "Download" at bounding box center [1200, 331] width 286 height 23
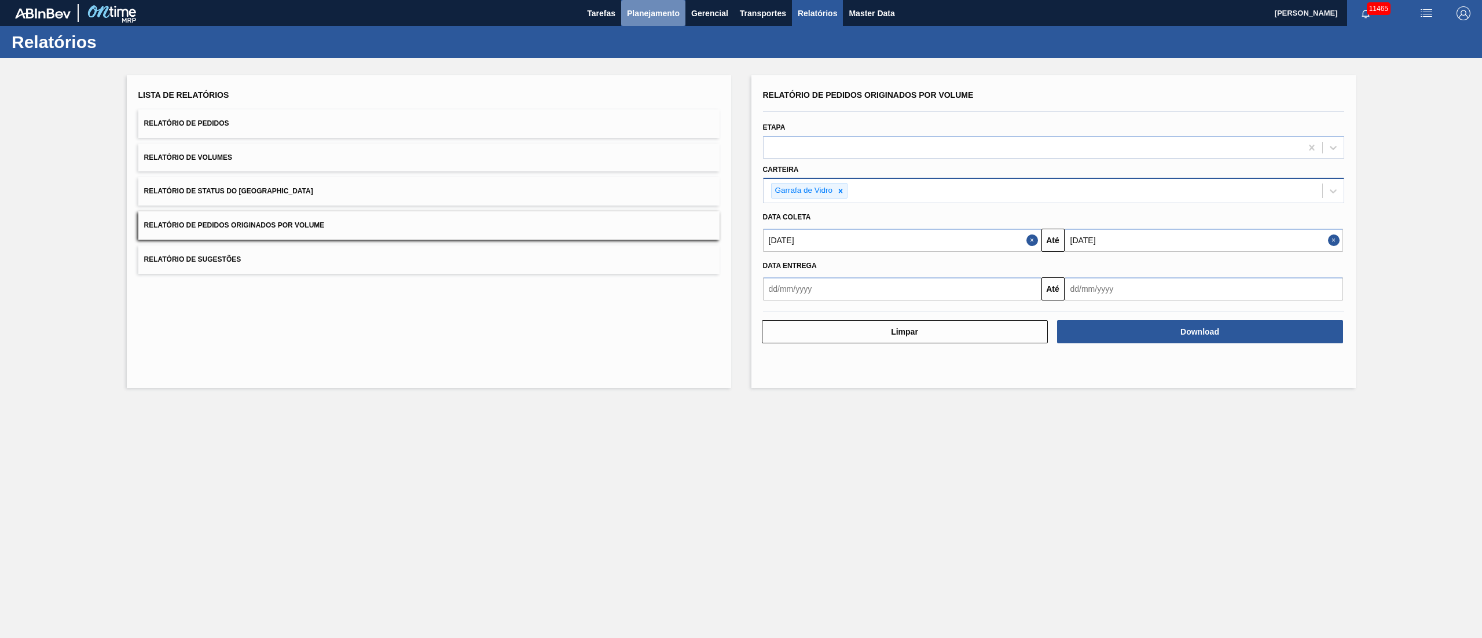
click at [643, 8] on span "Planejamento" at bounding box center [653, 13] width 53 height 14
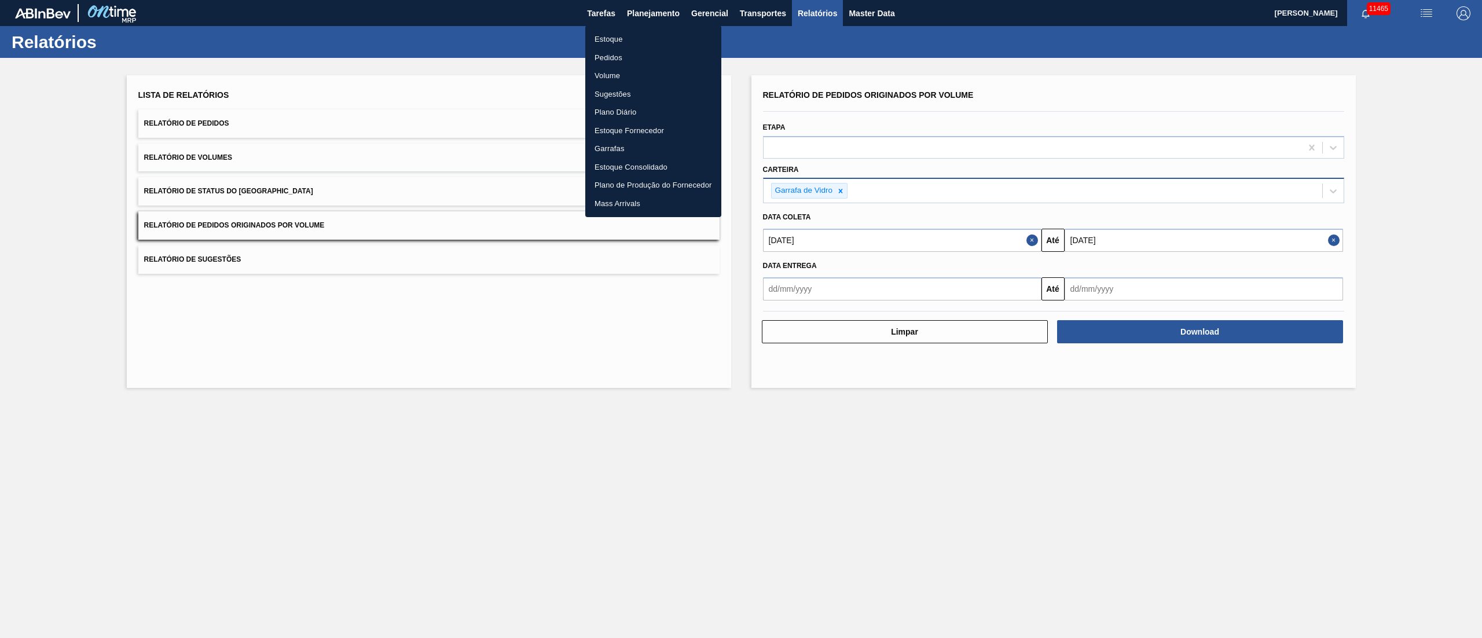
click at [610, 54] on li "Pedidos" at bounding box center [653, 58] width 136 height 19
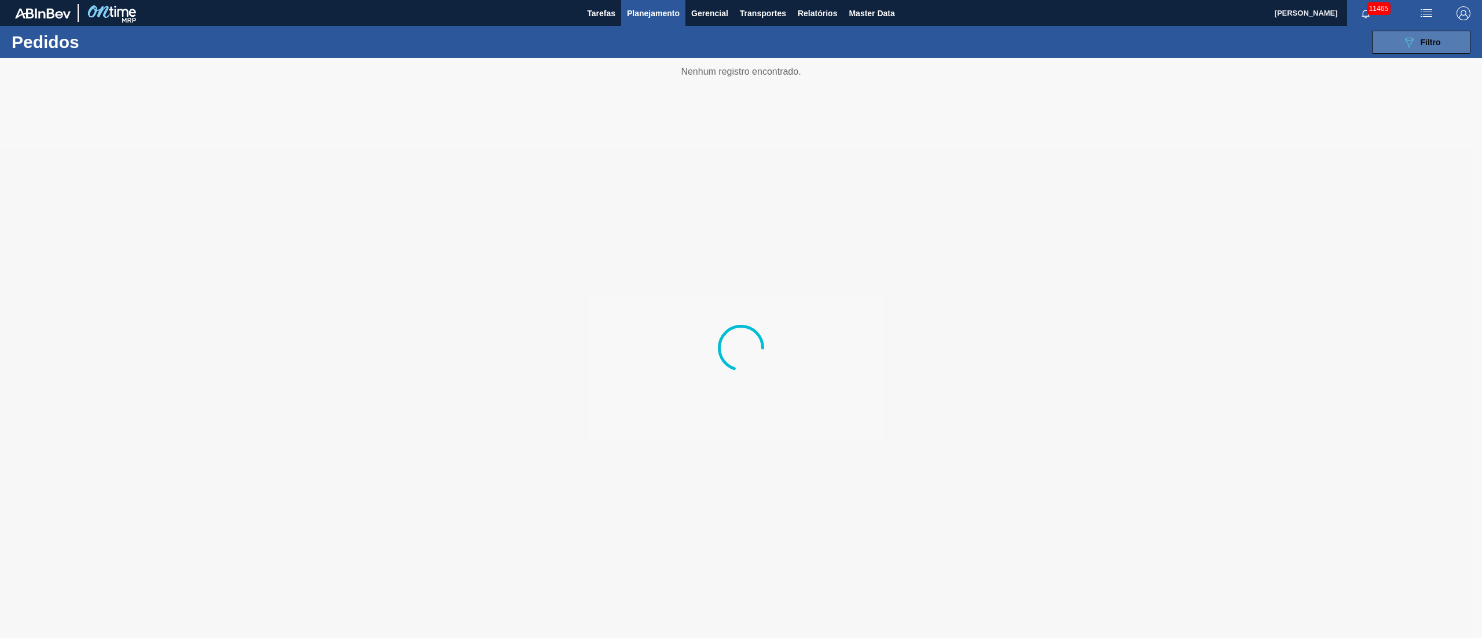
click at [1397, 38] on button "089F7B8B-B2A5-4AFE-B5C0-19BA573D28AC Filtro" at bounding box center [1421, 42] width 98 height 23
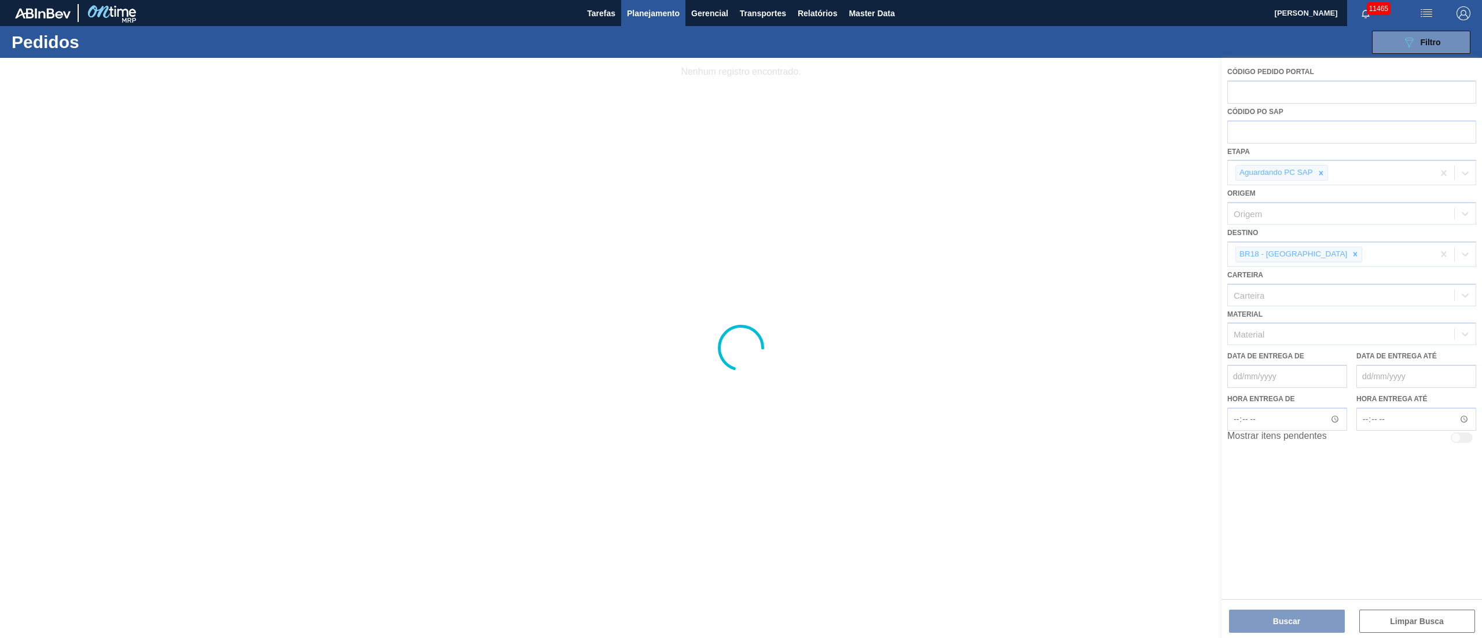
click at [1300, 131] on div at bounding box center [741, 348] width 1482 height 580
click at [1300, 133] on div at bounding box center [741, 348] width 1482 height 580
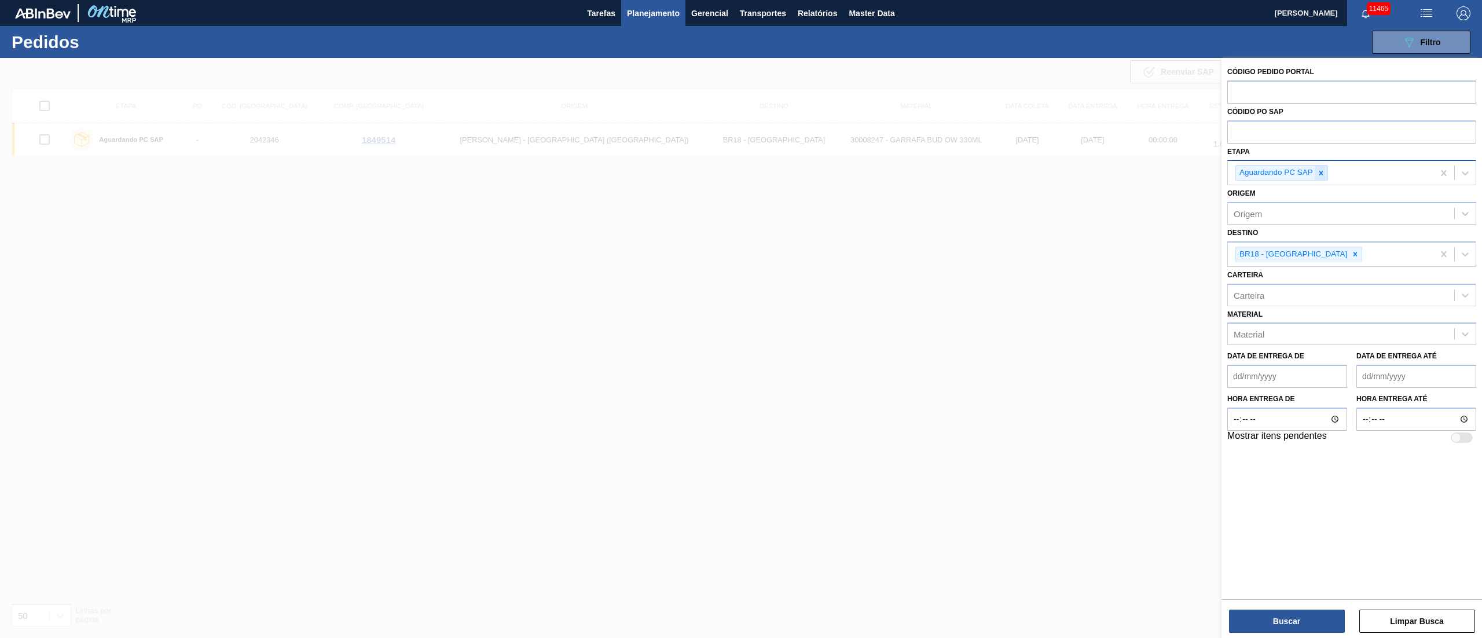
click at [1321, 172] on icon at bounding box center [1321, 173] width 4 height 4
click at [1351, 252] on icon at bounding box center [1355, 251] width 8 height 8
click at [627, 11] on span "Planejamento" at bounding box center [653, 13] width 53 height 14
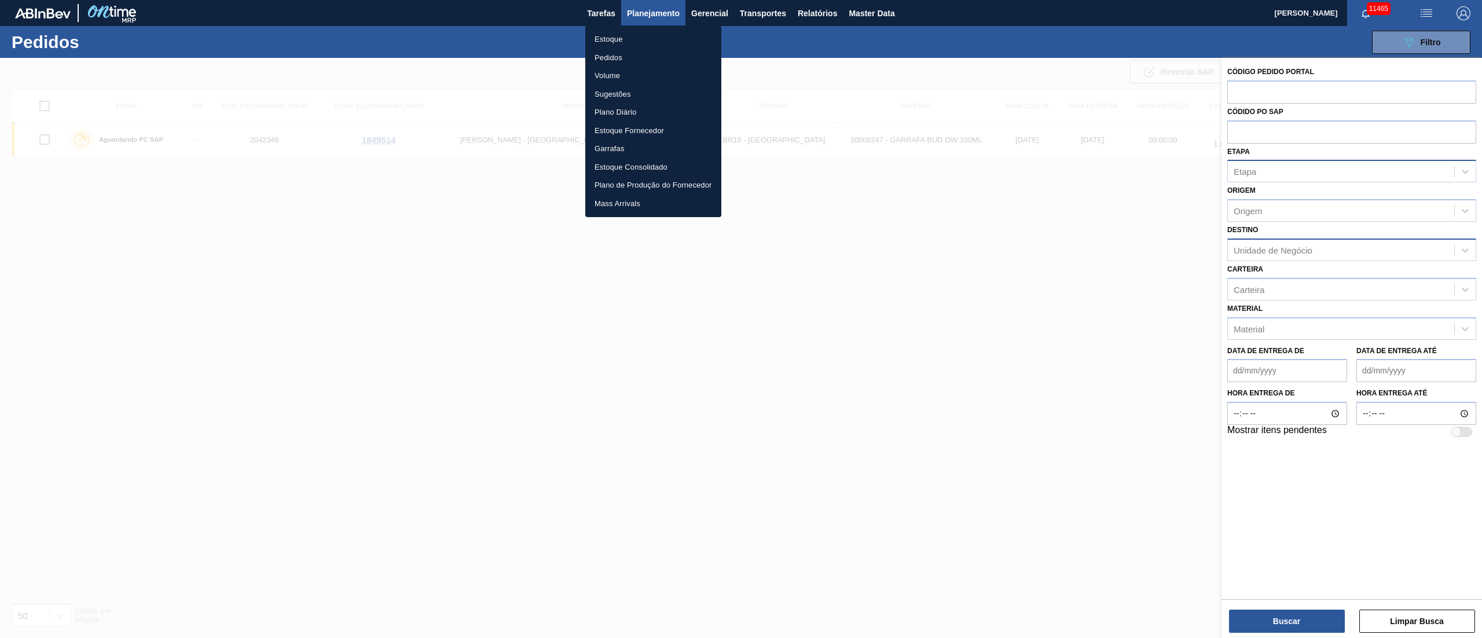
click at [1274, 87] on div at bounding box center [741, 319] width 1482 height 638
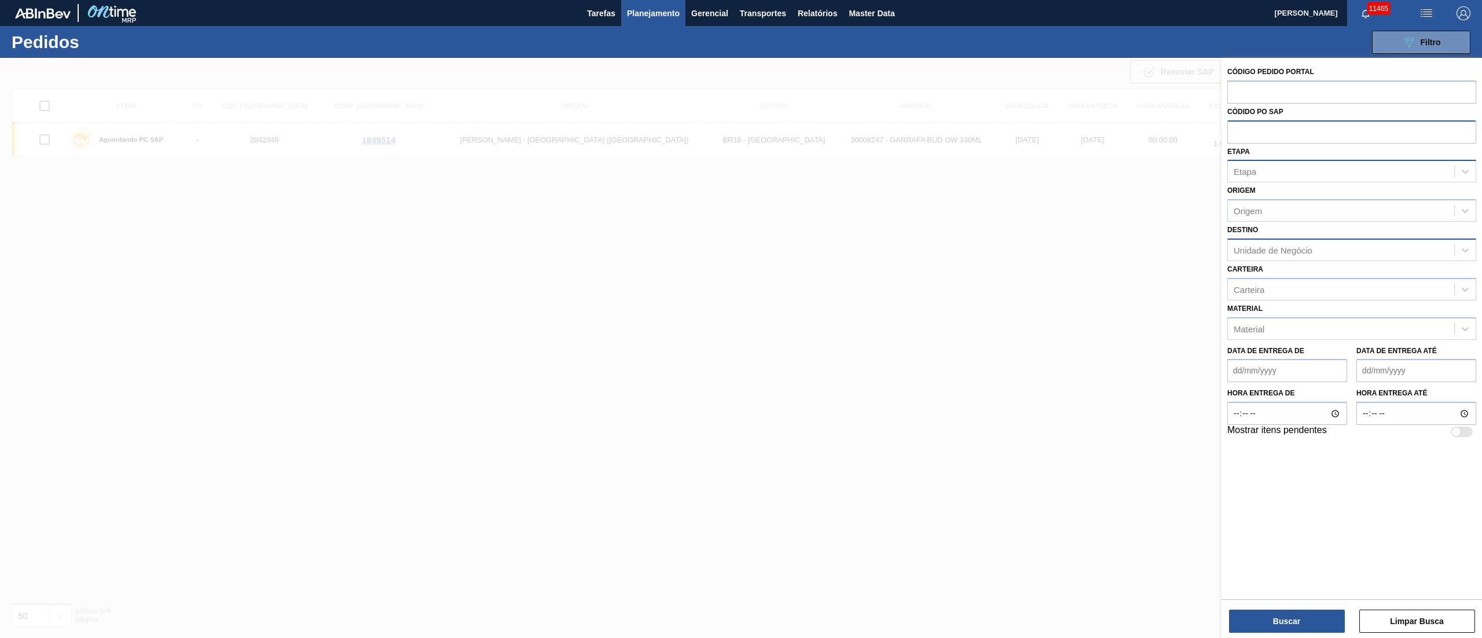
click at [1257, 127] on input "text" at bounding box center [1351, 131] width 249 height 22
paste input "text"
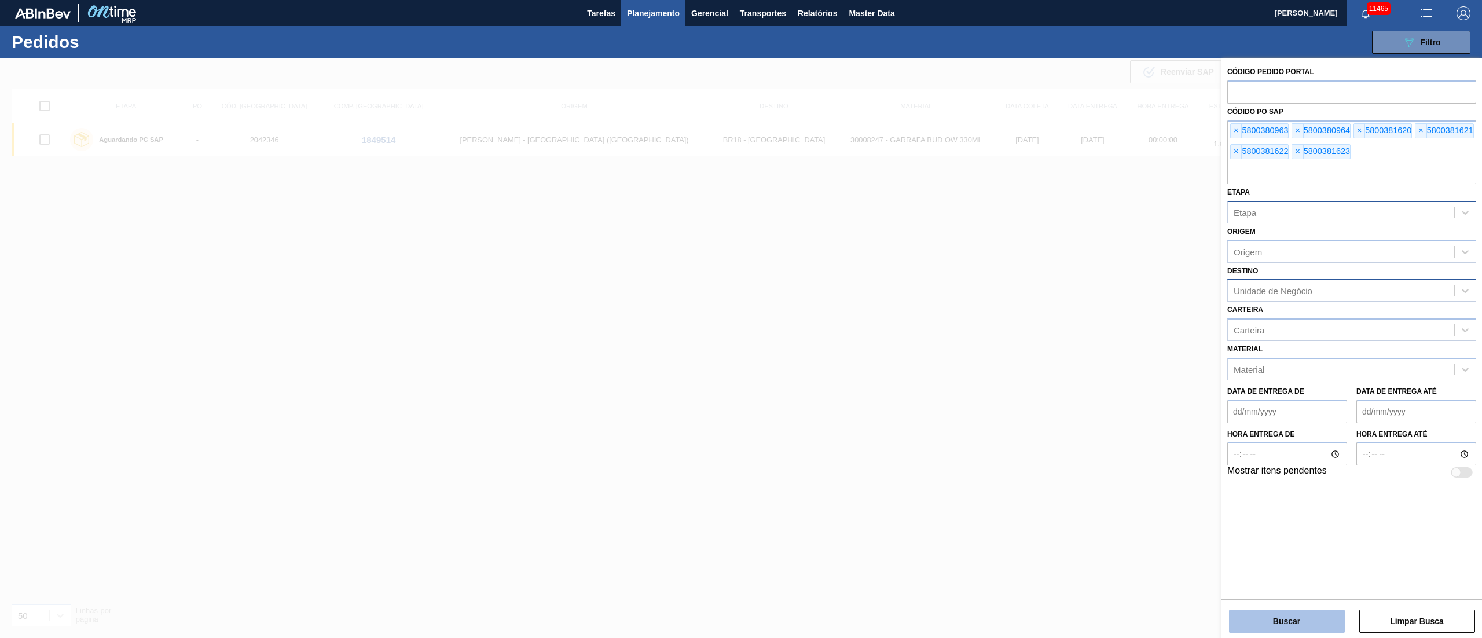
click at [1289, 622] on button "Buscar" at bounding box center [1287, 621] width 116 height 23
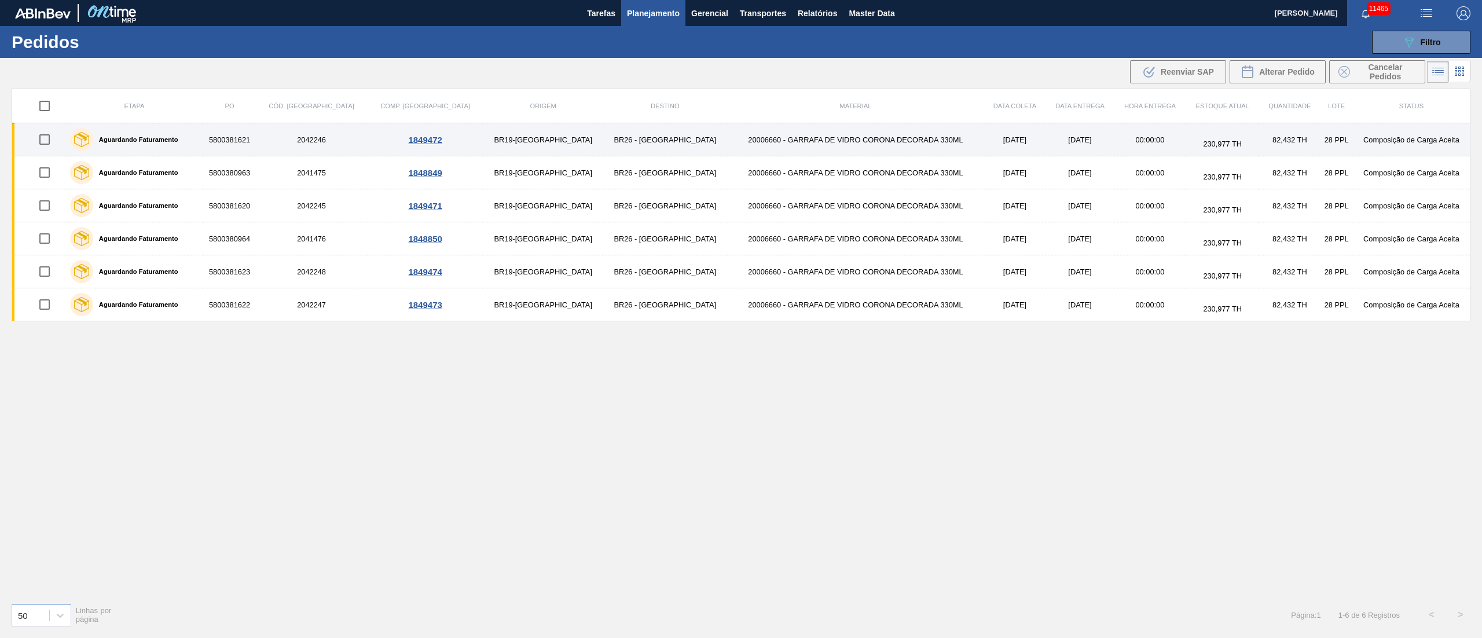
click at [52, 138] on input "checkbox" at bounding box center [44, 139] width 24 height 24
checkbox input "true"
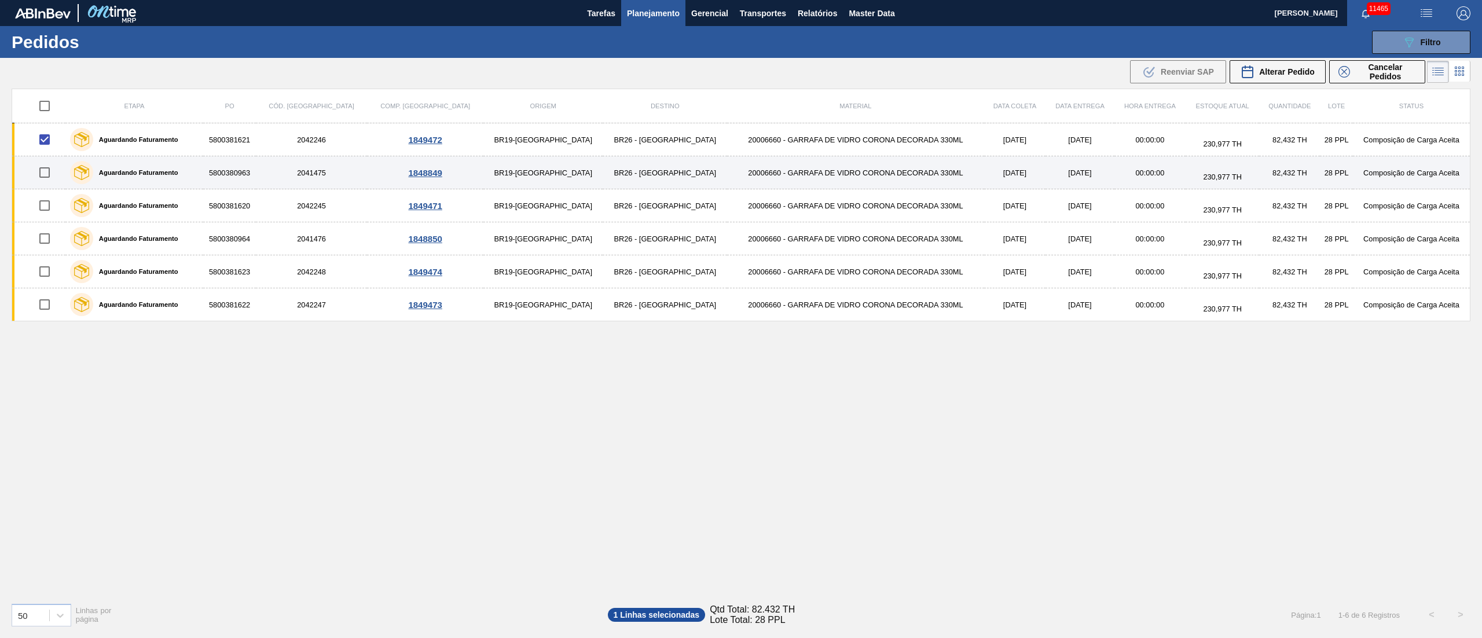
click at [44, 181] on input "checkbox" at bounding box center [44, 172] width 24 height 24
checkbox input "true"
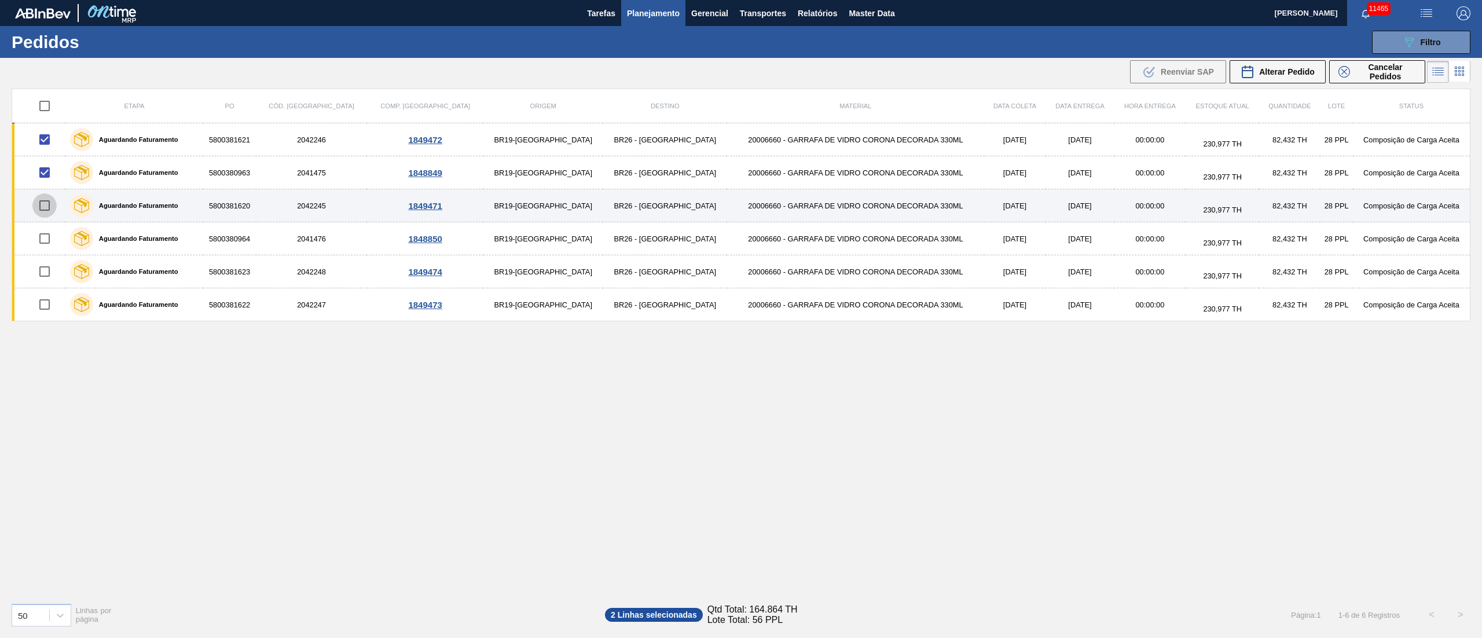
click at [54, 213] on input "checkbox" at bounding box center [44, 205] width 24 height 24
click at [52, 205] on input "checkbox" at bounding box center [44, 205] width 24 height 24
checkbox input "false"
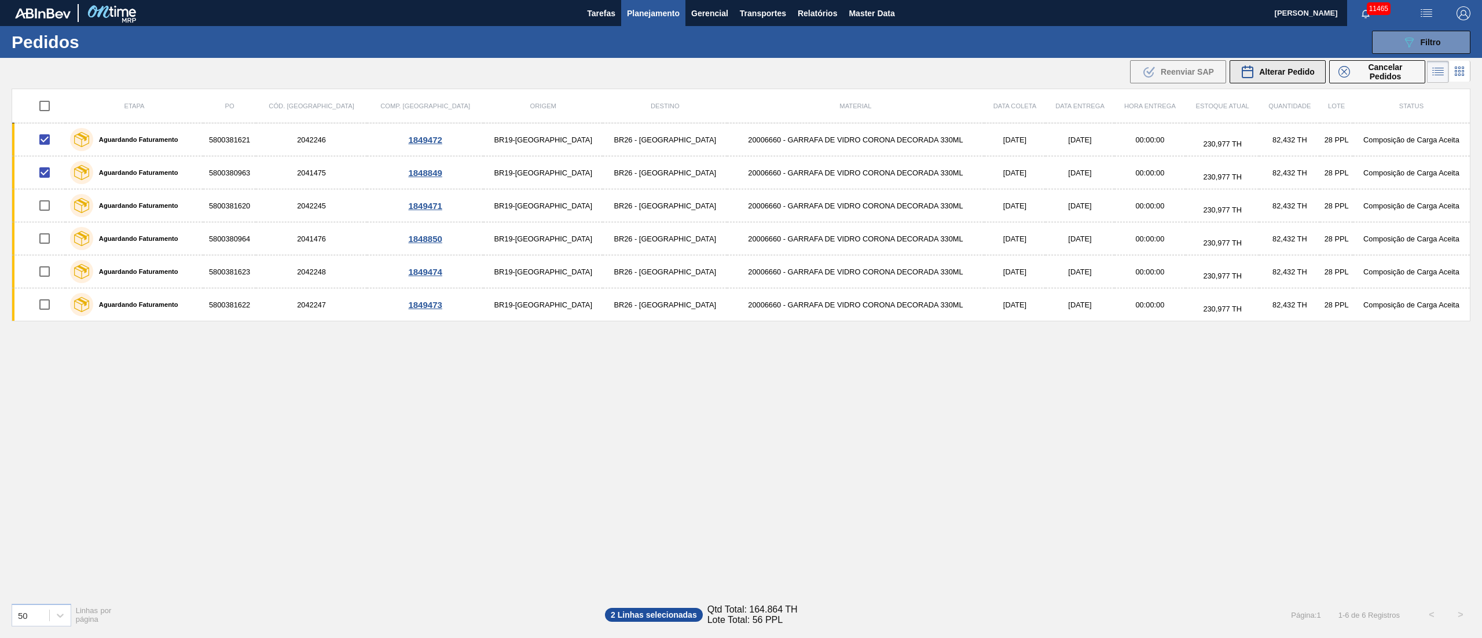
click at [1283, 73] on span "Alterar Pedido" at bounding box center [1287, 71] width 56 height 9
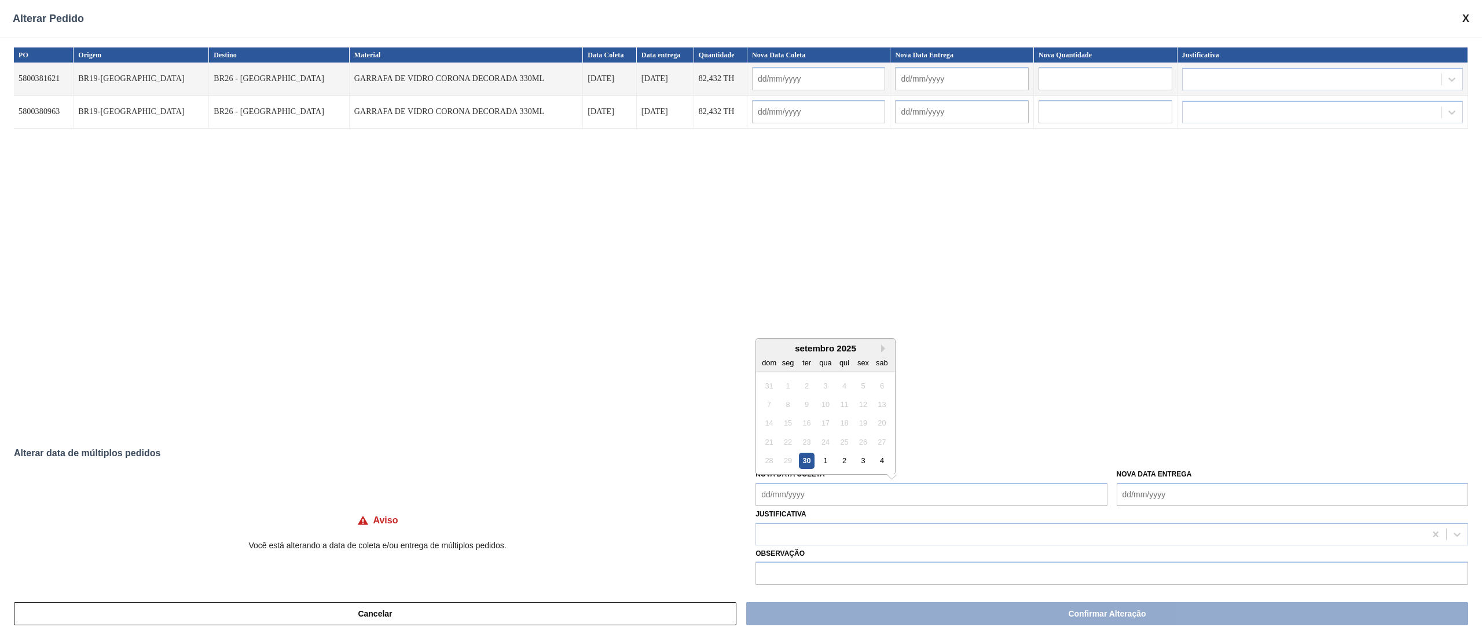
drag, startPoint x: 795, startPoint y: 490, endPoint x: 798, endPoint y: 478, distance: 11.9
click at [795, 490] on Coleta "Nova Data Coleta" at bounding box center [930, 494] width 351 height 23
click at [840, 461] on div "2" at bounding box center [844, 461] width 16 height 16
type Coleta "[DATE]"
type input "[DATE]"
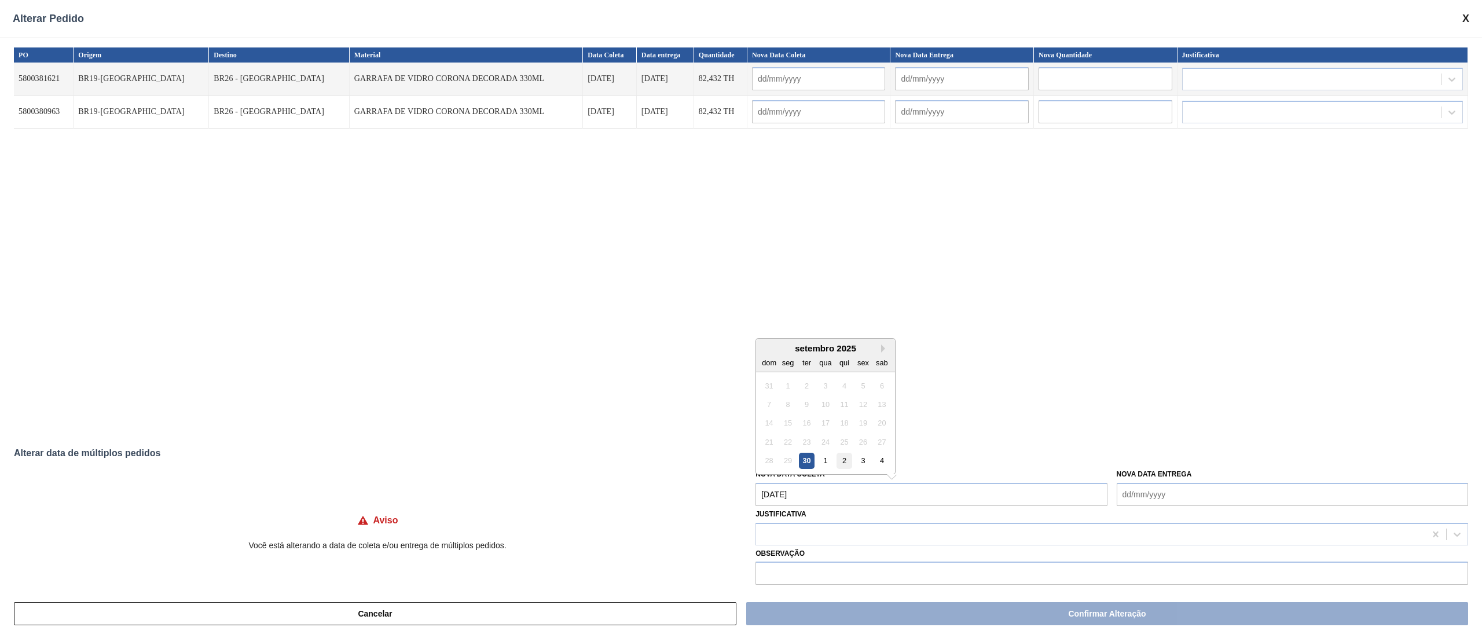
type input "[DATE]"
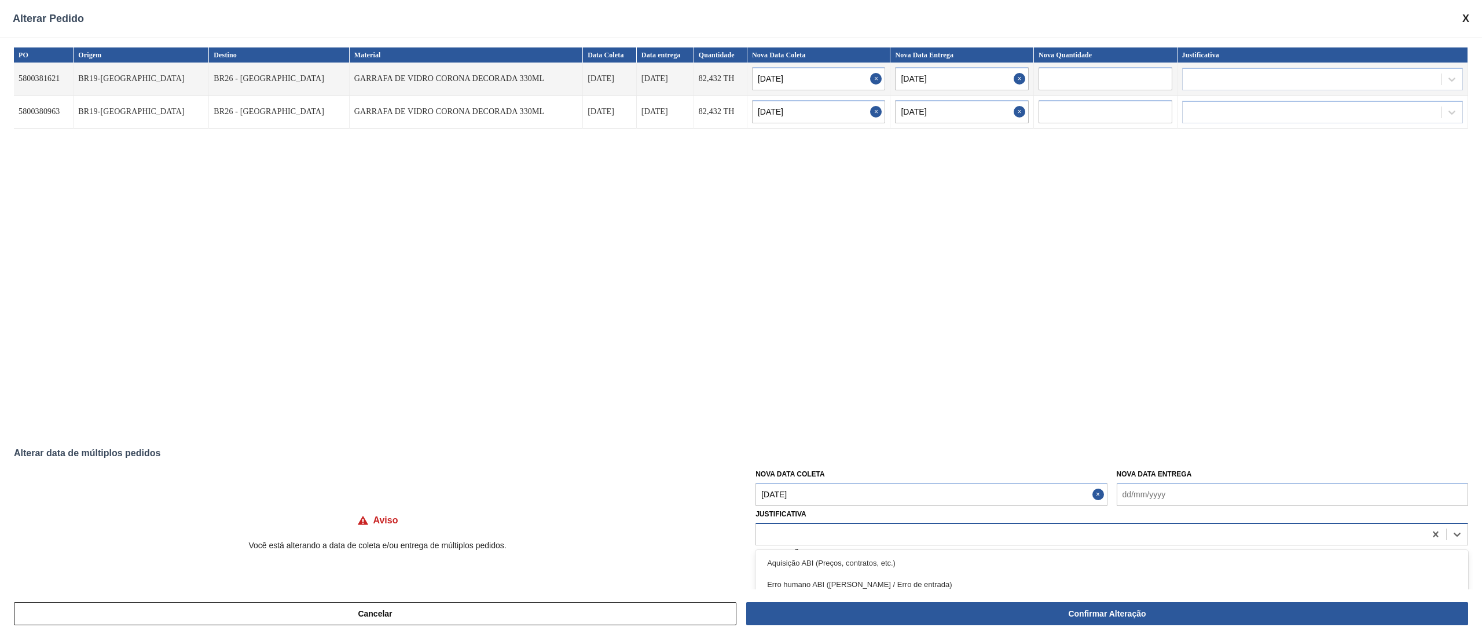
click at [850, 536] on div at bounding box center [1090, 534] width 669 height 17
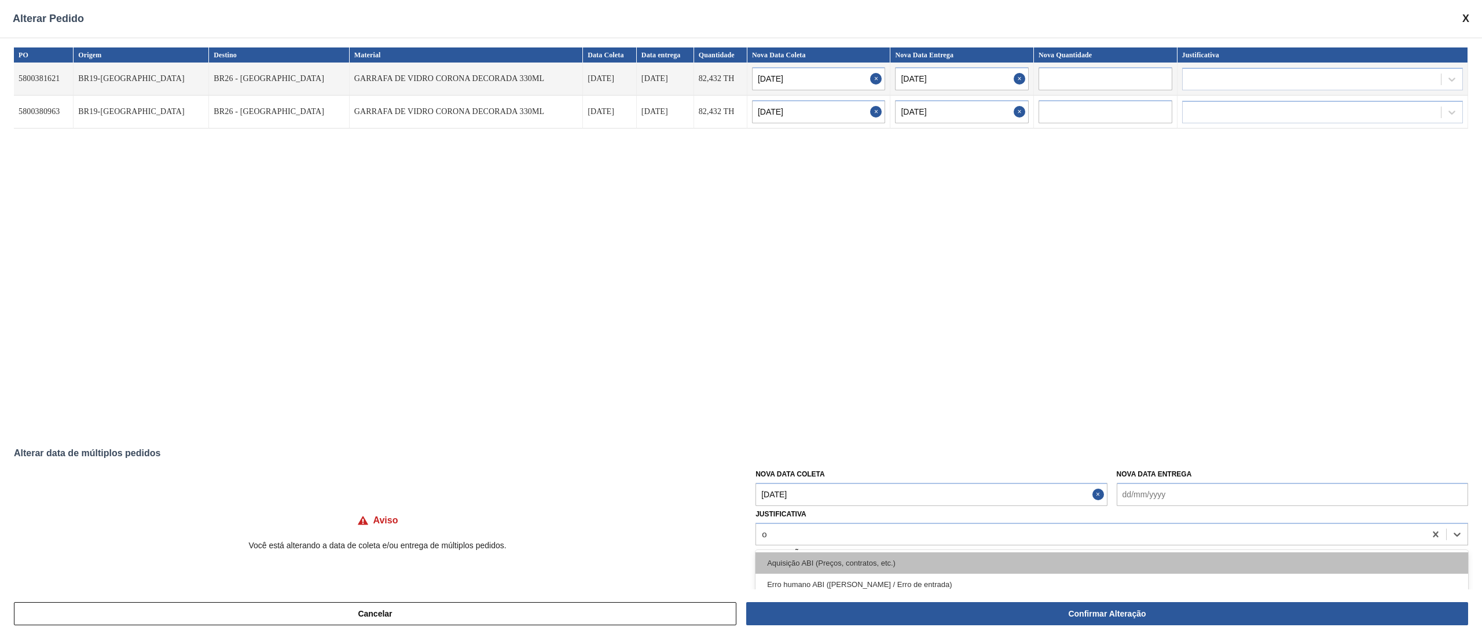
type input "ou"
click at [856, 564] on div "Outro" at bounding box center [1111, 562] width 713 height 21
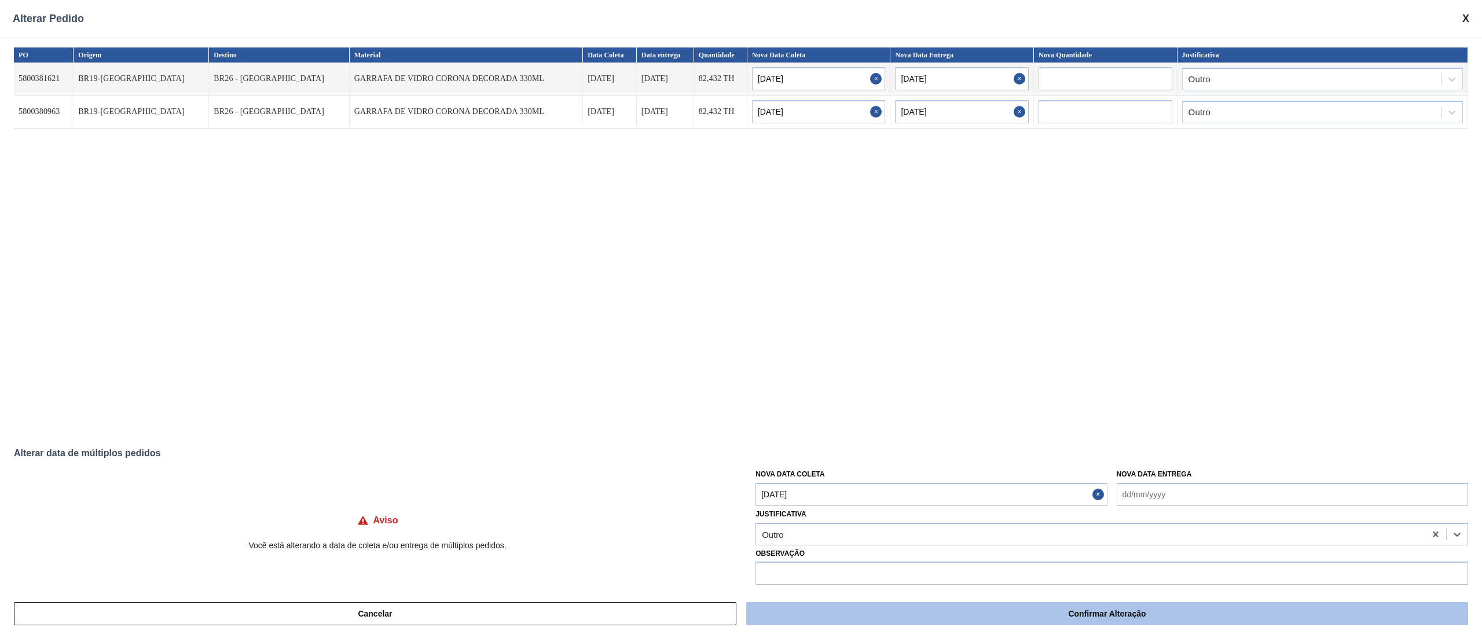
click at [873, 619] on button "Confirmar Alteração" at bounding box center [1107, 613] width 722 height 23
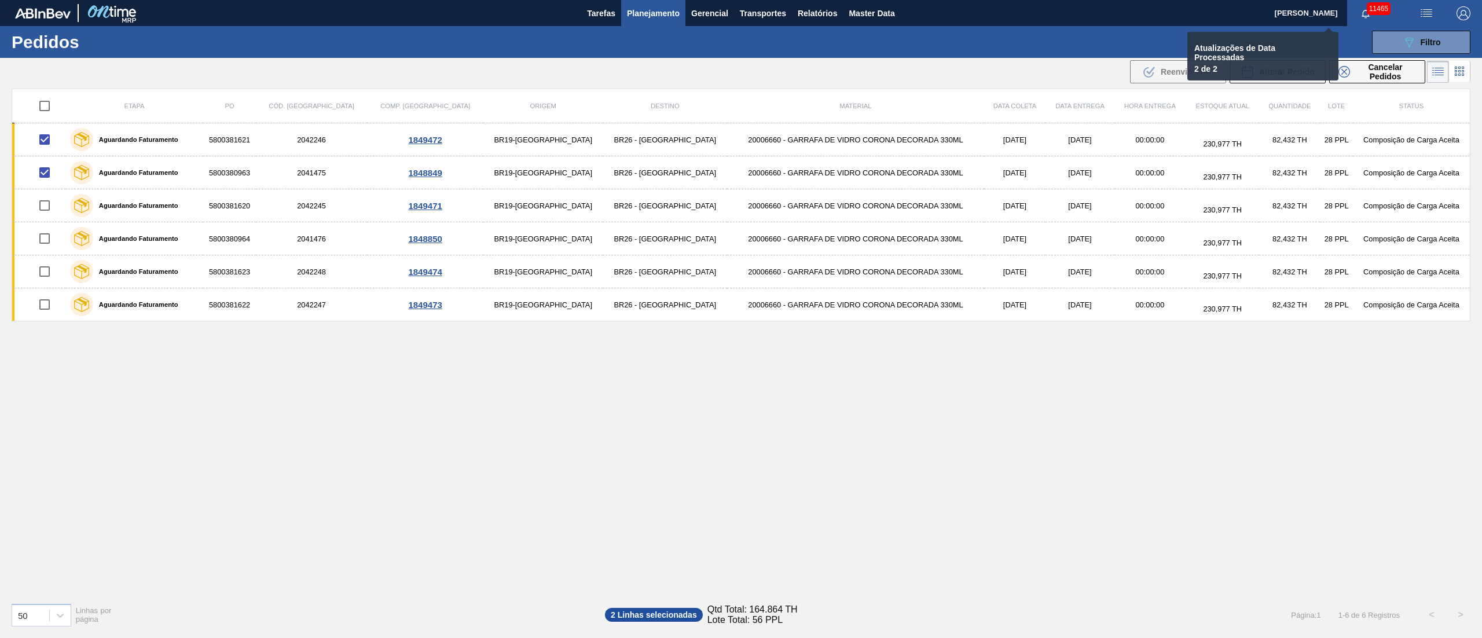
checkbox input "false"
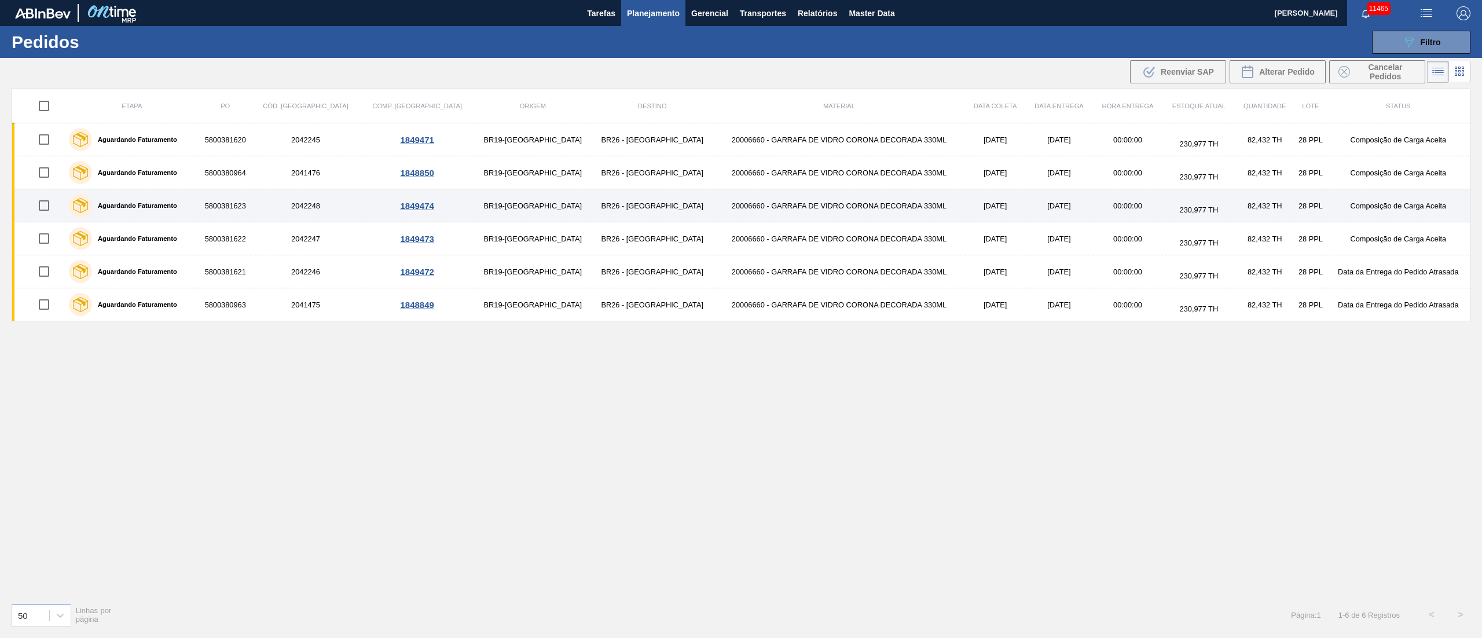
click at [53, 207] on input "checkbox" at bounding box center [44, 205] width 24 height 24
checkbox input "true"
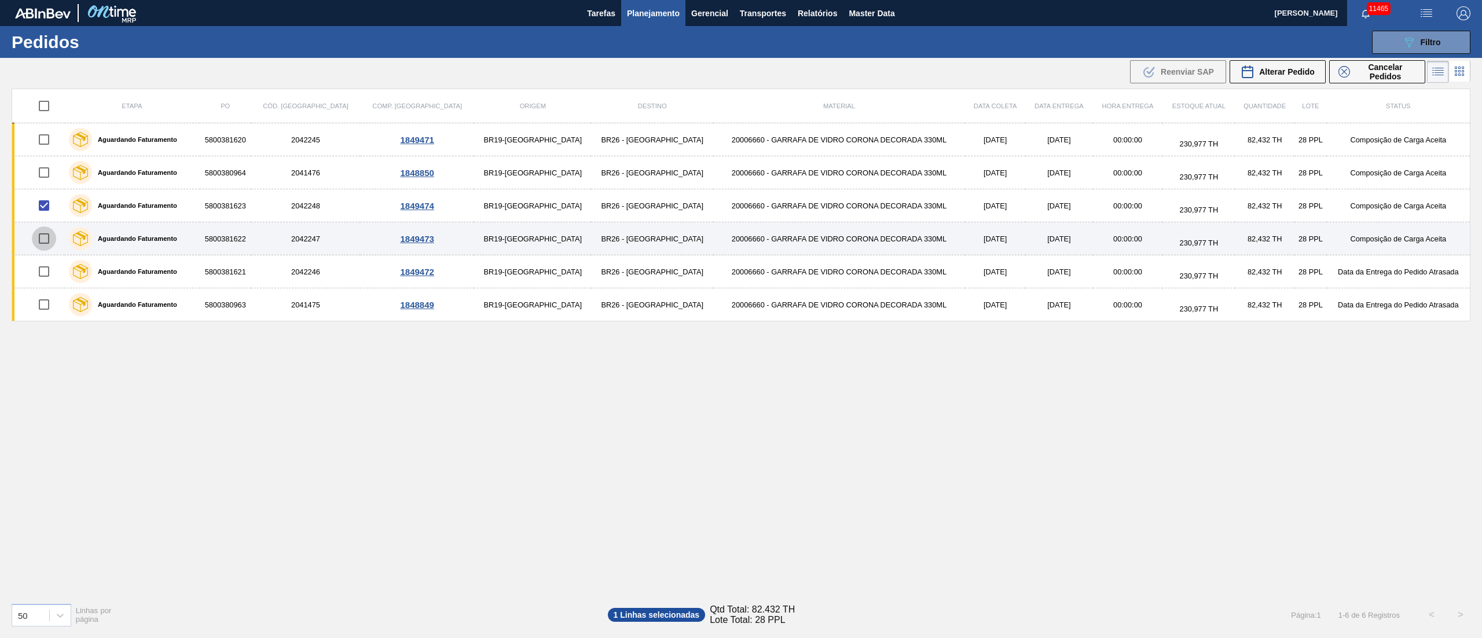
click at [49, 240] on input "checkbox" at bounding box center [44, 238] width 24 height 24
checkbox input "true"
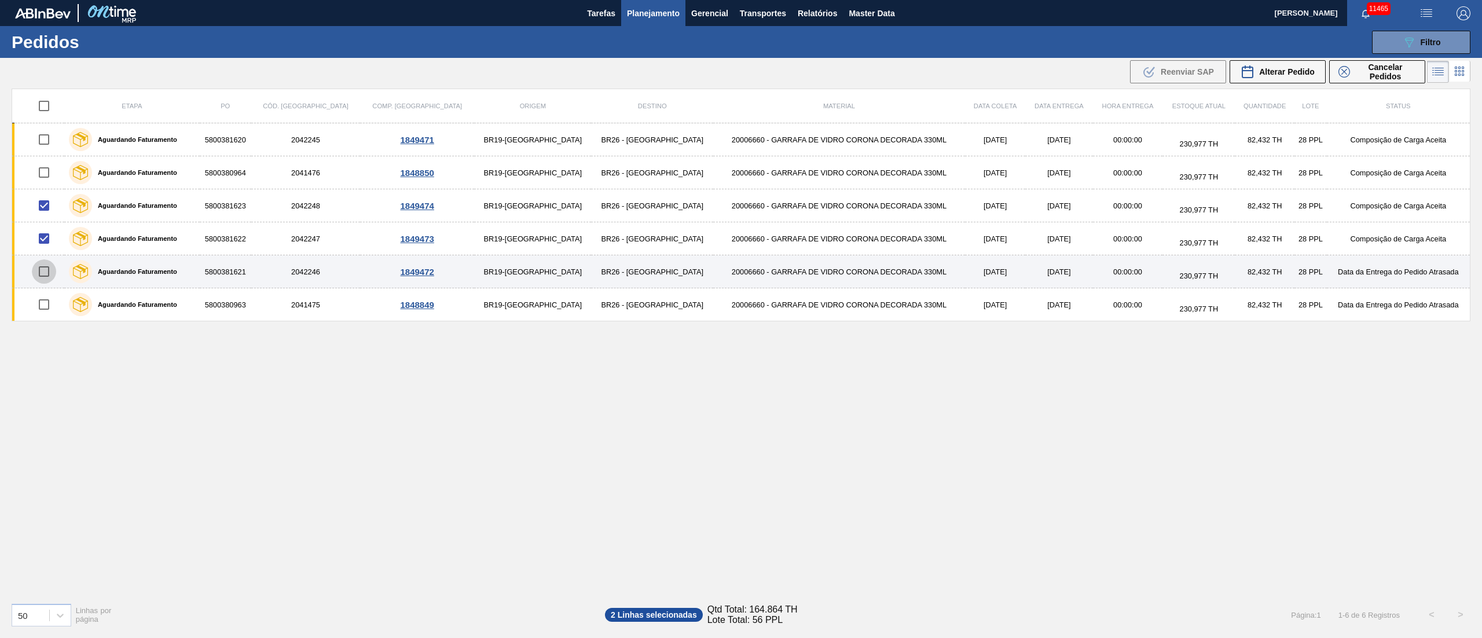
click at [54, 266] on input "checkbox" at bounding box center [44, 271] width 24 height 24
checkbox input "true"
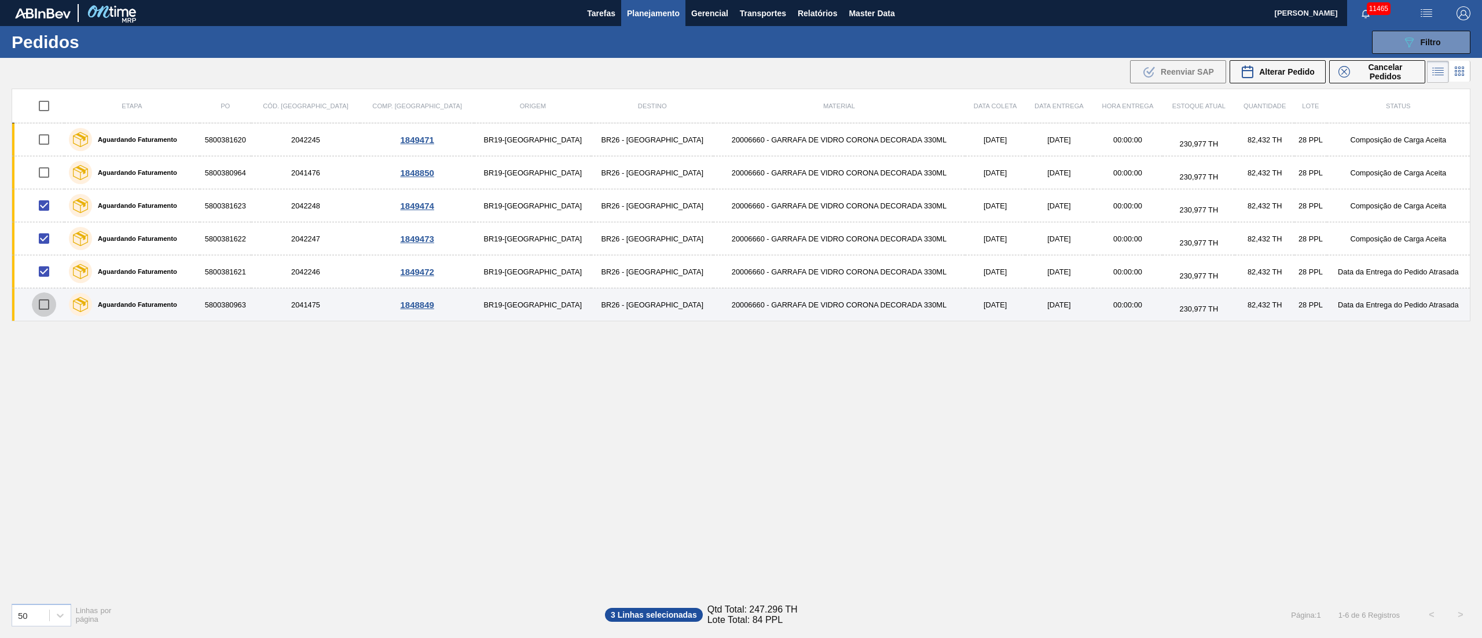
click at [47, 311] on input "checkbox" at bounding box center [44, 304] width 24 height 24
checkbox input "true"
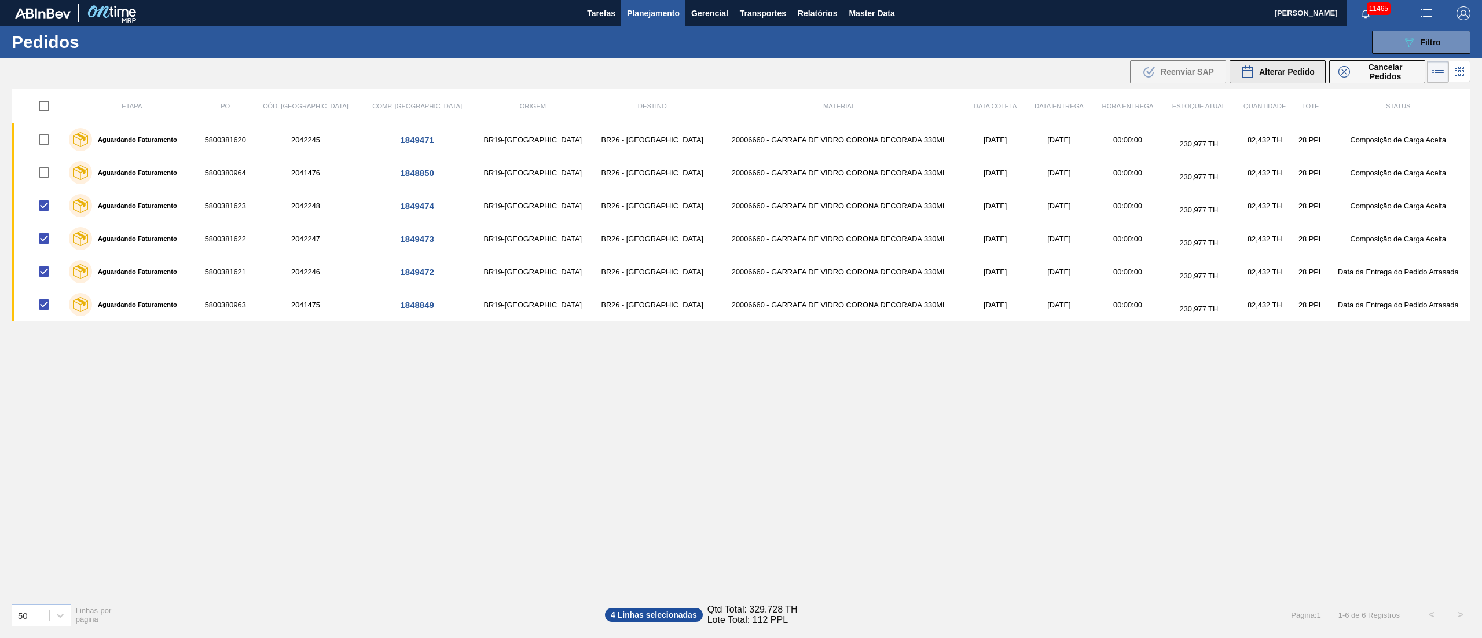
click at [1287, 72] on span "Alterar Pedido" at bounding box center [1287, 71] width 56 height 9
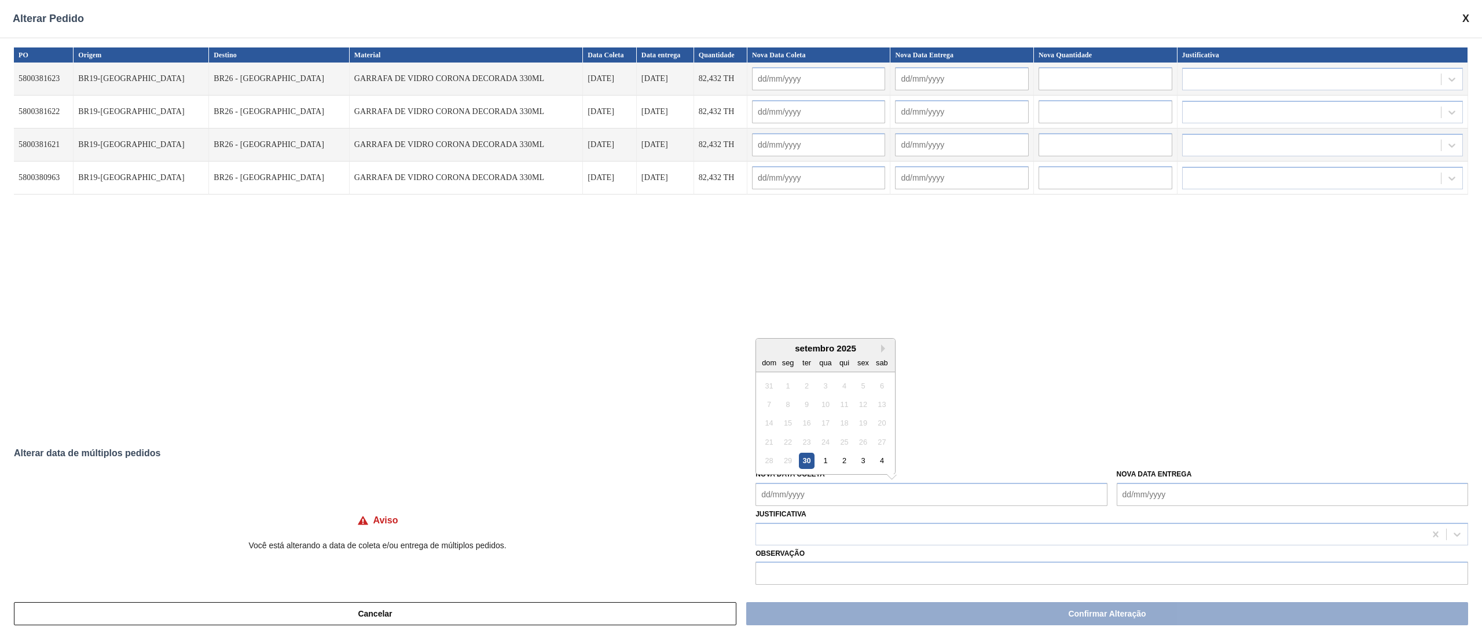
click at [783, 502] on Coleta "Nova Data Coleta" at bounding box center [930, 494] width 351 height 23
click at [857, 464] on div "3" at bounding box center [864, 461] width 16 height 16
type Coleta "[DATE]"
type input "[DATE]"
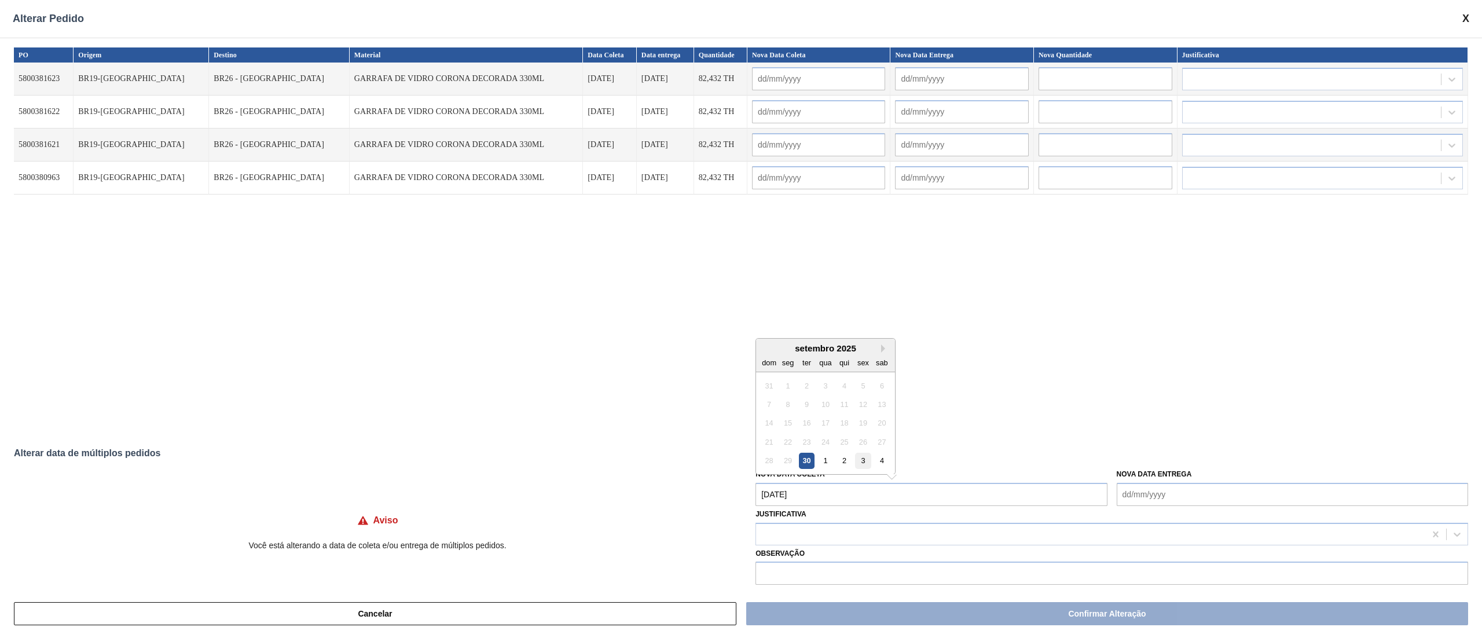
type input "[DATE]"
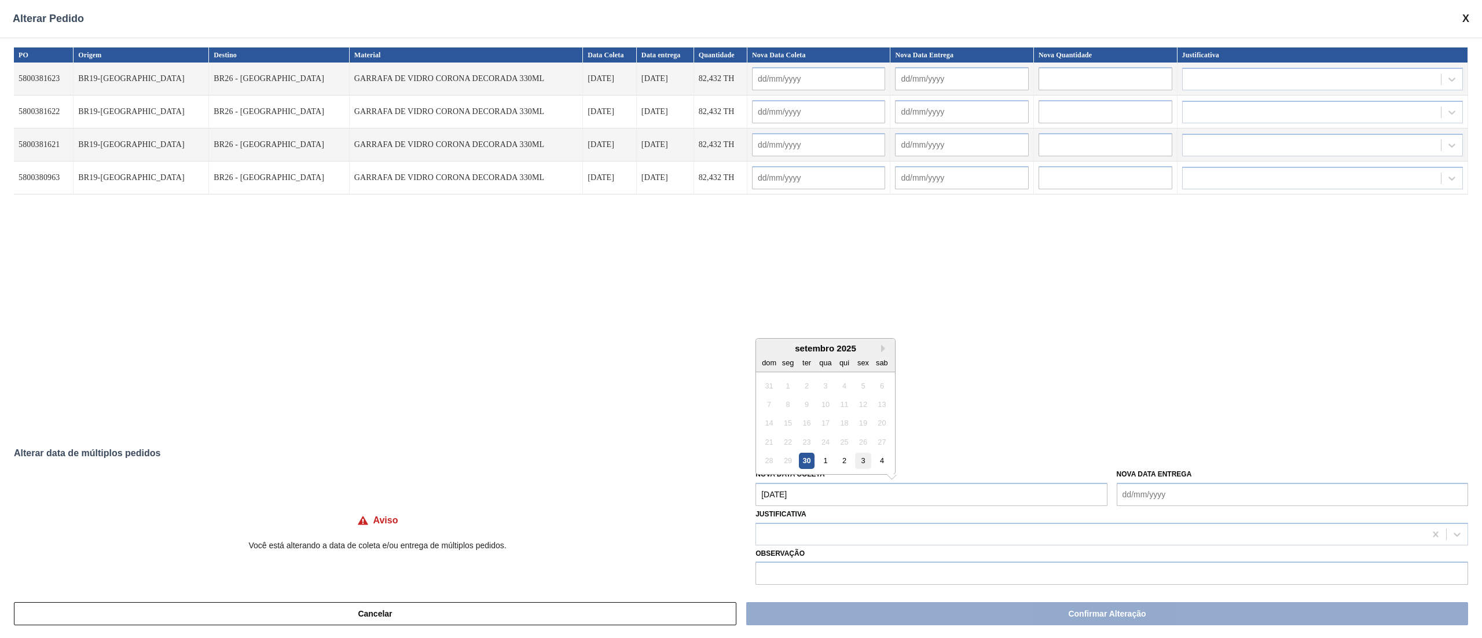
type input "[DATE]"
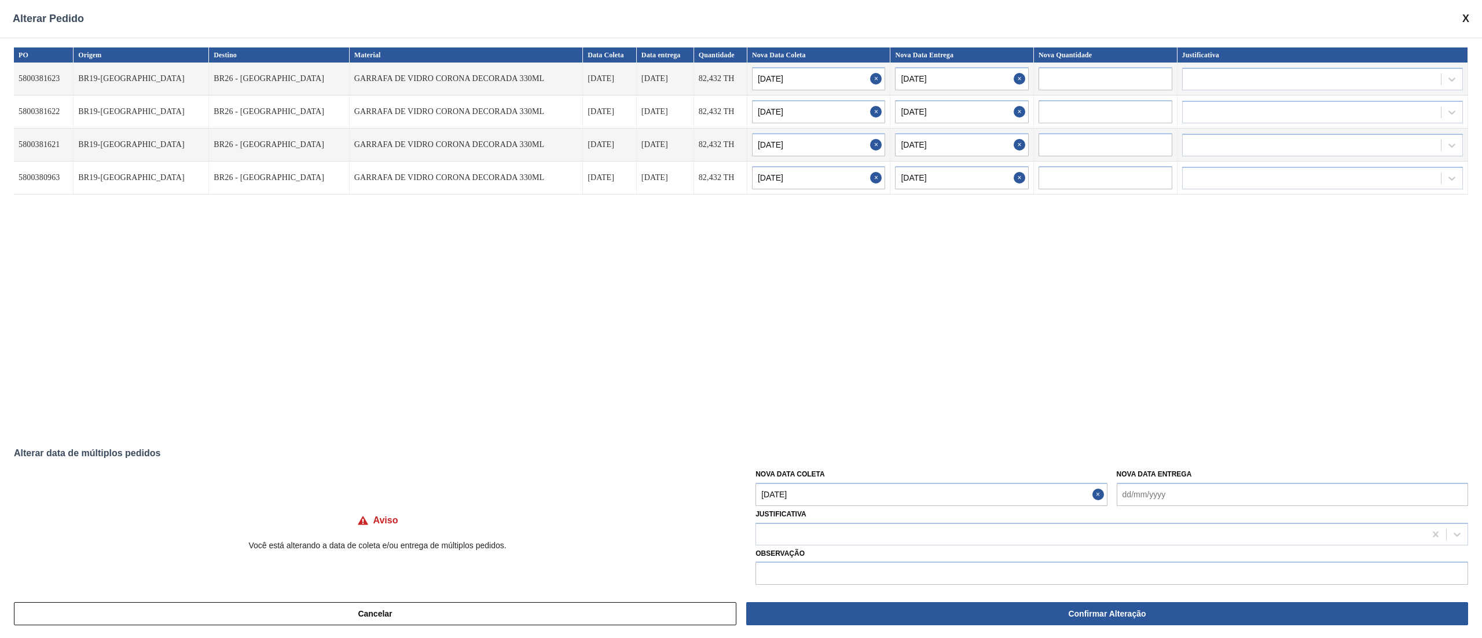
click at [846, 490] on Coleta "[DATE]" at bounding box center [930, 494] width 351 height 23
click at [880, 386] on div "4" at bounding box center [882, 385] width 16 height 16
type Coleta "[DATE]"
type input "[DATE]"
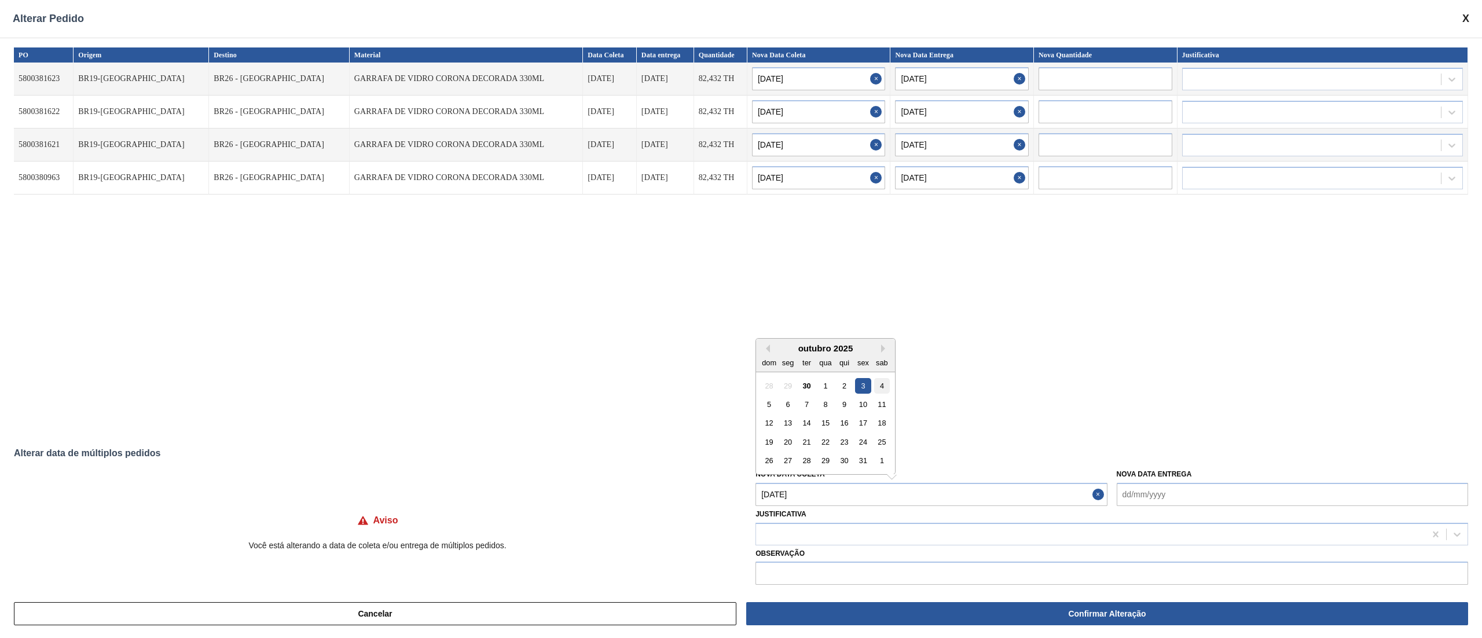
type input "[DATE]"
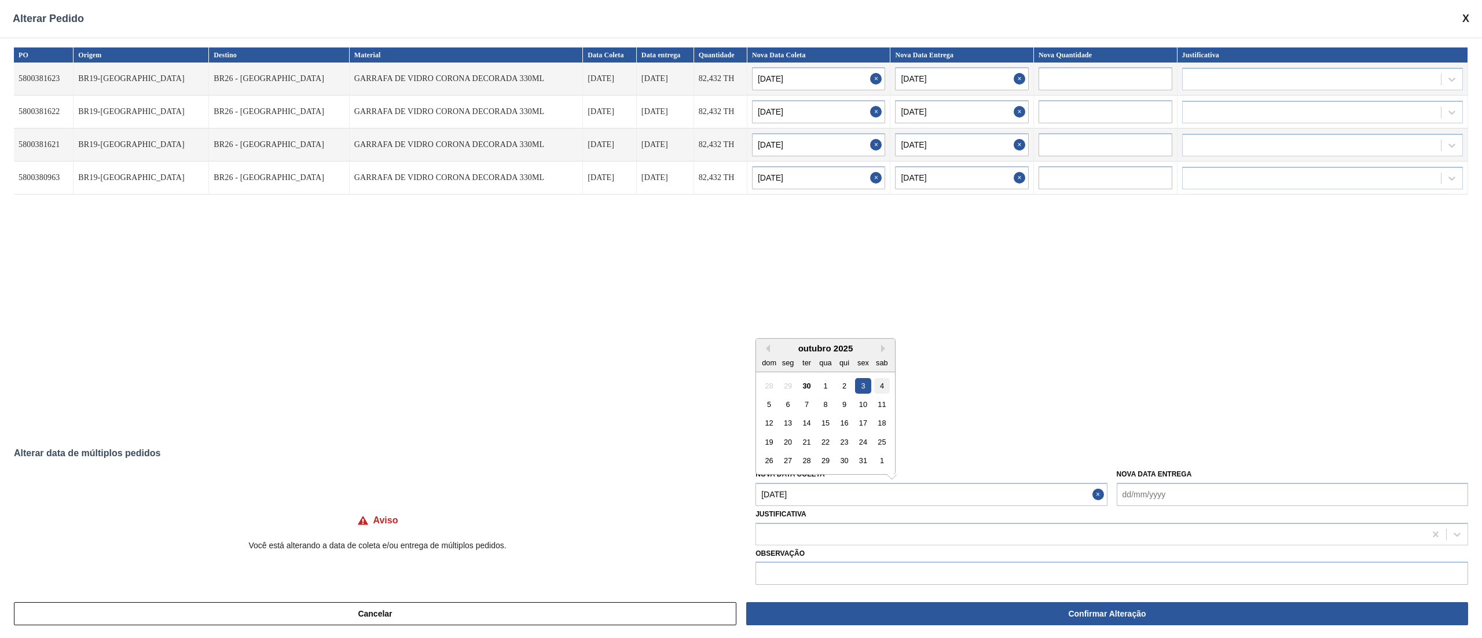
type input "[DATE]"
click at [792, 541] on div at bounding box center [1090, 534] width 669 height 17
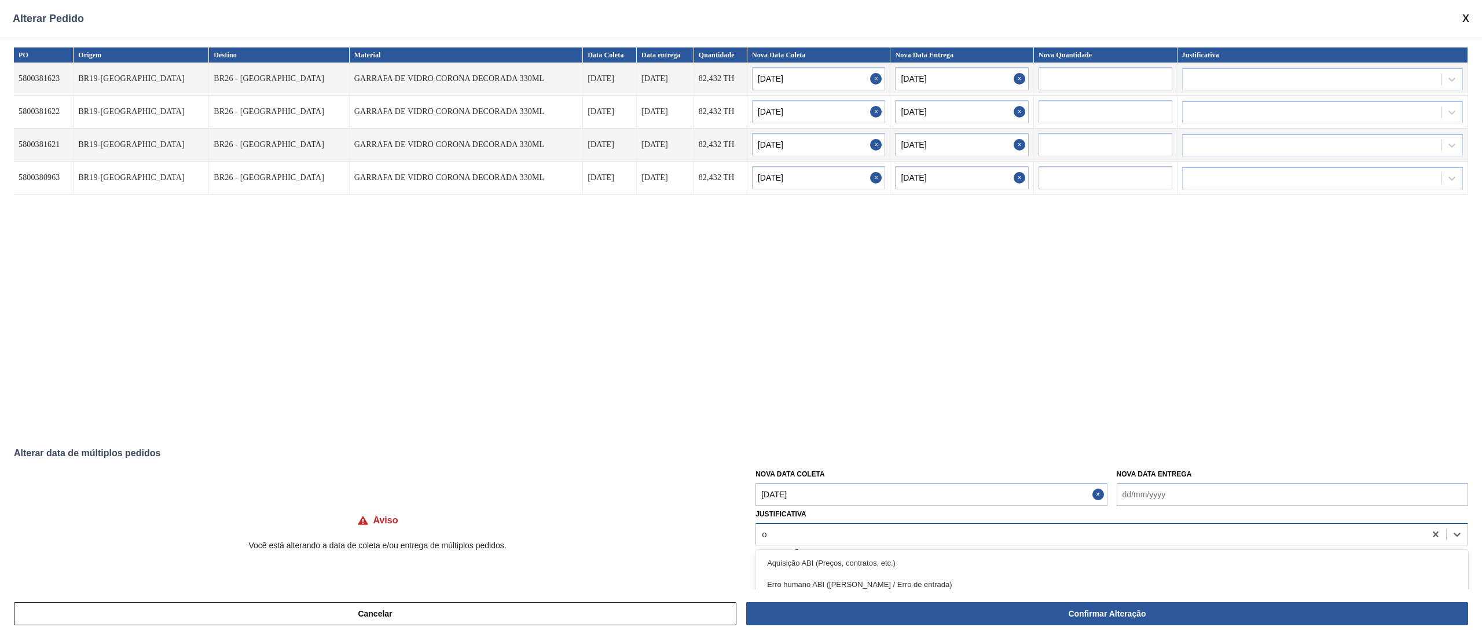
type input "ou"
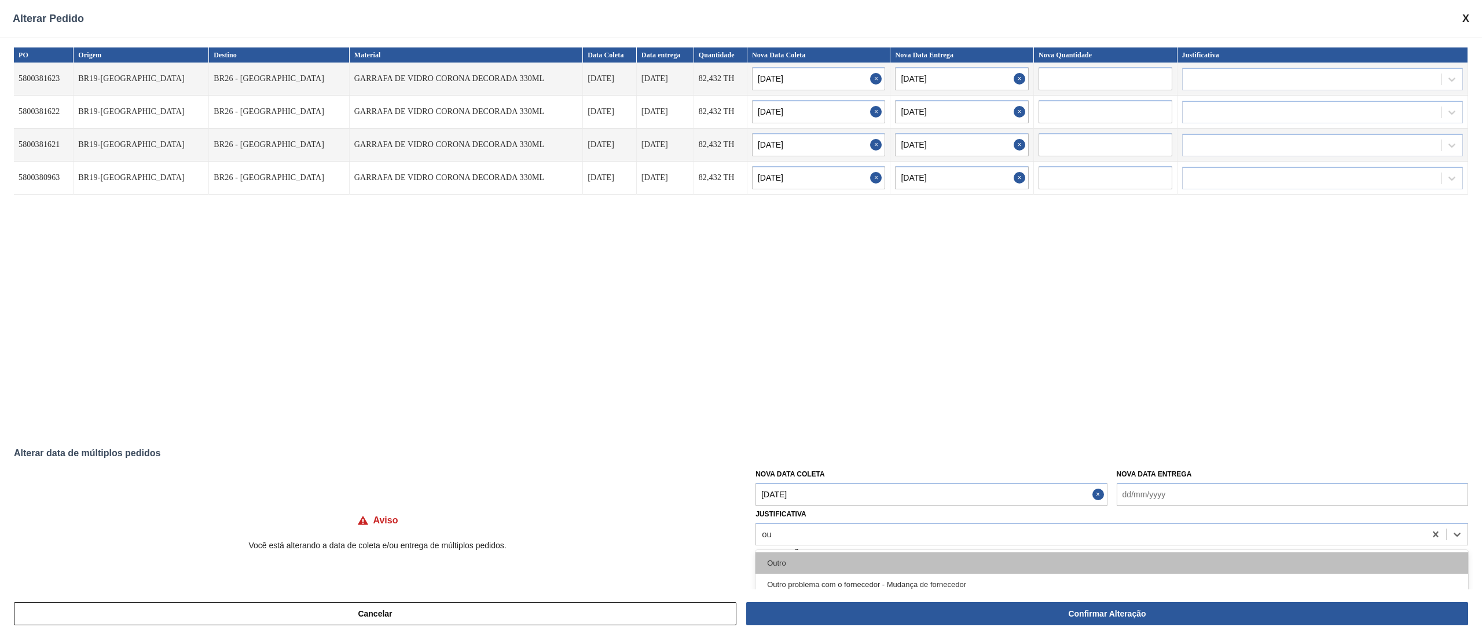
click at [781, 560] on div "Outro" at bounding box center [1111, 562] width 713 height 21
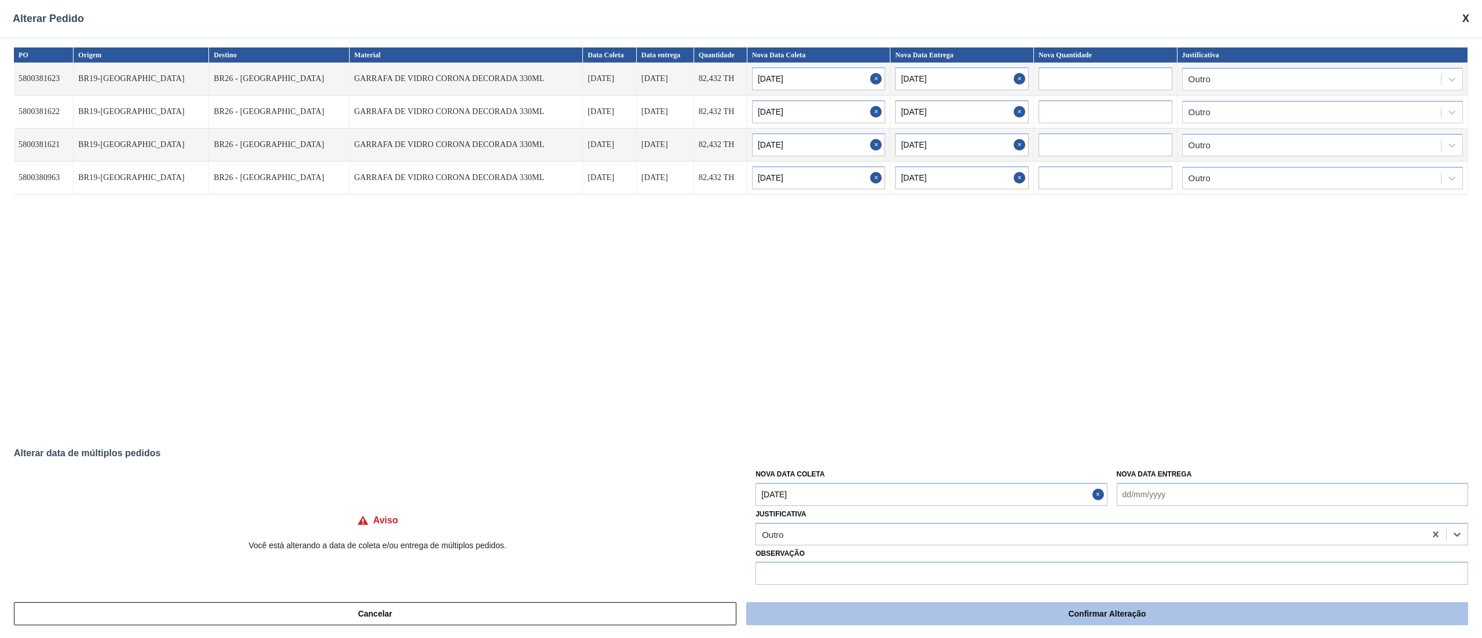
click at [915, 615] on button "Confirmar Alteração" at bounding box center [1107, 613] width 722 height 23
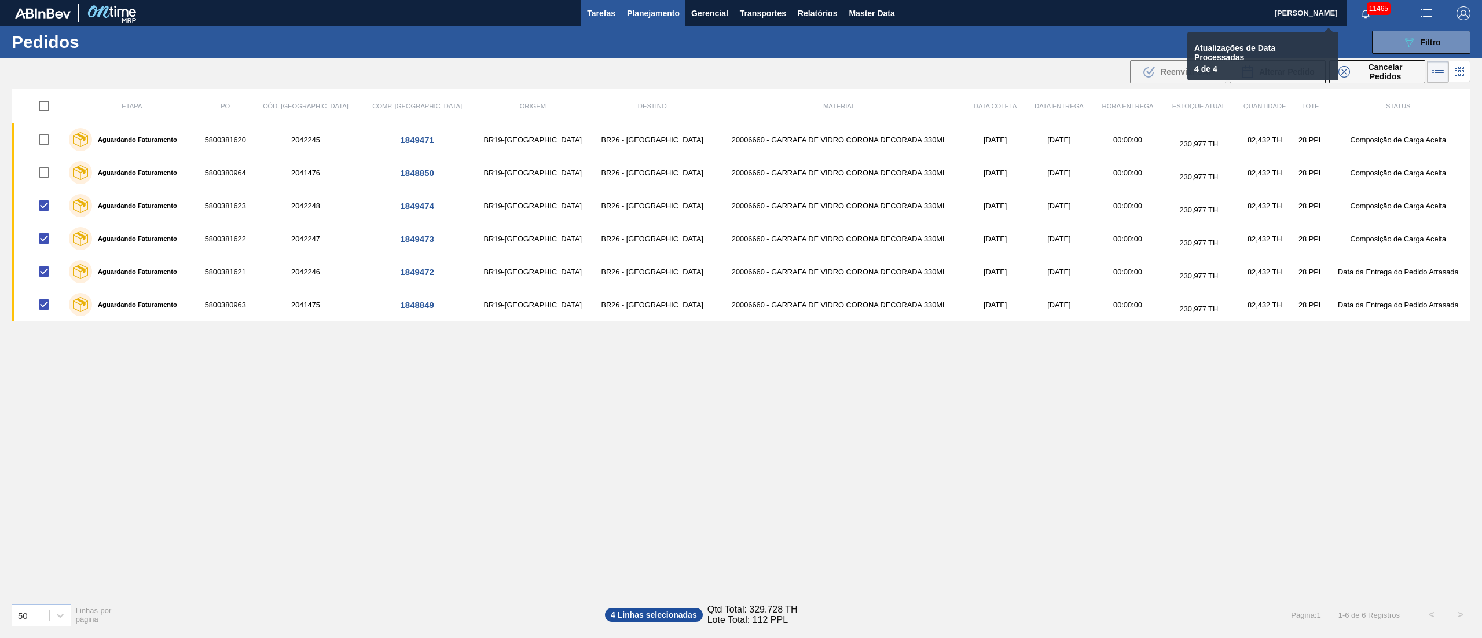
checkbox input "false"
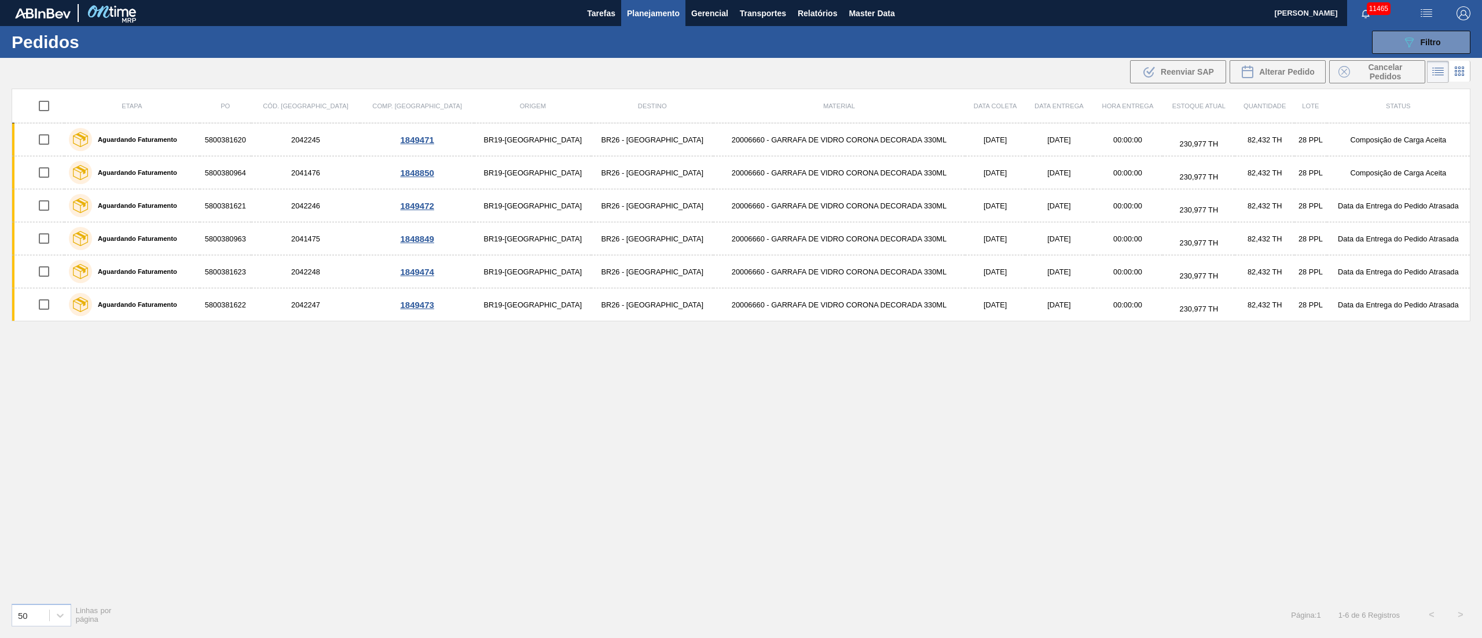
click at [647, 14] on span "Planejamento" at bounding box center [653, 13] width 53 height 14
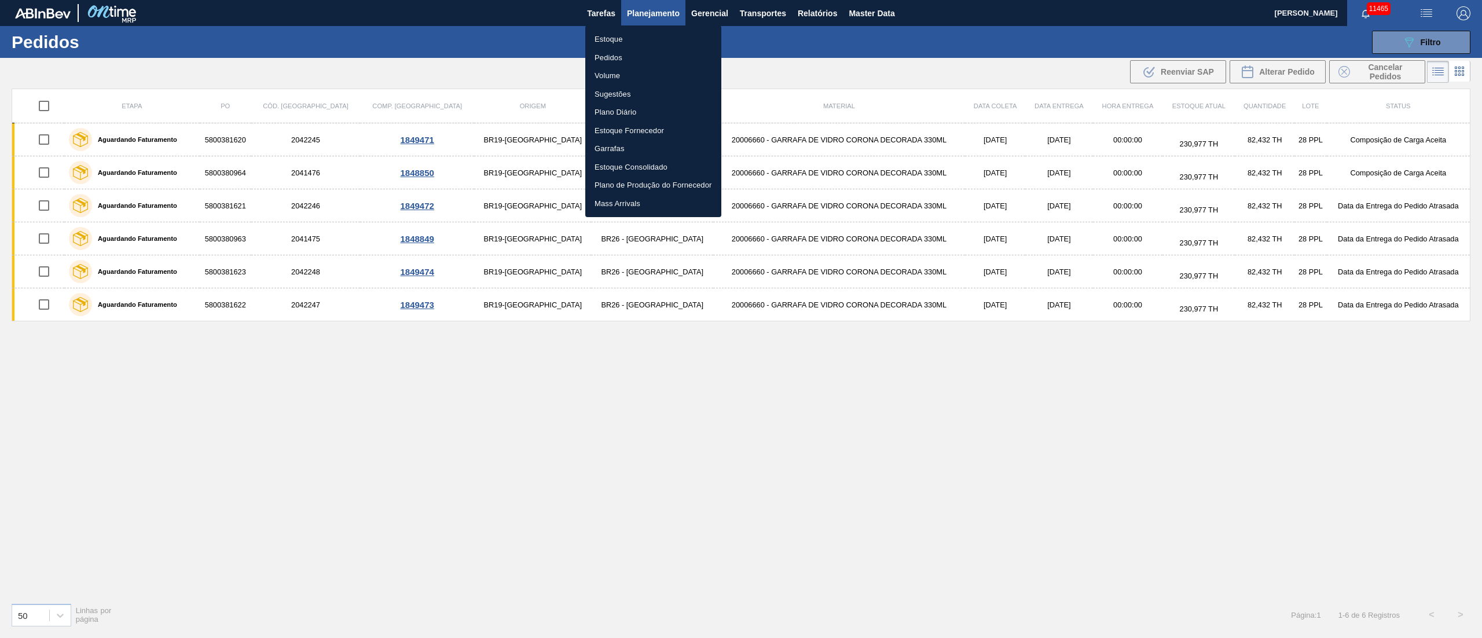
click at [604, 54] on li "Pedidos" at bounding box center [653, 58] width 136 height 19
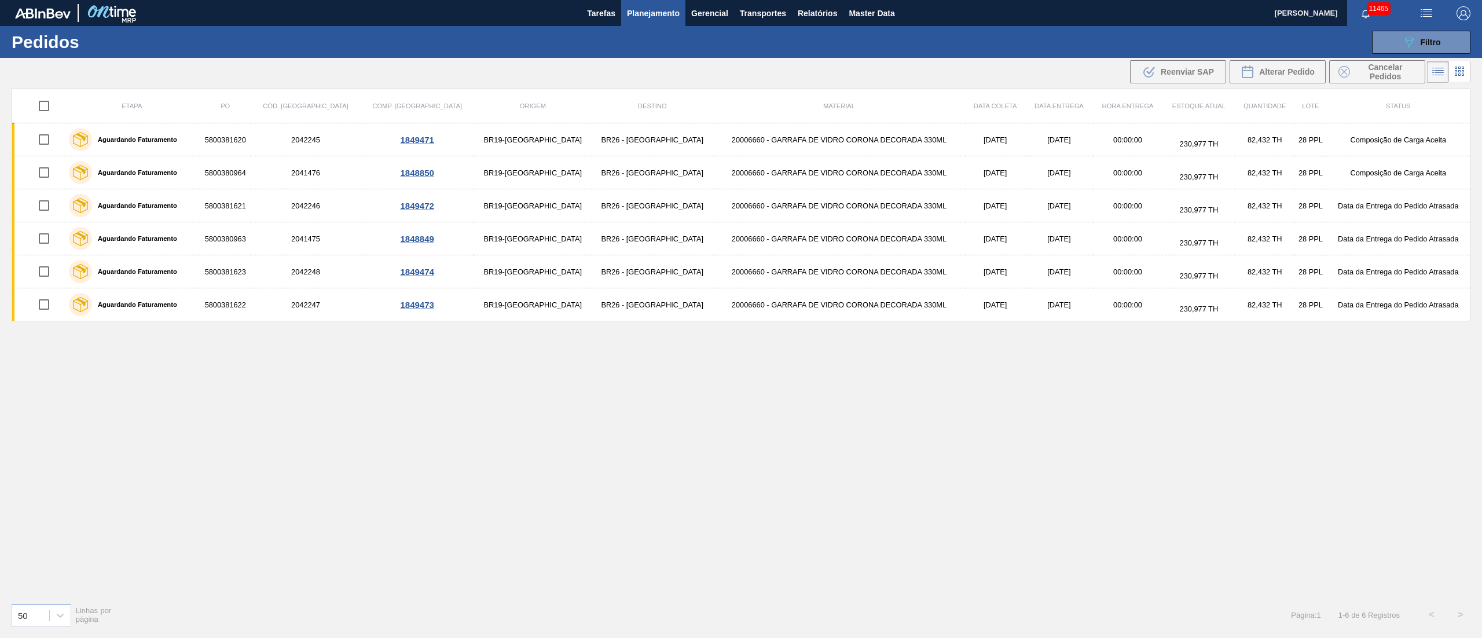
click at [646, 14] on span "Planejamento" at bounding box center [653, 13] width 53 height 14
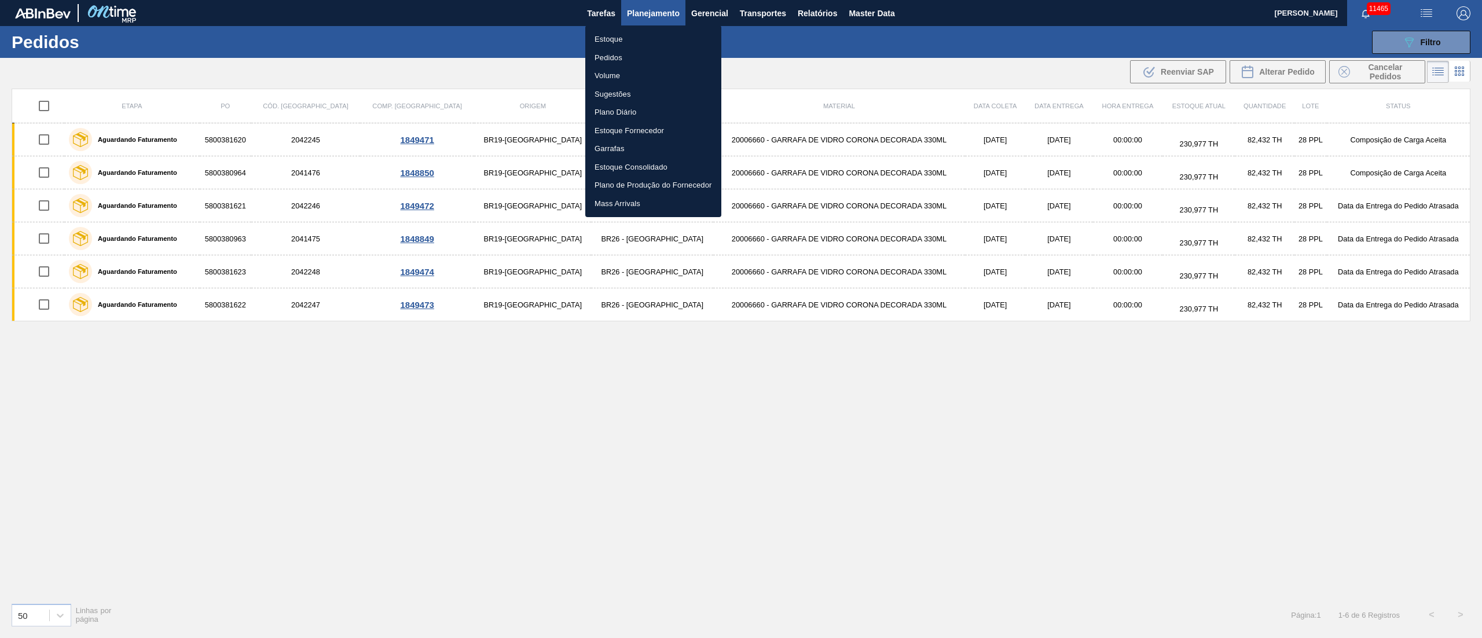
click at [622, 39] on li "Estoque" at bounding box center [653, 39] width 136 height 19
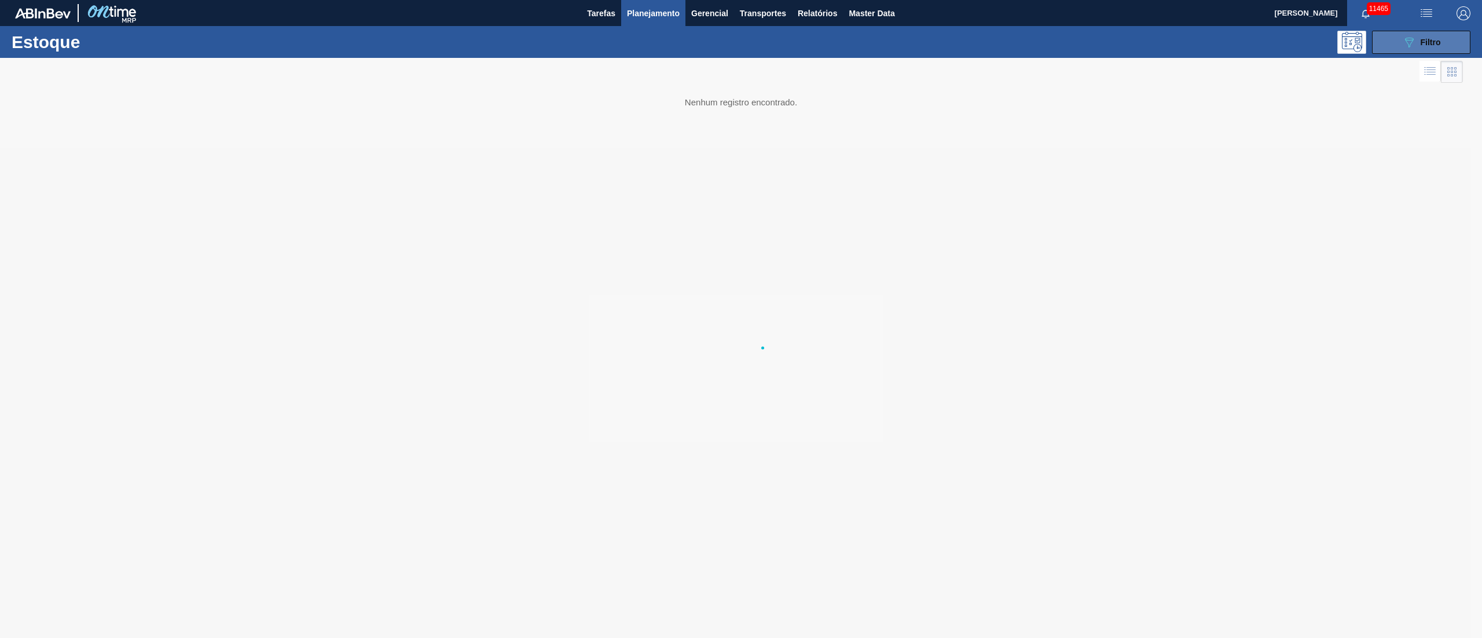
click at [1405, 32] on button "089F7B8B-B2A5-4AFE-B5C0-19BA573D28AC Filtro" at bounding box center [1421, 42] width 98 height 23
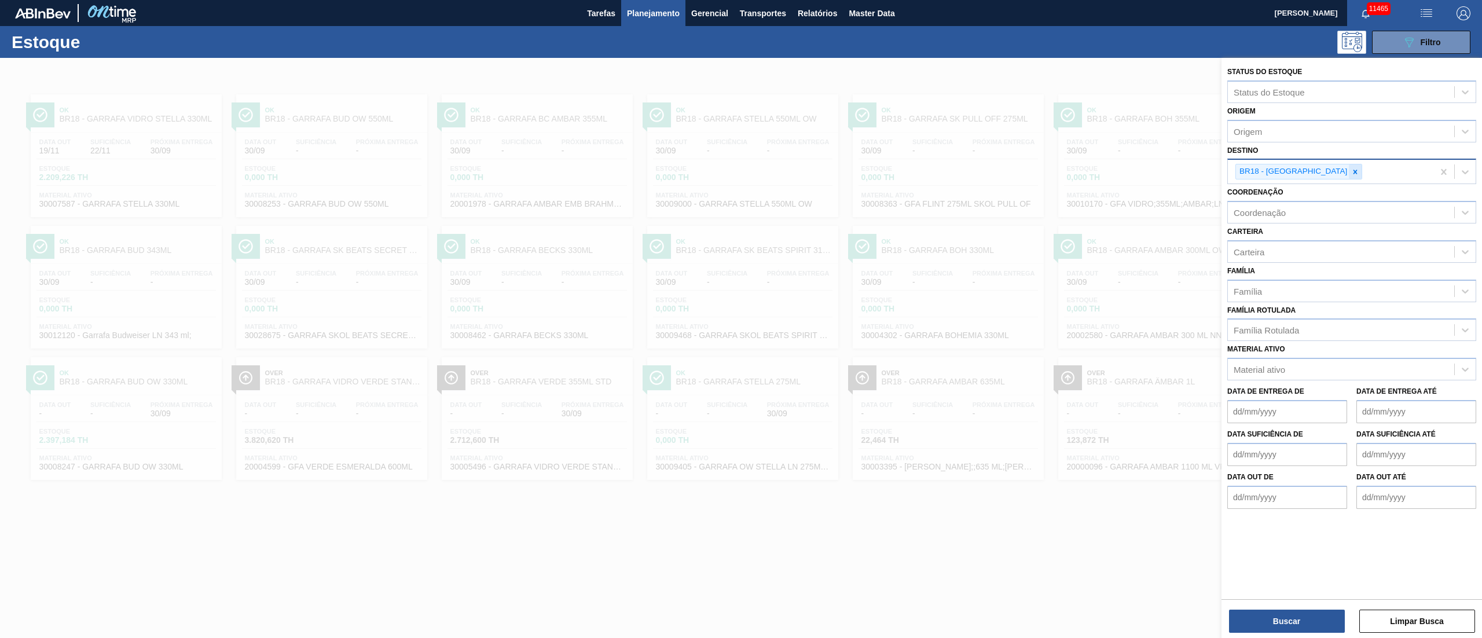
click at [1351, 170] on icon at bounding box center [1355, 172] width 8 height 8
click at [647, 16] on span "Planejamento" at bounding box center [653, 13] width 53 height 14
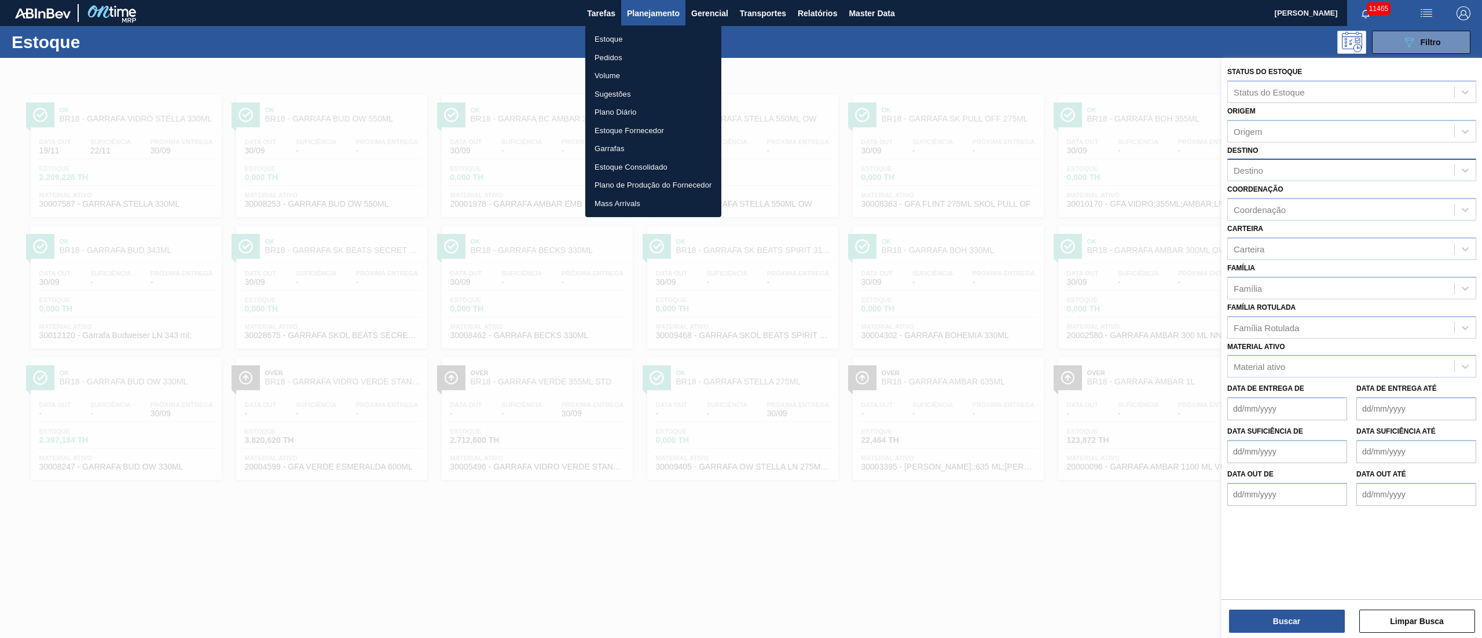
click at [610, 53] on li "Pedidos" at bounding box center [653, 58] width 136 height 19
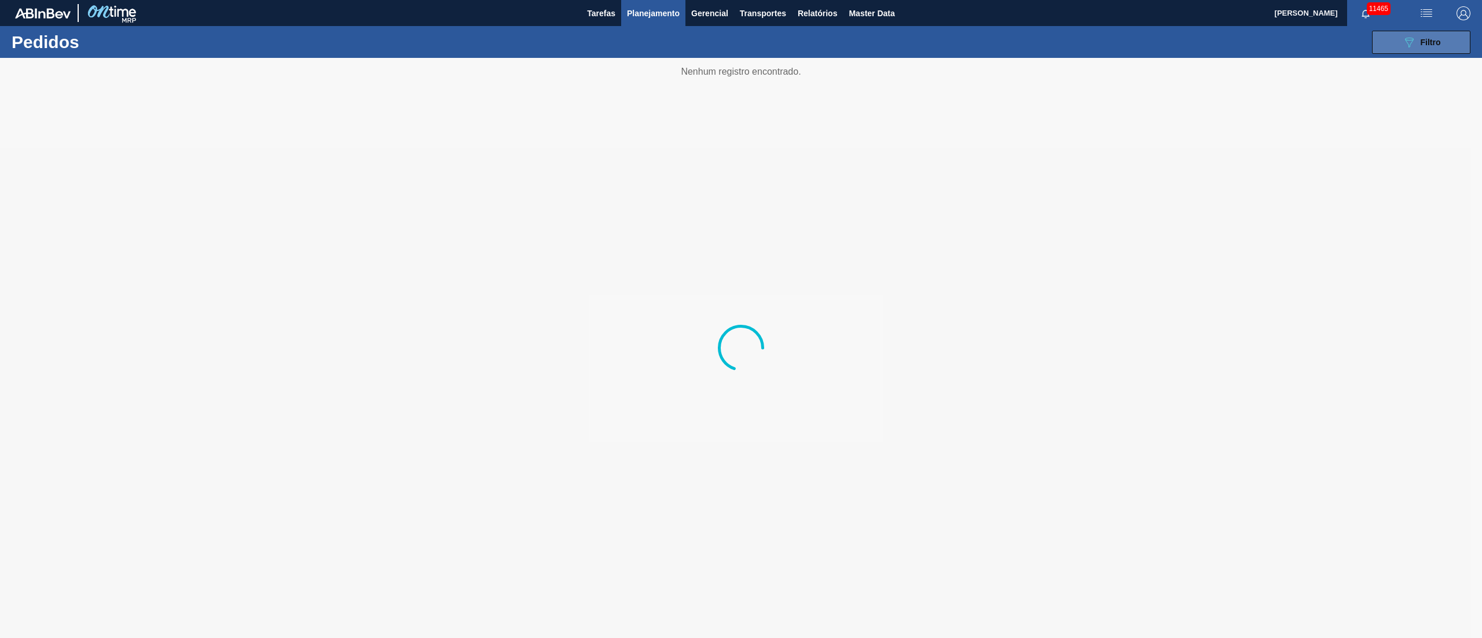
click at [1422, 42] on span "Filtro" at bounding box center [1431, 42] width 20 height 9
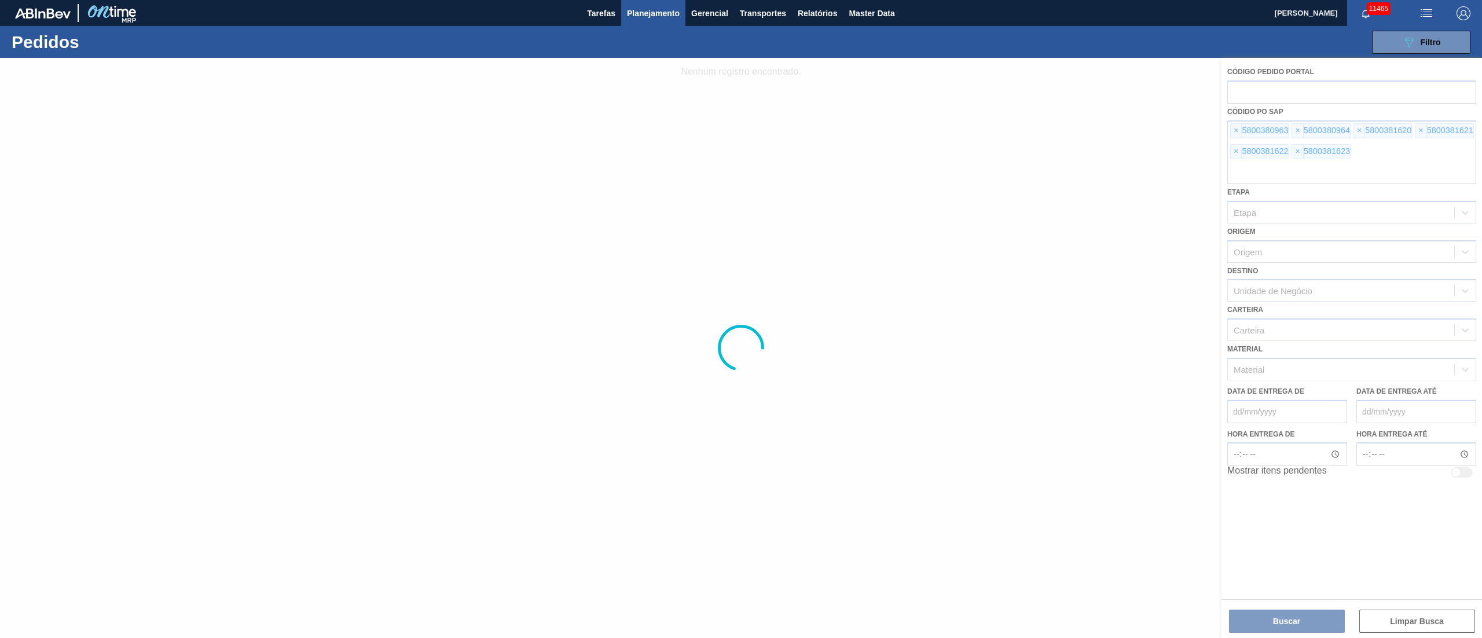
click at [1231, 129] on div at bounding box center [741, 348] width 1482 height 580
click at [1232, 127] on div at bounding box center [741, 348] width 1482 height 580
click at [1242, 135] on div at bounding box center [741, 348] width 1482 height 580
click at [1237, 131] on div at bounding box center [741, 348] width 1482 height 580
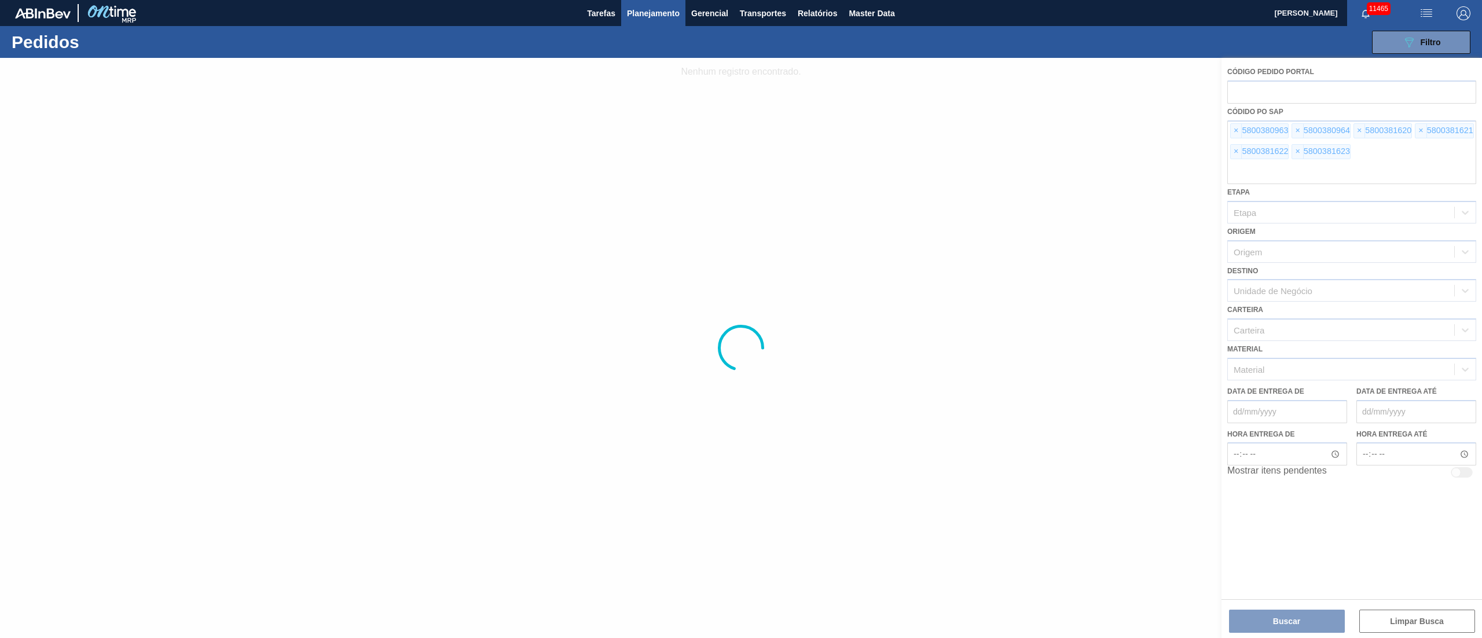
click at [1237, 131] on div at bounding box center [741, 348] width 1482 height 580
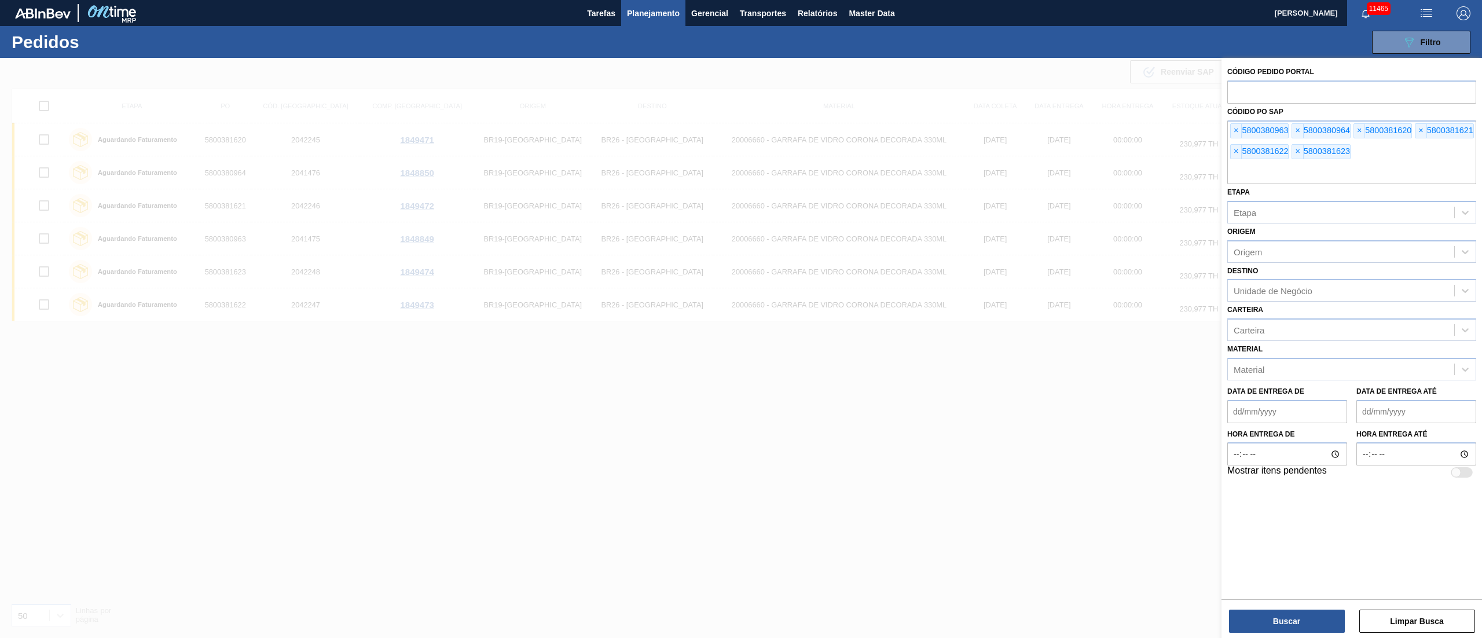
click at [1091, 430] on div at bounding box center [741, 377] width 1482 height 638
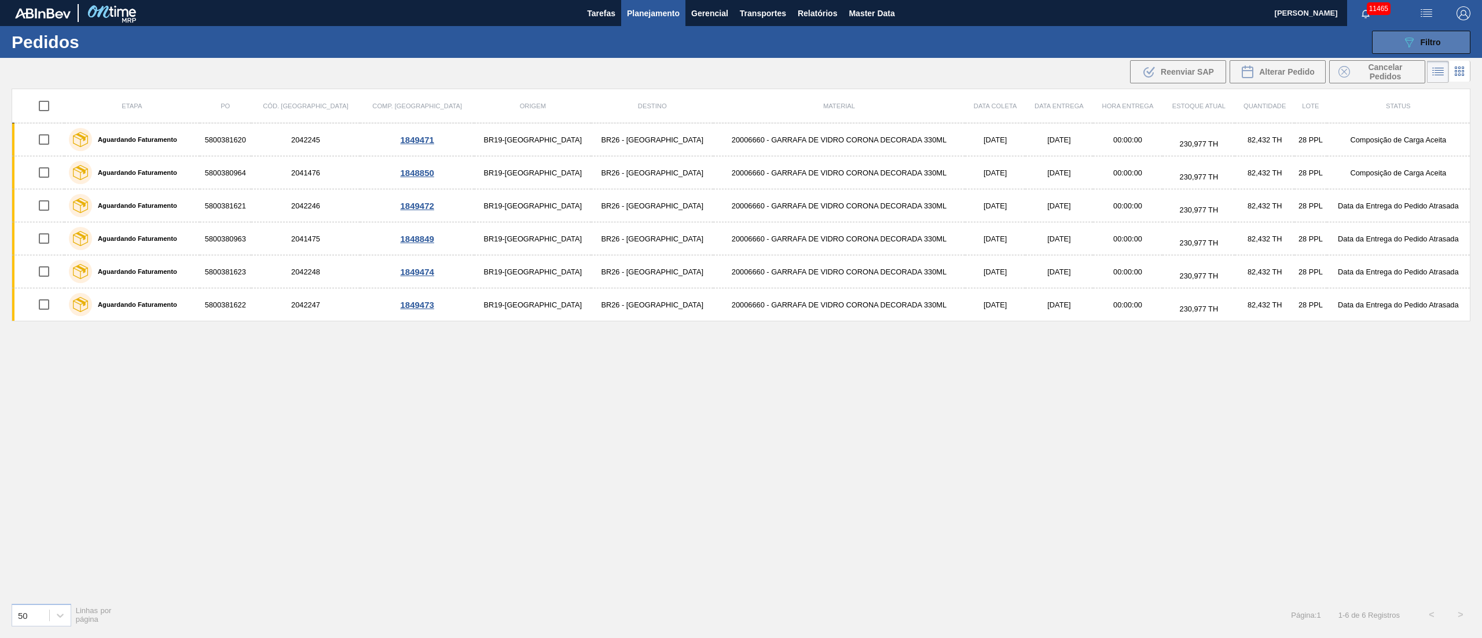
click at [1444, 37] on button "089F7B8B-B2A5-4AFE-B5C0-19BA573D28AC Filtro" at bounding box center [1421, 42] width 98 height 23
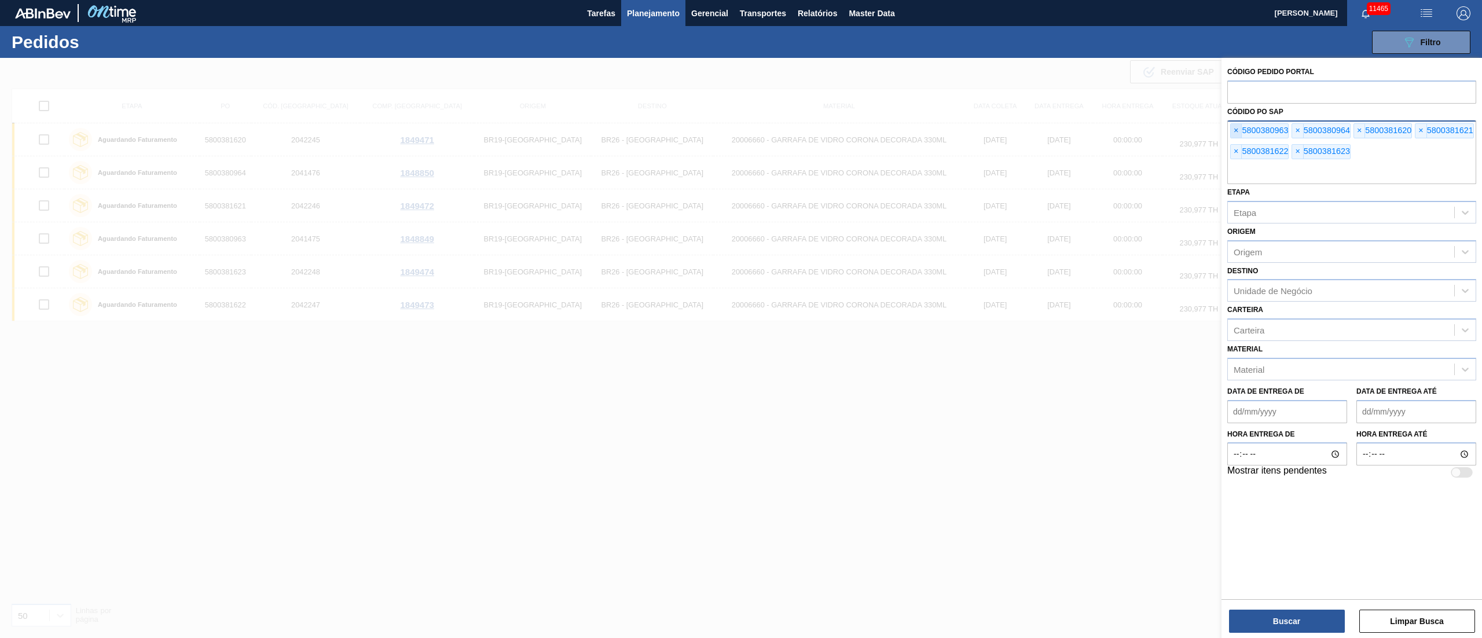
click at [1239, 129] on span "×" at bounding box center [1236, 131] width 11 height 14
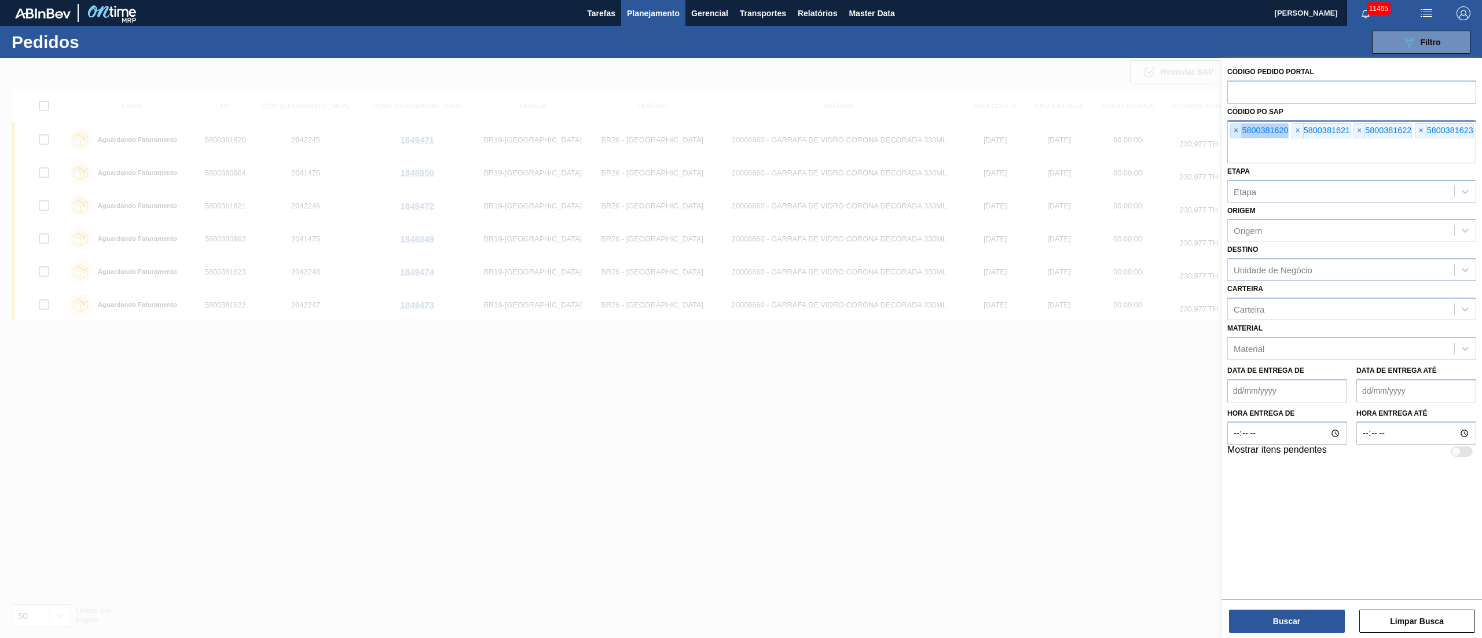
click at [1239, 129] on span "×" at bounding box center [1236, 131] width 11 height 14
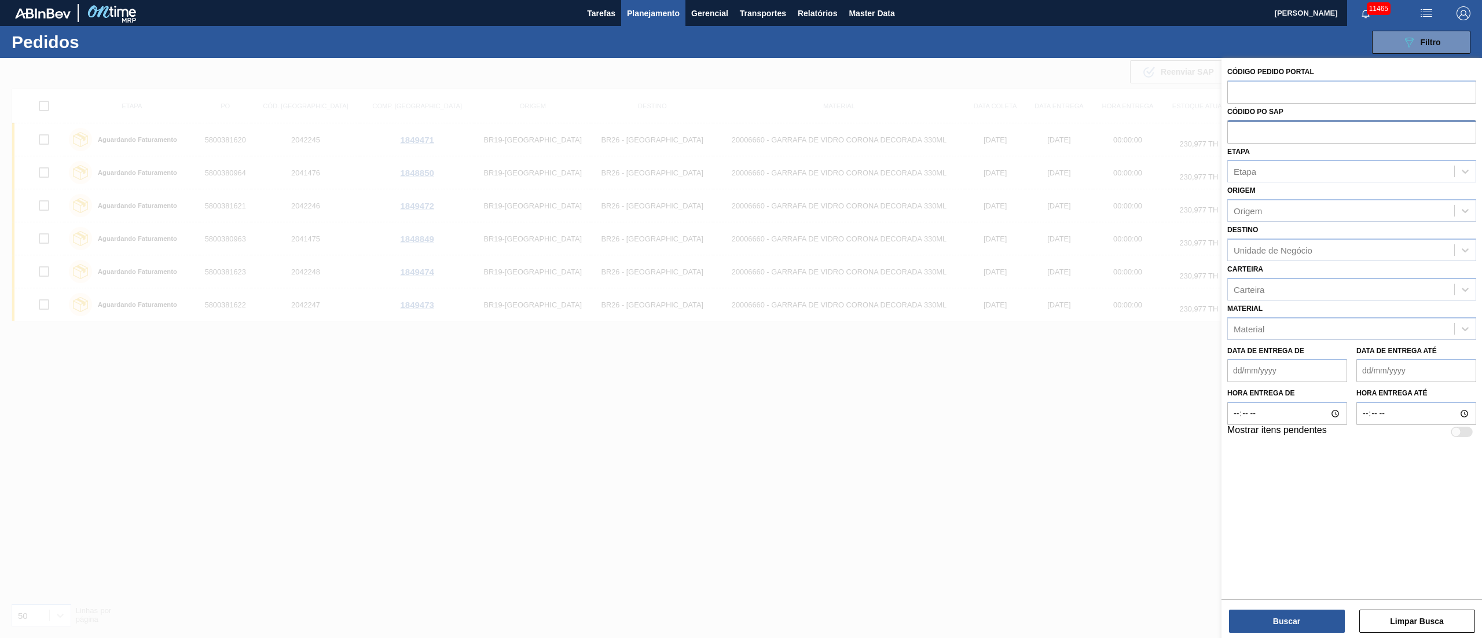
click at [1239, 129] on input "text" at bounding box center [1351, 131] width 249 height 22
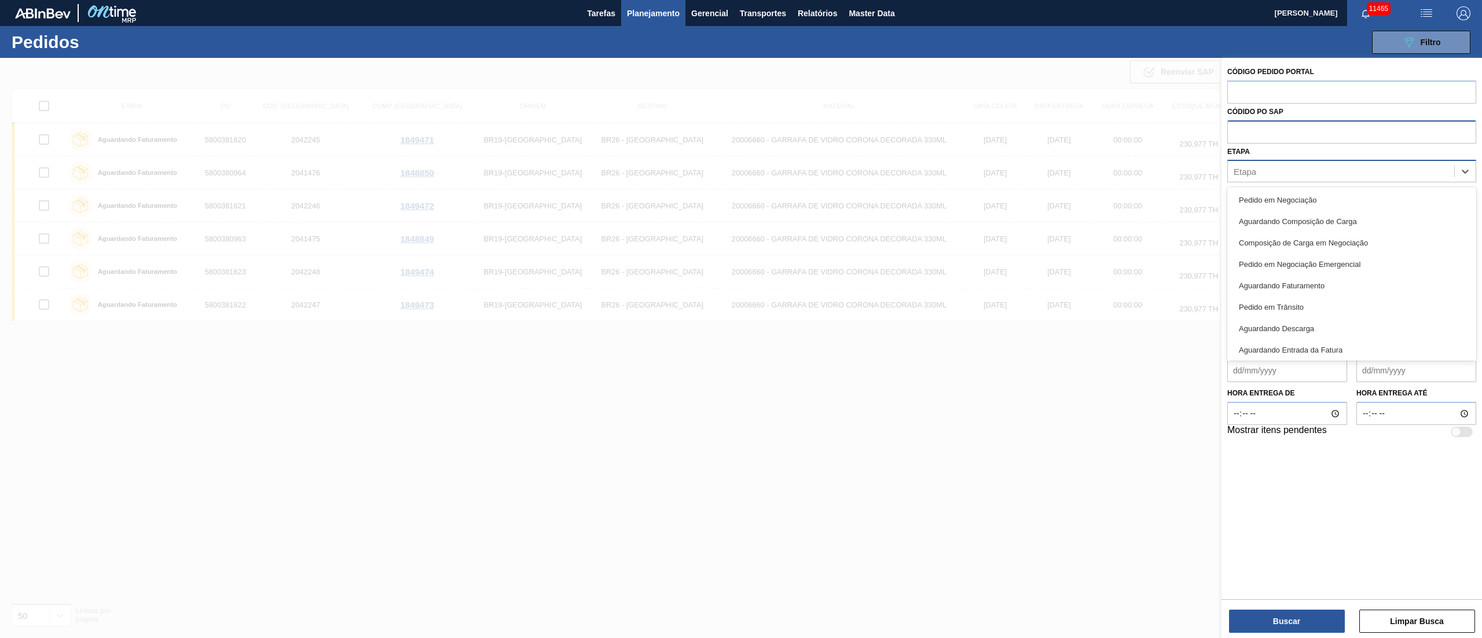
click at [1258, 176] on div "Etapa" at bounding box center [1341, 171] width 226 height 17
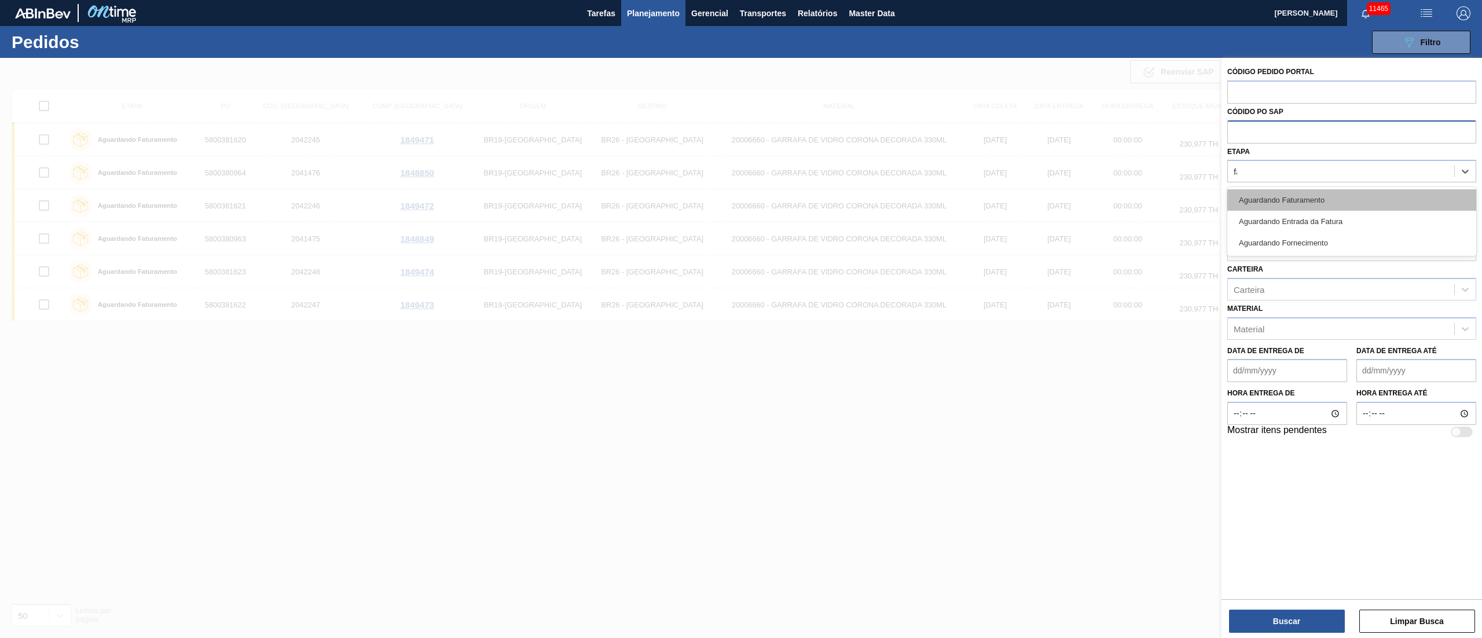
type input "fat"
click at [1254, 189] on div "Aguardando Faturamento" at bounding box center [1351, 199] width 249 height 21
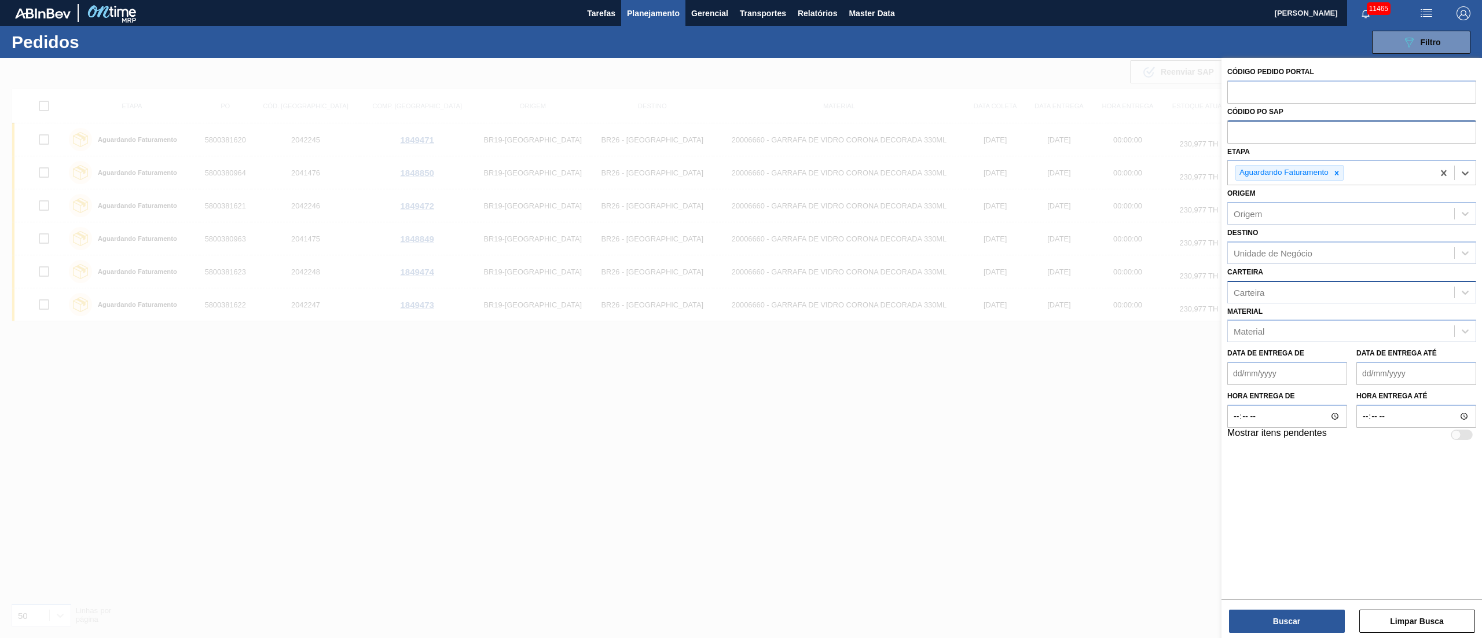
click at [1249, 295] on div "Carteira" at bounding box center [1249, 292] width 31 height 10
click at [1262, 328] on div "Garrafa de Vidro" at bounding box center [1351, 320] width 249 height 21
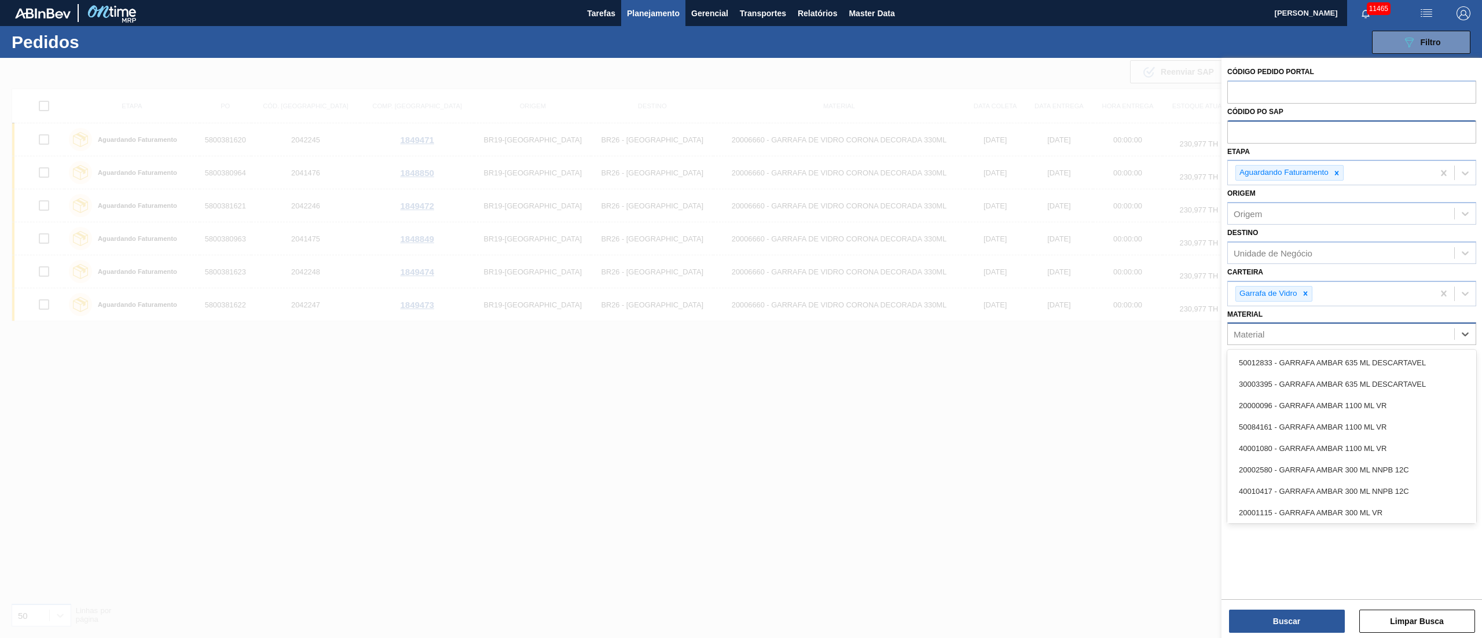
click at [1265, 328] on div "Material" at bounding box center [1341, 334] width 226 height 17
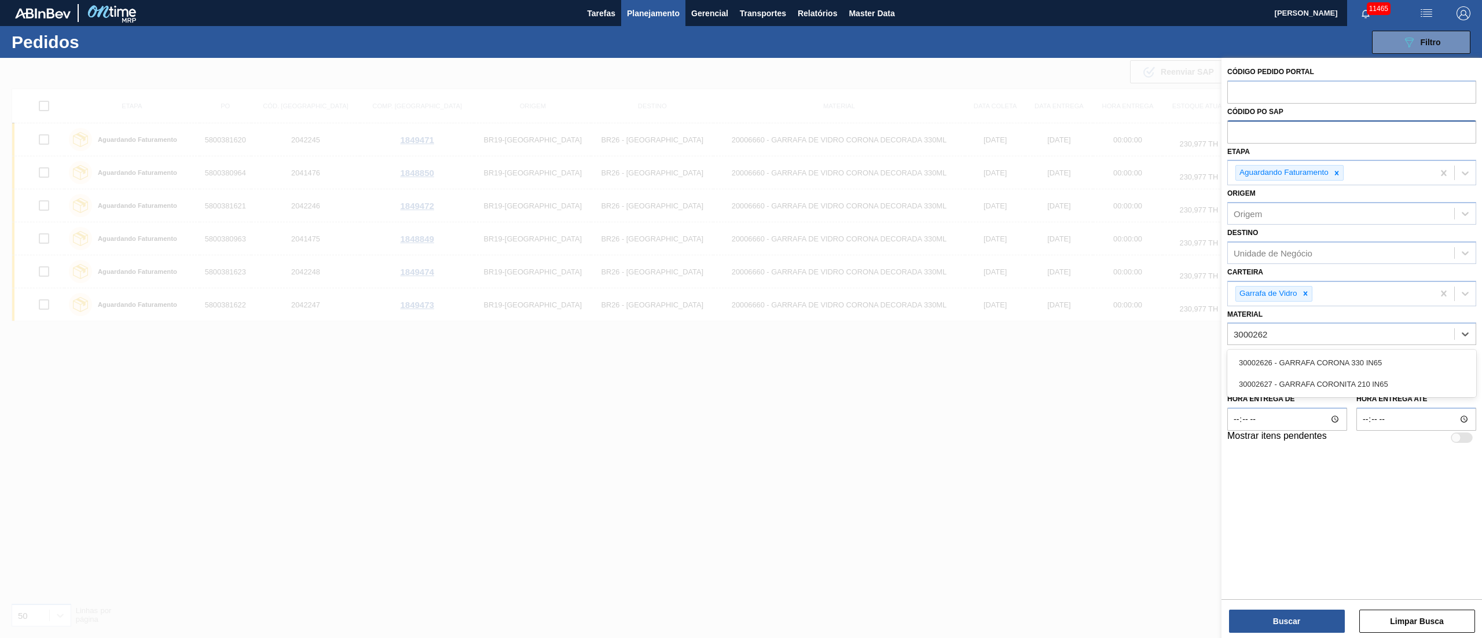
type input "30002626"
click at [1272, 374] on div "30002626 - GARRAFA CORONA 330 IN65" at bounding box center [1351, 363] width 249 height 26
click at [1283, 354] on div "30002626 - GARRAFA CORONA 330 IN65" at bounding box center [1351, 362] width 249 height 21
click at [1308, 289] on icon at bounding box center [1305, 293] width 8 height 8
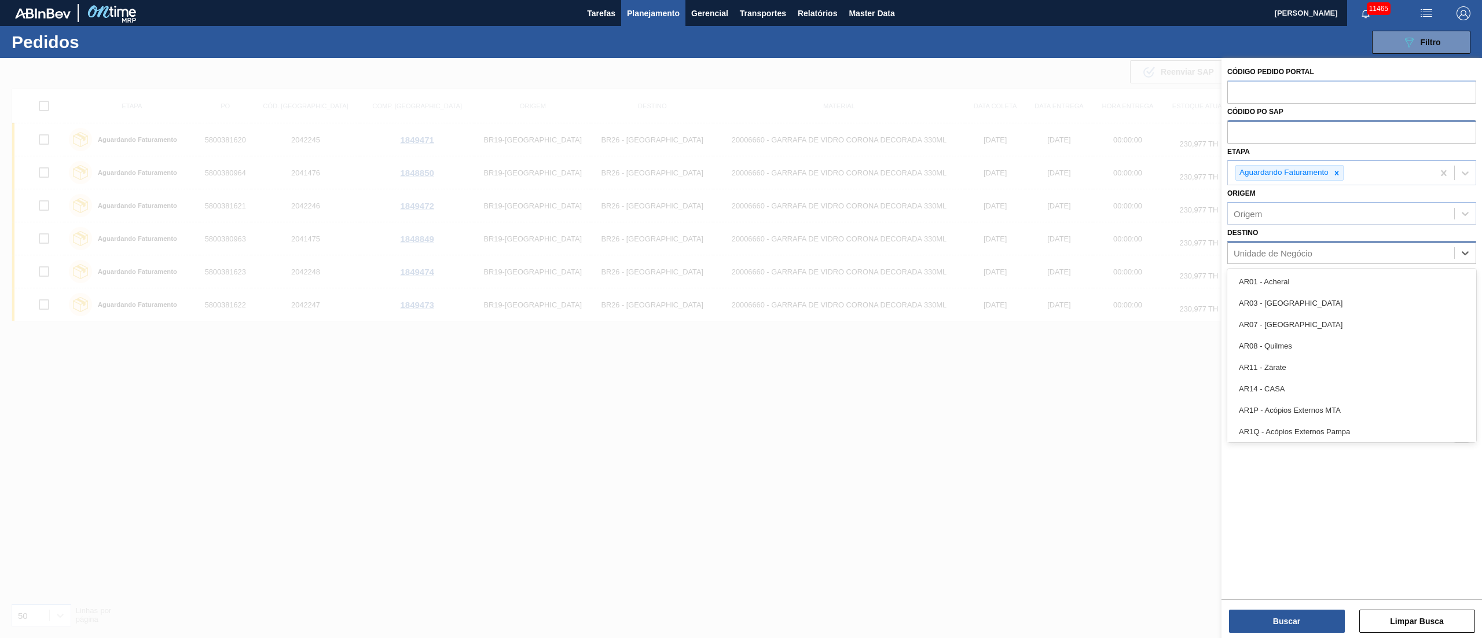
click at [1267, 249] on div "Unidade de Negócio" at bounding box center [1273, 253] width 79 height 10
type input "03"
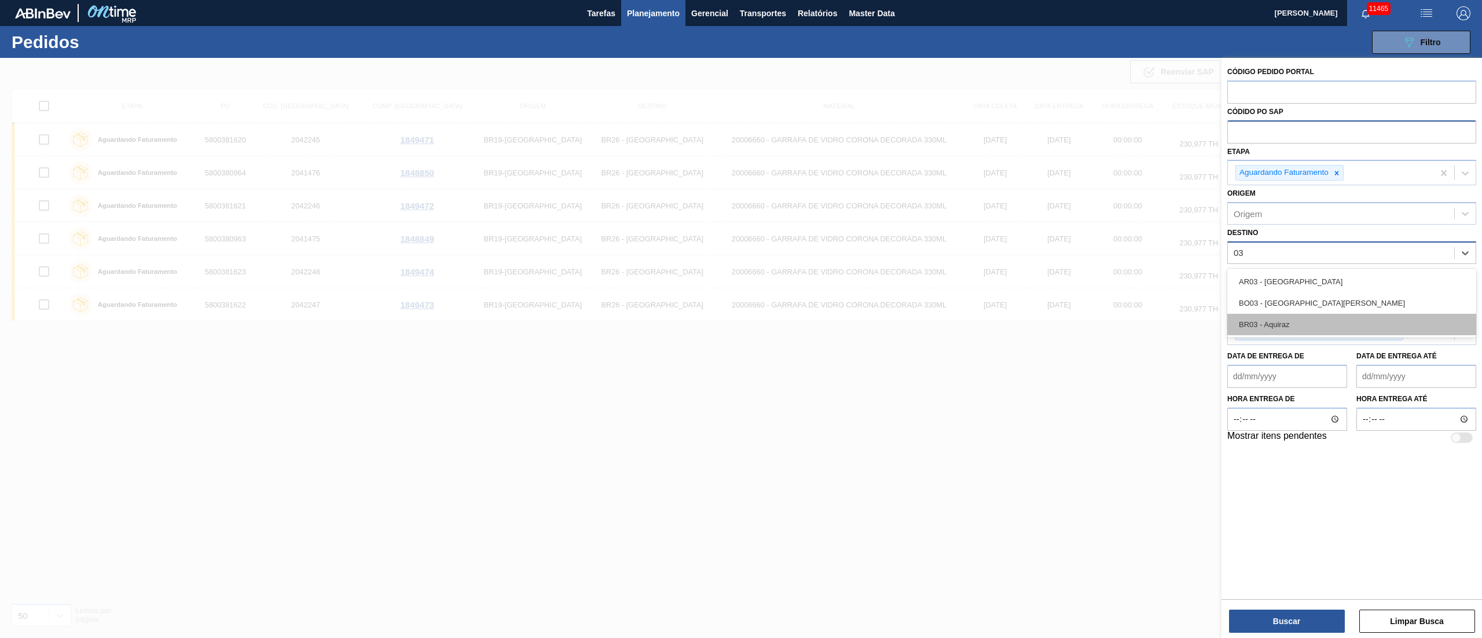
click at [1265, 320] on div "BR03 - Aquiraz" at bounding box center [1351, 324] width 249 height 21
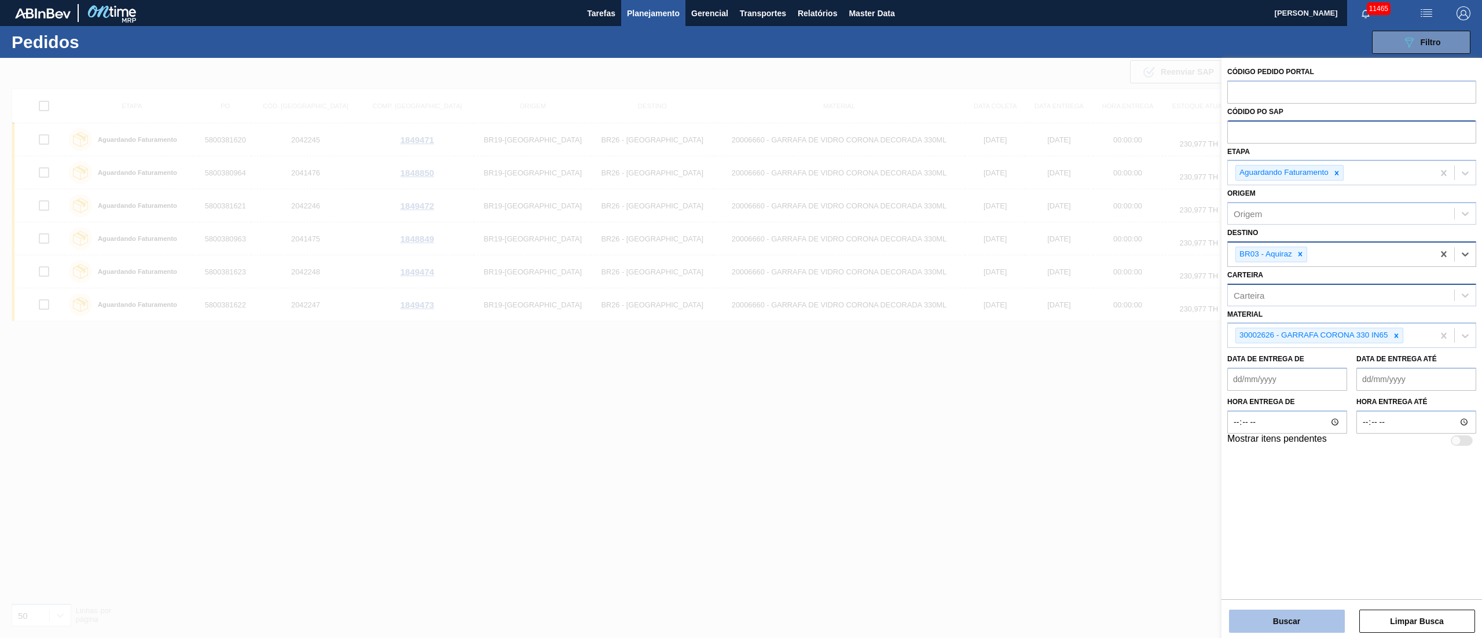
click at [1309, 621] on button "Buscar" at bounding box center [1287, 621] width 116 height 23
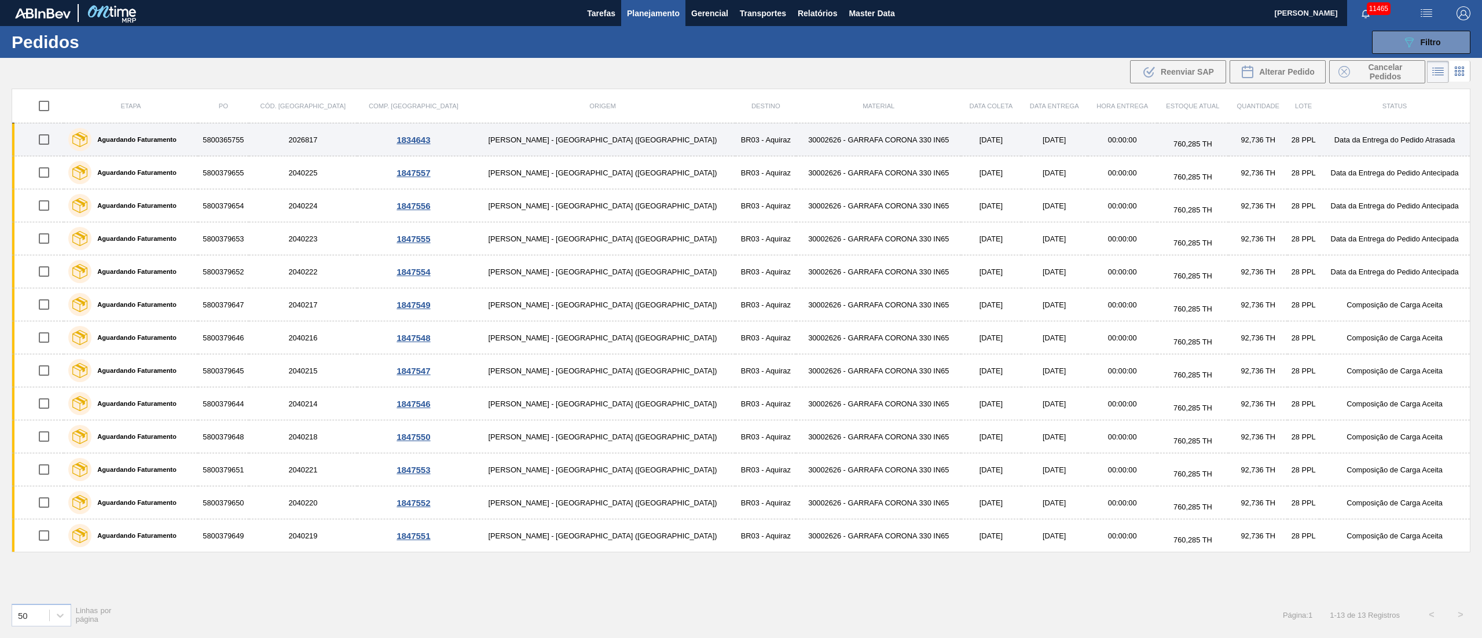
click at [40, 136] on input "checkbox" at bounding box center [44, 139] width 24 height 24
checkbox input "true"
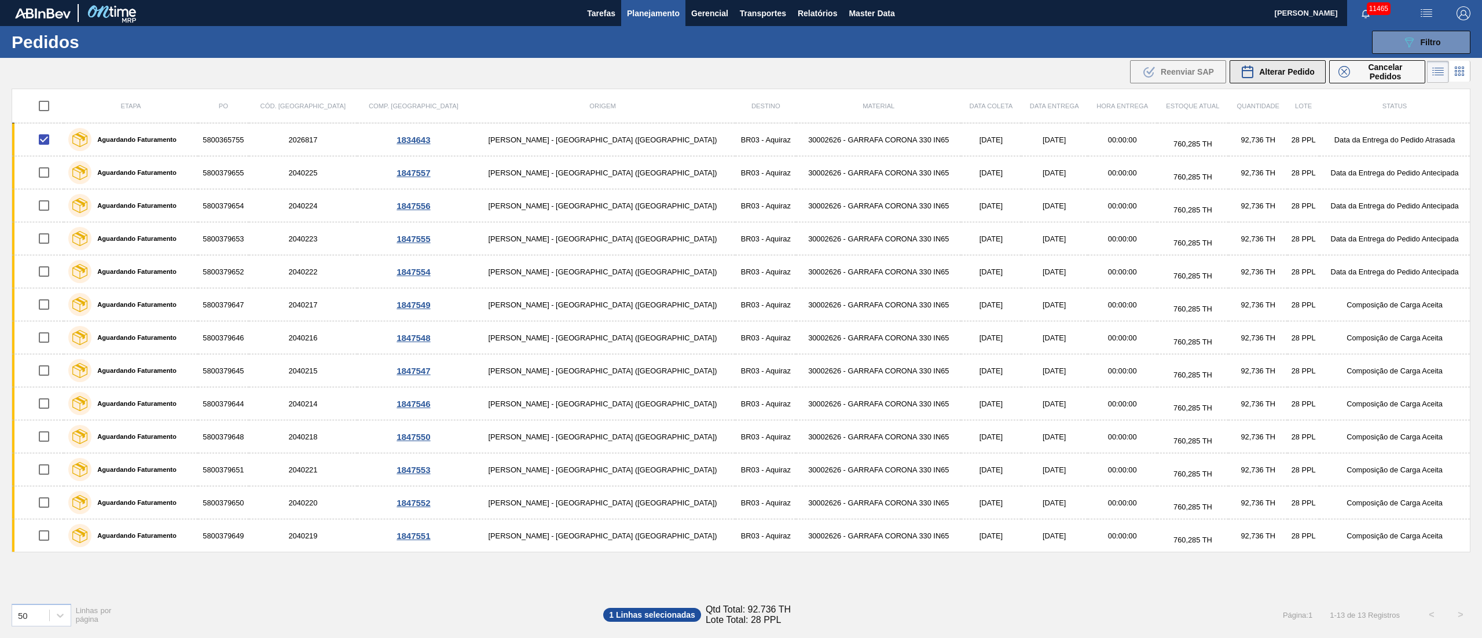
click at [1283, 76] on span "Alterar Pedido" at bounding box center [1287, 71] width 56 height 9
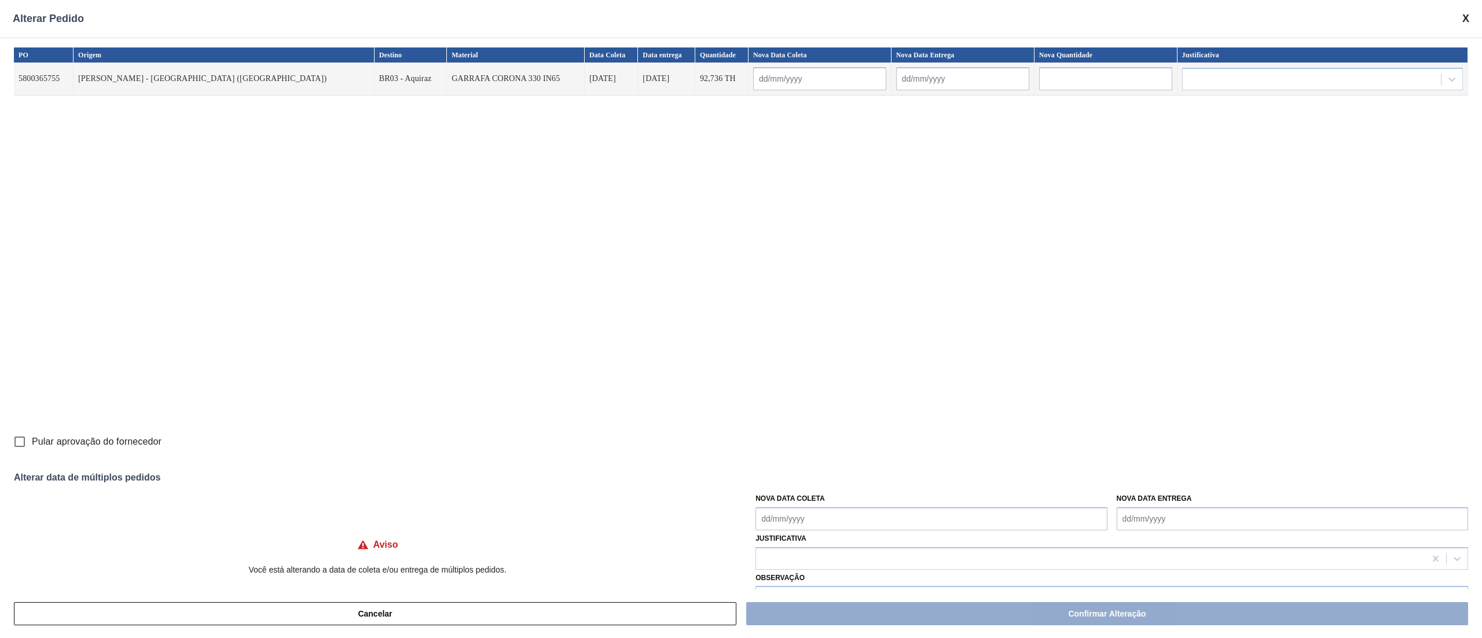
click at [836, 523] on Coleta "Nova Data Coleta" at bounding box center [930, 518] width 351 height 23
click at [824, 486] on div "1" at bounding box center [826, 485] width 16 height 16
type input "[DATE]"
type Coleta "[DATE]"
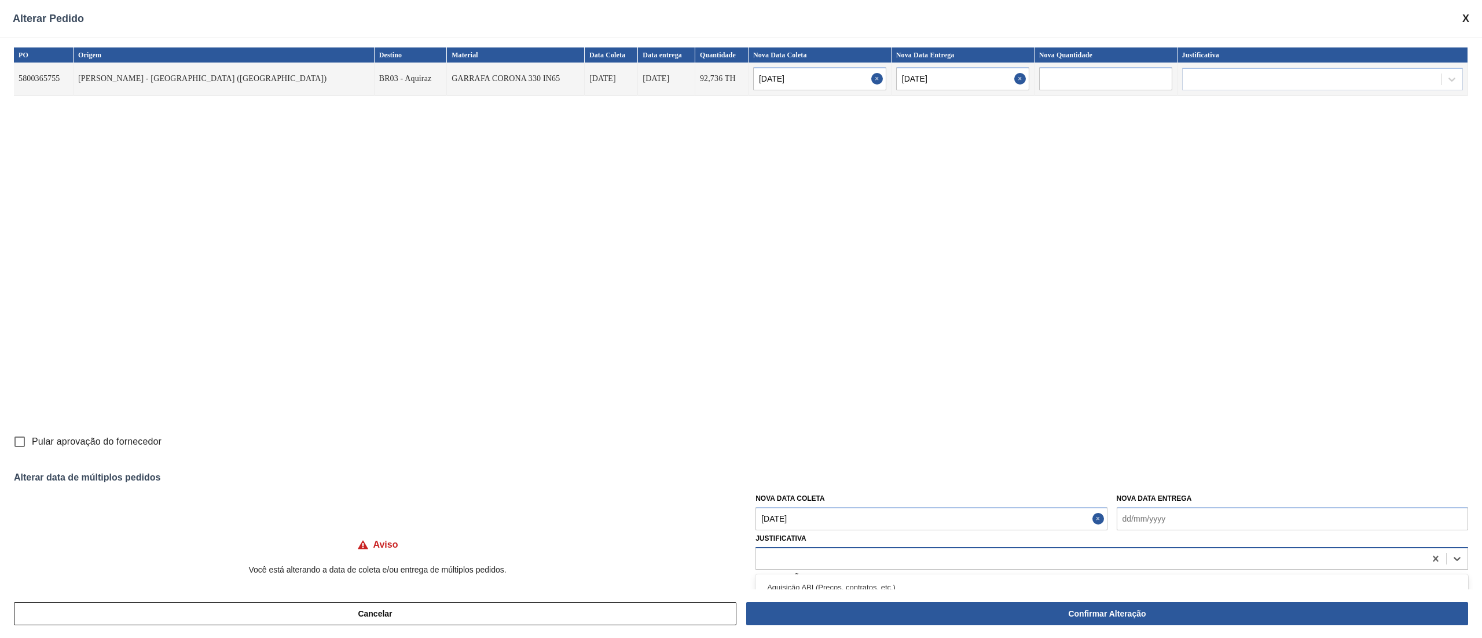
click at [806, 560] on div at bounding box center [1090, 558] width 669 height 17
type input "ou"
click at [793, 588] on div "Outro" at bounding box center [1111, 587] width 713 height 21
drag, startPoint x: 797, startPoint y: 557, endPoint x: 737, endPoint y: 553, distance: 59.8
click at [737, 553] on div "Aviso Você está alterando a data de coleta e/ou entrega de múltiplos pedidos. N…" at bounding box center [741, 548] width 1454 height 122
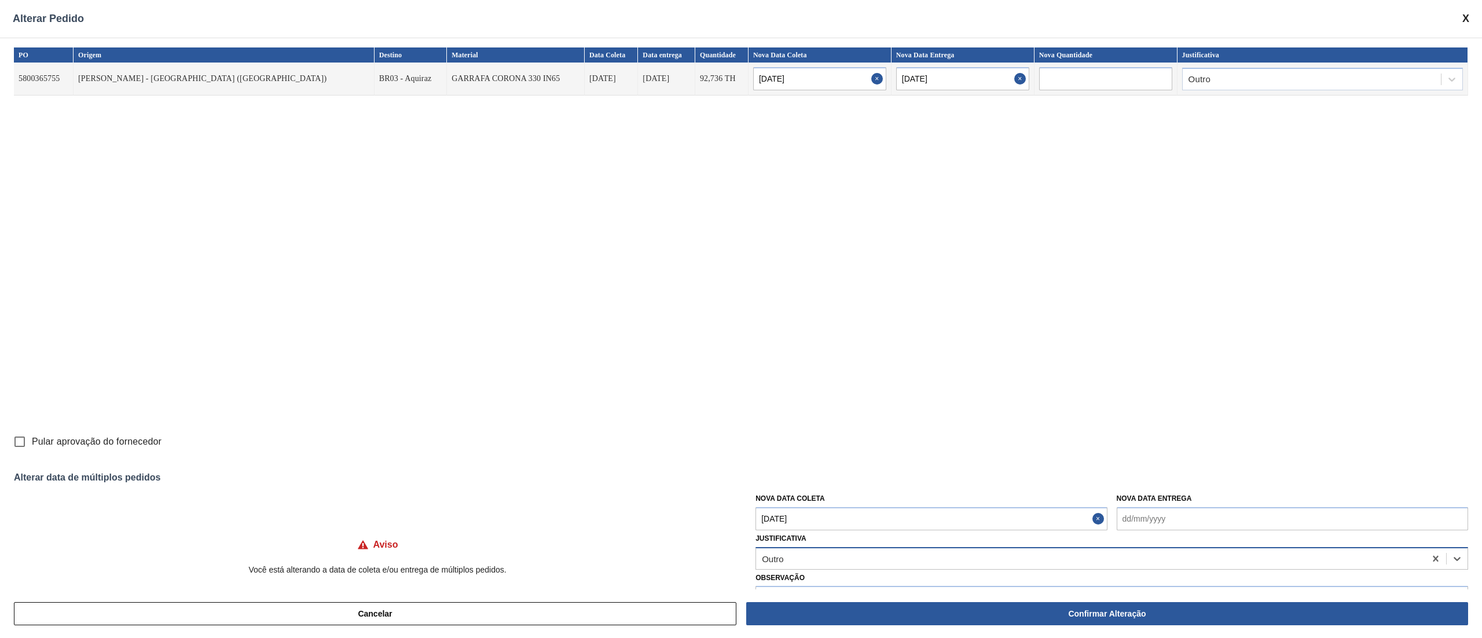
click at [806, 556] on div "Outro" at bounding box center [1090, 558] width 669 height 17
click at [24, 436] on input "Pular aprovação do fornecedor" at bounding box center [20, 442] width 24 height 24
checkbox input "true"
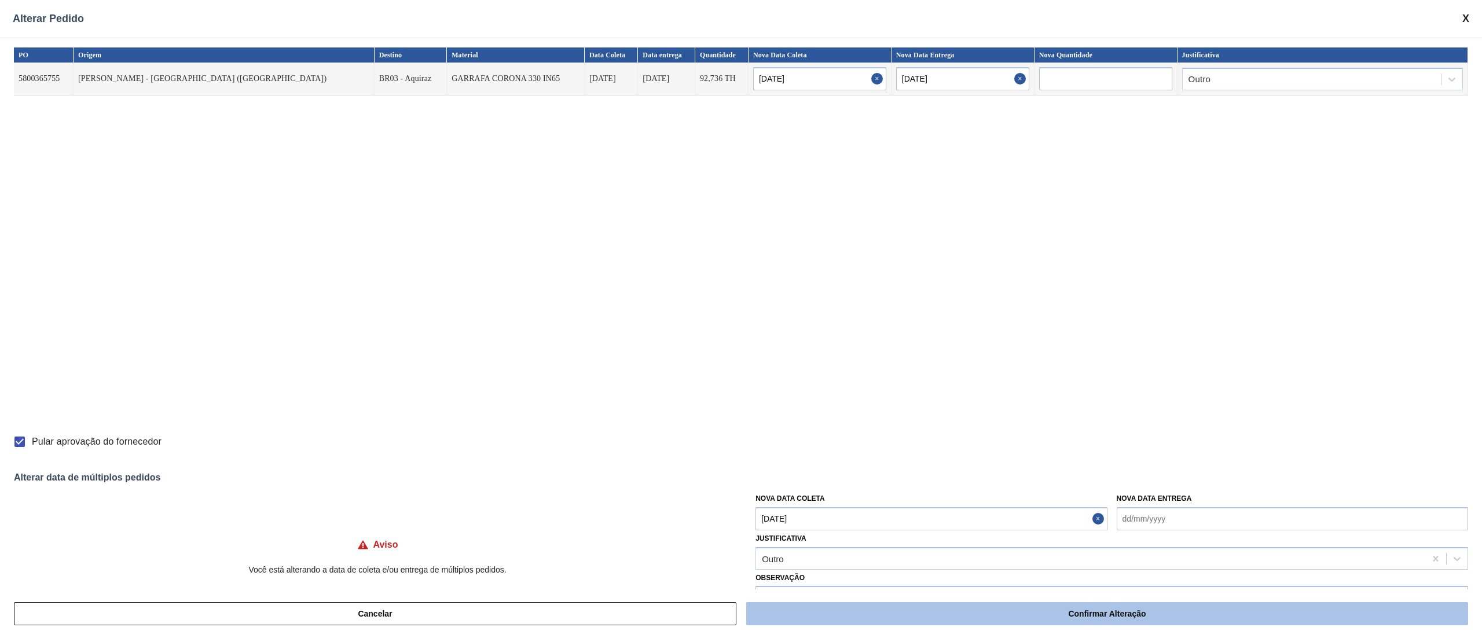
click at [1074, 610] on button "Confirmar Alteração" at bounding box center [1107, 613] width 722 height 23
checkbox input "false"
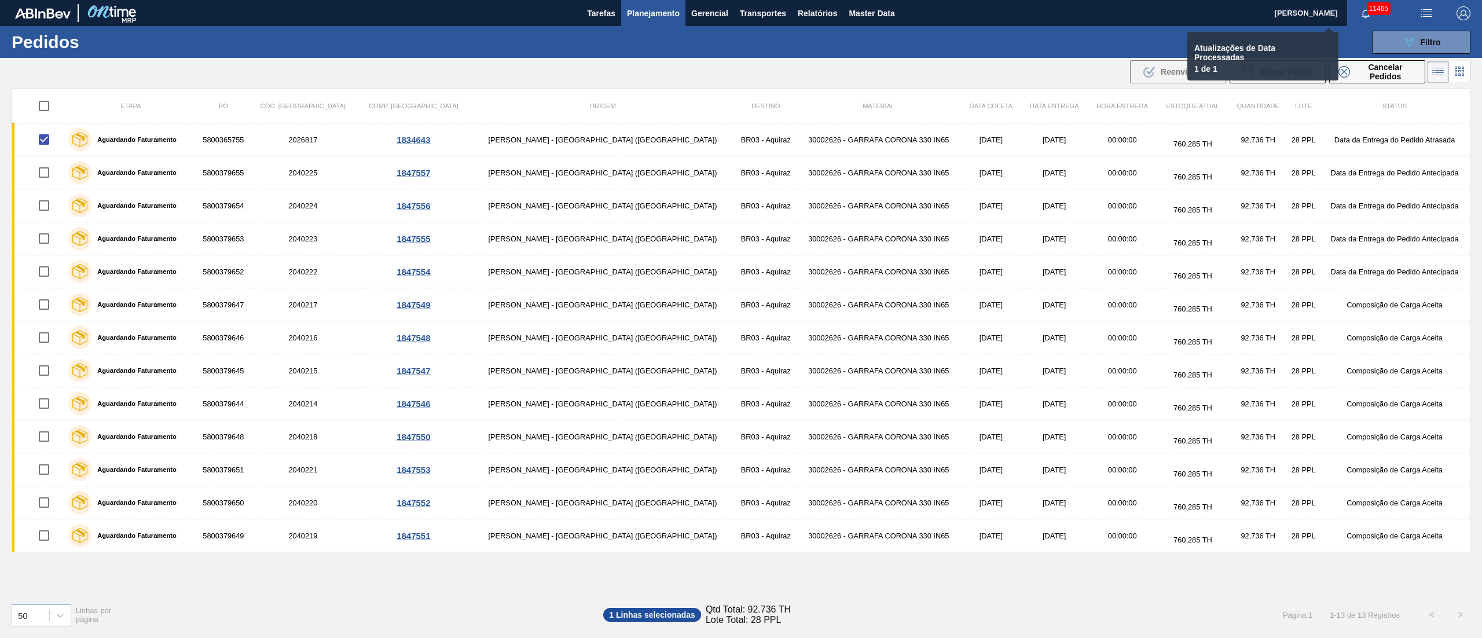
checkbox input "false"
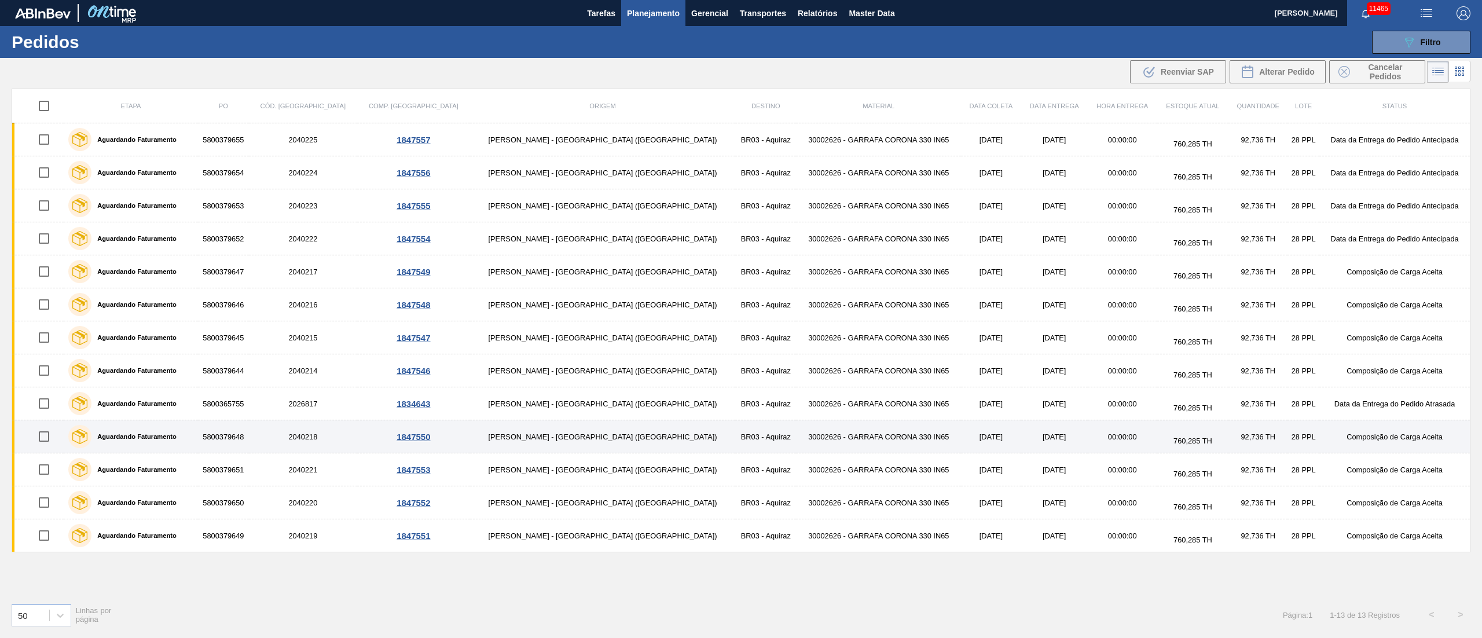
click at [961, 442] on td "[DATE]" at bounding box center [991, 436] width 60 height 33
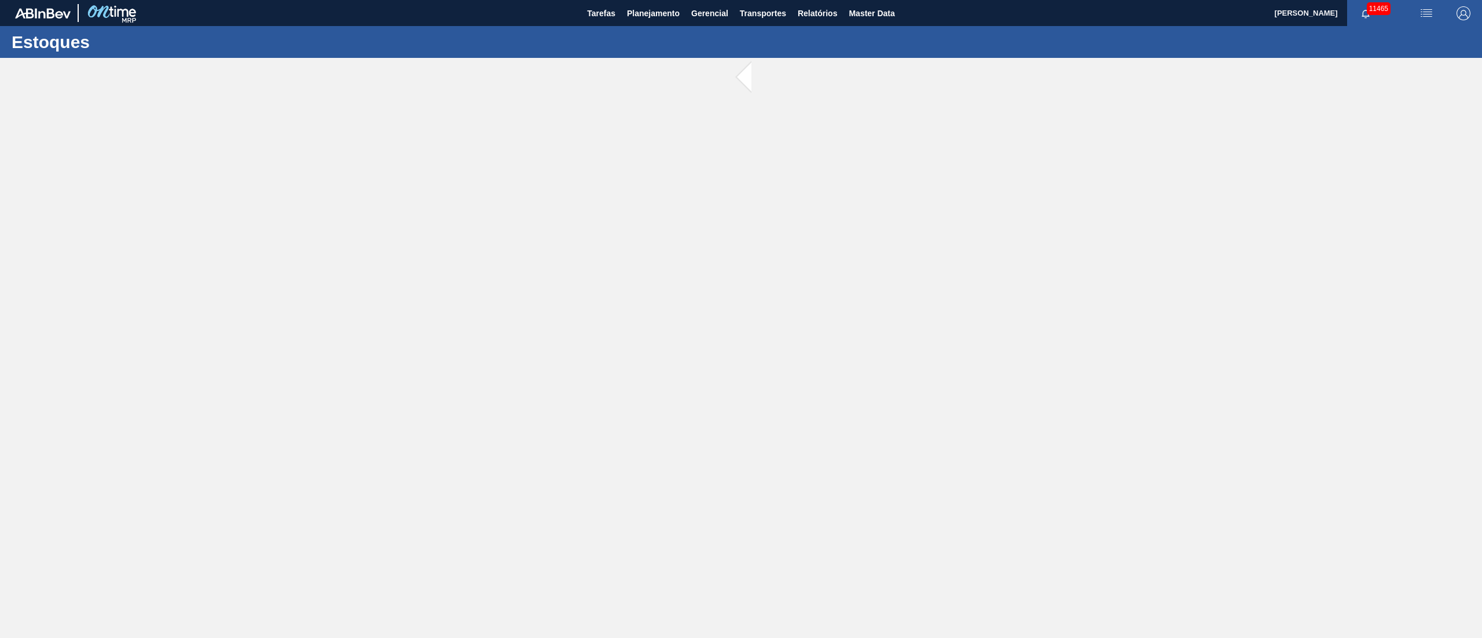
click at [880, 442] on main "Tarefas Planejamento Gerencial Transportes Relatórios Master Data Juliane Romag…" at bounding box center [741, 319] width 1482 height 638
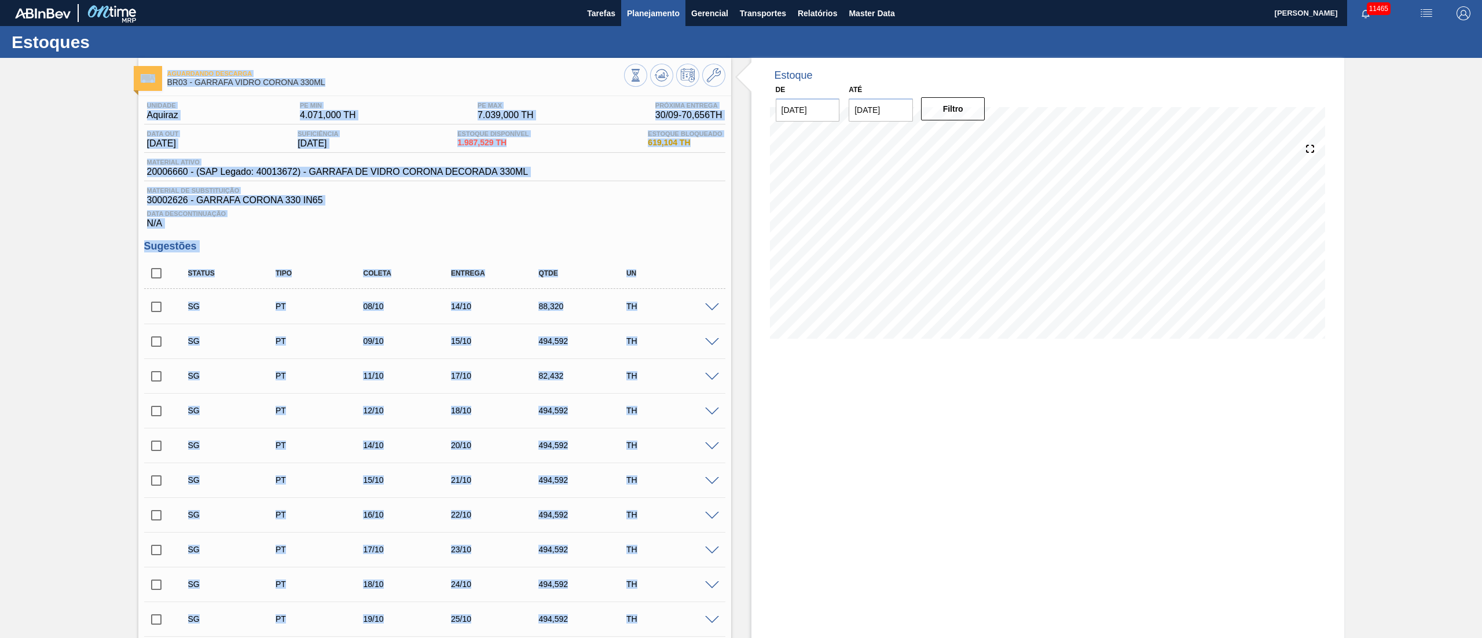
click at [654, 20] on button "Planejamento" at bounding box center [653, 13] width 64 height 26
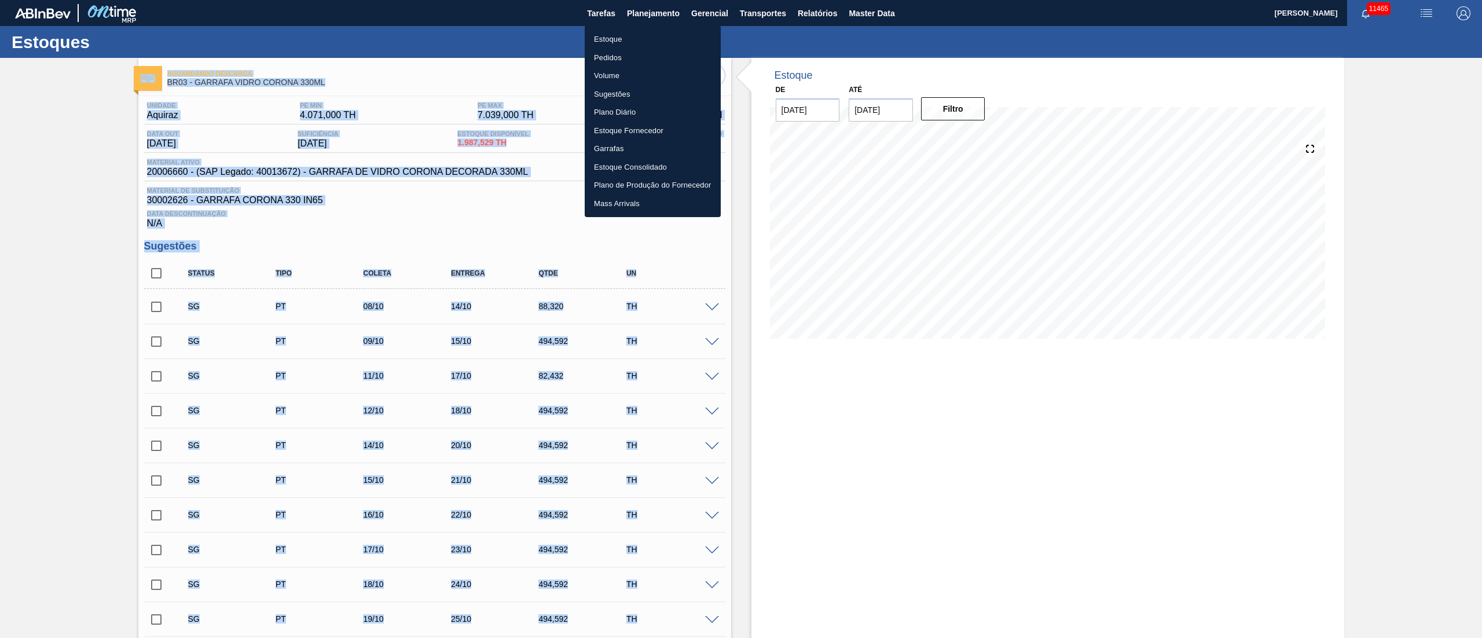
click at [623, 54] on li "Pedidos" at bounding box center [653, 58] width 136 height 19
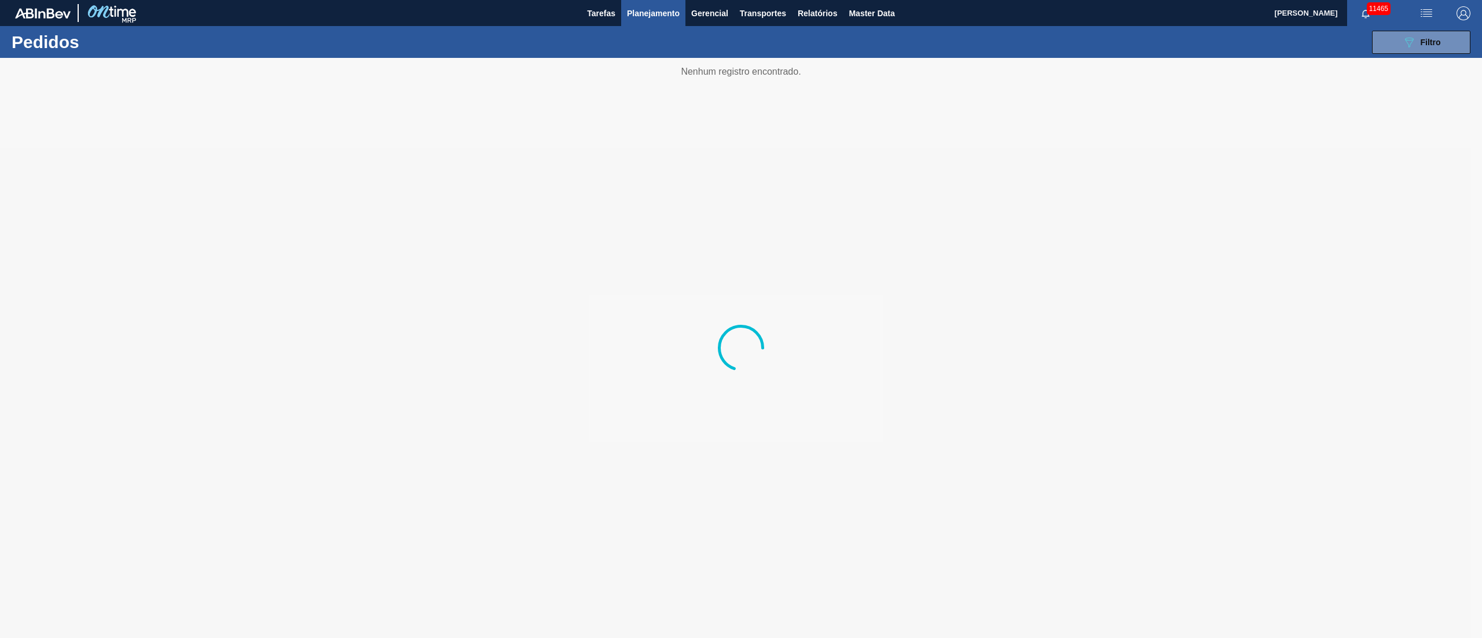
click at [1434, 19] on span "button" at bounding box center [1426, 13] width 28 height 14
click at [1407, 39] on li "Upload de Volumes" at bounding box center [1422, 41] width 100 height 21
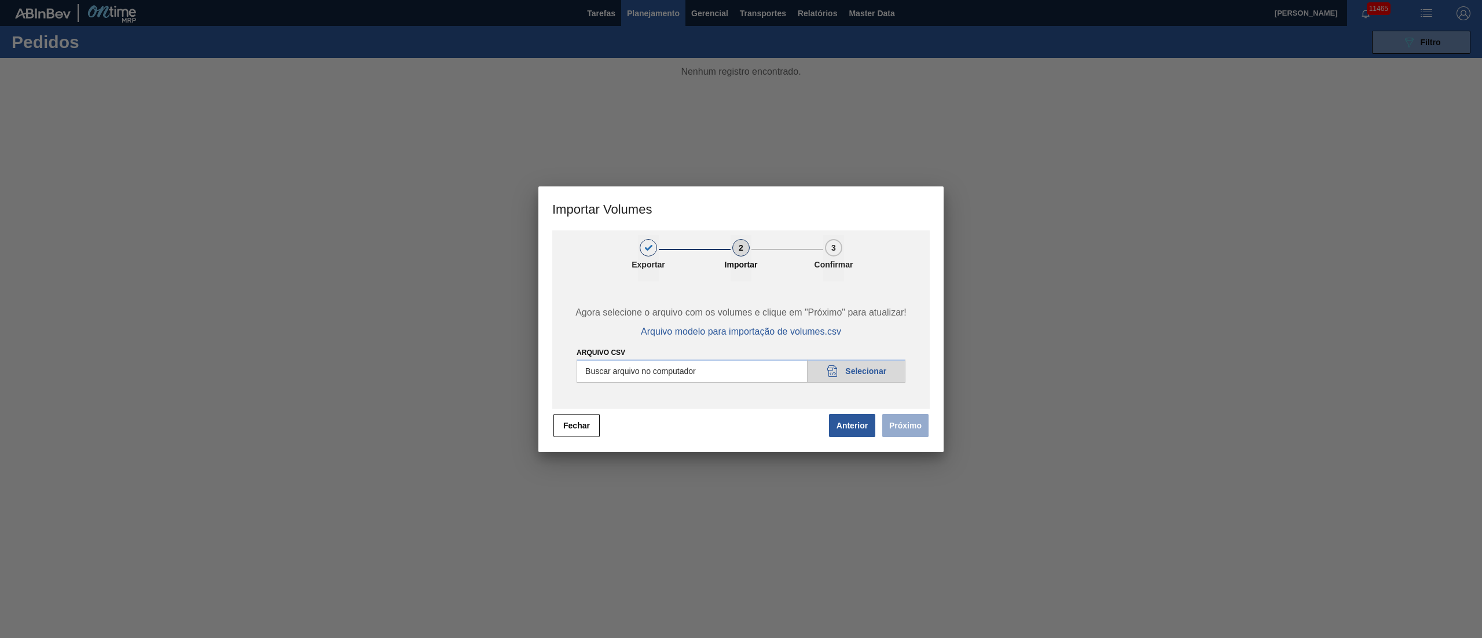
click at [843, 364] on input "Arquivo csv" at bounding box center [741, 370] width 329 height 23
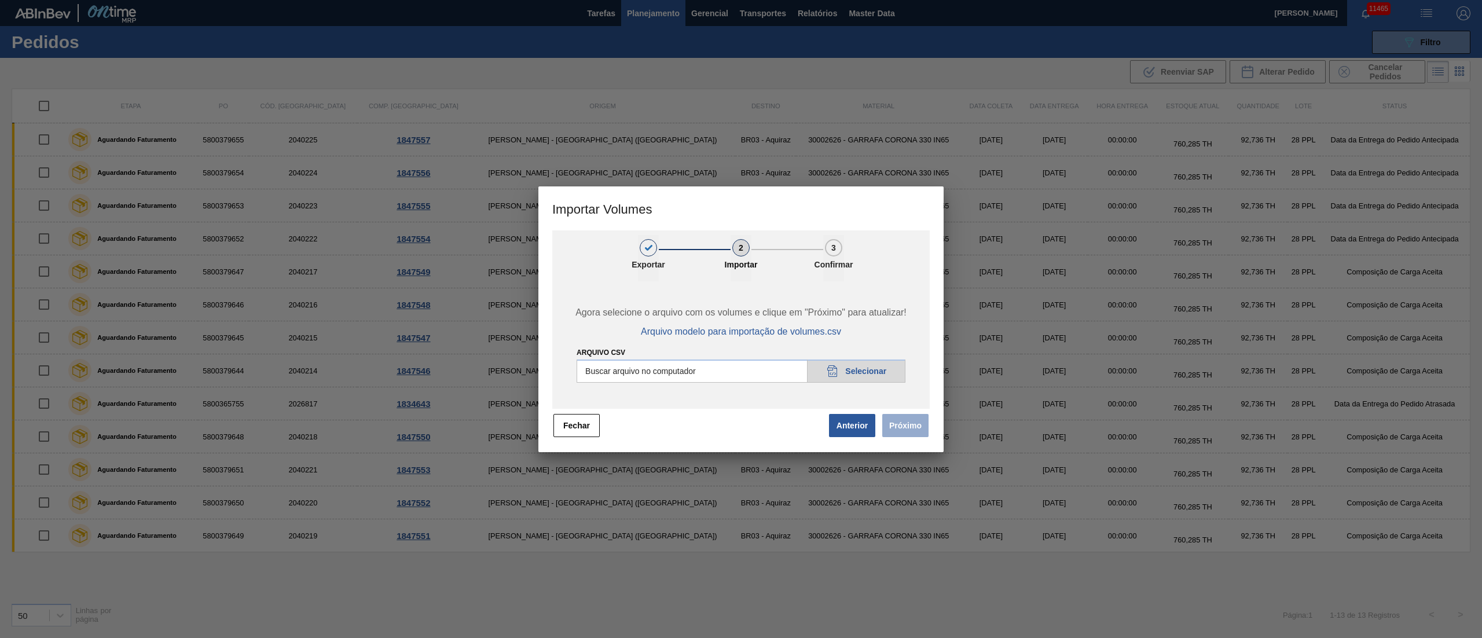
type input "C:\fakepath\PedidoVolumeModeloImportacao (83).csv"
click at [913, 419] on button "Próximo" at bounding box center [905, 425] width 46 height 23
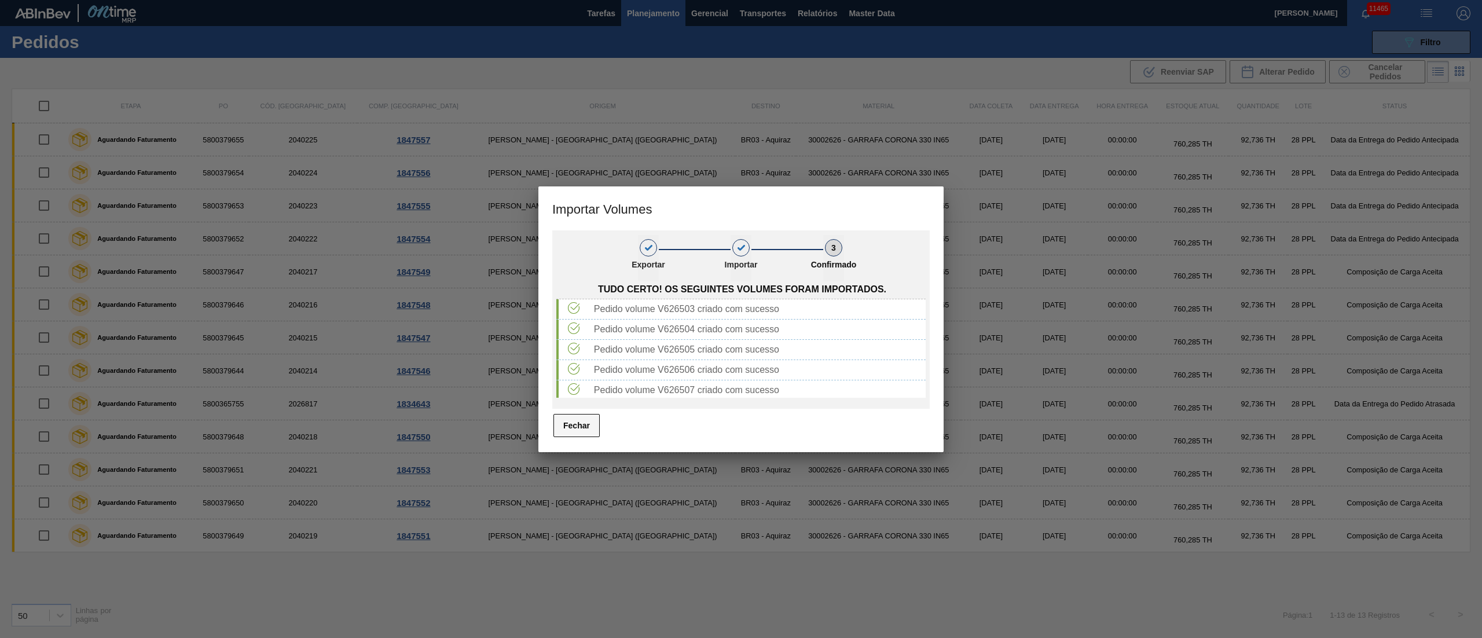
click at [593, 425] on button "Fechar" at bounding box center [576, 425] width 46 height 23
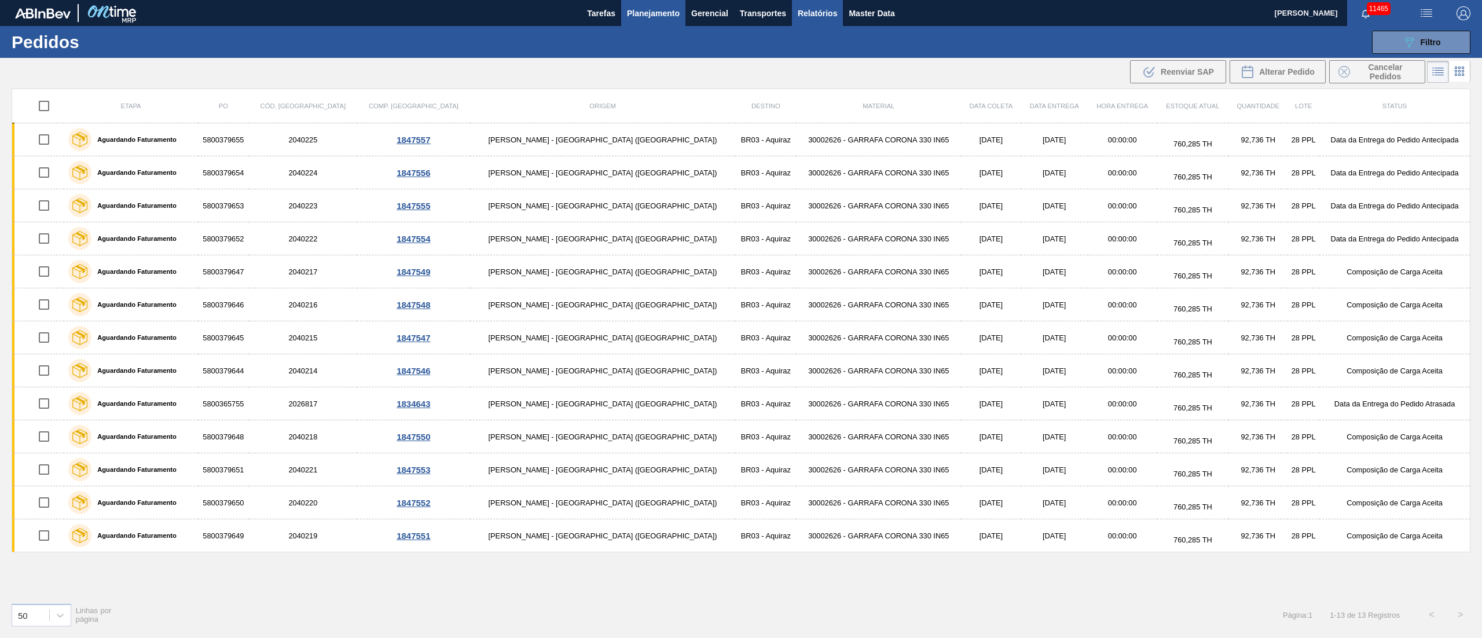
click at [817, 6] on span "Relatórios" at bounding box center [817, 13] width 39 height 14
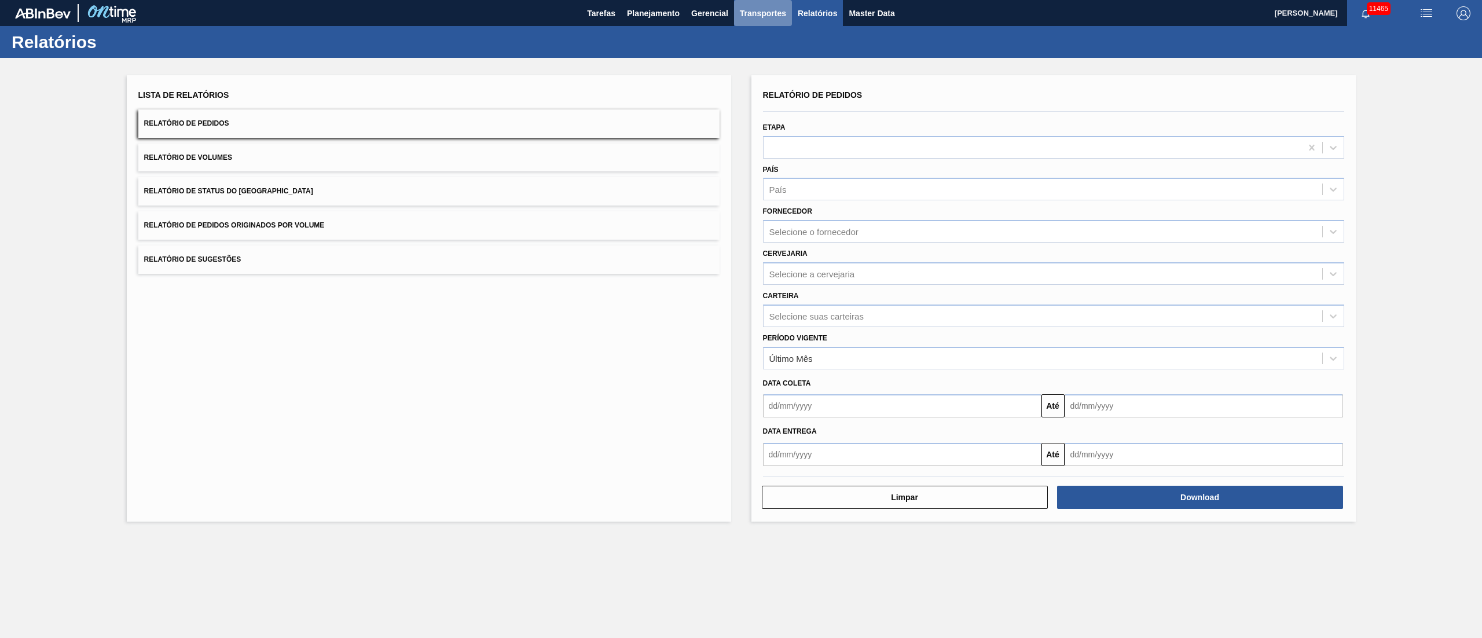
click at [775, 16] on span "Transportes" at bounding box center [763, 13] width 46 height 14
click at [754, 60] on li "Otimização de Carga" at bounding box center [762, 58] width 95 height 19
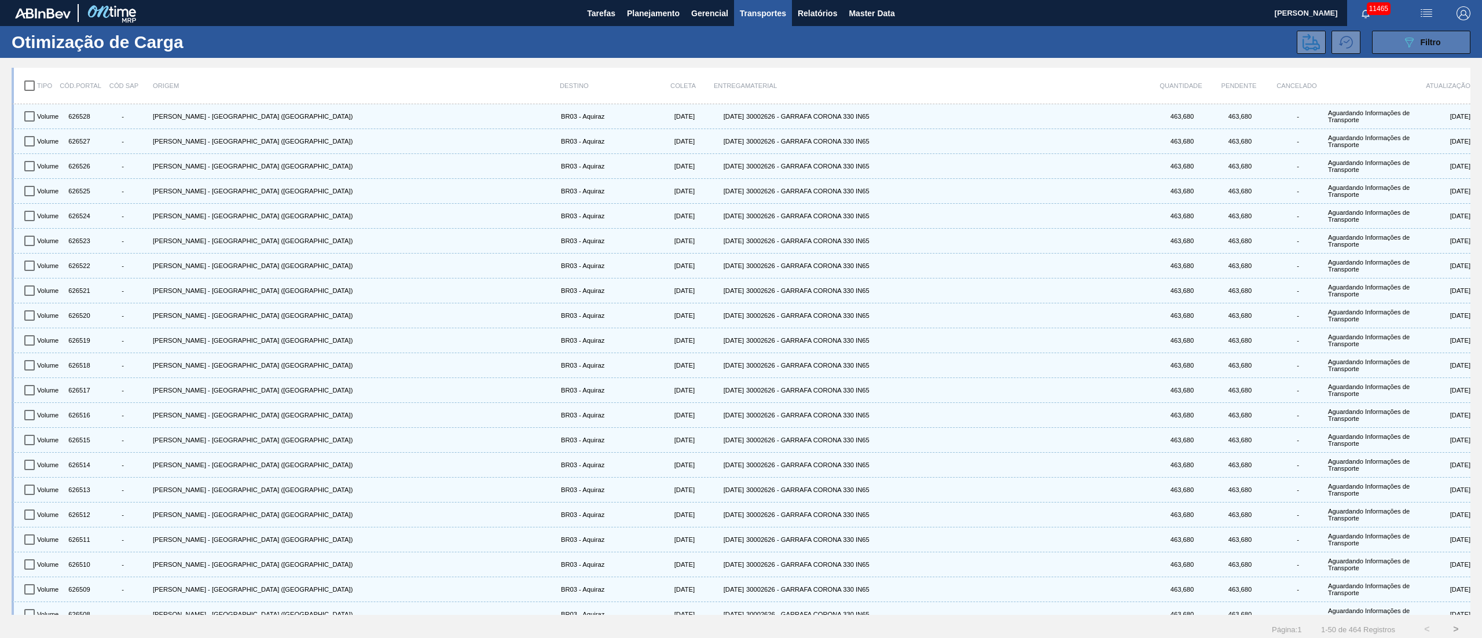
click at [1405, 50] on button "089F7B8B-B2A5-4AFE-B5C0-19BA573D28AC Filtro" at bounding box center [1421, 42] width 98 height 23
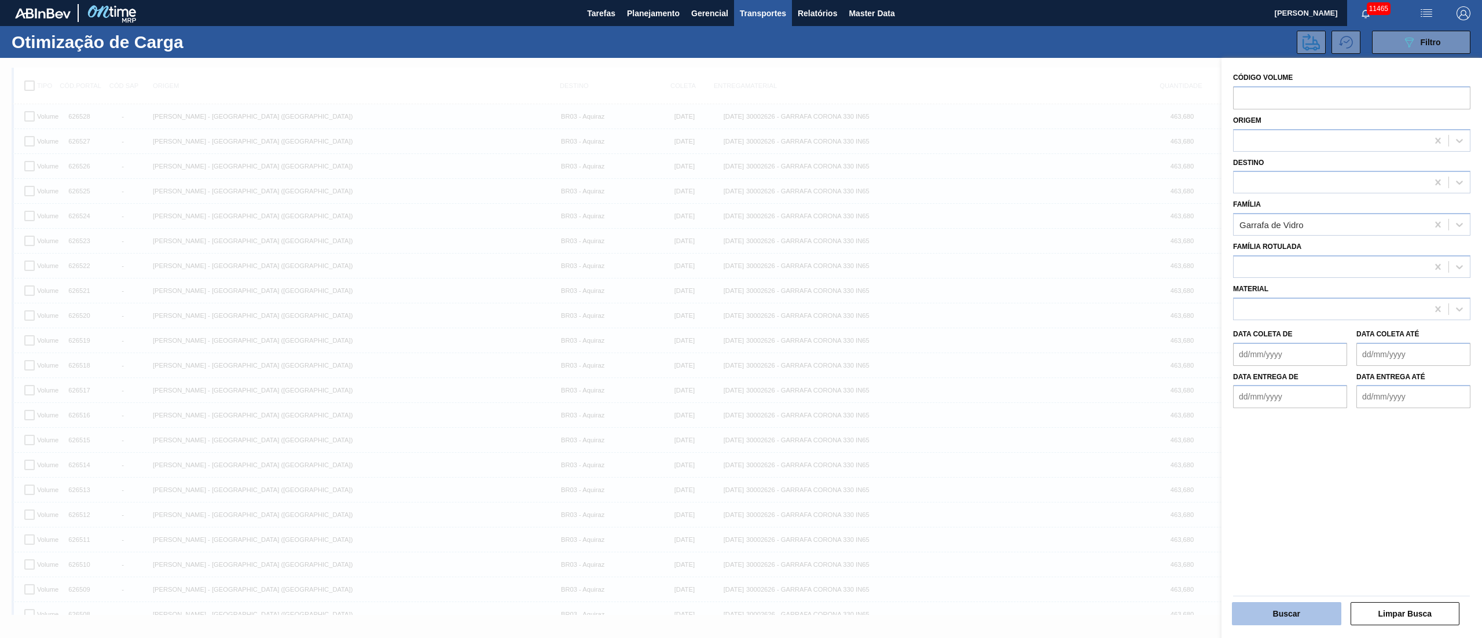
click at [1270, 606] on button "Buscar" at bounding box center [1286, 613] width 109 height 23
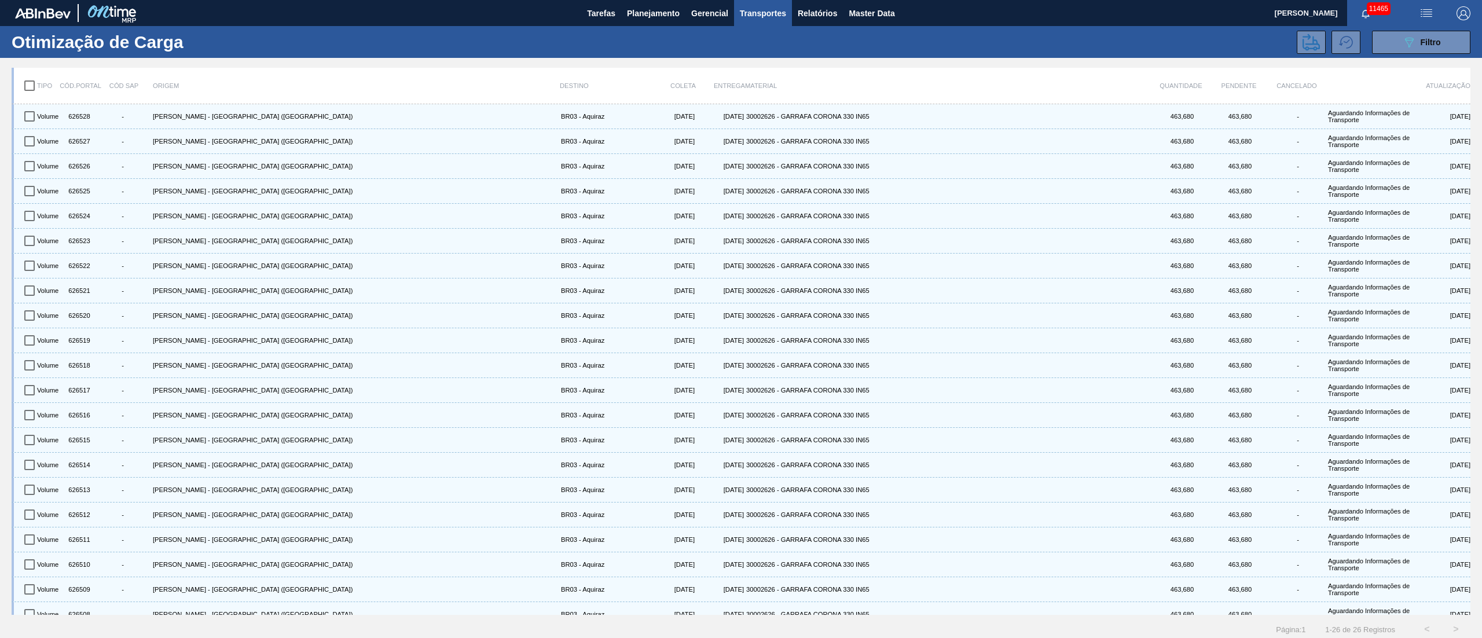
click at [27, 80] on input "checkbox" at bounding box center [29, 86] width 24 height 24
checkbox input "true"
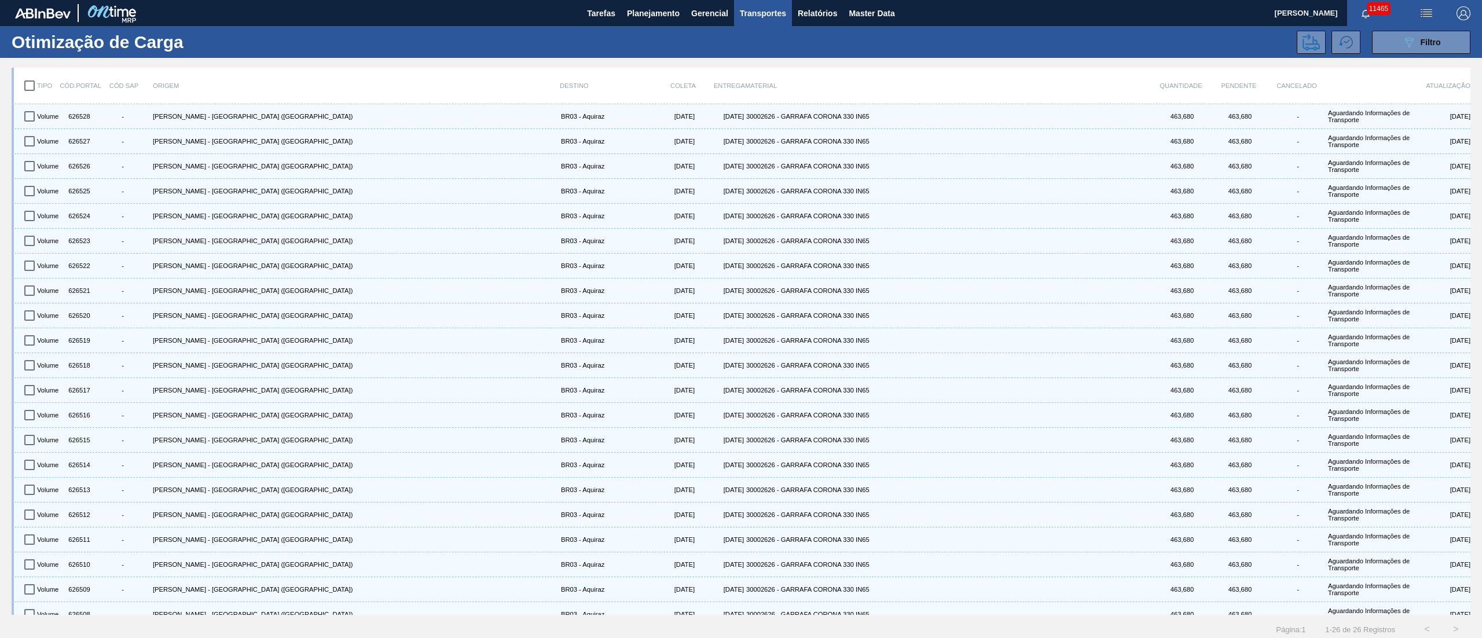
checkbox input "true"
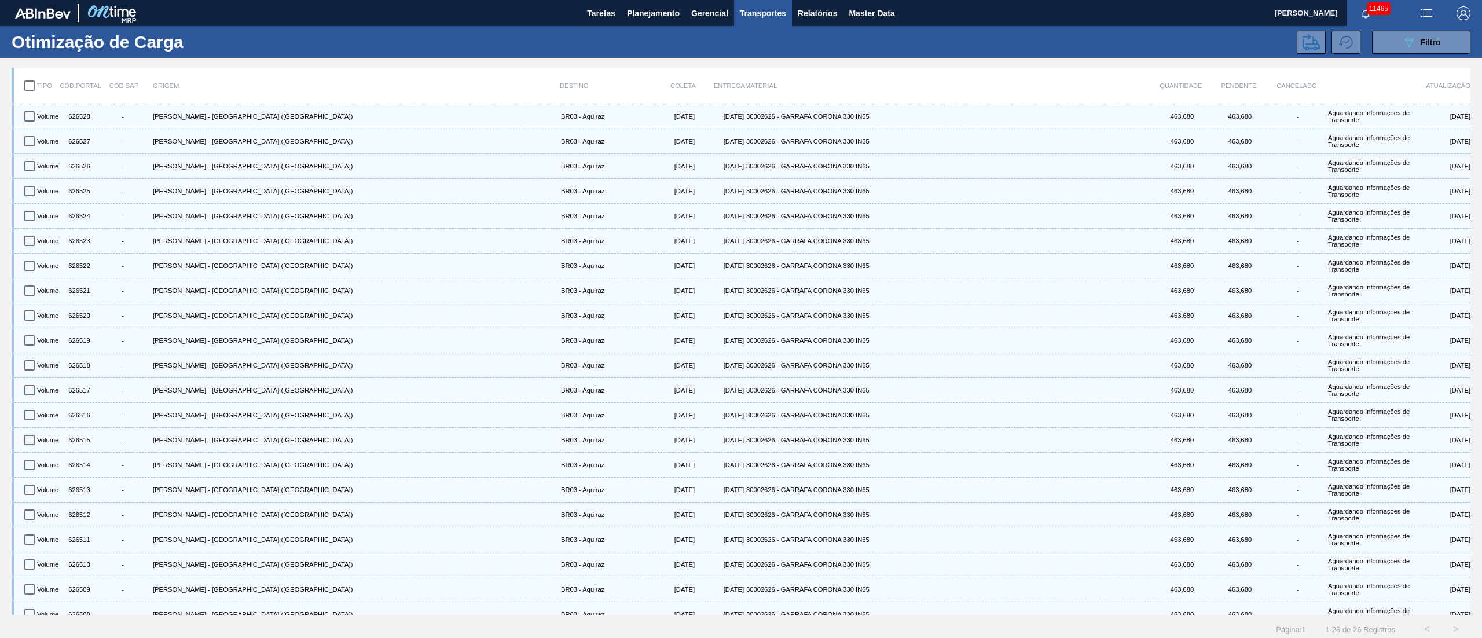
checkbox input "true"
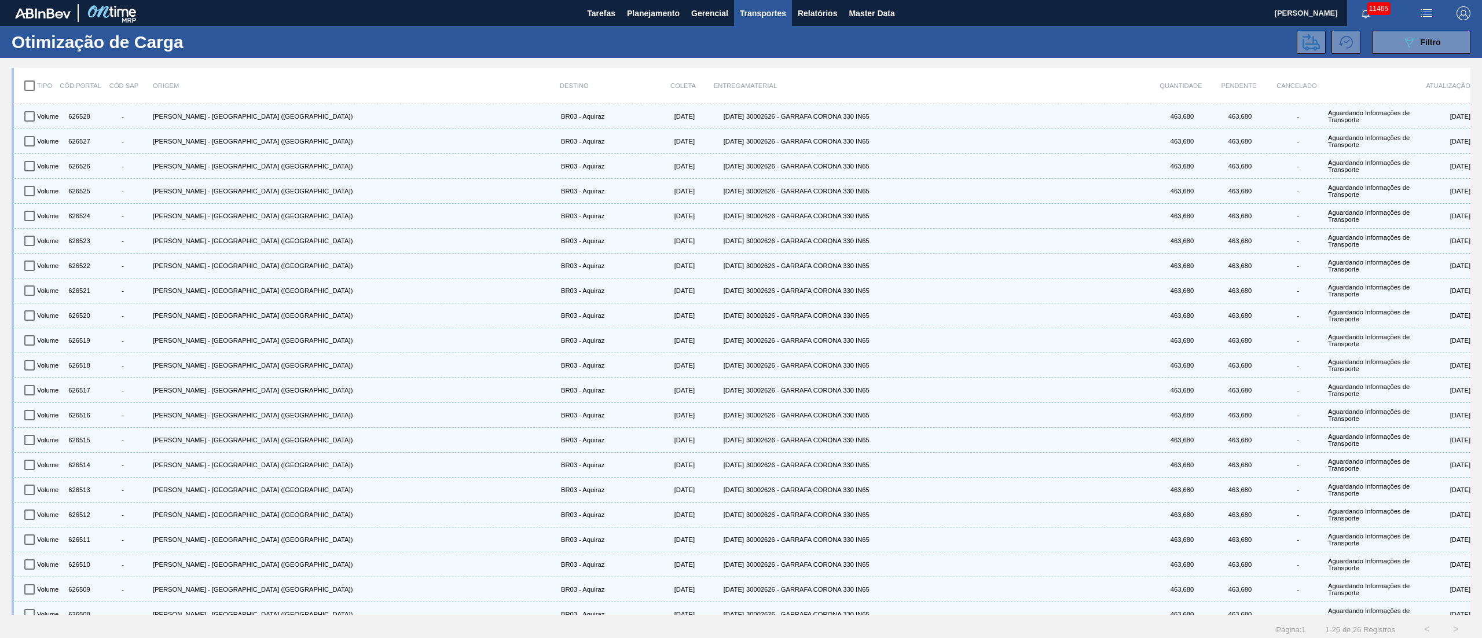
checkbox input "true"
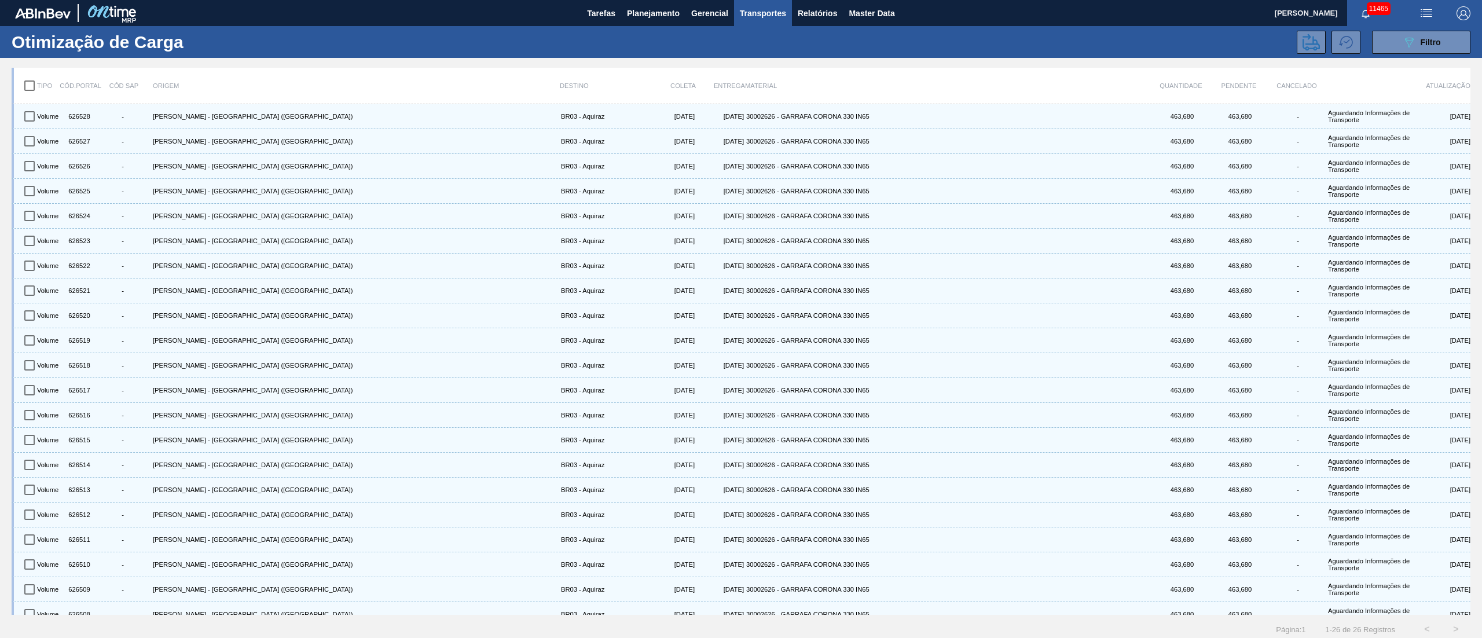
checkbox input "true"
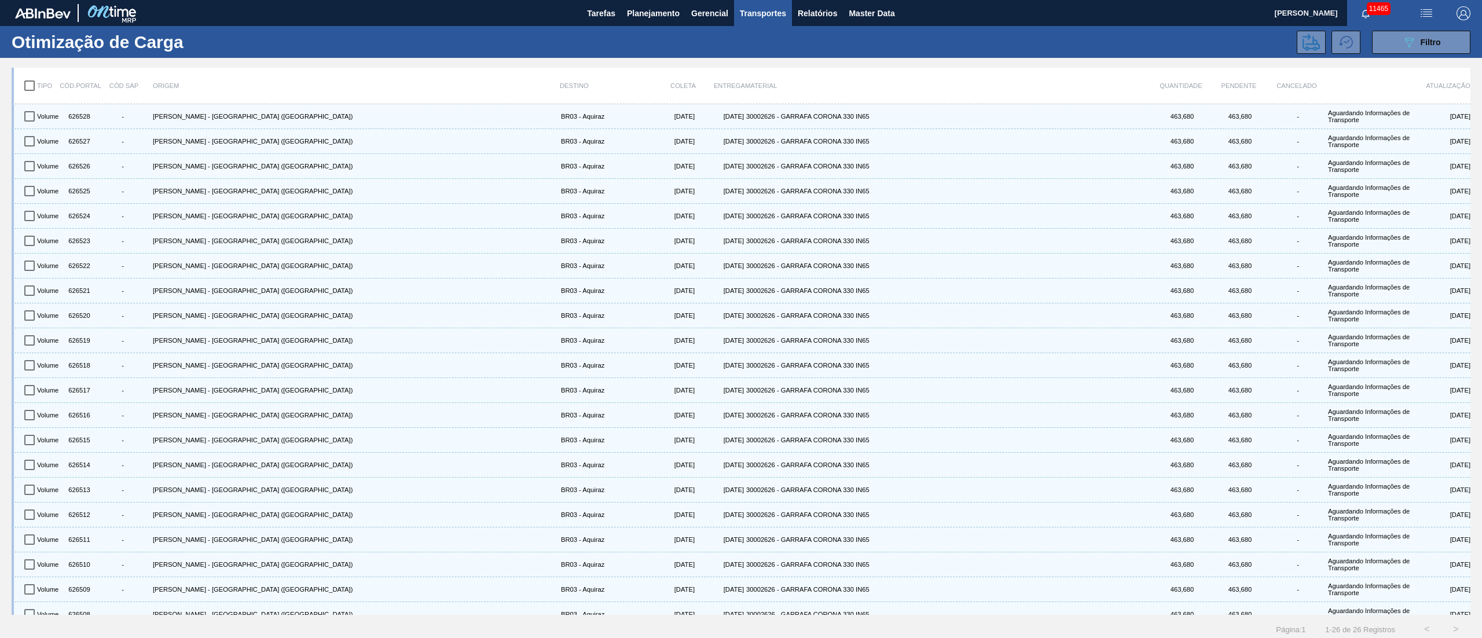
checkbox input "true"
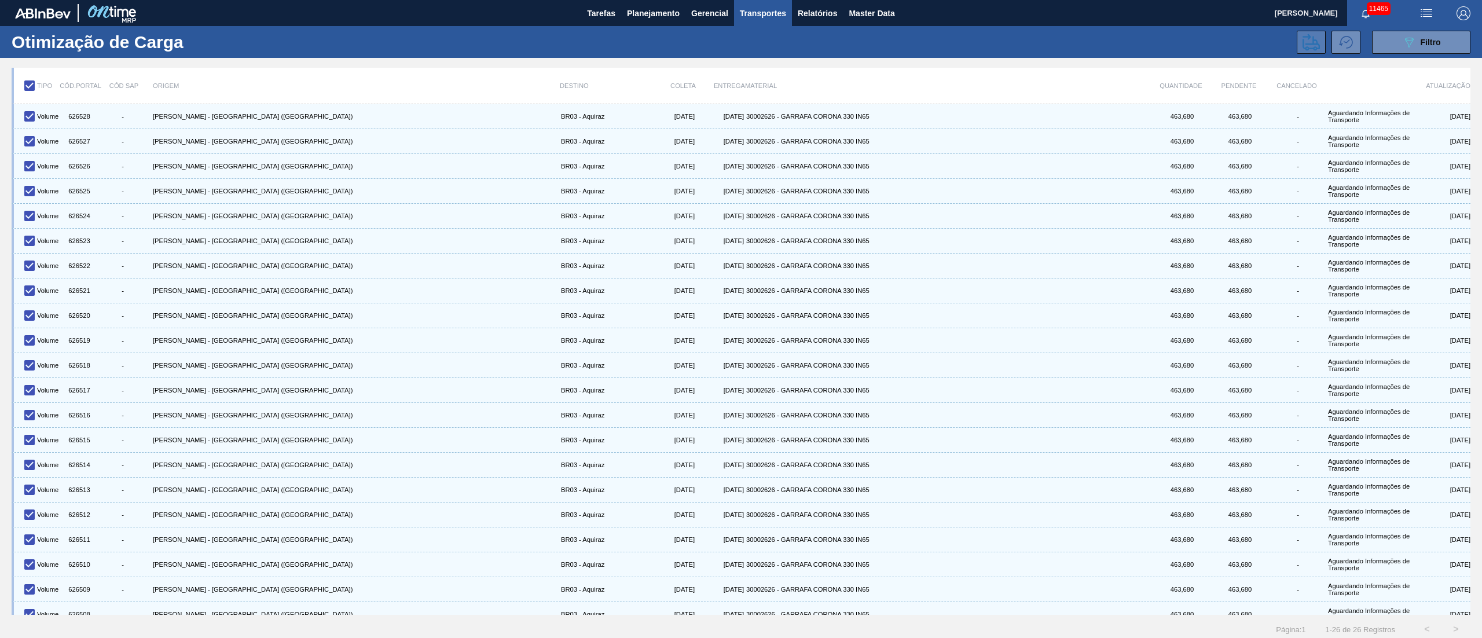
click at [1302, 46] on icon at bounding box center [1310, 42] width 17 height 17
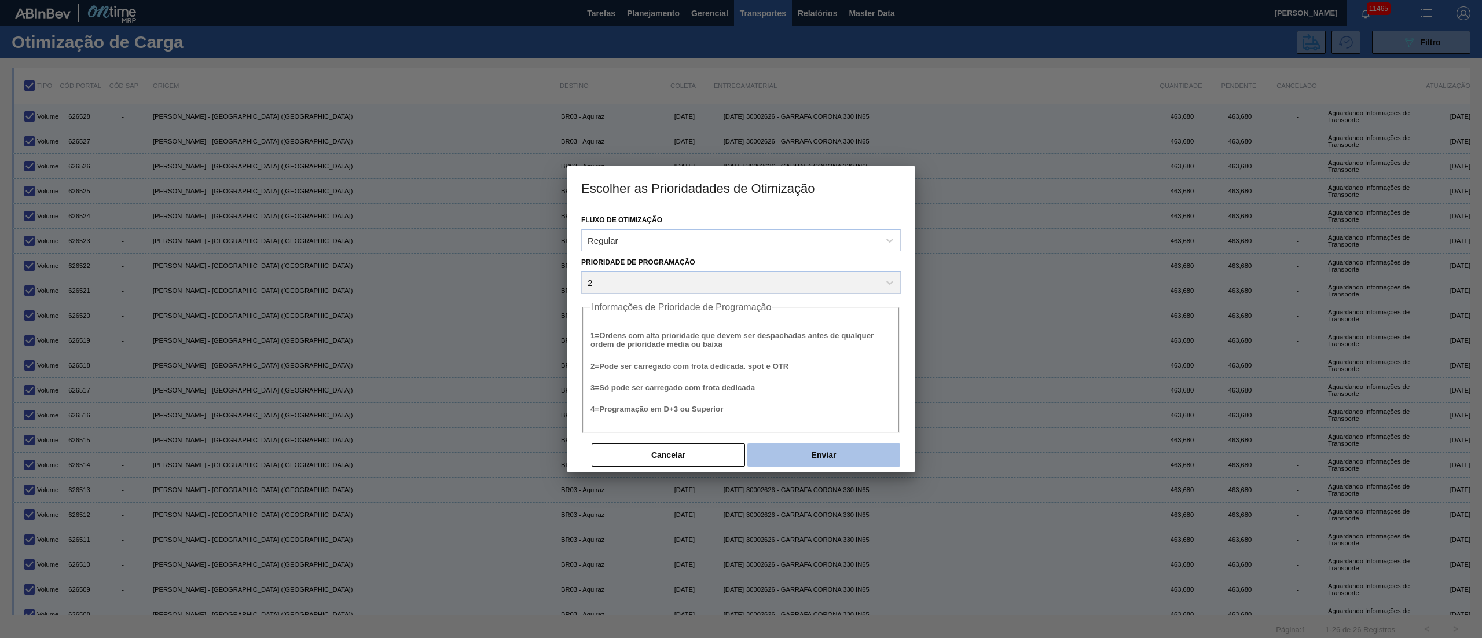
click at [813, 447] on button "Enviar" at bounding box center [823, 454] width 153 height 23
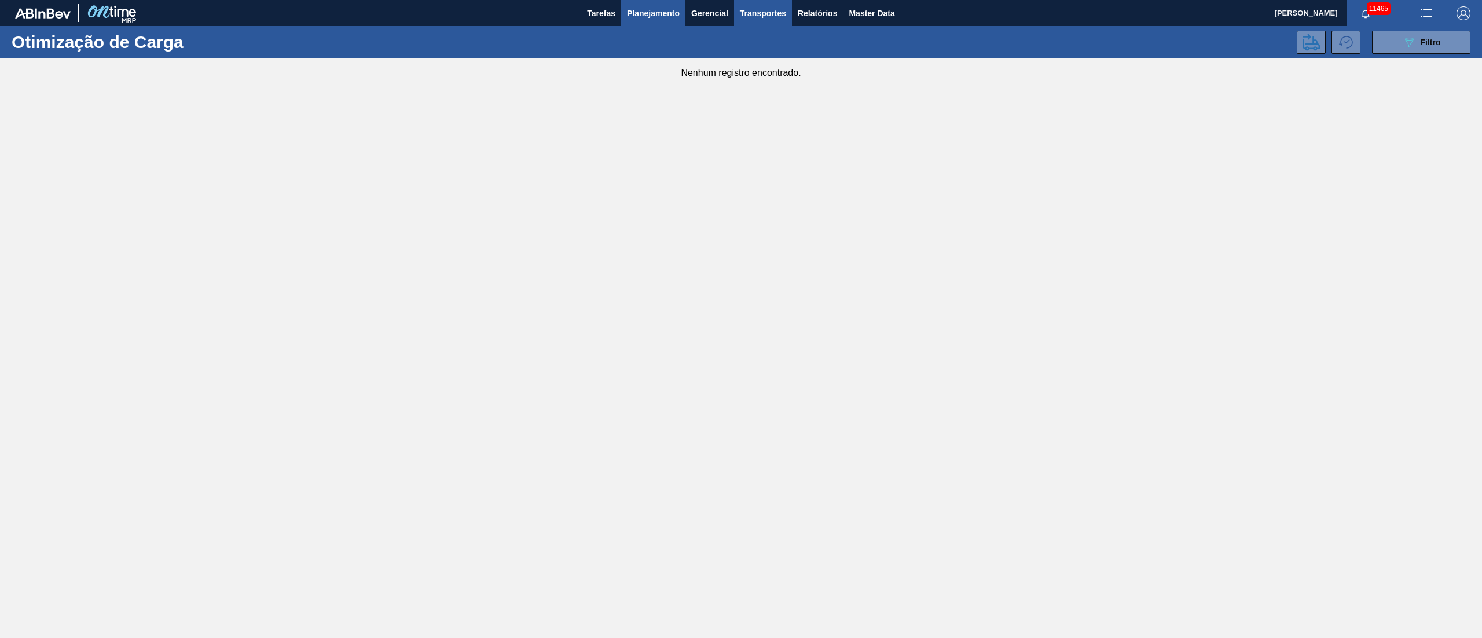
click at [645, 7] on span "Planejamento" at bounding box center [653, 13] width 53 height 14
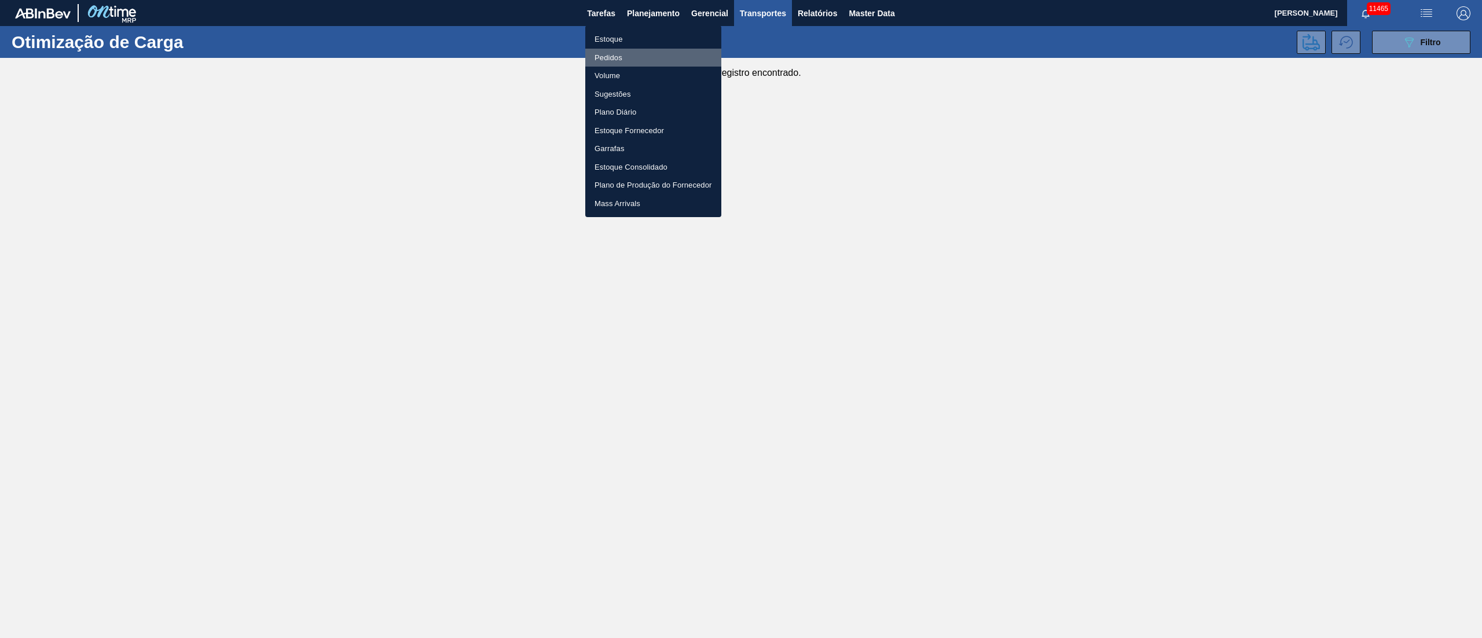
click at [616, 59] on li "Pedidos" at bounding box center [653, 58] width 136 height 19
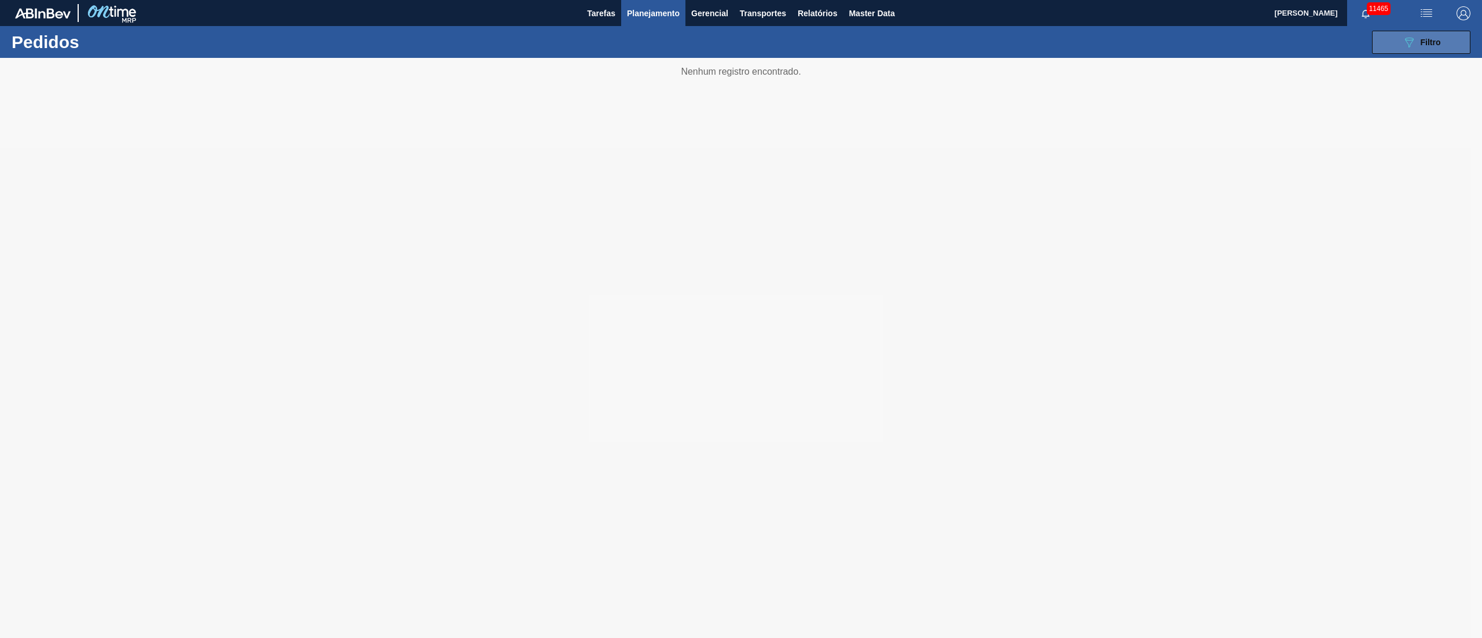
click at [1430, 46] on div "089F7B8B-B2A5-4AFE-B5C0-19BA573D28AC Filtro" at bounding box center [1421, 42] width 39 height 14
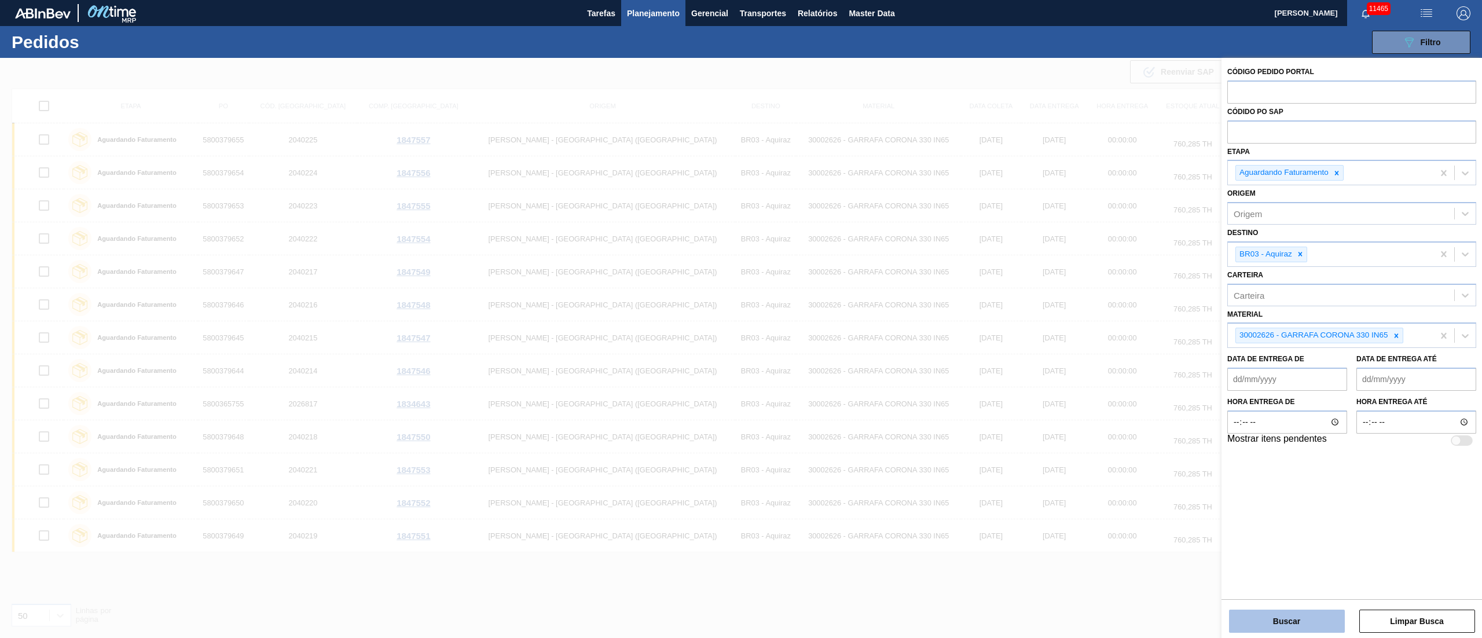
click at [1253, 612] on button "Buscar" at bounding box center [1287, 621] width 116 height 23
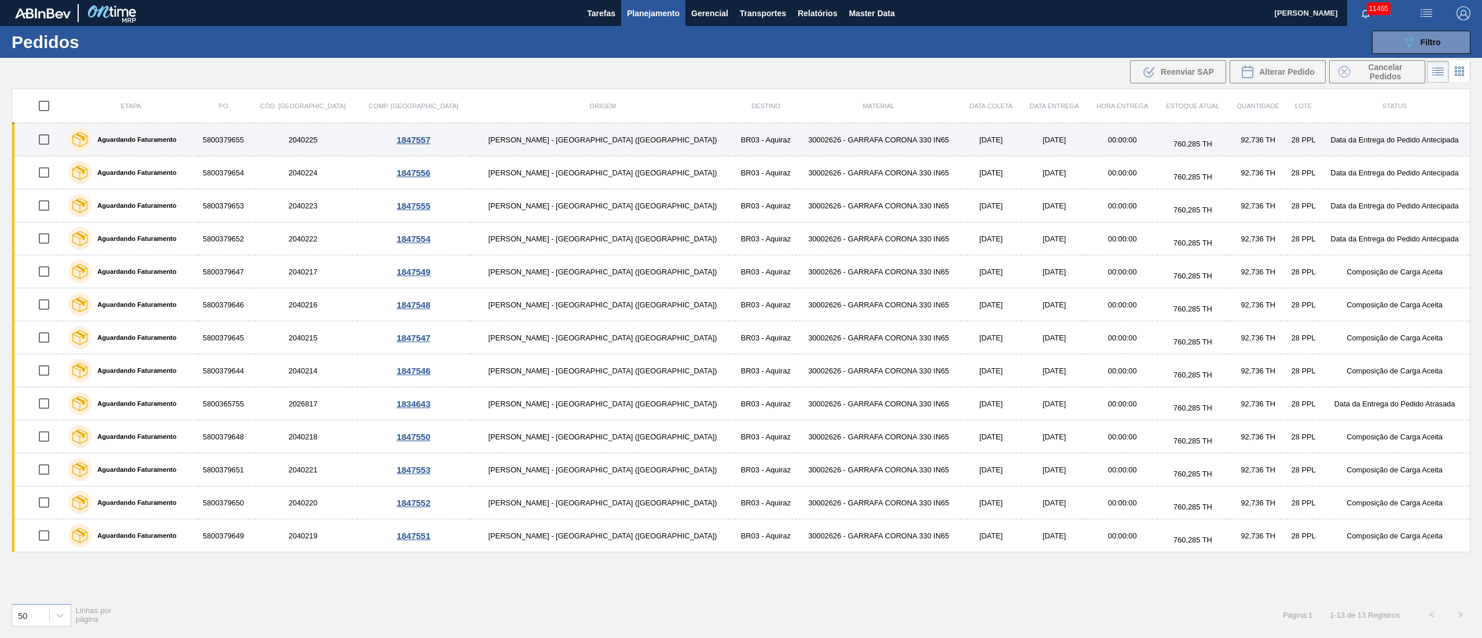
click at [735, 138] on td "BR03 - Aquiraz" at bounding box center [765, 139] width 61 height 33
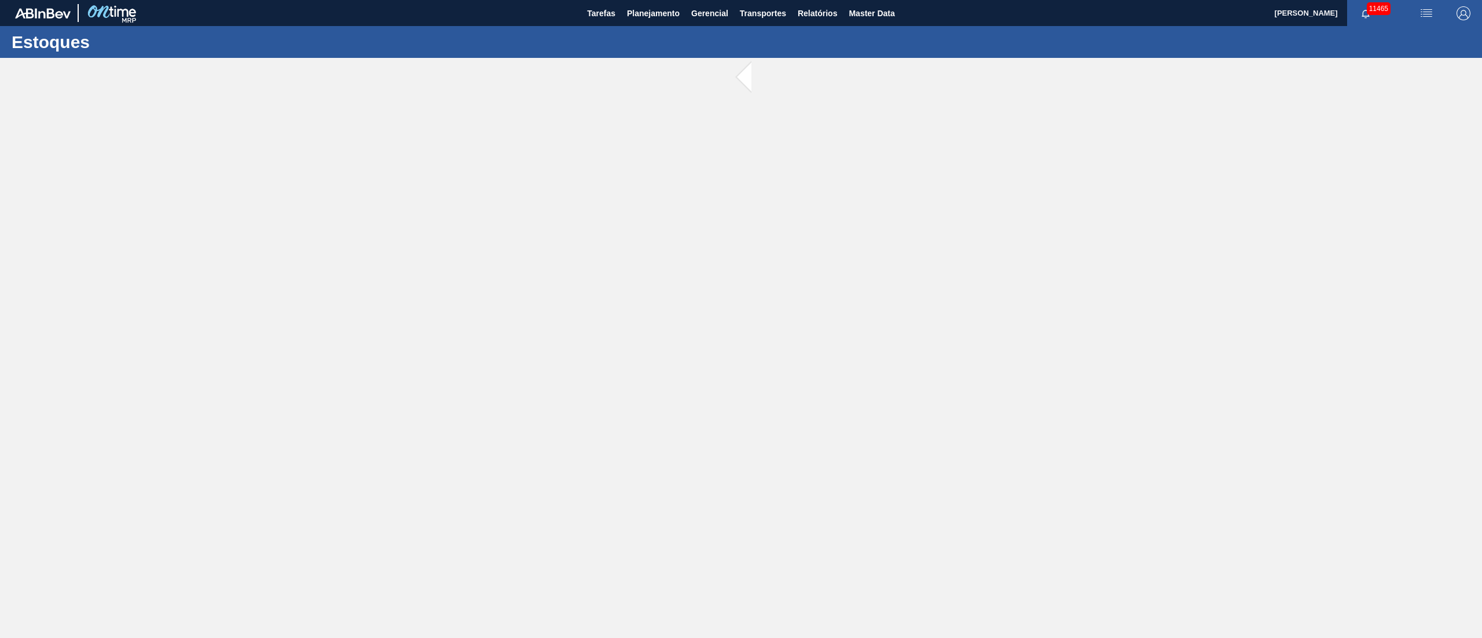
click at [610, 138] on main "Tarefas Planejamento Gerencial Transportes Relatórios Master Data Juliane Romag…" at bounding box center [741, 319] width 1482 height 638
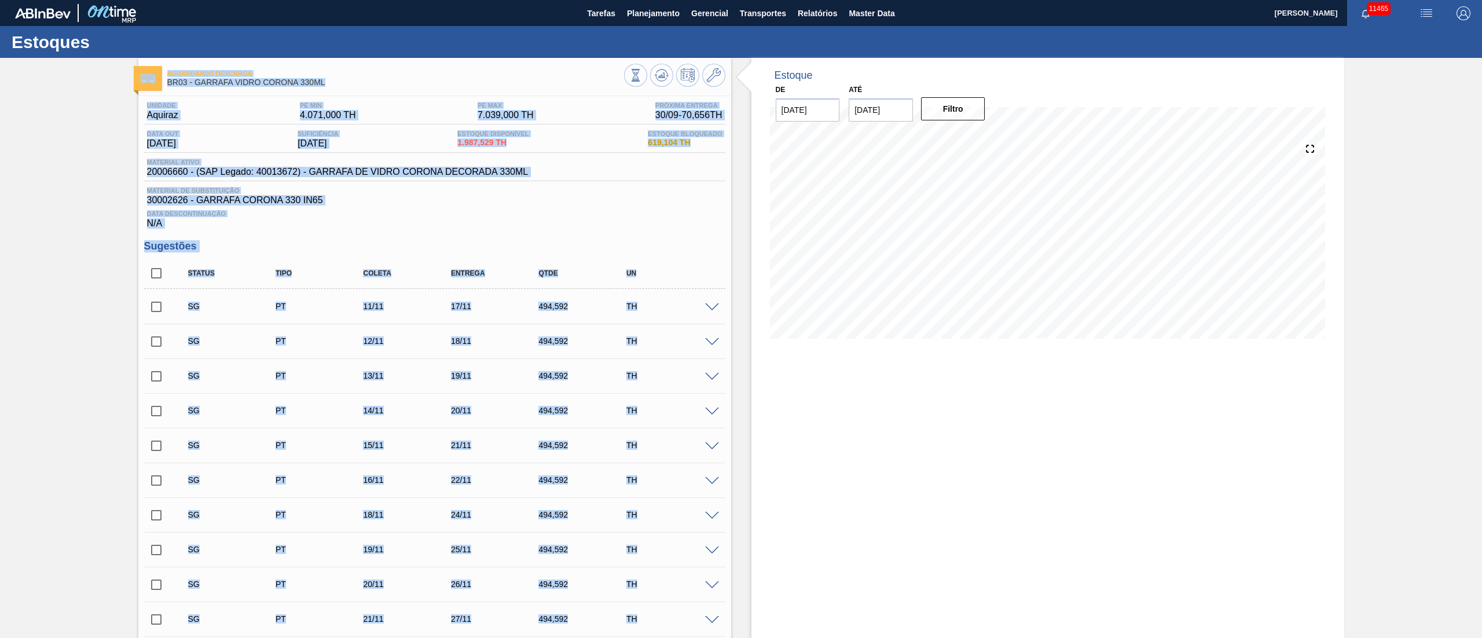
click at [588, 201] on span "30002626 - GARRAFA CORONA 330 IN65" at bounding box center [434, 200] width 575 height 10
click at [551, 227] on div "Data Descontinuação N/A" at bounding box center [434, 216] width 581 height 23
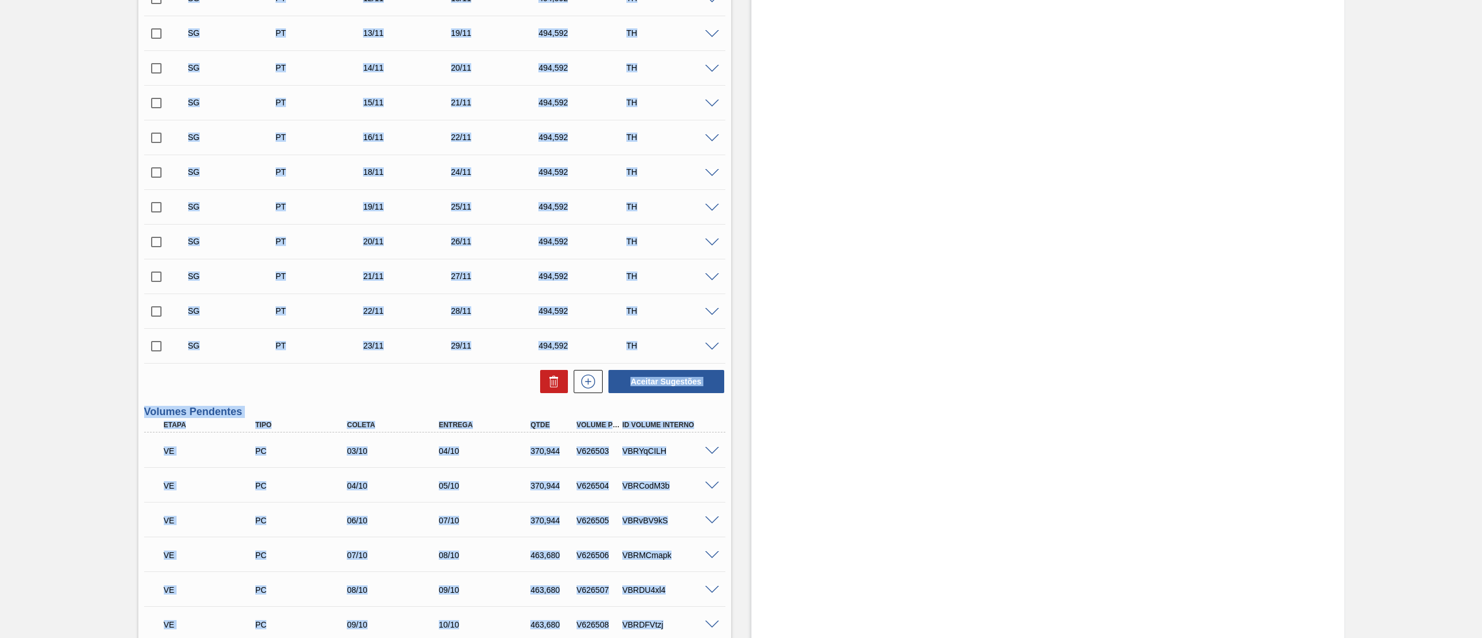
scroll to position [347, 0]
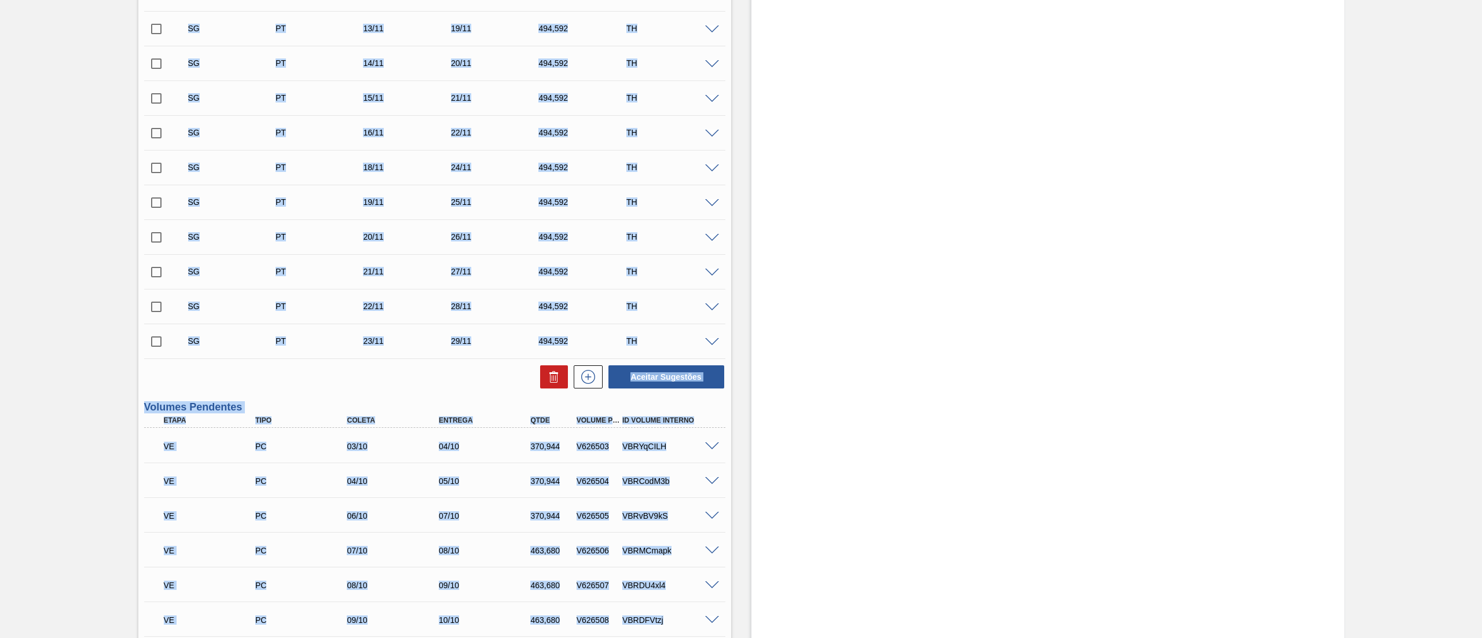
click at [675, 76] on div "SG PT 14/11 20/11 494,592 TH" at bounding box center [434, 63] width 581 height 29
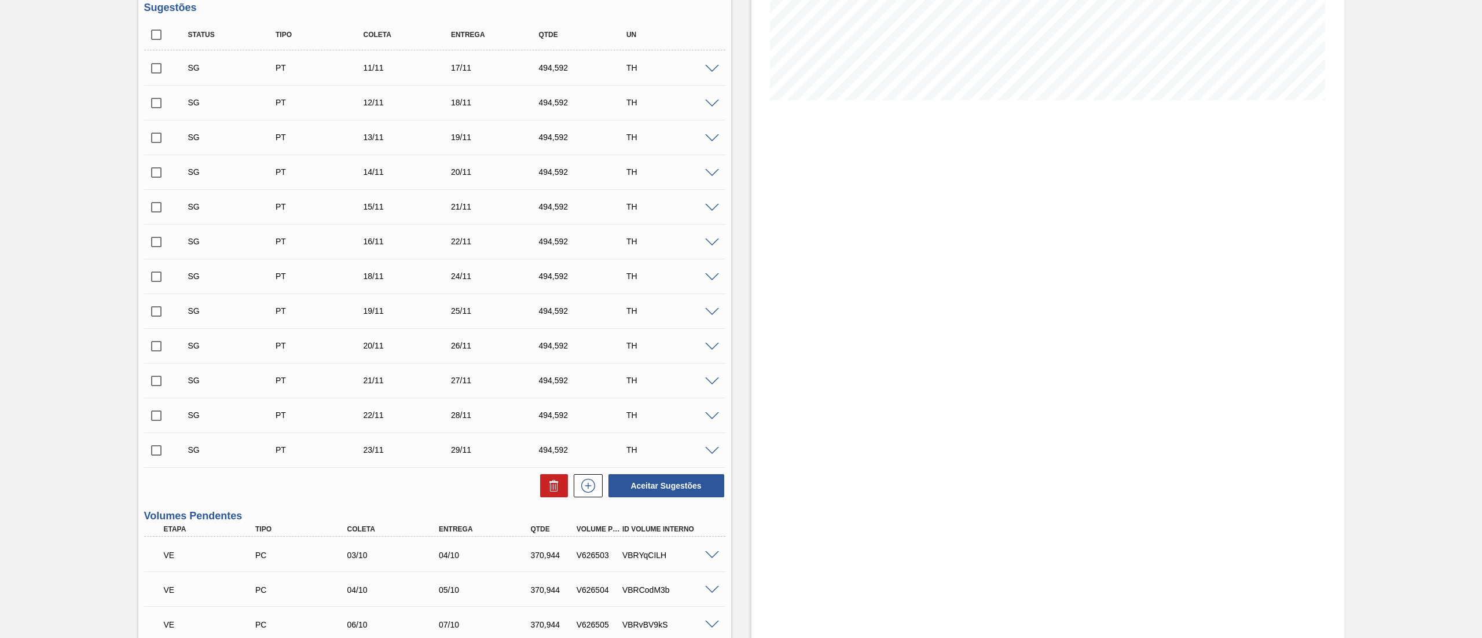
scroll to position [0, 0]
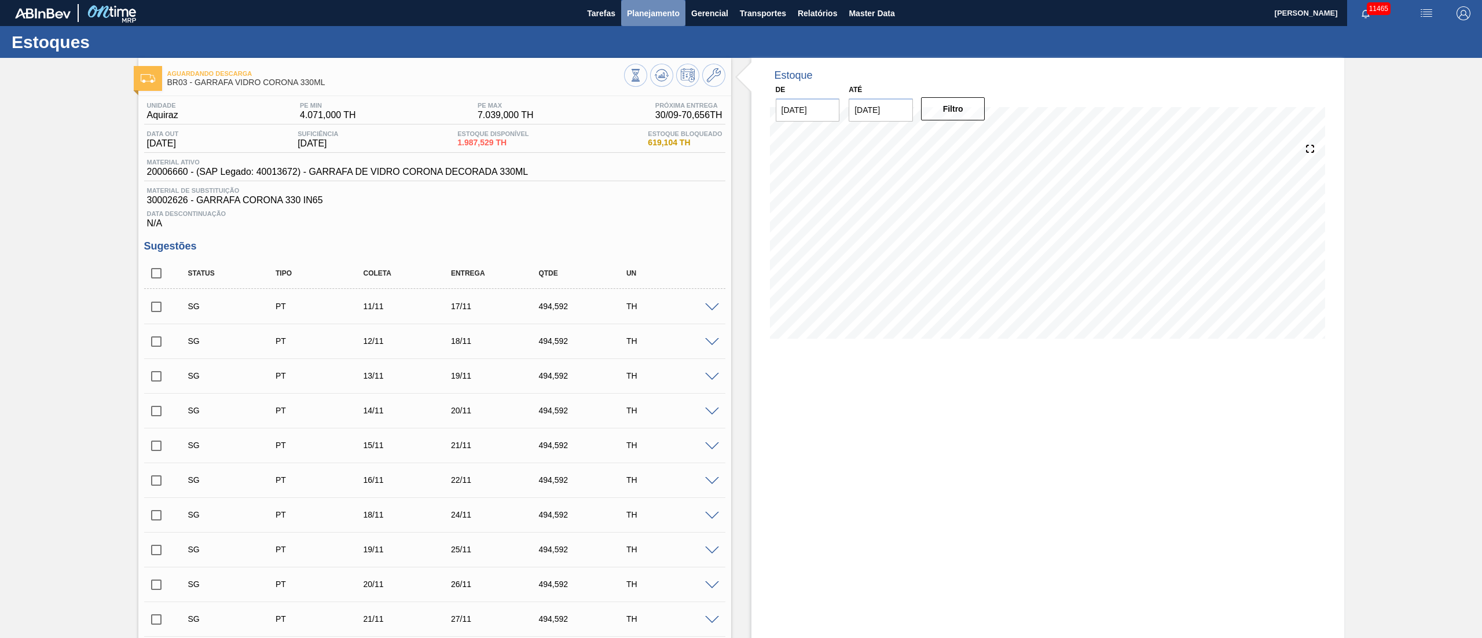
click at [636, 5] on button "Planejamento" at bounding box center [653, 13] width 64 height 26
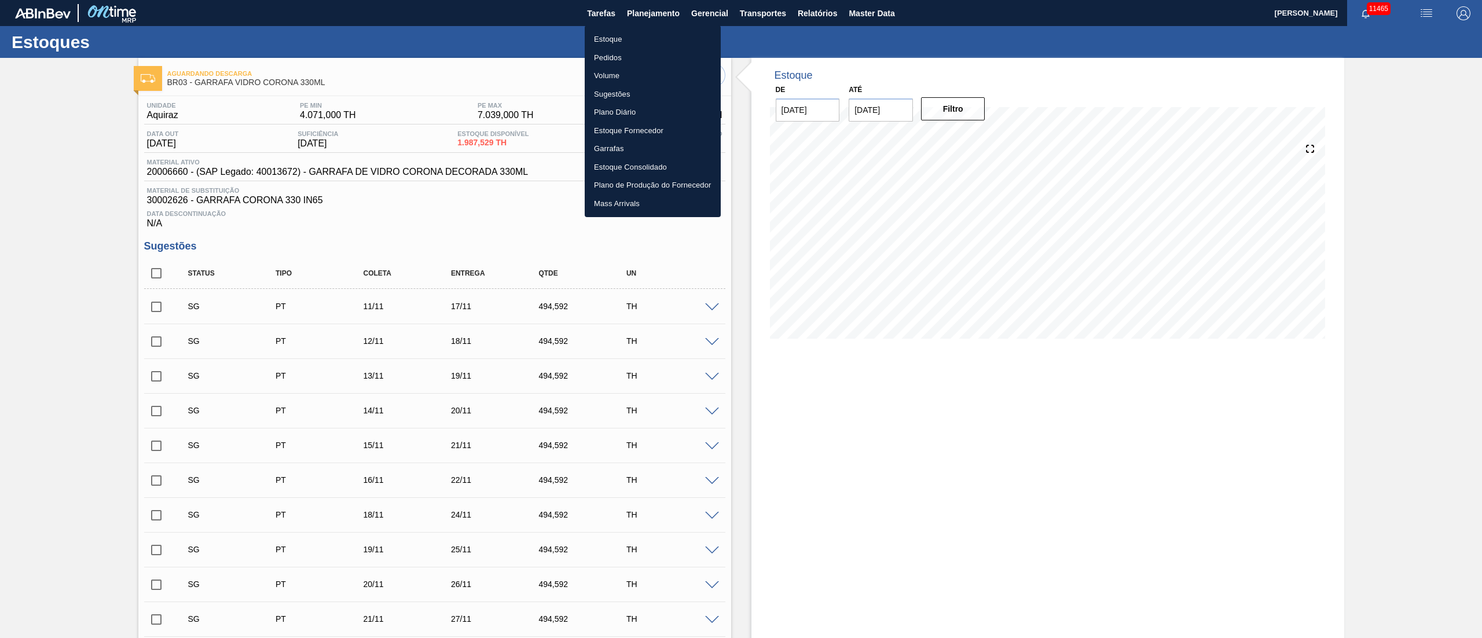
click at [614, 58] on li "Pedidos" at bounding box center [653, 58] width 136 height 19
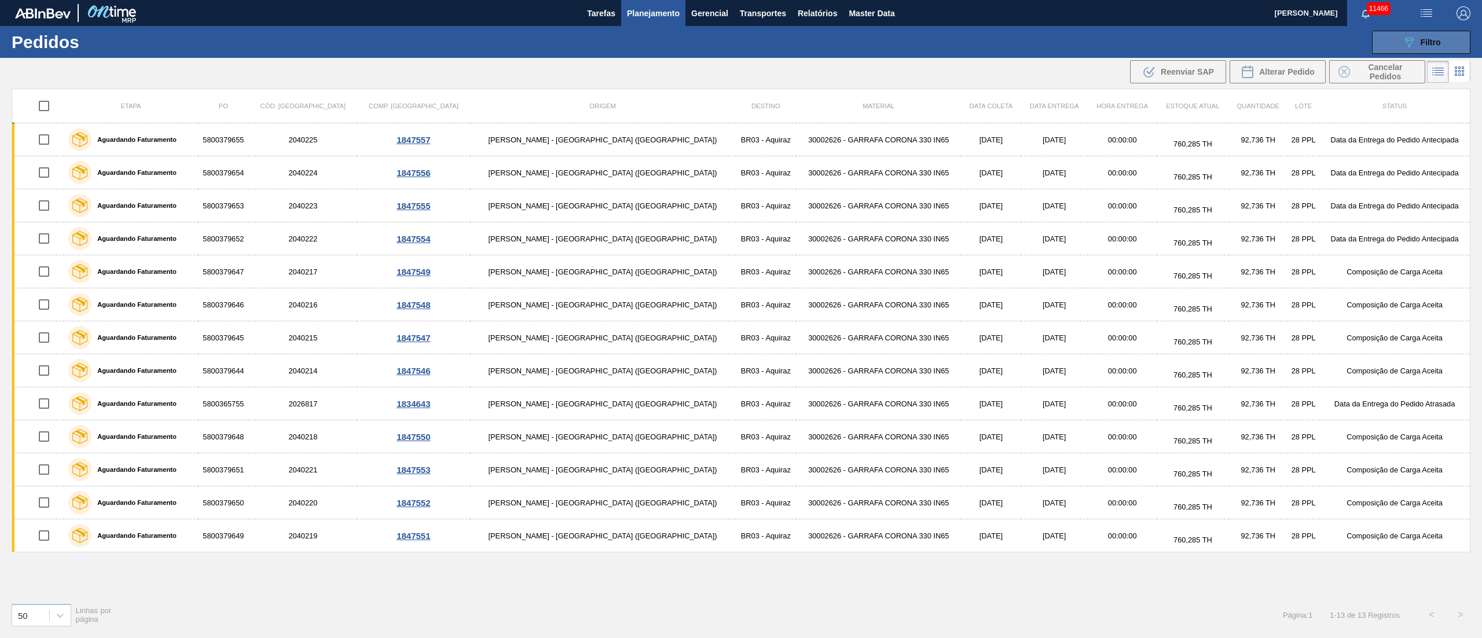
click at [1429, 36] on div "089F7B8B-B2A5-4AFE-B5C0-19BA573D28AC Filtro" at bounding box center [1421, 42] width 39 height 14
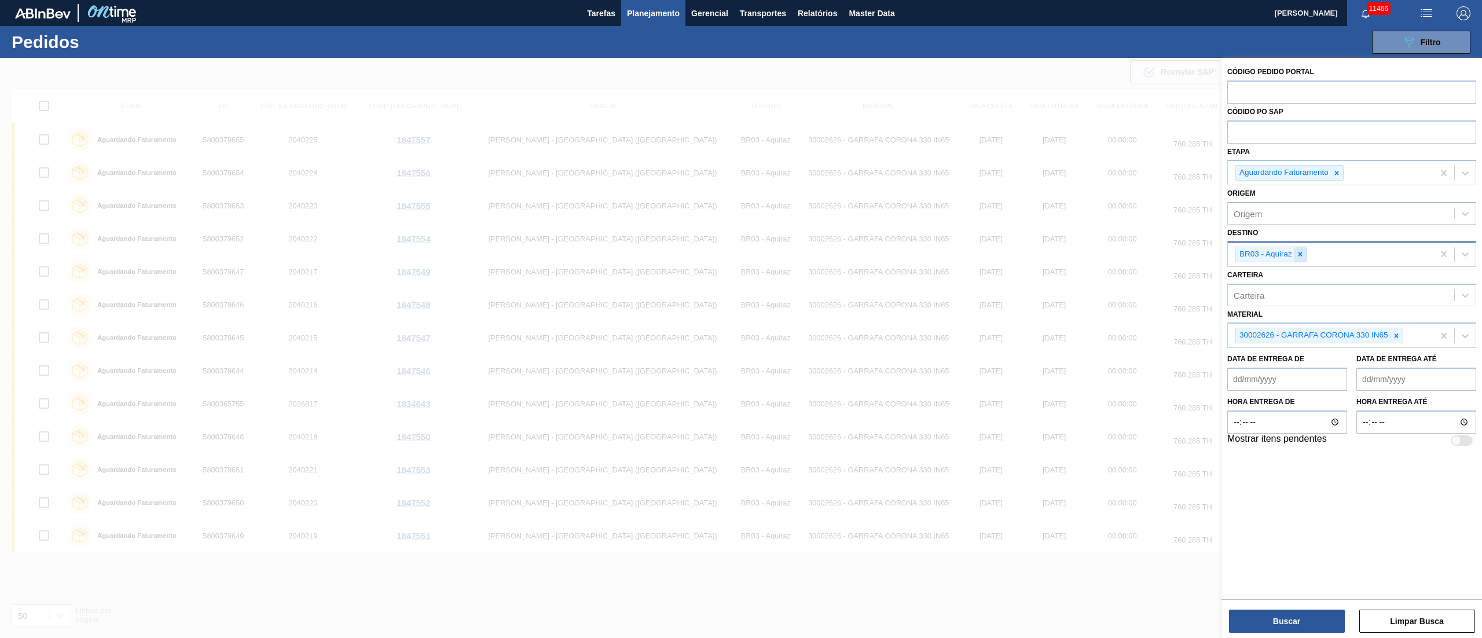
click at [1302, 257] on icon at bounding box center [1300, 254] width 8 height 8
type input "0"
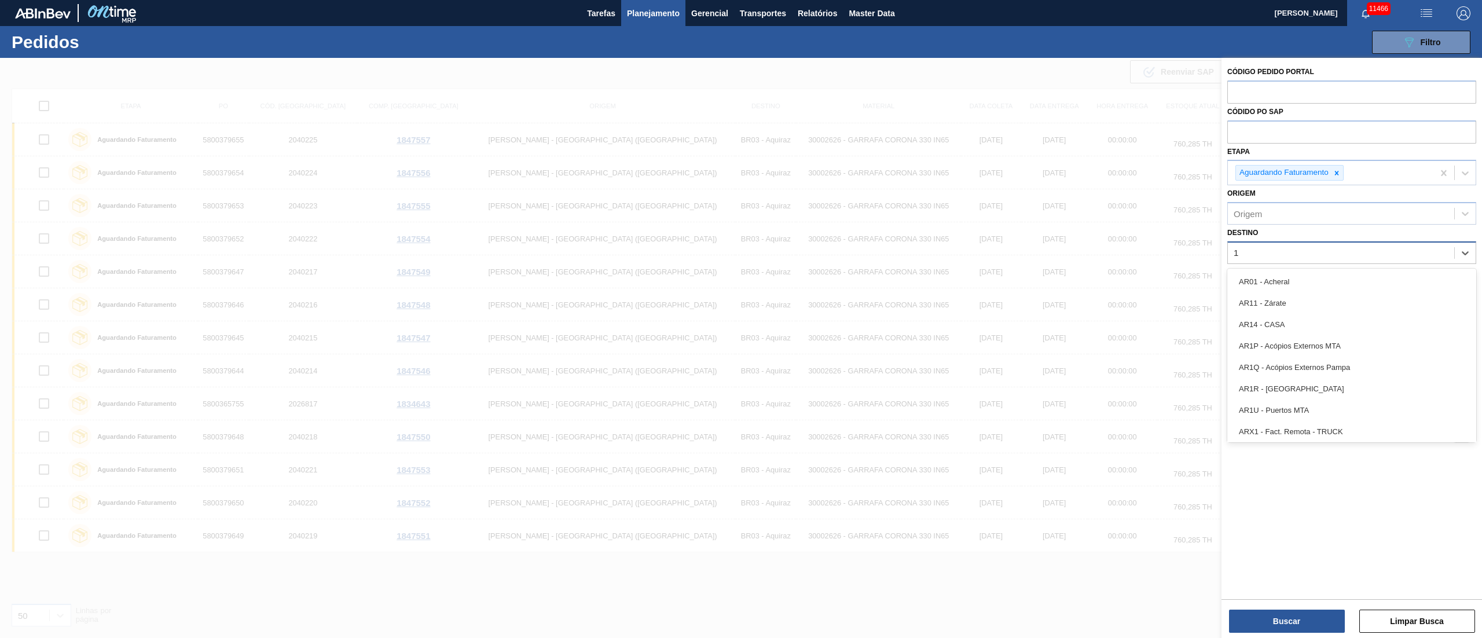
type input "18"
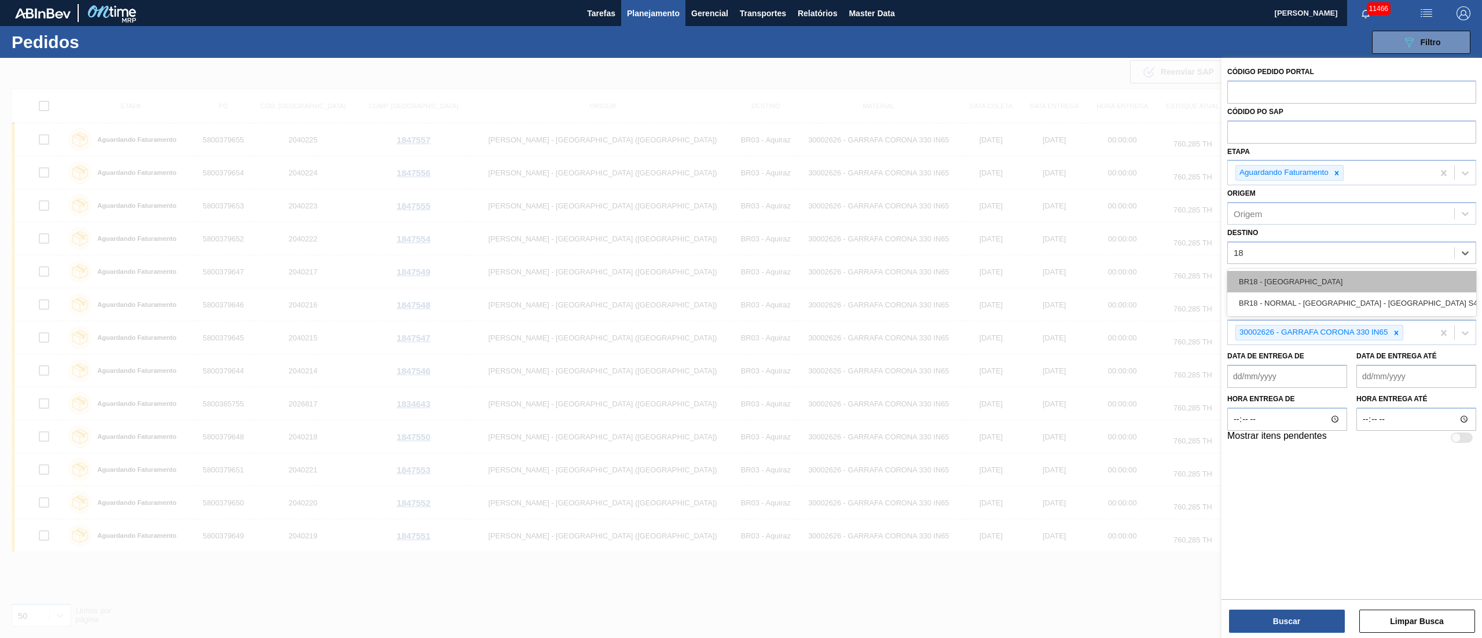
click at [1284, 289] on div "BR18 - [GEOGRAPHIC_DATA]" at bounding box center [1351, 281] width 249 height 21
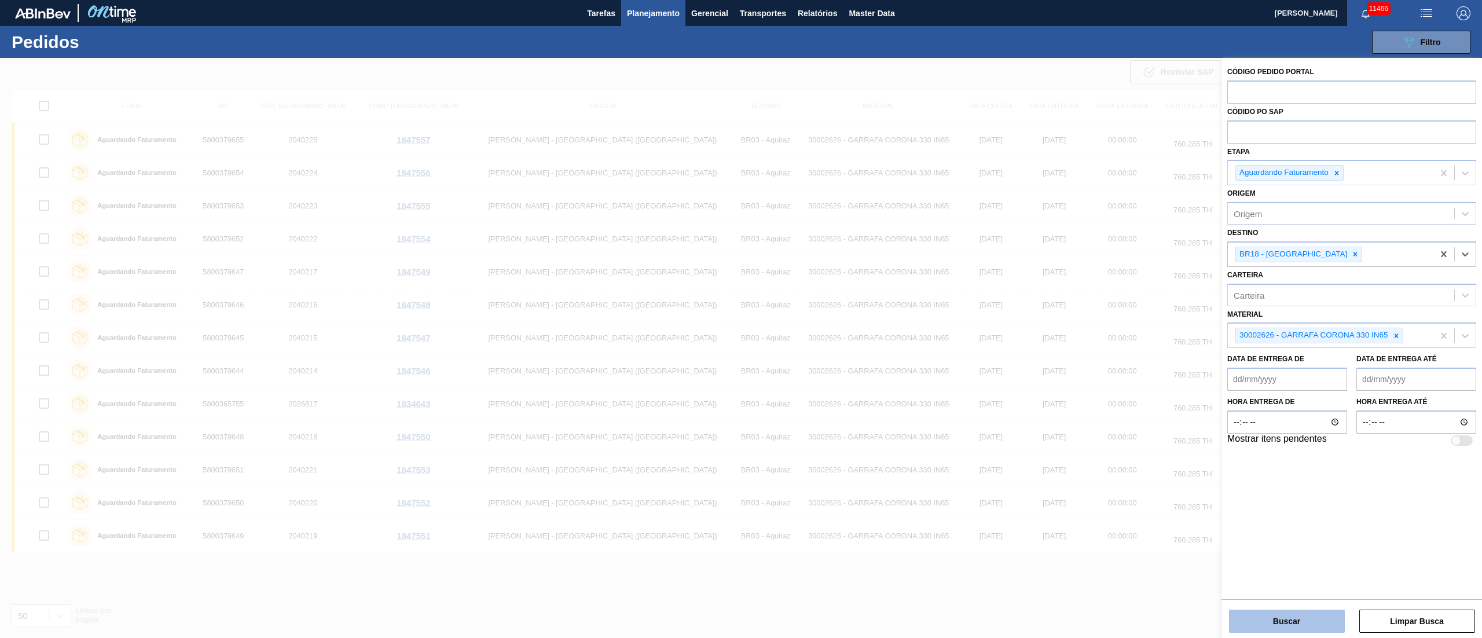
click at [1265, 627] on button "Buscar" at bounding box center [1287, 621] width 116 height 23
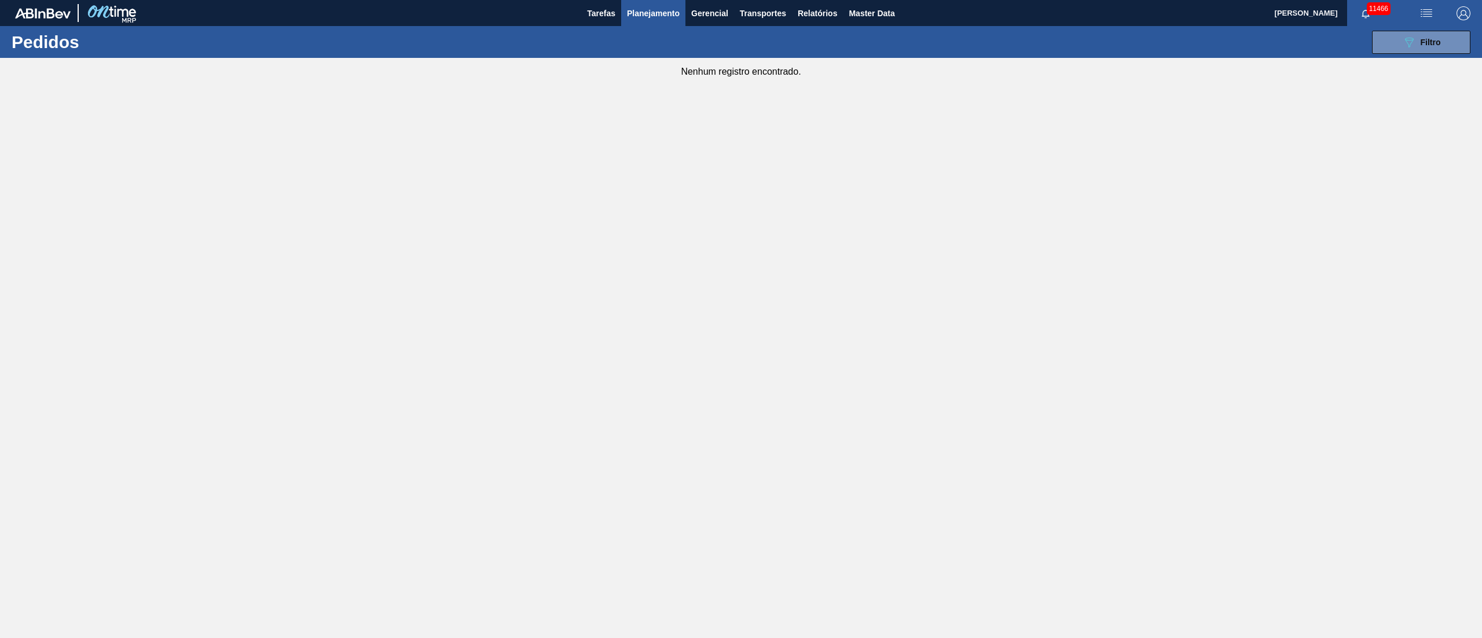
click at [825, 271] on main "Tarefas Planejamento Gerencial Transportes Relatórios Master Data Juliane Romag…" at bounding box center [741, 319] width 1482 height 638
click at [649, 13] on span "Planejamento" at bounding box center [653, 13] width 53 height 14
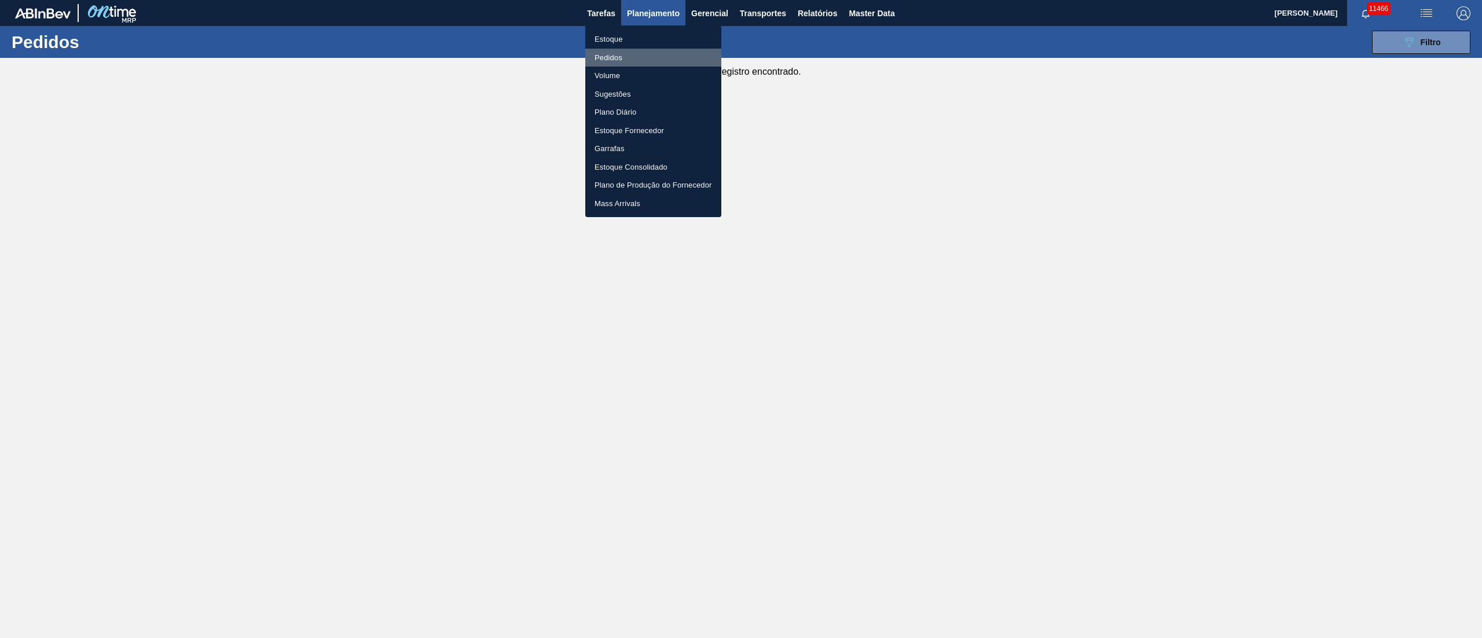
click at [616, 61] on li "Pedidos" at bounding box center [653, 58] width 136 height 19
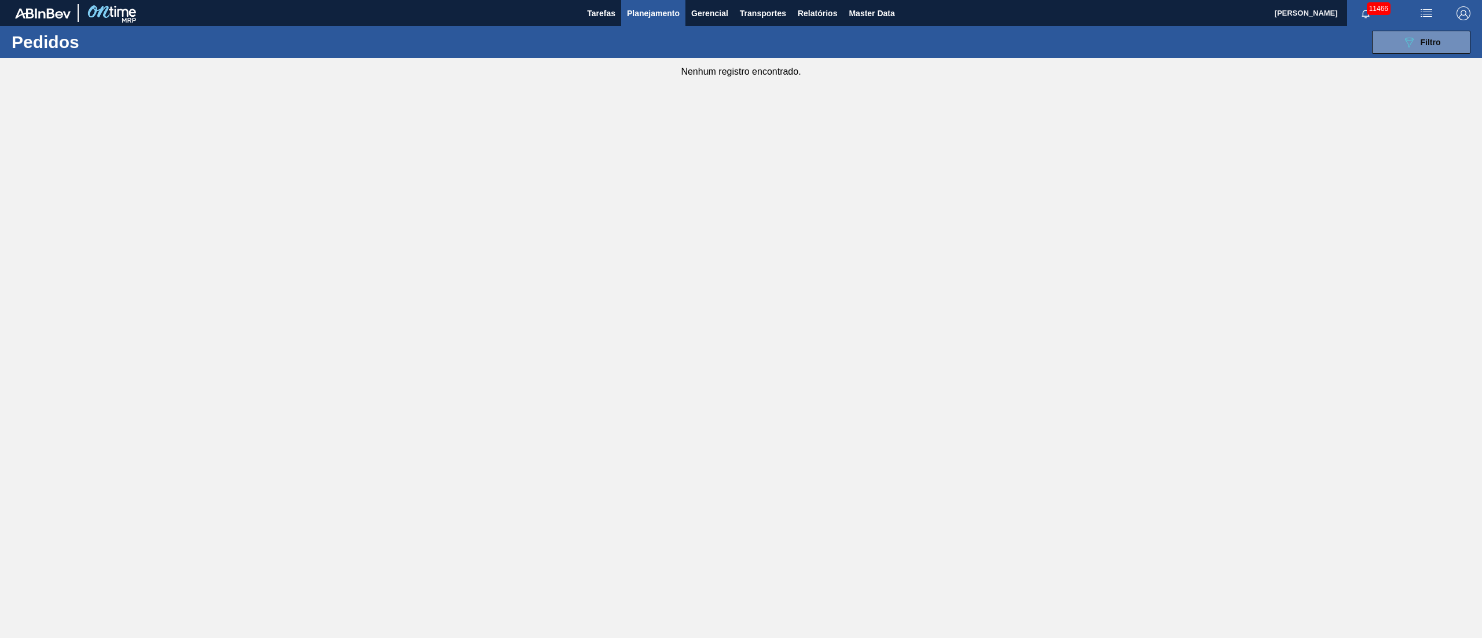
click at [649, 17] on span "Planejamento" at bounding box center [653, 13] width 53 height 14
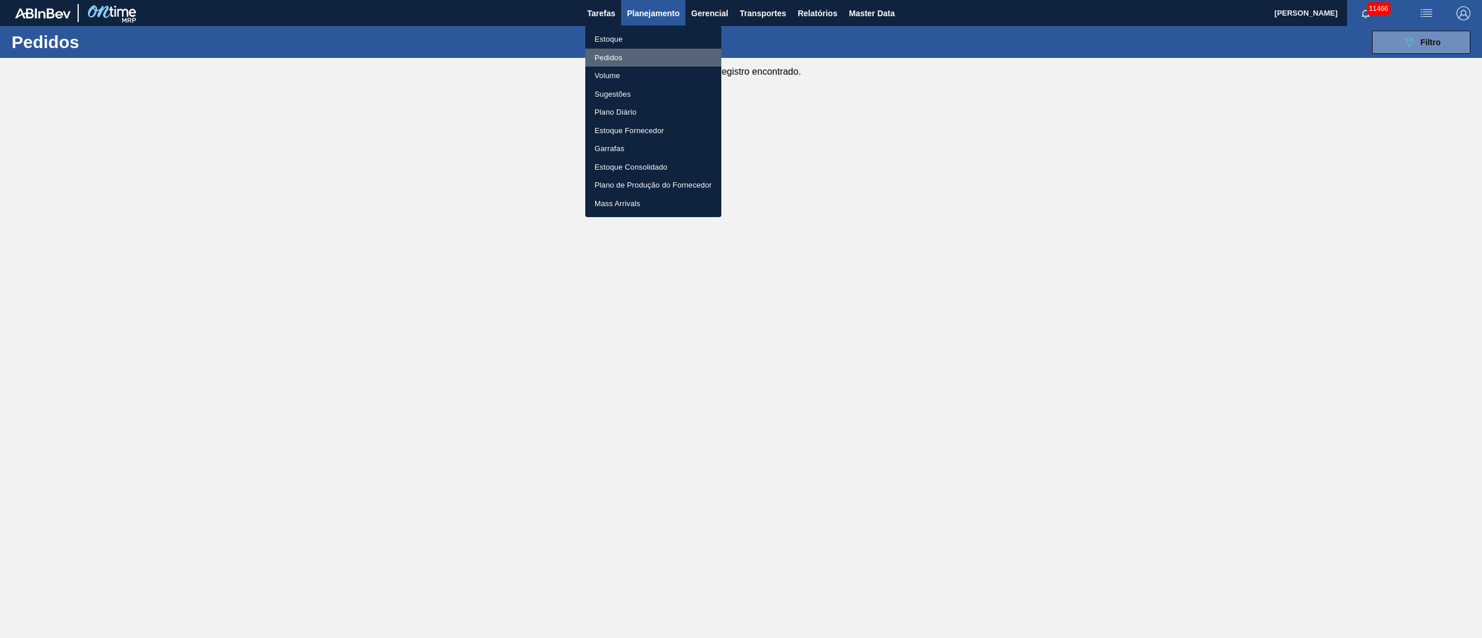
click at [600, 55] on li "Pedidos" at bounding box center [653, 58] width 136 height 19
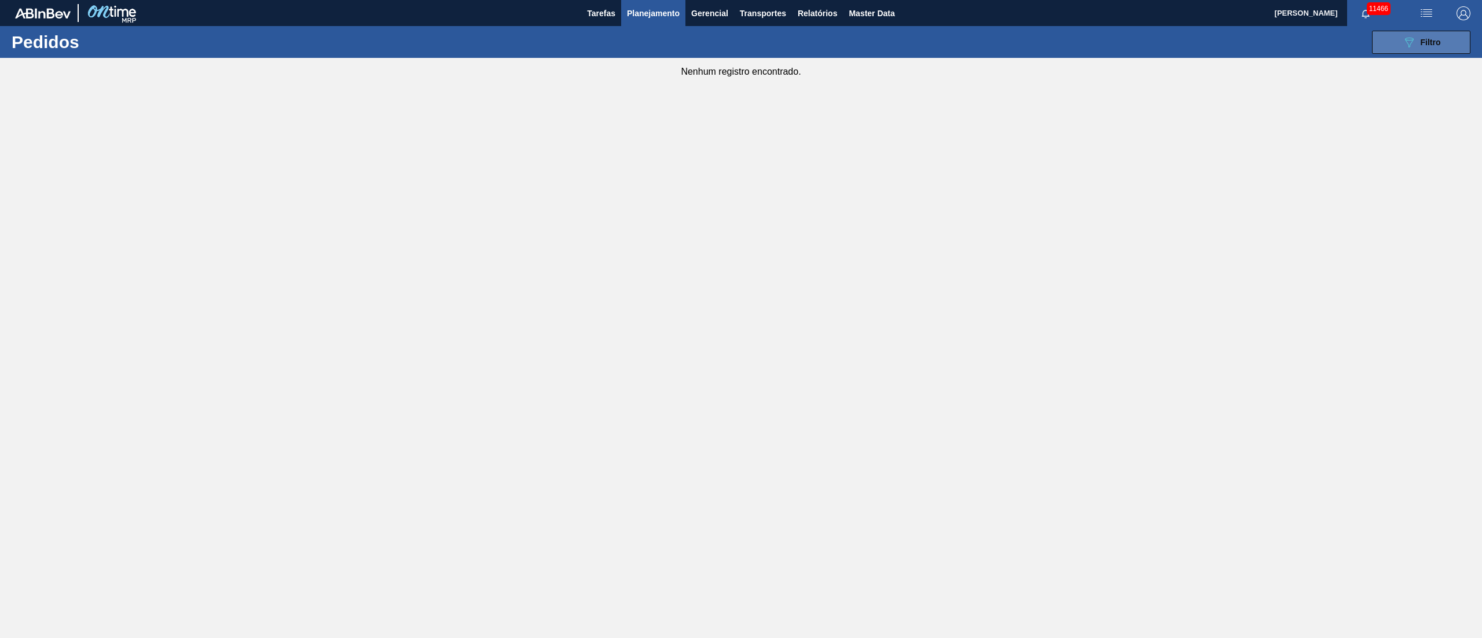
click at [1418, 41] on div "089F7B8B-B2A5-4AFE-B5C0-19BA573D28AC Filtro" at bounding box center [1421, 42] width 39 height 14
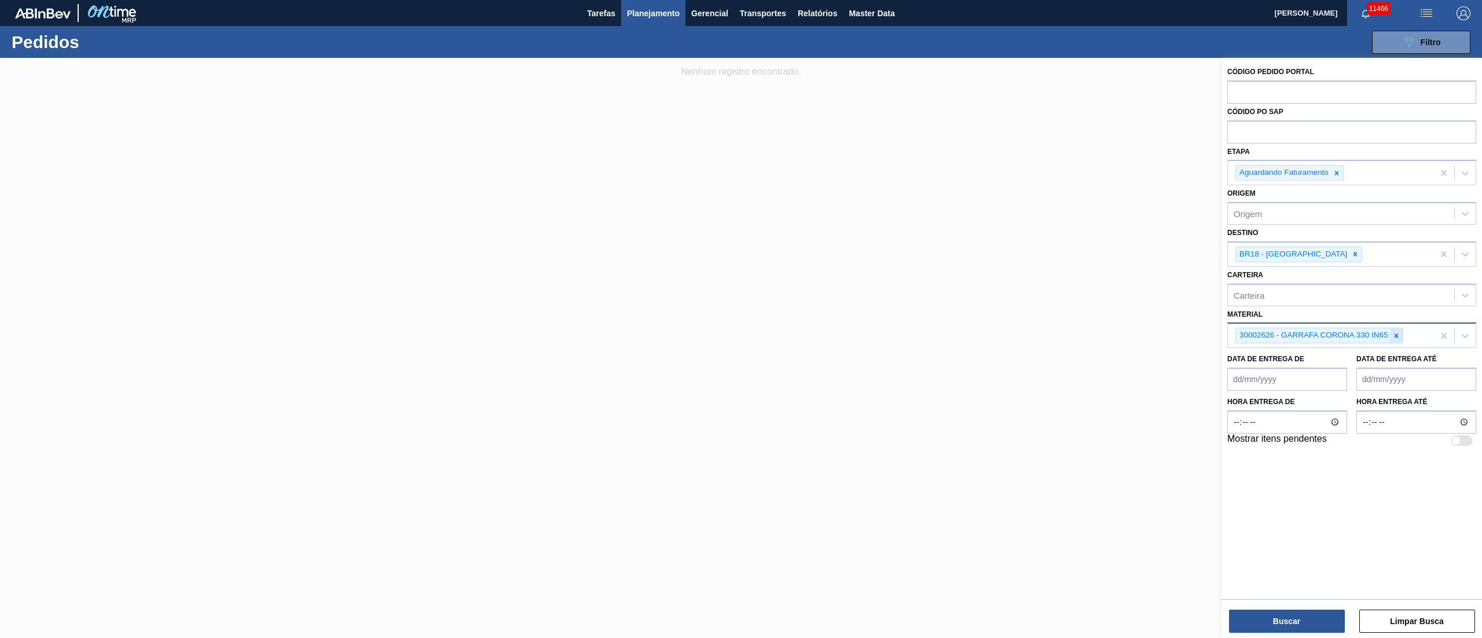
click at [1397, 336] on icon at bounding box center [1396, 335] width 4 height 4
click at [1293, 333] on div "Material" at bounding box center [1341, 334] width 226 height 17
type input "3000824"
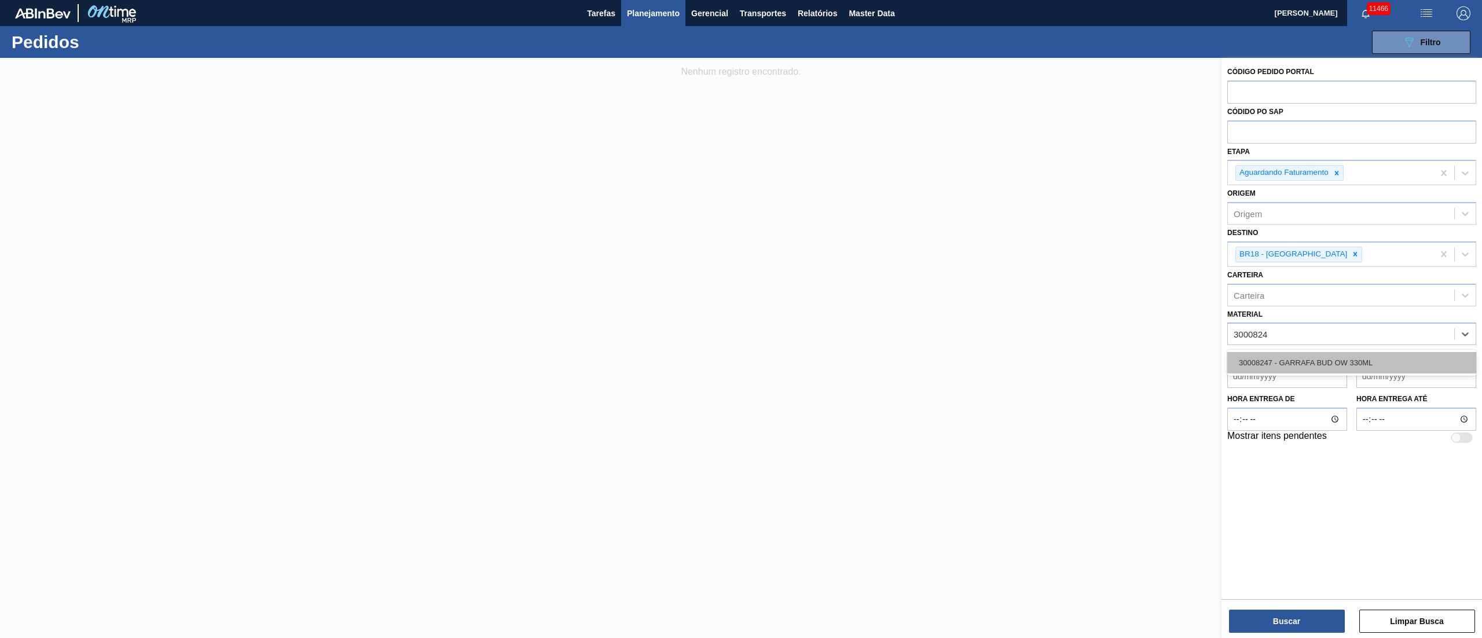
click at [1286, 352] on div "30008247 - GARRAFA BUD OW 330ML" at bounding box center [1351, 362] width 249 height 21
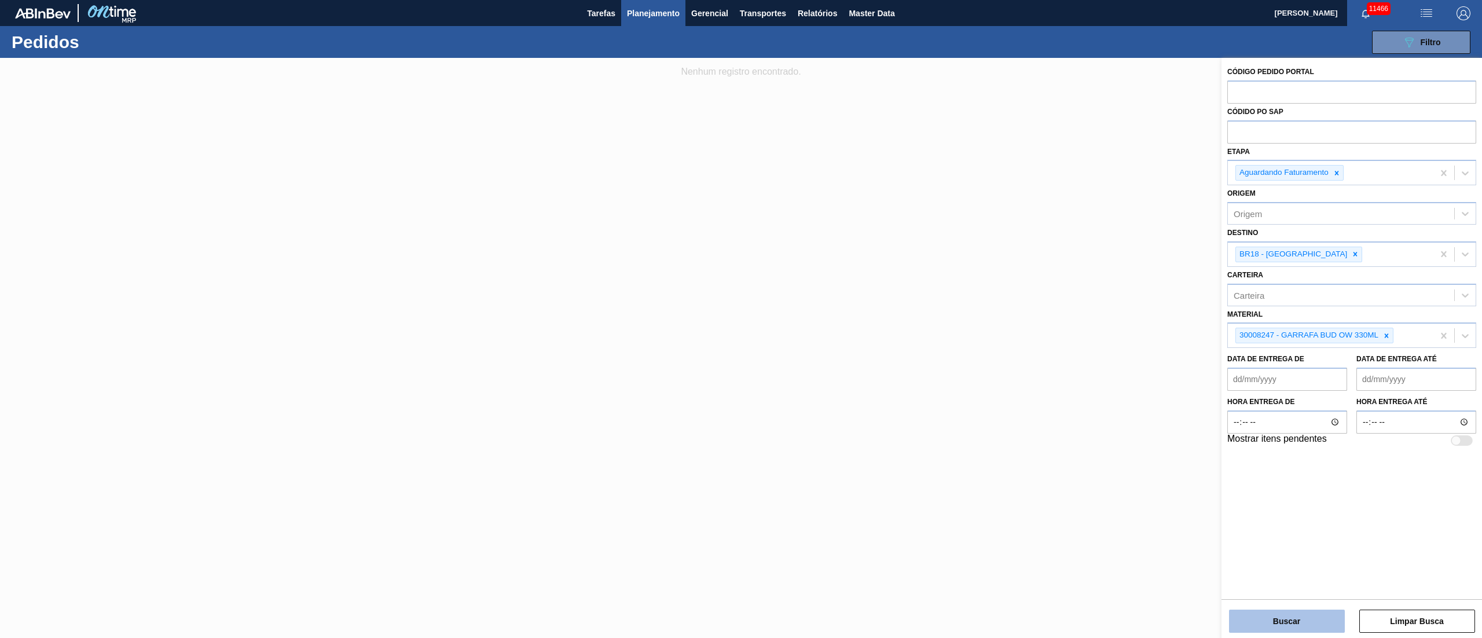
click at [1267, 620] on button "Buscar" at bounding box center [1287, 621] width 116 height 23
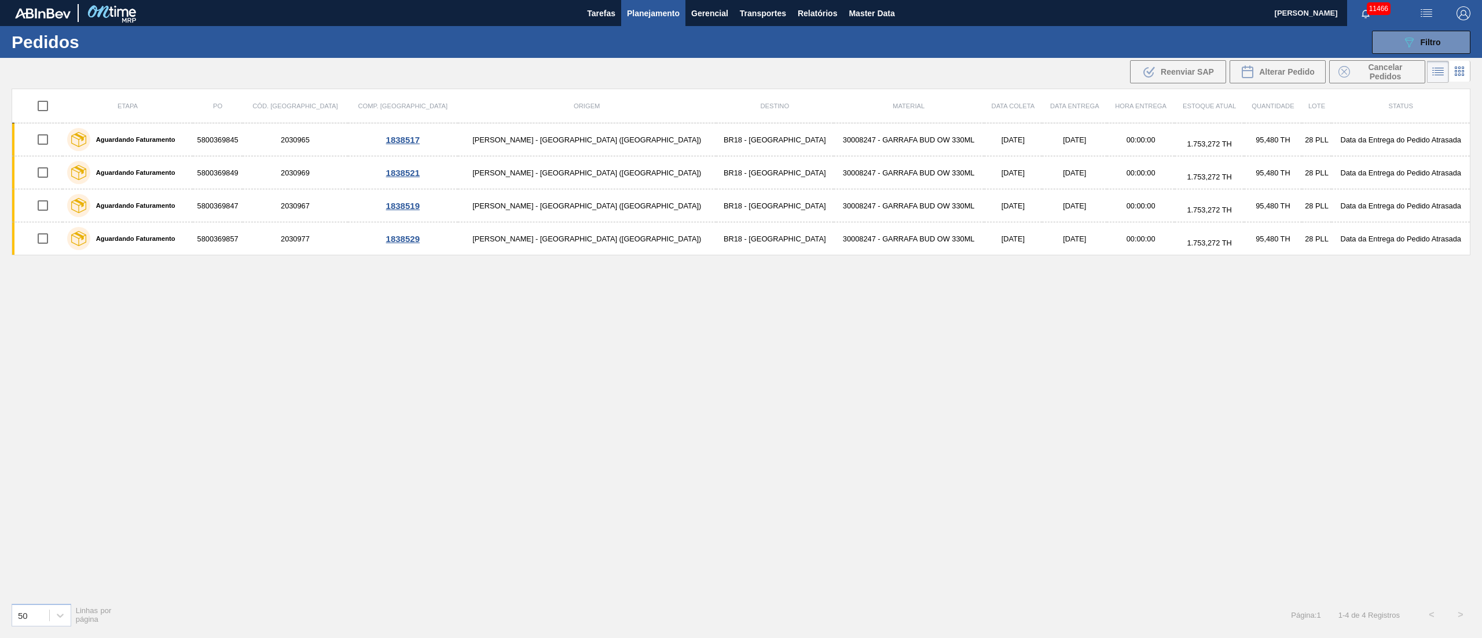
click at [654, 19] on span "Planejamento" at bounding box center [653, 13] width 53 height 14
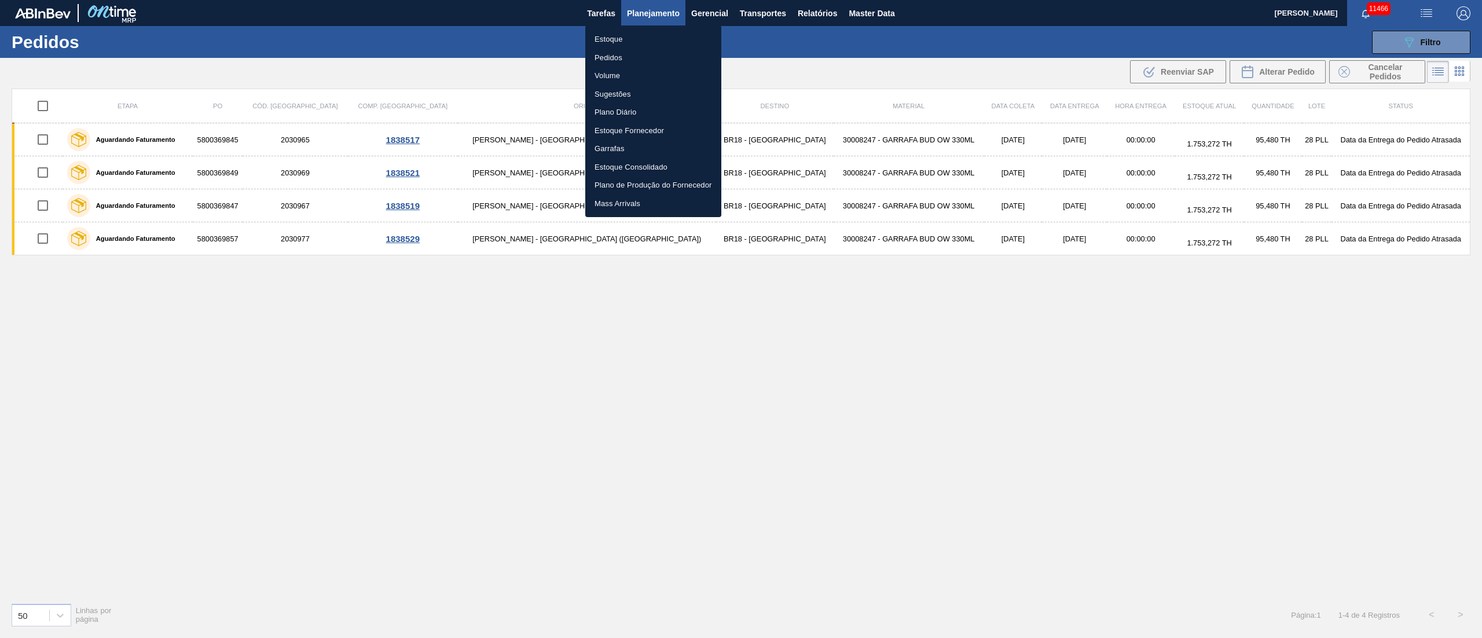
click at [616, 59] on li "Pedidos" at bounding box center [653, 58] width 136 height 19
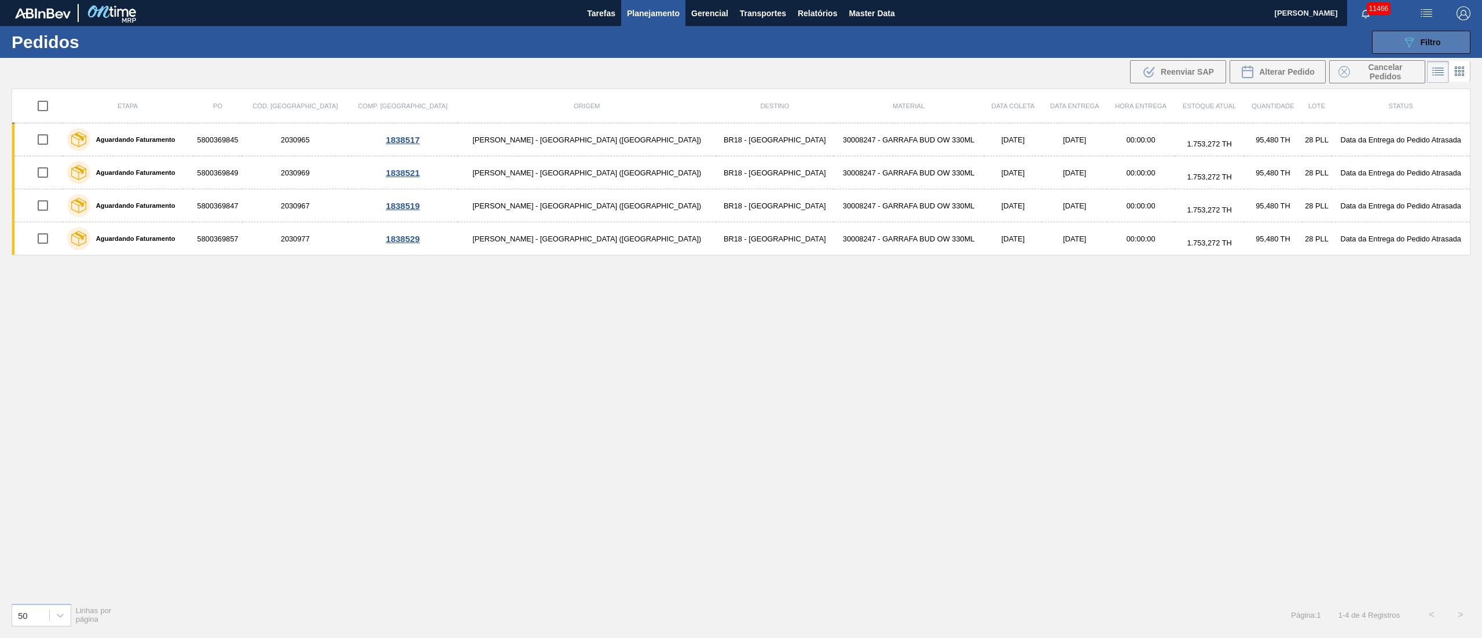
click at [1427, 41] on span "Filtro" at bounding box center [1431, 42] width 20 height 9
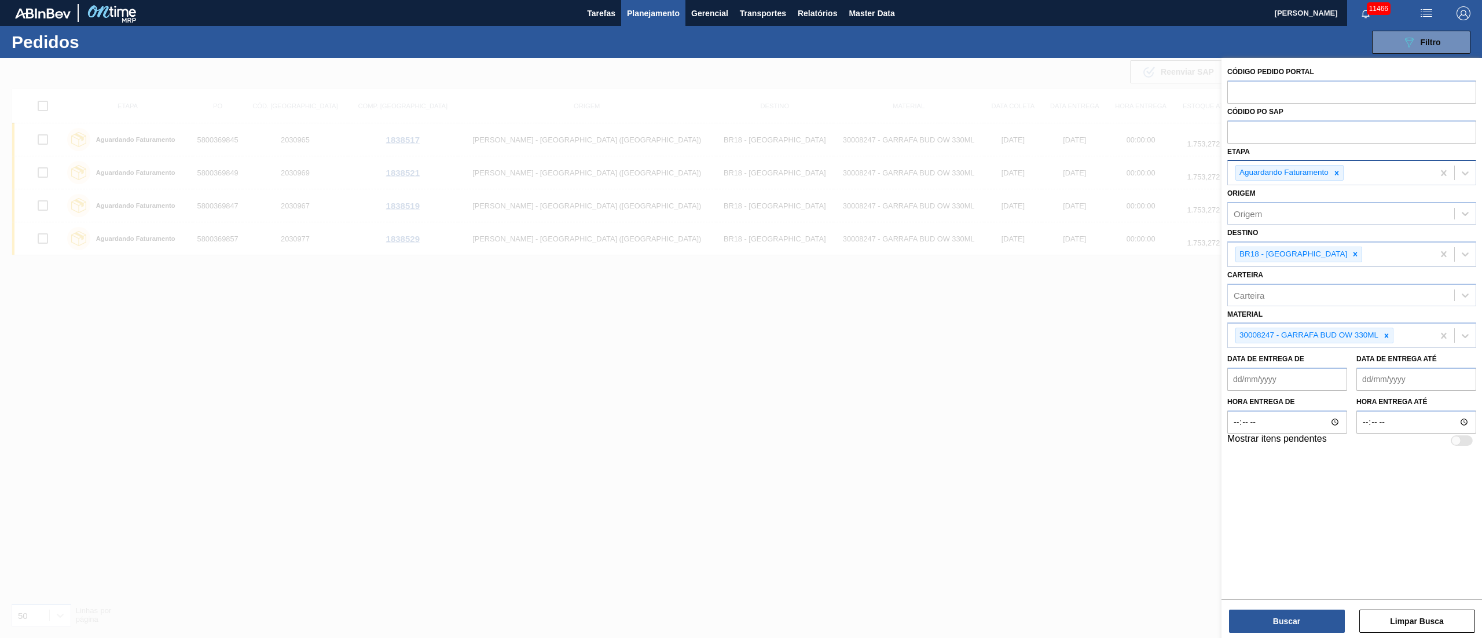
click at [1335, 169] on icon at bounding box center [1337, 173] width 8 height 8
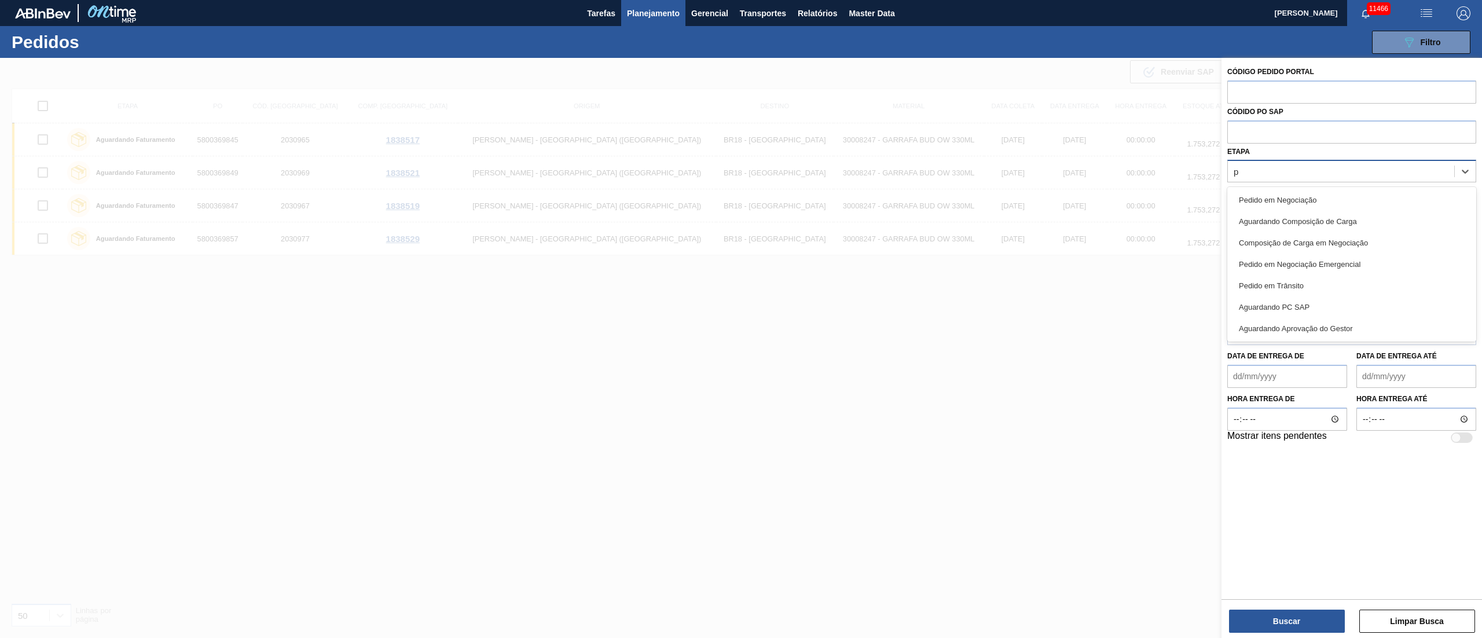
type input "pc"
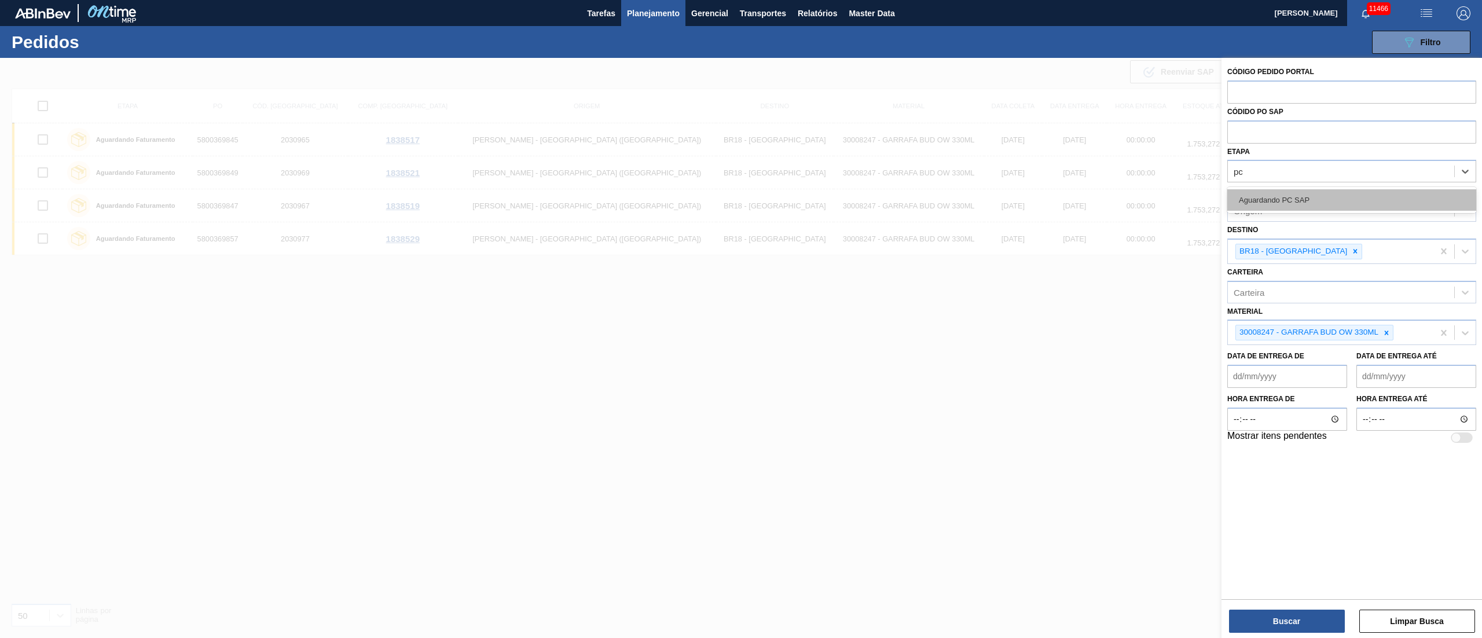
click at [1290, 199] on div "Aguardando PC SAP" at bounding box center [1351, 199] width 249 height 21
drag, startPoint x: 1320, startPoint y: 248, endPoint x: 1341, endPoint y: 276, distance: 34.7
click at [1349, 249] on div at bounding box center [1355, 254] width 13 height 14
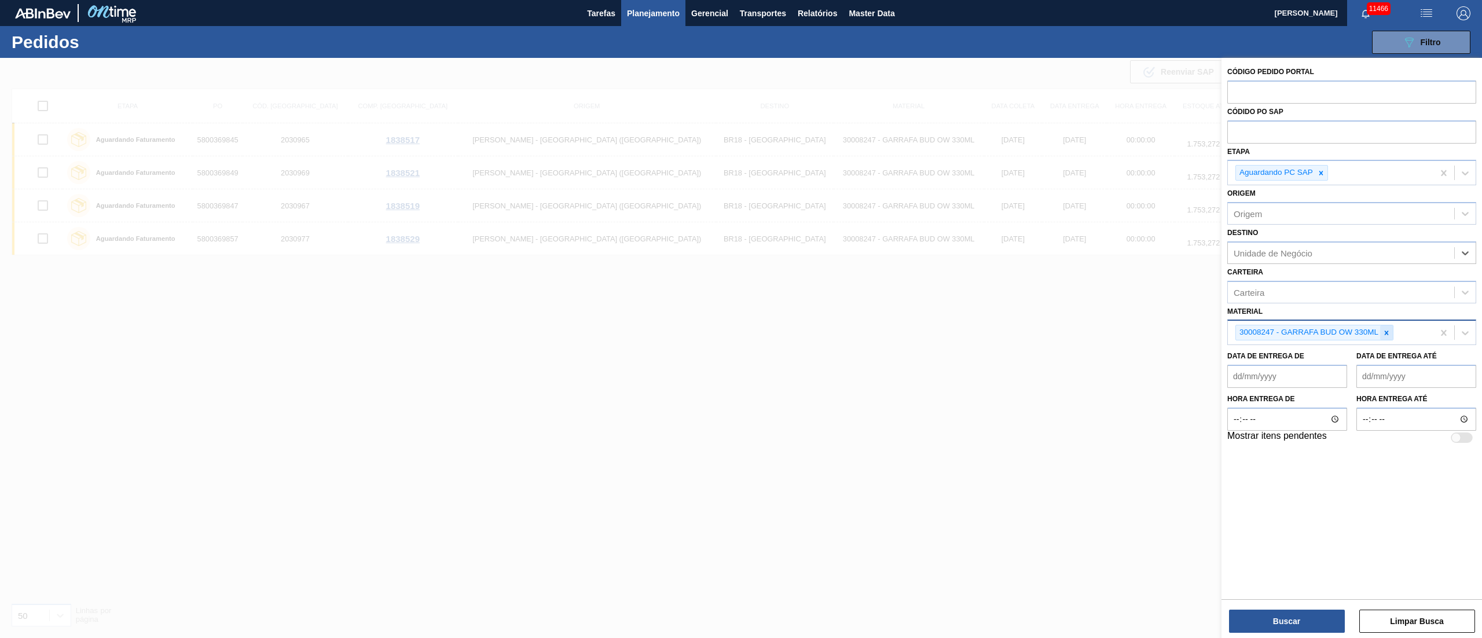
click at [1388, 336] on icon at bounding box center [1386, 333] width 8 height 8
drag, startPoint x: 1302, startPoint y: 615, endPoint x: 1292, endPoint y: 614, distance: 10.0
click at [1300, 615] on button "Buscar" at bounding box center [1287, 621] width 116 height 23
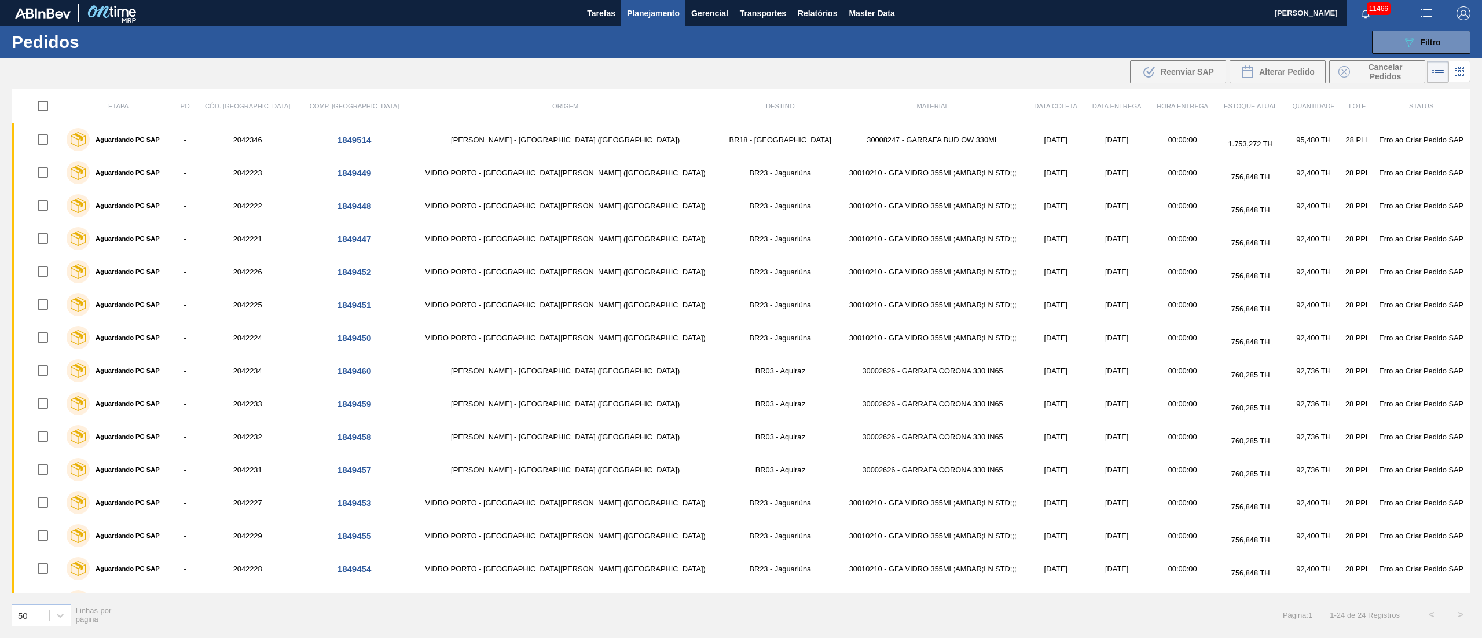
click at [46, 111] on input "checkbox" at bounding box center [43, 106] width 24 height 24
checkbox input "true"
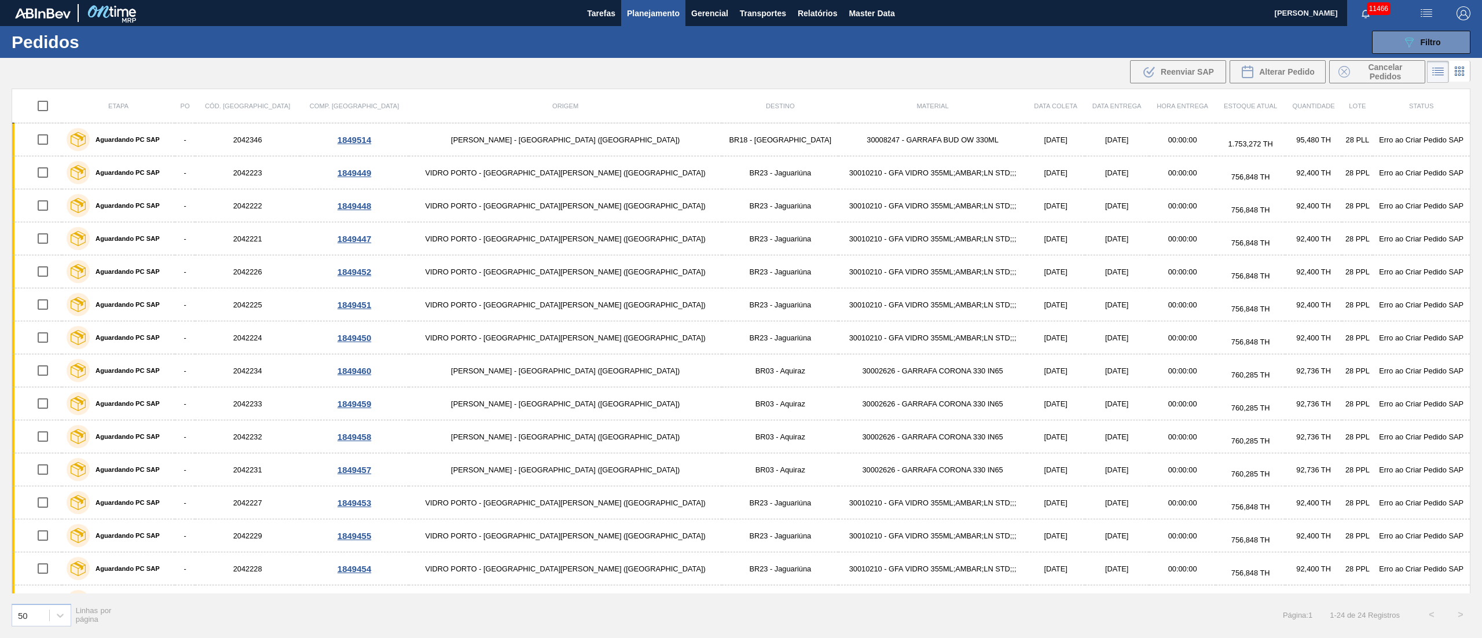
checkbox input "true"
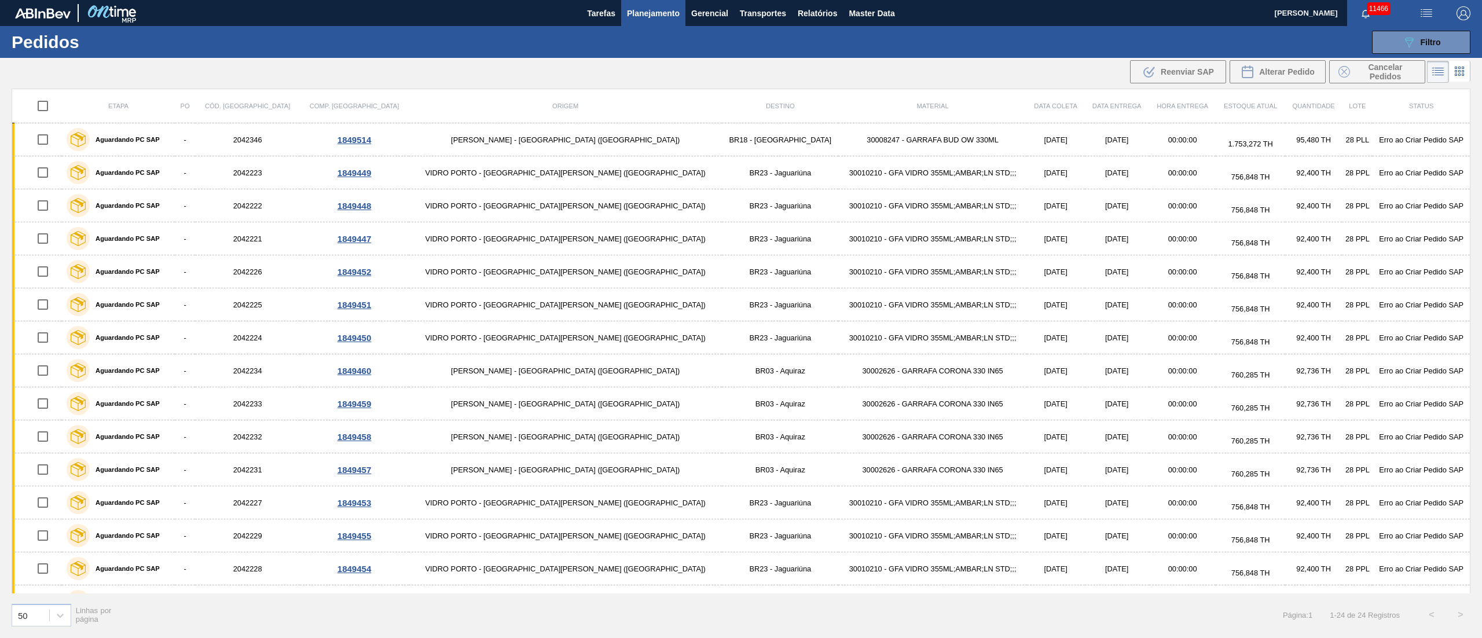
checkbox input "true"
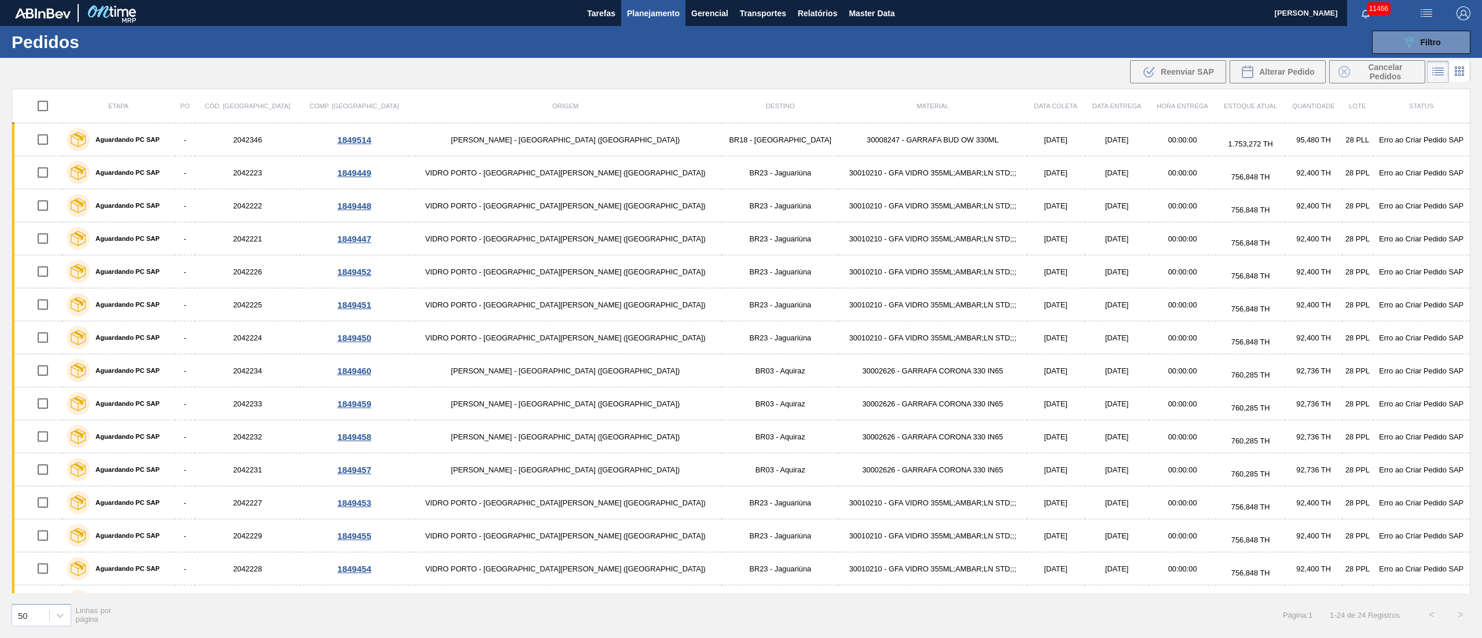
checkbox input "true"
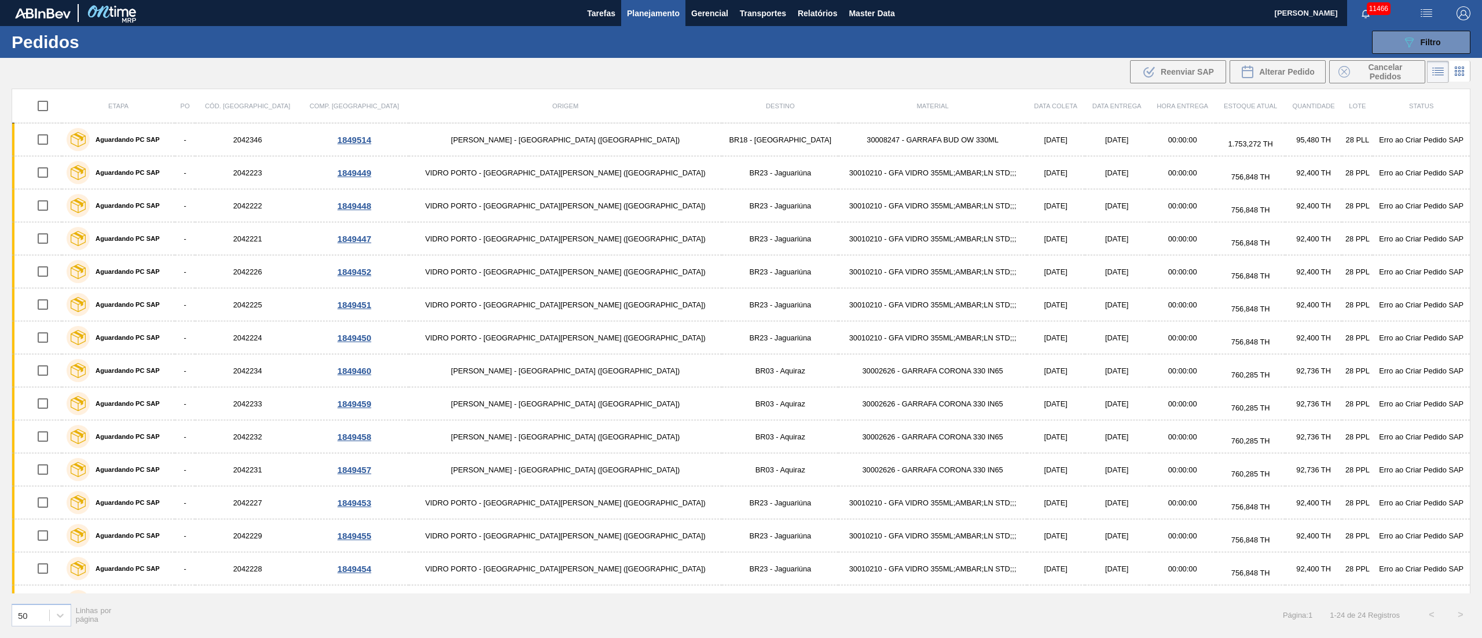
checkbox input "true"
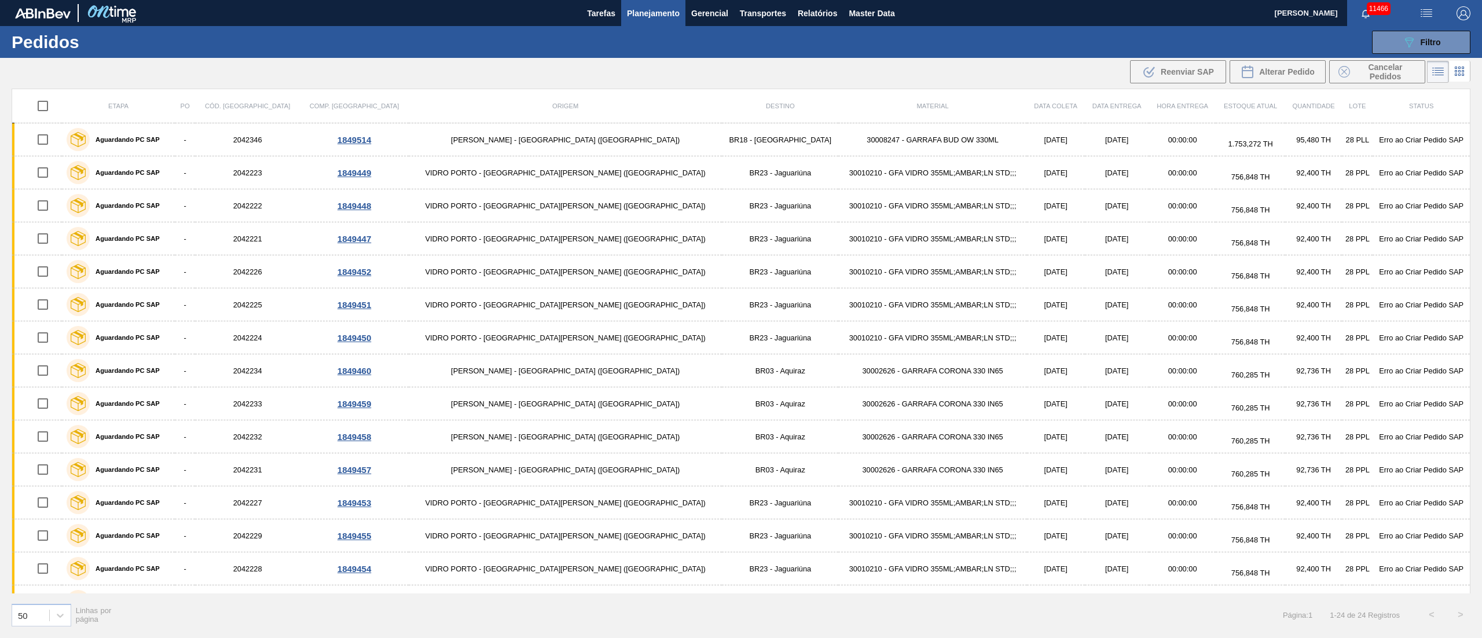
checkbox input "true"
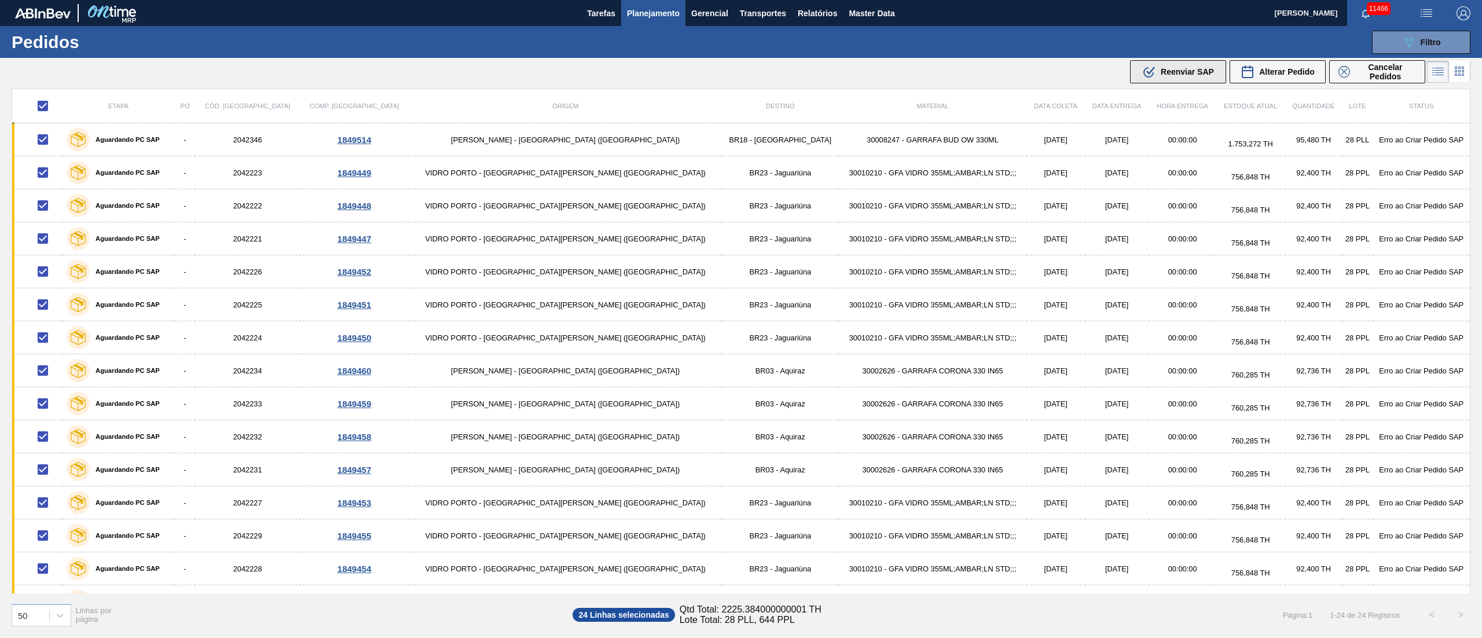
click at [1174, 75] on span "Reenviar SAP" at bounding box center [1187, 71] width 53 height 9
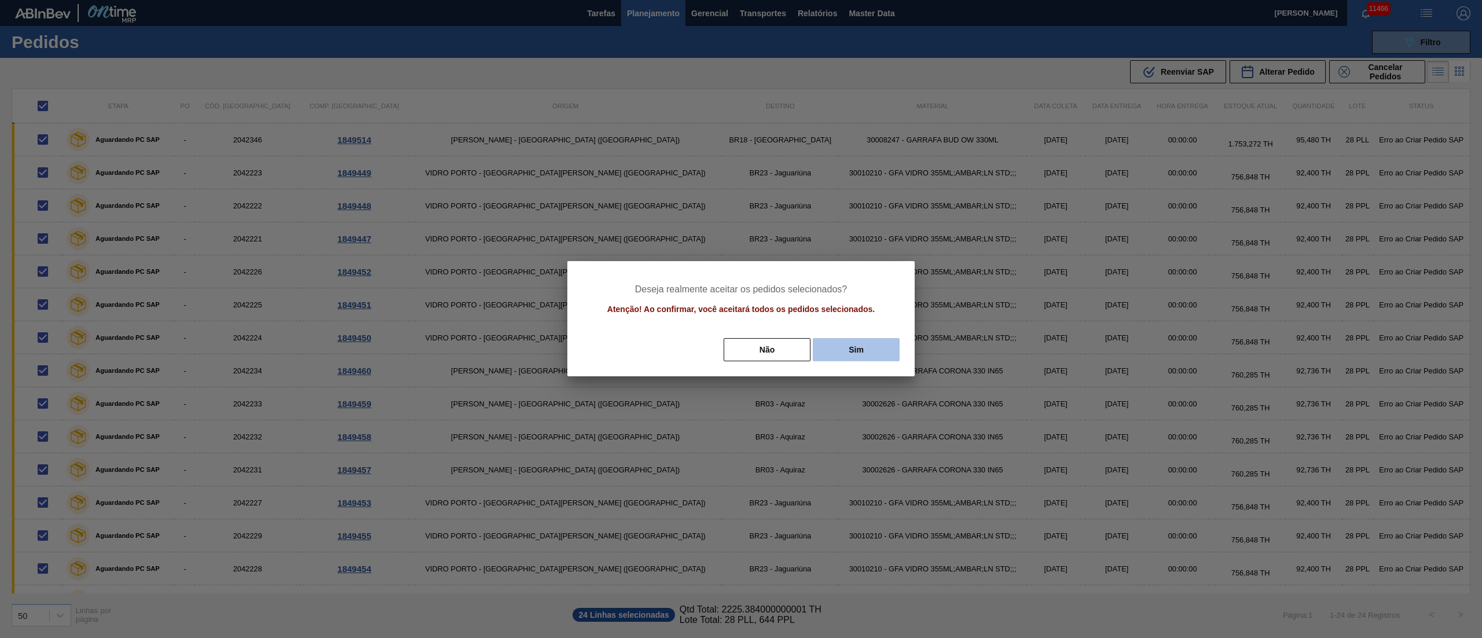
click at [862, 347] on button "Sim" at bounding box center [856, 349] width 87 height 23
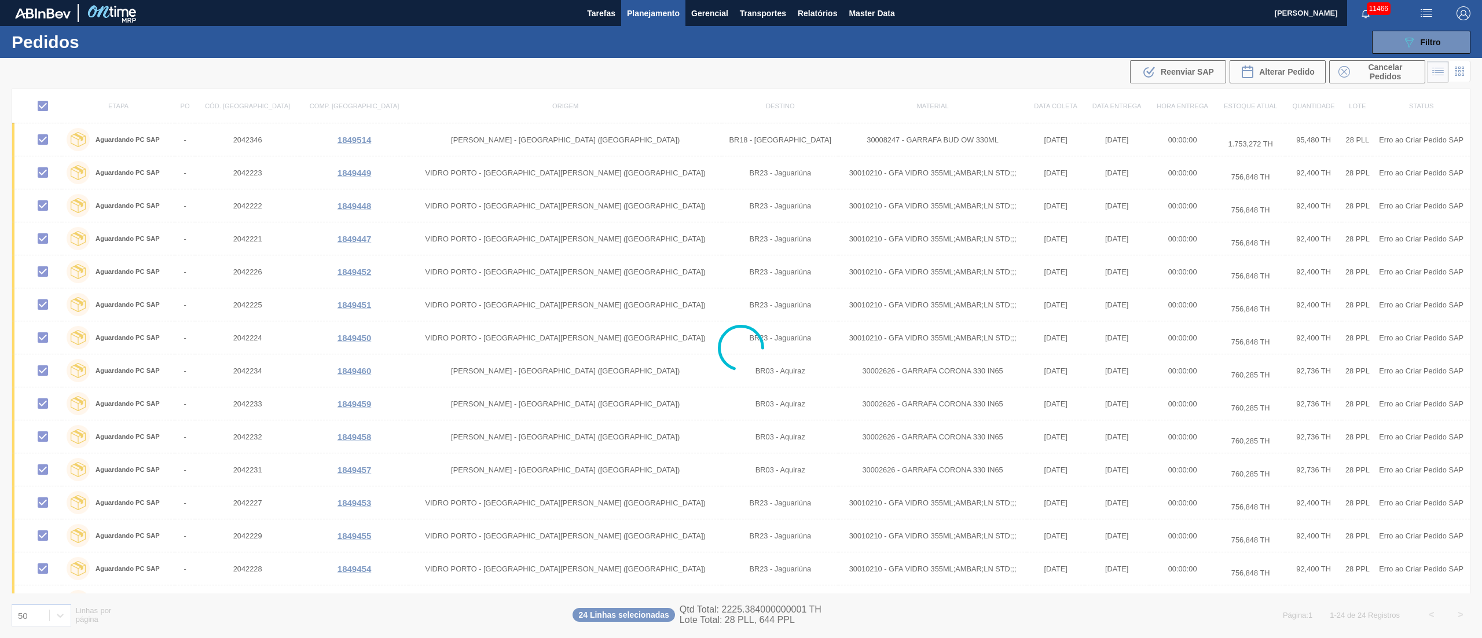
checkbox input "false"
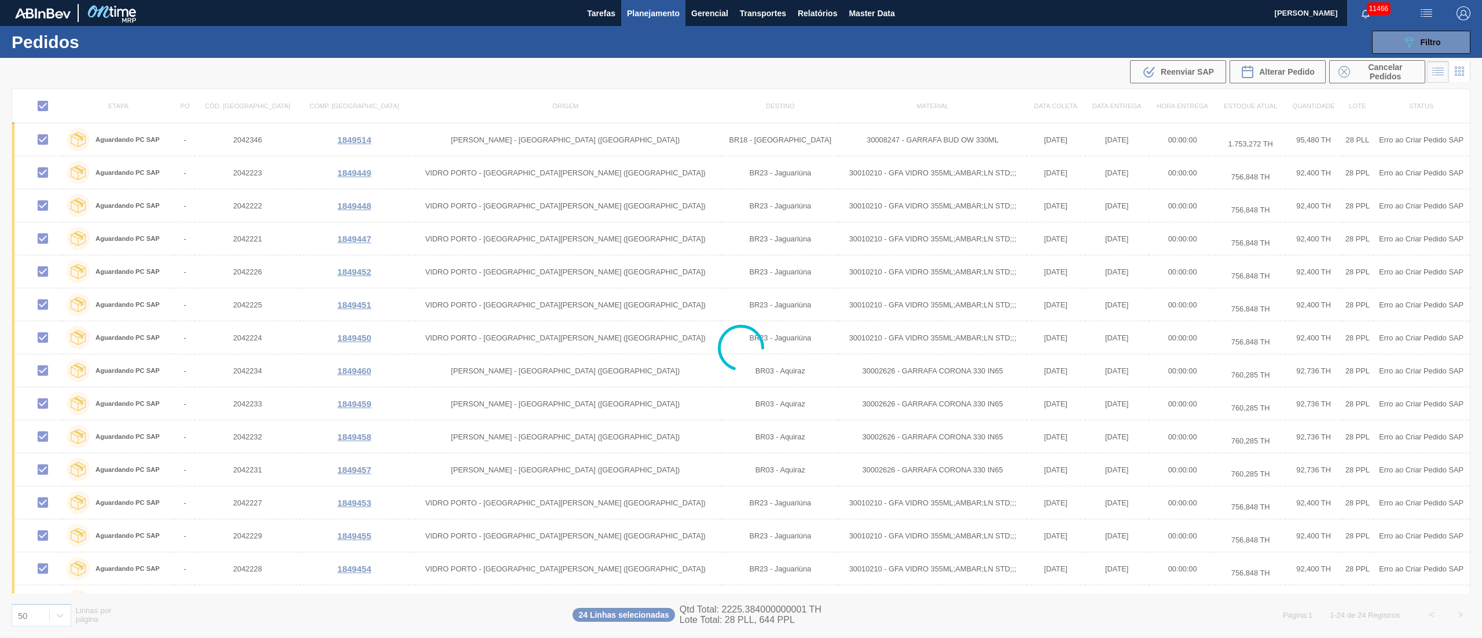
checkbox input "false"
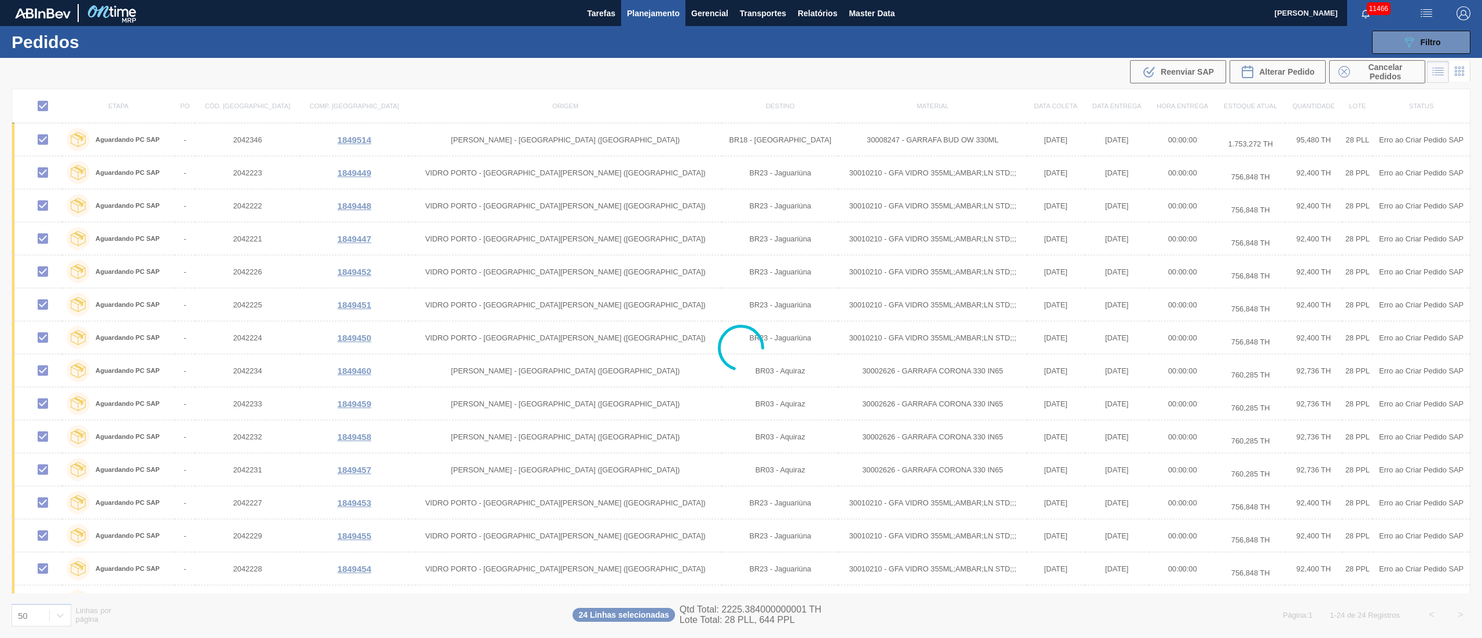
checkbox input "false"
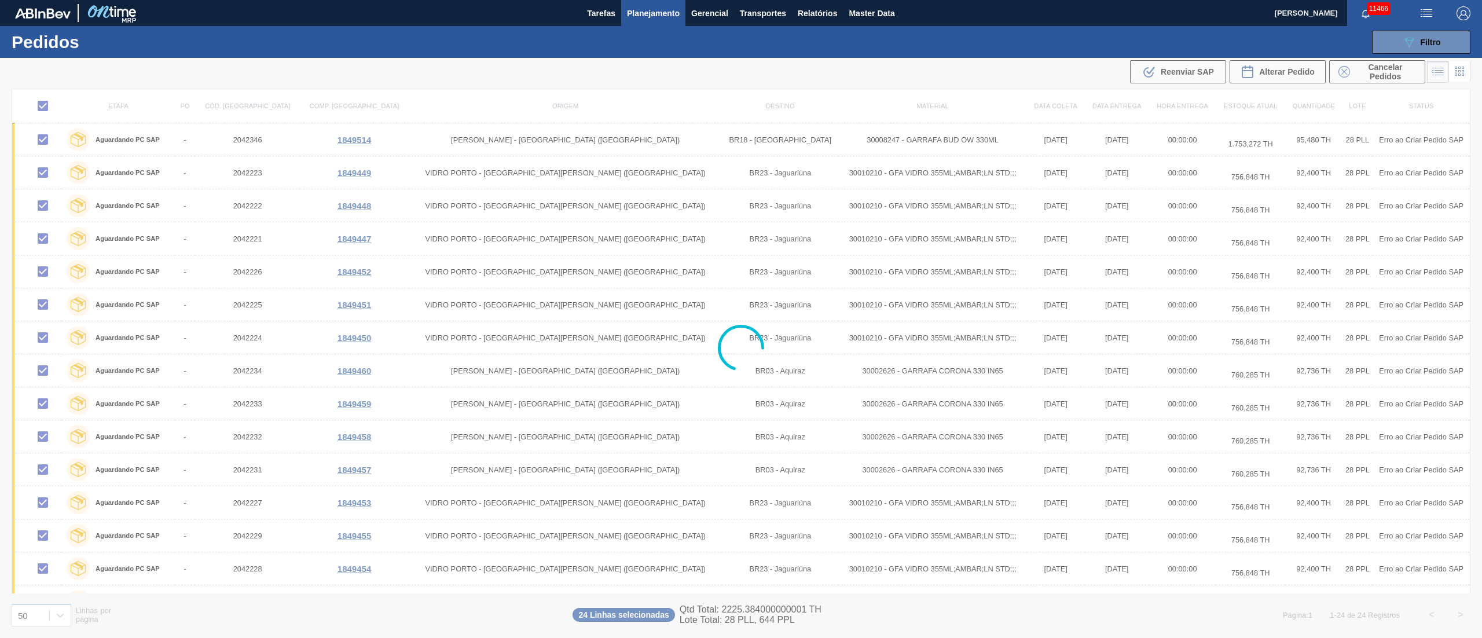
checkbox input "false"
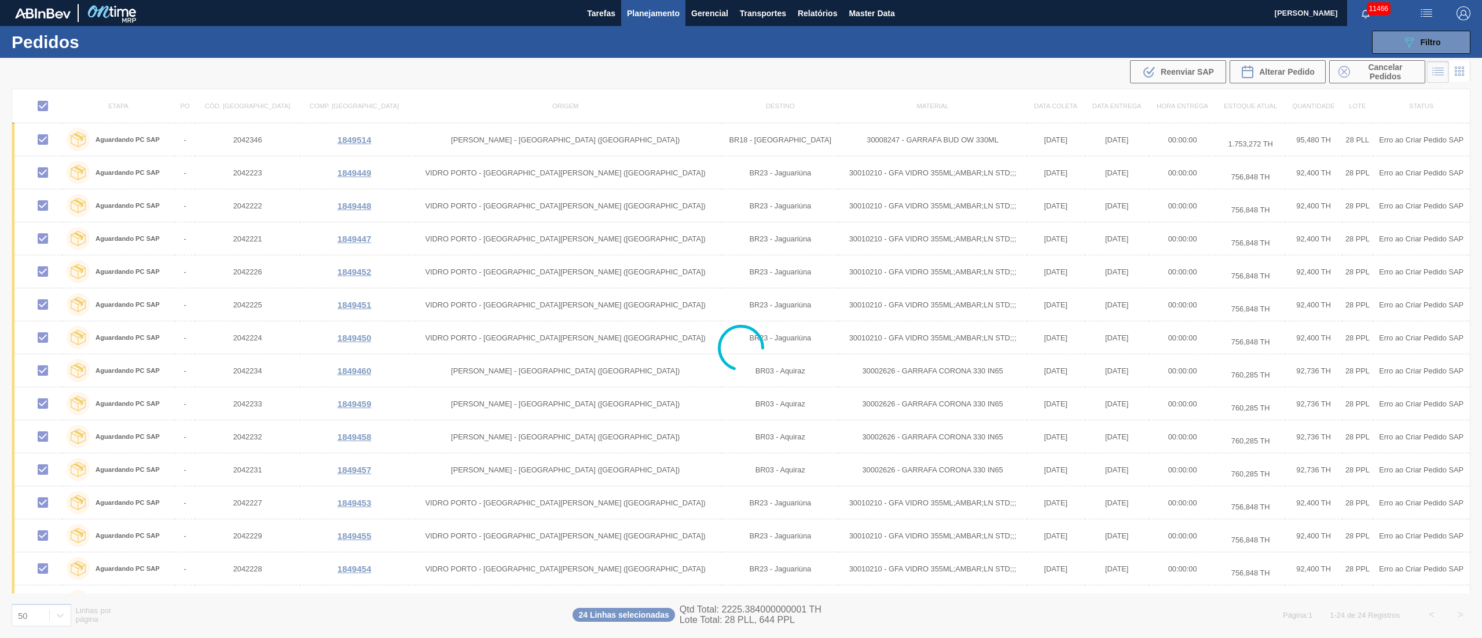
checkbox input "false"
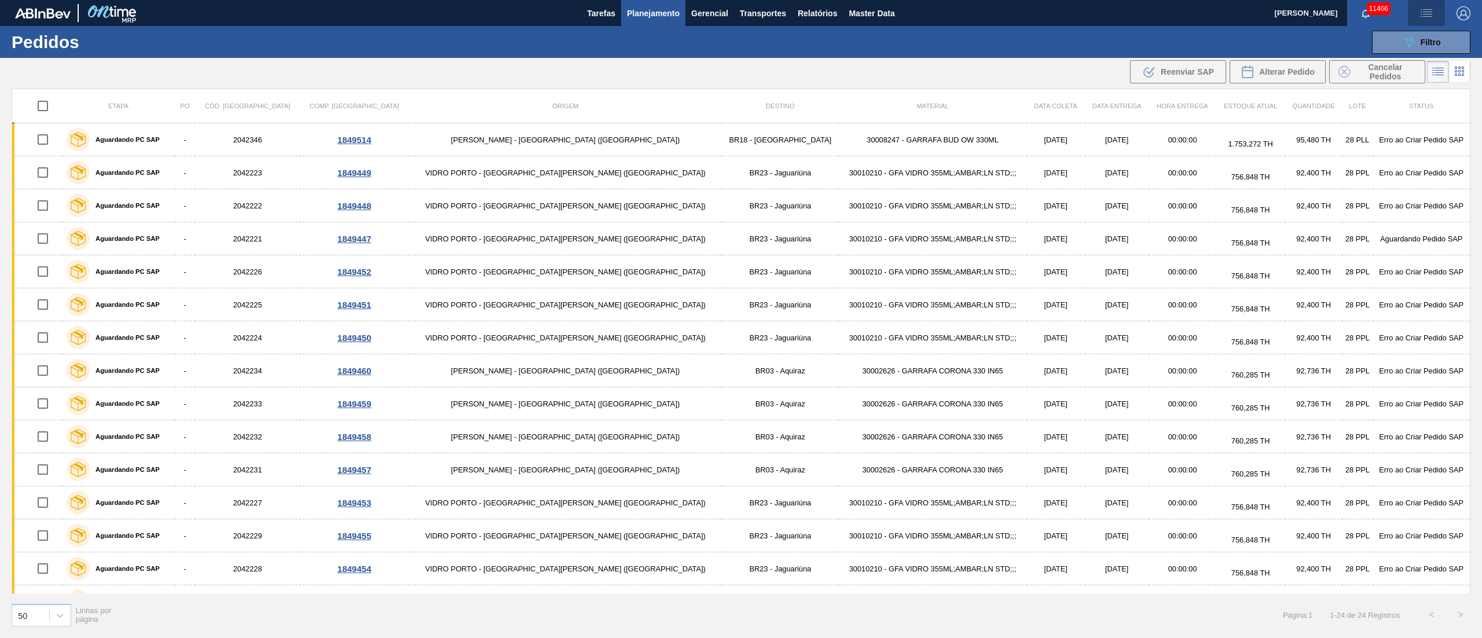
click at [1432, 13] on img "button" at bounding box center [1426, 13] width 14 height 14
click at [1418, 39] on li "Upload de Volumes" at bounding box center [1422, 41] width 100 height 21
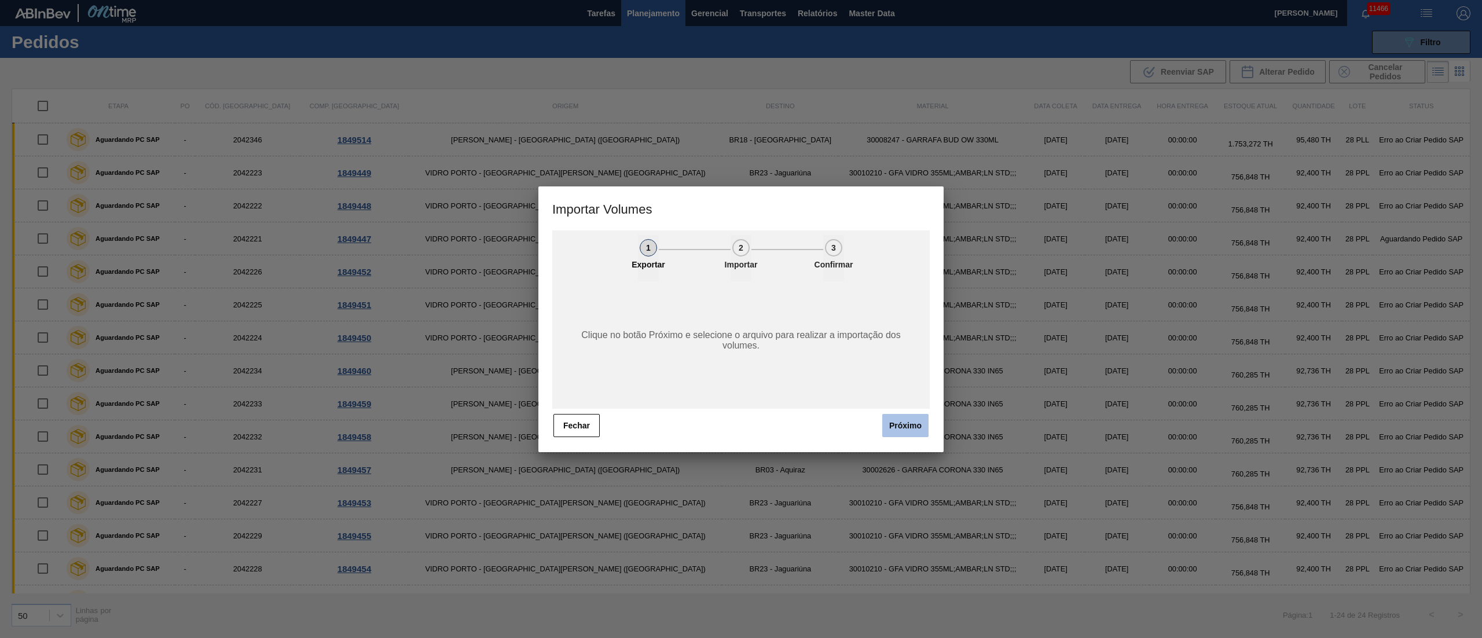
click at [923, 428] on button "Próximo" at bounding box center [905, 425] width 46 height 23
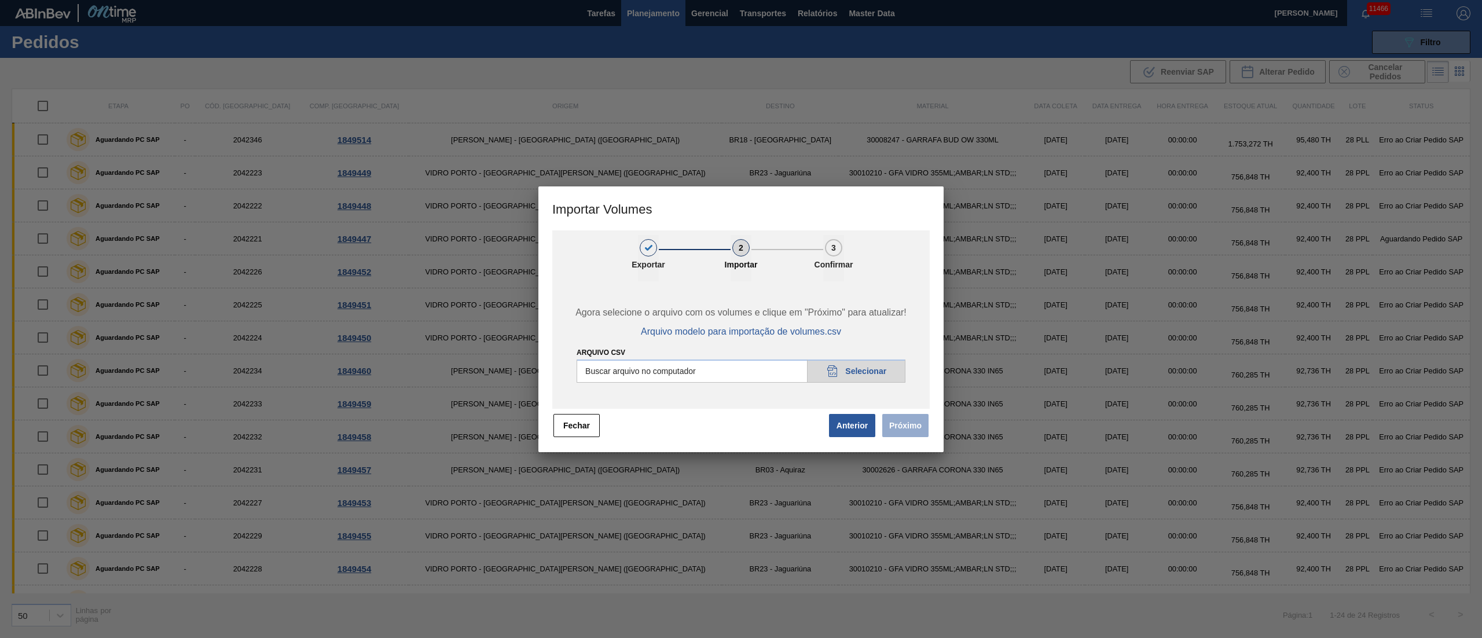
click at [857, 374] on input "Arquivo csv" at bounding box center [741, 370] width 329 height 23
type input "C:\fakepath\PedidoVolumeModeloImportacao (81).csv"
click at [911, 423] on button "Próximo" at bounding box center [905, 425] width 46 height 23
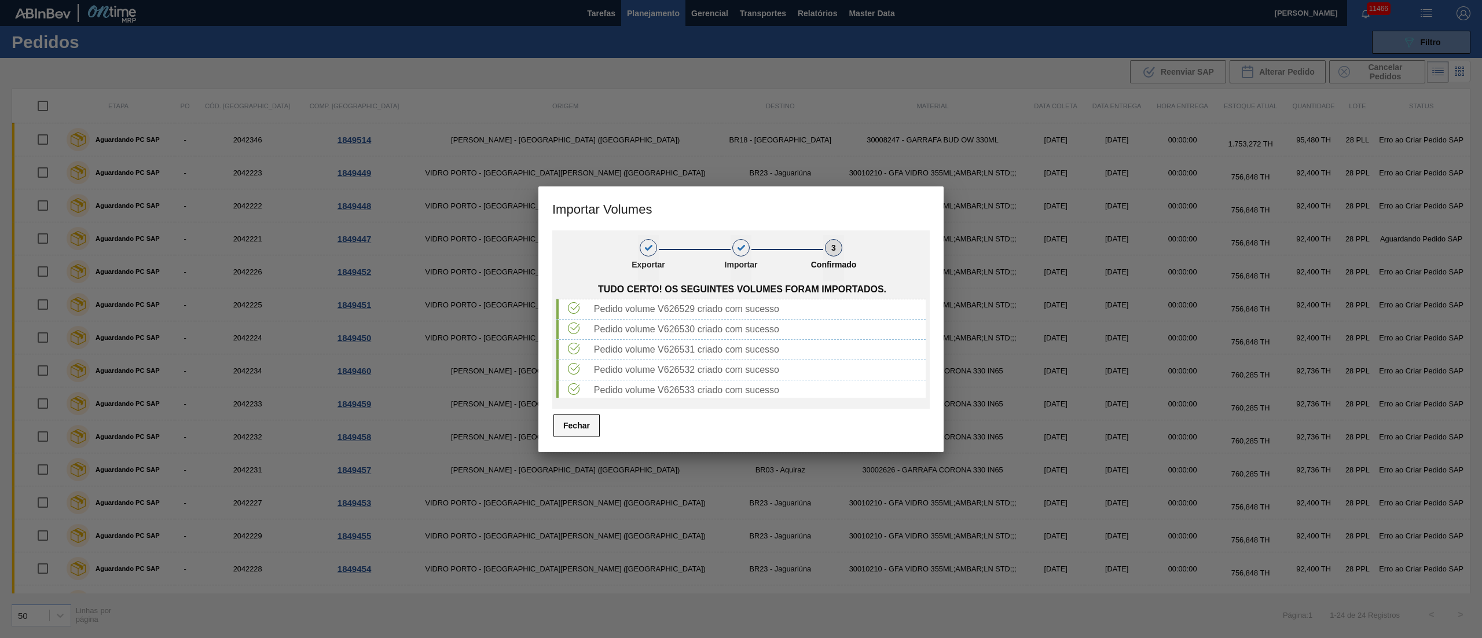
click at [572, 424] on button "Fechar" at bounding box center [576, 425] width 46 height 23
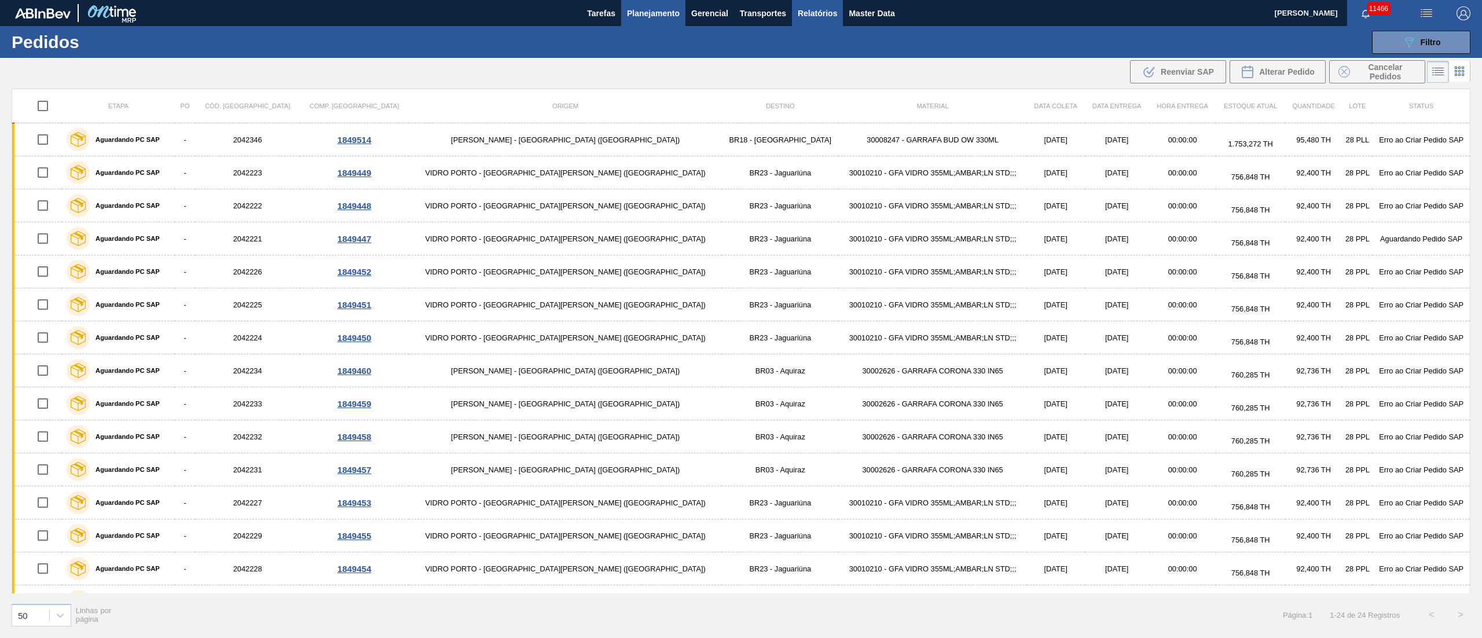
click at [832, 13] on span "Relatórios" at bounding box center [817, 13] width 39 height 14
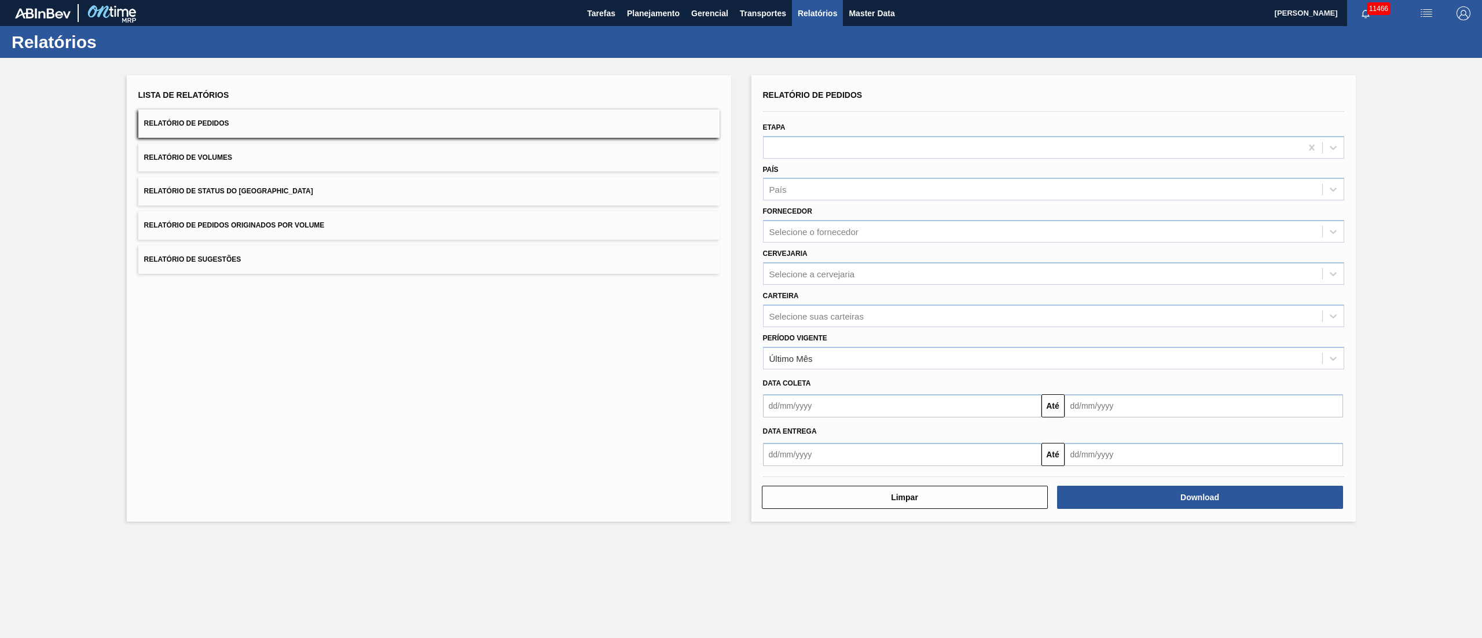
click at [292, 229] on button "Relatório de Pedidos Originados por Volume" at bounding box center [428, 225] width 581 height 28
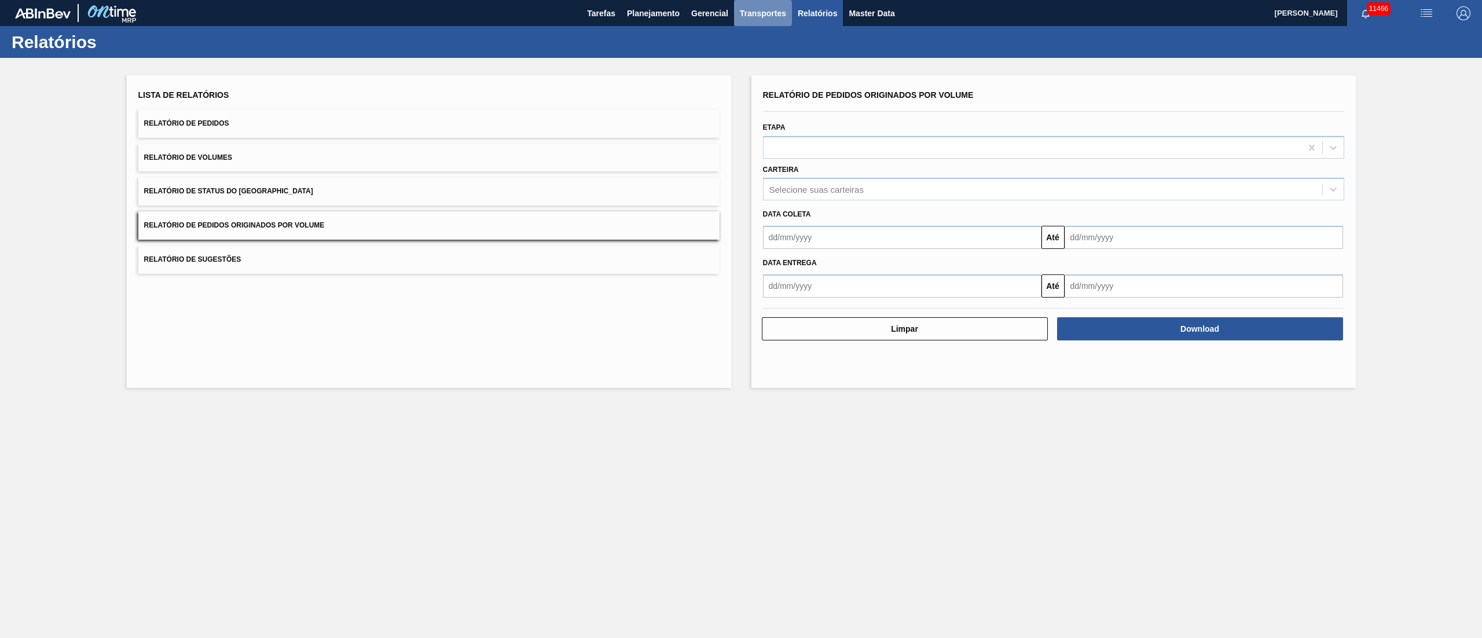
click at [769, 6] on span "Transportes" at bounding box center [763, 13] width 46 height 14
click at [748, 56] on li "Otimização de Carga" at bounding box center [762, 58] width 95 height 19
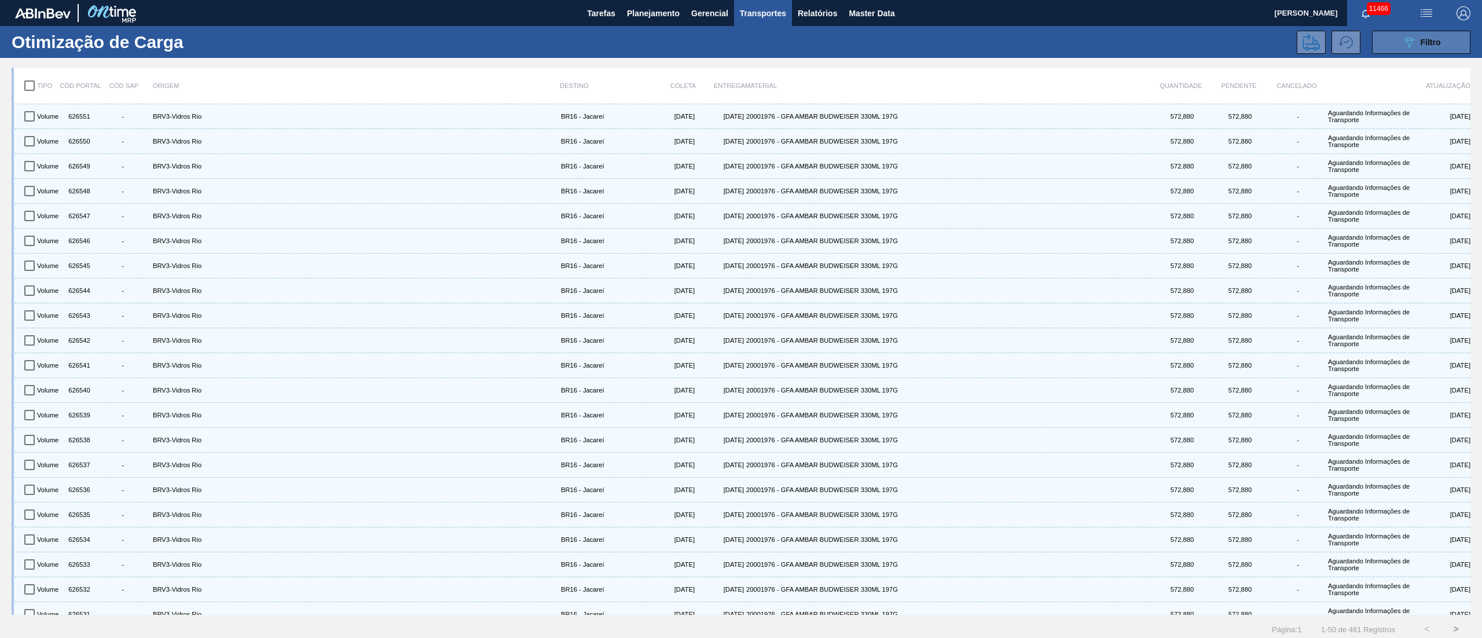
click at [1411, 46] on icon "089F7B8B-B2A5-4AFE-B5C0-19BA573D28AC" at bounding box center [1409, 42] width 14 height 14
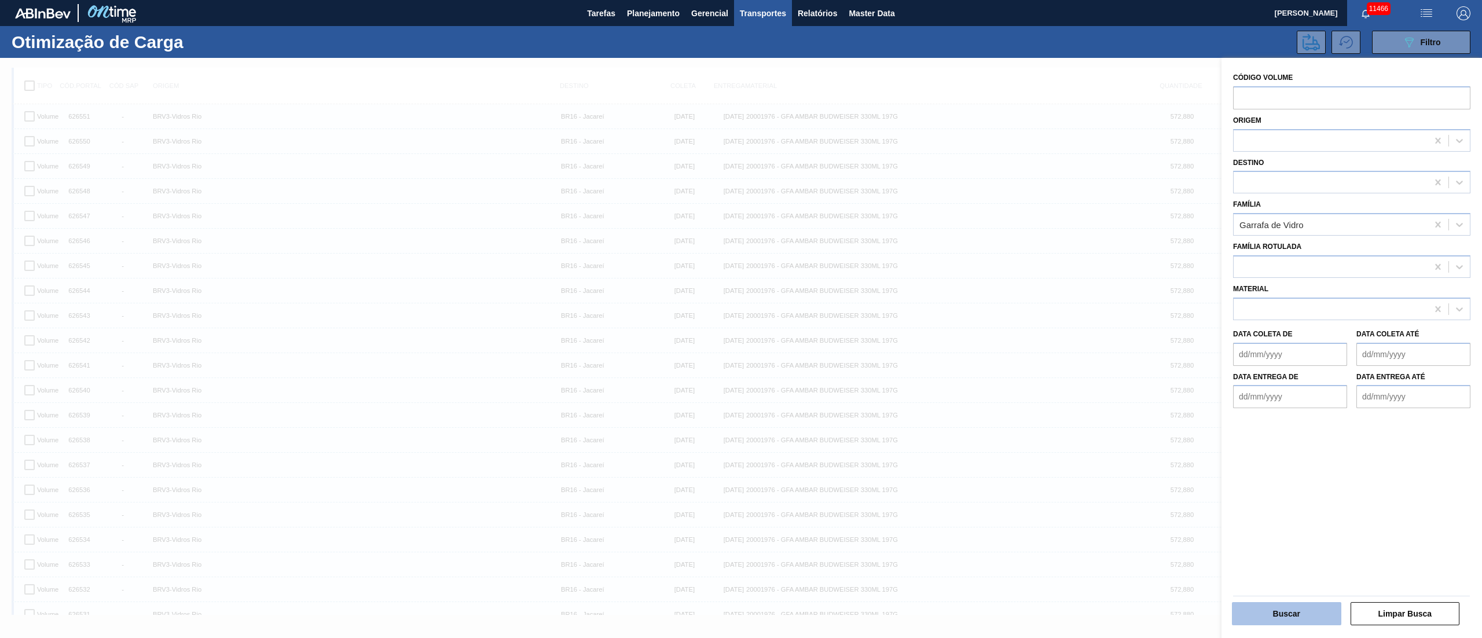
click at [1289, 604] on button "Buscar" at bounding box center [1286, 613] width 109 height 23
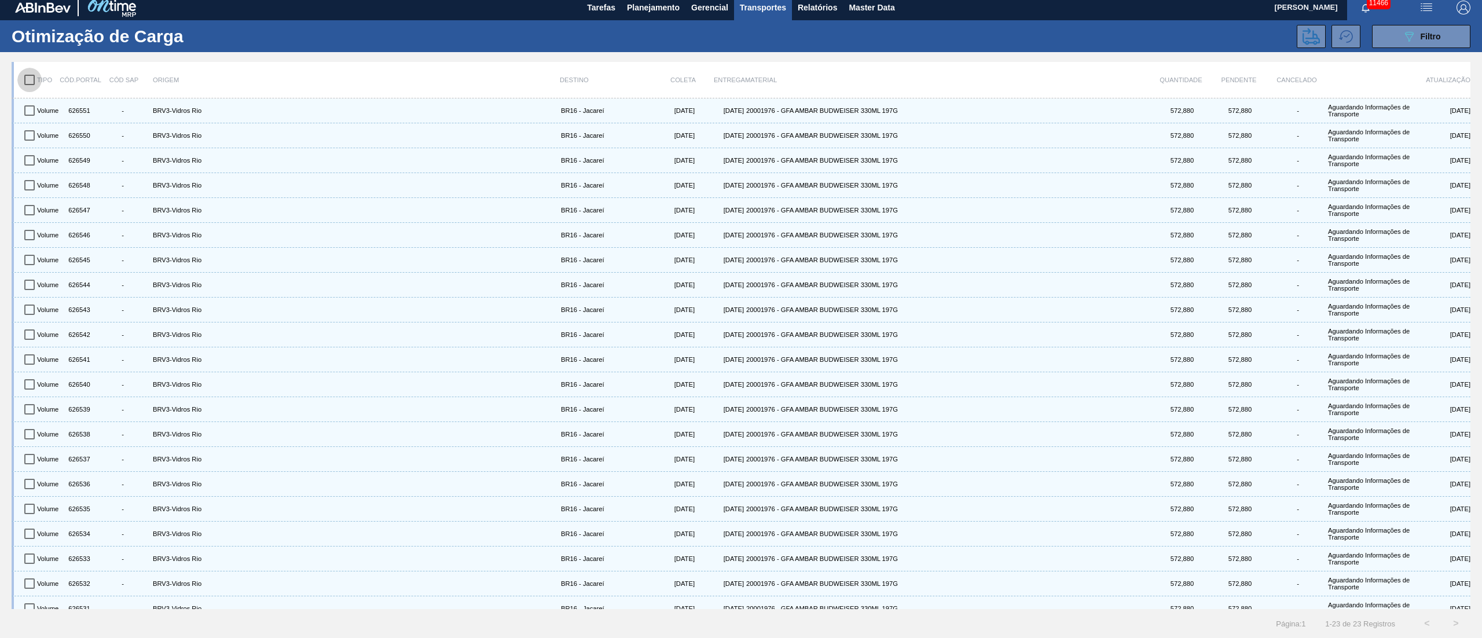
click at [34, 85] on input "checkbox" at bounding box center [29, 80] width 24 height 24
checkbox input "true"
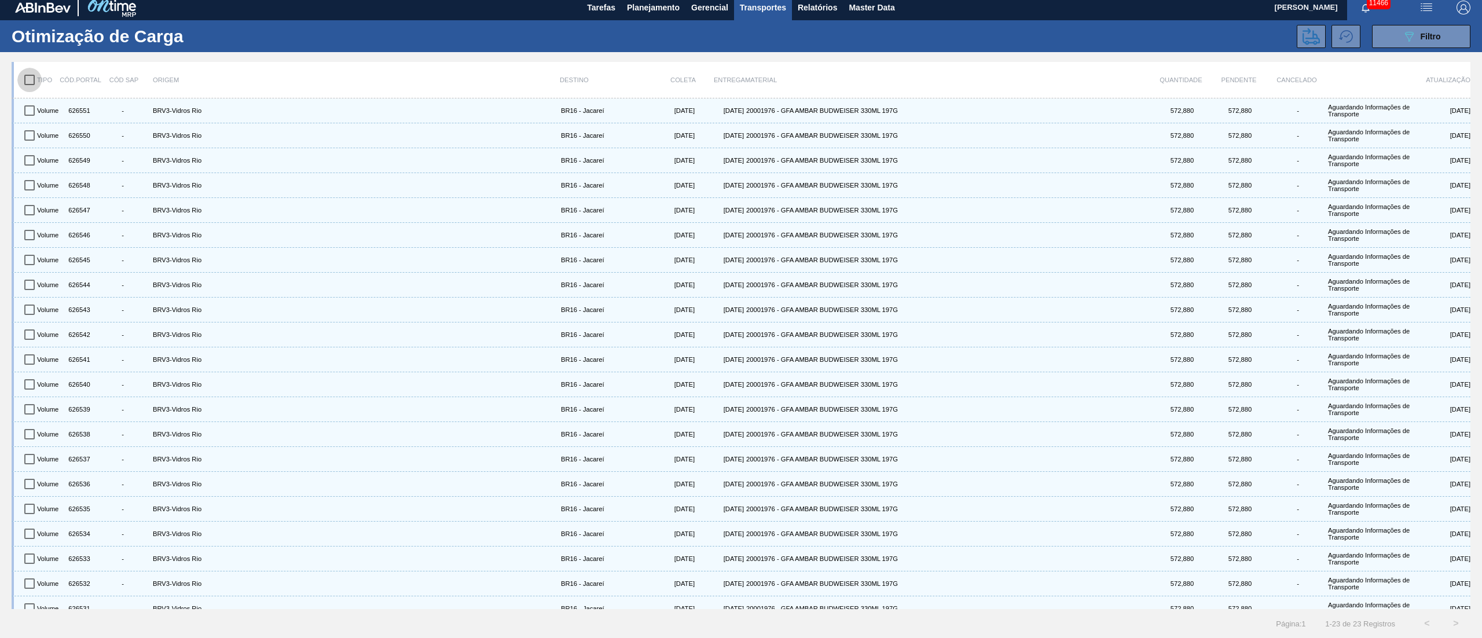
checkbox input "true"
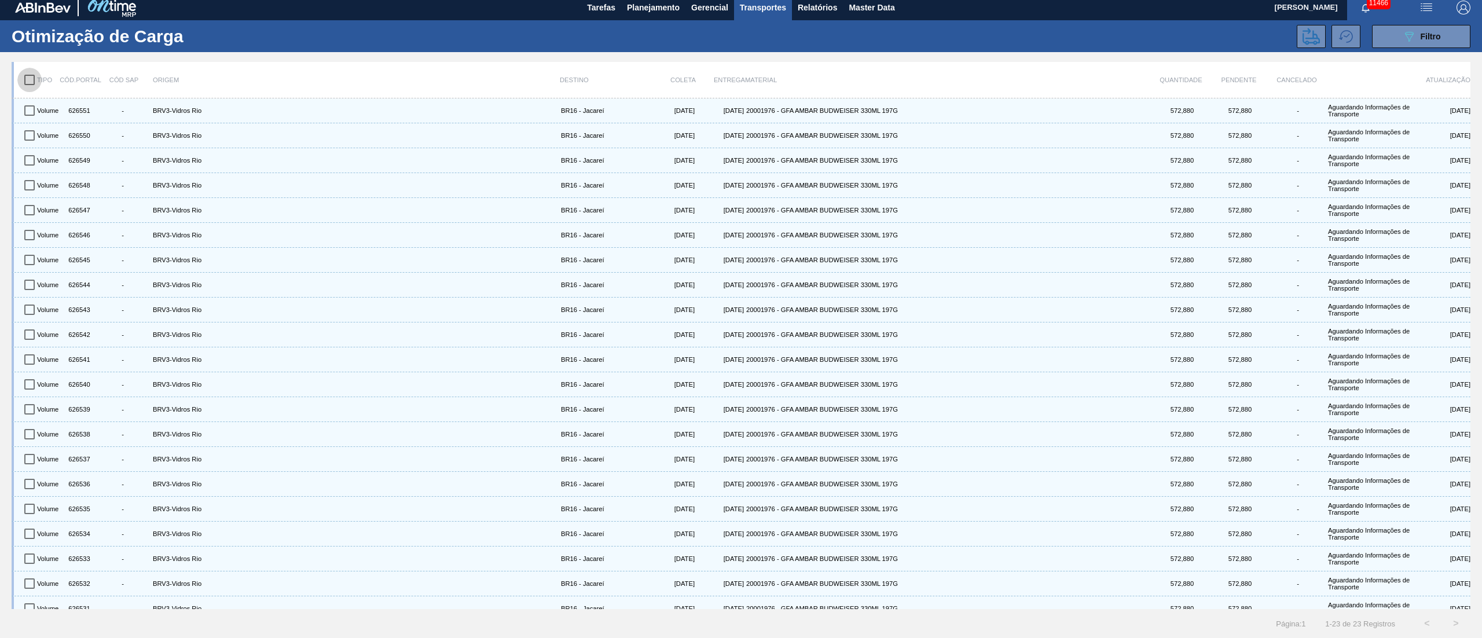
checkbox input "true"
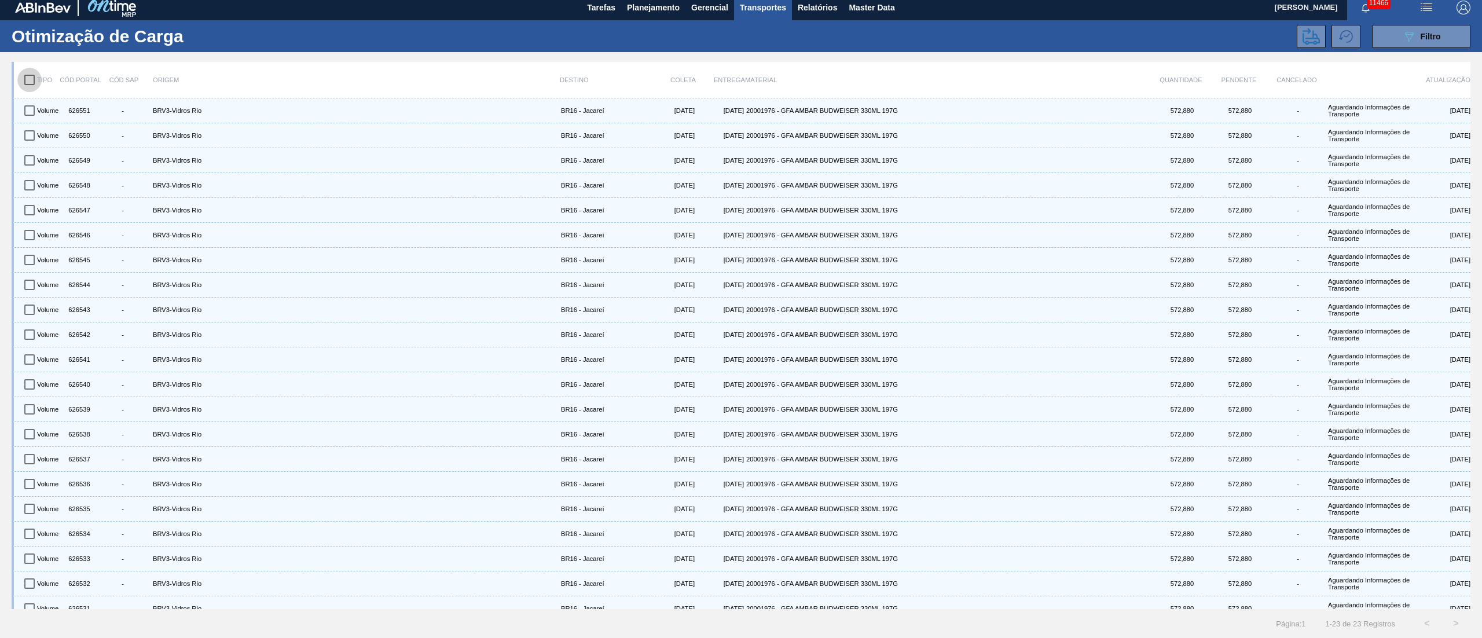
checkbox input "true"
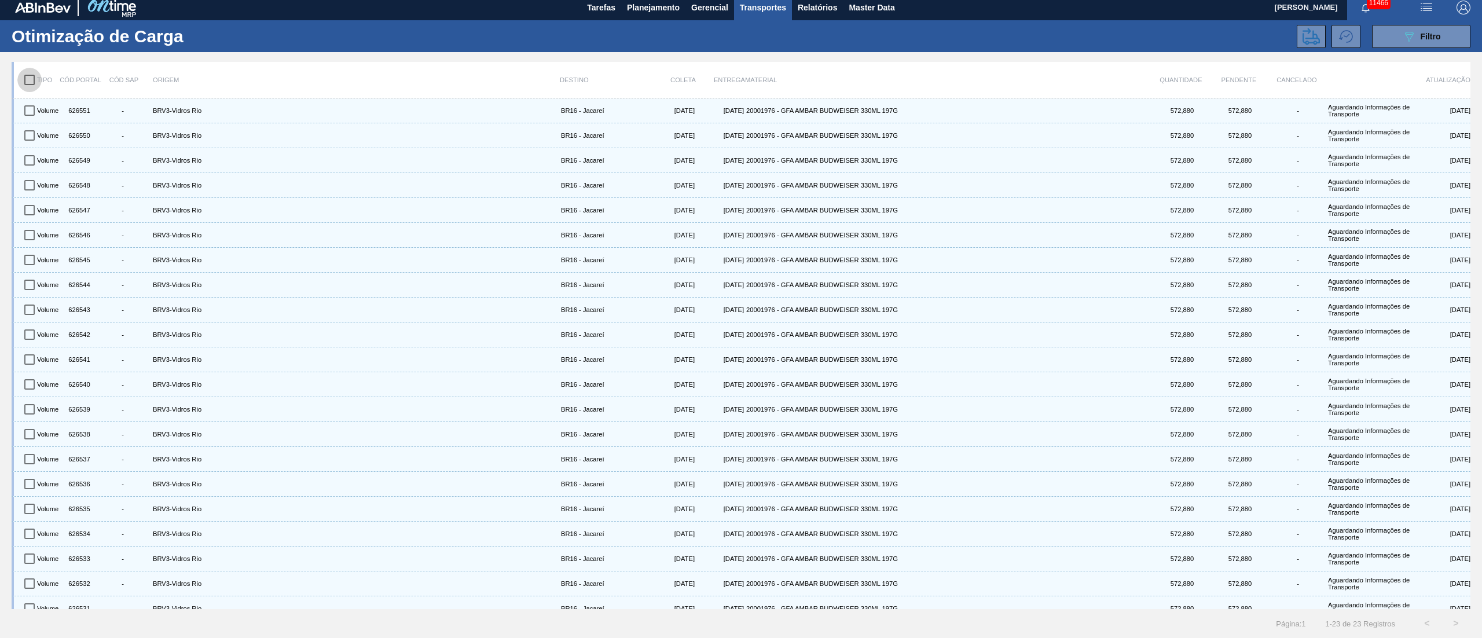
checkbox input "true"
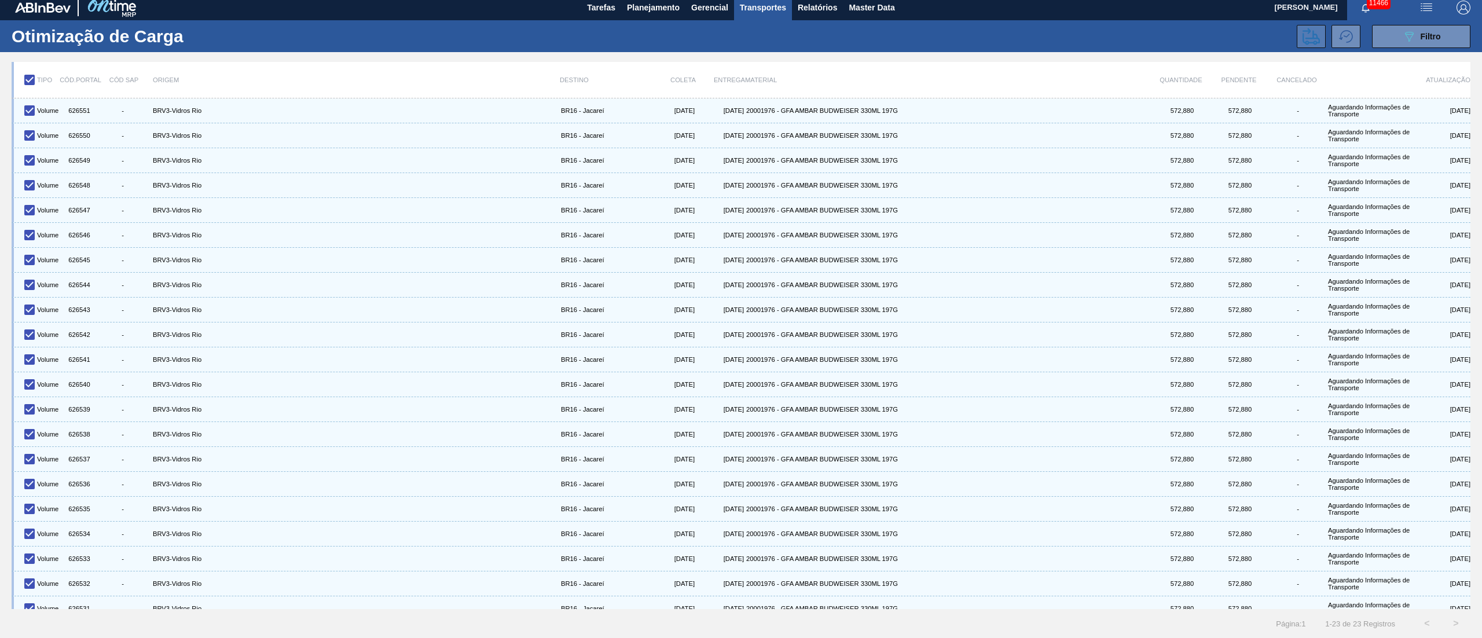
click at [1307, 32] on icon at bounding box center [1310, 36] width 17 height 17
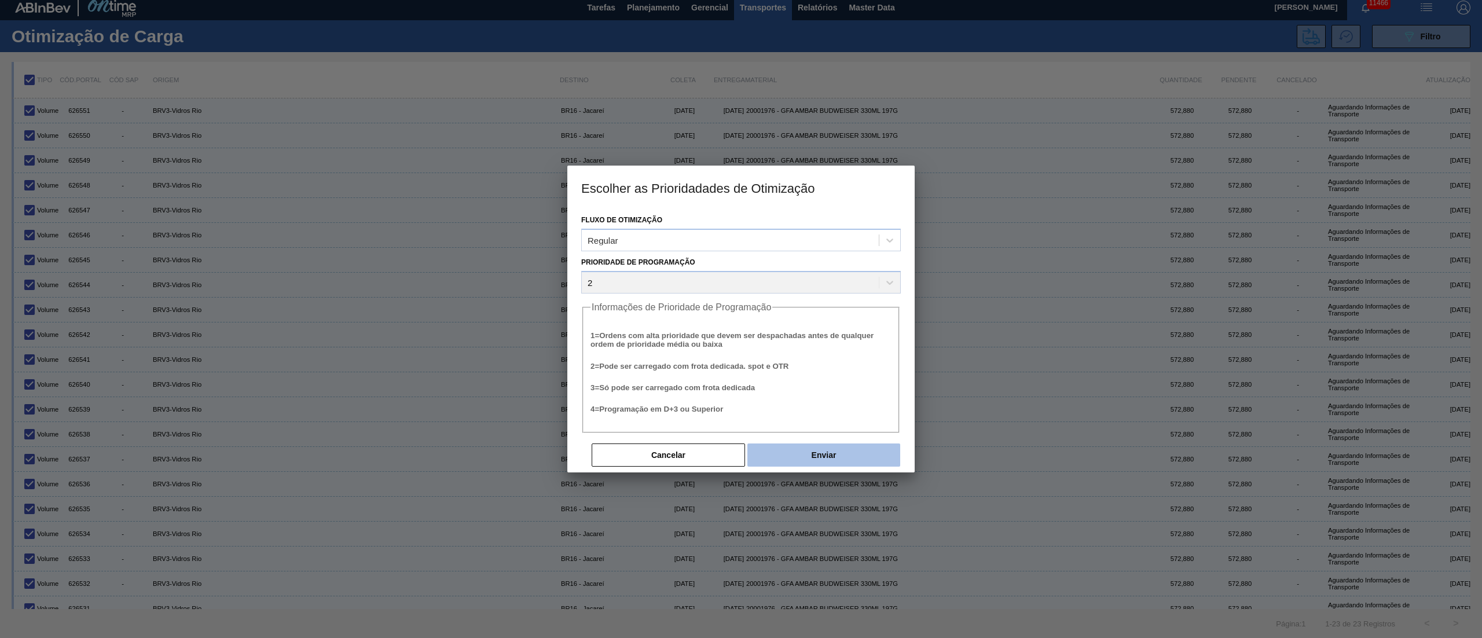
click at [827, 454] on button "Enviar" at bounding box center [823, 454] width 153 height 23
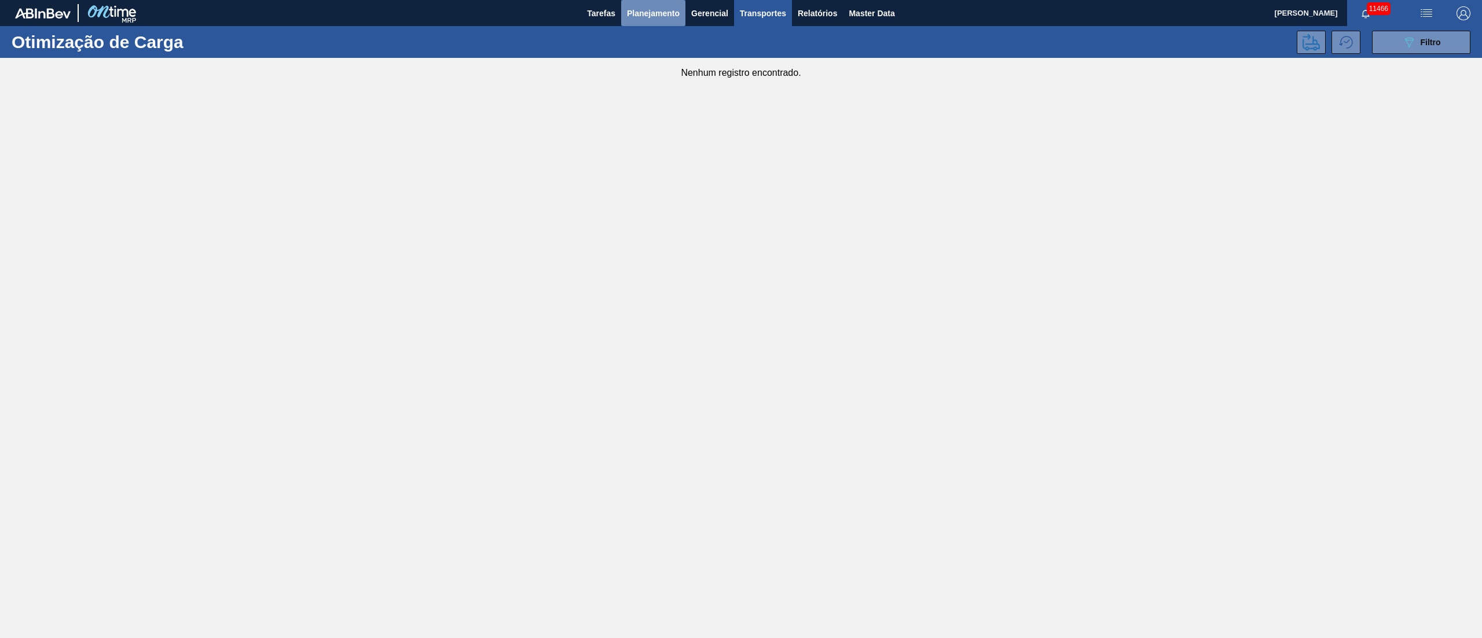
click at [643, 6] on span "Planejamento" at bounding box center [653, 13] width 53 height 14
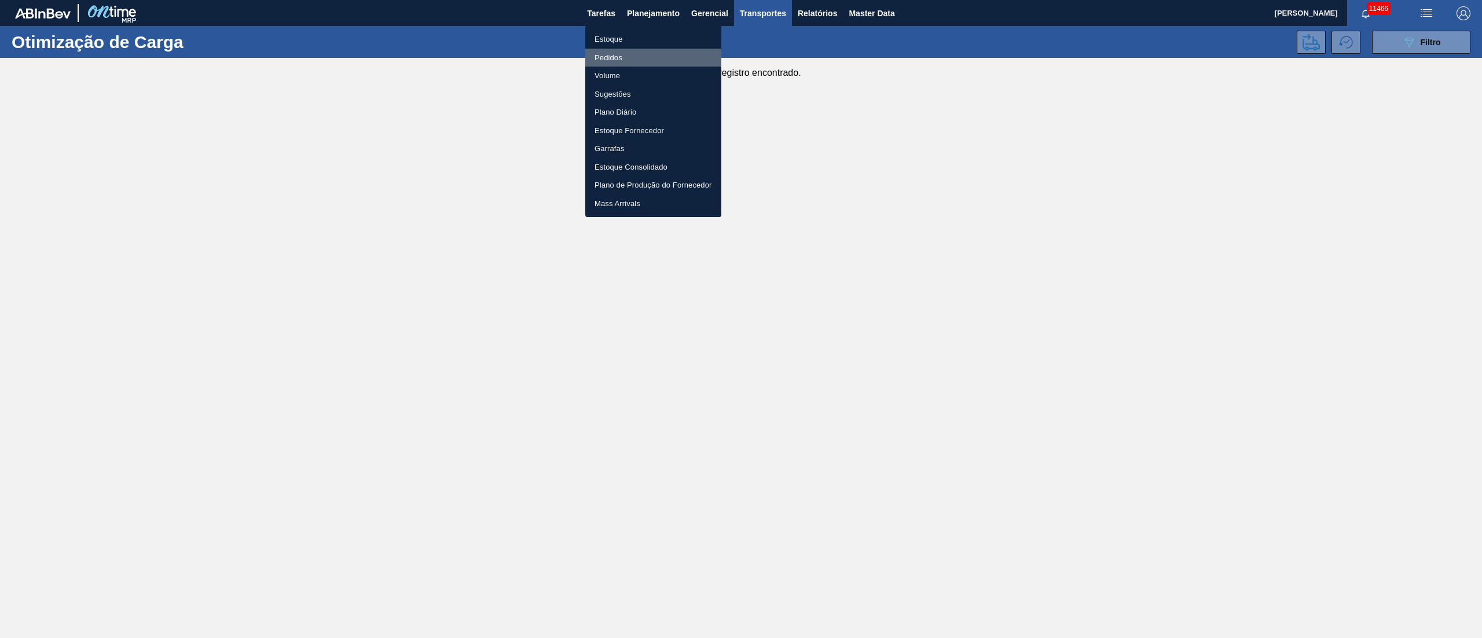
click at [607, 60] on li "Pedidos" at bounding box center [653, 58] width 136 height 19
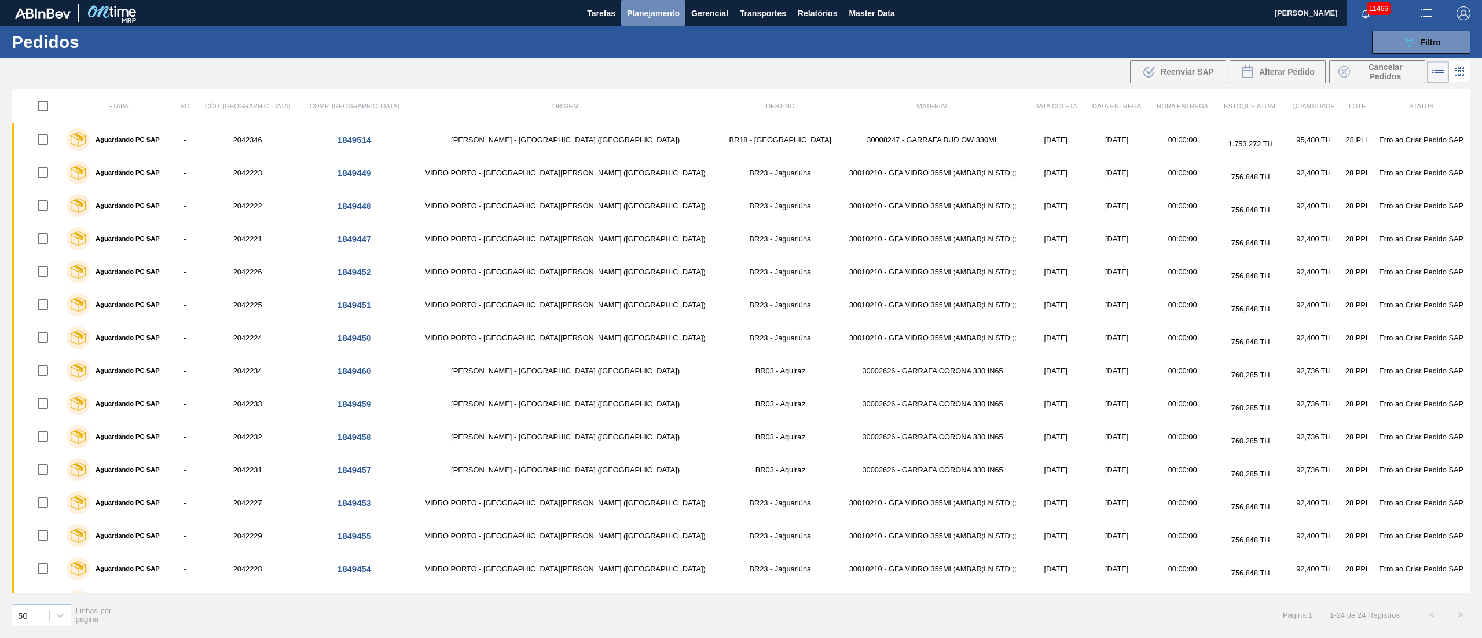
click at [644, 16] on span "Planejamento" at bounding box center [653, 13] width 53 height 14
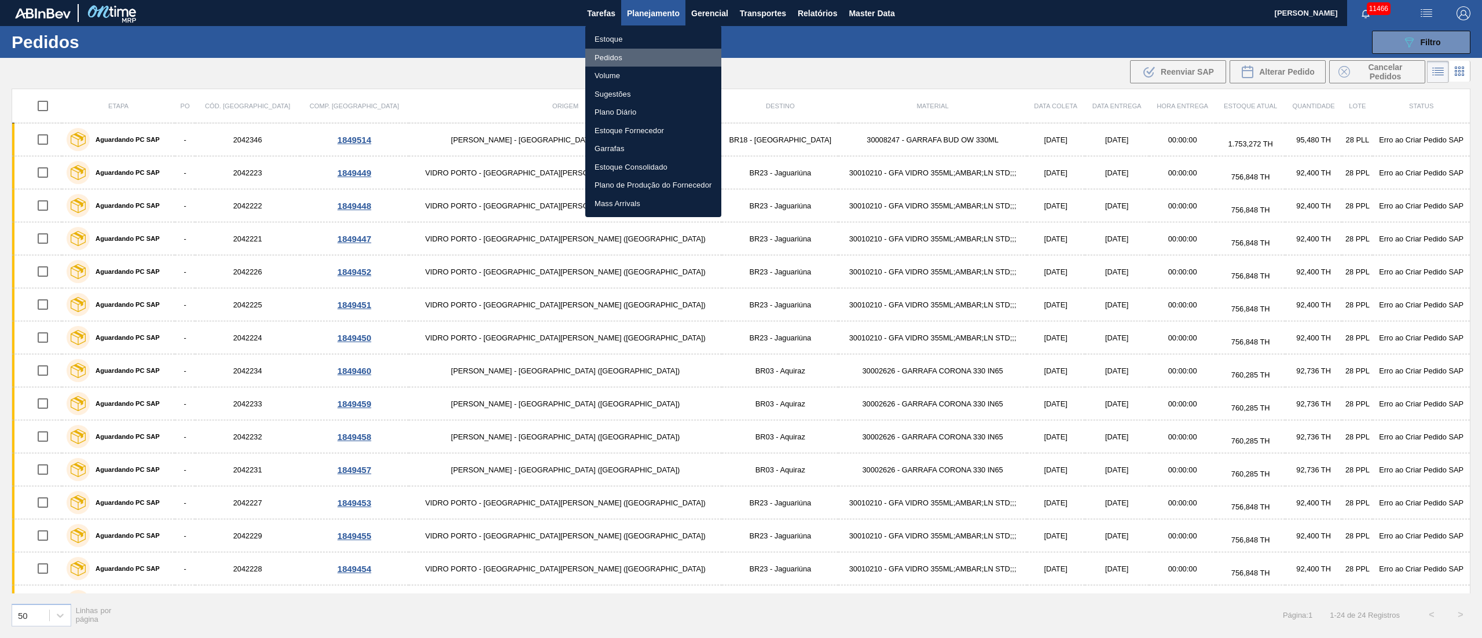
click at [615, 57] on li "Pedidos" at bounding box center [653, 58] width 136 height 19
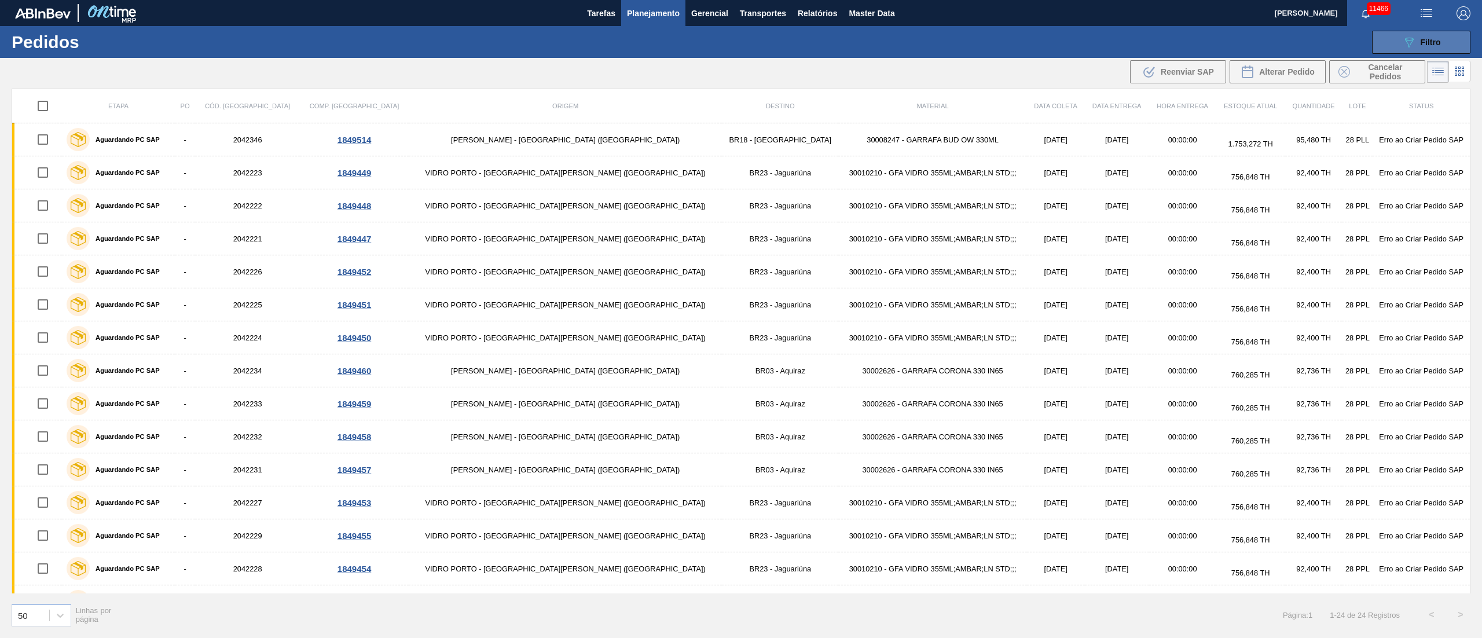
click at [1434, 42] on span "Filtro" at bounding box center [1431, 42] width 20 height 9
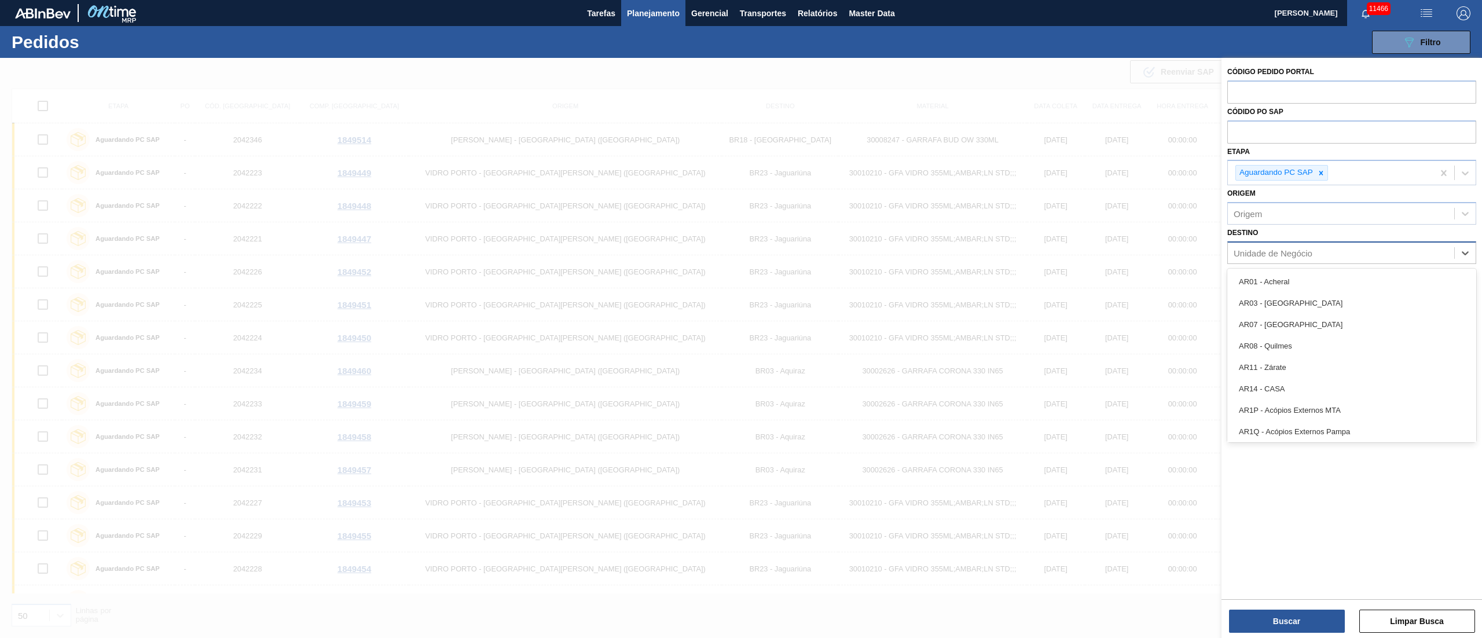
click at [1283, 247] on div "Unidade de Negócio" at bounding box center [1341, 252] width 226 height 17
type input "26"
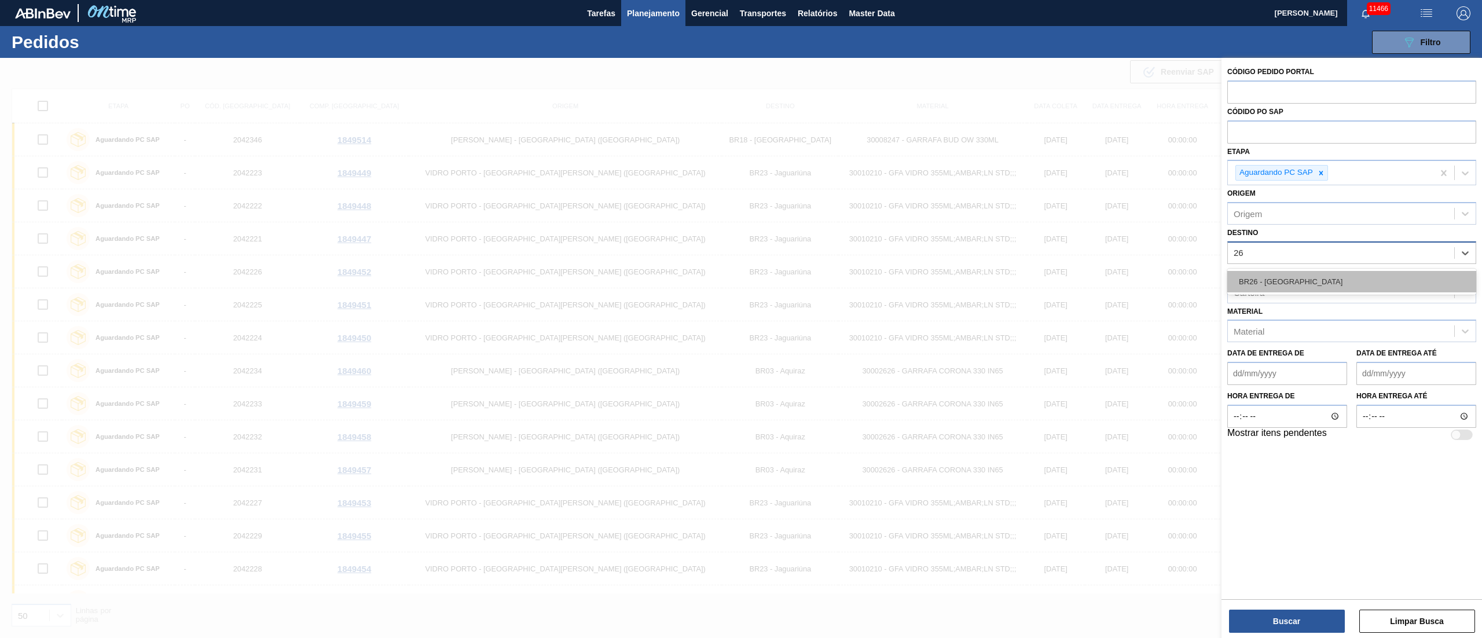
click at [1279, 275] on div "BR26 - [GEOGRAPHIC_DATA]" at bounding box center [1351, 281] width 249 height 21
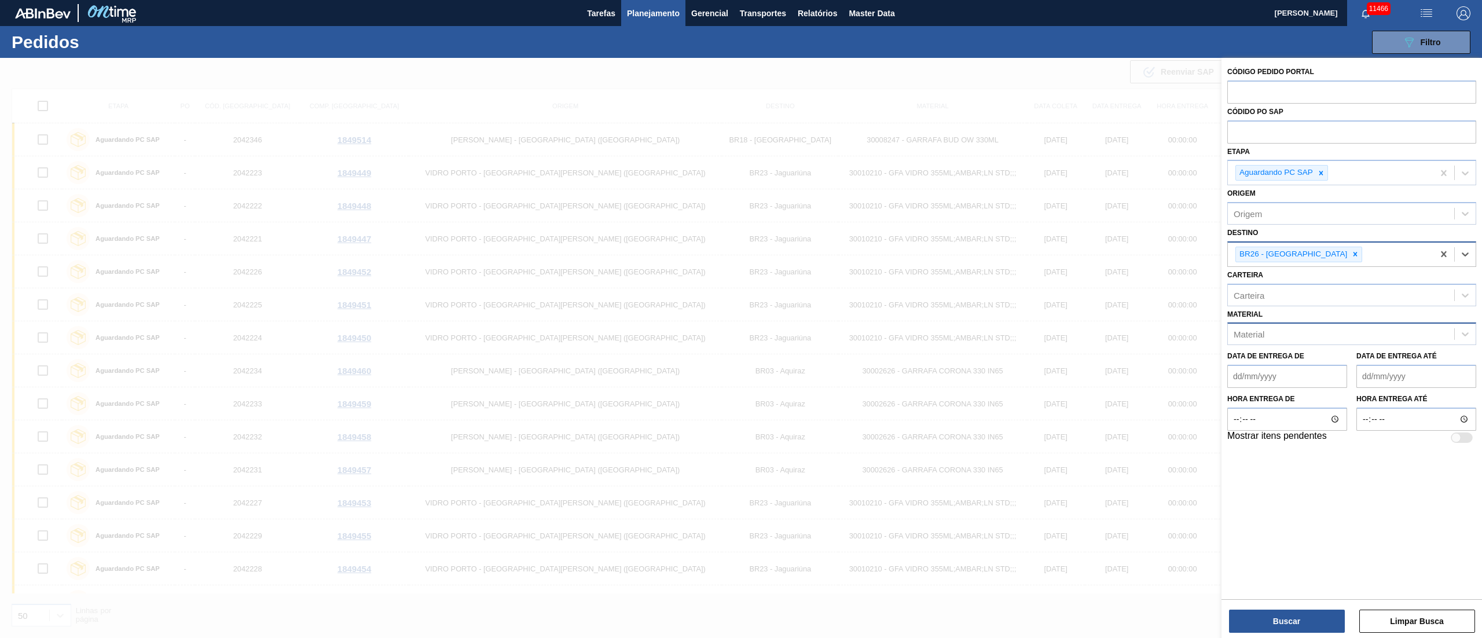
click at [1258, 338] on div "Material" at bounding box center [1341, 334] width 226 height 17
type input "20002807"
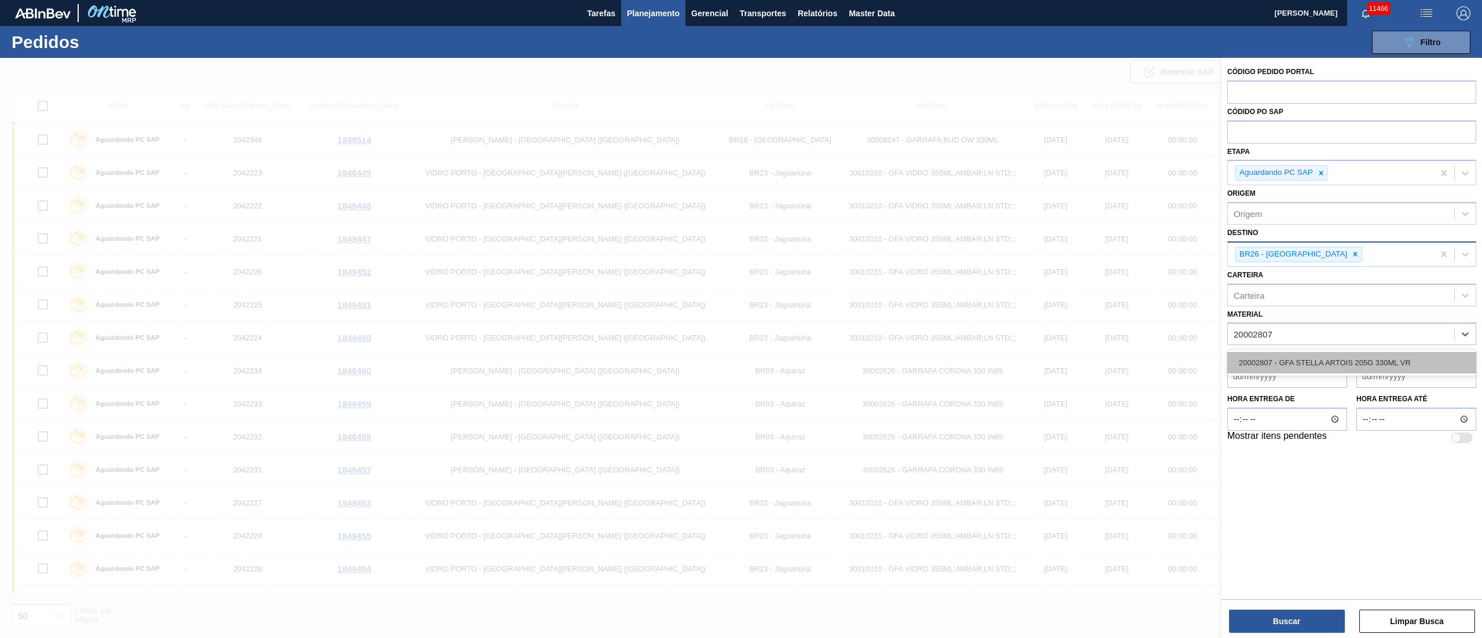
click at [1273, 359] on div "20002807 - GFA STELLA ARTOIS 205G 330ML VR" at bounding box center [1351, 362] width 249 height 21
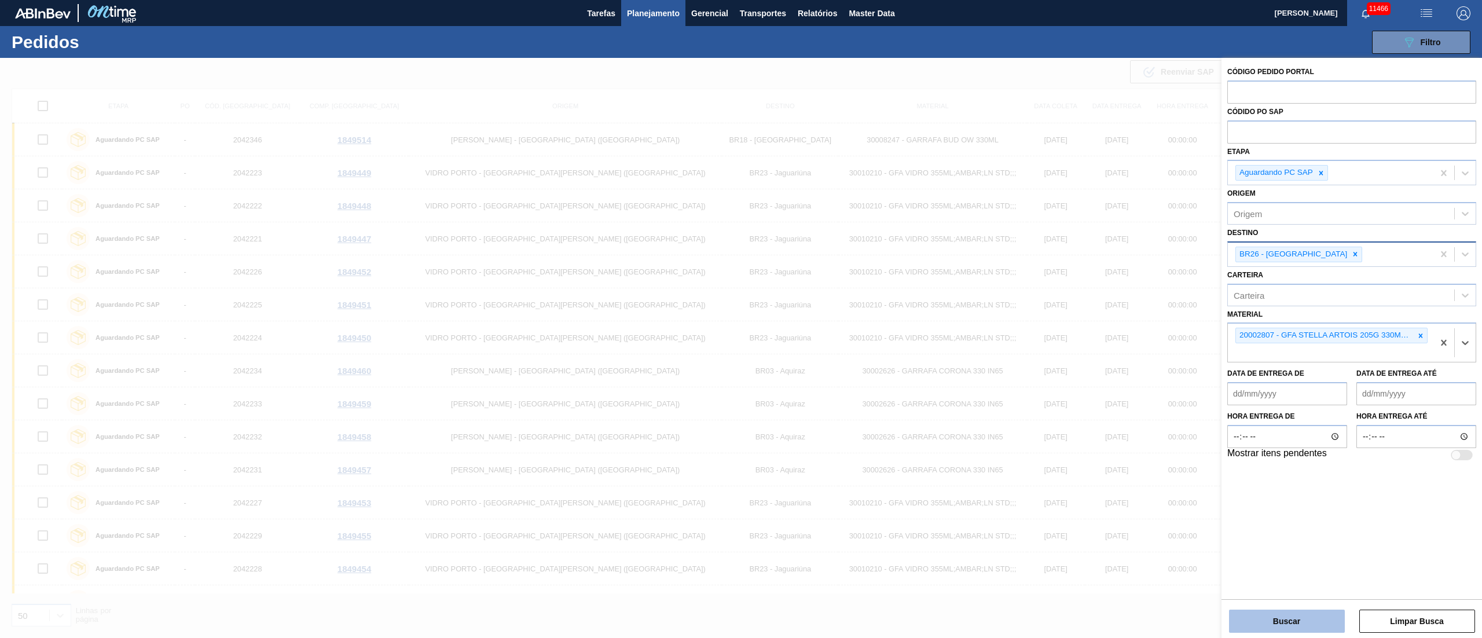
click at [1295, 623] on button "Buscar" at bounding box center [1287, 621] width 116 height 23
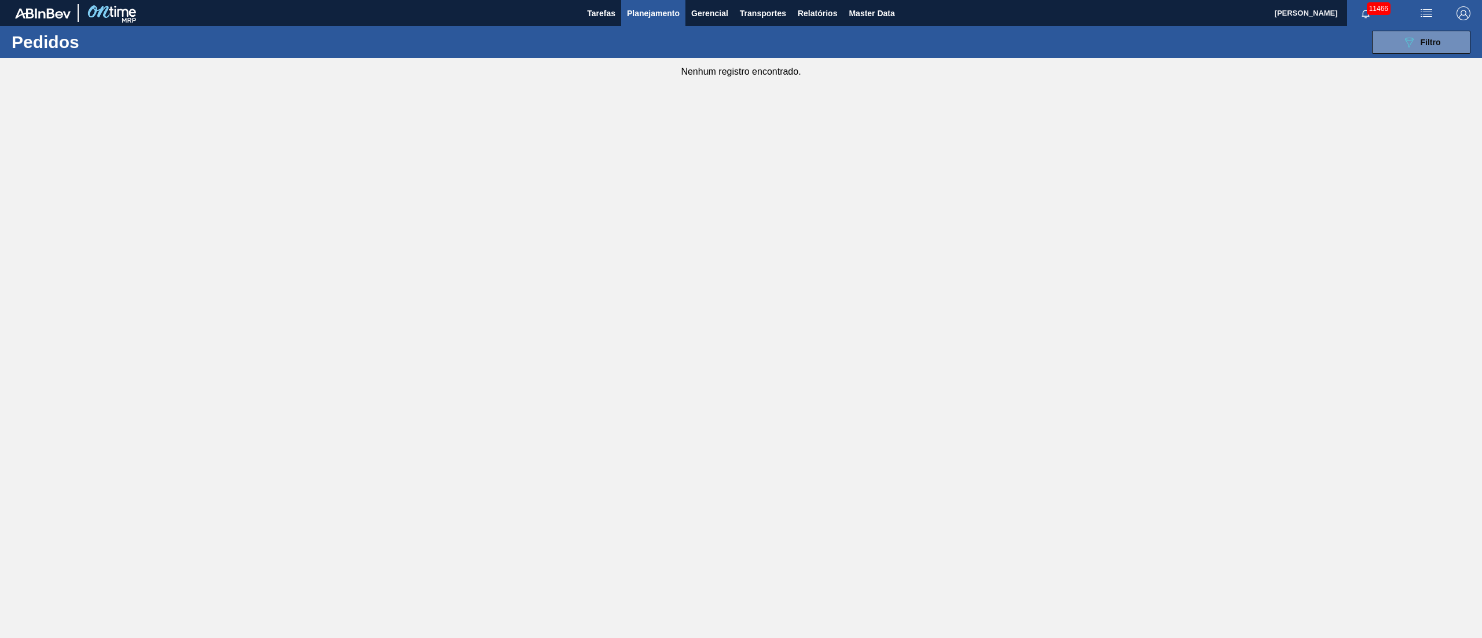
drag, startPoint x: 175, startPoint y: 41, endPoint x: 163, endPoint y: 3, distance: 39.0
click at [175, 38] on h1 "Pedidos" at bounding box center [102, 41] width 180 height 13
click at [630, 12] on span "Planejamento" at bounding box center [653, 13] width 53 height 14
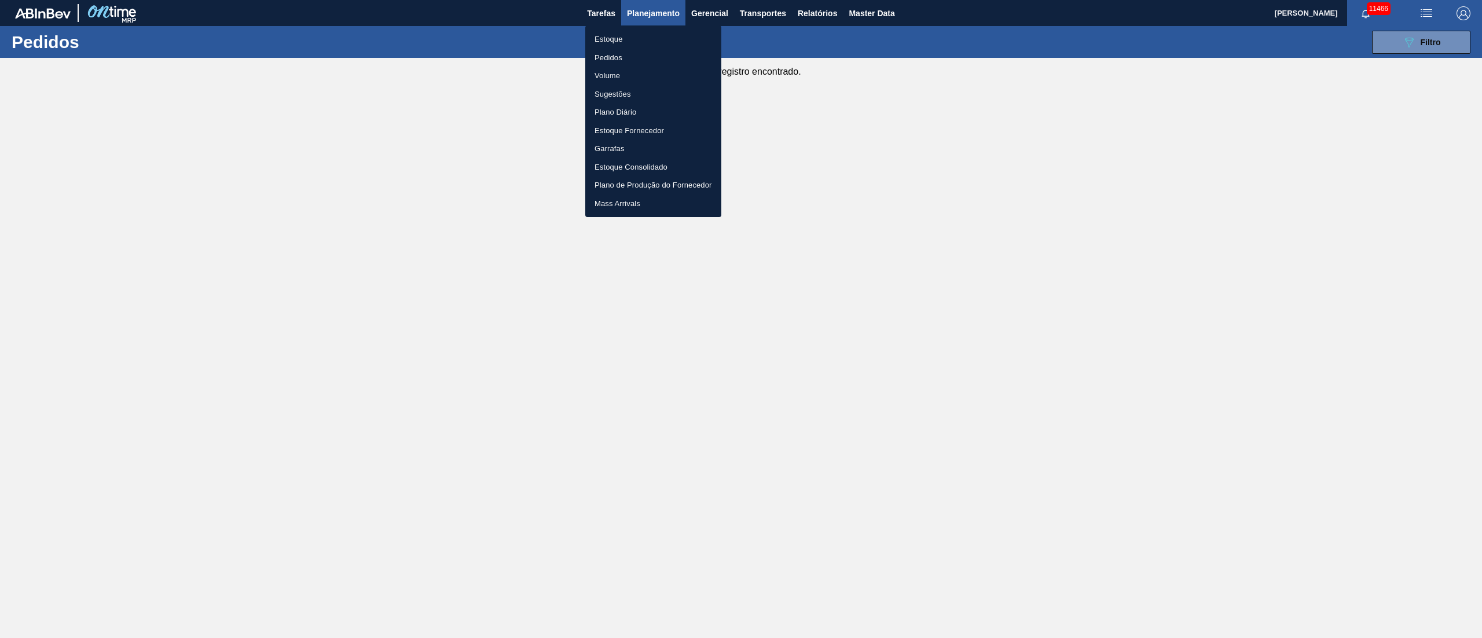
click at [597, 55] on li "Pedidos" at bounding box center [653, 58] width 136 height 19
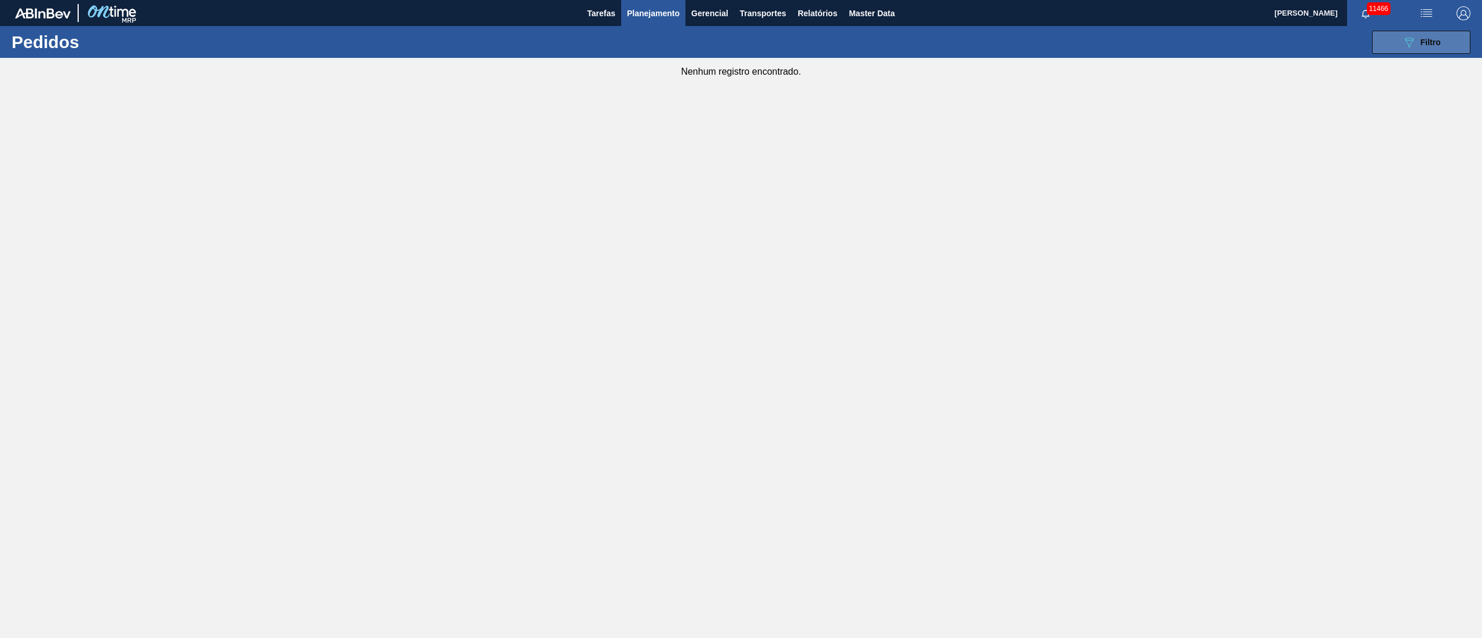
click at [1394, 46] on button "089F7B8B-B2A5-4AFE-B5C0-19BA573D28AC Filtro" at bounding box center [1421, 42] width 98 height 23
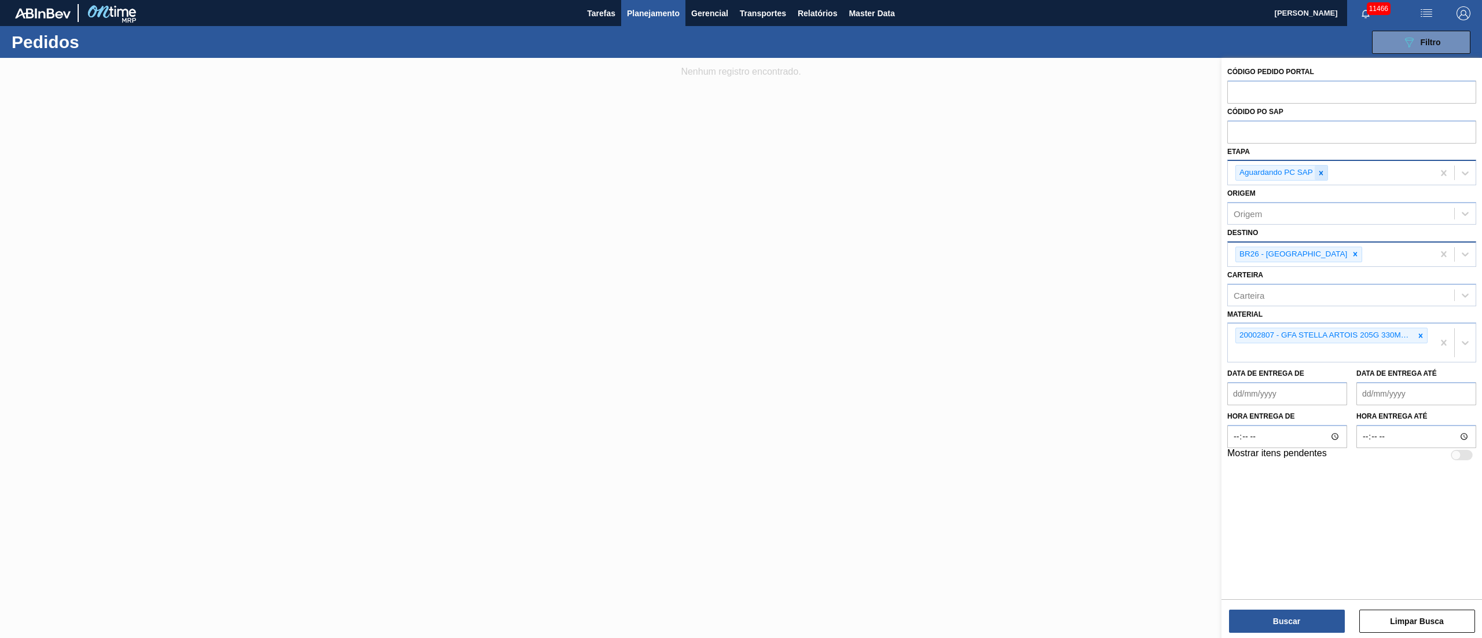
click at [1323, 173] on icon at bounding box center [1321, 173] width 8 height 8
type input "fat"
click at [1308, 196] on div "Aguardando Faturamento" at bounding box center [1351, 199] width 249 height 21
click at [1293, 618] on button "Buscar" at bounding box center [1287, 621] width 116 height 23
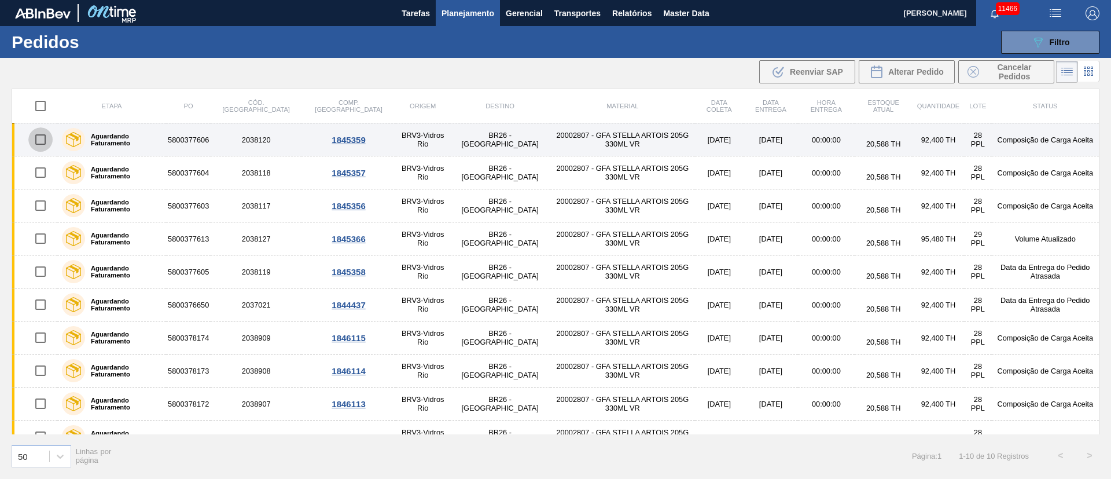
click at [34, 142] on input "checkbox" at bounding box center [40, 139] width 24 height 24
checkbox input "true"
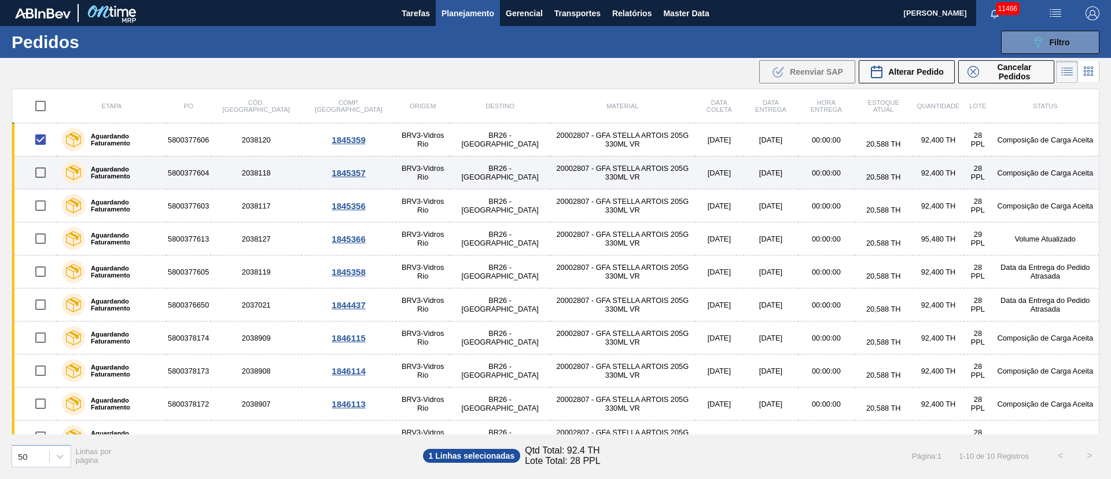
click at [40, 179] on input "checkbox" at bounding box center [40, 172] width 24 height 24
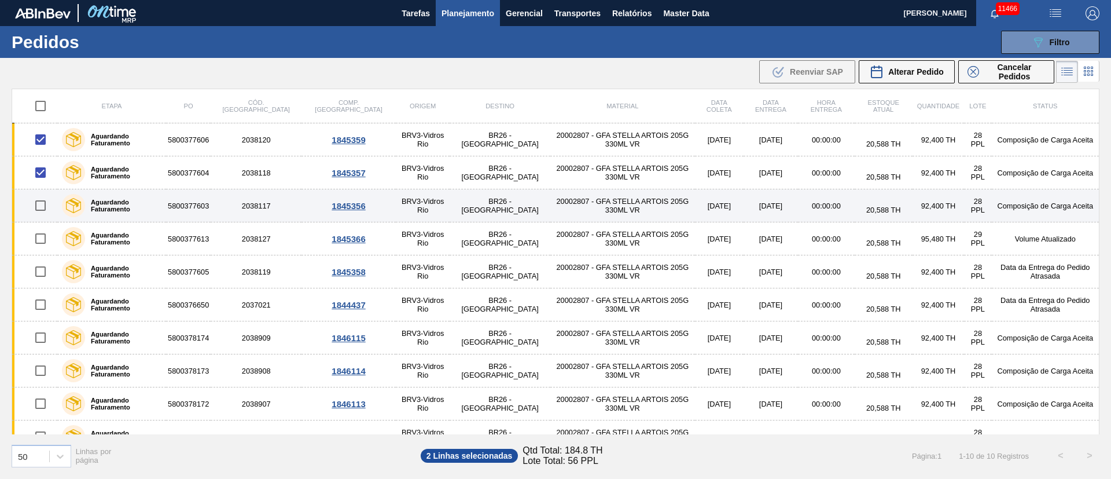
click at [38, 205] on input "checkbox" at bounding box center [40, 205] width 24 height 24
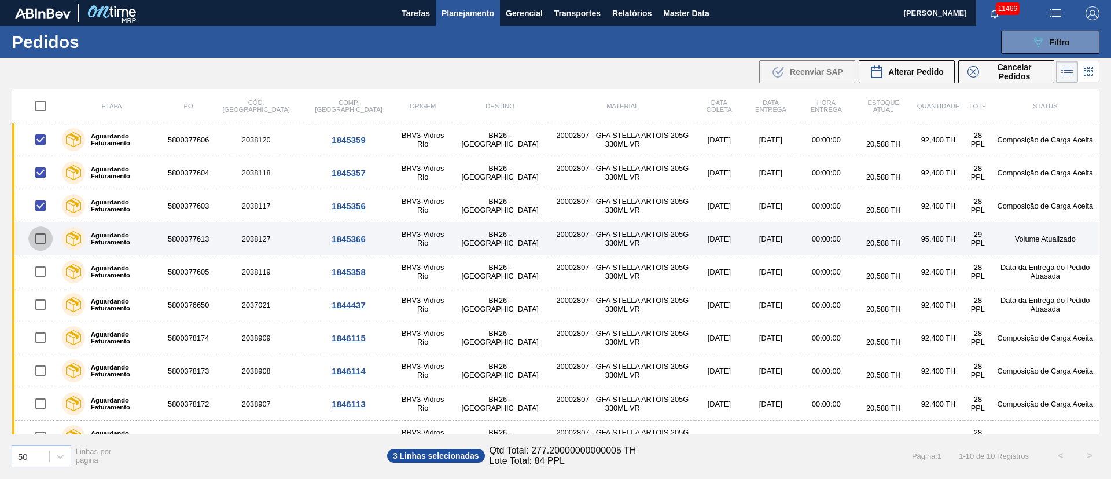
click at [42, 239] on input "checkbox" at bounding box center [40, 238] width 24 height 24
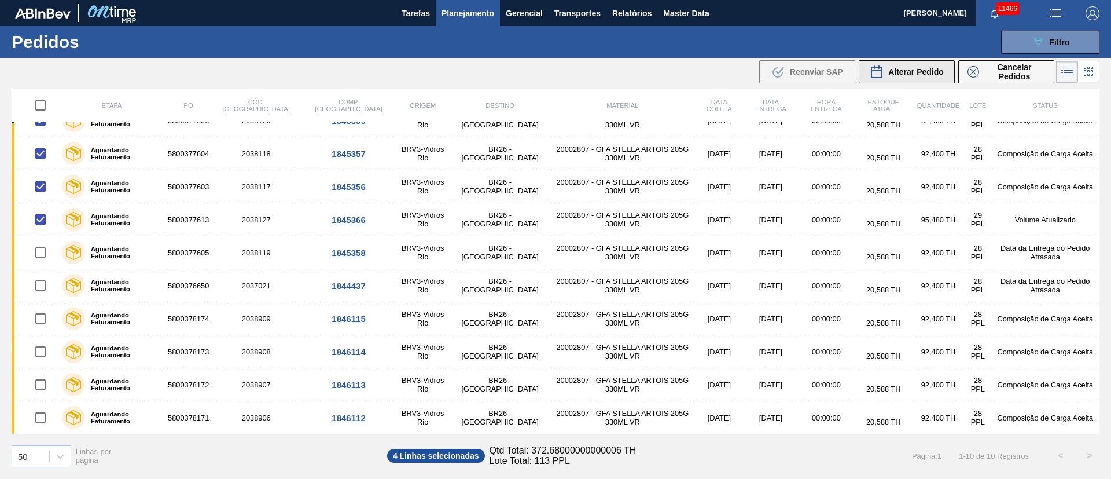
click at [914, 68] on span "Alterar Pedido" at bounding box center [917, 71] width 56 height 9
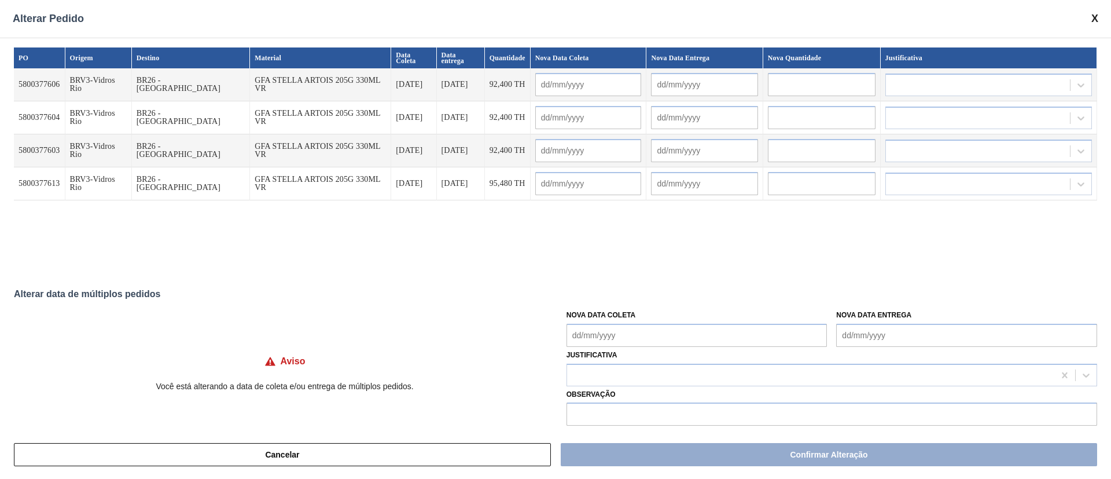
click at [593, 340] on Coleta "Nova Data Coleta" at bounding box center [697, 335] width 261 height 23
drag, startPoint x: 630, startPoint y: 288, endPoint x: 630, endPoint y: 298, distance: 9.8
click at [630, 292] on div "31 1 2 3 4 5 6 7 8 9 10 11 12 13 14 15 16 17 18 19 20 21 22 23 24 25 26 27 28 2…" at bounding box center [636, 264] width 131 height 94
click at [630, 298] on div "1" at bounding box center [637, 301] width 16 height 16
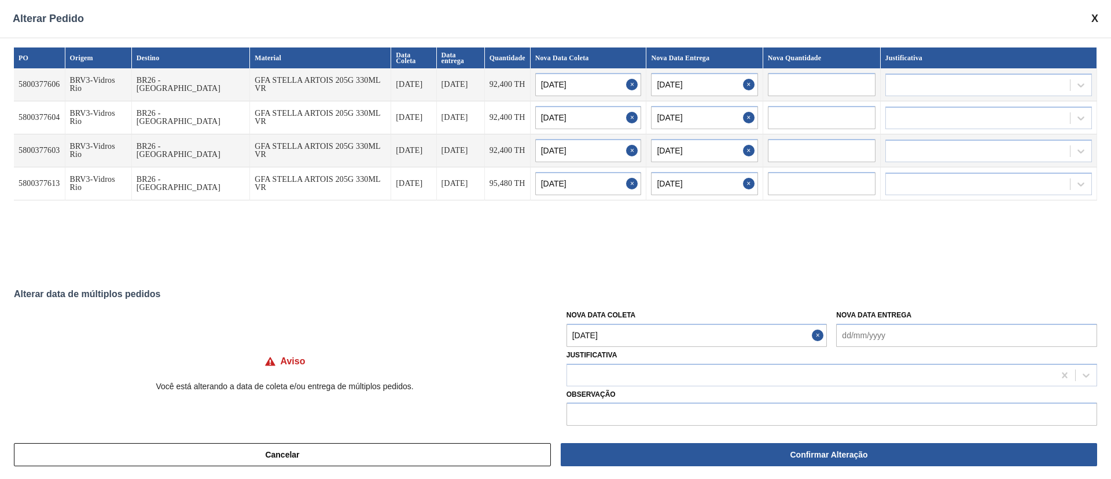
click at [625, 342] on Coleta "[DATE]" at bounding box center [697, 335] width 261 height 23
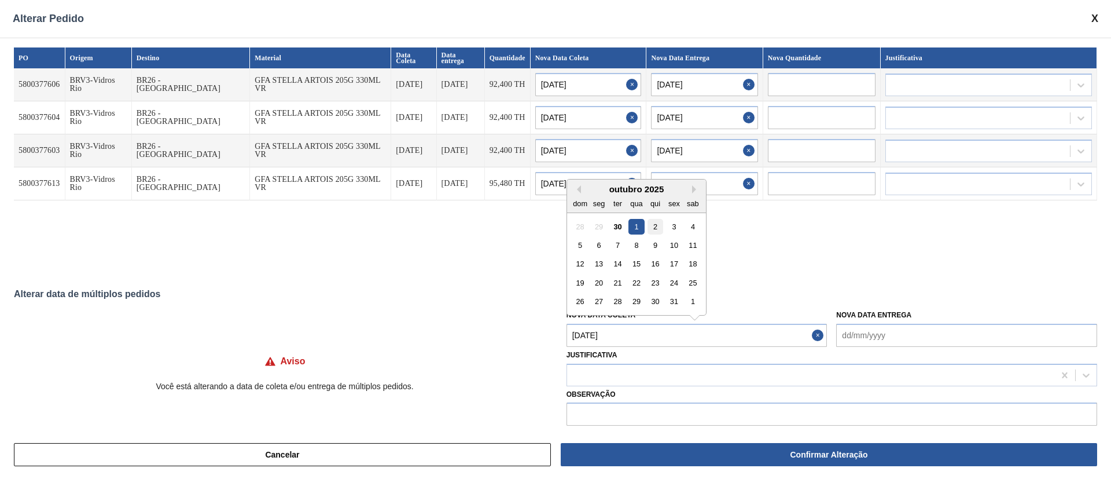
click at [656, 225] on div "2" at bounding box center [656, 226] width 16 height 16
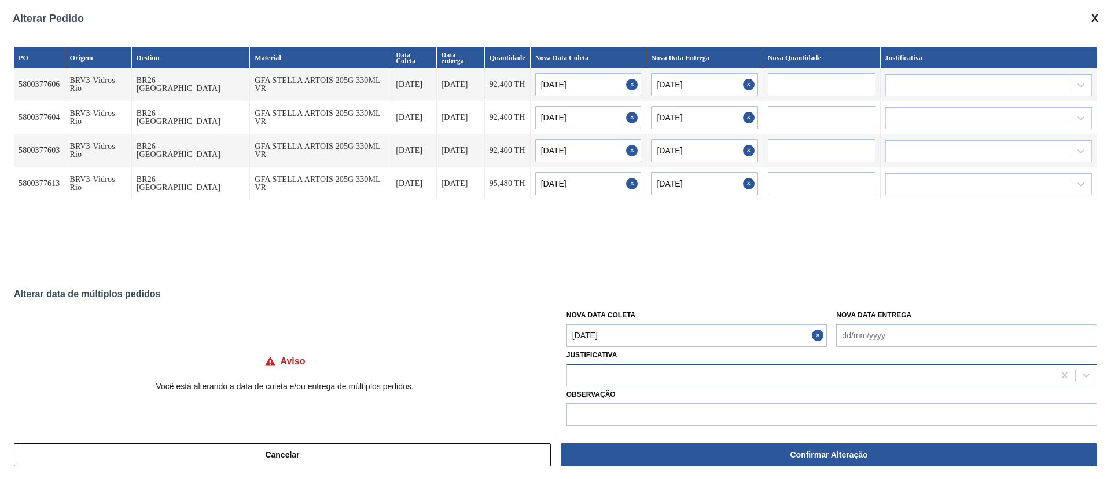
click at [638, 369] on div at bounding box center [810, 374] width 487 height 17
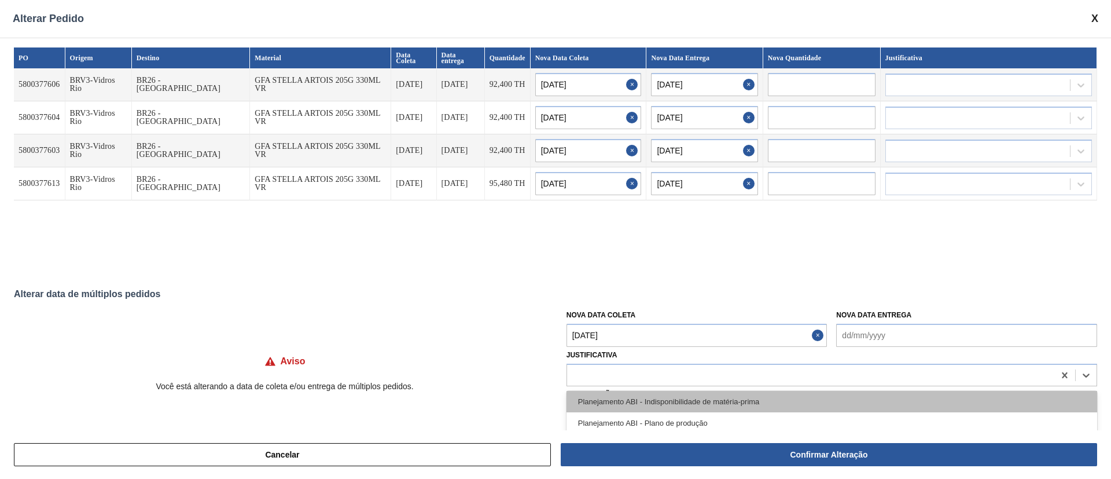
scroll to position [0, 0]
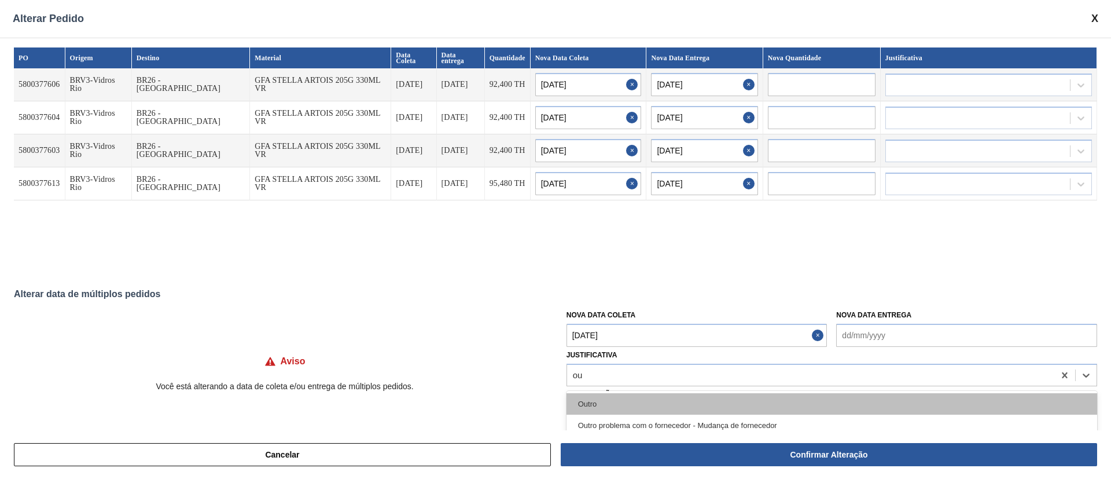
click at [614, 403] on div "Outro" at bounding box center [832, 403] width 531 height 21
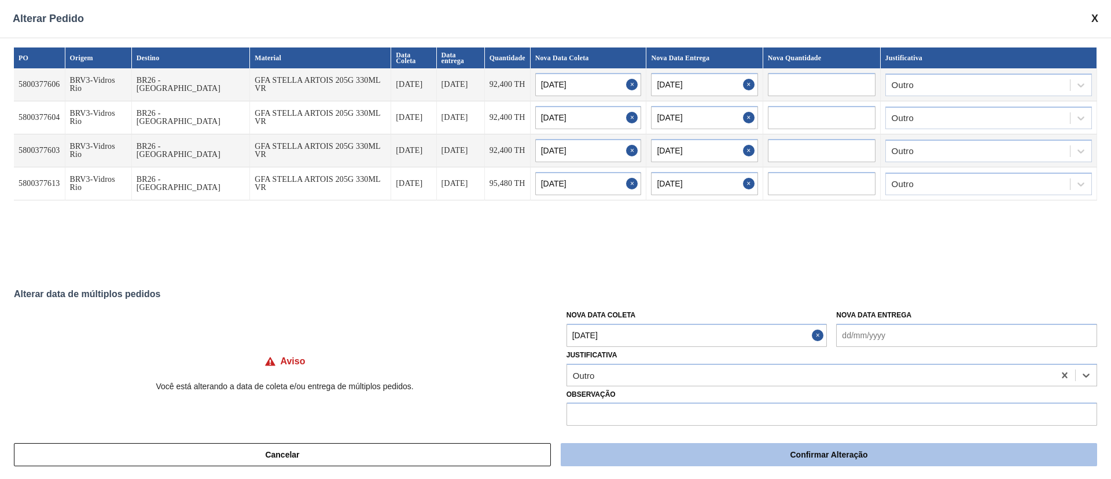
click at [821, 445] on button "Confirmar Alteração" at bounding box center [829, 454] width 537 height 23
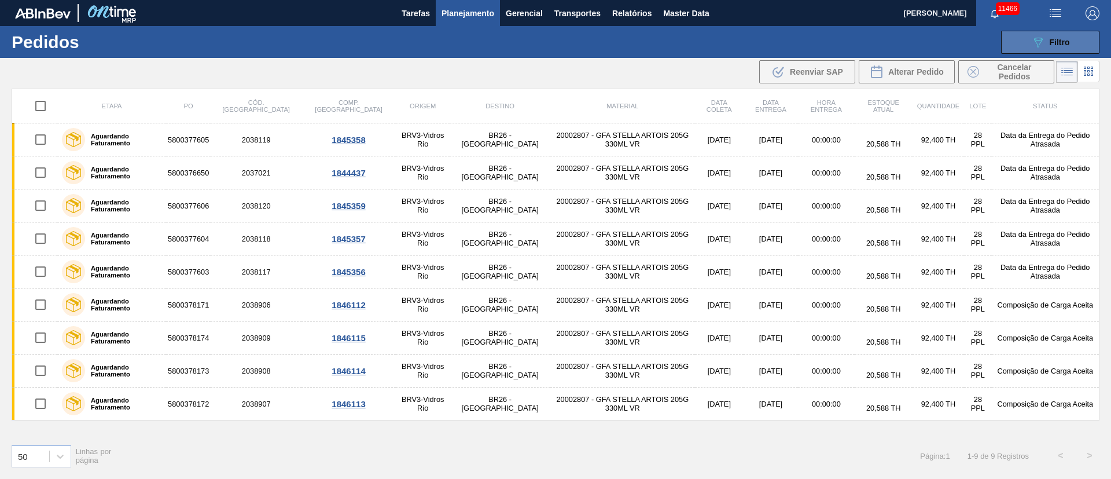
click at [1050, 41] on span "Filtro" at bounding box center [1060, 42] width 20 height 9
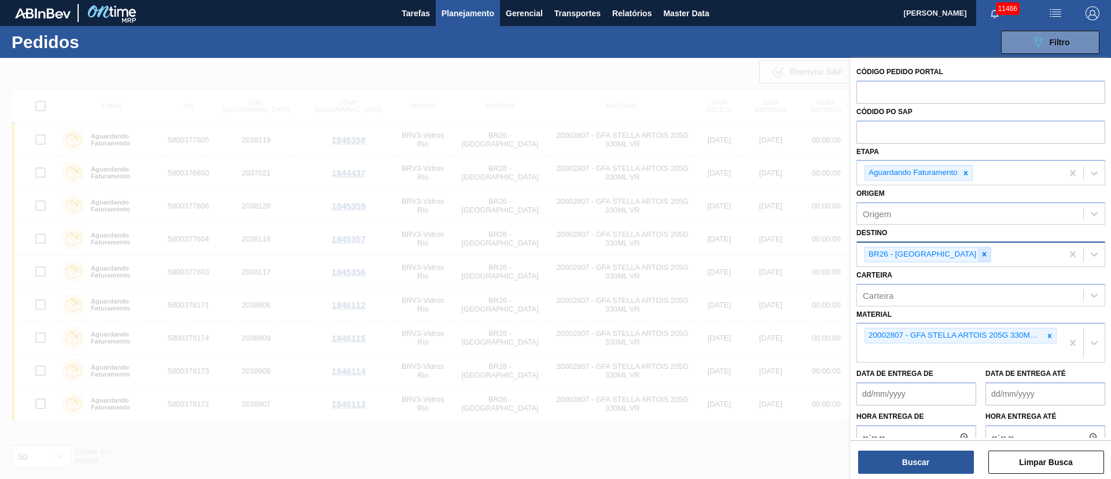
click at [981, 256] on icon at bounding box center [985, 254] width 8 height 8
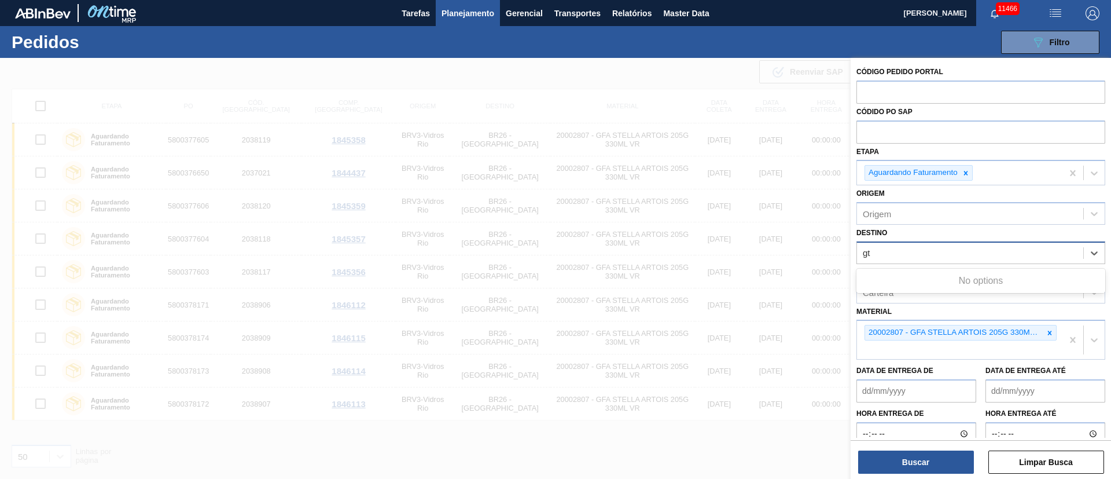
type input "g"
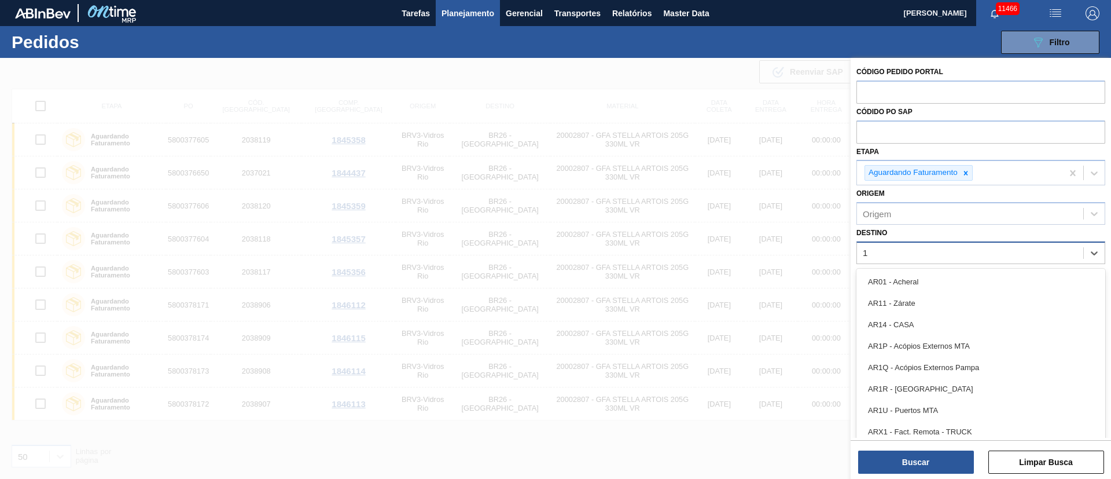
type input "16"
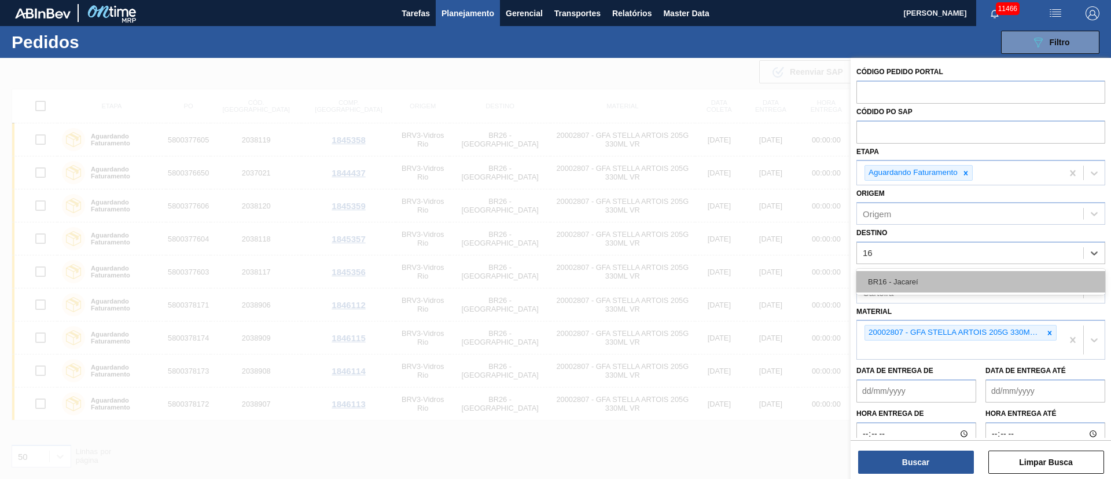
click at [890, 284] on div "BR16 - Jacareí" at bounding box center [981, 281] width 249 height 21
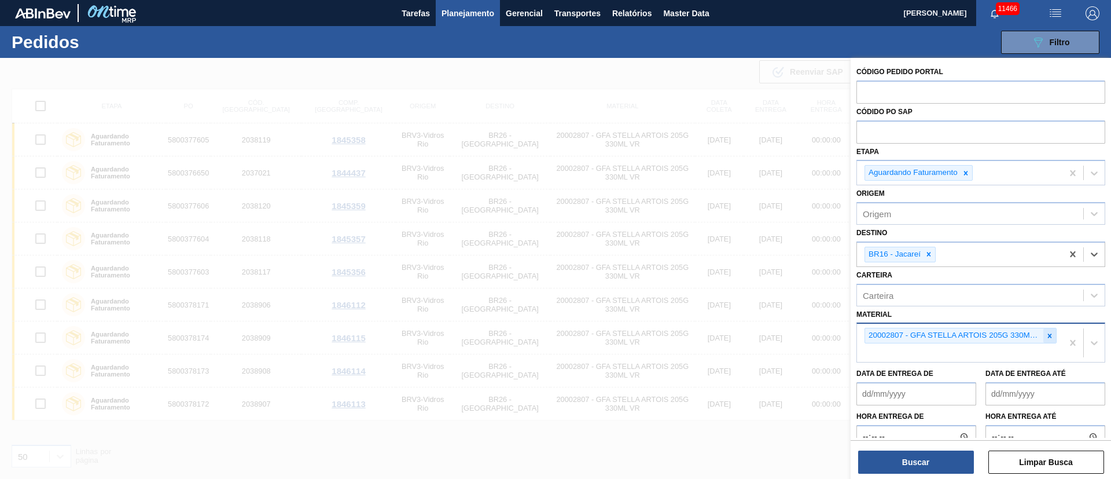
click at [1051, 335] on icon at bounding box center [1050, 336] width 8 height 8
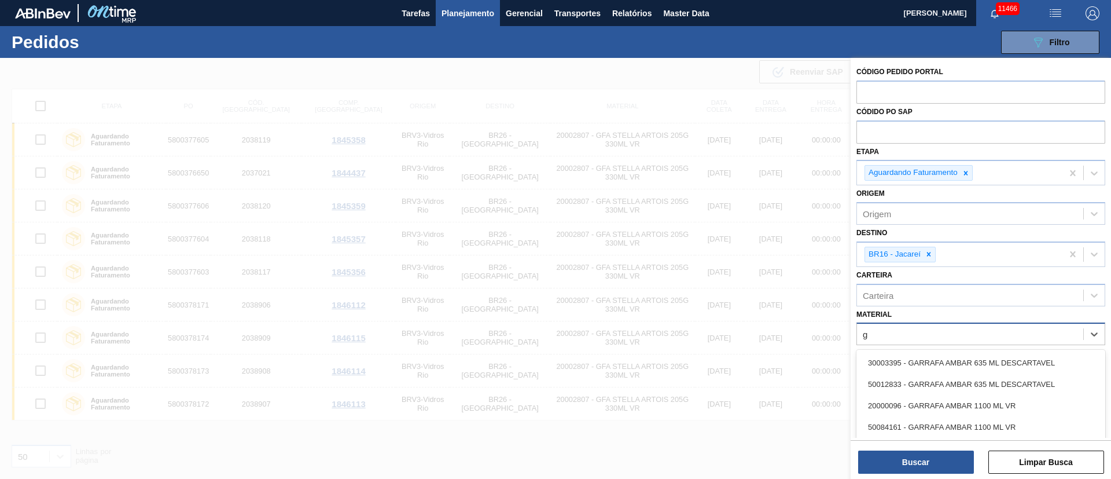
type input "gt"
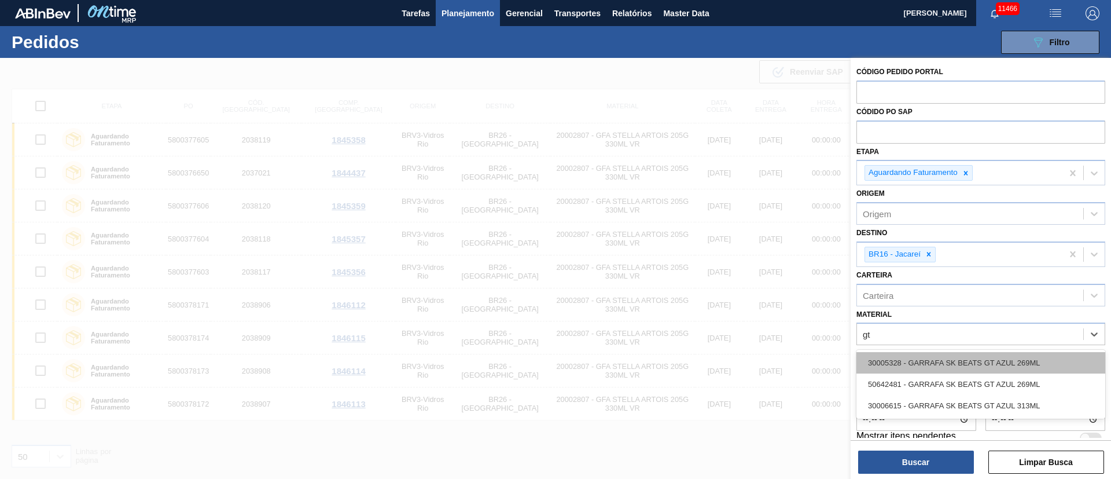
click at [1014, 362] on div "30005328 - GARRAFA SK BEATS GT AZUL 269ML" at bounding box center [981, 362] width 249 height 21
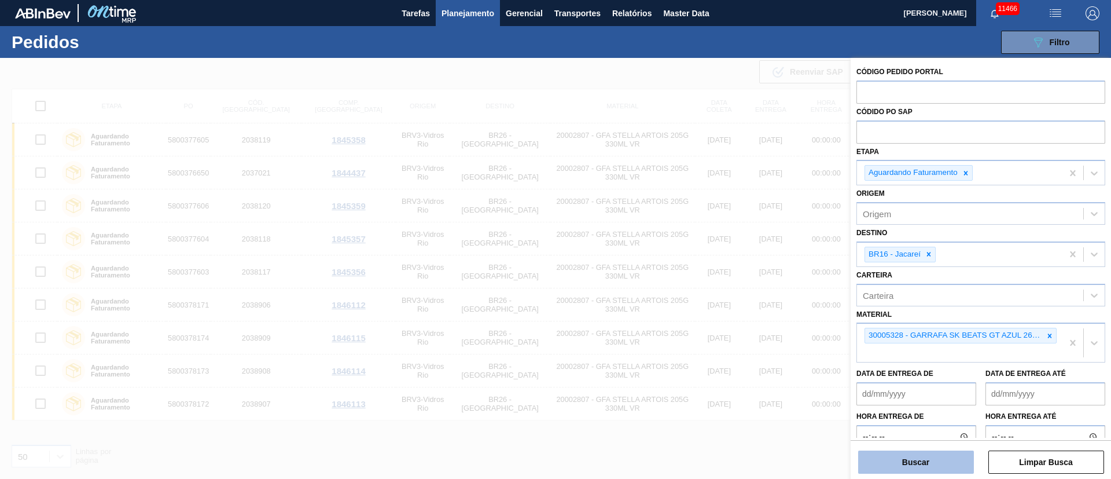
click at [936, 461] on button "Buscar" at bounding box center [916, 461] width 116 height 23
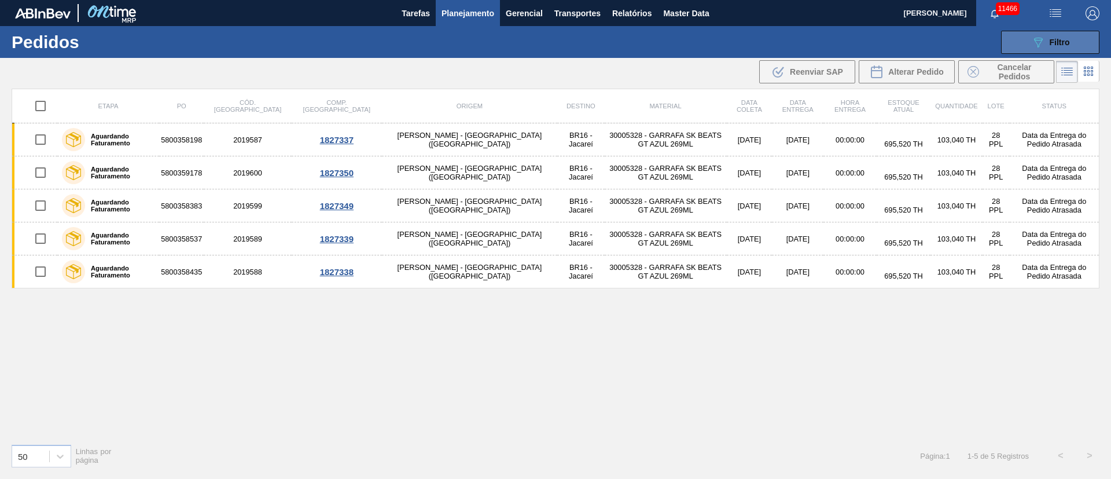
click at [1055, 41] on span "Filtro" at bounding box center [1060, 42] width 20 height 9
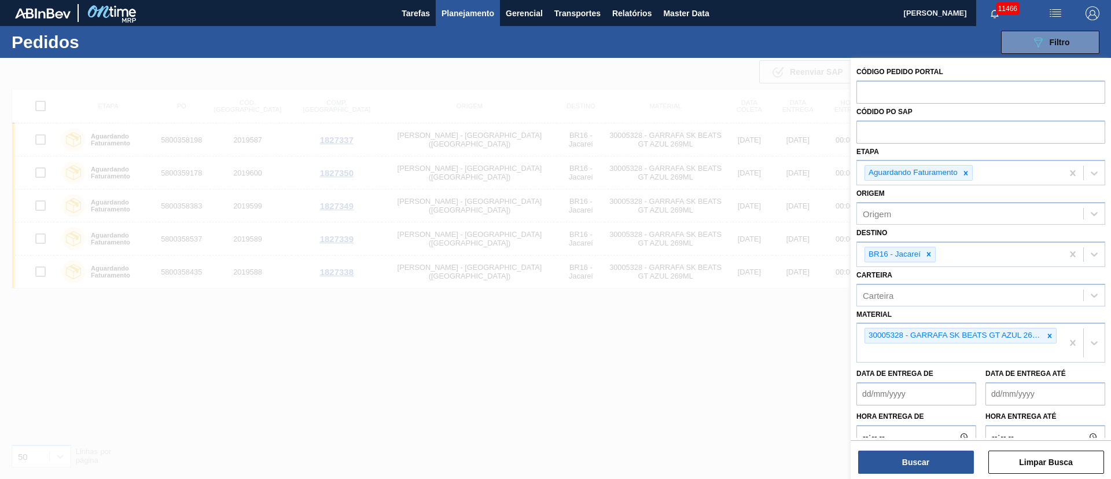
click at [489, 402] on div at bounding box center [555, 297] width 1111 height 479
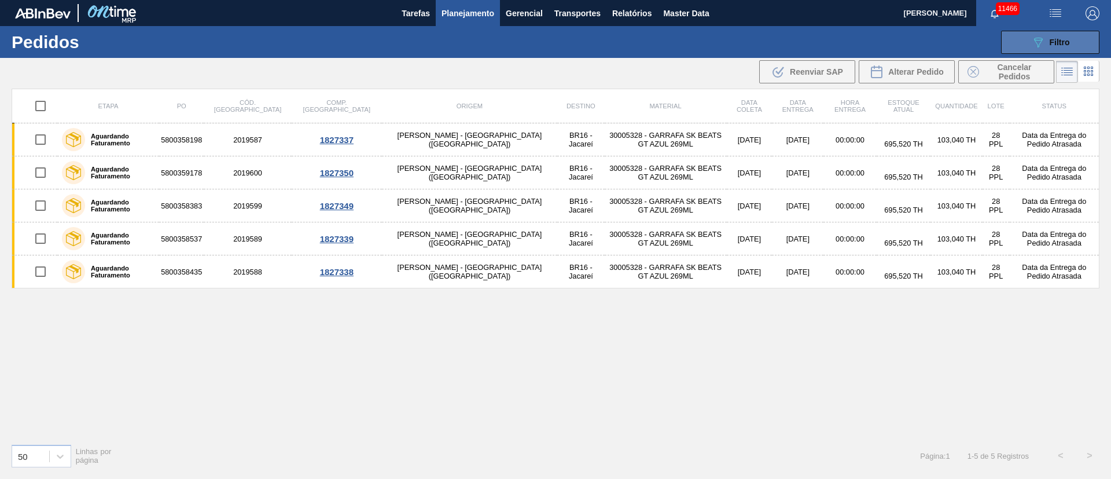
click at [1060, 34] on button "089F7B8B-B2A5-4AFE-B5C0-19BA573D28AC Filtro" at bounding box center [1050, 42] width 98 height 23
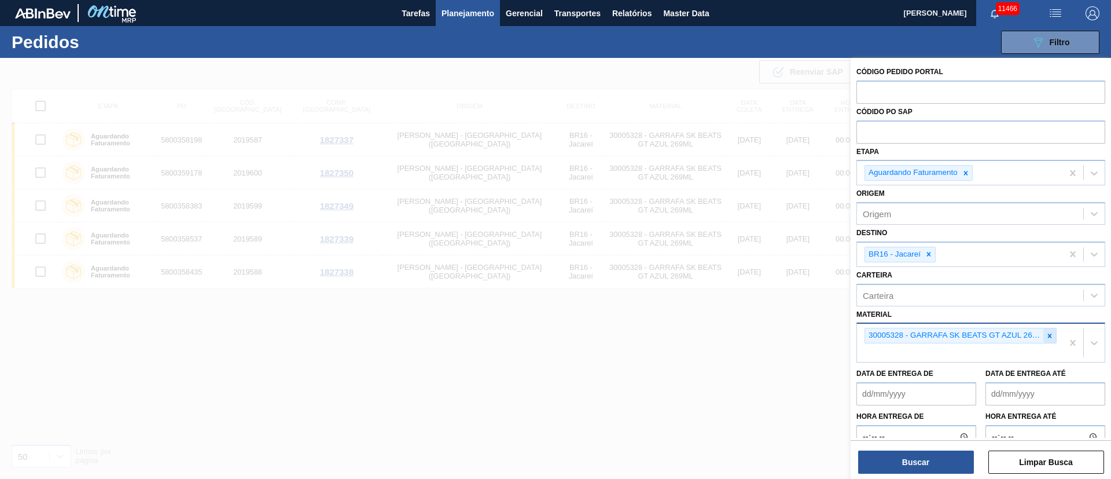
click at [1051, 339] on icon at bounding box center [1050, 336] width 8 height 8
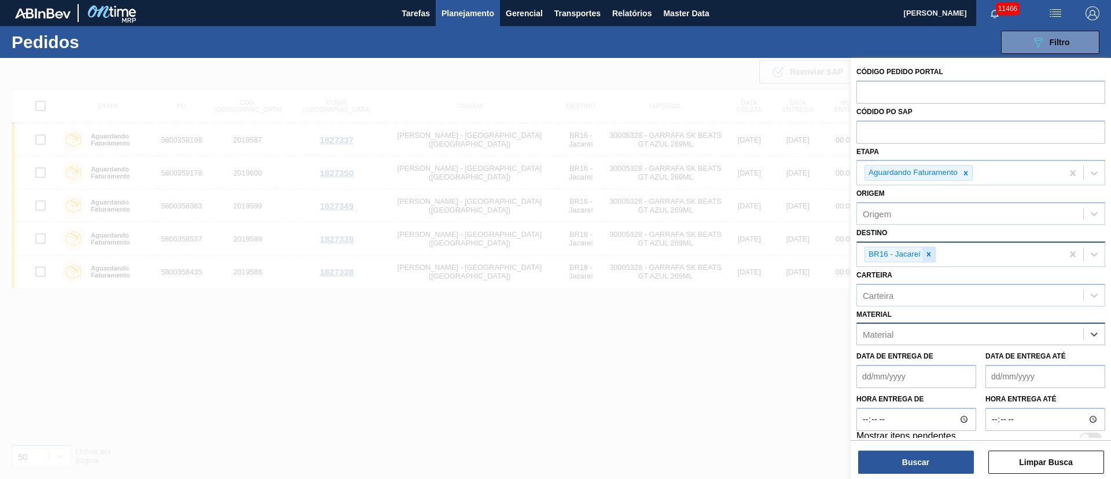
click at [928, 255] on icon at bounding box center [929, 254] width 4 height 4
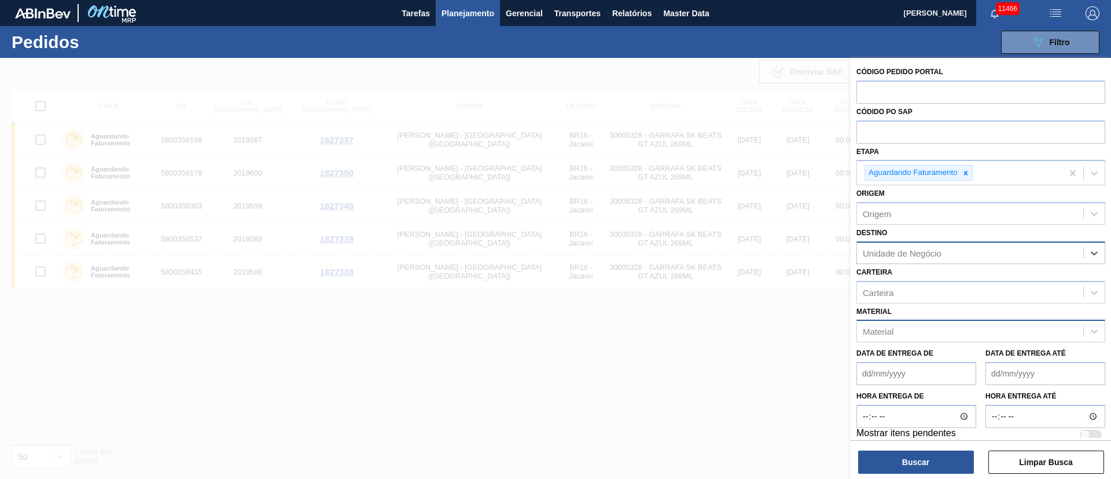
drag, startPoint x: 751, startPoint y: 353, endPoint x: 751, endPoint y: 399, distance: 46.3
click at [751, 356] on div at bounding box center [555, 297] width 1111 height 479
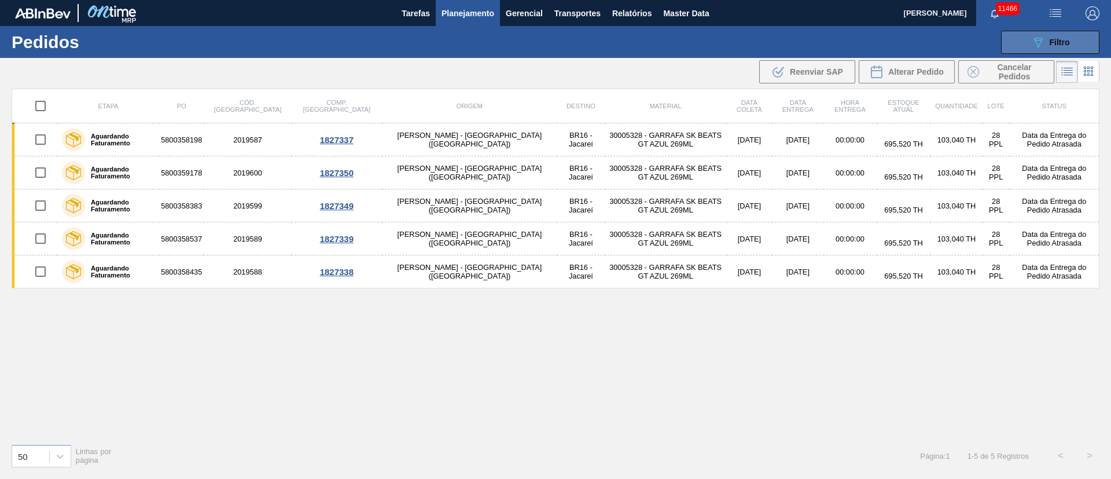
click at [1071, 38] on button "089F7B8B-B2A5-4AFE-B5C0-19BA573D28AC Filtro" at bounding box center [1050, 42] width 98 height 23
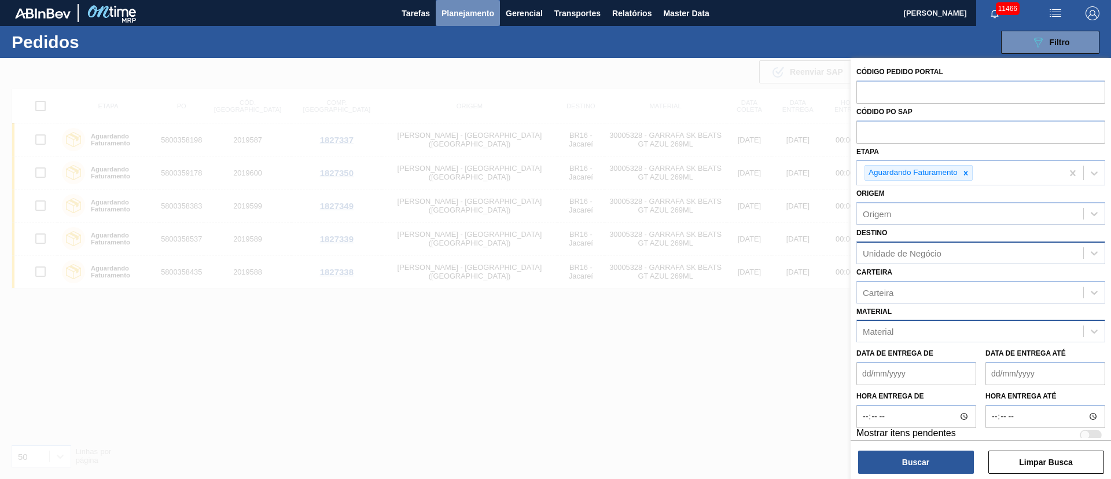
click at [469, 16] on span "Planejamento" at bounding box center [468, 13] width 53 height 14
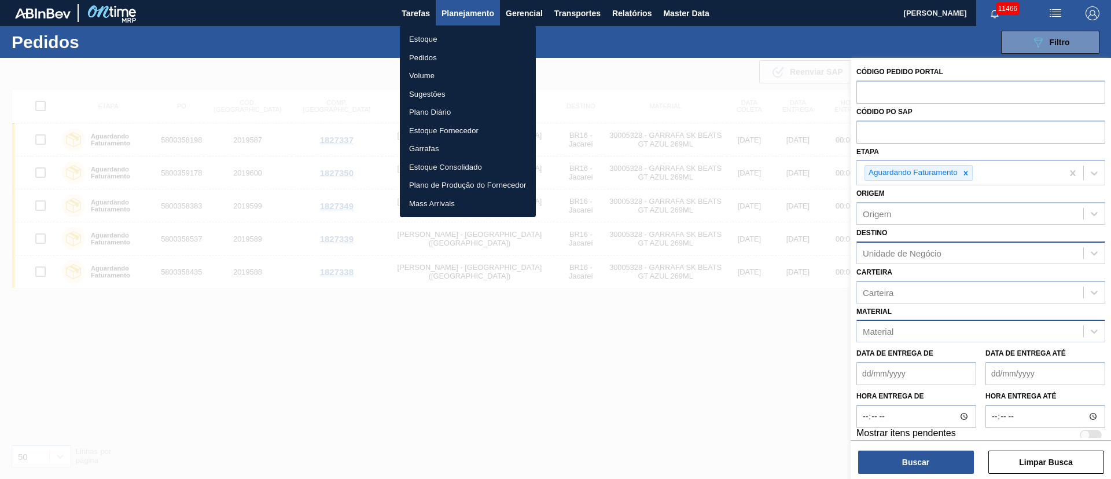
click at [422, 56] on li "Pedidos" at bounding box center [468, 58] width 136 height 19
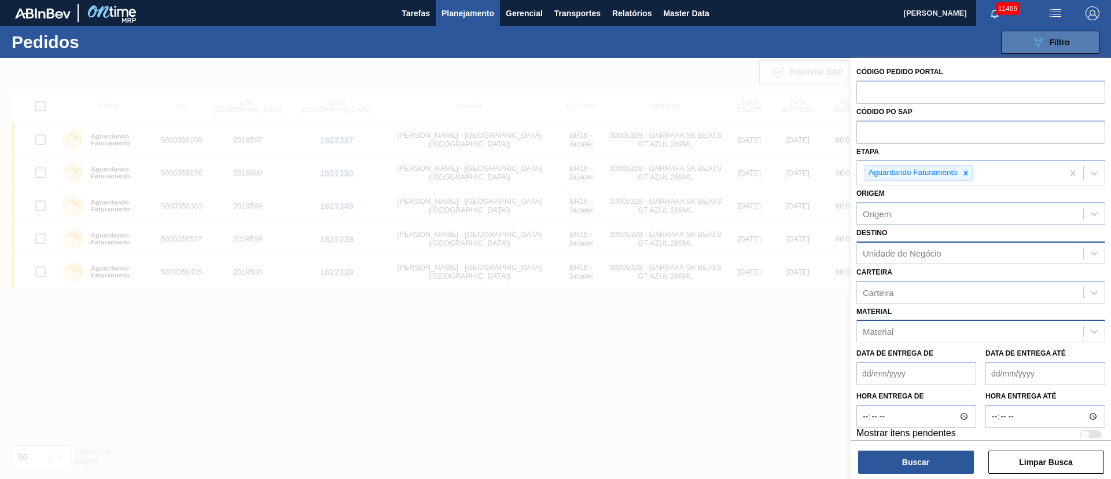
click at [1063, 32] on button "089F7B8B-B2A5-4AFE-B5C0-19BA573D28AC Filtro" at bounding box center [1050, 42] width 98 height 23
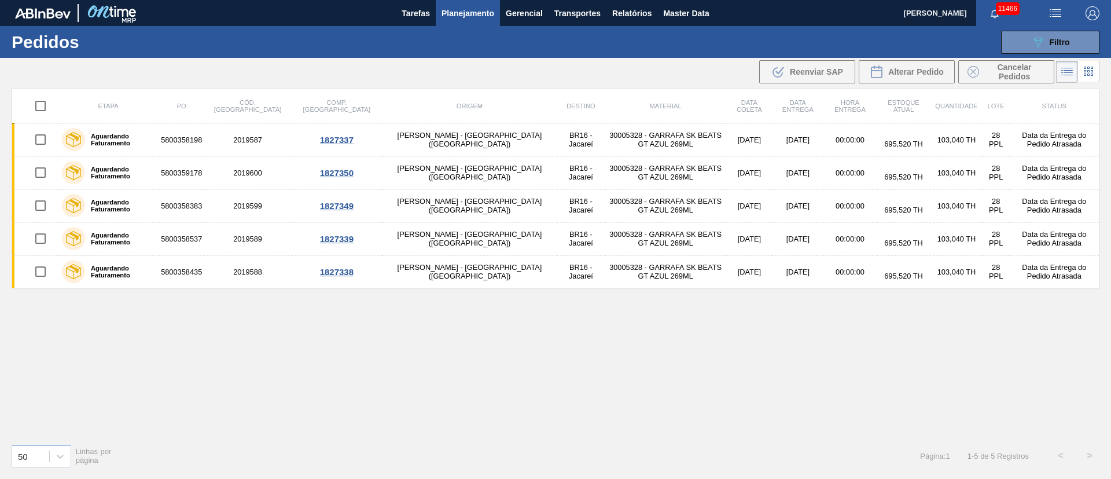
click at [449, 8] on span "Planejamento" at bounding box center [468, 13] width 53 height 14
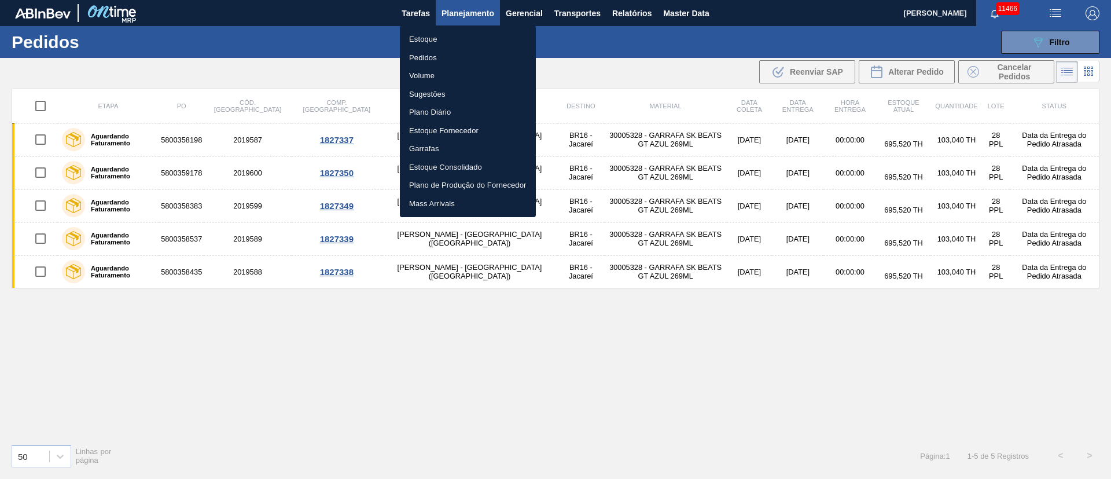
click at [419, 38] on li "Estoque" at bounding box center [468, 39] width 136 height 19
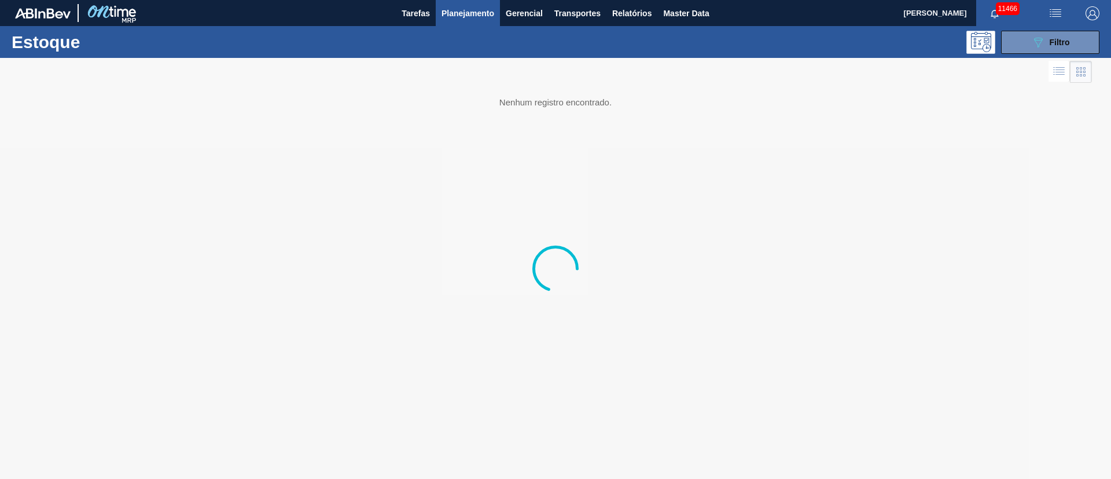
click at [454, 16] on span "Planejamento" at bounding box center [468, 13] width 53 height 14
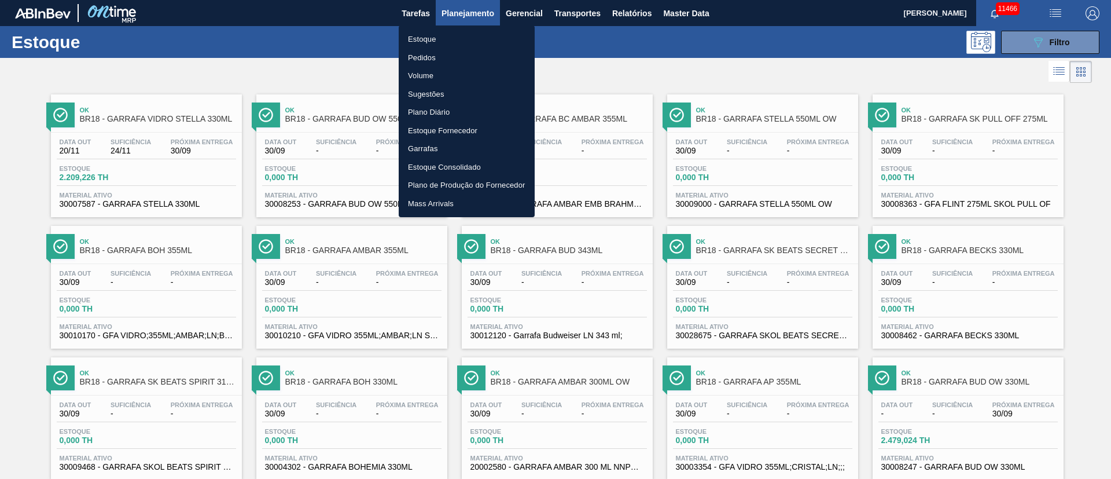
click at [318, 49] on div at bounding box center [555, 239] width 1111 height 479
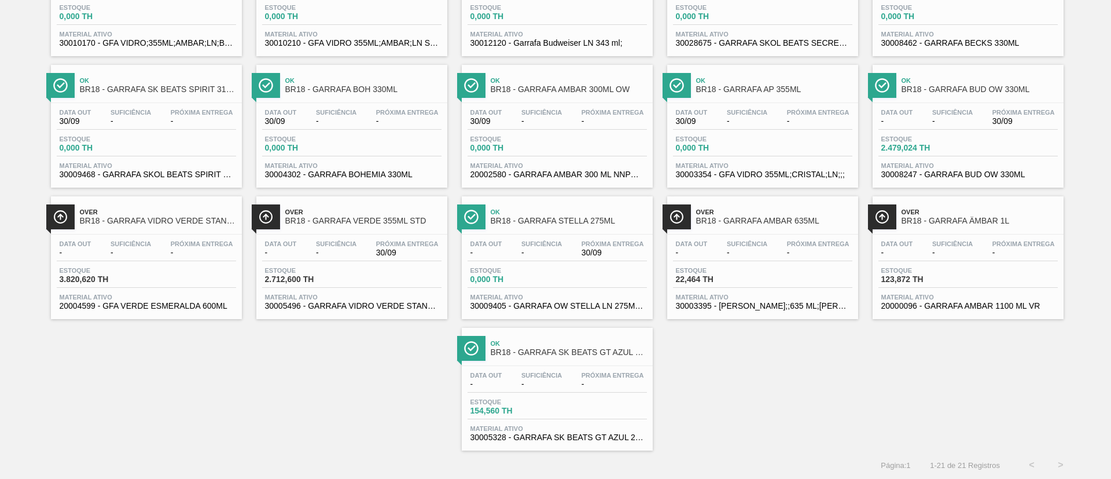
scroll to position [293, 0]
click at [958, 128] on div "Data out - Suficiência - Próxima Entrega 30/09" at bounding box center [968, 118] width 179 height 21
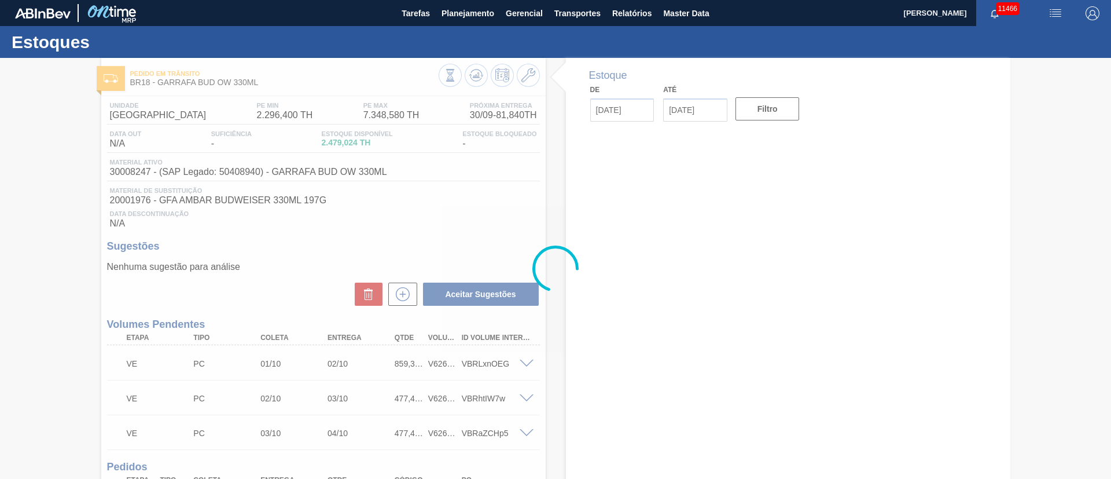
type input "[DATE]"
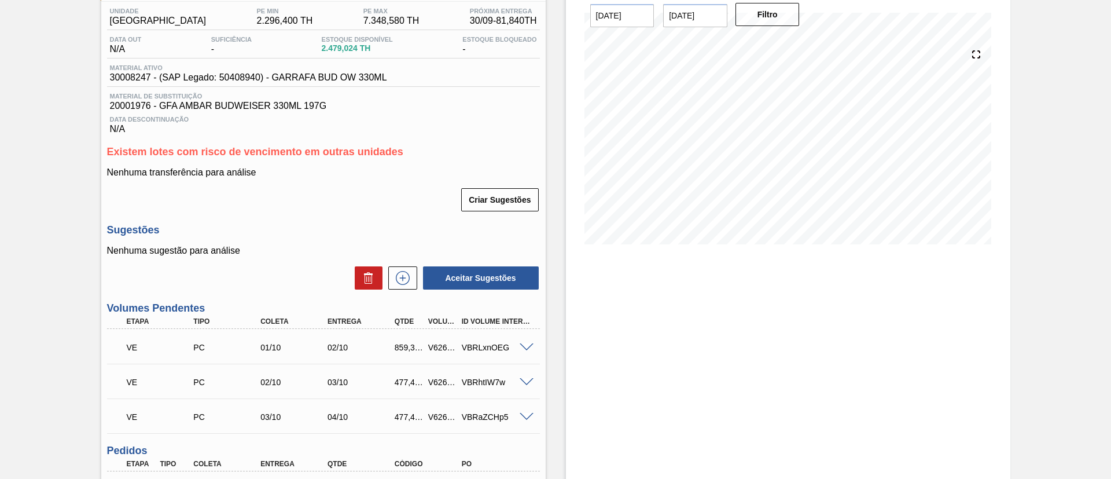
scroll to position [260, 0]
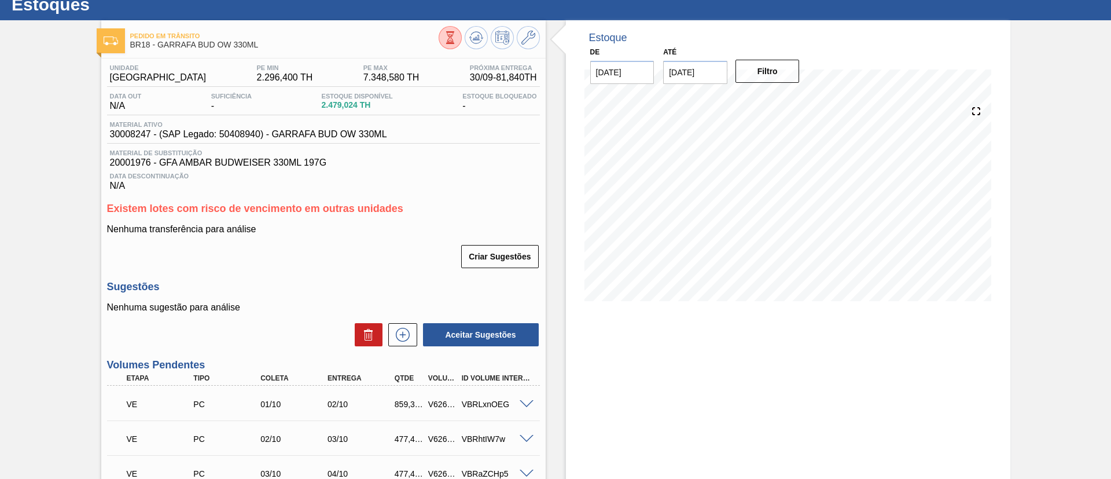
scroll to position [0, 0]
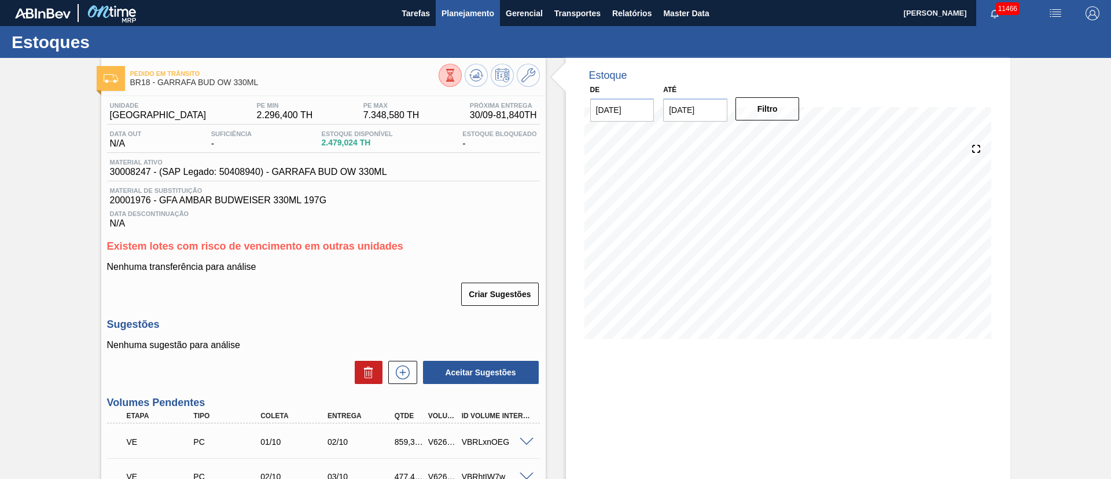
click at [472, 16] on span "Planejamento" at bounding box center [468, 13] width 53 height 14
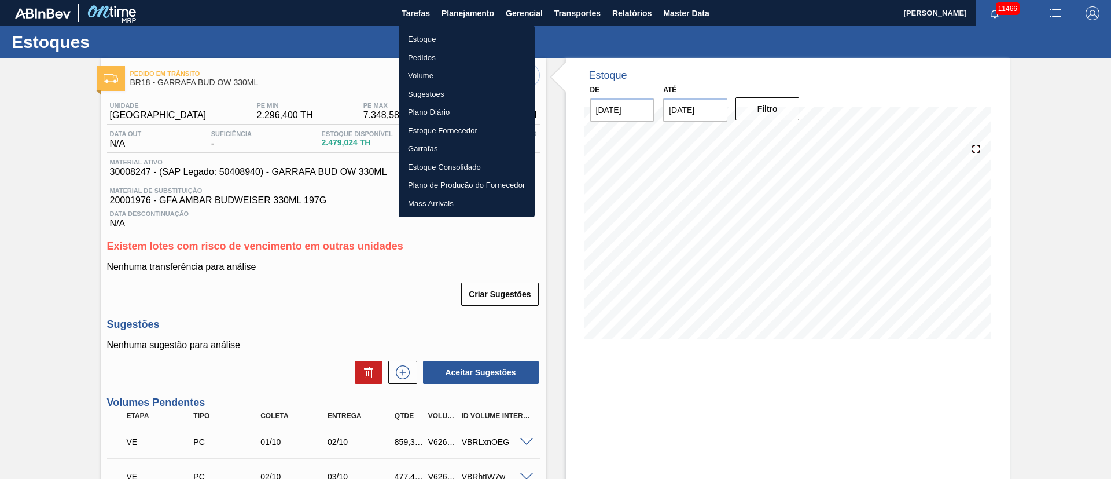
click at [424, 57] on li "Pedidos" at bounding box center [467, 58] width 136 height 19
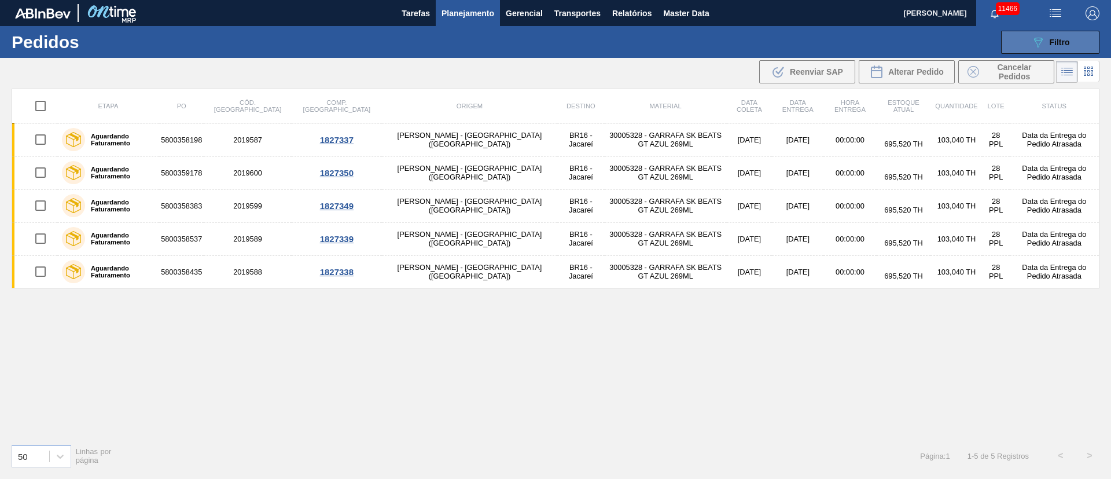
click at [1084, 42] on button "089F7B8B-B2A5-4AFE-B5C0-19BA573D28AC Filtro" at bounding box center [1050, 42] width 98 height 23
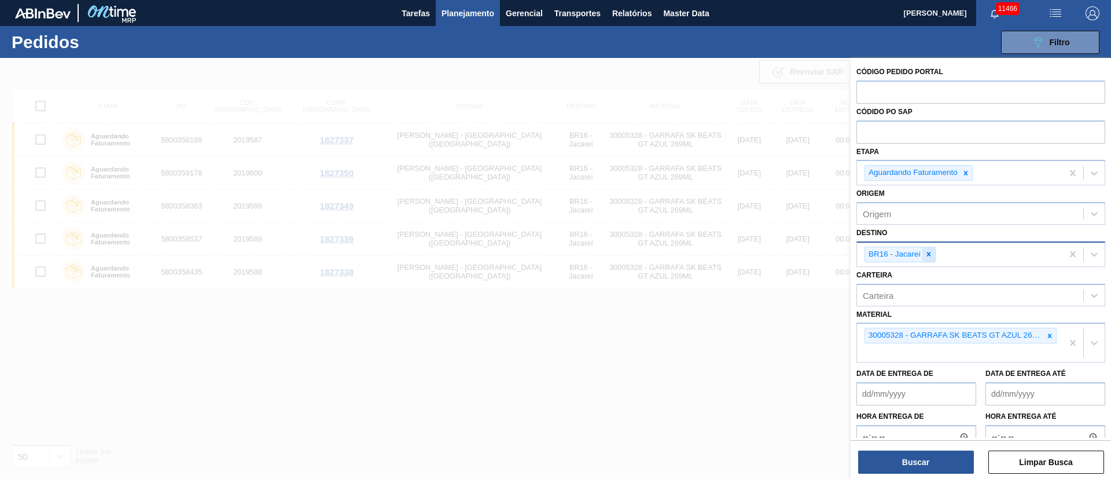
click at [931, 253] on icon at bounding box center [929, 254] width 8 height 8
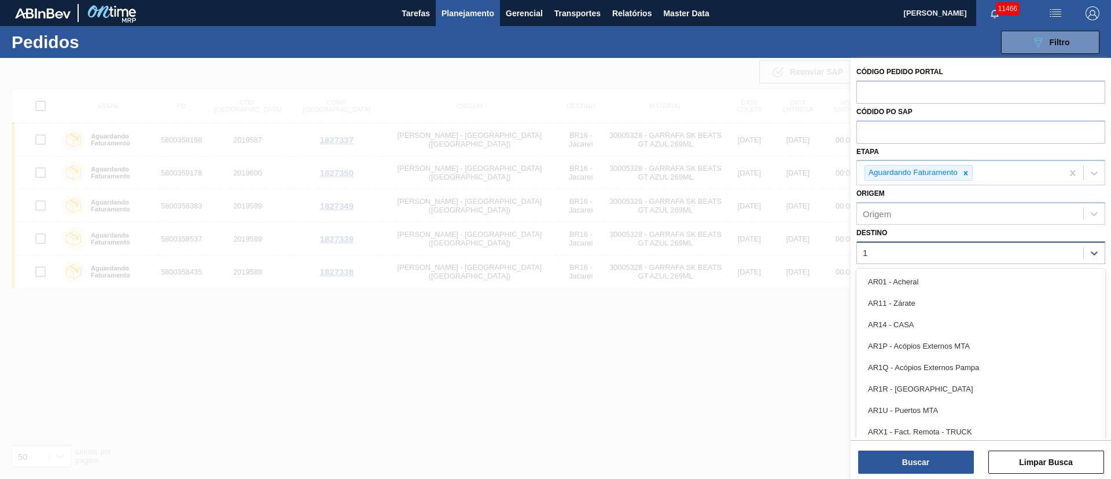
type input "18"
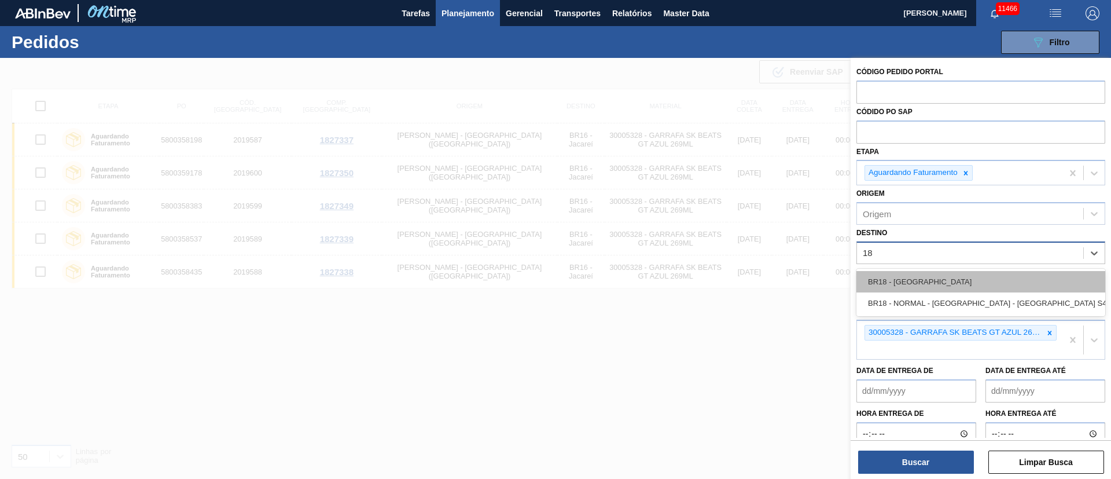
click at [927, 280] on div "BR18 - [GEOGRAPHIC_DATA]" at bounding box center [981, 281] width 249 height 21
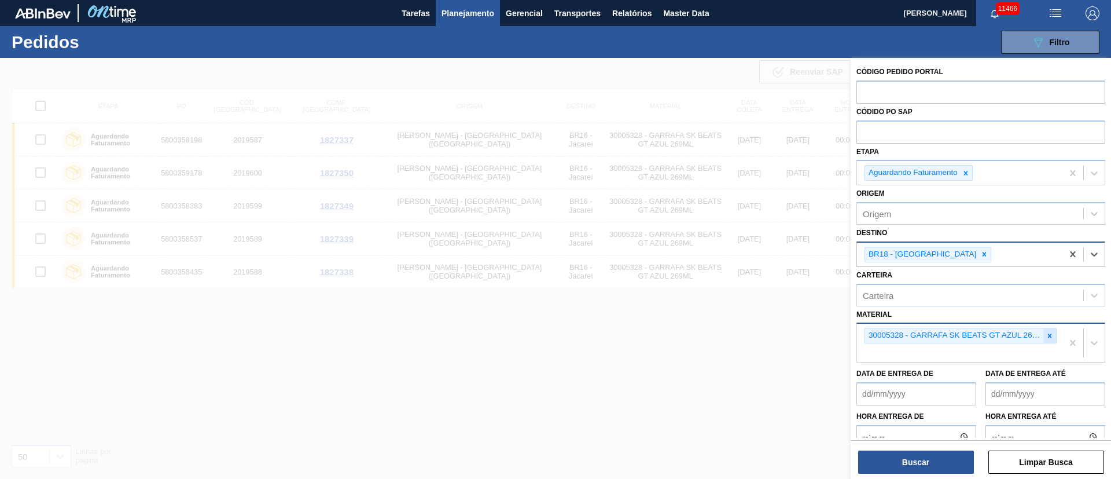
click at [1048, 333] on icon at bounding box center [1050, 336] width 8 height 8
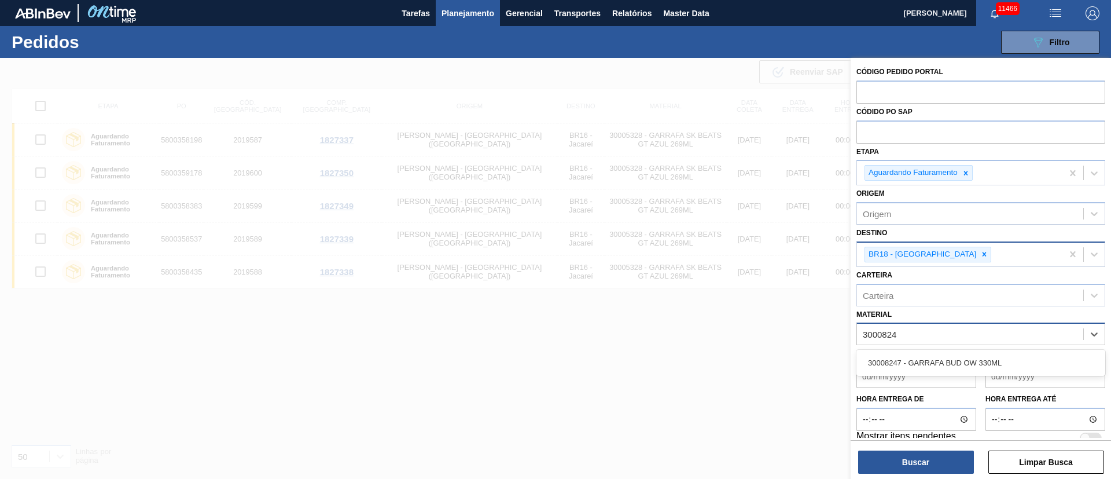
type input "30008247"
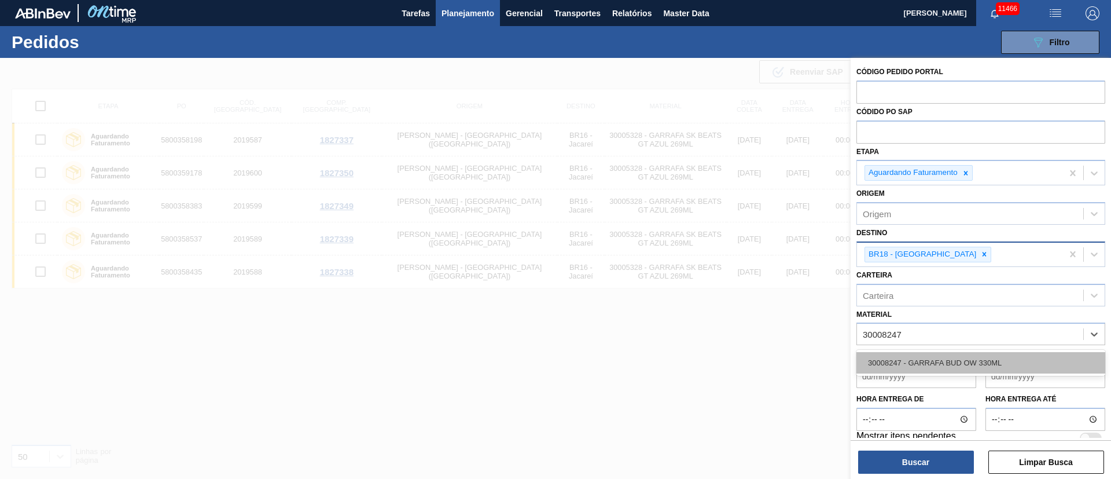
click at [920, 353] on div "30008247 - GARRAFA BUD OW 330ML" at bounding box center [981, 362] width 249 height 21
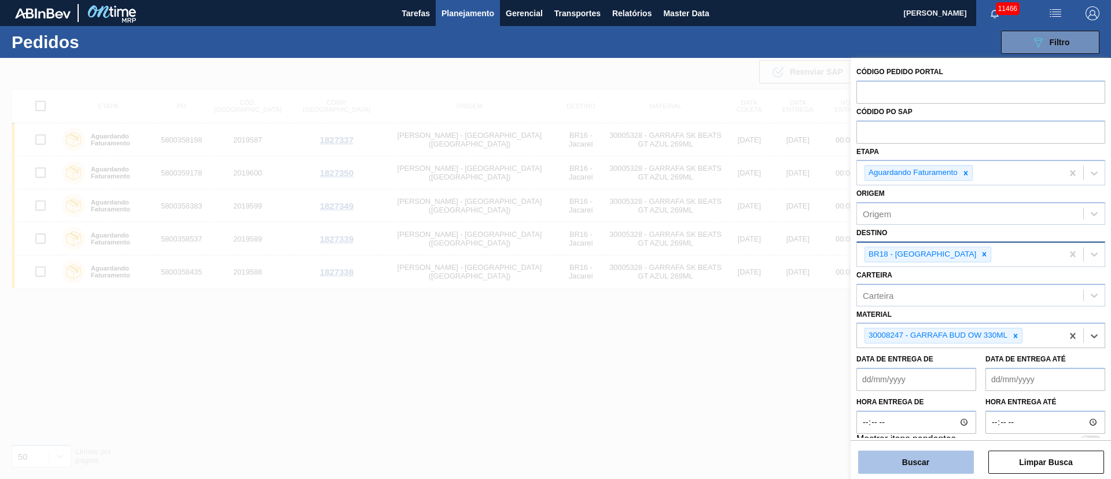
click at [920, 456] on button "Buscar" at bounding box center [916, 461] width 116 height 23
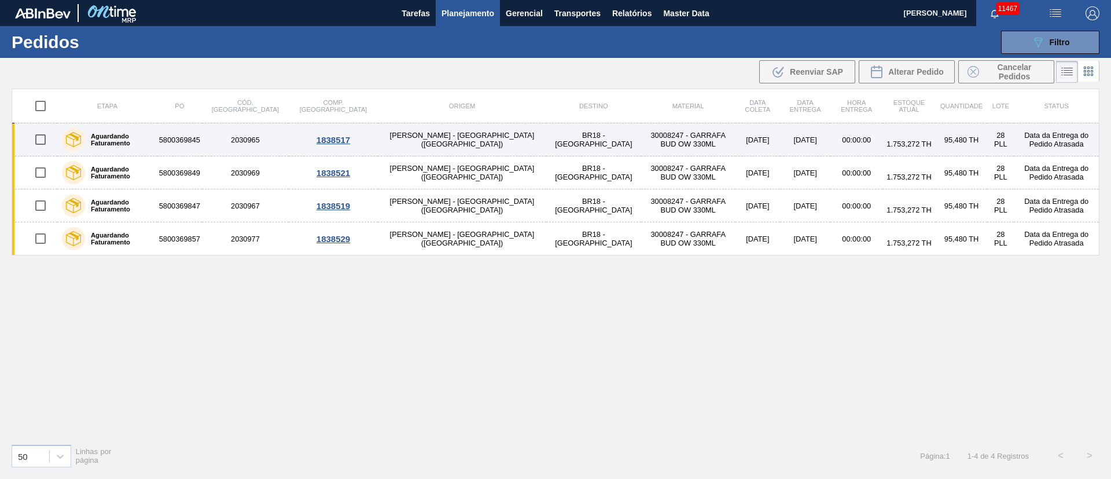
click at [394, 139] on td "[PERSON_NAME] - [GEOGRAPHIC_DATA] ([GEOGRAPHIC_DATA])" at bounding box center [462, 139] width 168 height 33
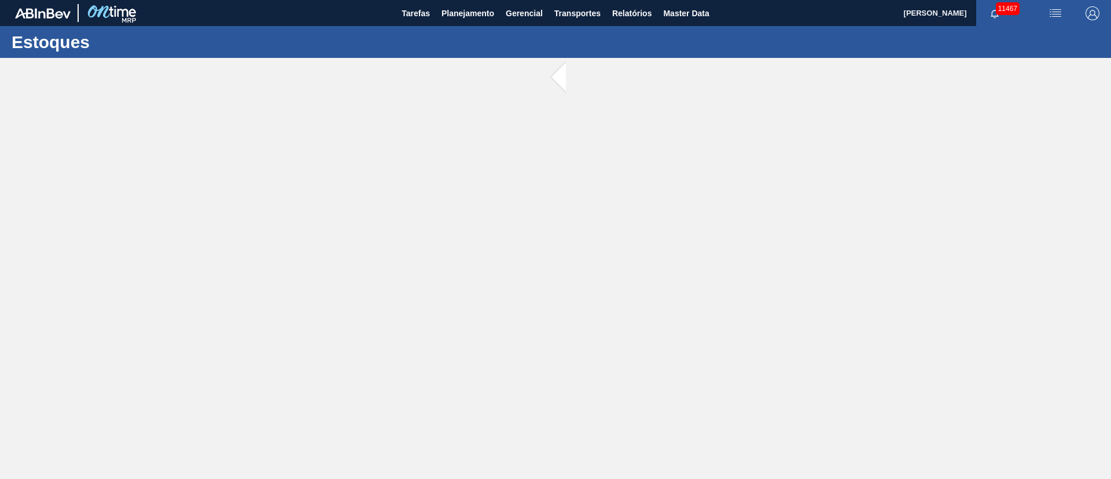
click at [394, 139] on main "Tarefas Planejamento Gerencial Transportes Relatórios Master Data [PERSON_NAME]…" at bounding box center [555, 239] width 1111 height 479
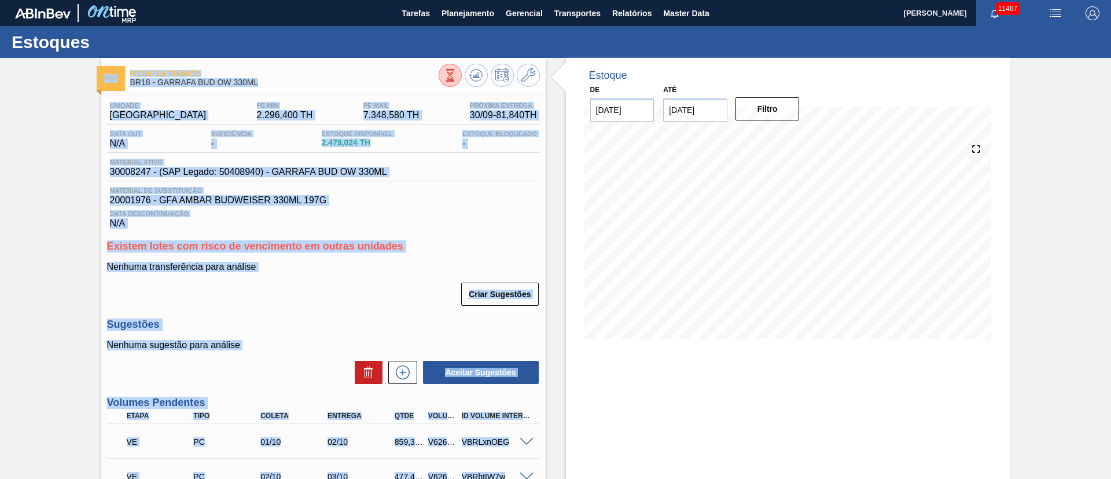
click at [339, 291] on div "Criar Sugestões" at bounding box center [323, 293] width 433 height 25
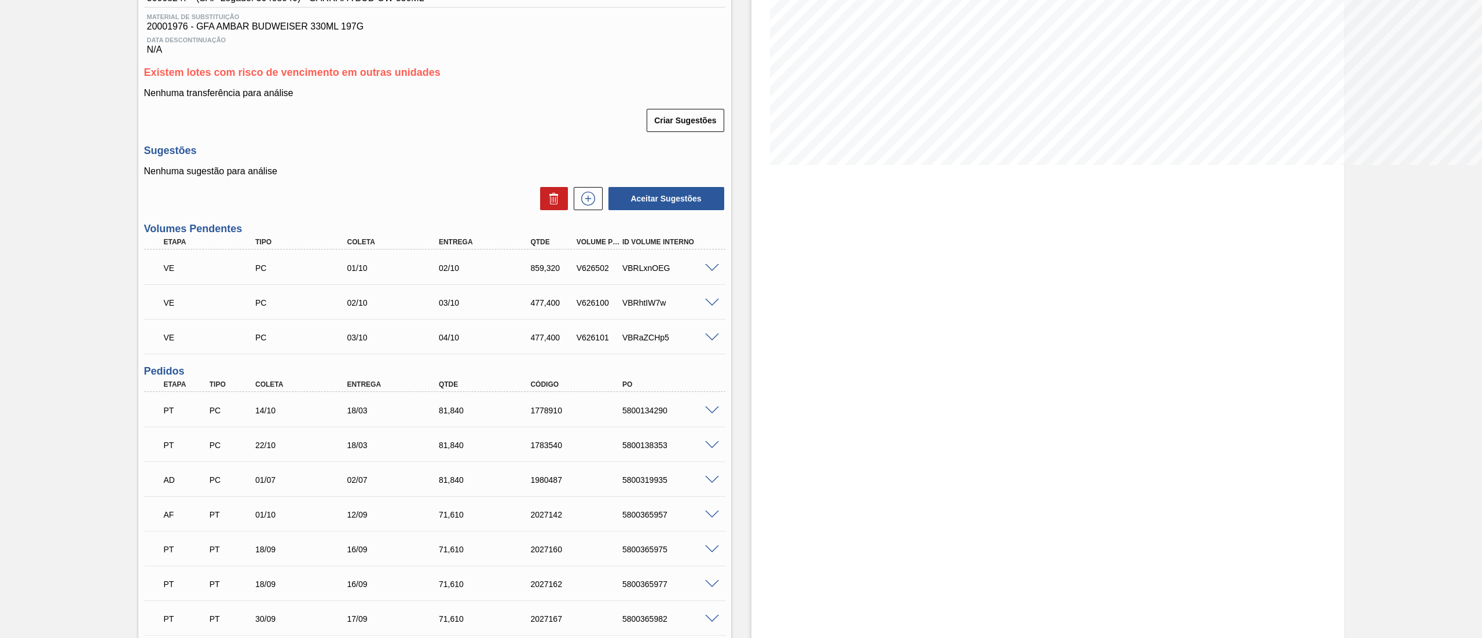
scroll to position [174, 0]
drag, startPoint x: 612, startPoint y: 266, endPoint x: 558, endPoint y: 266, distance: 54.4
click at [558, 266] on div "VE PC 01/10 02/10 859,320 V626502 VBRLxnOEG" at bounding box center [431, 266] width 550 height 23
copy div "V626502"
